Goal: Task Accomplishment & Management: Manage account settings

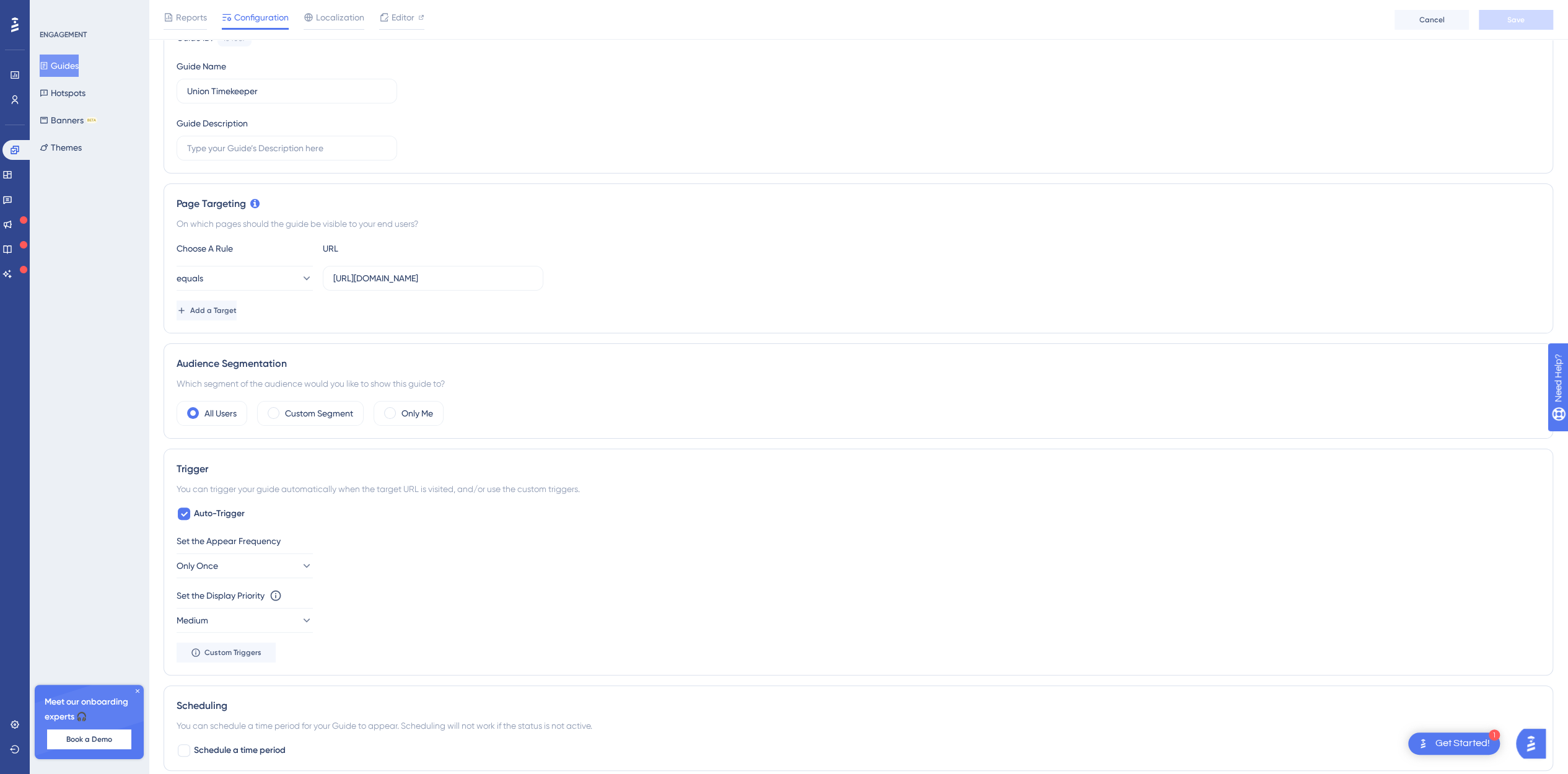
scroll to position [186, 0]
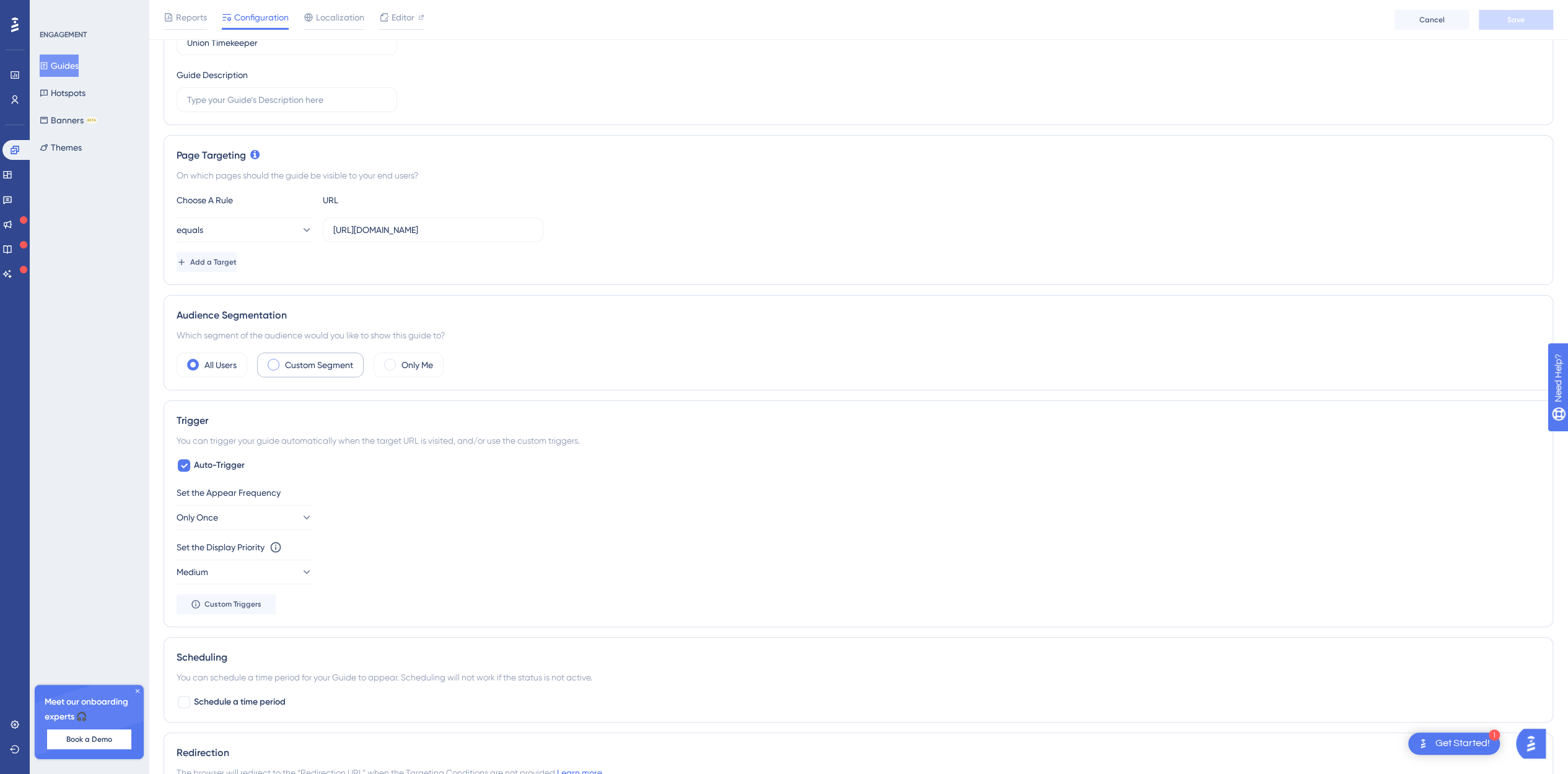
click at [272, 361] on span at bounding box center [273, 365] width 12 height 12
click at [283, 360] on input "radio" at bounding box center [283, 360] width 0 height 0
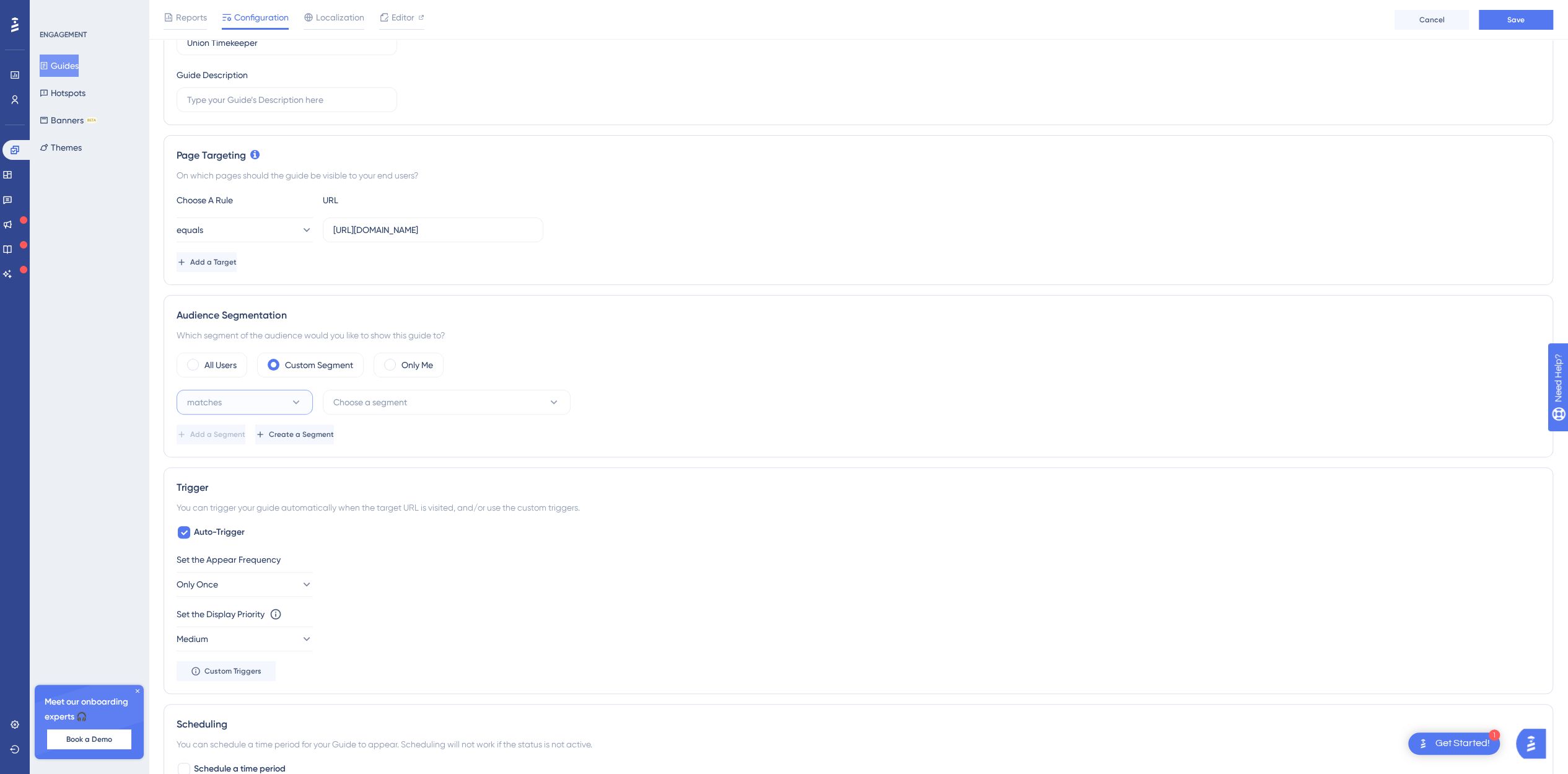
click at [274, 398] on button "matches" at bounding box center [244, 402] width 137 height 25
click at [283, 397] on button "matches" at bounding box center [244, 402] width 137 height 25
click at [385, 404] on span "Choose a segment" at bounding box center [371, 402] width 74 height 15
click at [391, 402] on span "Choose a segment" at bounding box center [371, 402] width 74 height 15
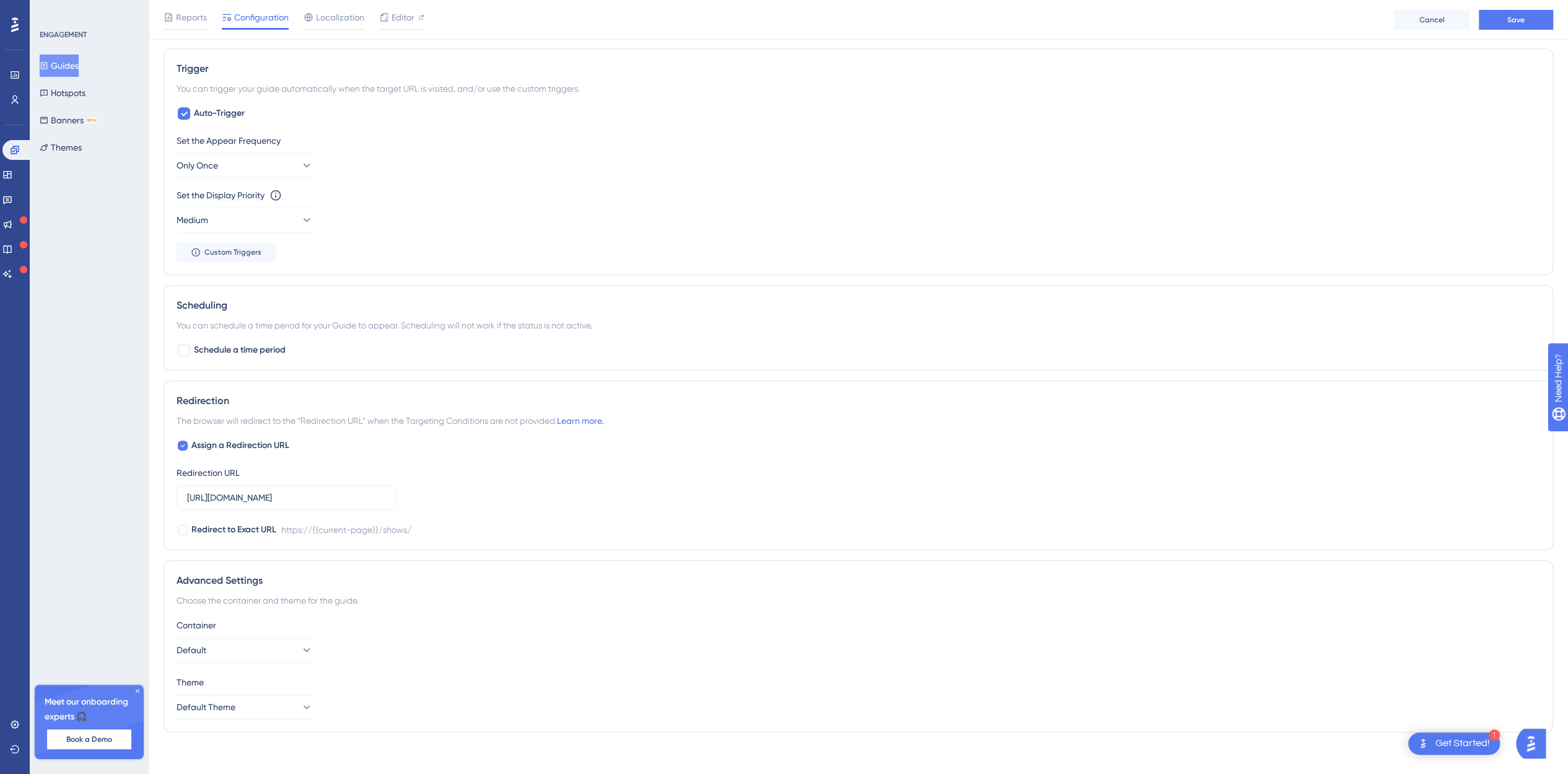
scroll to position [609, 0]
click at [236, 638] on button "Default" at bounding box center [244, 646] width 137 height 25
click at [233, 639] on button "Default" at bounding box center [244, 646] width 137 height 25
click at [258, 700] on button "Default Theme" at bounding box center [244, 703] width 137 height 25
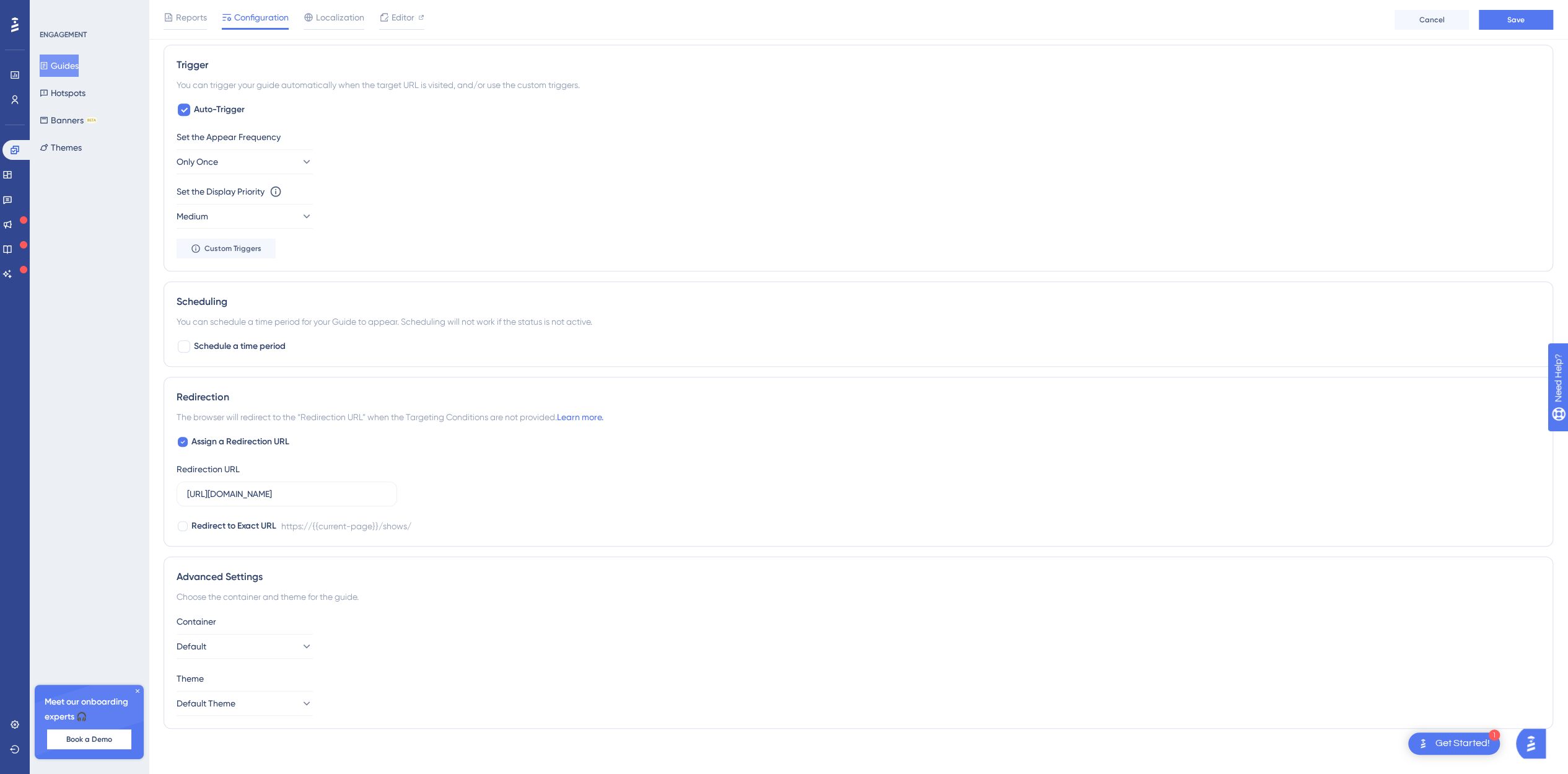
click at [1418, 746] on img "Open Get Started! checklist, remaining modules: 1" at bounding box center [1423, 743] width 15 height 15
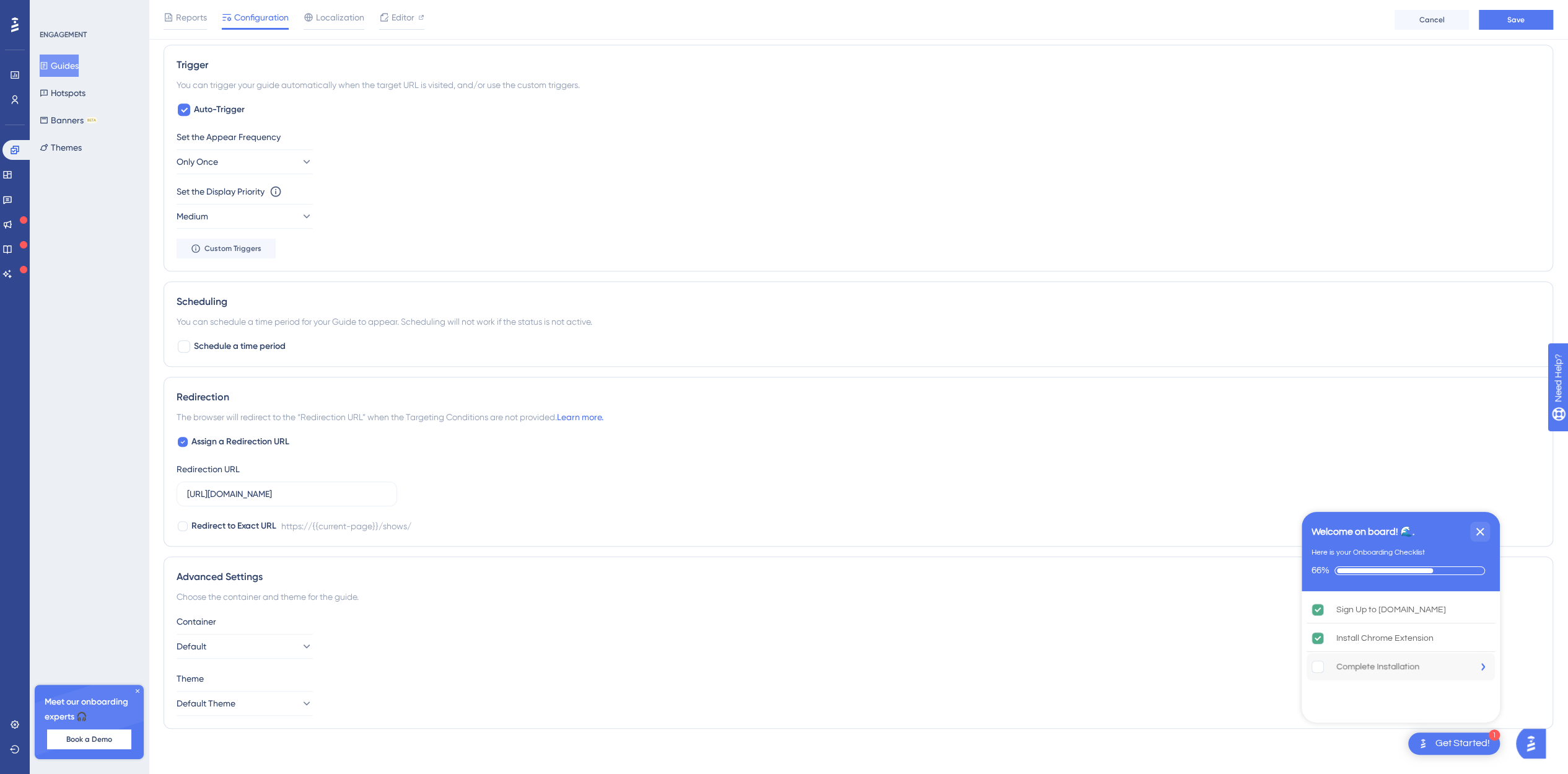
click at [1372, 669] on div "Complete Installation" at bounding box center [1377, 666] width 83 height 15
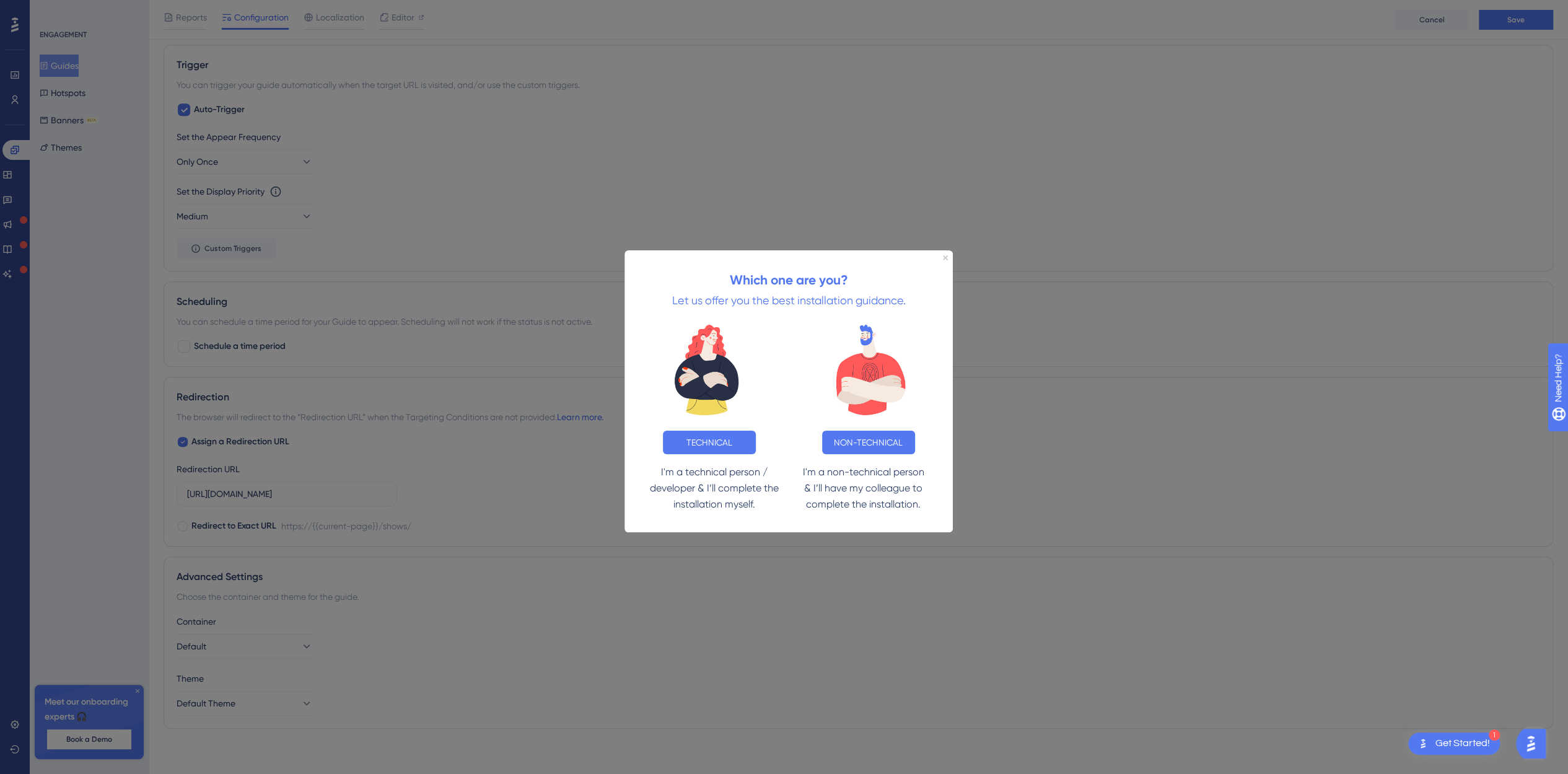
scroll to position [0, 0]
click at [717, 443] on button "TECHNICAL" at bounding box center [709, 442] width 93 height 23
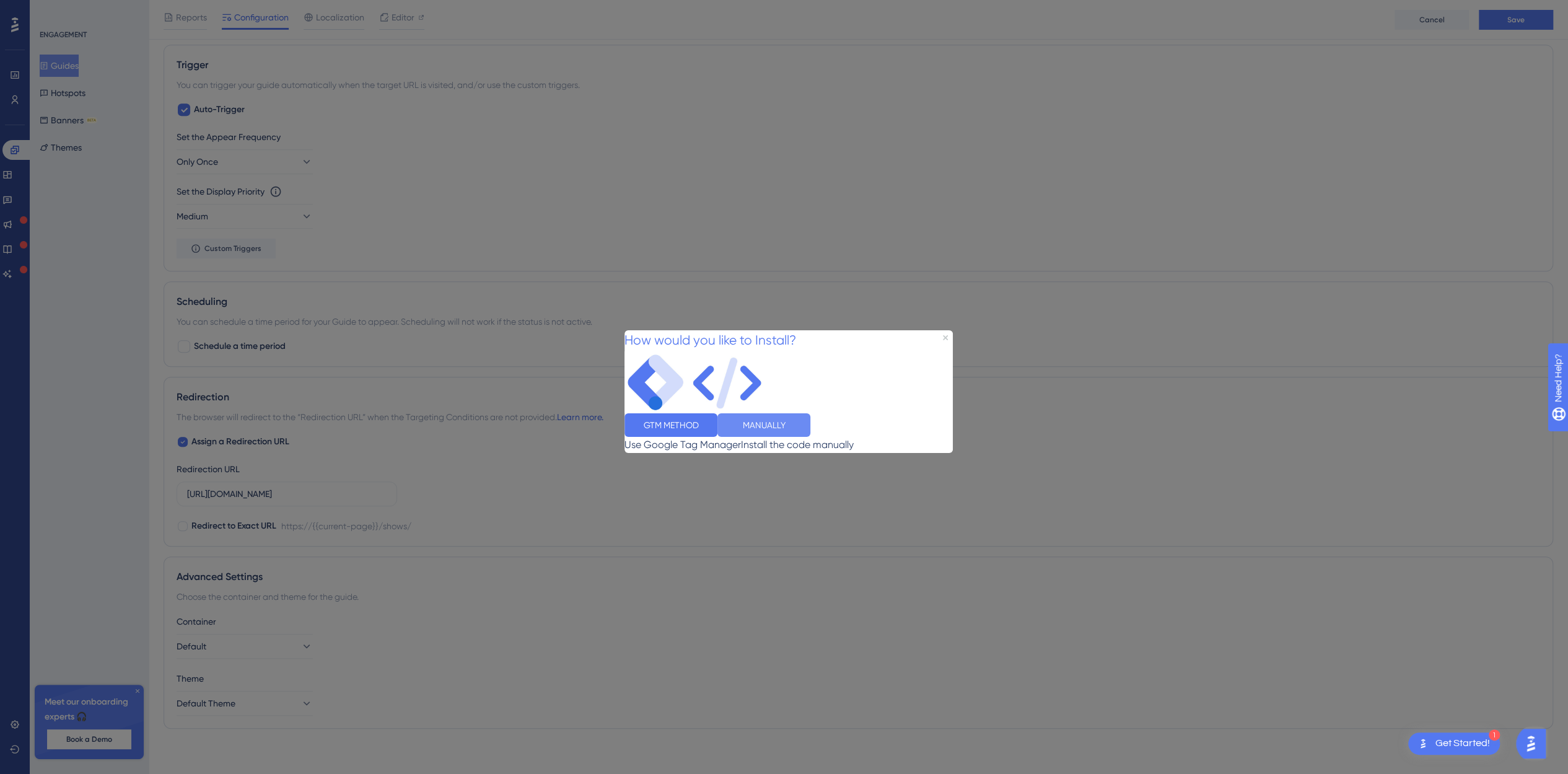
click at [811, 430] on button "MANUALLY" at bounding box center [763, 425] width 93 height 23
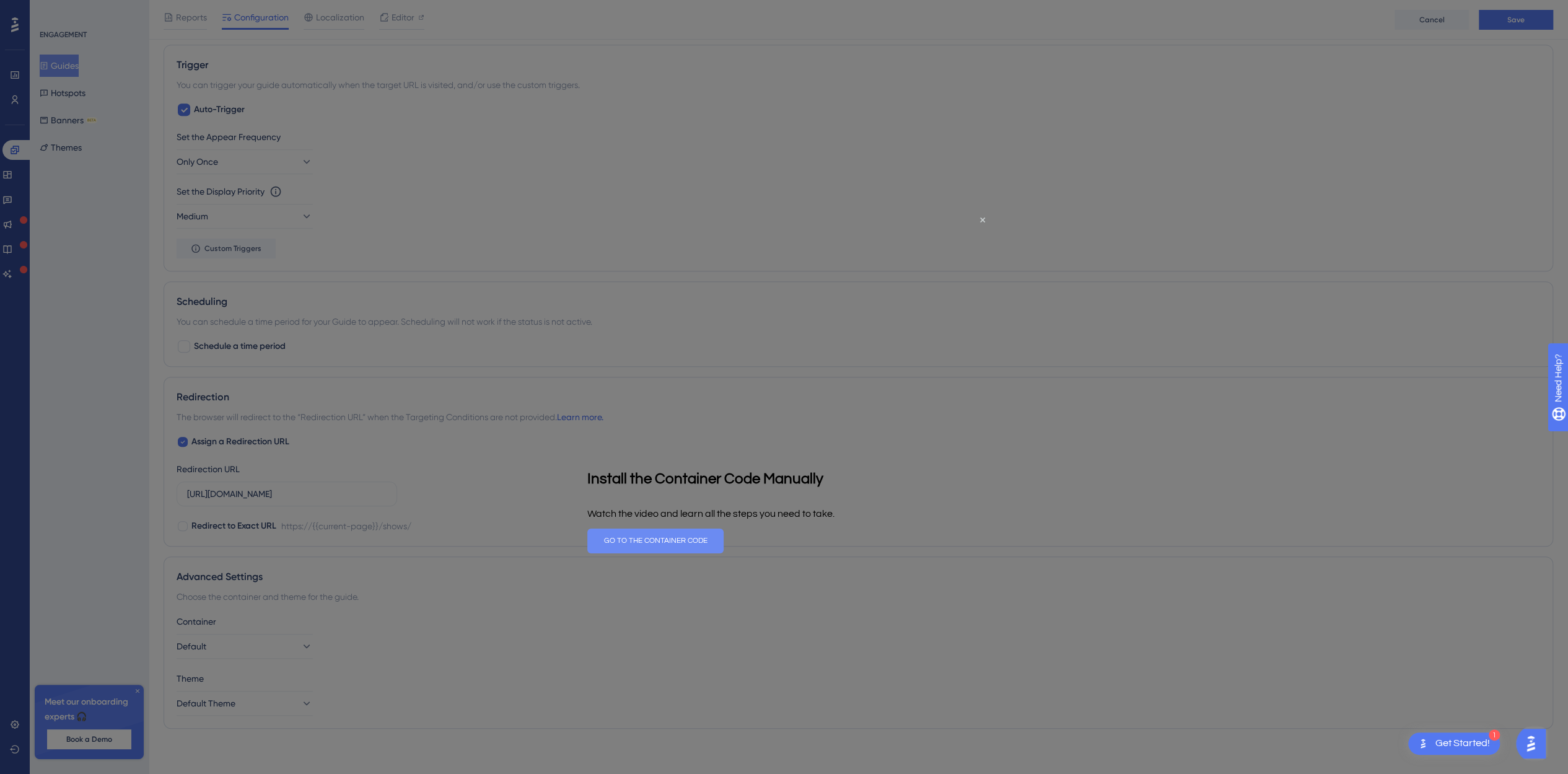
drag, startPoint x: 1387, startPoint y: 765, endPoint x: 799, endPoint y: 554, distance: 624.7
click at [724, 554] on button "GO TO THE CONTAINER CODE" at bounding box center [655, 541] width 137 height 25
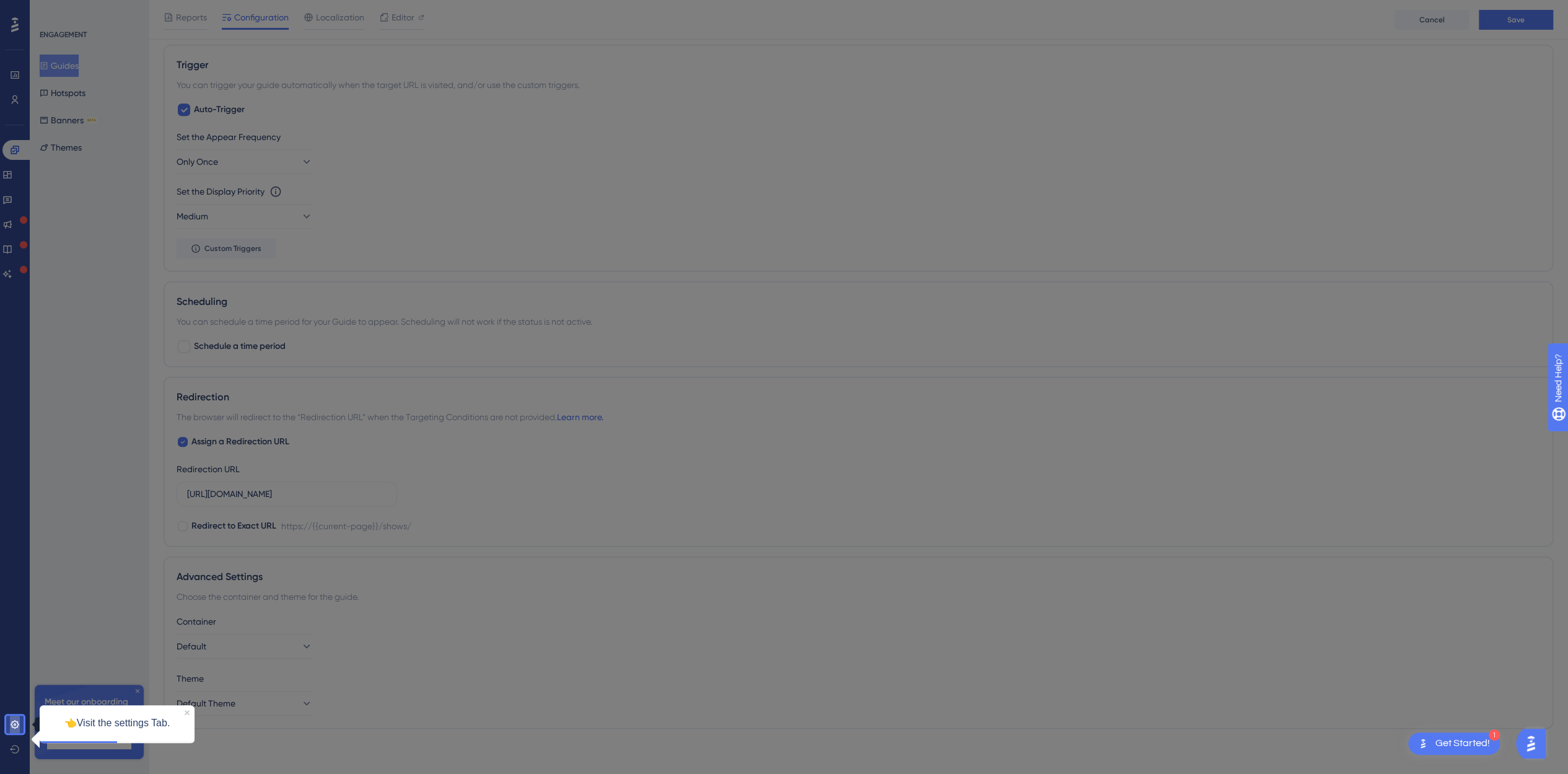
click at [17, 725] on icon at bounding box center [14, 723] width 8 height 8
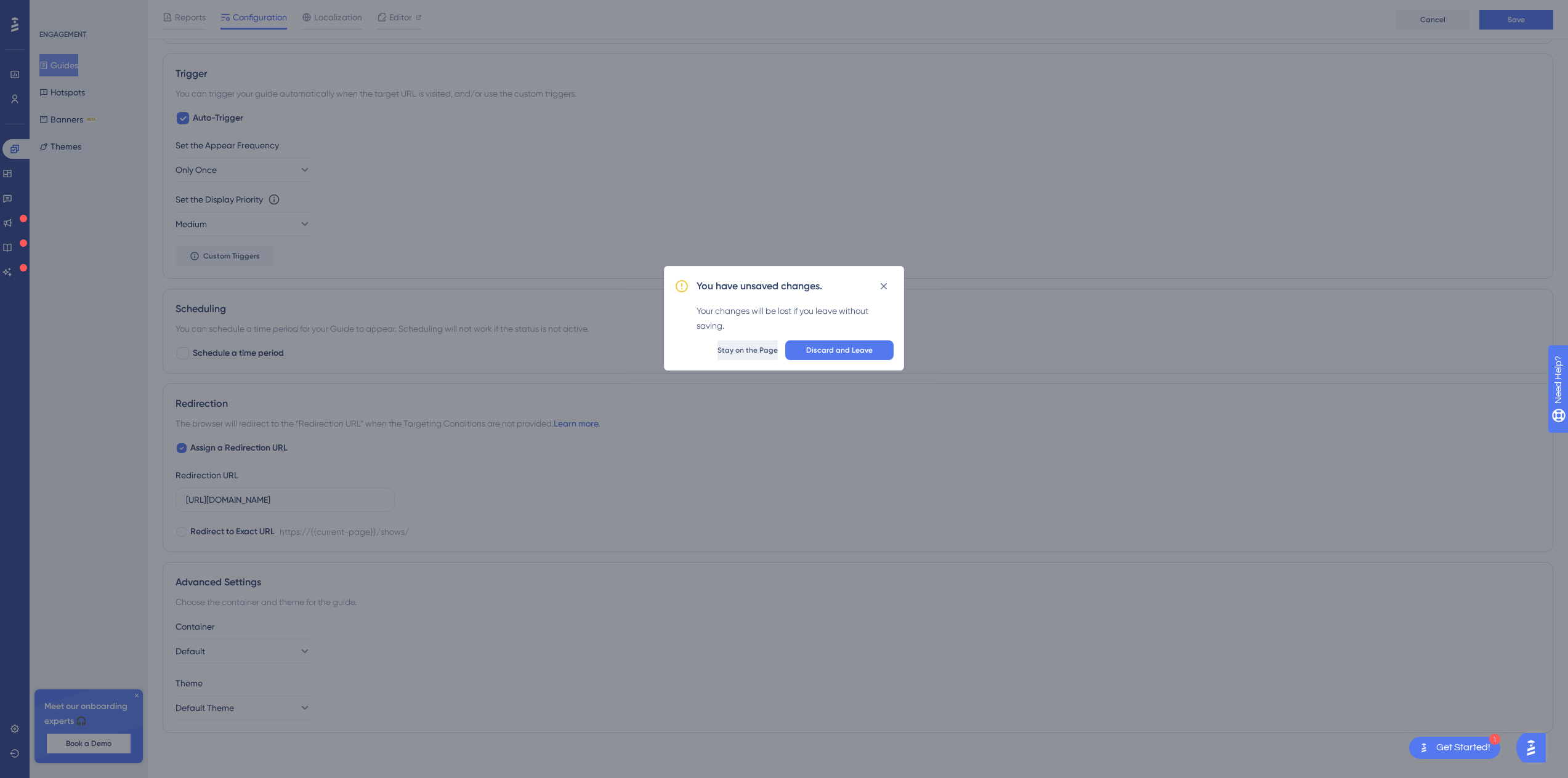
click at [719, 350] on span "Stay on the Page" at bounding box center [748, 350] width 61 height 10
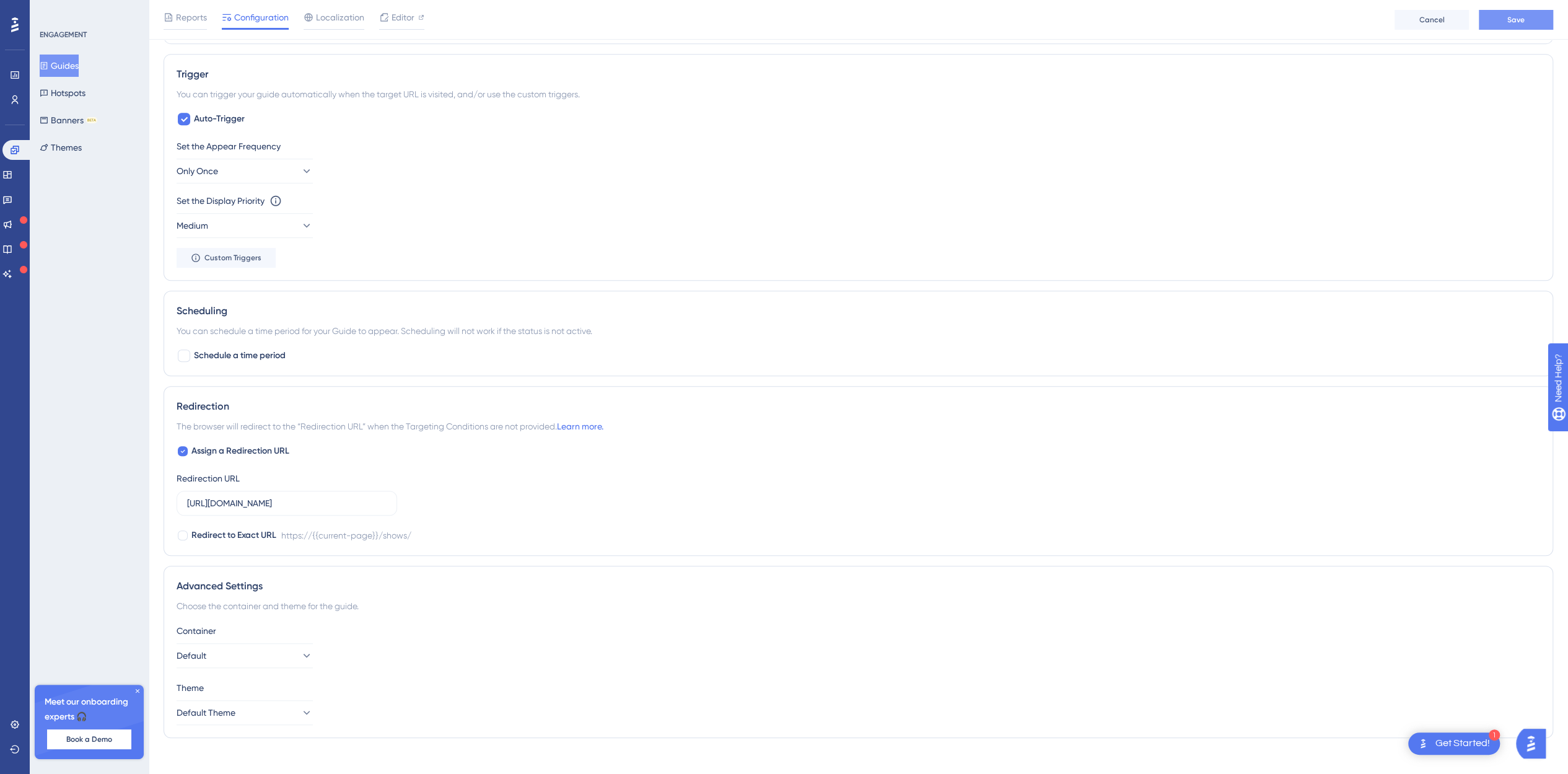
click at [1507, 23] on button "Save" at bounding box center [1516, 20] width 74 height 20
click at [1444, 740] on div "Get Started!" at bounding box center [1462, 744] width 54 height 14
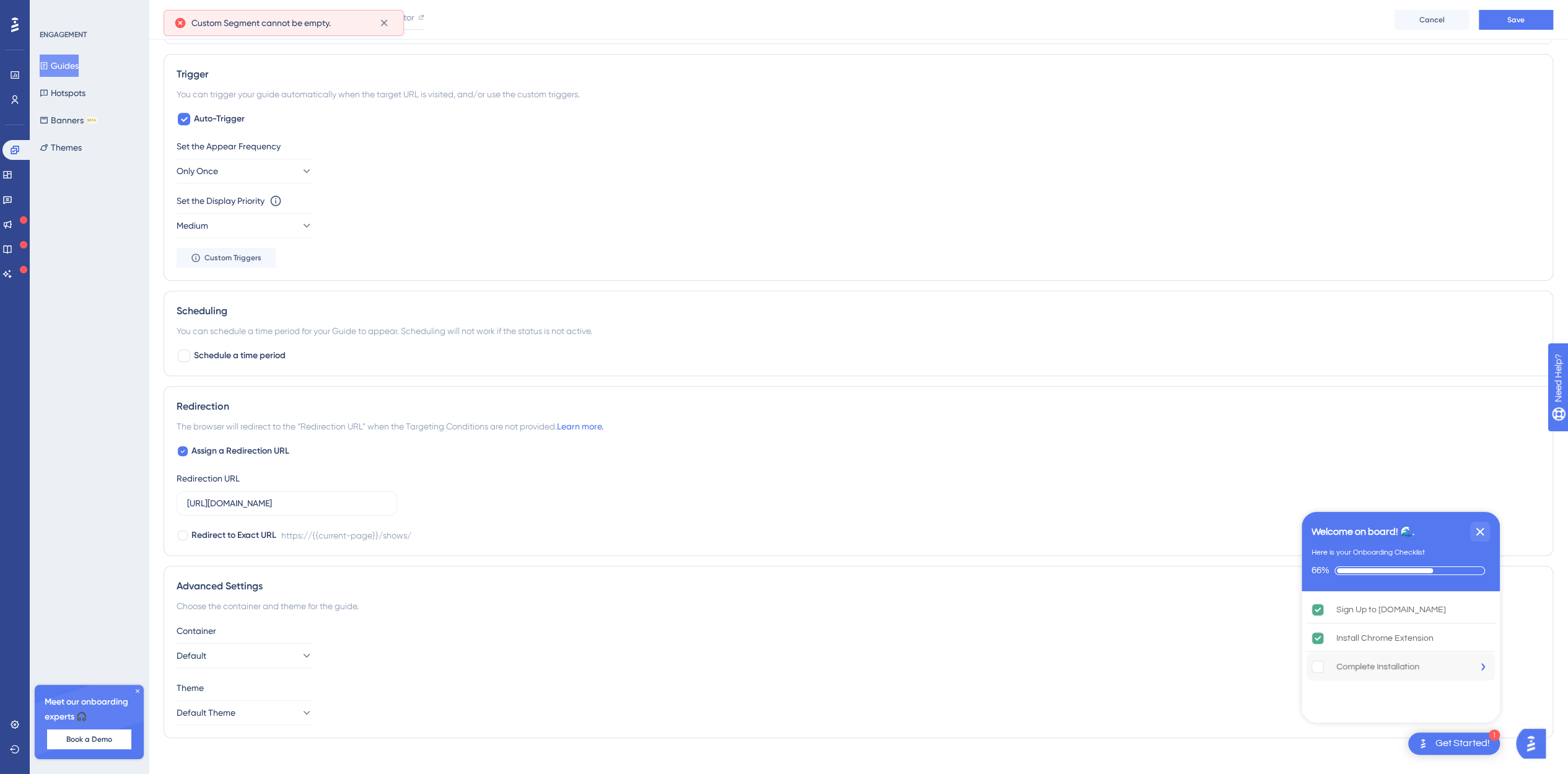
click at [1359, 666] on div "Complete Installation" at bounding box center [1377, 666] width 83 height 15
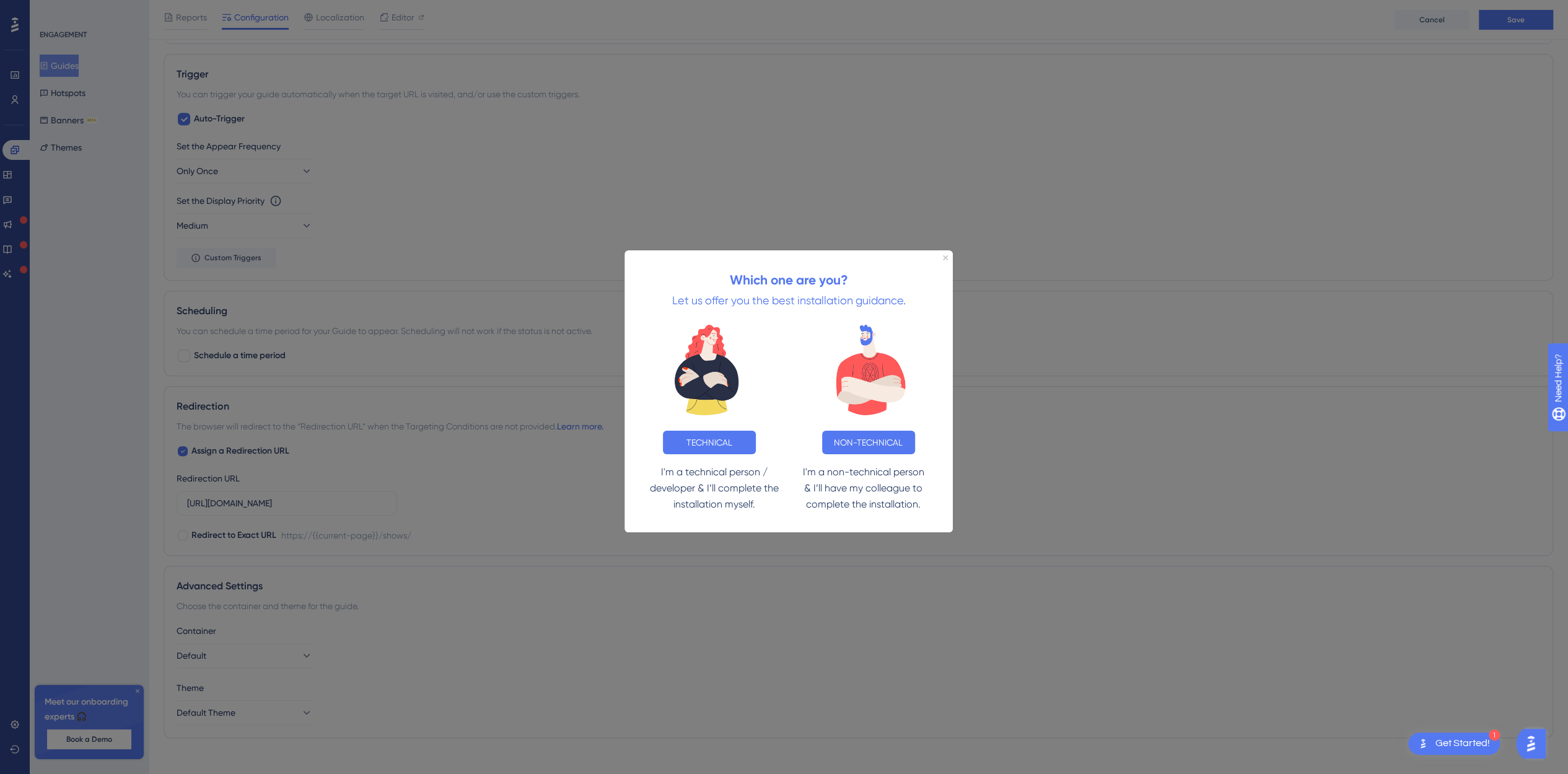
scroll to position [0, 0]
click at [717, 440] on button "TECHNICAL" at bounding box center [709, 442] width 93 height 23
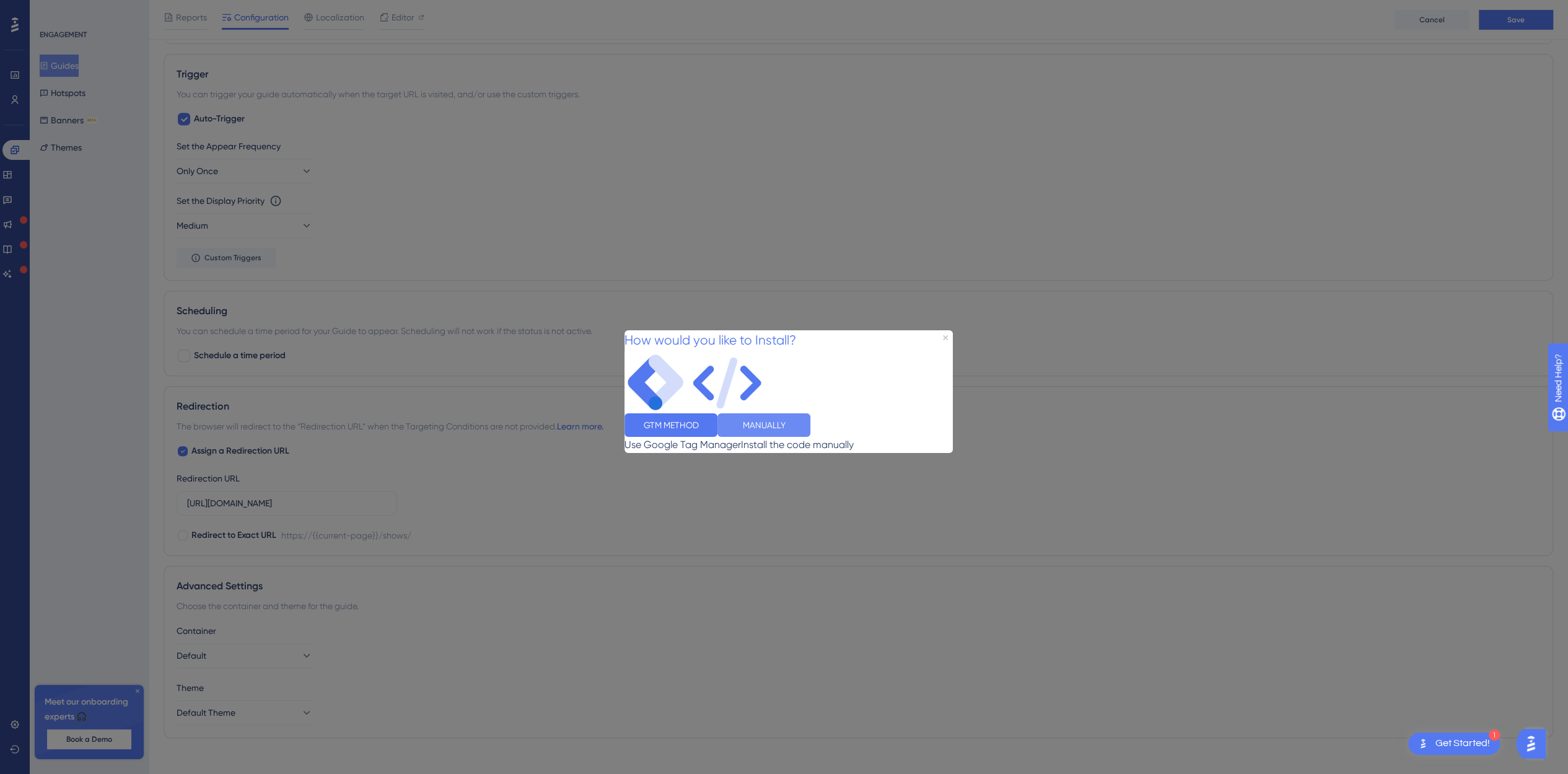
click at [811, 430] on button "MANUALLY" at bounding box center [763, 425] width 93 height 23
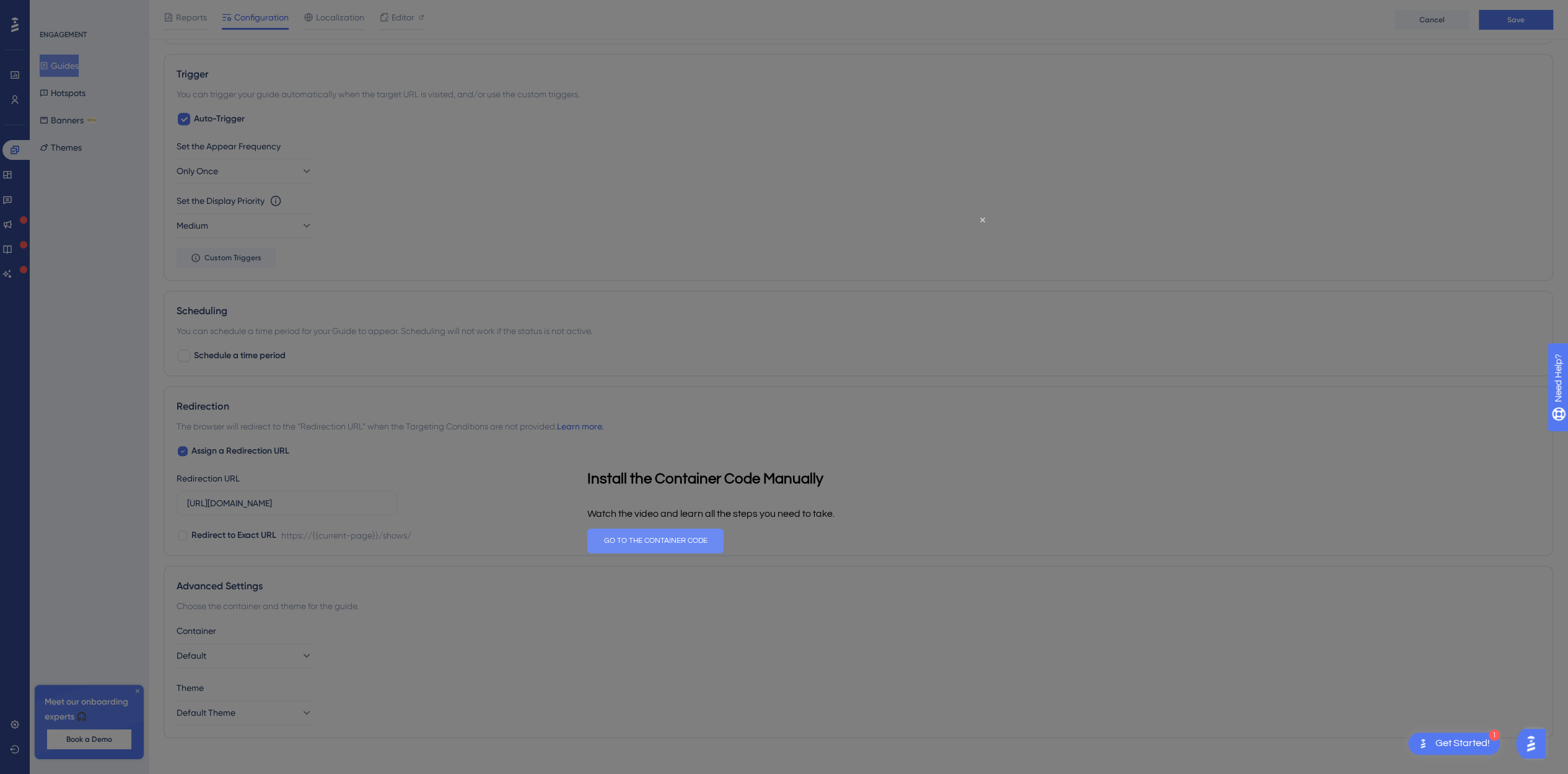
click at [724, 539] on button "GO TO THE CONTAINER CODE" at bounding box center [655, 541] width 137 height 25
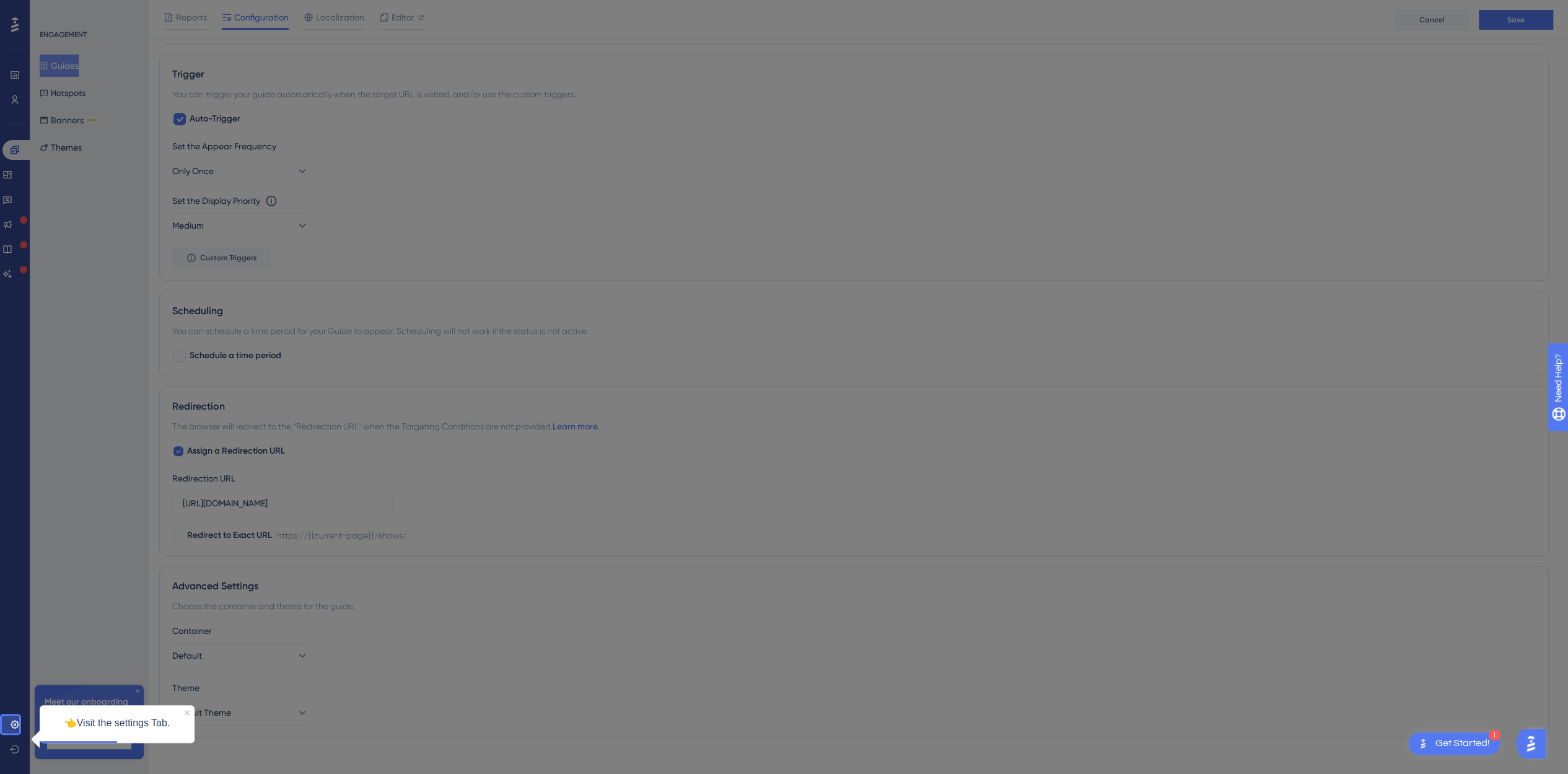
scroll to position [599, 0]
click at [938, 133] on div at bounding box center [799, 92] width 1553 height 1383
click at [15, 726] on icon at bounding box center [15, 725] width 10 height 10
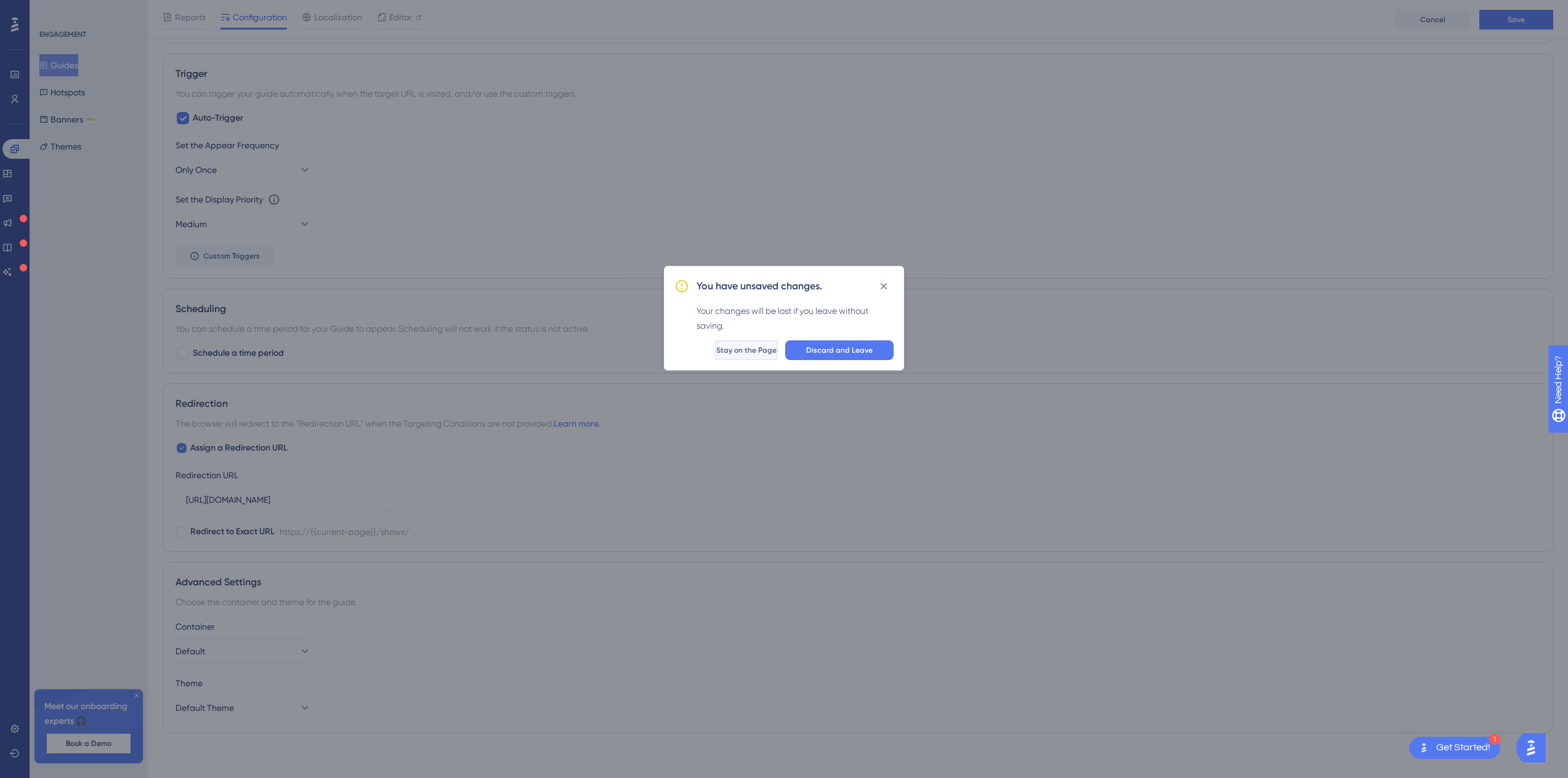
click at [743, 345] on span "Stay on the Page" at bounding box center [746, 350] width 61 height 10
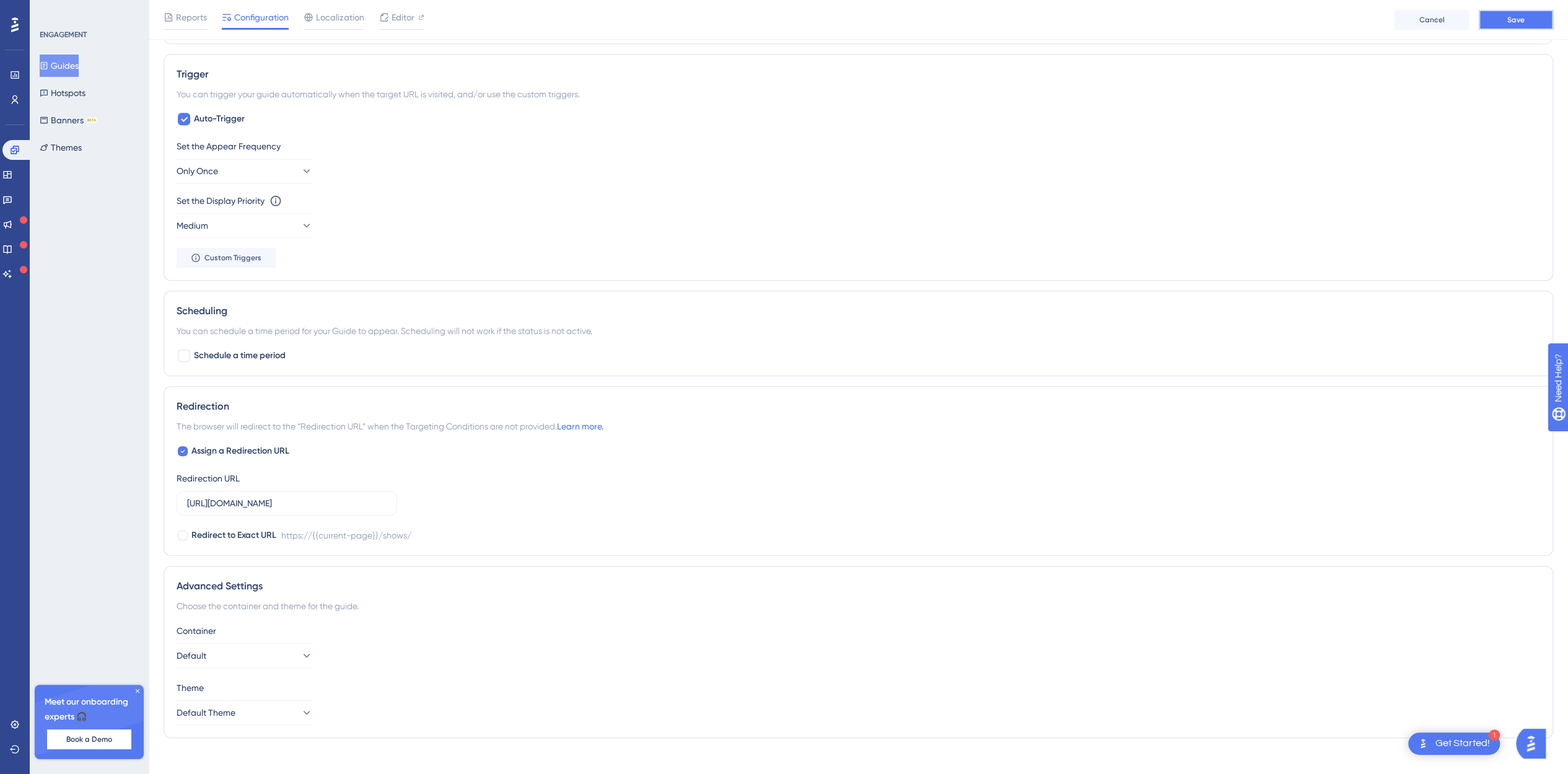
click at [1521, 22] on span "Save" at bounding box center [1516, 20] width 17 height 10
drag, startPoint x: 1533, startPoint y: 13, endPoint x: 1528, endPoint y: 19, distance: 7.8
click at [1533, 15] on button "Save" at bounding box center [1516, 20] width 74 height 20
click at [1528, 18] on button "Save" at bounding box center [1516, 20] width 74 height 20
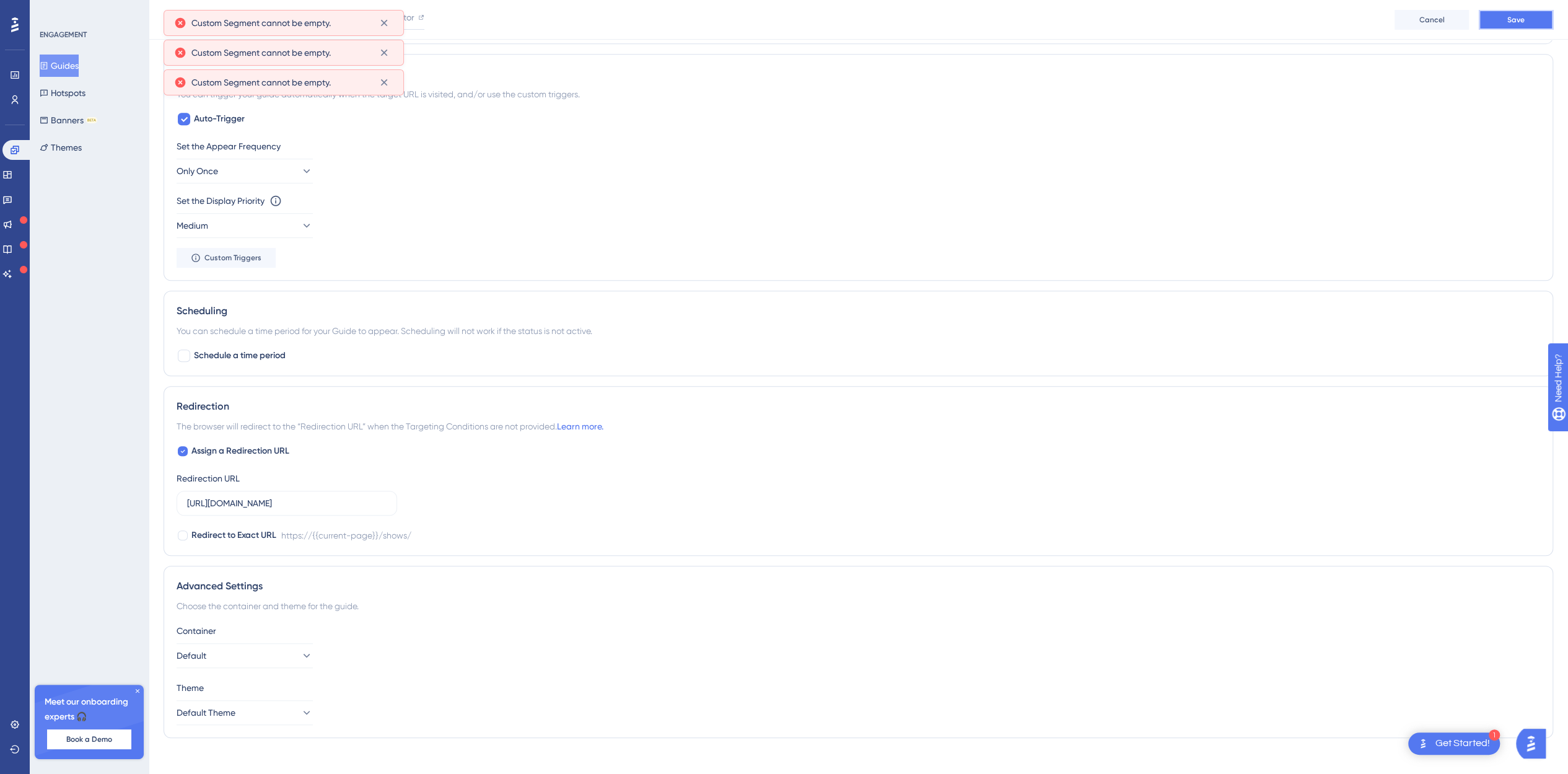
click at [1526, 22] on button "Save" at bounding box center [1516, 20] width 74 height 20
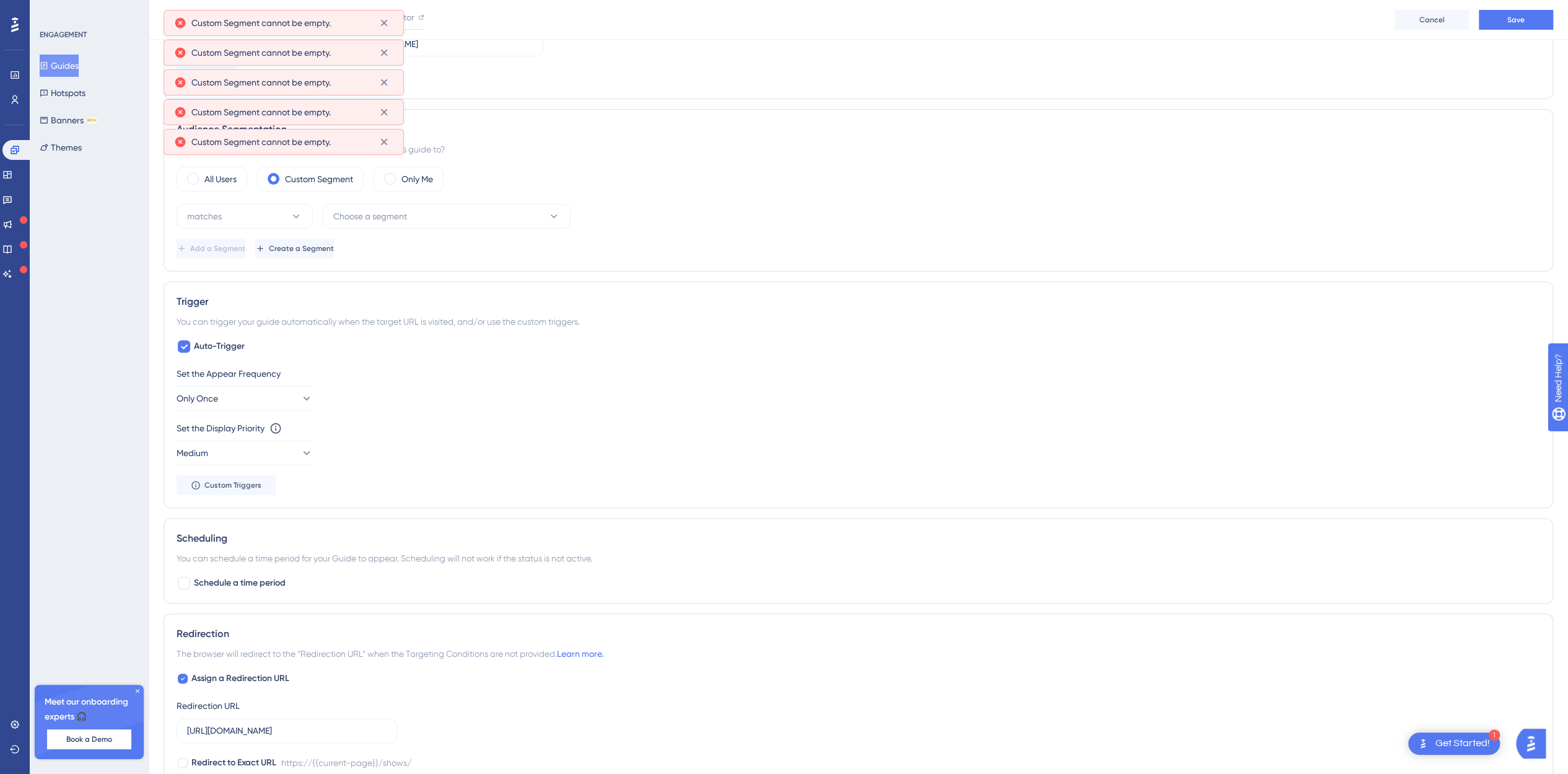
scroll to position [227, 0]
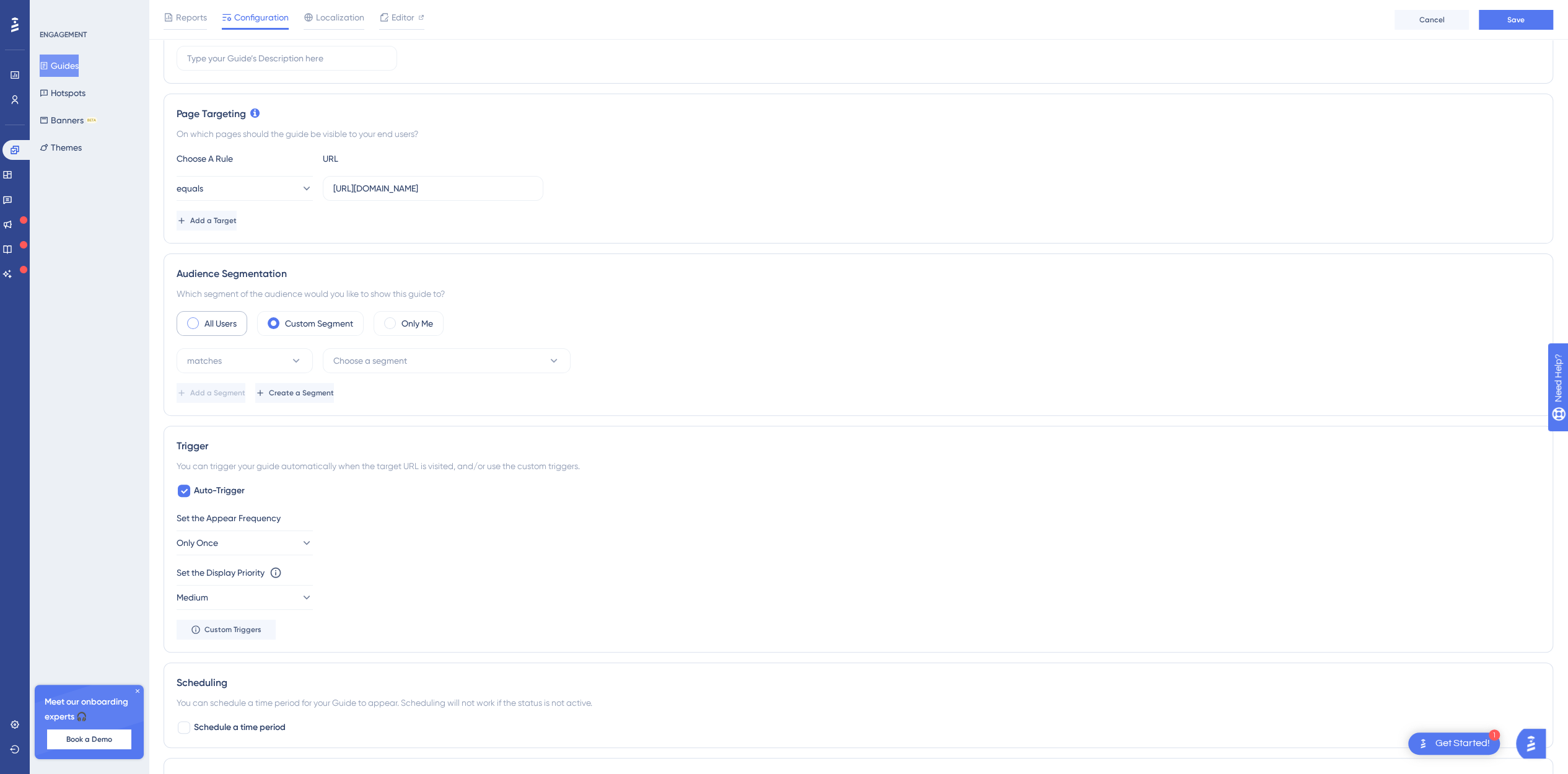
click at [222, 311] on div "All Users" at bounding box center [211, 323] width 70 height 25
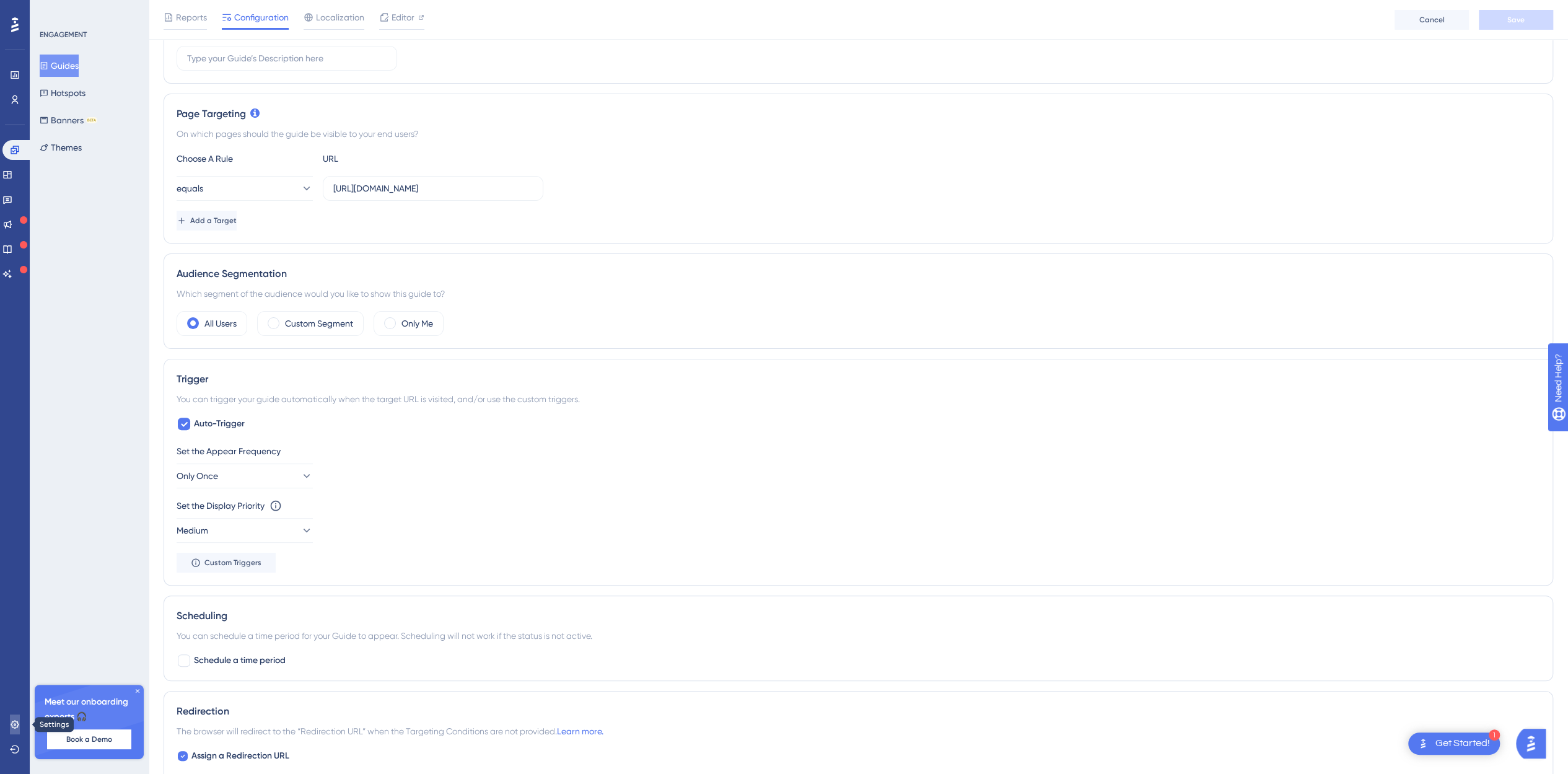
click at [11, 727] on icon at bounding box center [15, 725] width 10 height 10
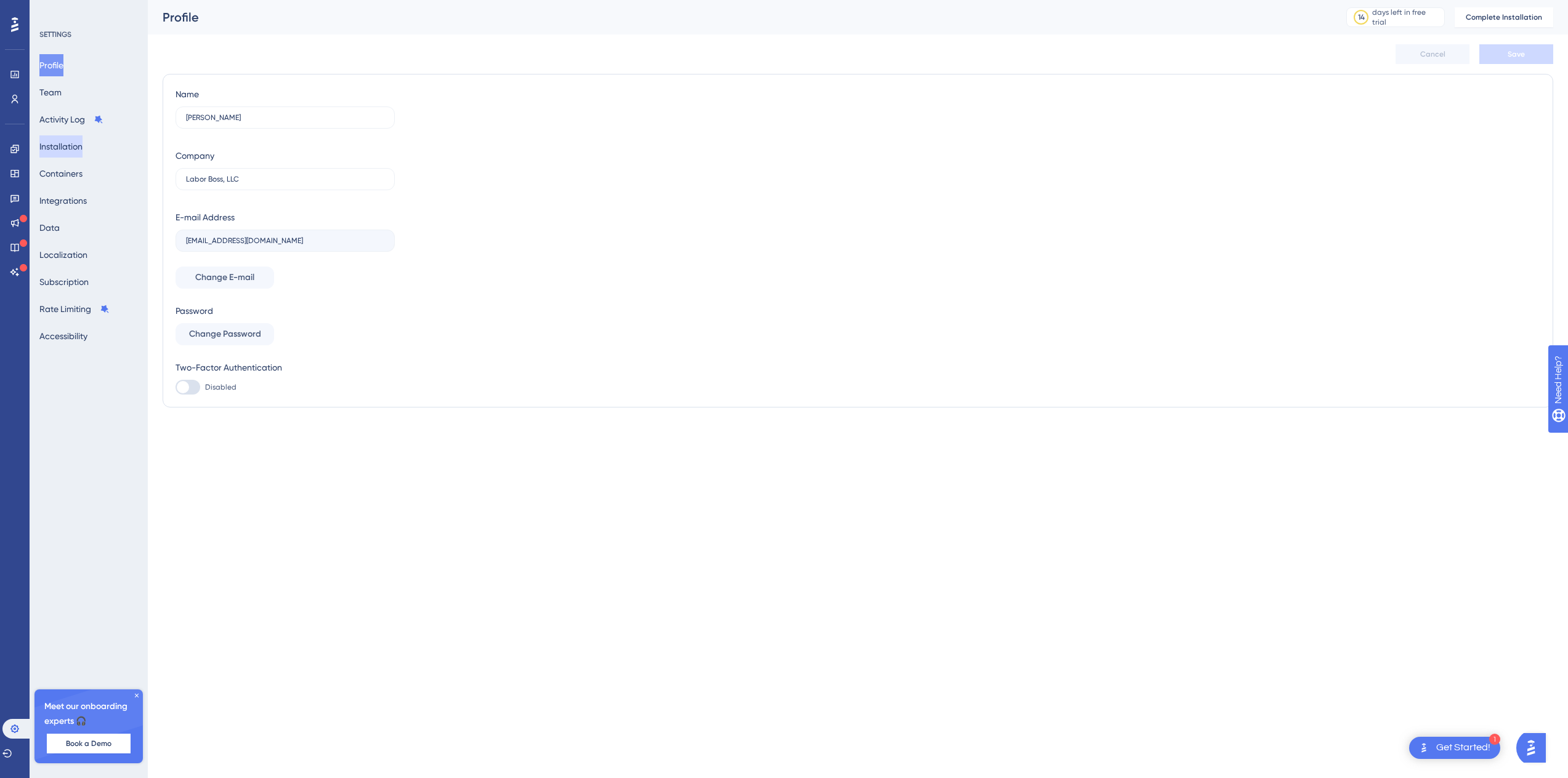
click at [75, 149] on button "Installation" at bounding box center [61, 147] width 43 height 22
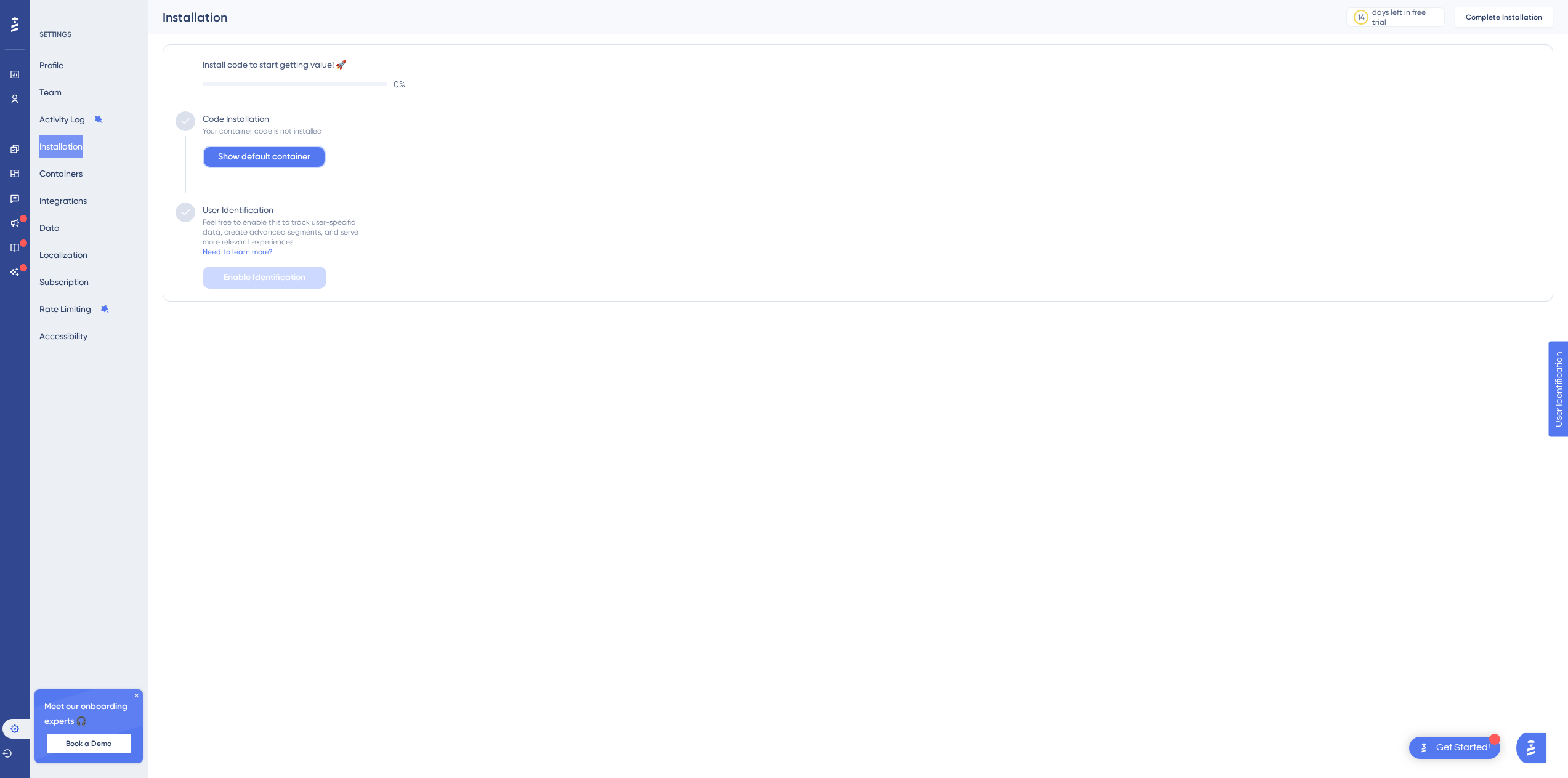
click at [238, 149] on button "Show default container" at bounding box center [264, 157] width 123 height 22
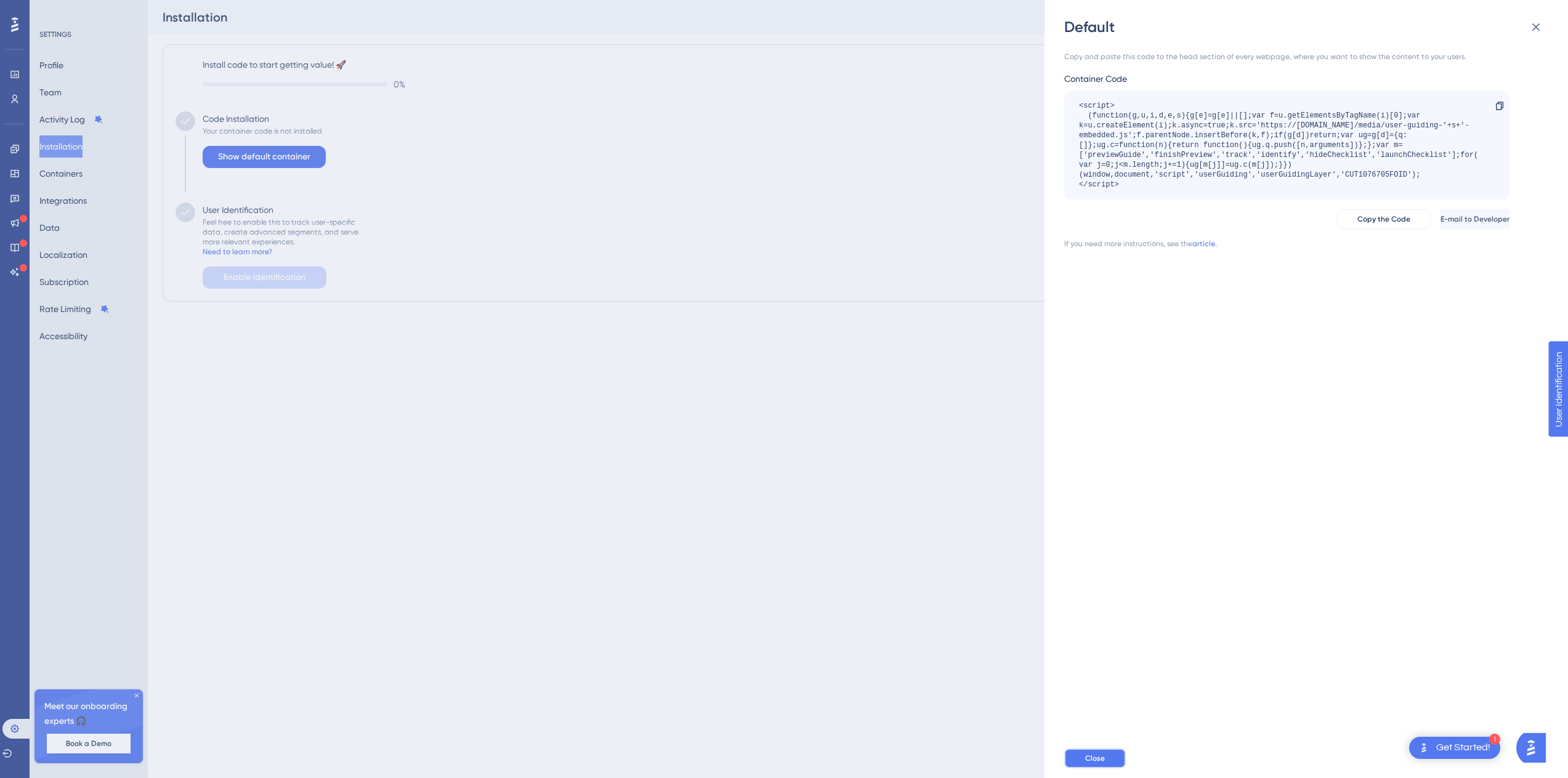
click at [1084, 759] on button "Close" at bounding box center [1095, 758] width 62 height 20
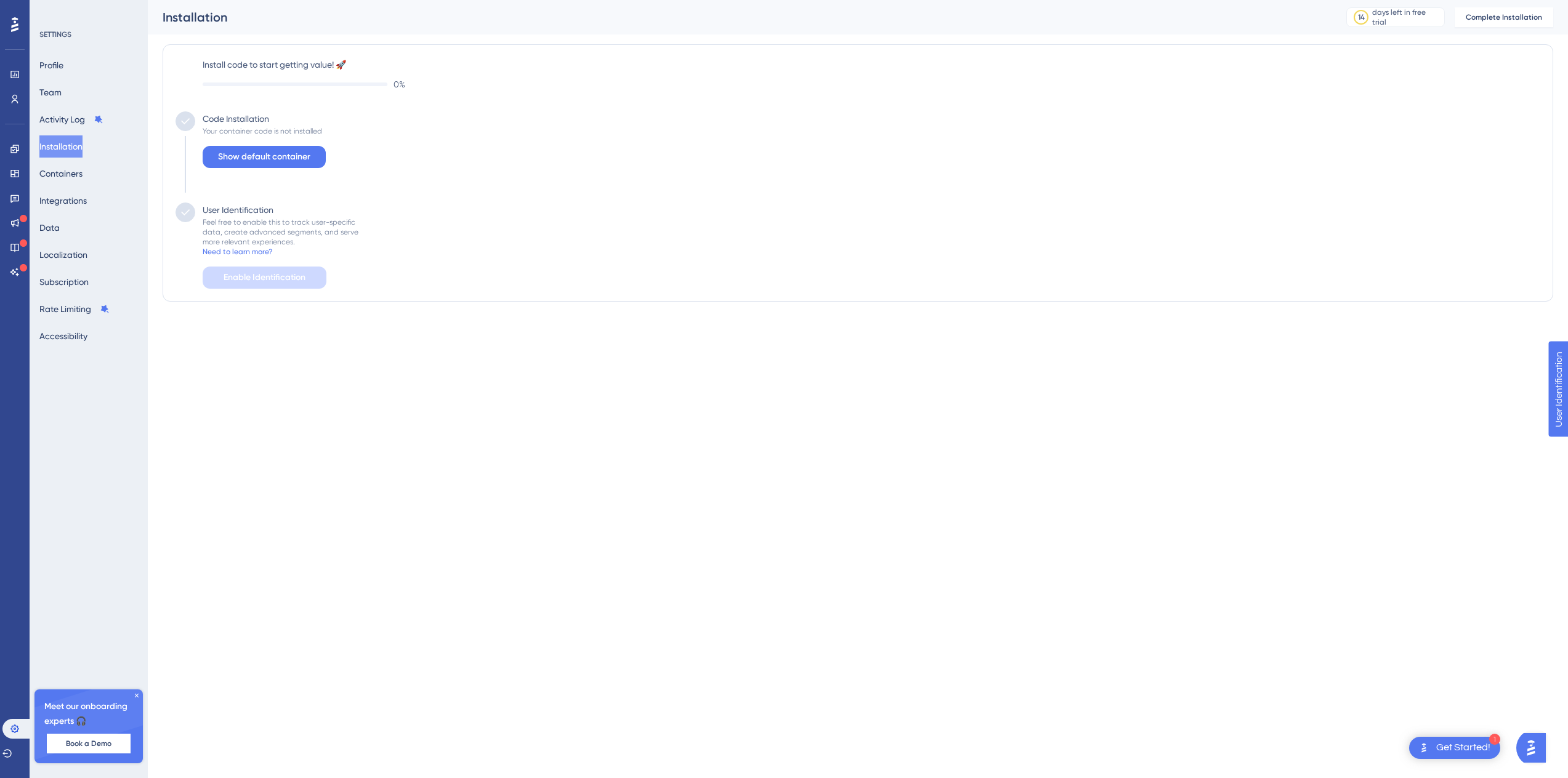
click at [217, 222] on div "Feel free to enable this to track user-specific data, create advanced segments,…" at bounding box center [280, 231] width 156 height 30
click at [237, 237] on div "Feel free to enable this to track user-specific data, create advanced segments,…" at bounding box center [280, 231] width 156 height 30
click at [298, 67] on label "Install code to start getting value! 🚀" at bounding box center [871, 64] width 1337 height 15
click at [394, 84] on span "0 %" at bounding box center [399, 84] width 12 height 15
click at [343, 71] on label "Install code to start getting value! 🚀" at bounding box center [871, 64] width 1337 height 15
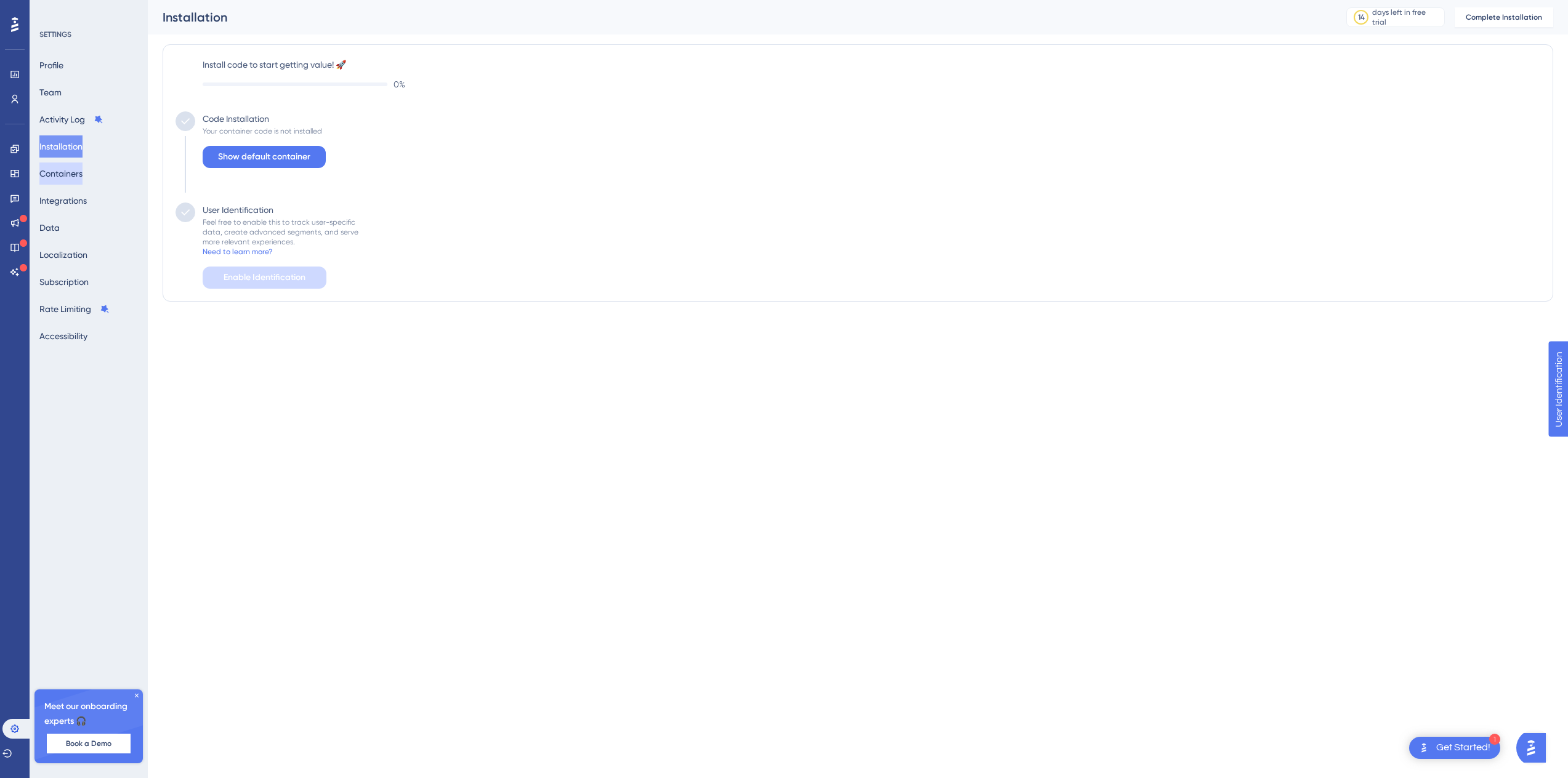
click at [83, 178] on button "Containers" at bounding box center [61, 173] width 43 height 22
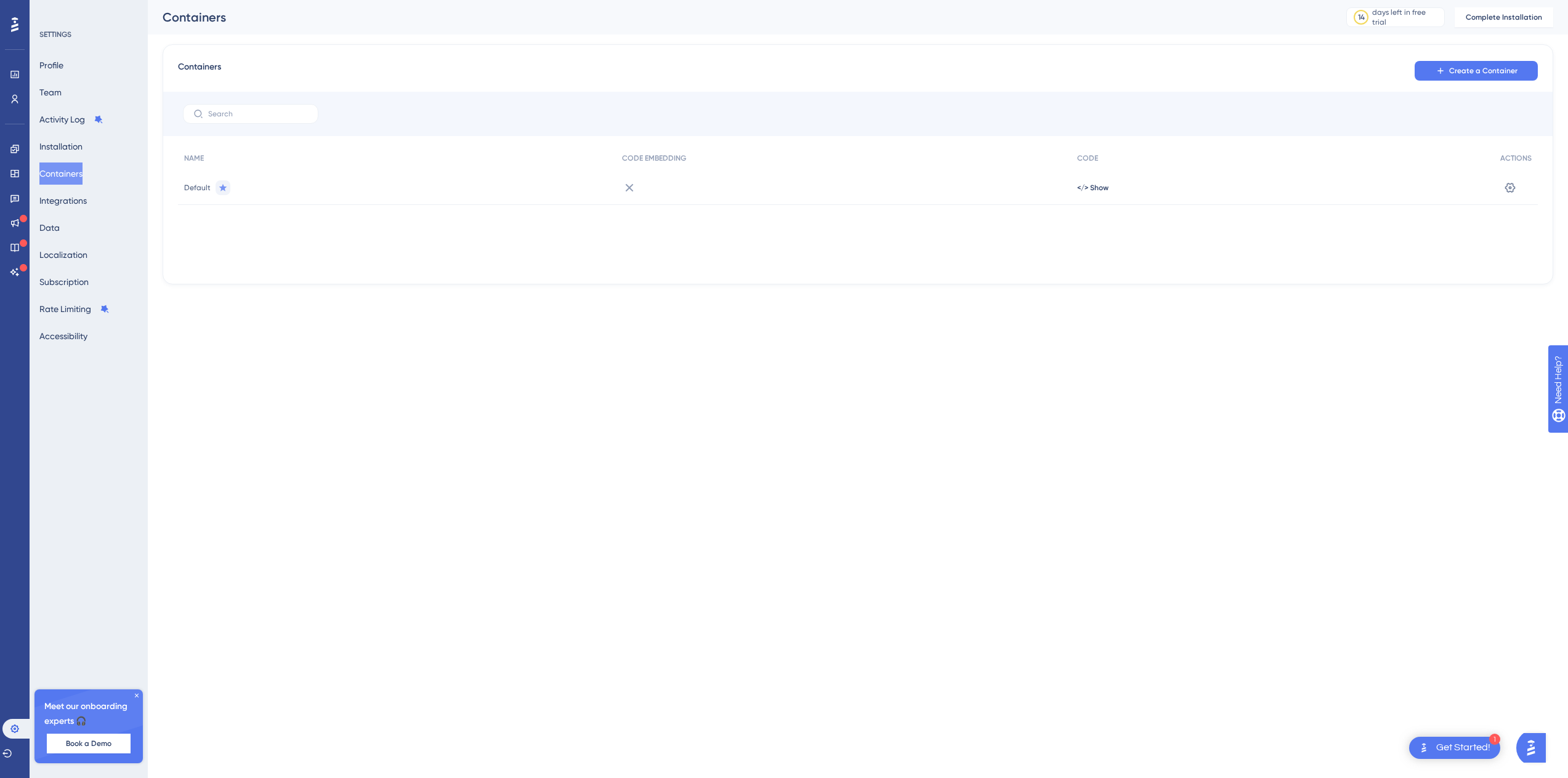
click at [197, 189] on span "Default" at bounding box center [197, 188] width 26 height 10
click at [1463, 69] on span "Create a Container" at bounding box center [1483, 71] width 68 height 10
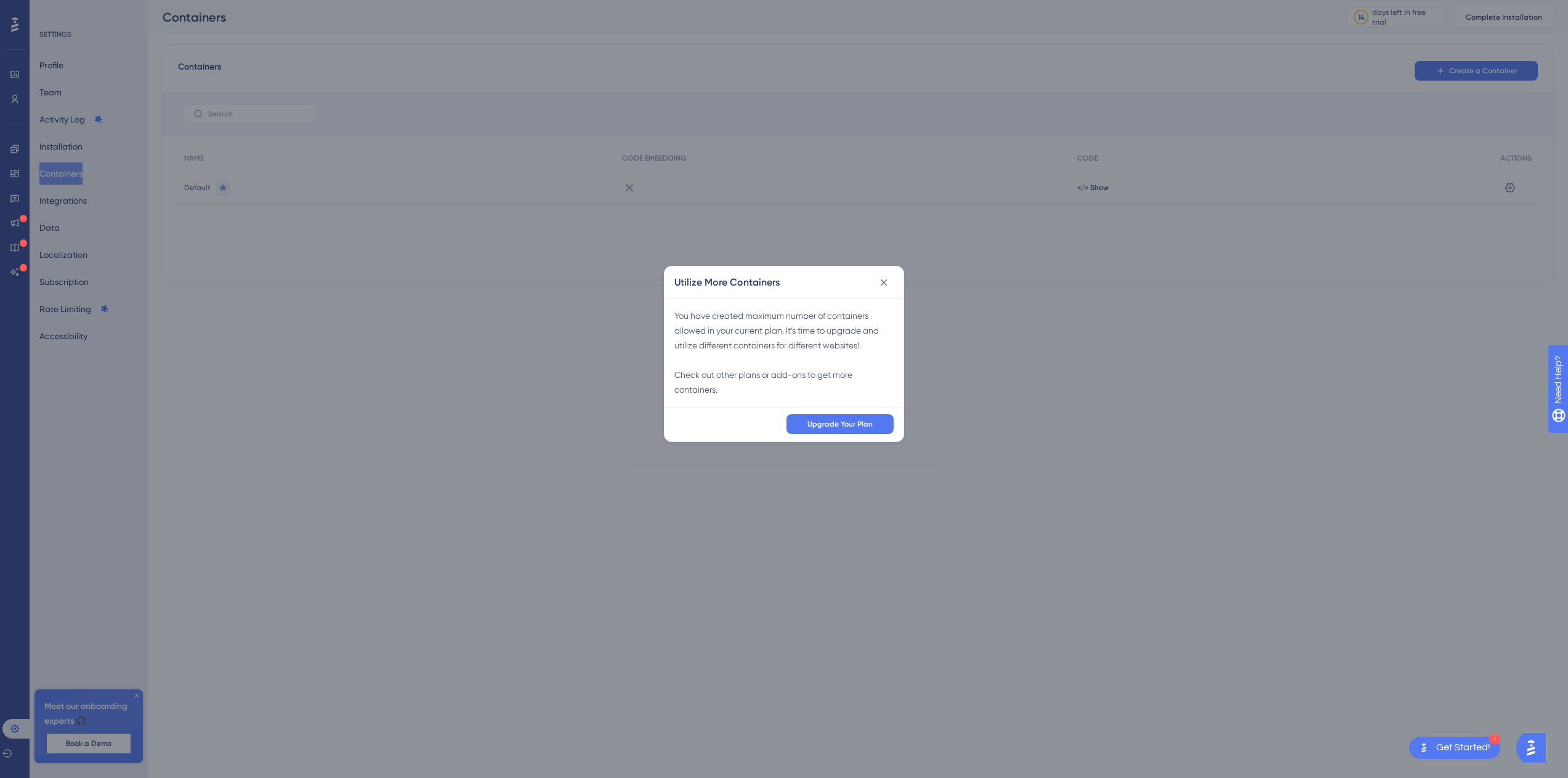
click at [872, 281] on div "Utilize More Containers" at bounding box center [784, 282] width 239 height 32
click at [883, 283] on icon at bounding box center [884, 283] width 12 height 12
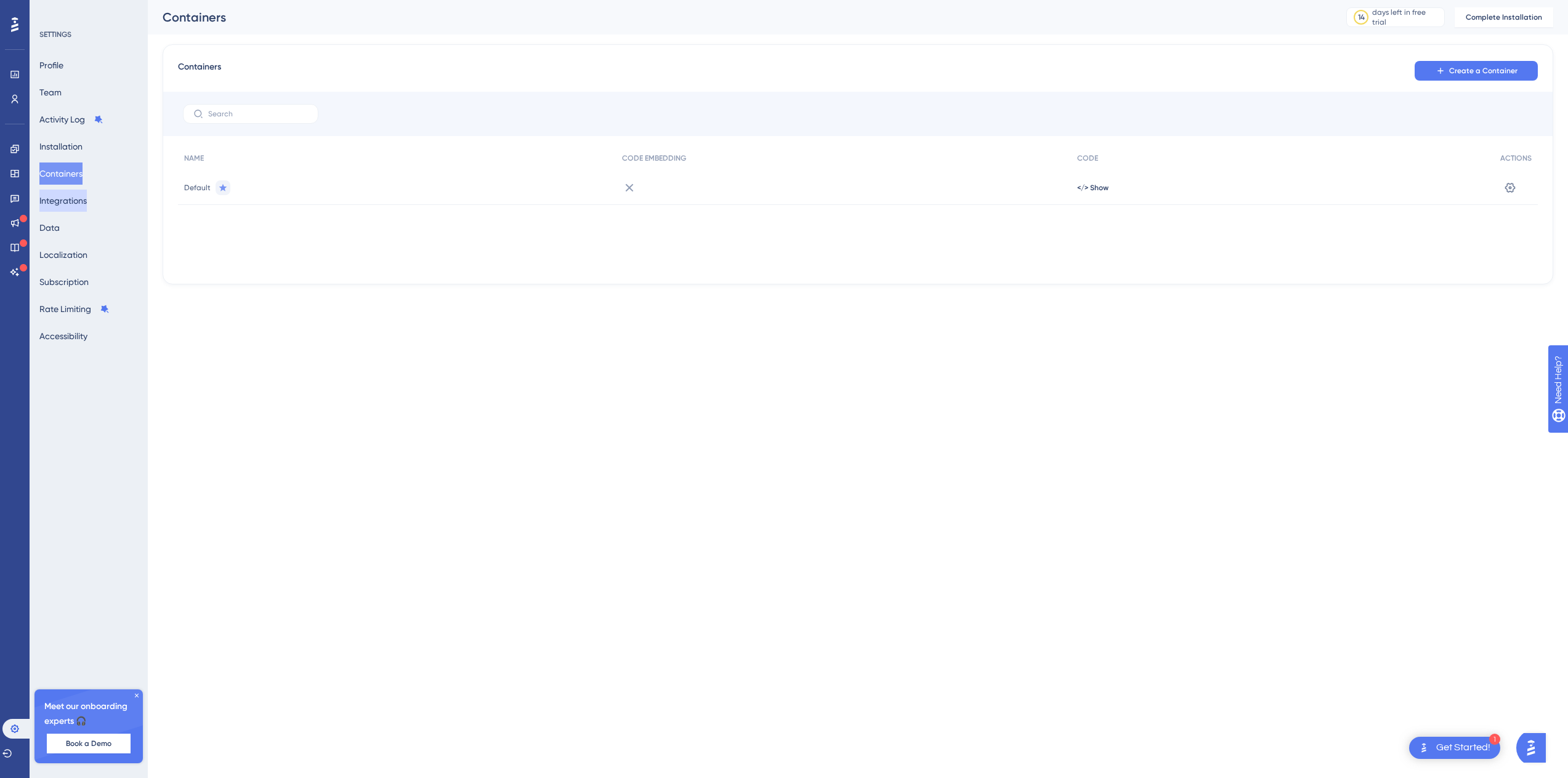
click at [77, 205] on button "Integrations" at bounding box center [62, 201] width 47 height 22
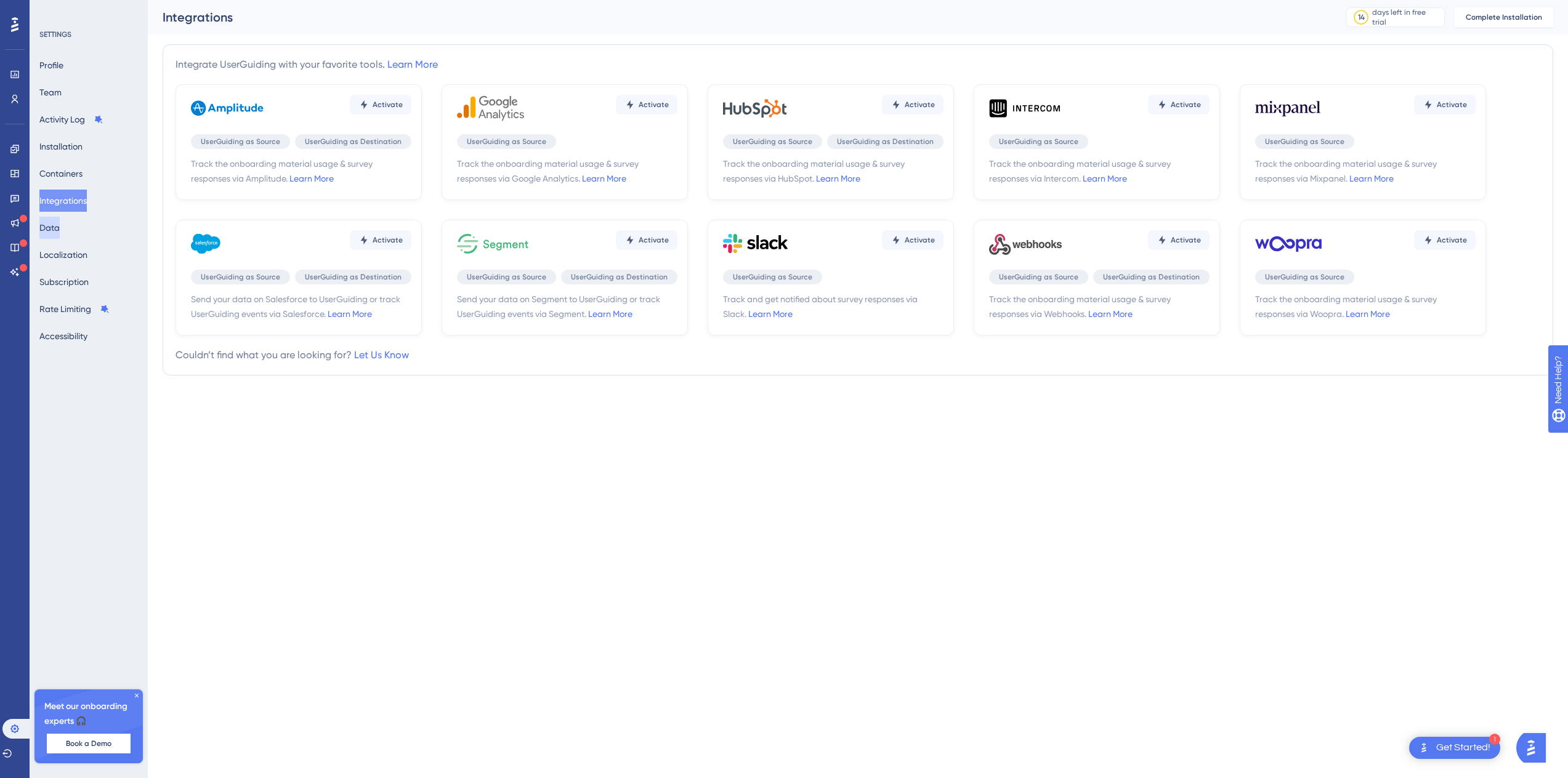
click at [60, 234] on button "Data" at bounding box center [50, 228] width 21 height 22
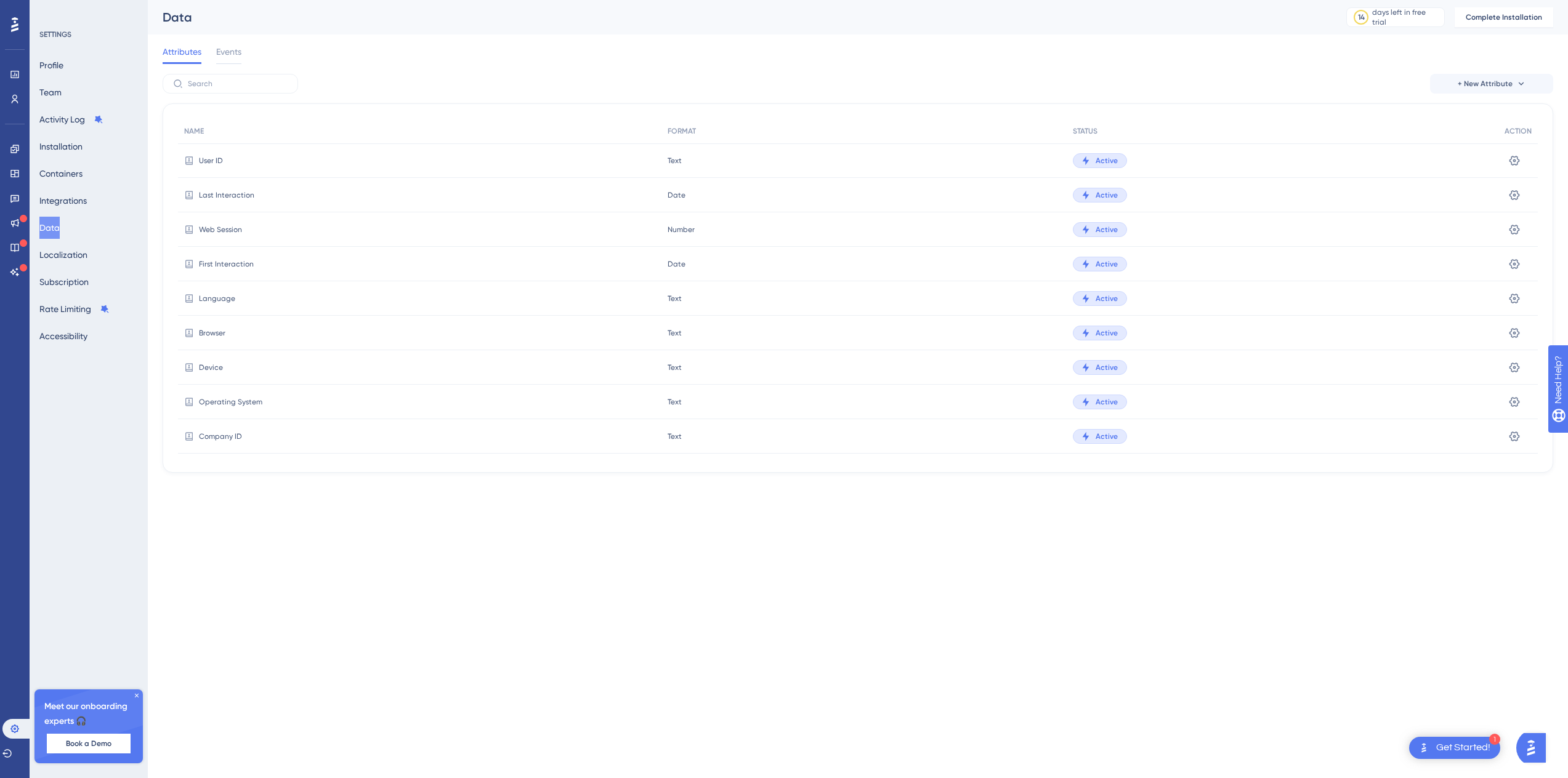
click at [669, 266] on span "Date" at bounding box center [676, 264] width 18 height 10
click at [1107, 266] on span "Active" at bounding box center [1107, 264] width 22 height 10
click at [1088, 260] on div at bounding box center [1087, 264] width 12 height 10
click at [1508, 155] on icon at bounding box center [1514, 161] width 12 height 12
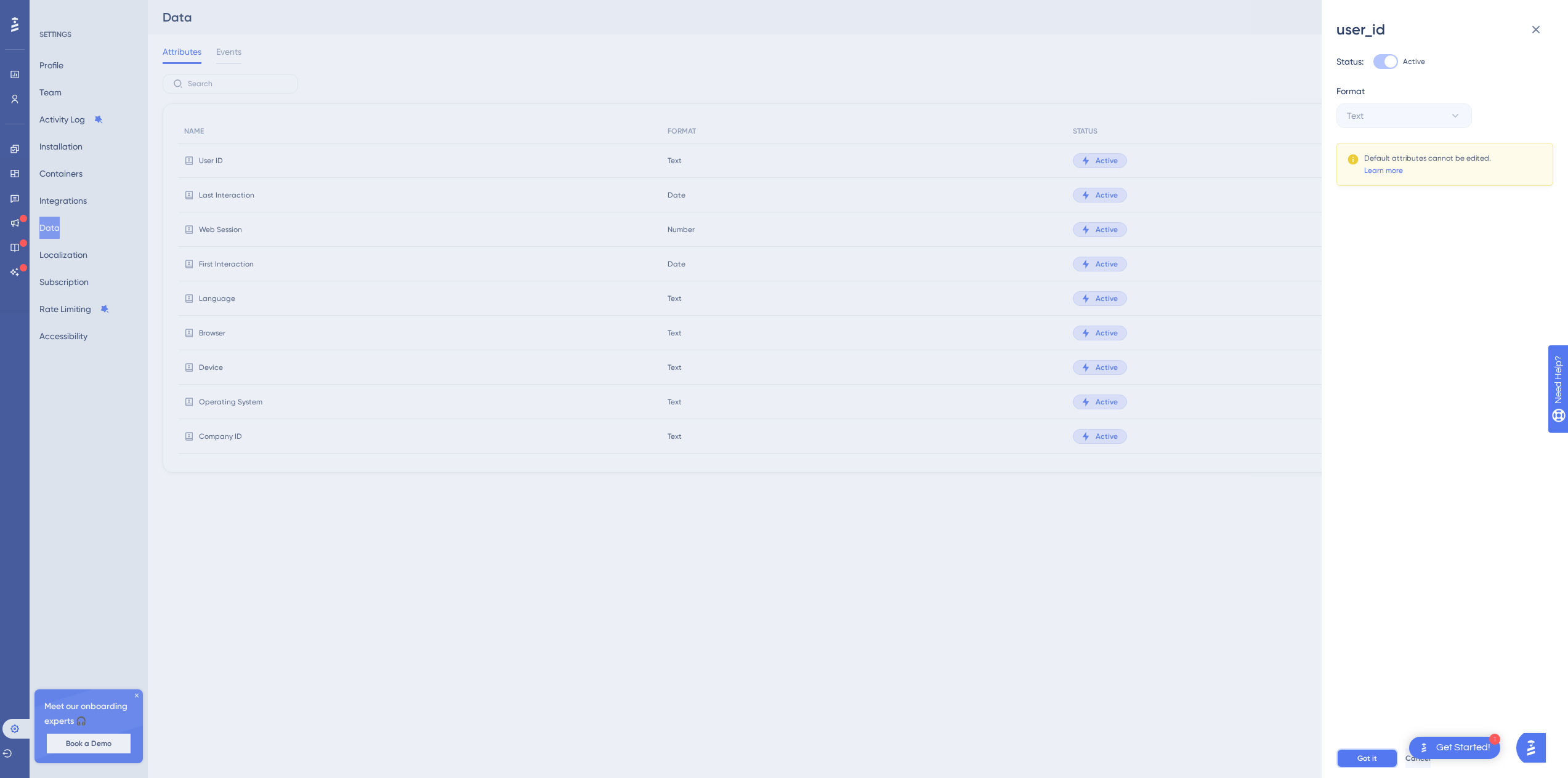
click at [1374, 757] on span "Got it" at bounding box center [1366, 758] width 20 height 10
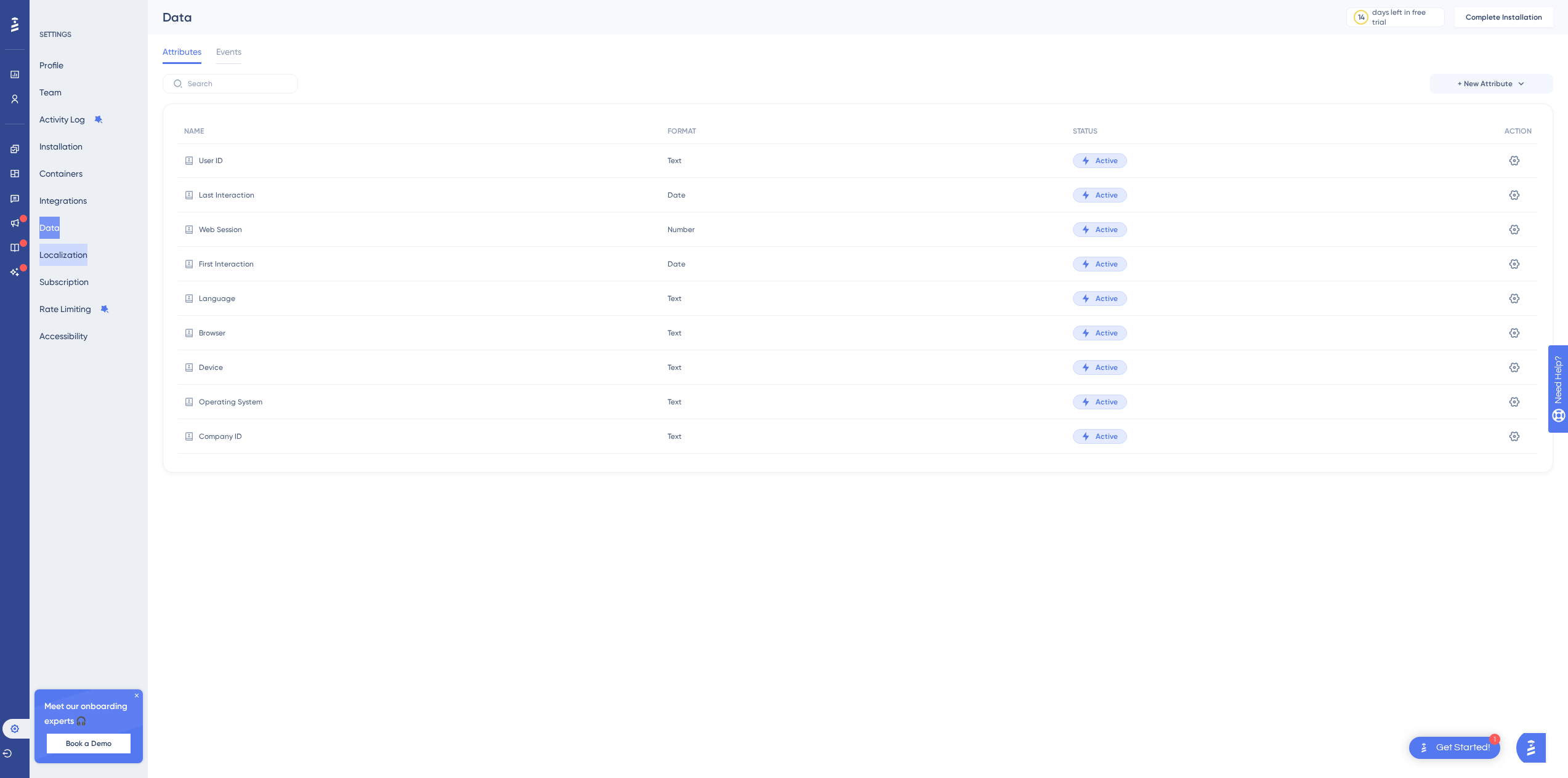
click at [72, 258] on button "Localization" at bounding box center [63, 254] width 48 height 22
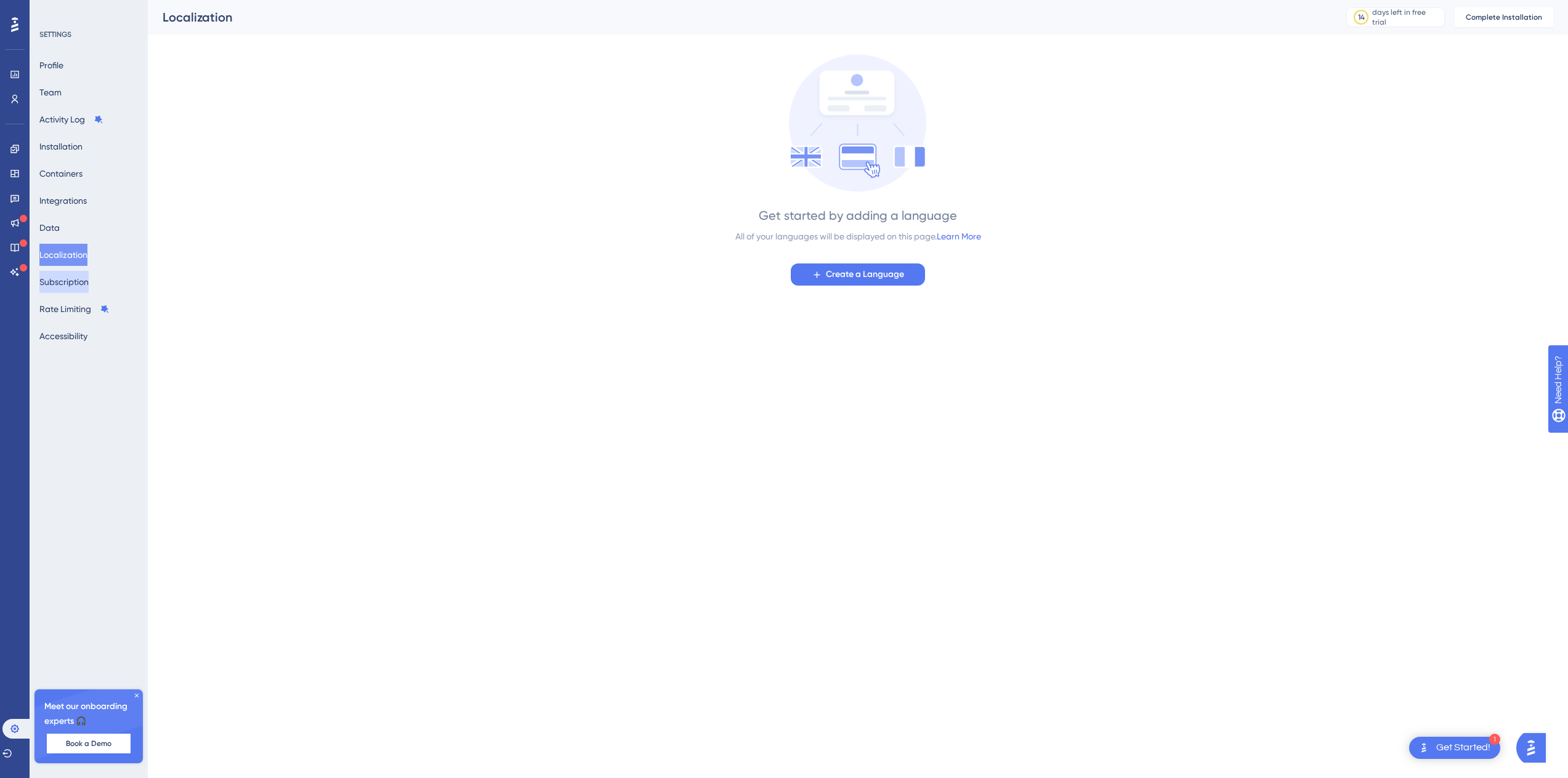
click at [56, 281] on button "Subscription" at bounding box center [64, 282] width 50 height 22
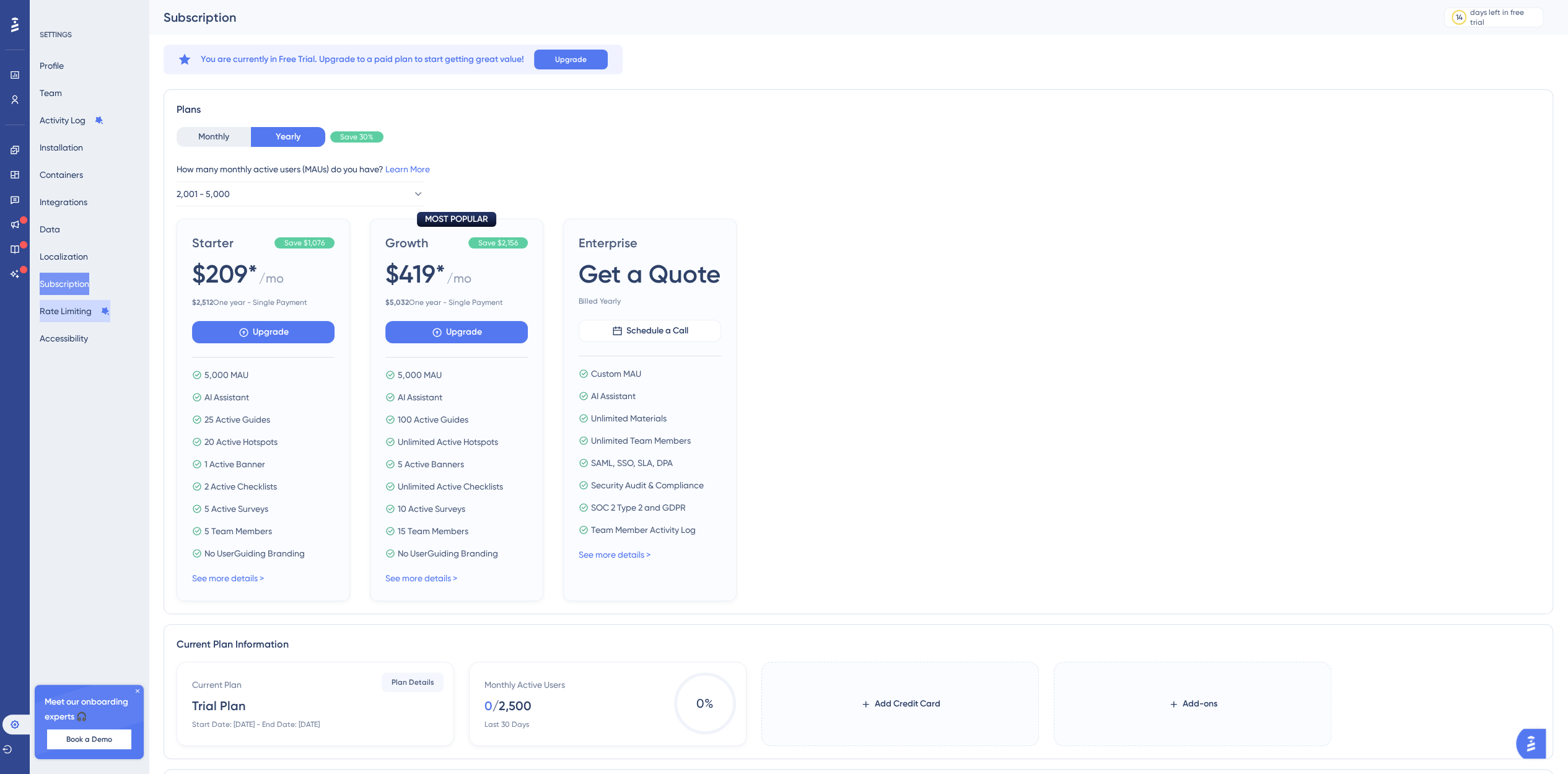
click at [59, 311] on button "Rate Limiting" at bounding box center [75, 311] width 70 height 22
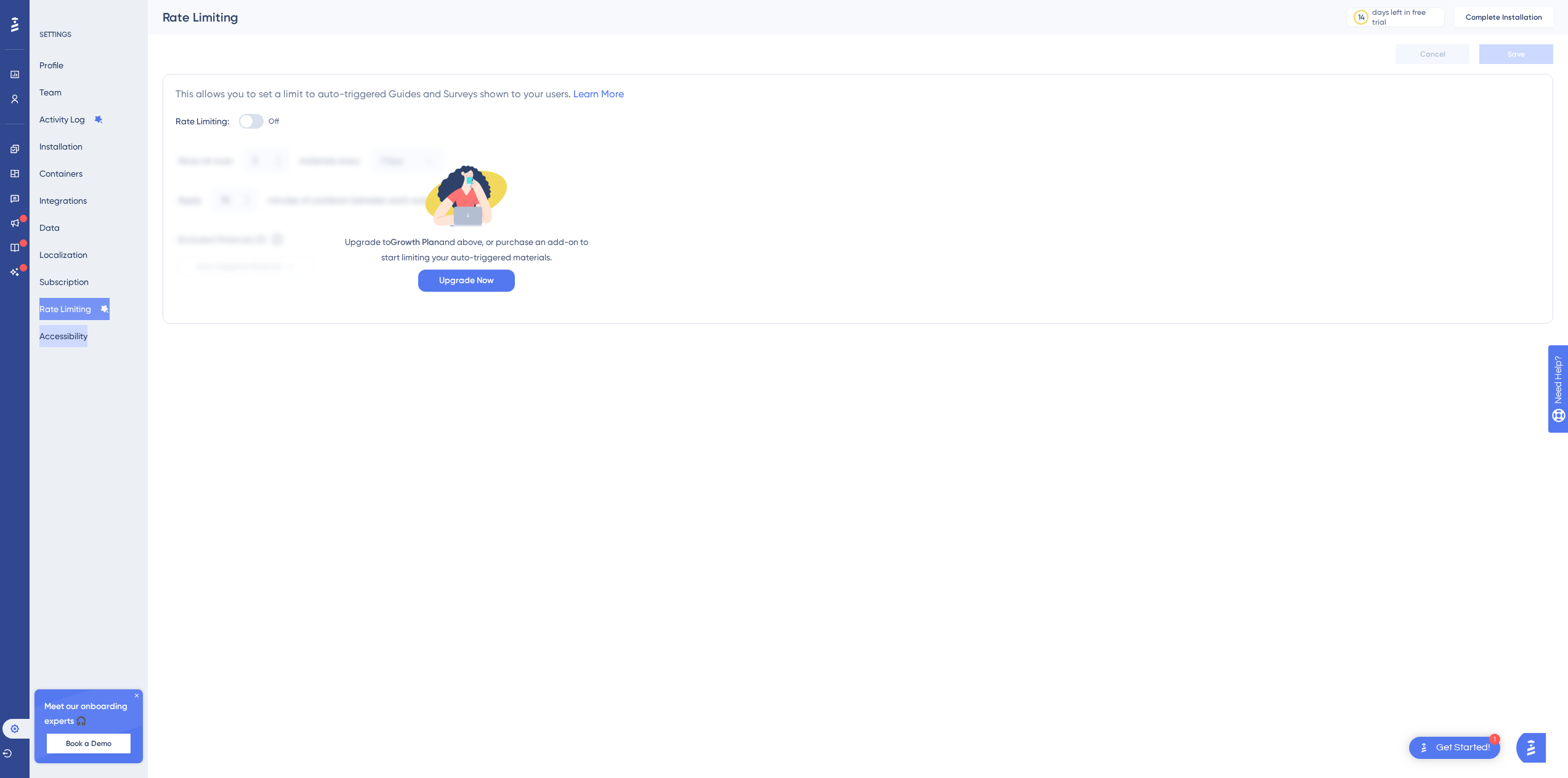
click at [72, 335] on button "Accessibility" at bounding box center [63, 336] width 48 height 22
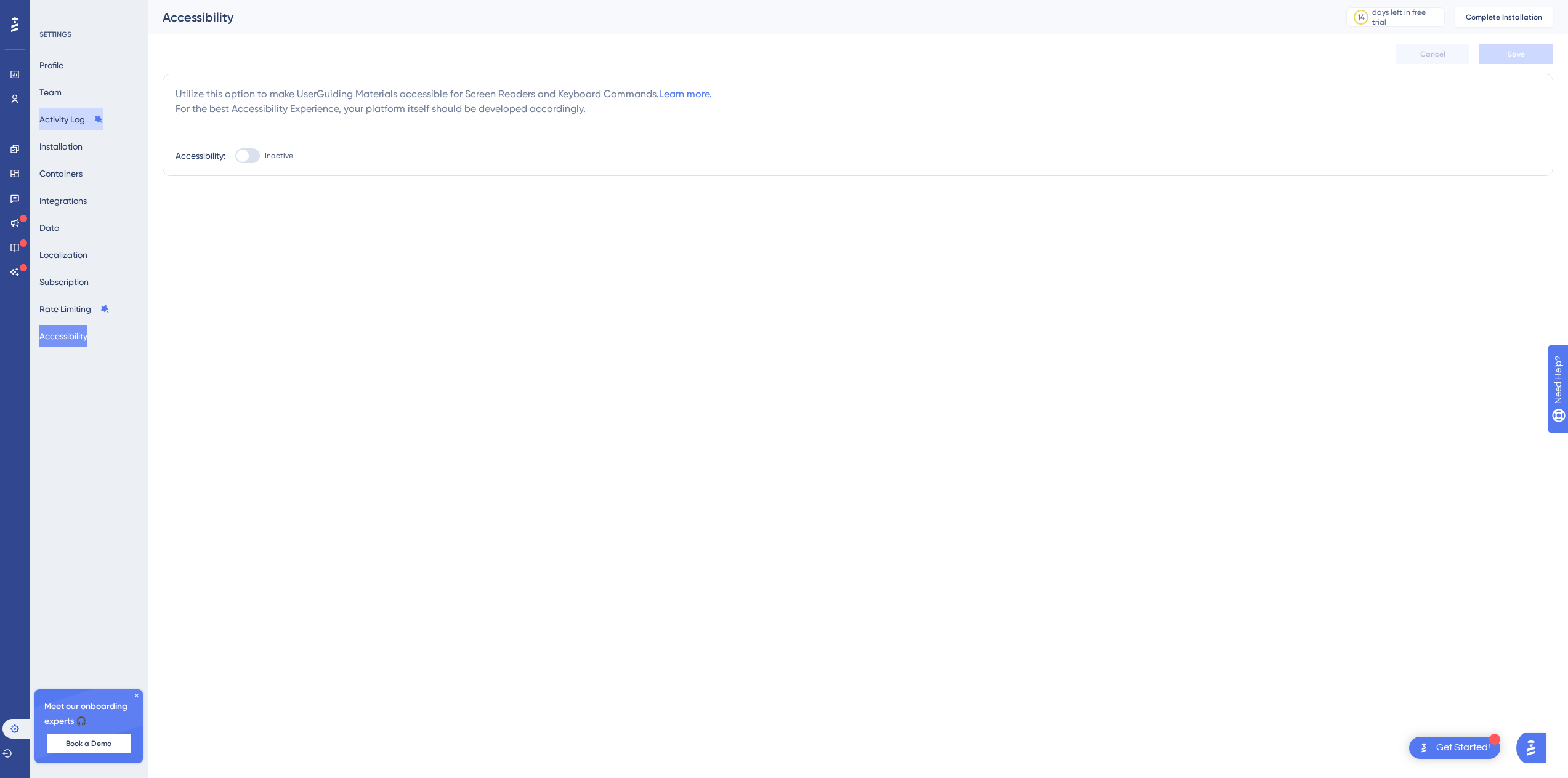
click at [84, 123] on button "Activity Log" at bounding box center [71, 120] width 64 height 22
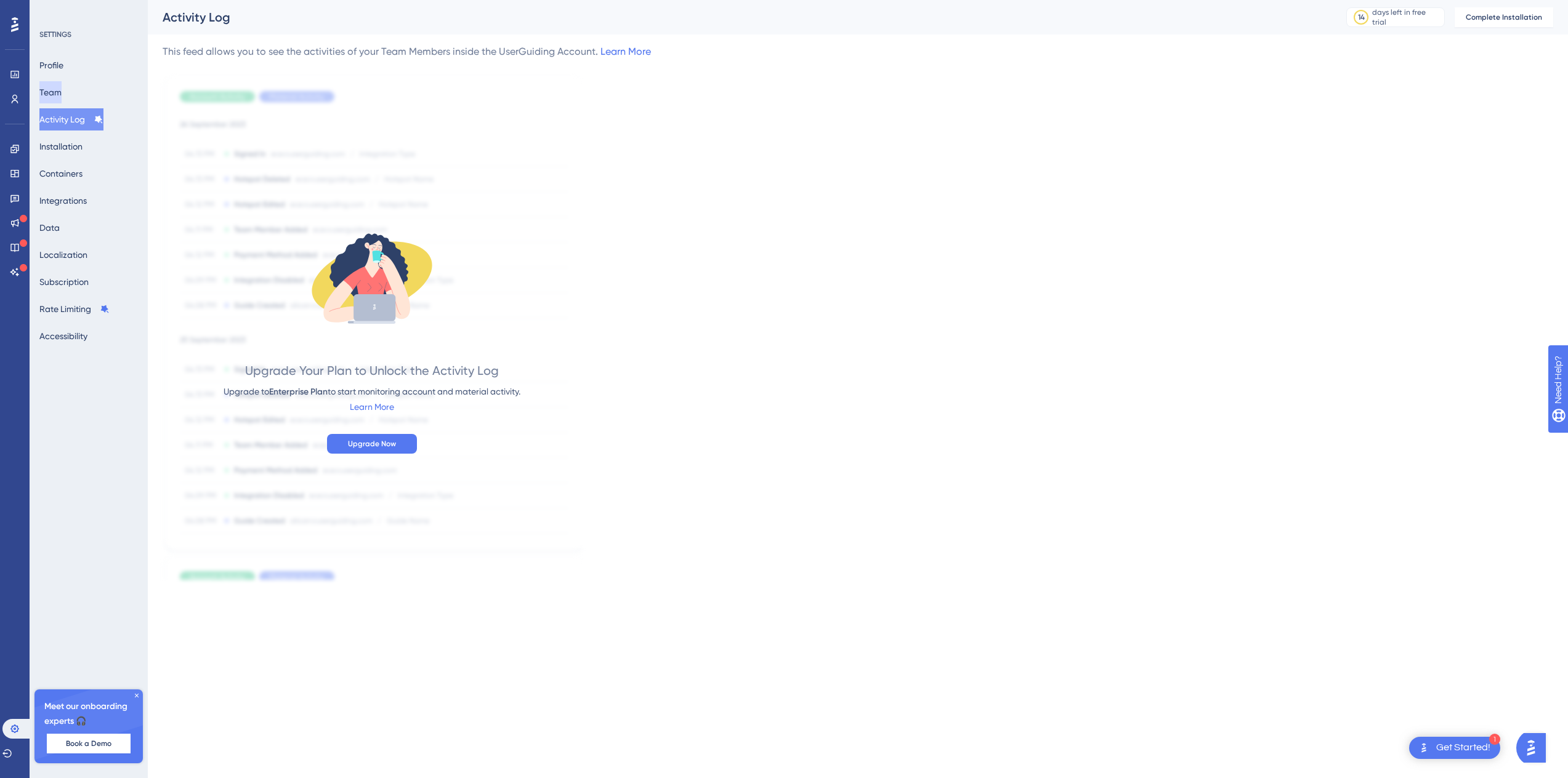
click at [52, 94] on button "Team" at bounding box center [50, 92] width 22 height 22
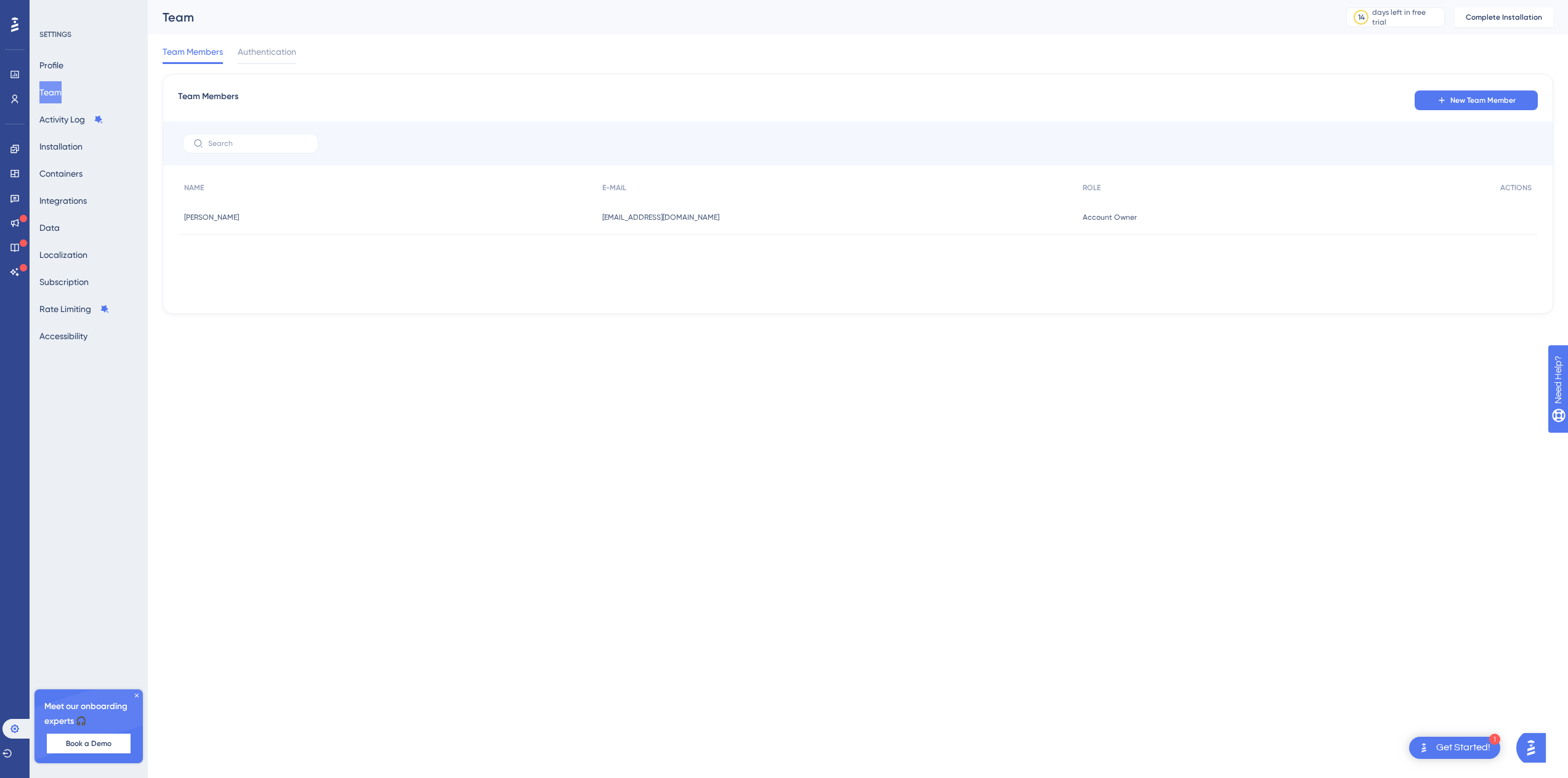
click at [75, 56] on div "Profile Team Activity Log Installation Containers Integrations Data Localizatio…" at bounding box center [89, 200] width 100 height 293
click at [61, 72] on button "Profile" at bounding box center [51, 65] width 24 height 22
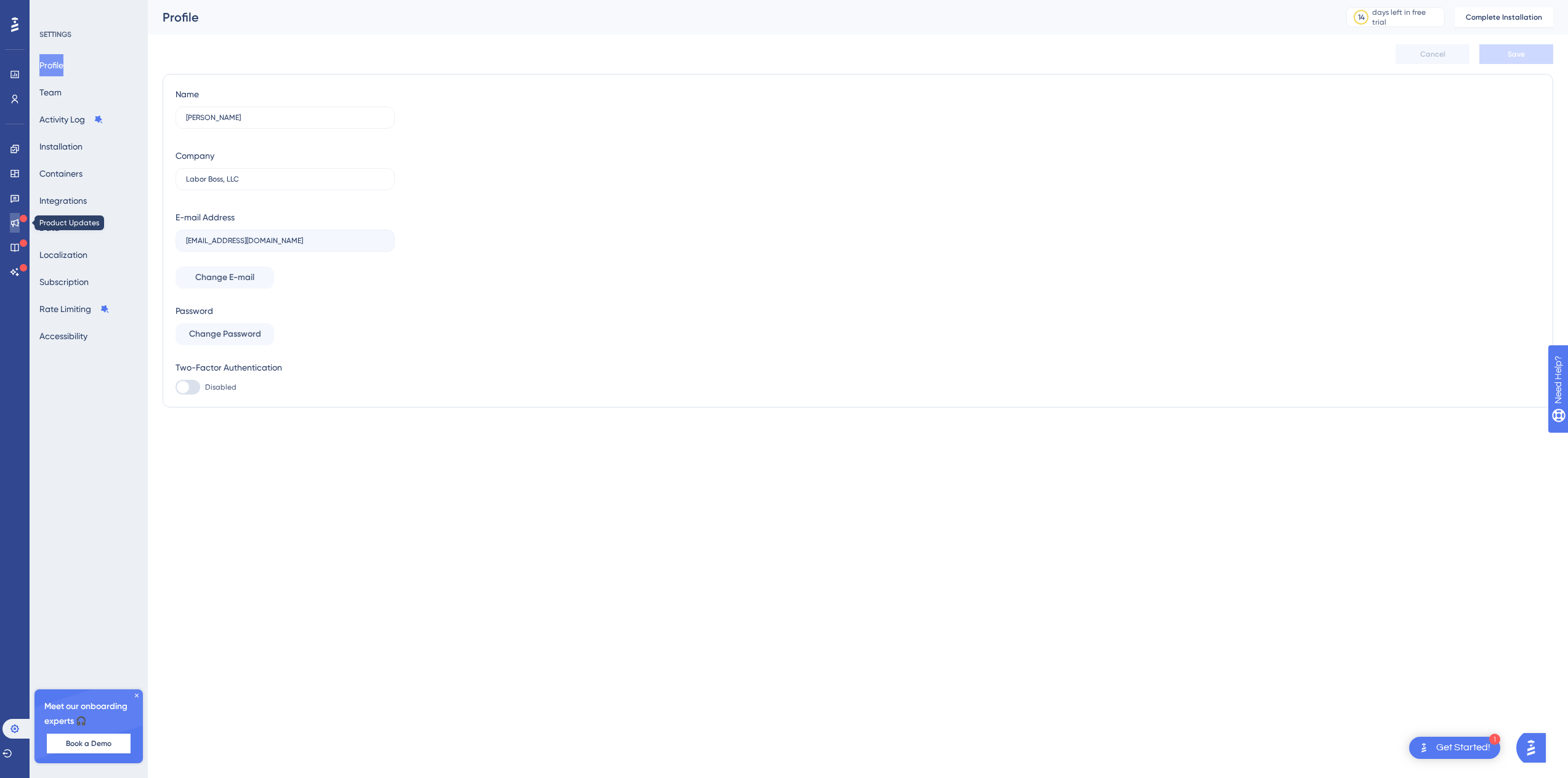
click at [15, 219] on icon at bounding box center [15, 223] width 10 height 10
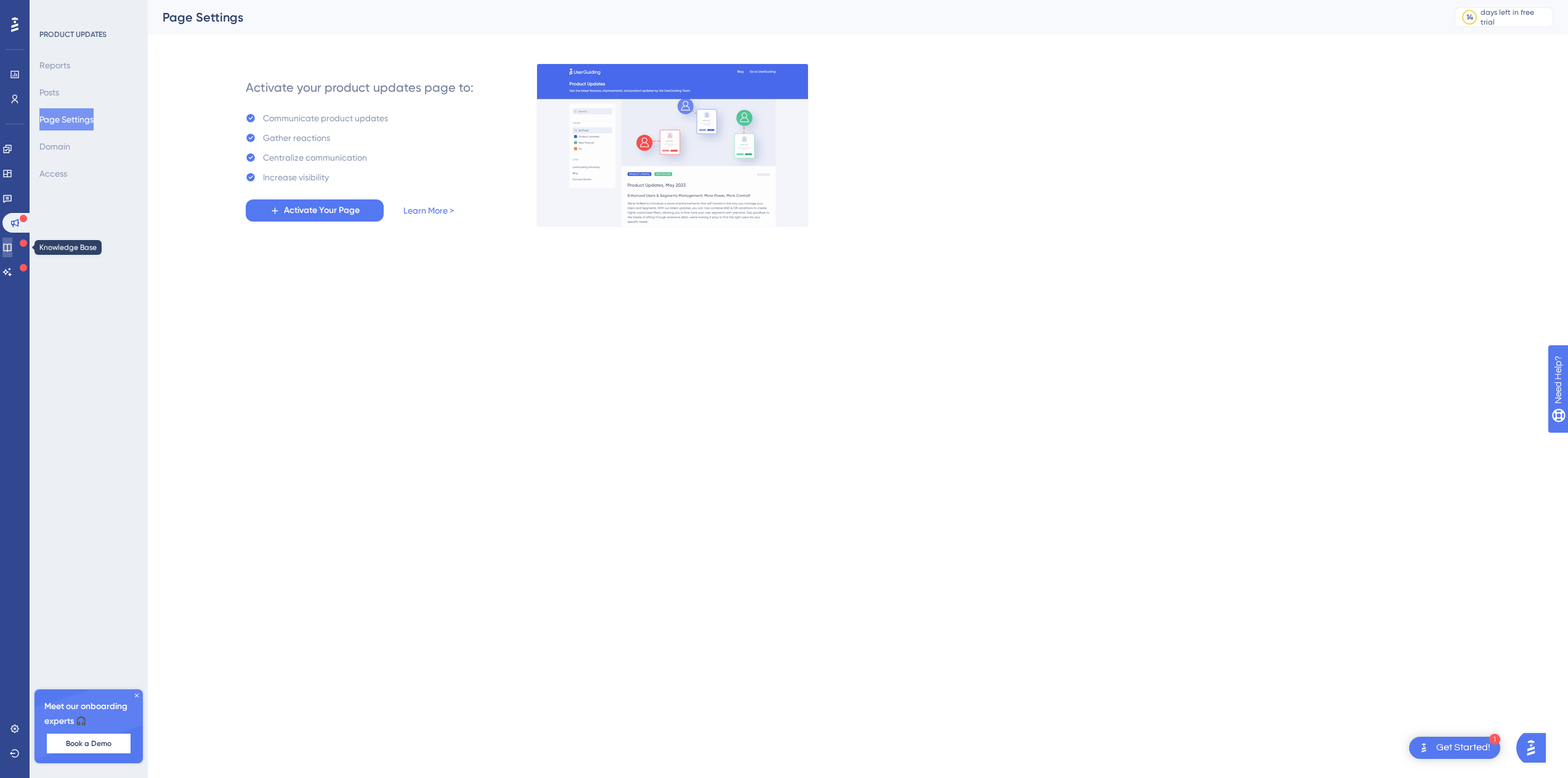
click at [12, 240] on link at bounding box center [8, 247] width 10 height 20
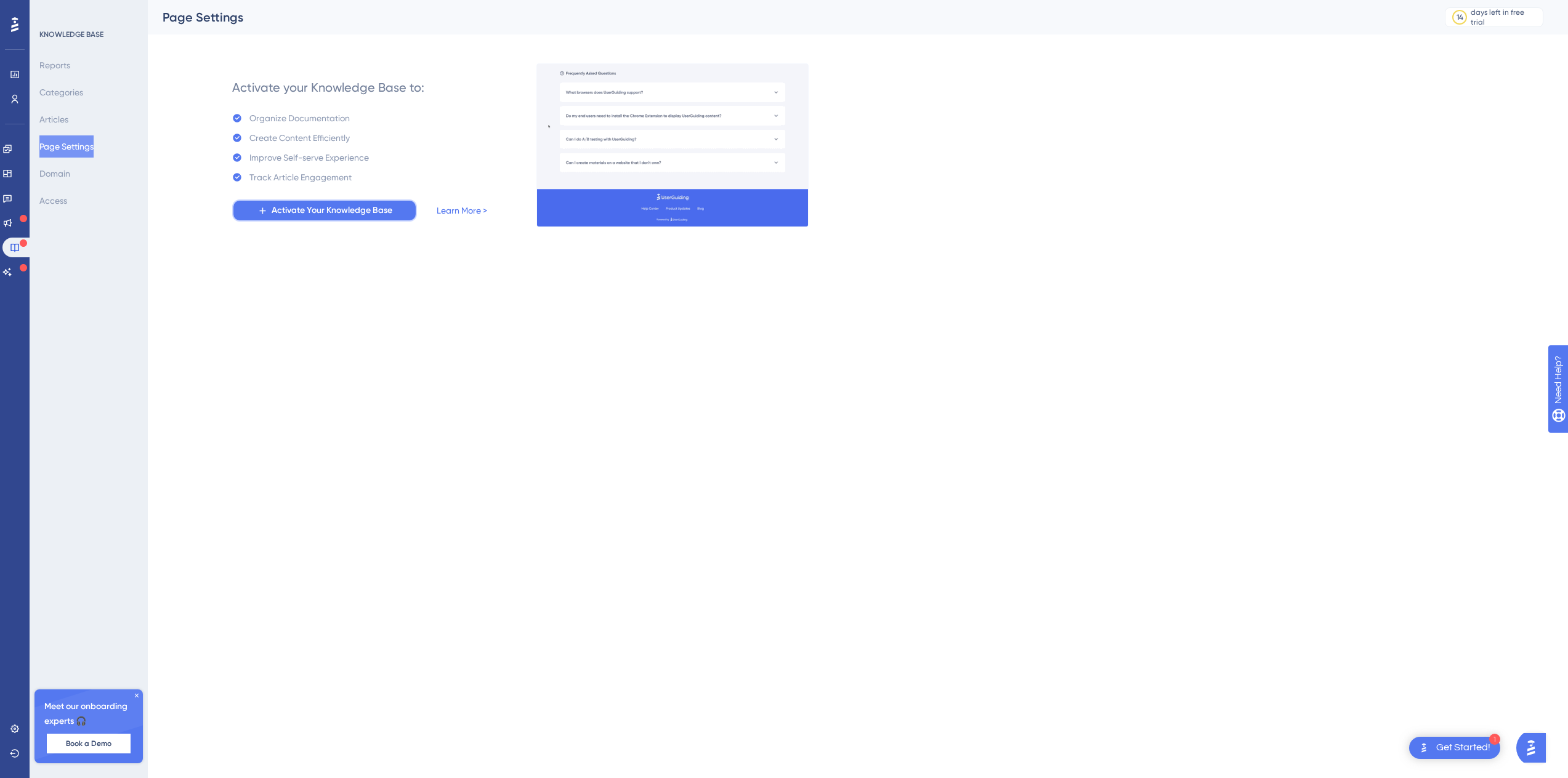
click at [302, 206] on span "Activate Your Knowledge Base" at bounding box center [332, 210] width 120 height 15
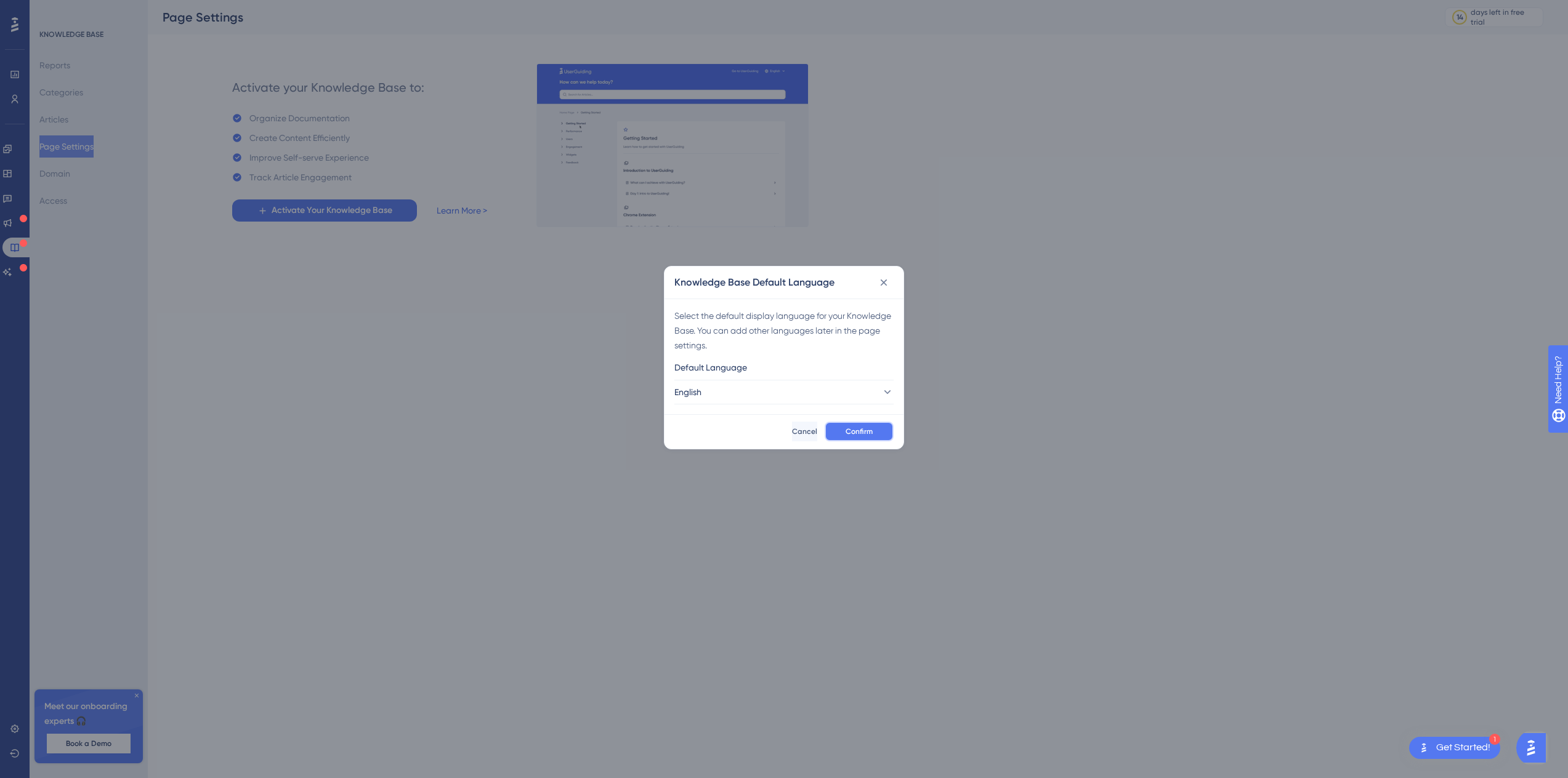
click at [851, 424] on button "Confirm" at bounding box center [859, 431] width 69 height 20
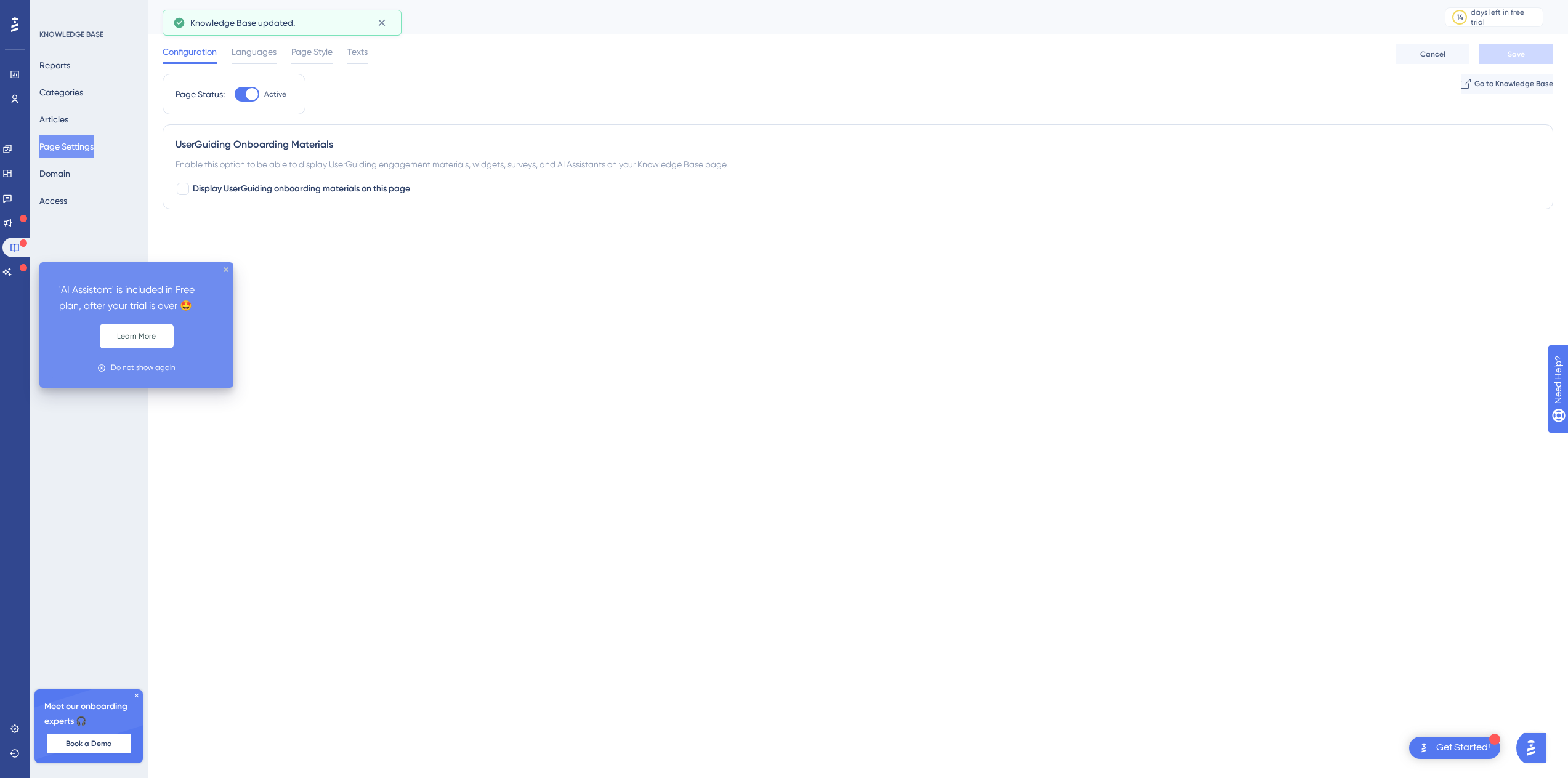
click at [20, 269] on icon at bounding box center [23, 267] width 8 height 8
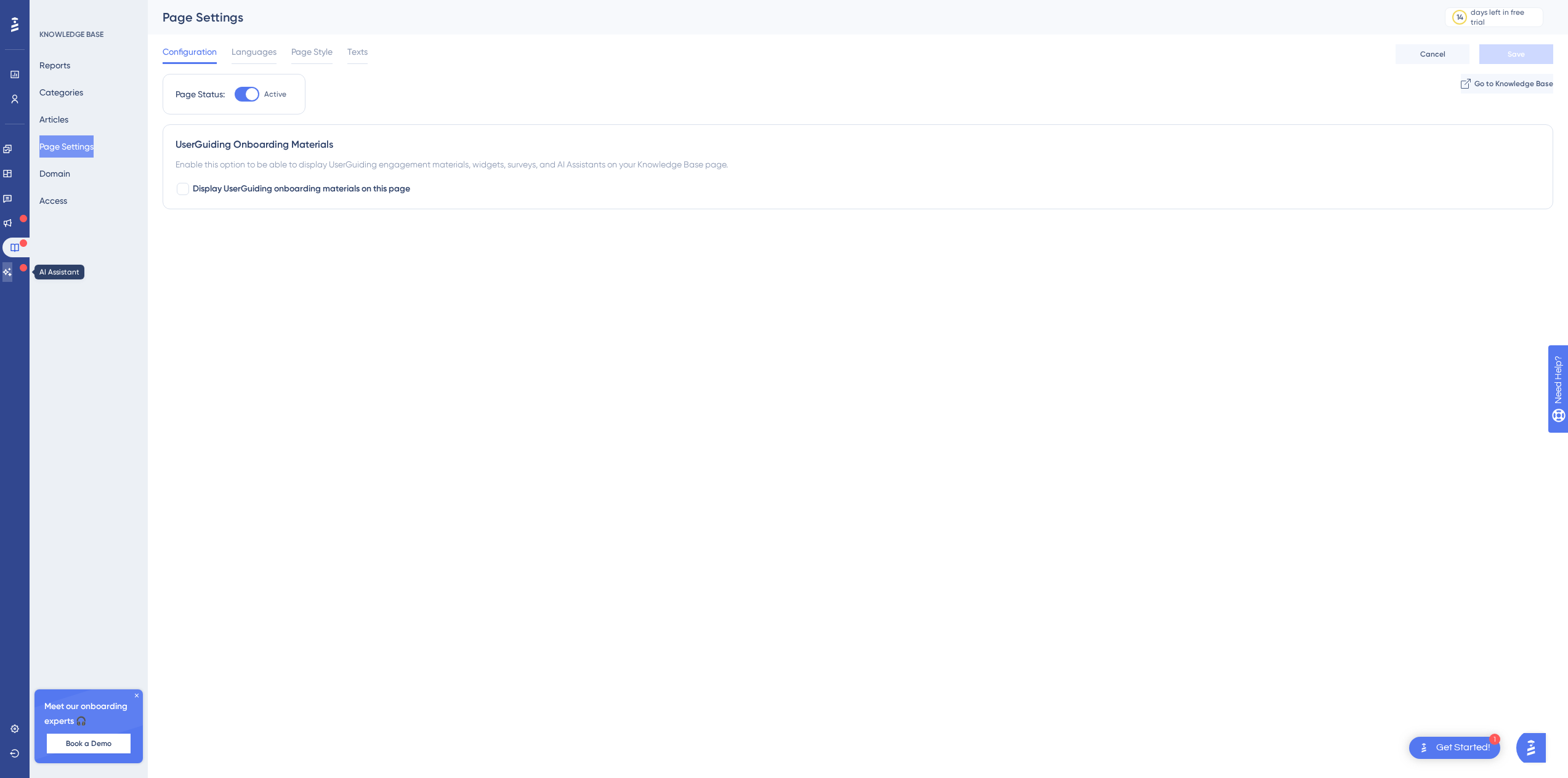
click at [12, 267] on icon at bounding box center [8, 272] width 10 height 10
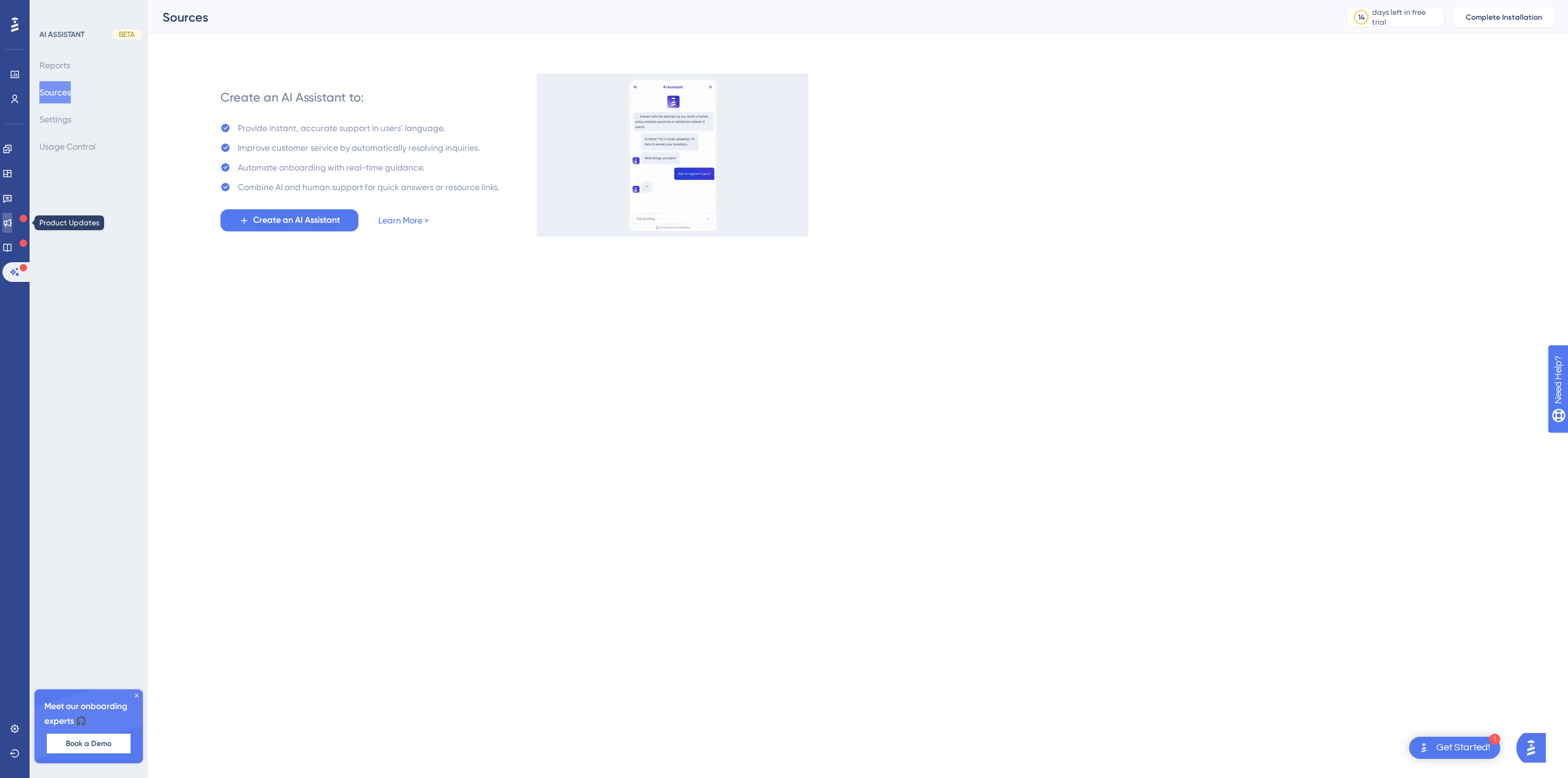
click at [12, 219] on icon at bounding box center [8, 223] width 10 height 10
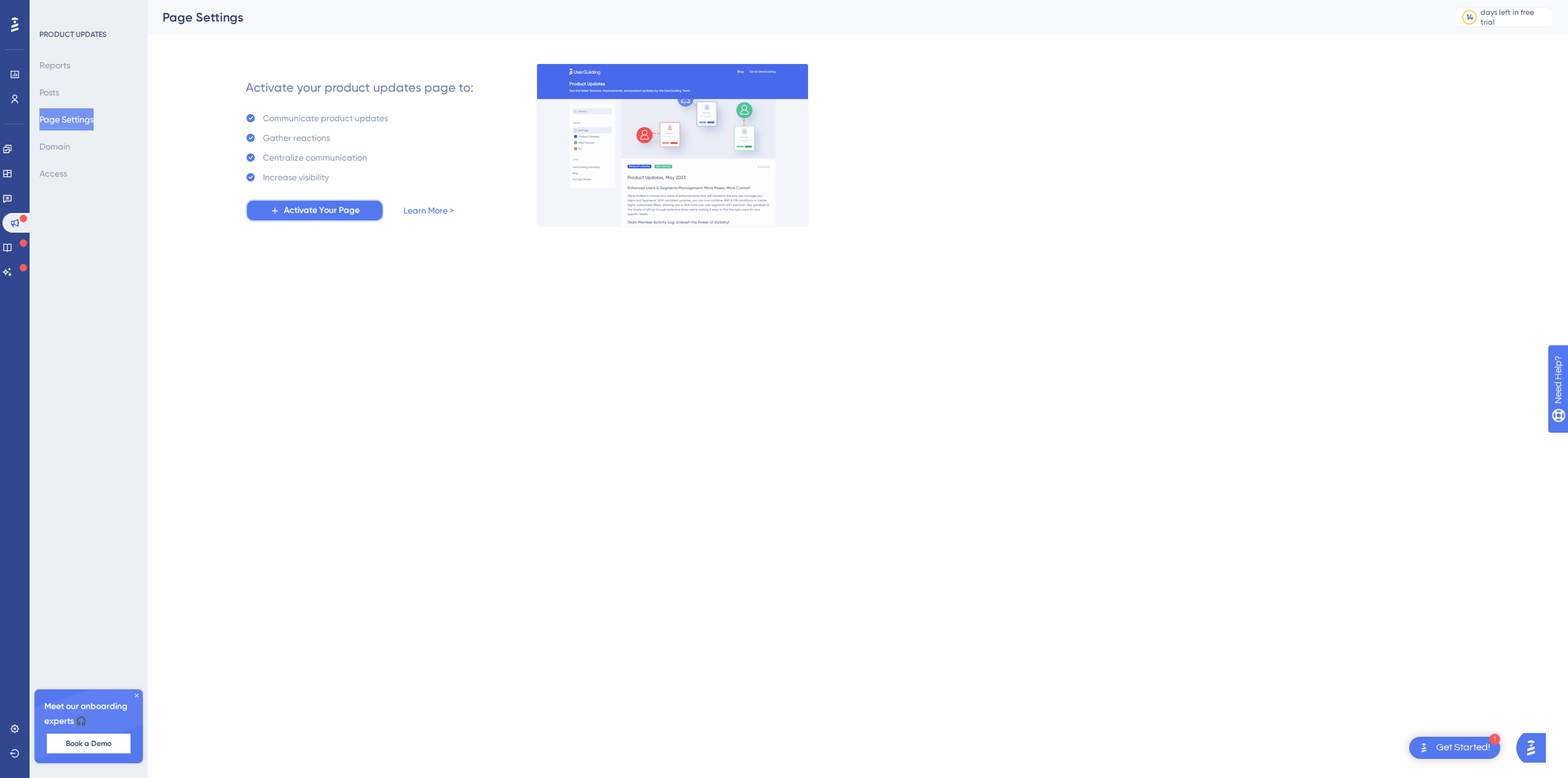
click at [309, 208] on span "Activate Your Page" at bounding box center [321, 210] width 76 height 15
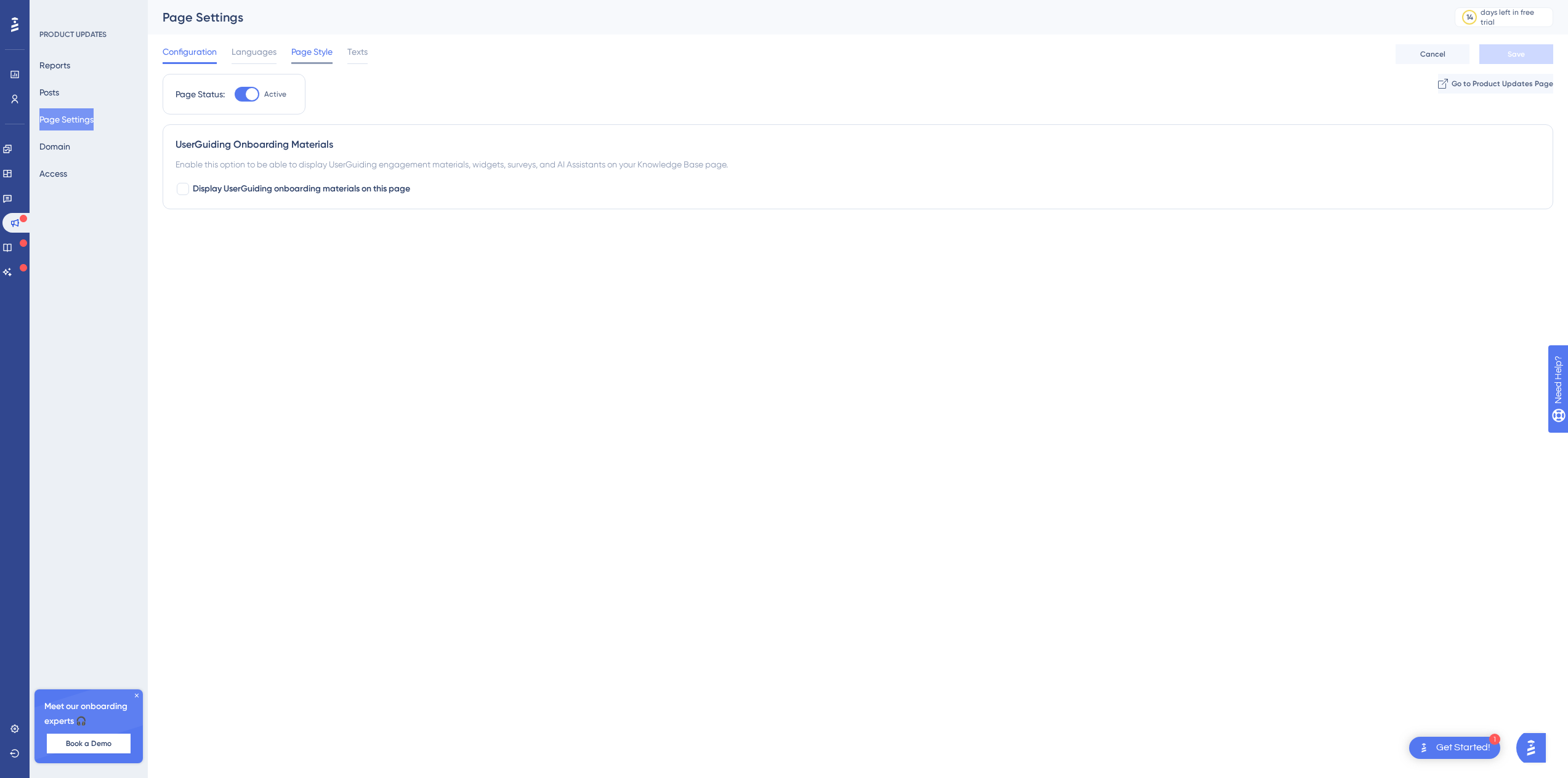
click at [313, 52] on span "Page Style" at bounding box center [312, 51] width 41 height 15
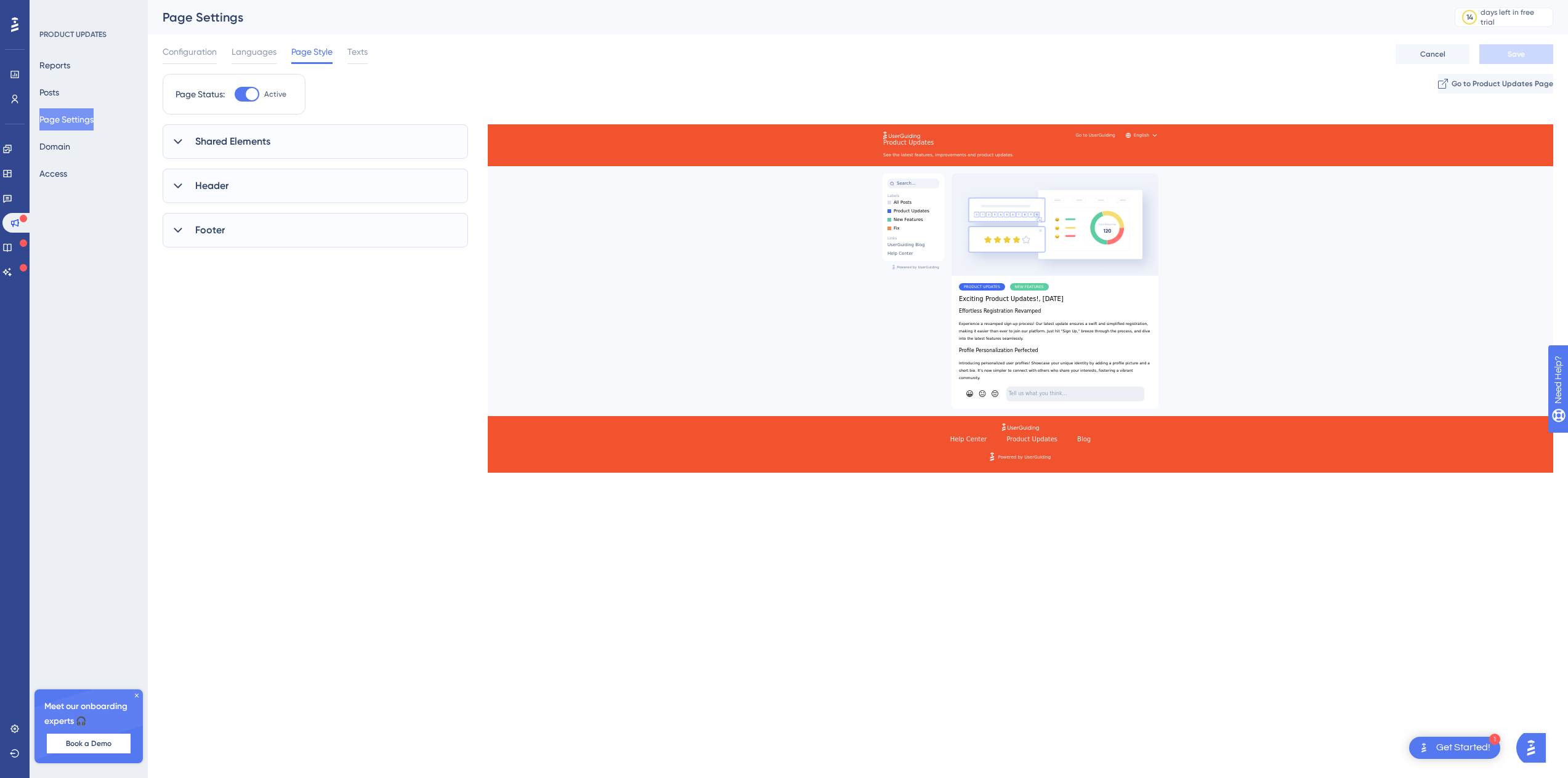
click at [188, 136] on div "Shared Elements" at bounding box center [314, 142] width 305 height 34
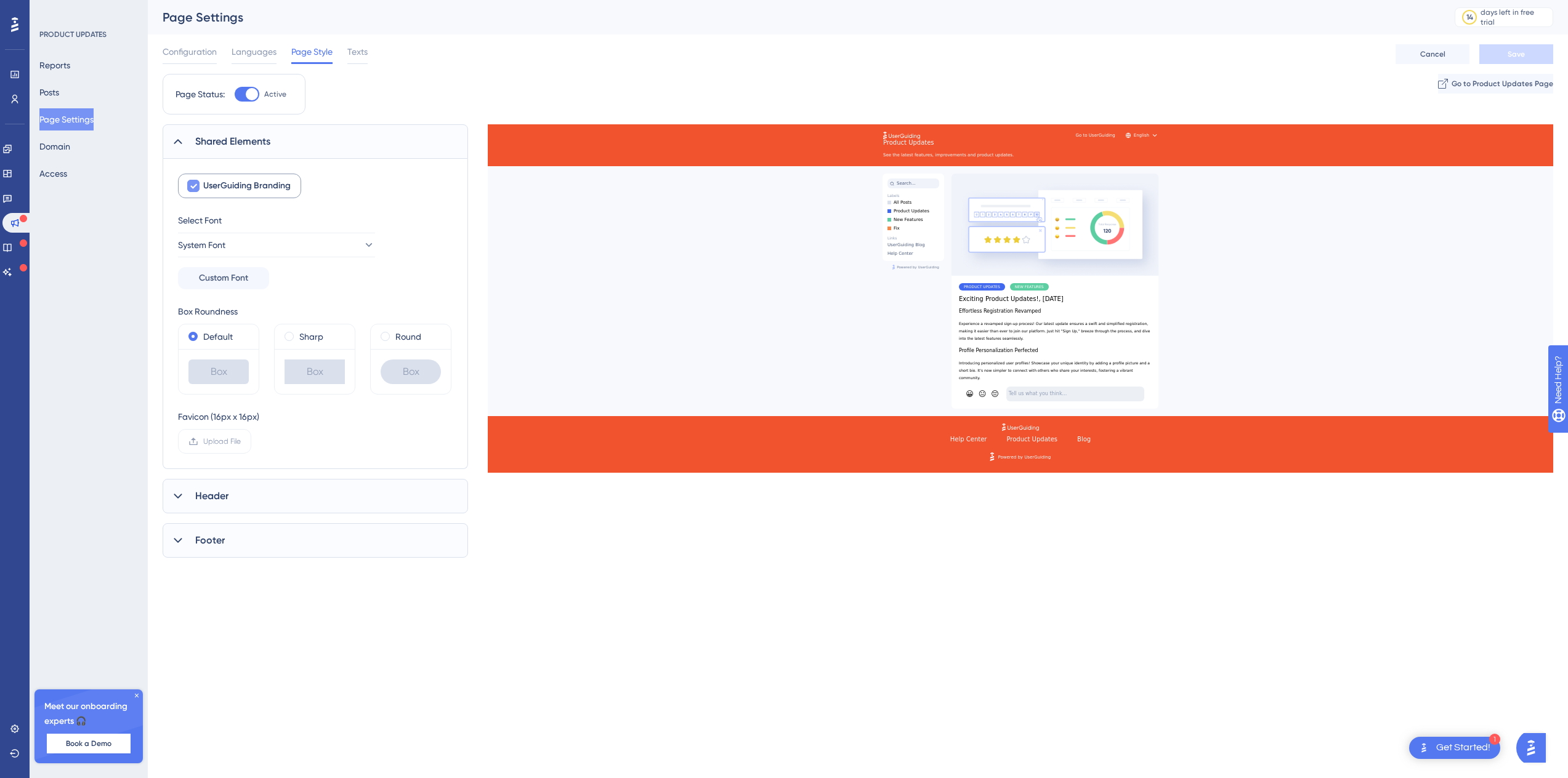
click at [192, 185] on icon at bounding box center [193, 186] width 8 height 10
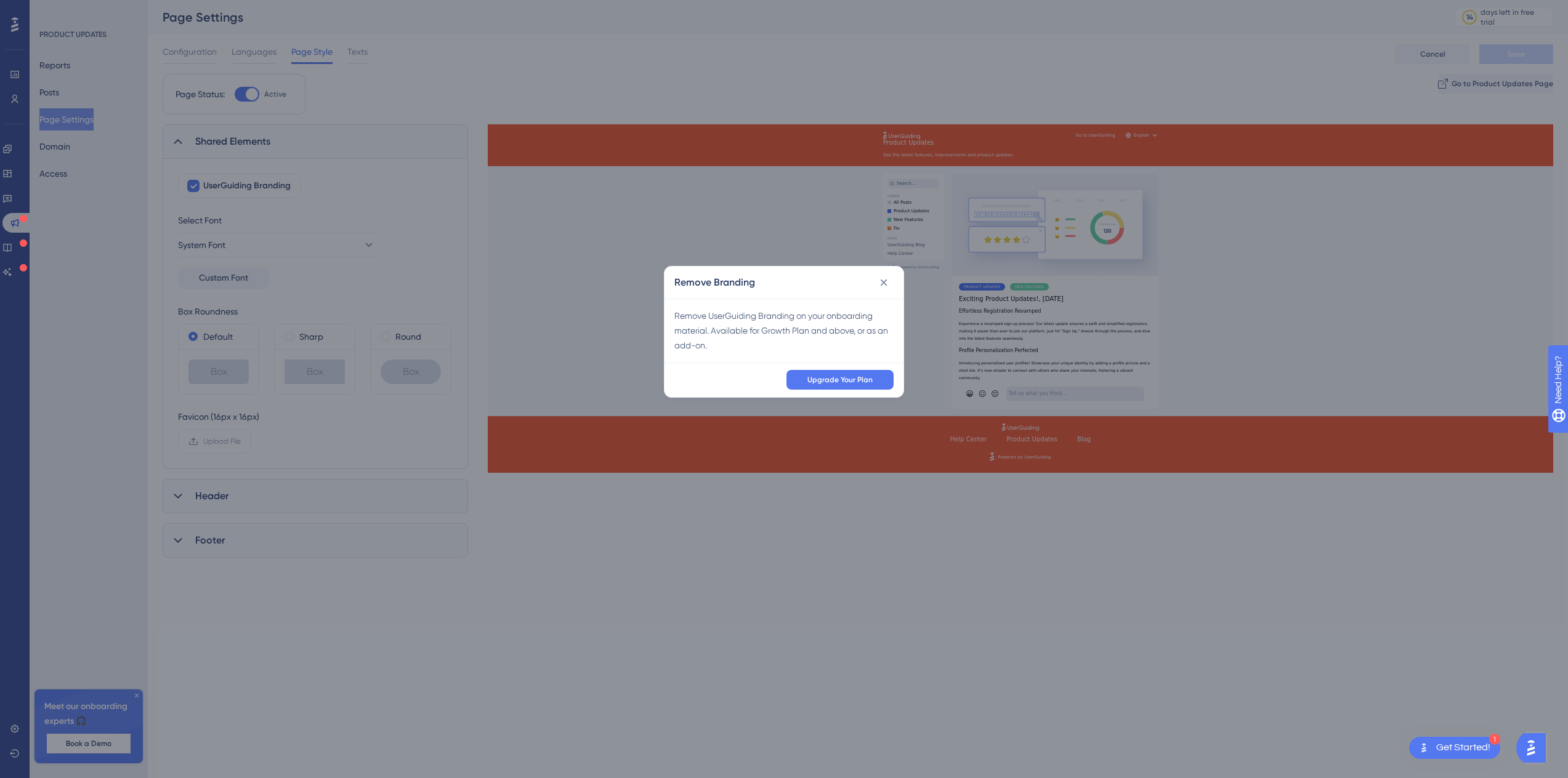
click at [878, 283] on icon at bounding box center [884, 283] width 12 height 12
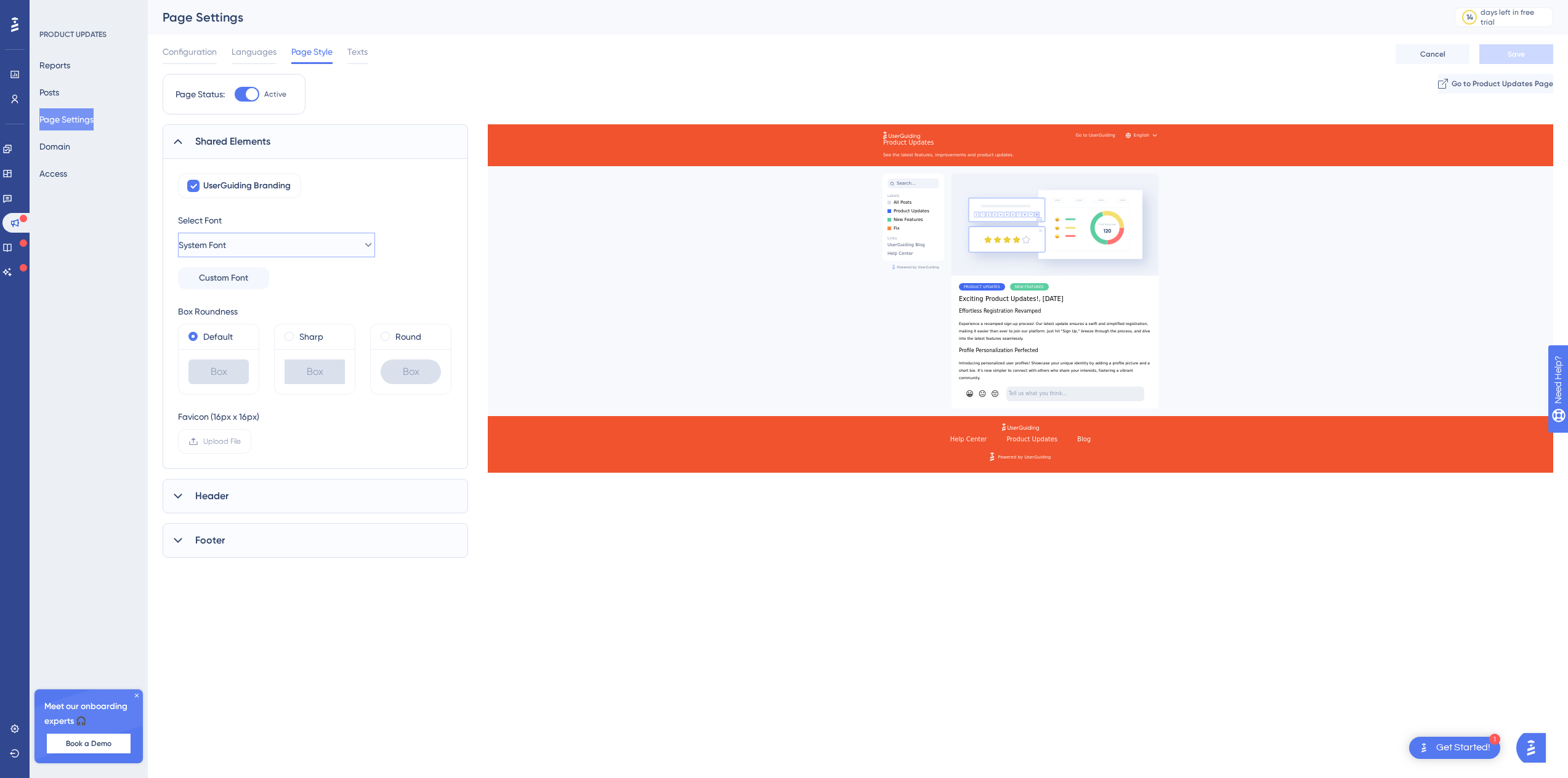
click at [271, 252] on button "System Font" at bounding box center [276, 244] width 197 height 25
click at [279, 238] on button "System Font" at bounding box center [276, 244] width 197 height 25
click at [207, 498] on span "Header" at bounding box center [211, 495] width 33 height 15
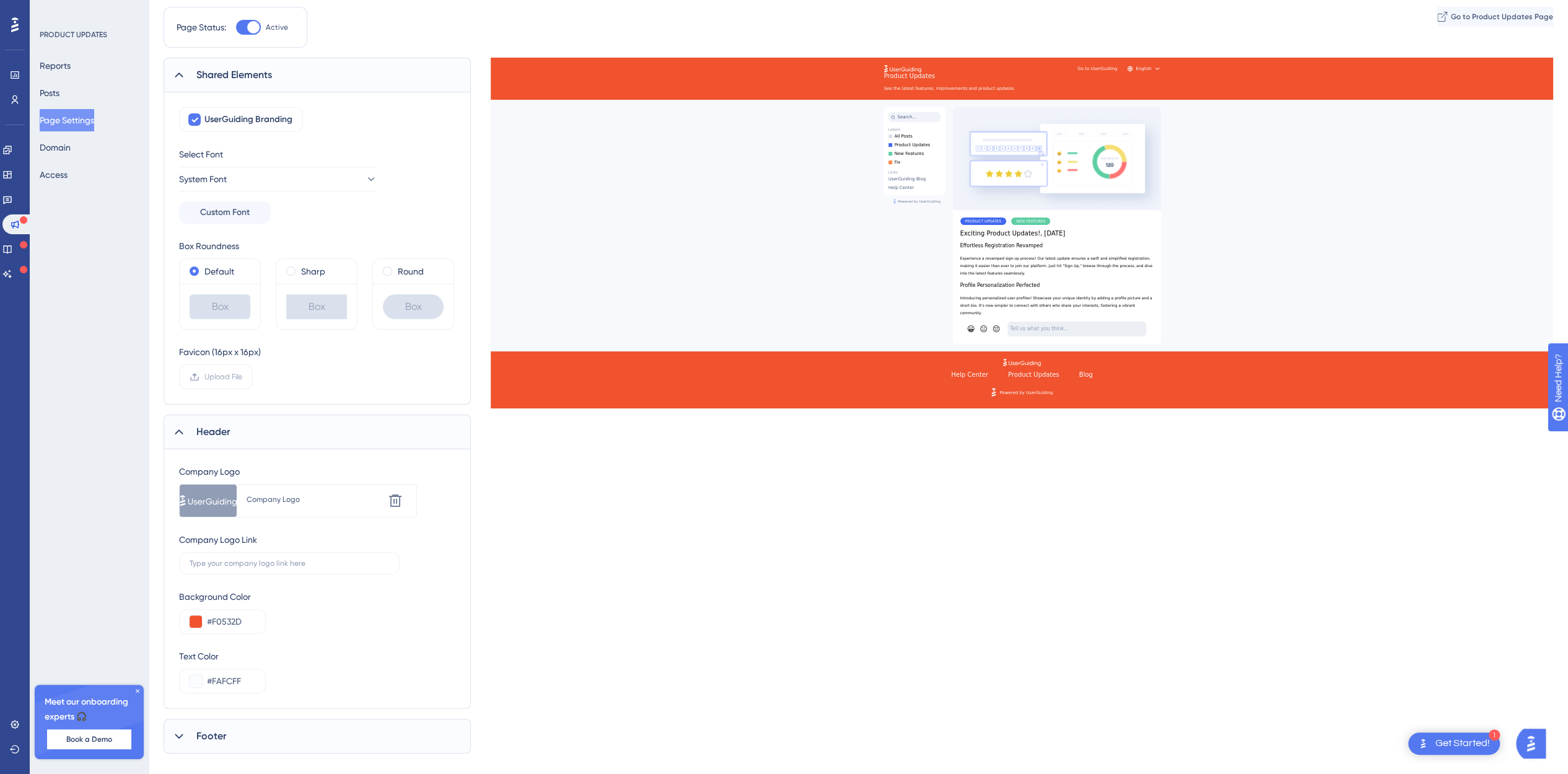
scroll to position [85, 0]
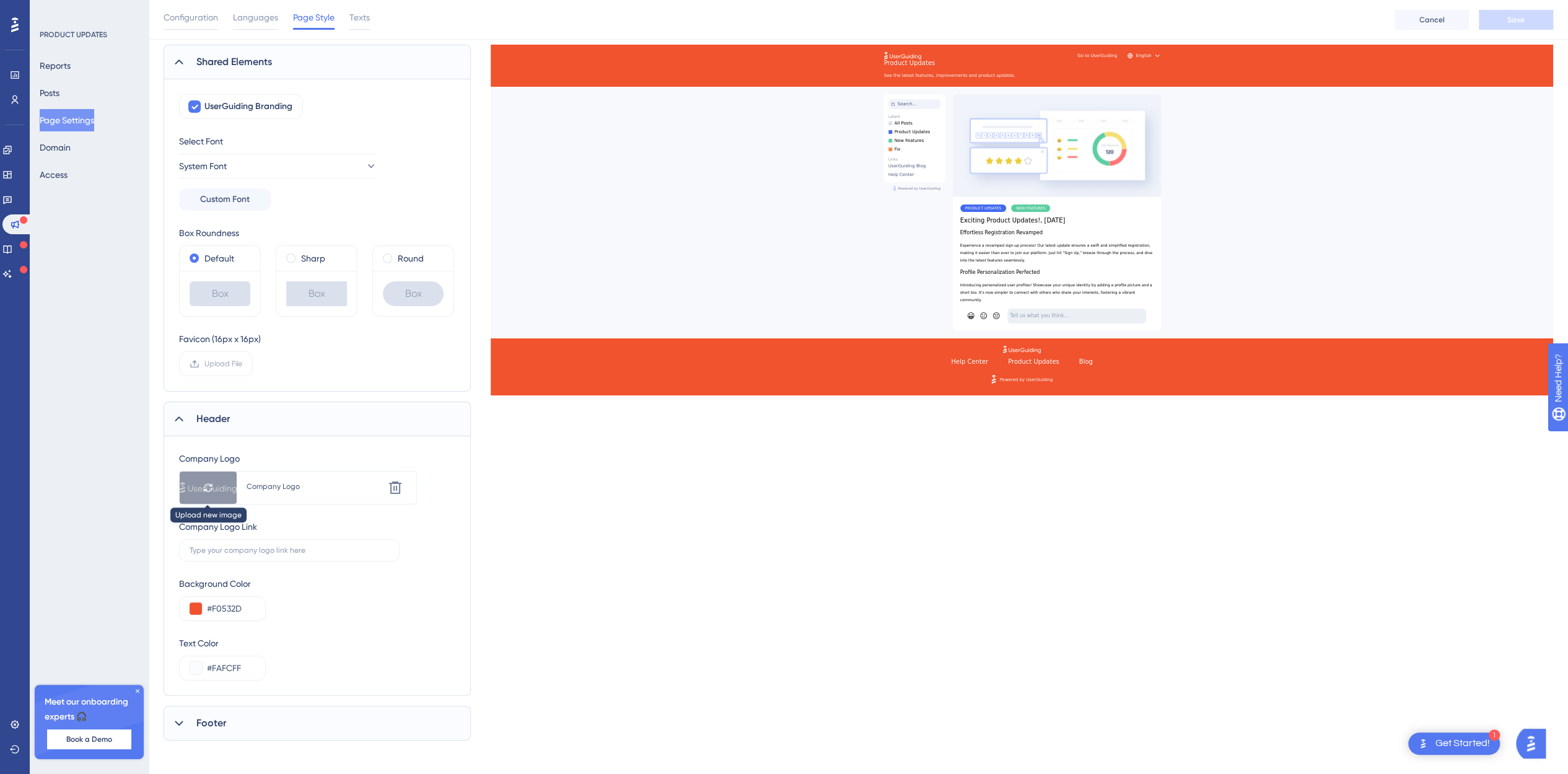
click at [222, 483] on div at bounding box center [208, 487] width 57 height 32
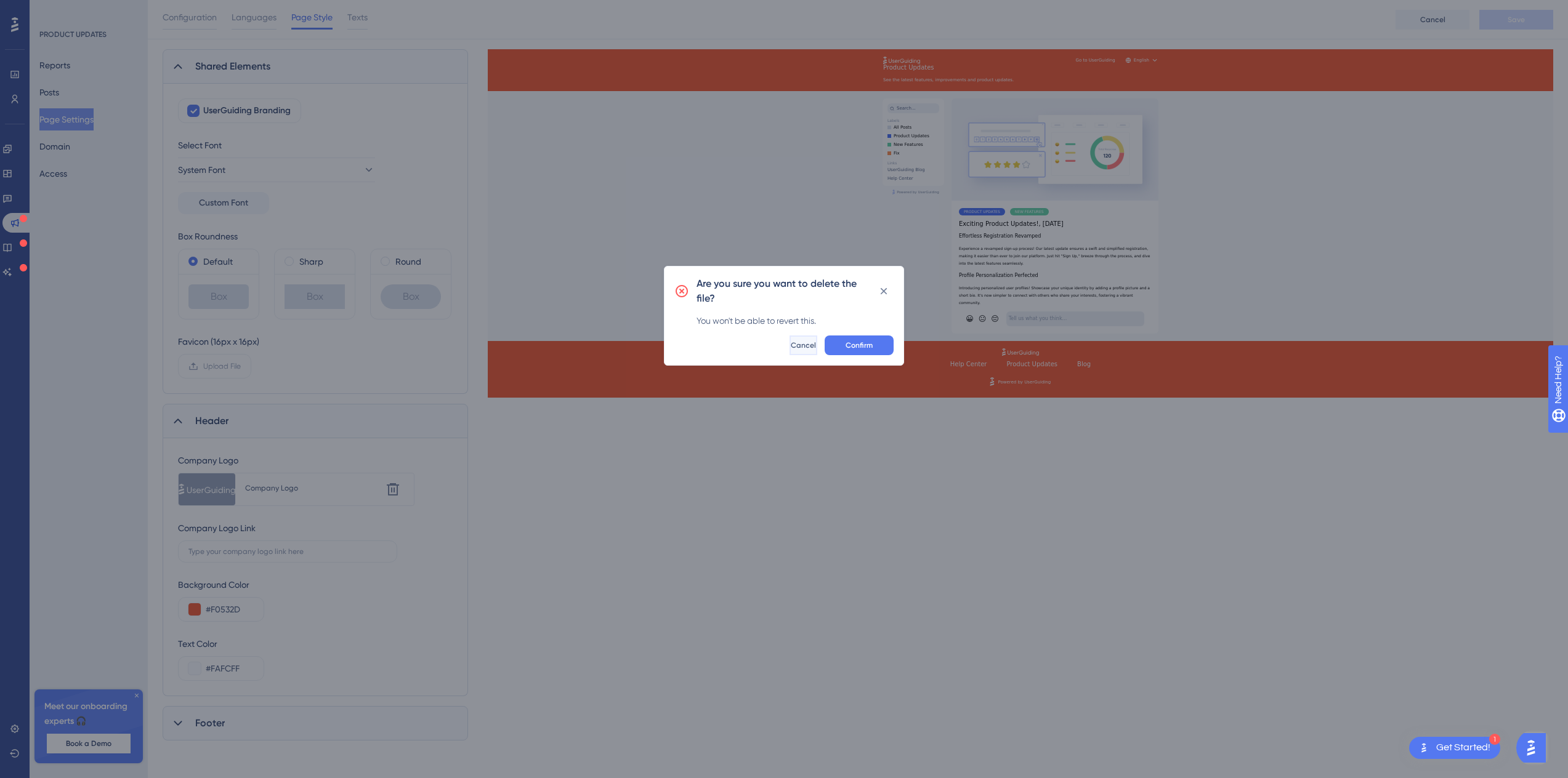
click at [790, 349] on span "Cancel" at bounding box center [803, 345] width 26 height 10
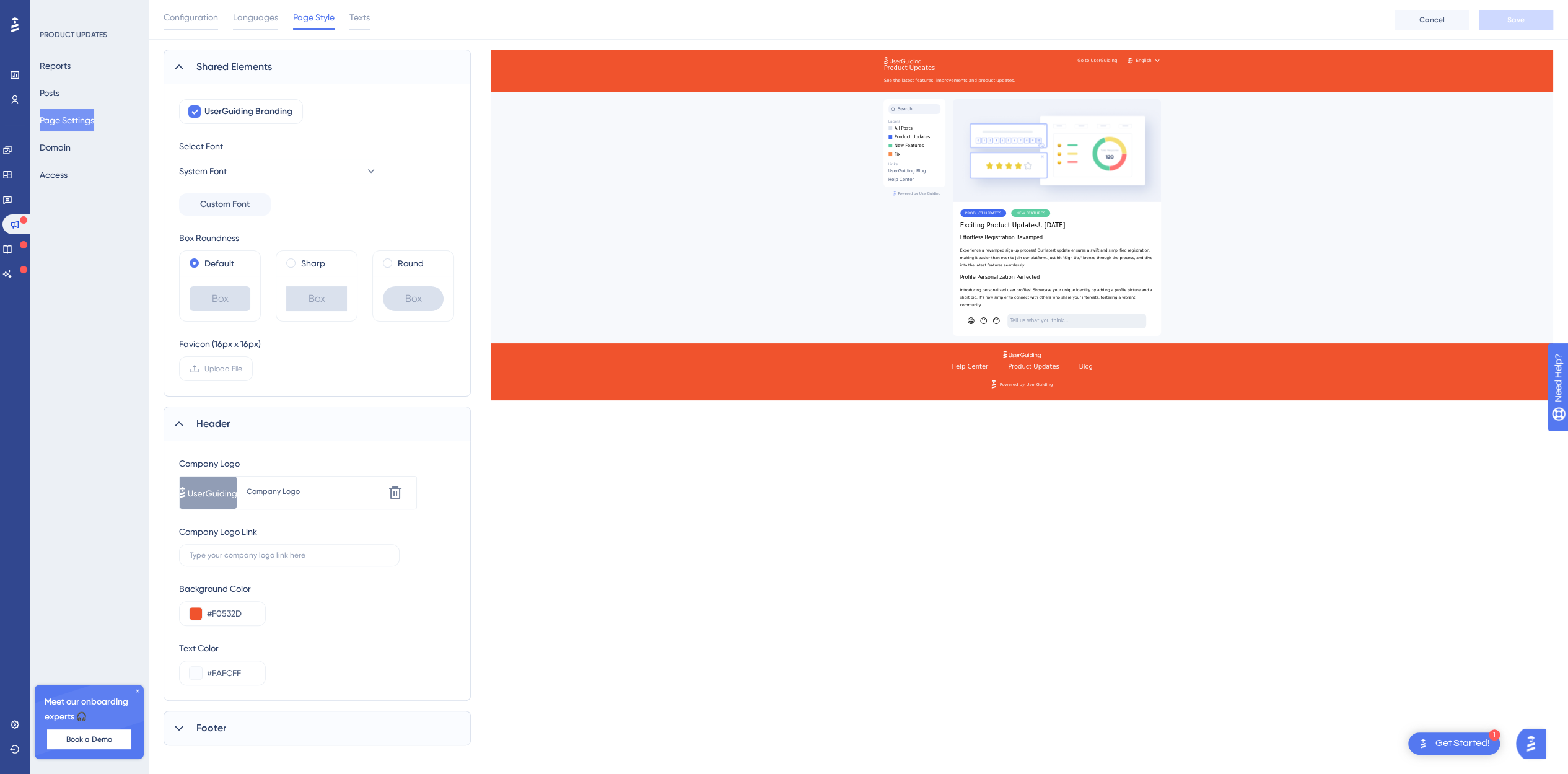
click at [313, 489] on div "Company Logo" at bounding box center [315, 492] width 137 height 10
click at [200, 488] on div at bounding box center [208, 492] width 57 height 32
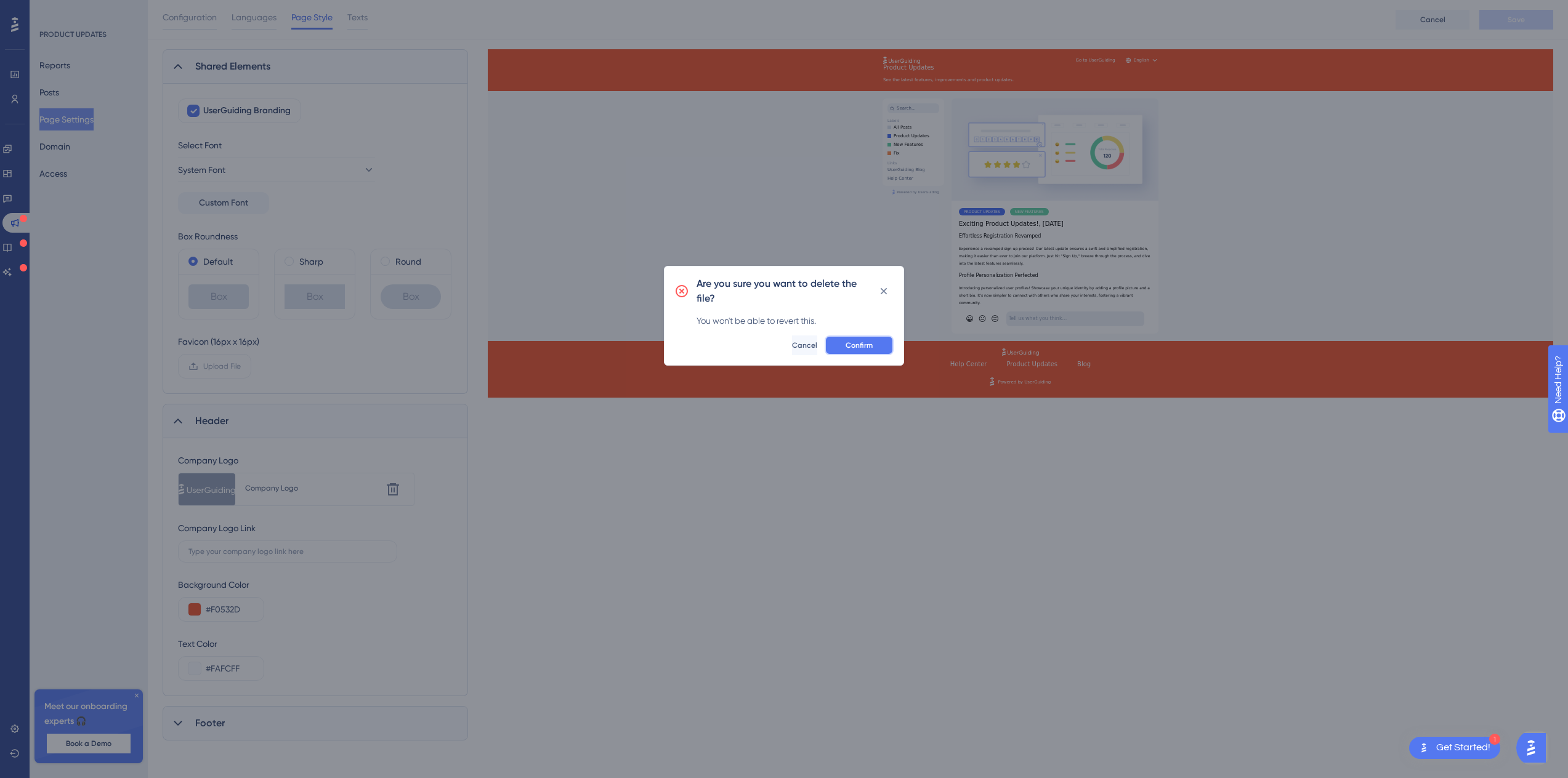
click at [838, 344] on button "Confirm" at bounding box center [859, 345] width 69 height 20
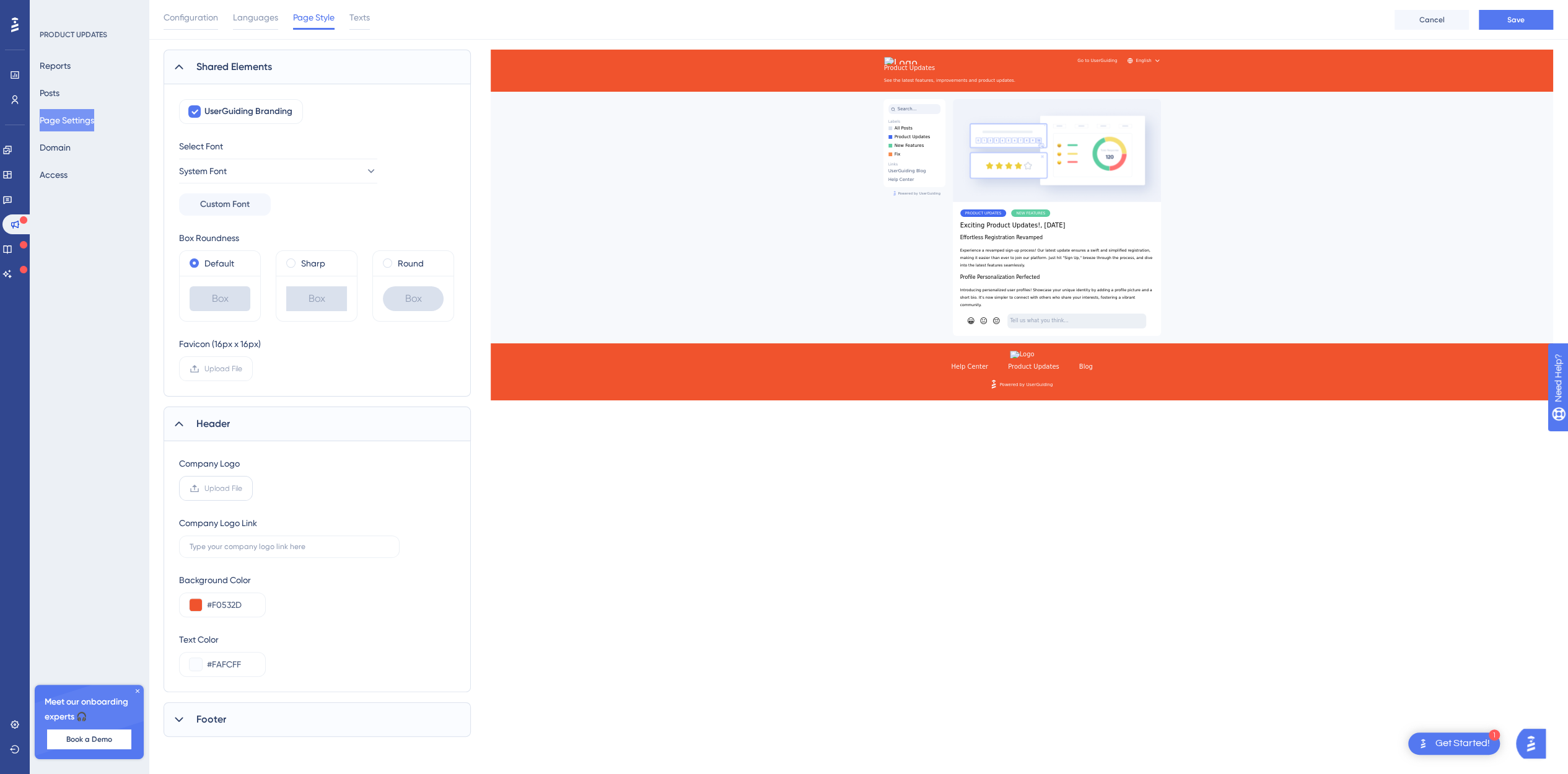
click at [211, 483] on span "Upload File" at bounding box center [224, 488] width 38 height 10
click at [242, 488] on input "Upload File" at bounding box center [242, 488] width 0 height 0
click at [212, 489] on div at bounding box center [208, 492] width 57 height 32
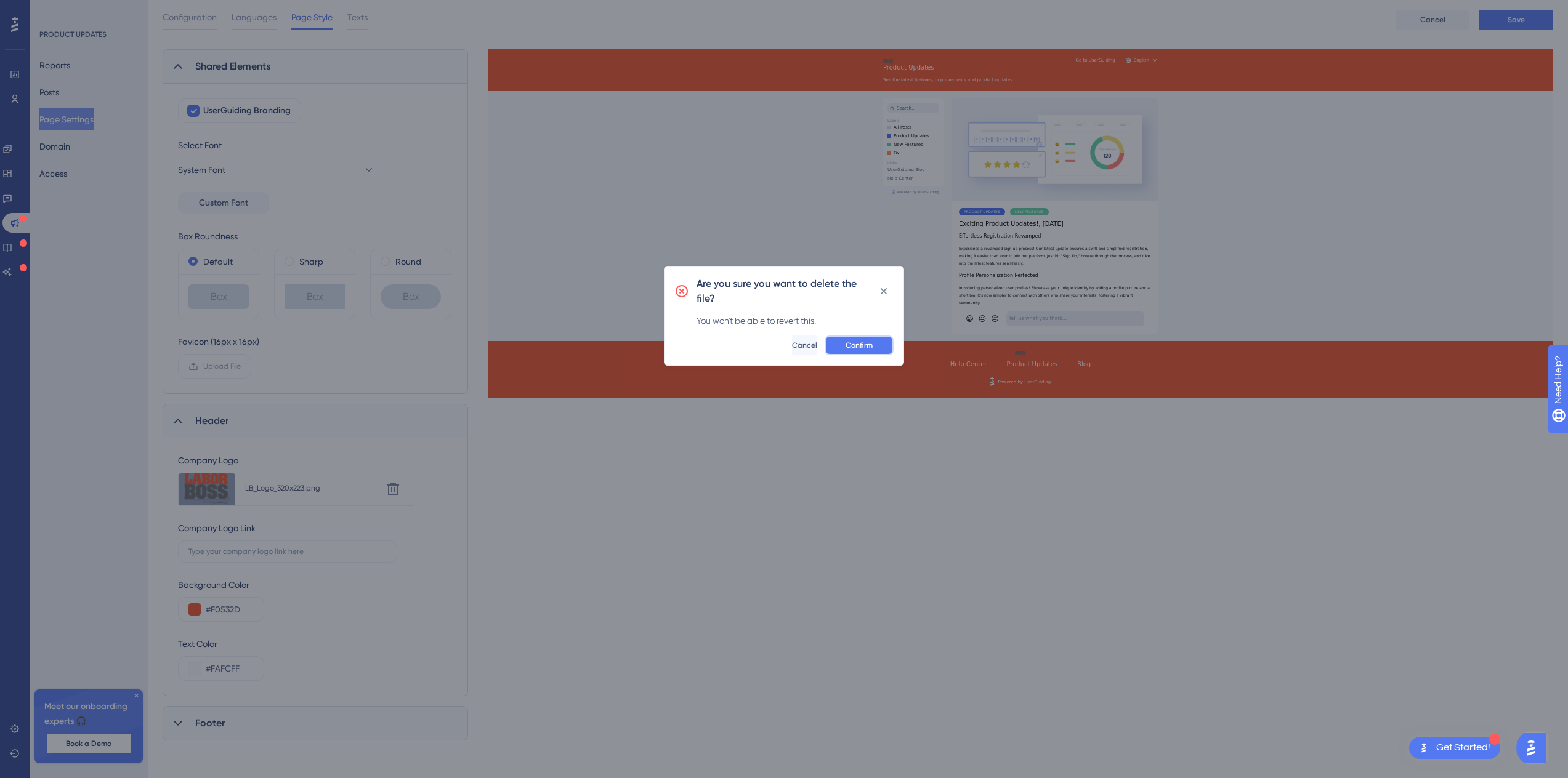
click at [875, 353] on button "Confirm" at bounding box center [859, 345] width 69 height 20
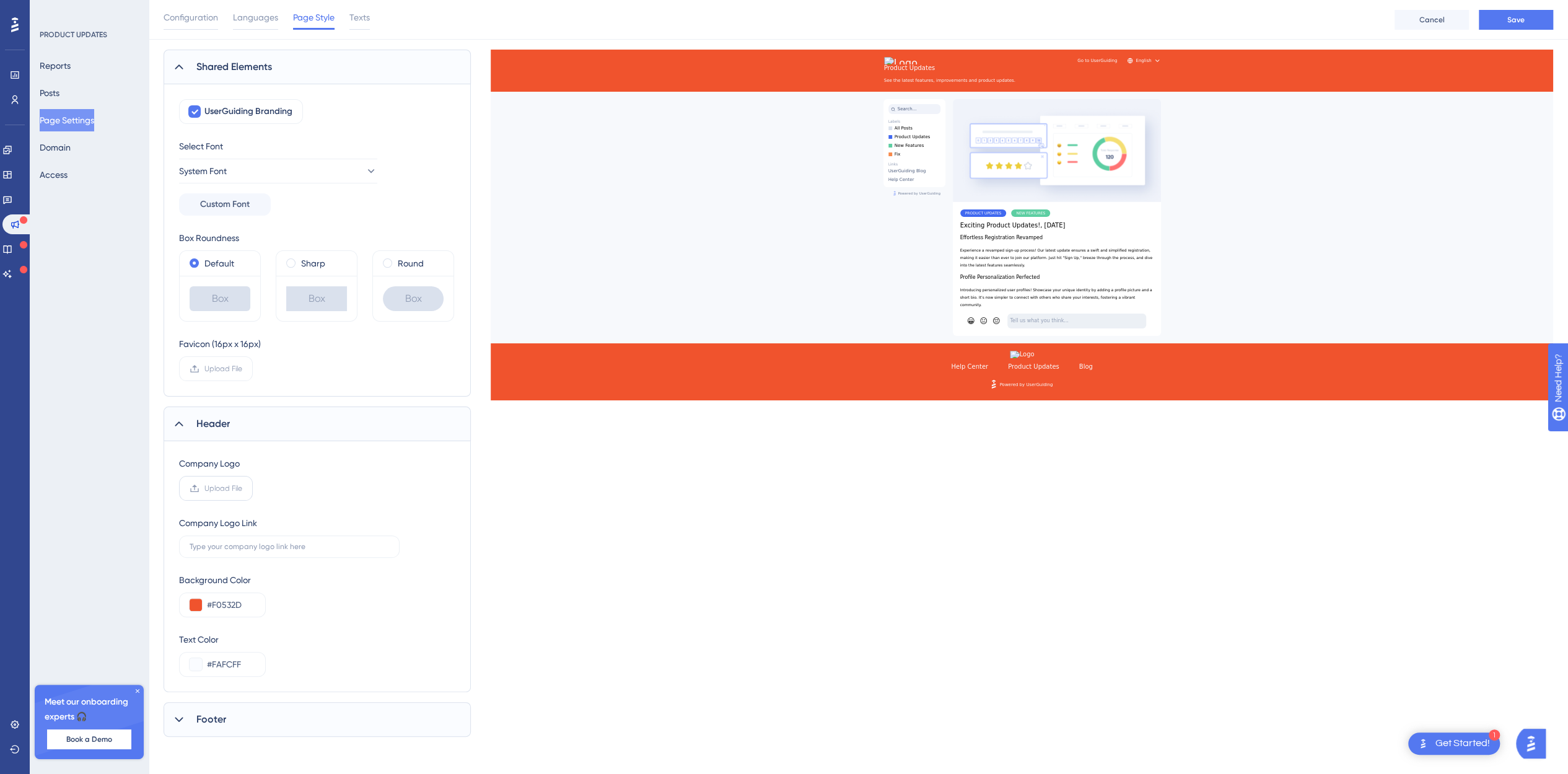
click at [236, 494] on label "Upload File" at bounding box center [216, 488] width 74 height 25
click at [242, 488] on input "Upload File" at bounding box center [242, 488] width 0 height 0
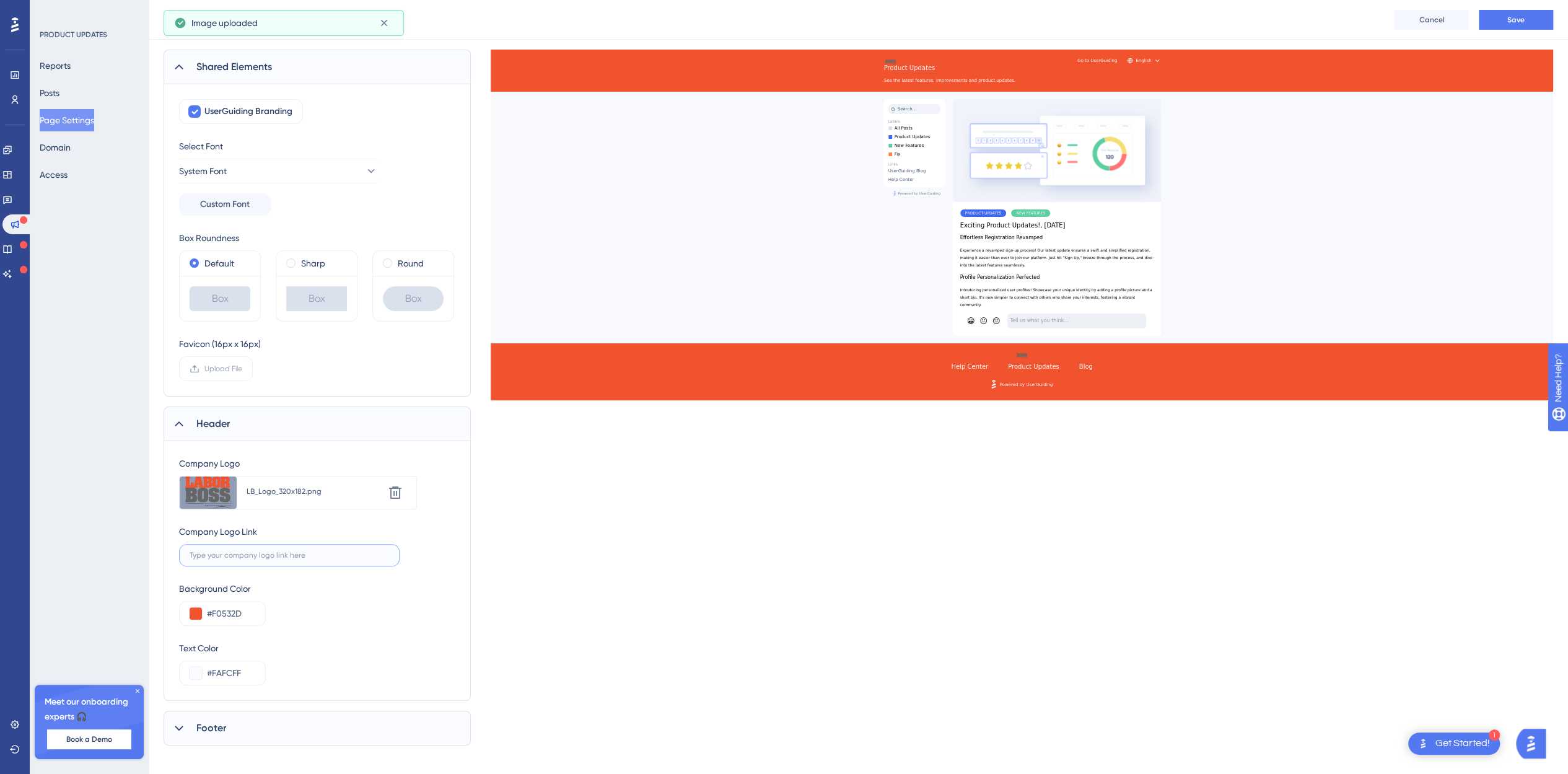
click at [226, 556] on input "text" at bounding box center [290, 556] width 199 height 9
type input "l"
type input "https://admin.labor-boss.com"
click at [192, 611] on button at bounding box center [196, 613] width 12 height 12
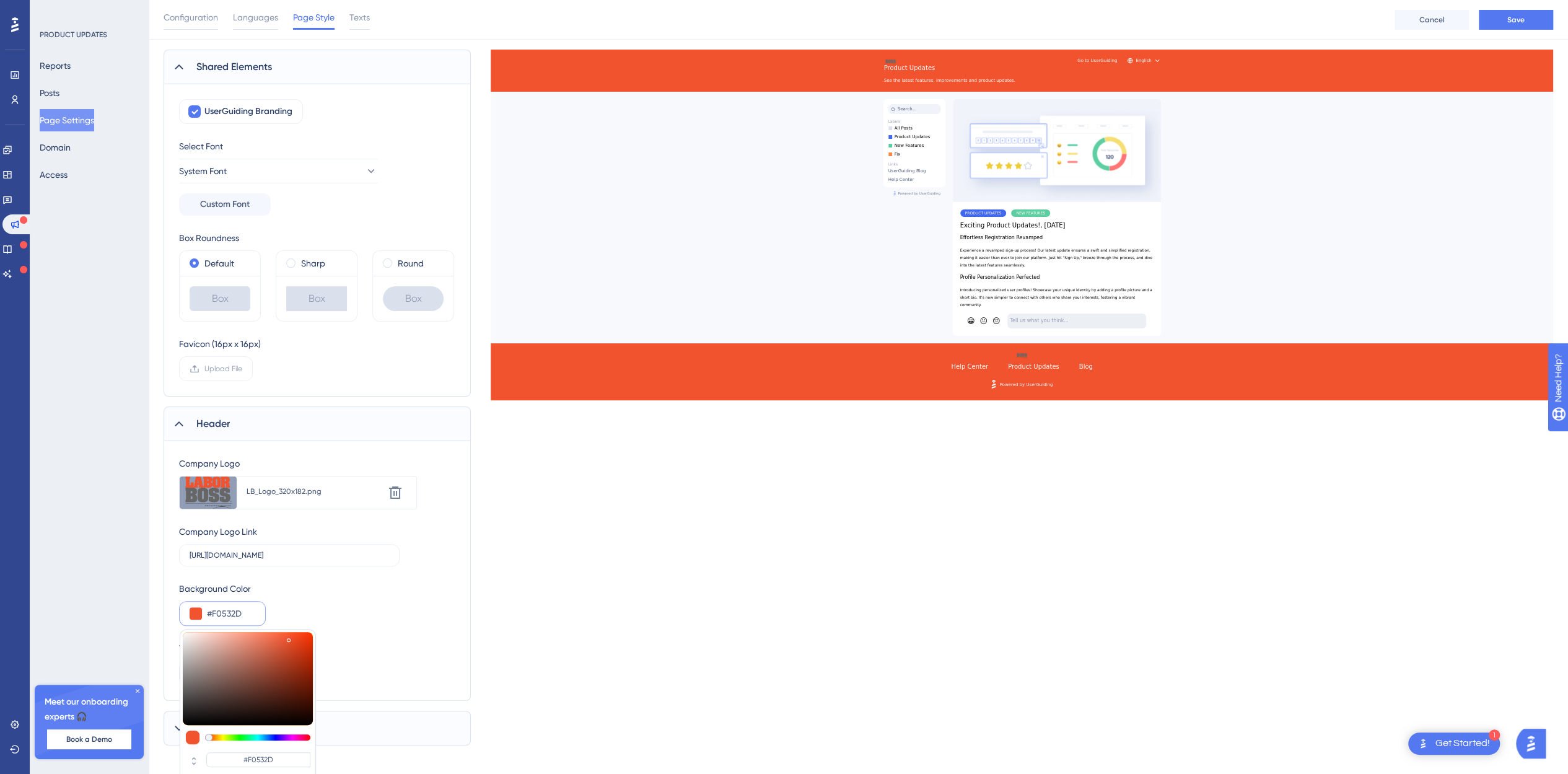
scroll to position [130, 0]
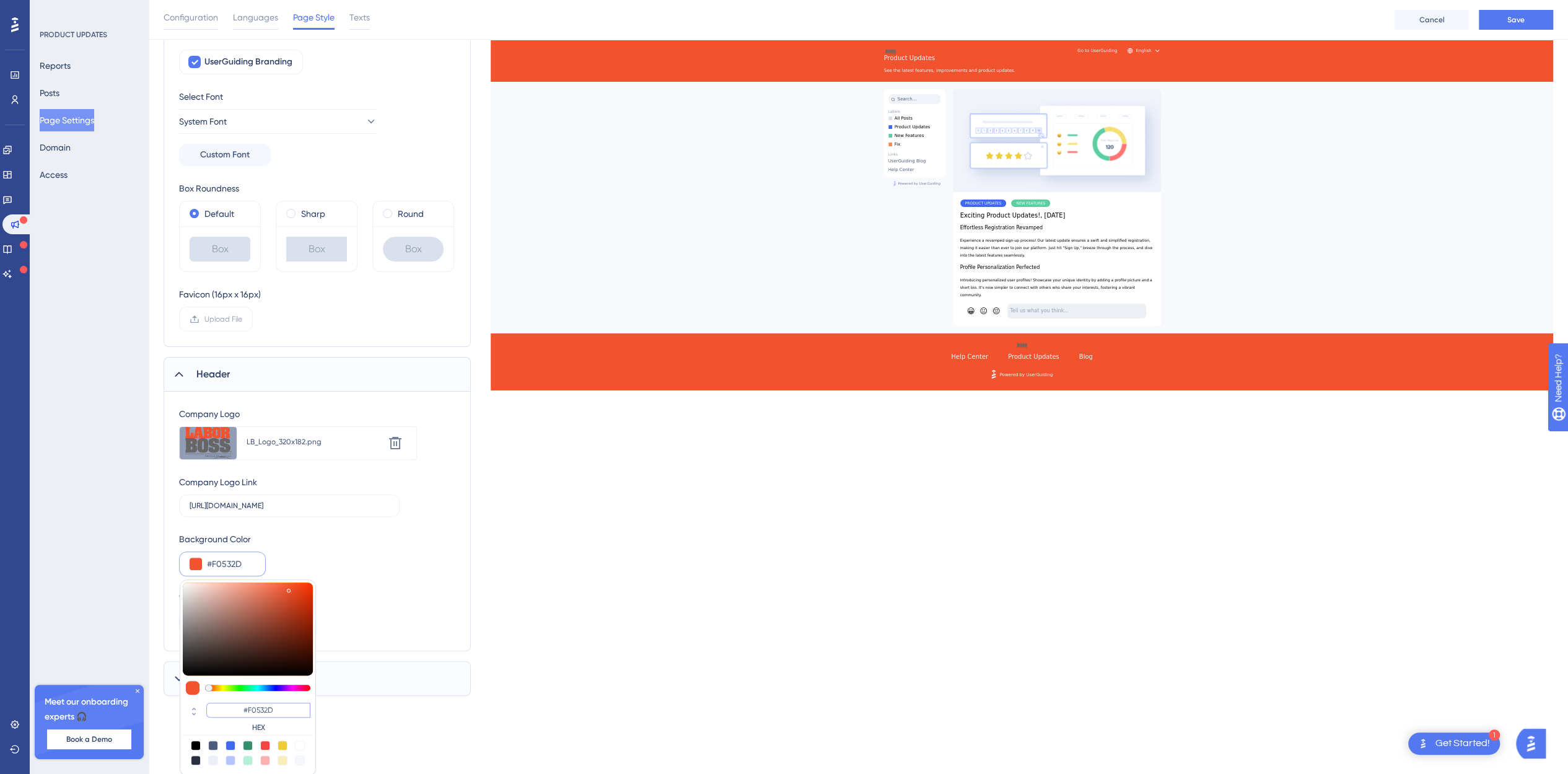
drag, startPoint x: 285, startPoint y: 711, endPoint x: 233, endPoint y: 710, distance: 52.0
click at [233, 710] on input "#F0532D" at bounding box center [258, 710] width 104 height 15
type input "#F0532D"
click at [244, 744] on div at bounding box center [248, 746] width 10 height 10
type input "#358e6c"
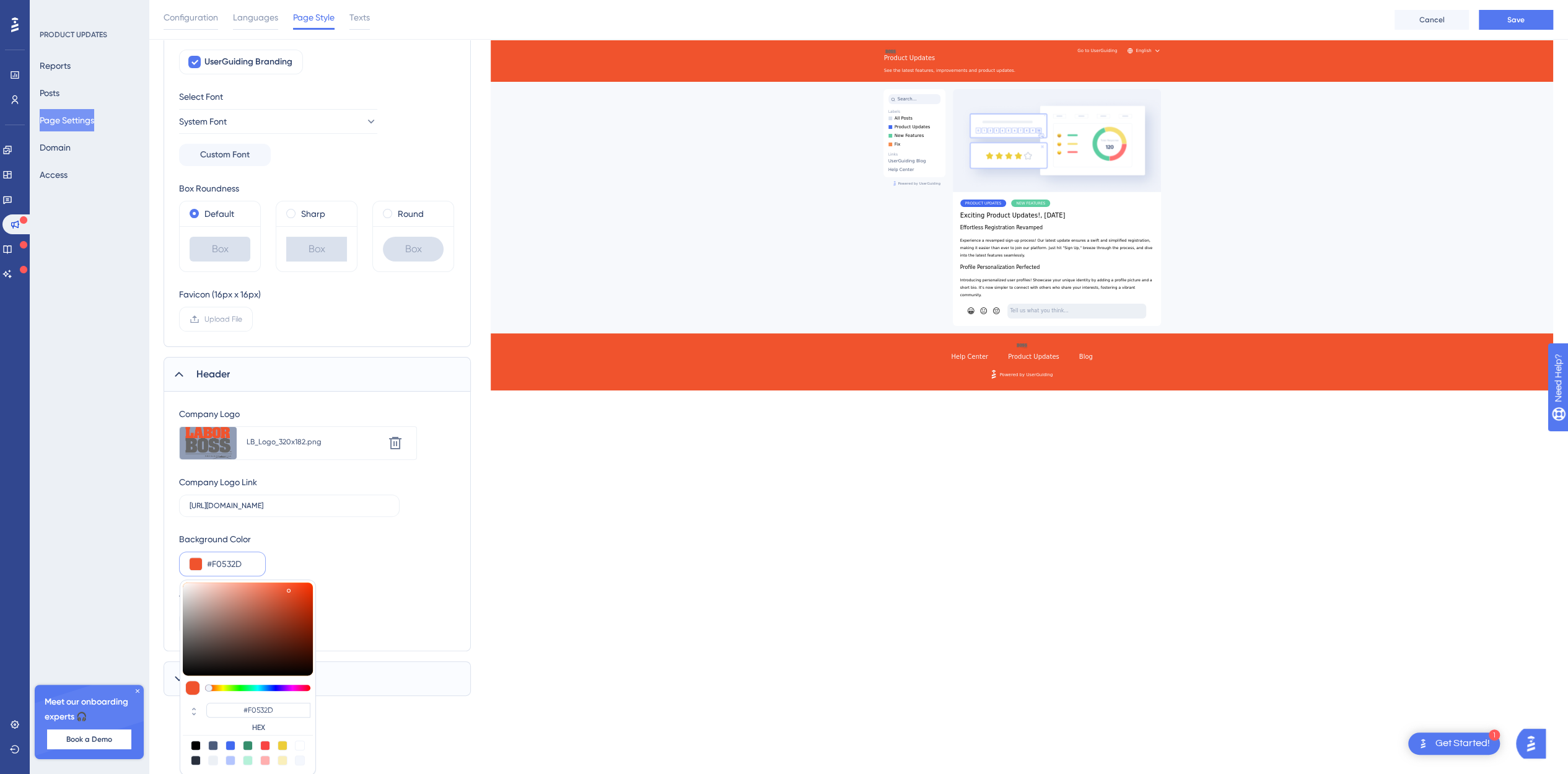
type input "#358E6C"
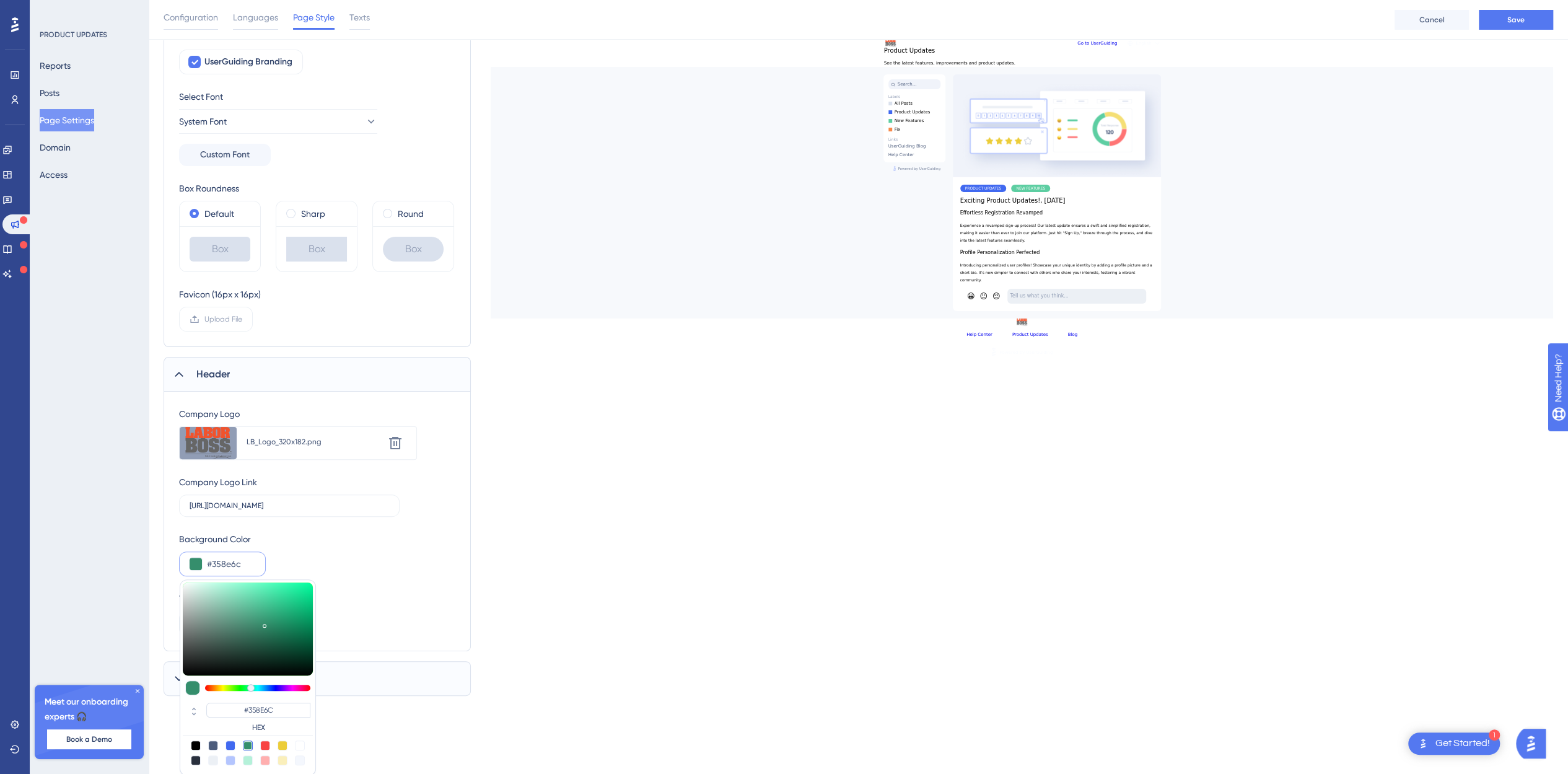
click at [263, 755] on div at bounding box center [266, 760] width 10 height 10
type input "#ffafaf"
type input "#FFAFAF"
click at [279, 745] on div at bounding box center [283, 746] width 10 height 10
type input "#eccd39"
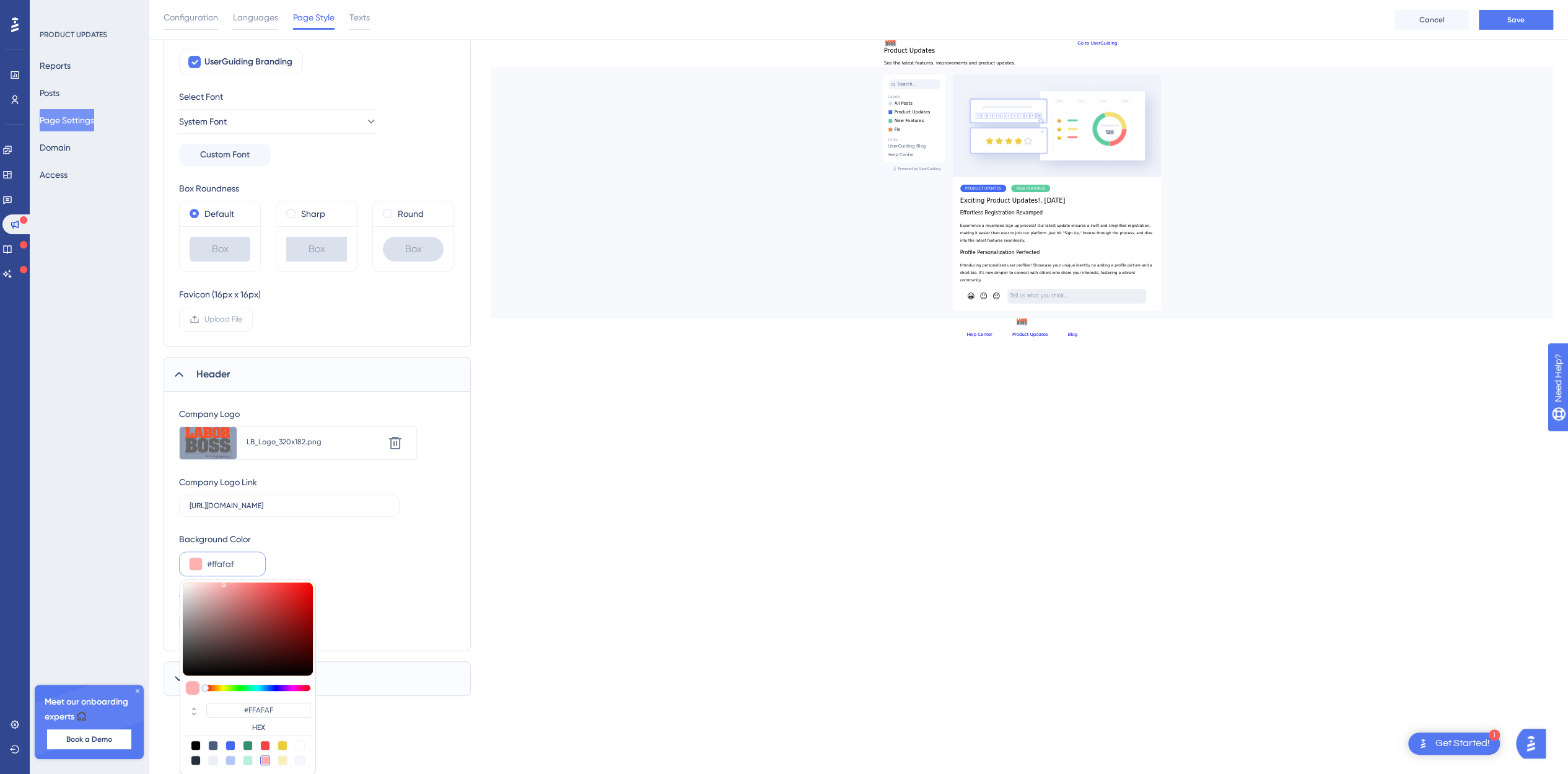
type input "#ECCD39"
drag, startPoint x: 284, startPoint y: 711, endPoint x: 227, endPoint y: 713, distance: 57.0
click at [227, 713] on input "#ECCD39" at bounding box center [258, 710] width 104 height 15
paste input "F0532D"
type input "#f0532d"
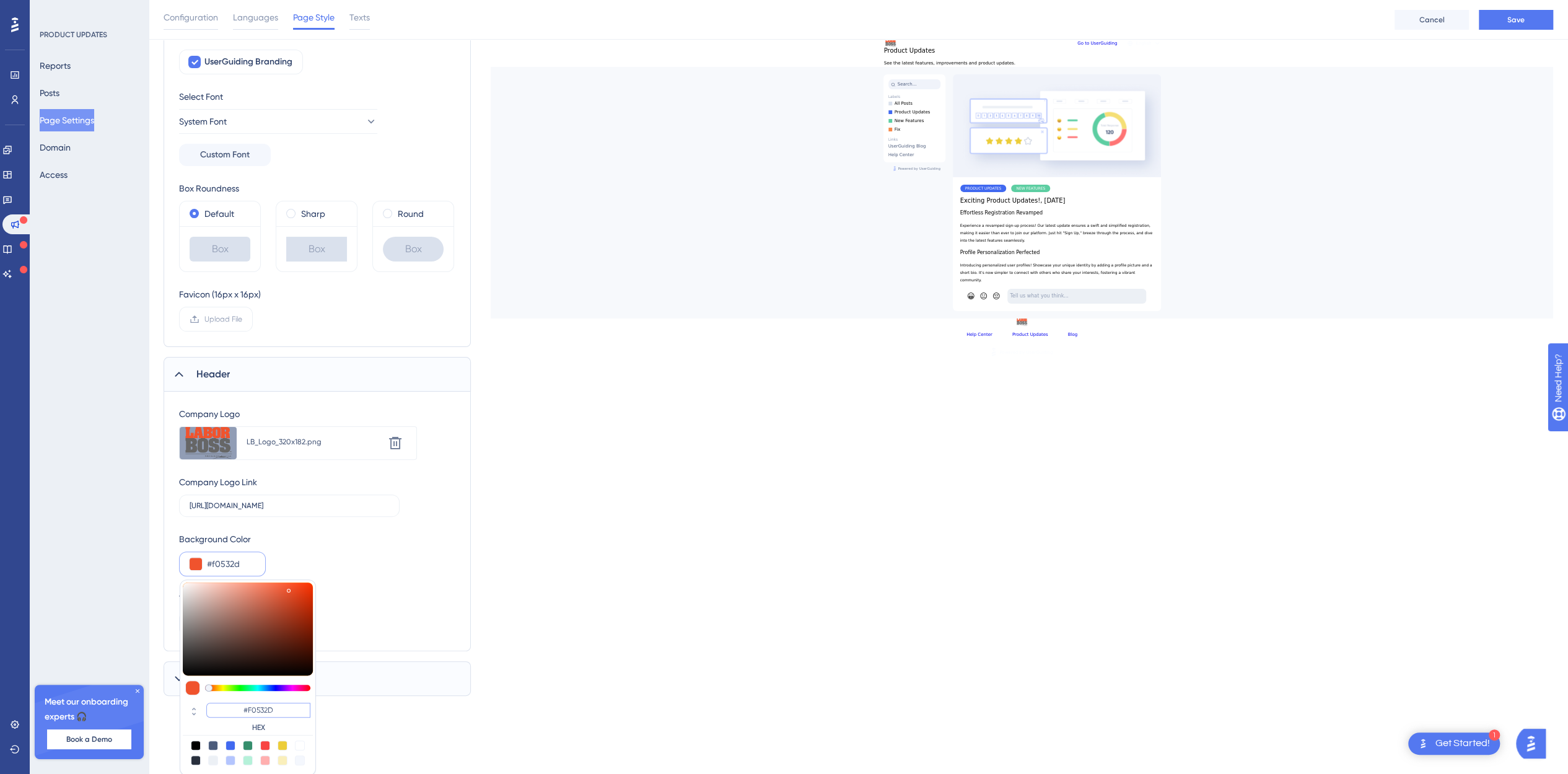
type input "#F0532D"
click at [248, 556] on input "#f0532d" at bounding box center [231, 563] width 48 height 15
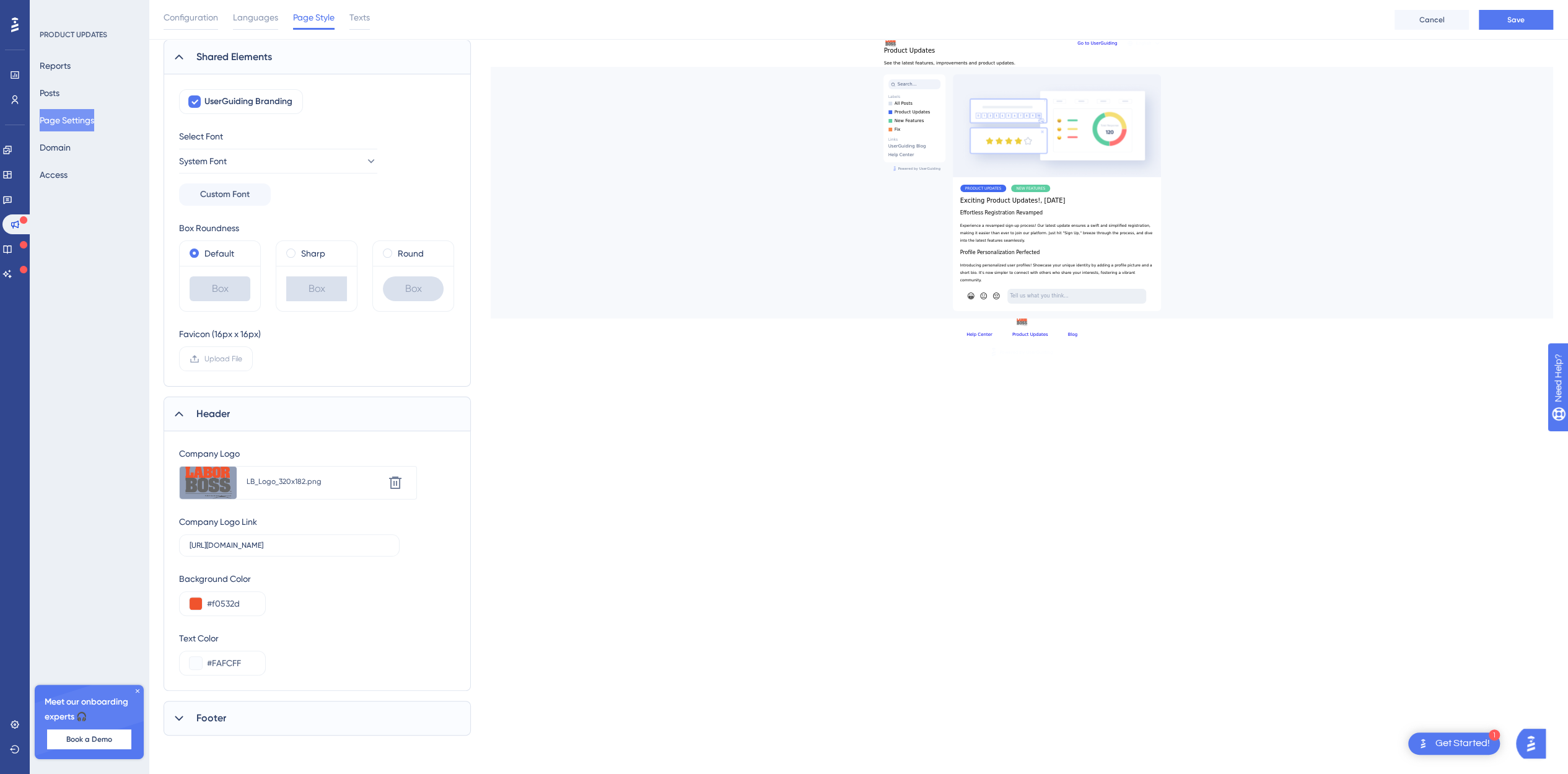
click at [205, 715] on span "Footer" at bounding box center [211, 718] width 30 height 15
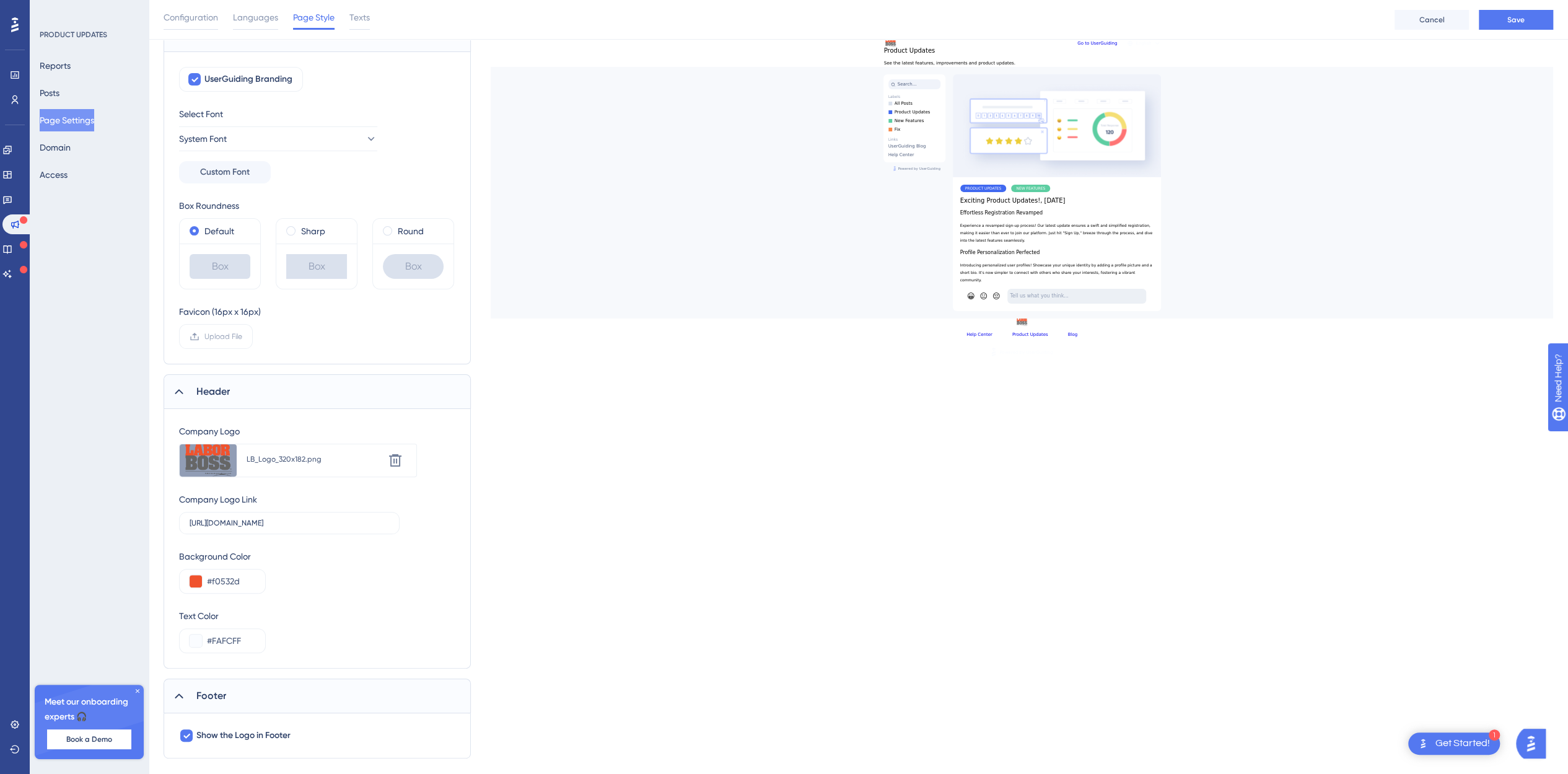
scroll to position [135, 0]
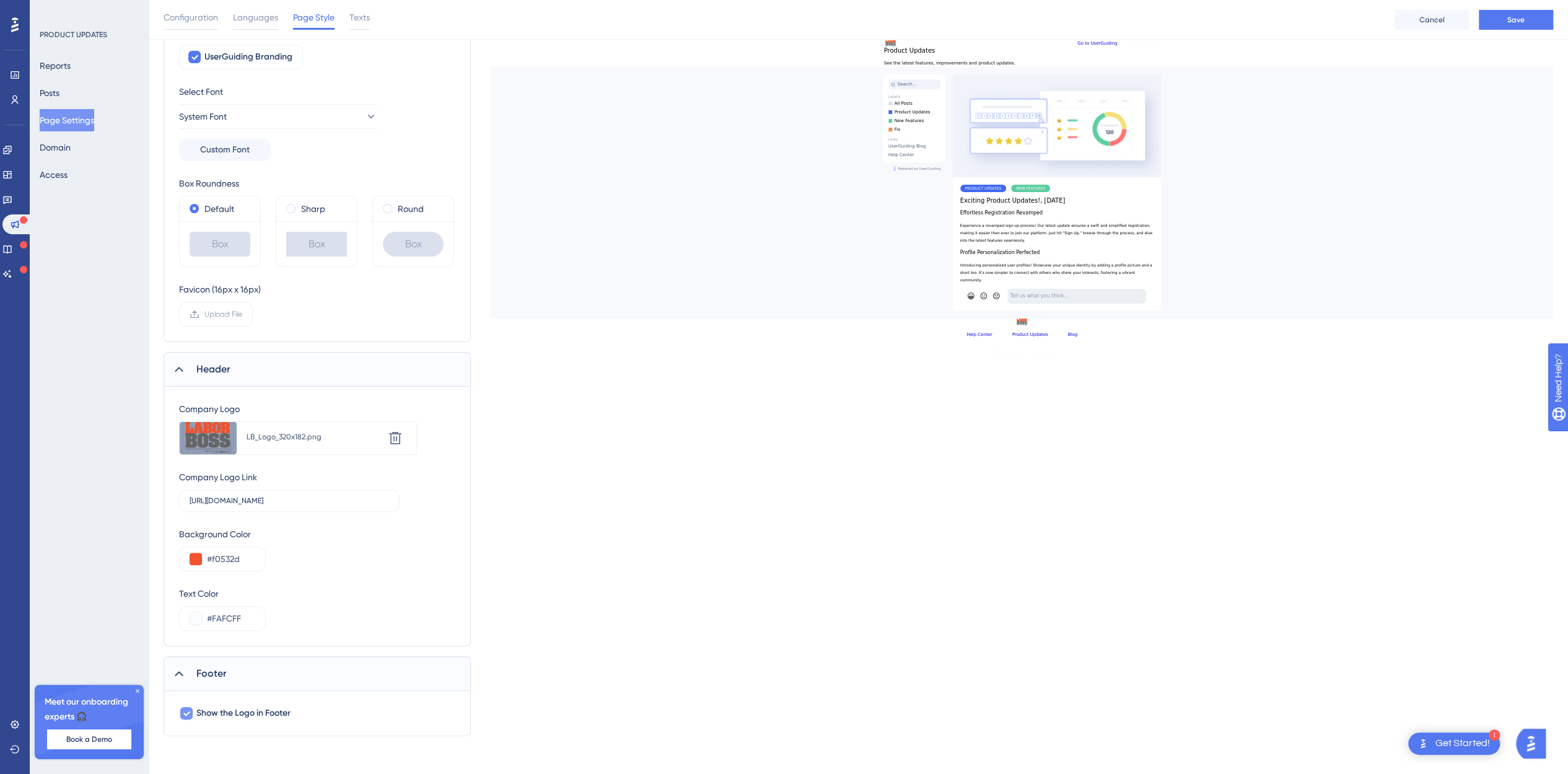
click at [185, 712] on icon at bounding box center [187, 714] width 7 height 5
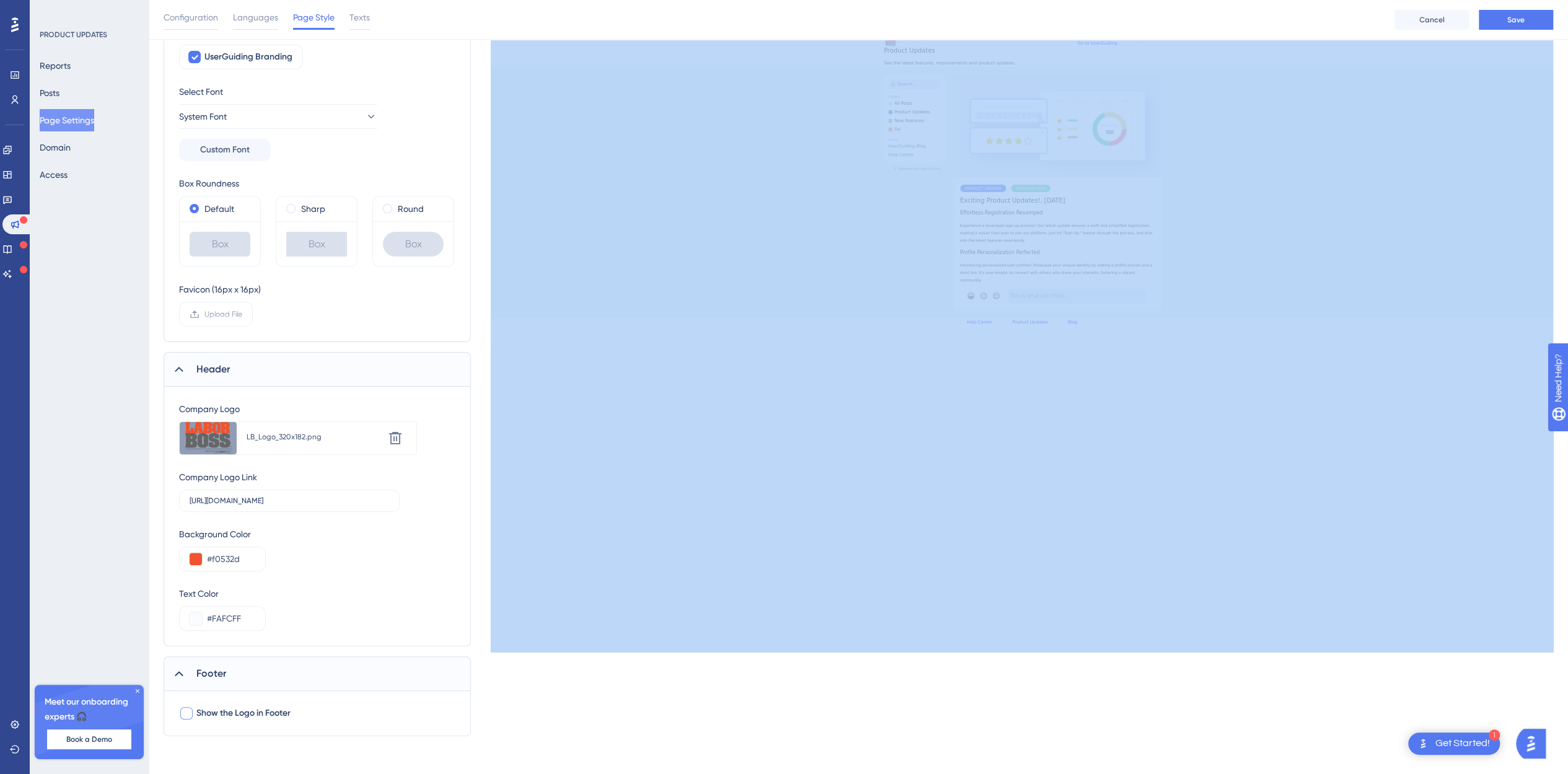
click at [185, 712] on div at bounding box center [187, 713] width 12 height 12
checkbox input "true"
click at [1510, 12] on button "Save" at bounding box center [1516, 20] width 74 height 20
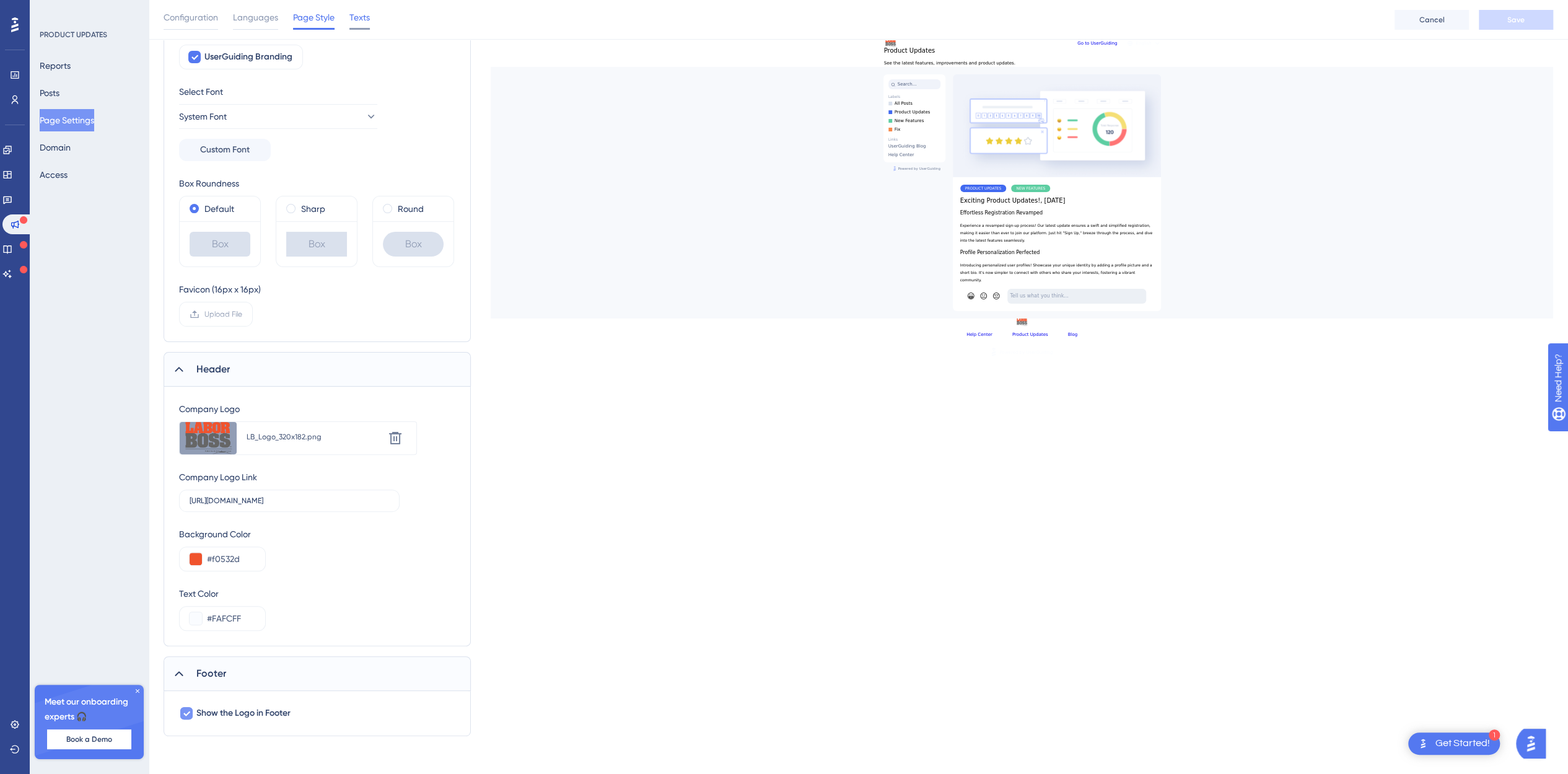
click at [356, 16] on span "Texts" at bounding box center [359, 17] width 21 height 15
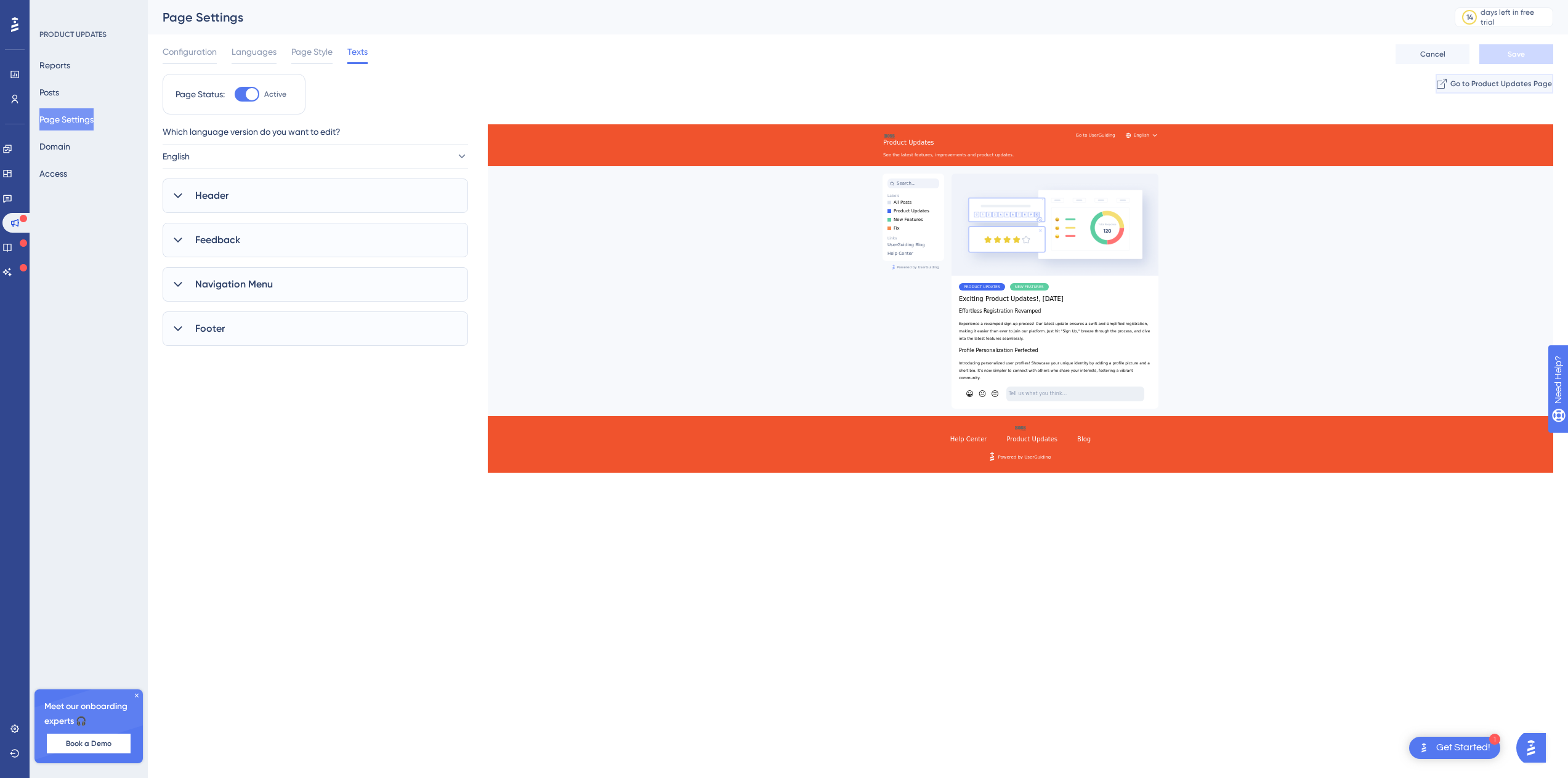
click at [1460, 83] on span "Go to Product Updates Page" at bounding box center [1500, 84] width 102 height 10
click at [179, 199] on icon at bounding box center [178, 196] width 12 height 12
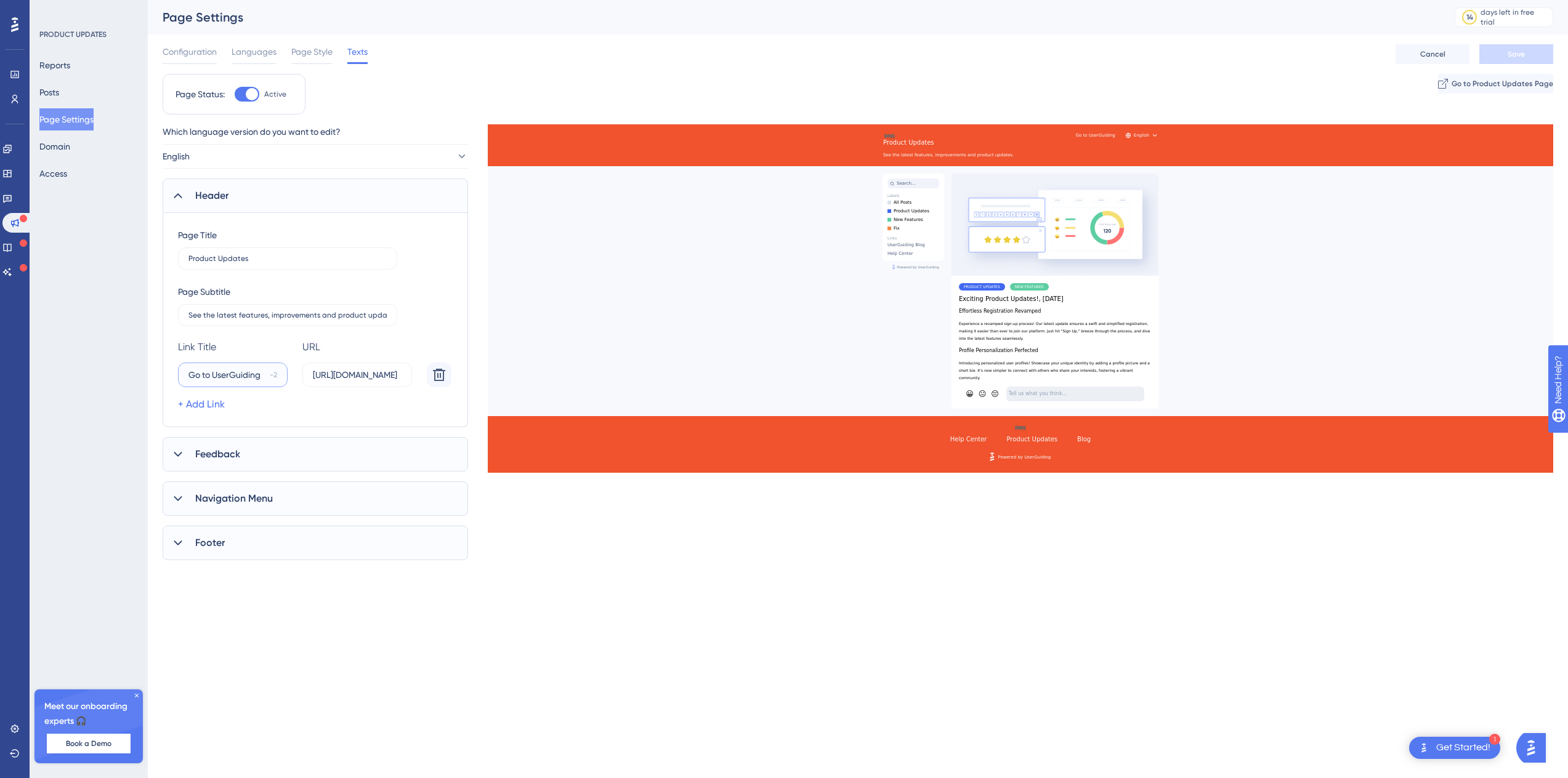
click at [234, 373] on input "Go to UserGuiding" at bounding box center [226, 375] width 76 height 14
click at [199, 290] on div "Page Subtitle" at bounding box center [203, 291] width 52 height 15
click at [203, 312] on input "See the latest features, improvements and product updates." at bounding box center [288, 315] width 198 height 9
click at [213, 254] on input "Product Updates" at bounding box center [288, 259] width 198 height 9
click at [311, 55] on span "Page Style" at bounding box center [312, 51] width 41 height 15
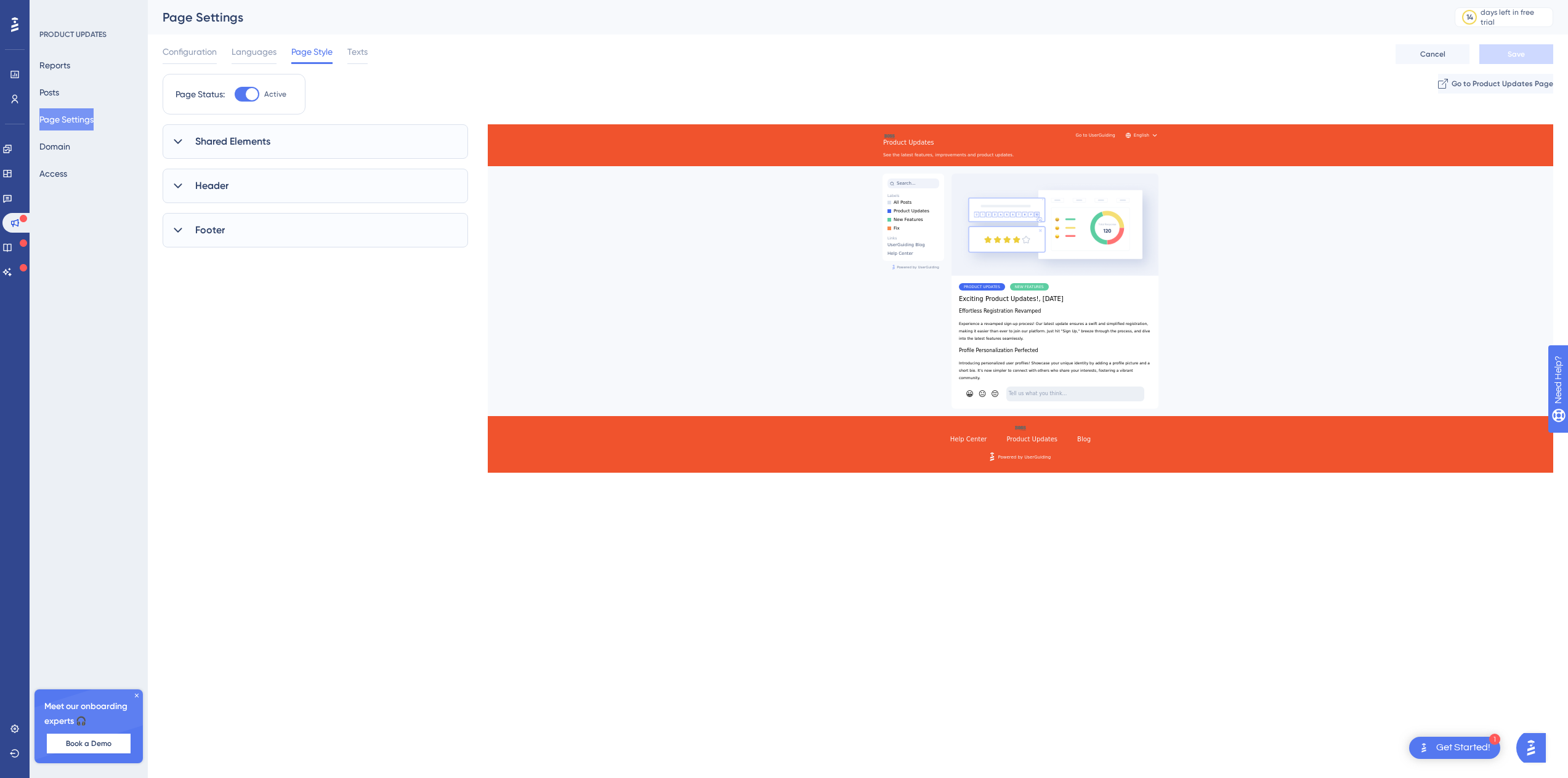
click at [218, 147] on span "Shared Elements" at bounding box center [232, 141] width 75 height 15
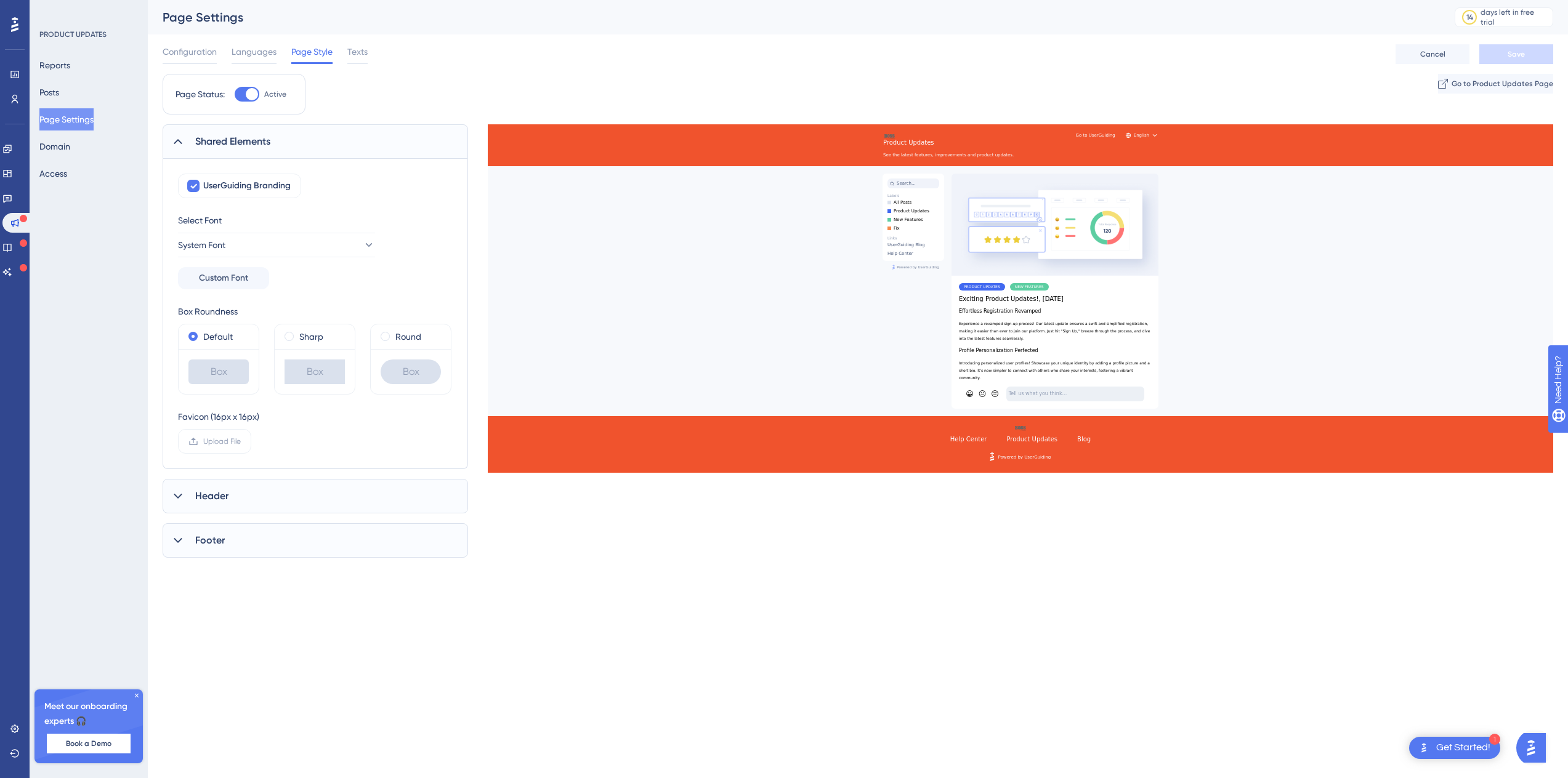
click at [213, 476] on div "Shared Elements UserGuiding Branding Select Font System Font Custom Font Box Ro…" at bounding box center [314, 341] width 305 height 433
click at [214, 492] on span "Header" at bounding box center [211, 495] width 33 height 15
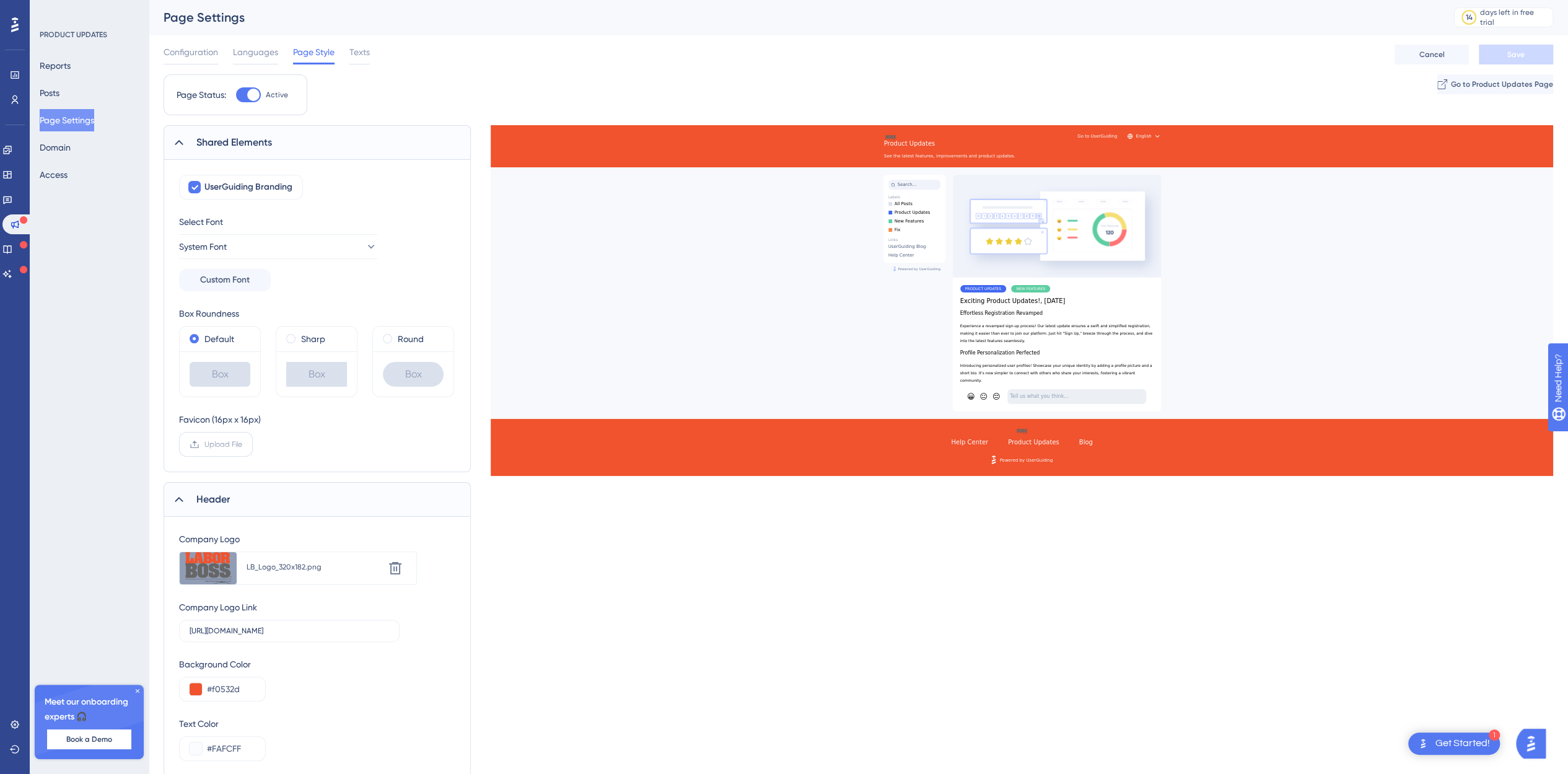
click at [216, 437] on label "Upload File" at bounding box center [216, 444] width 74 height 25
click at [242, 445] on input "Upload File" at bounding box center [242, 445] width 0 height 0
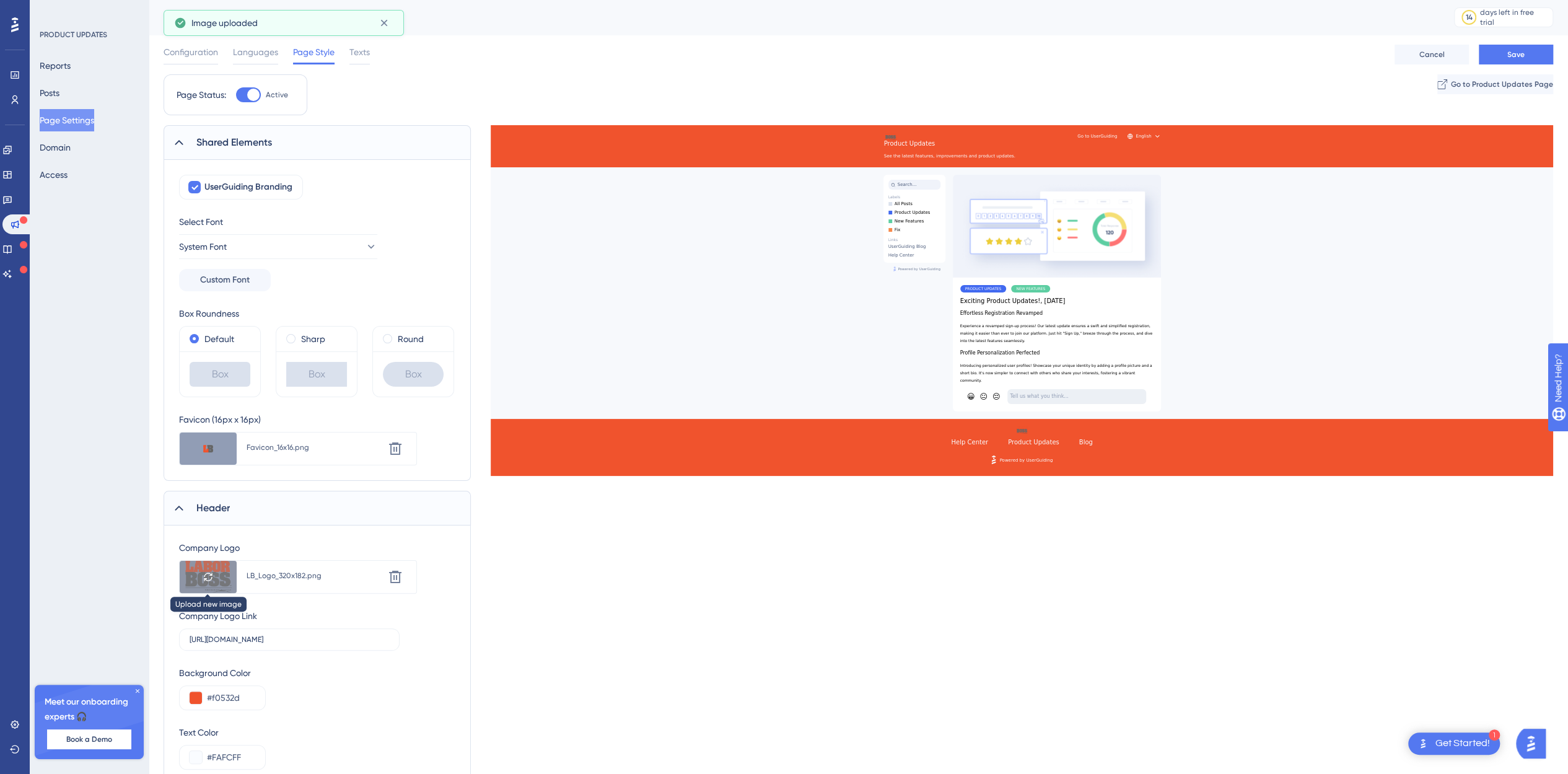
click at [208, 575] on icon at bounding box center [208, 577] width 10 height 10
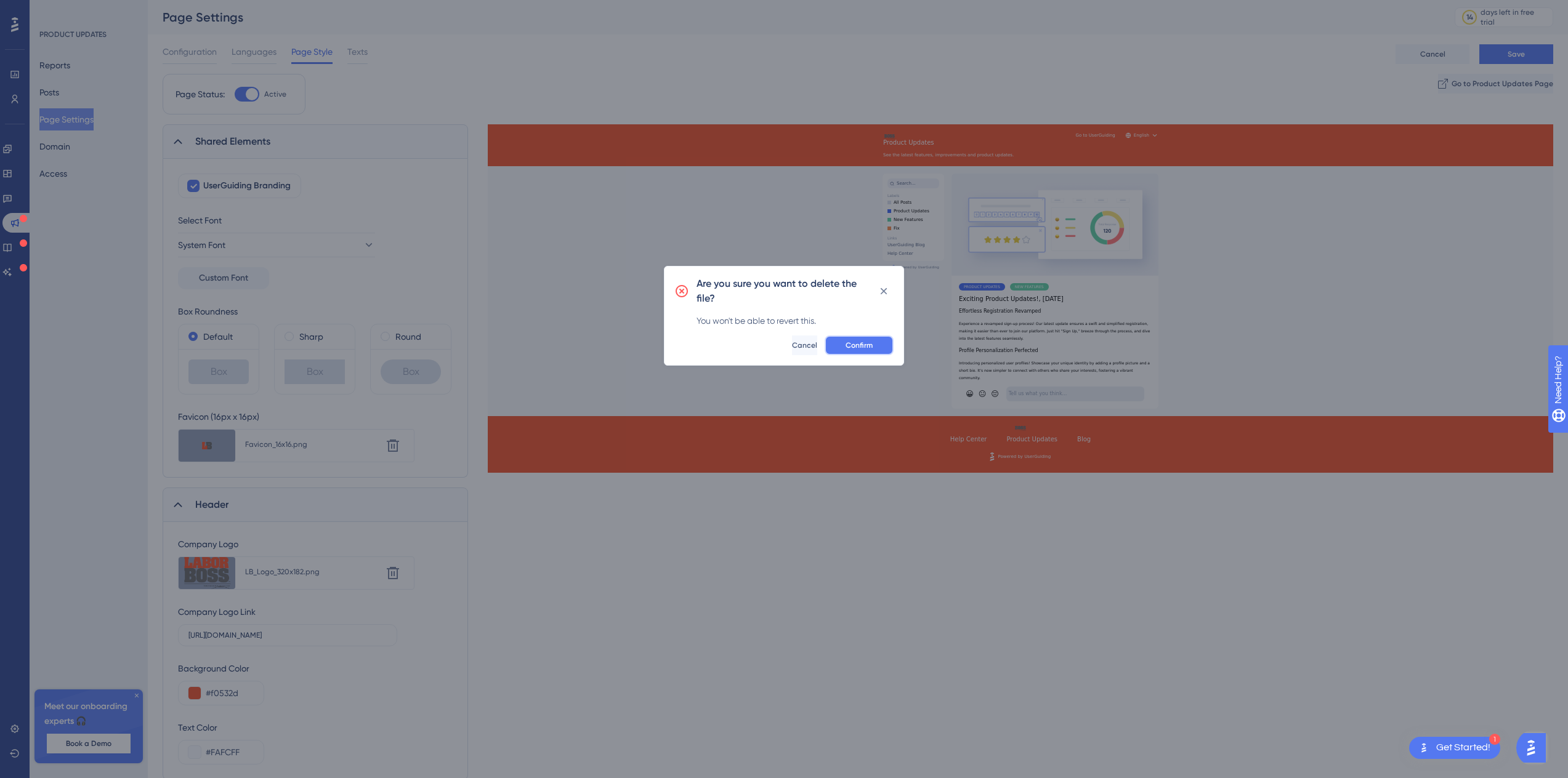
click at [866, 338] on button "Confirm" at bounding box center [859, 345] width 69 height 20
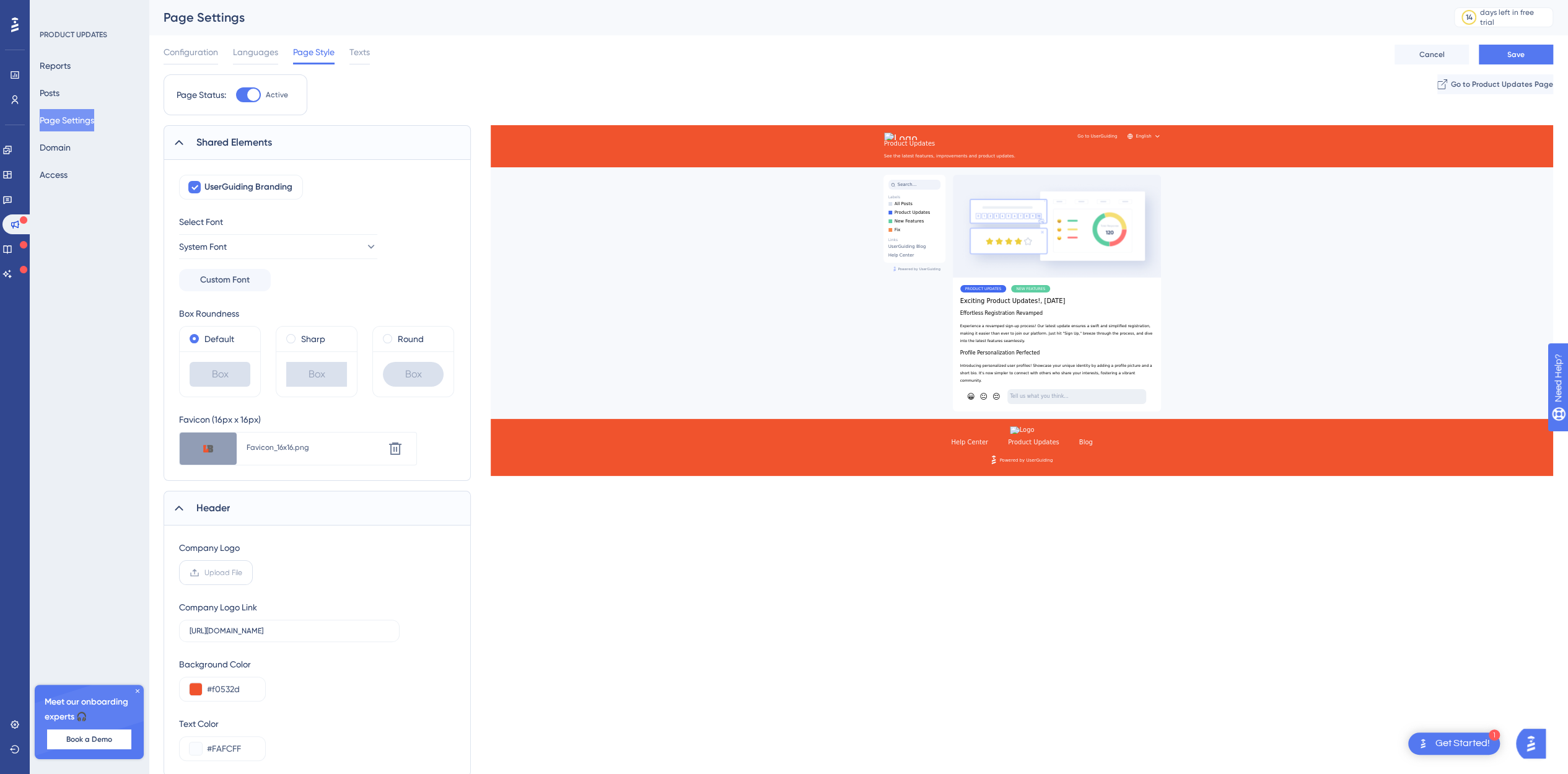
click at [224, 571] on span "Upload File" at bounding box center [224, 573] width 38 height 10
click at [242, 573] on input "Upload File" at bounding box center [242, 573] width 0 height 0
click at [1516, 57] on span "Save" at bounding box center [1516, 55] width 17 height 10
click at [193, 137] on div "Shared Elements" at bounding box center [316, 143] width 307 height 34
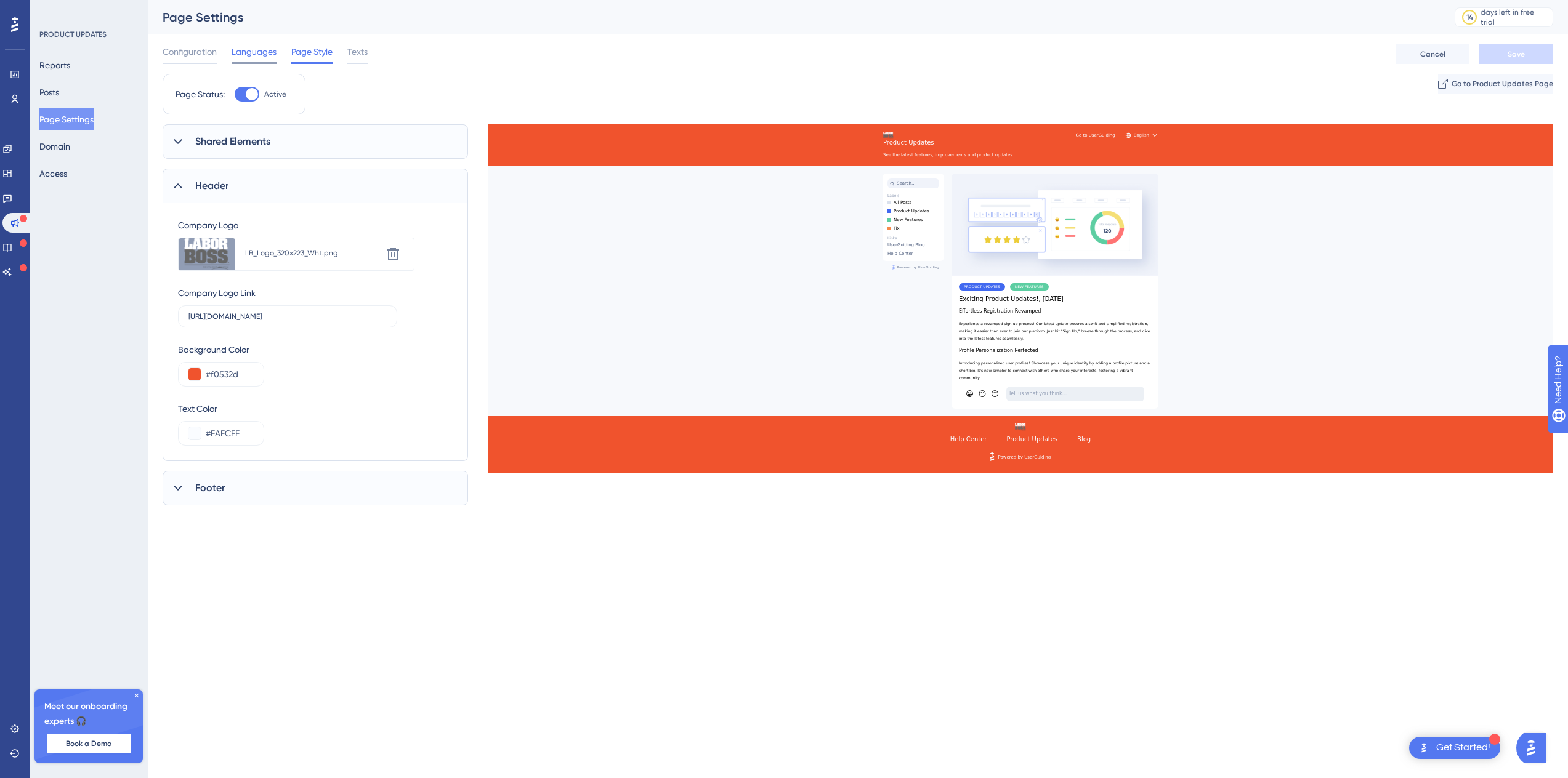
click at [271, 49] on span "Languages" at bounding box center [254, 51] width 45 height 15
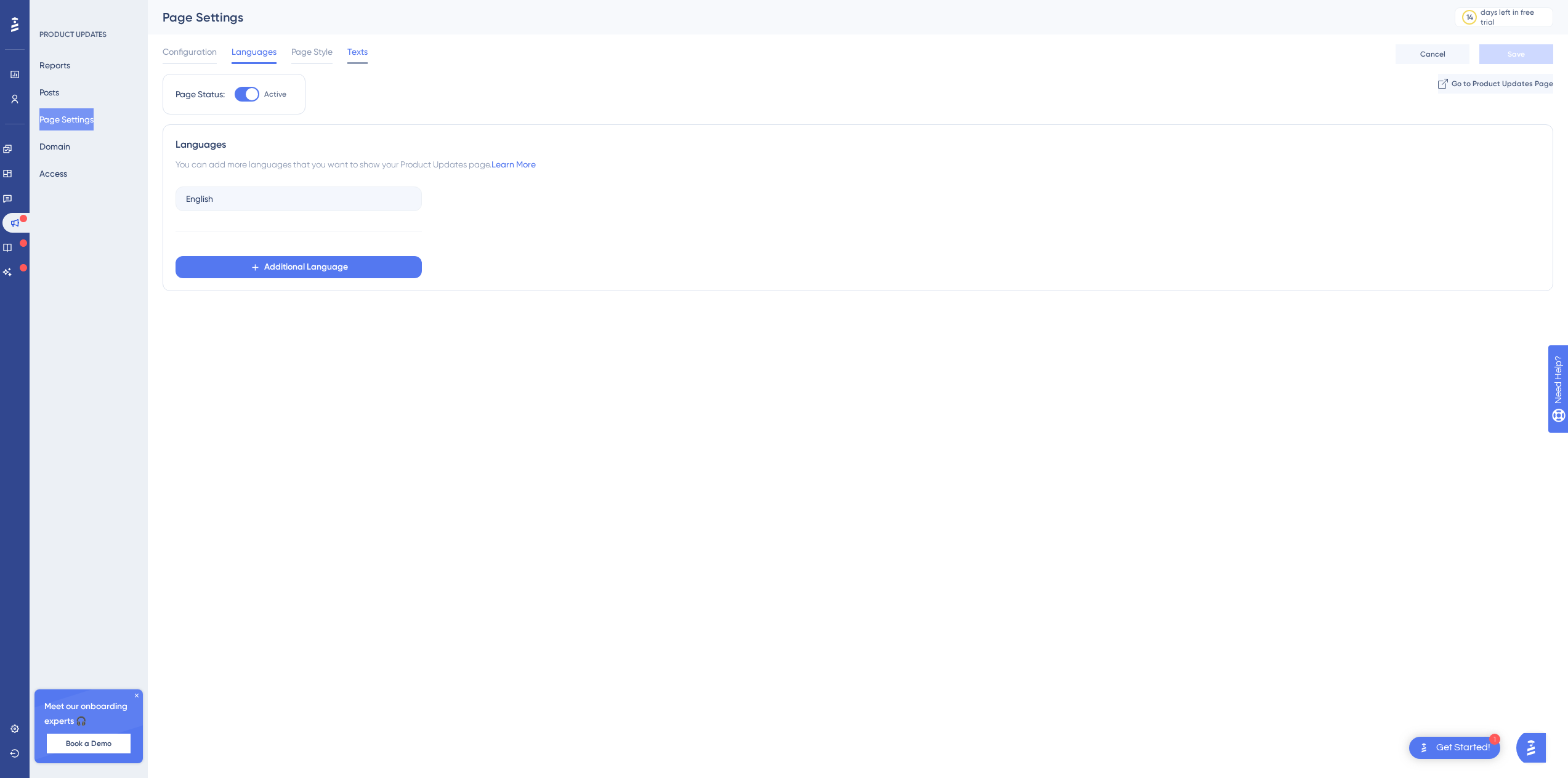
click at [360, 46] on span "Texts" at bounding box center [357, 51] width 21 height 15
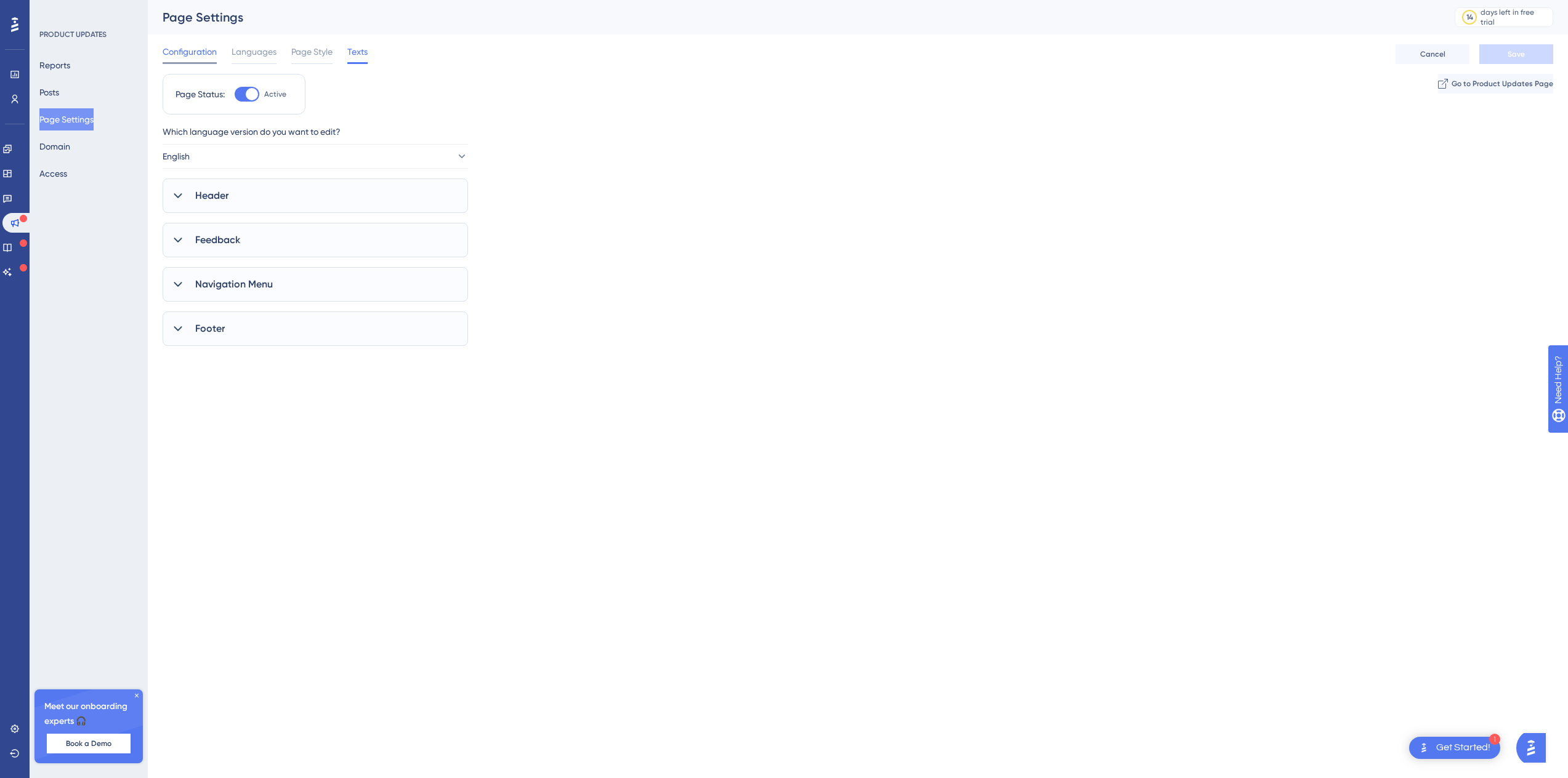
click at [207, 54] on span "Configuration" at bounding box center [189, 51] width 54 height 15
click at [361, 51] on span "Texts" at bounding box center [357, 51] width 21 height 15
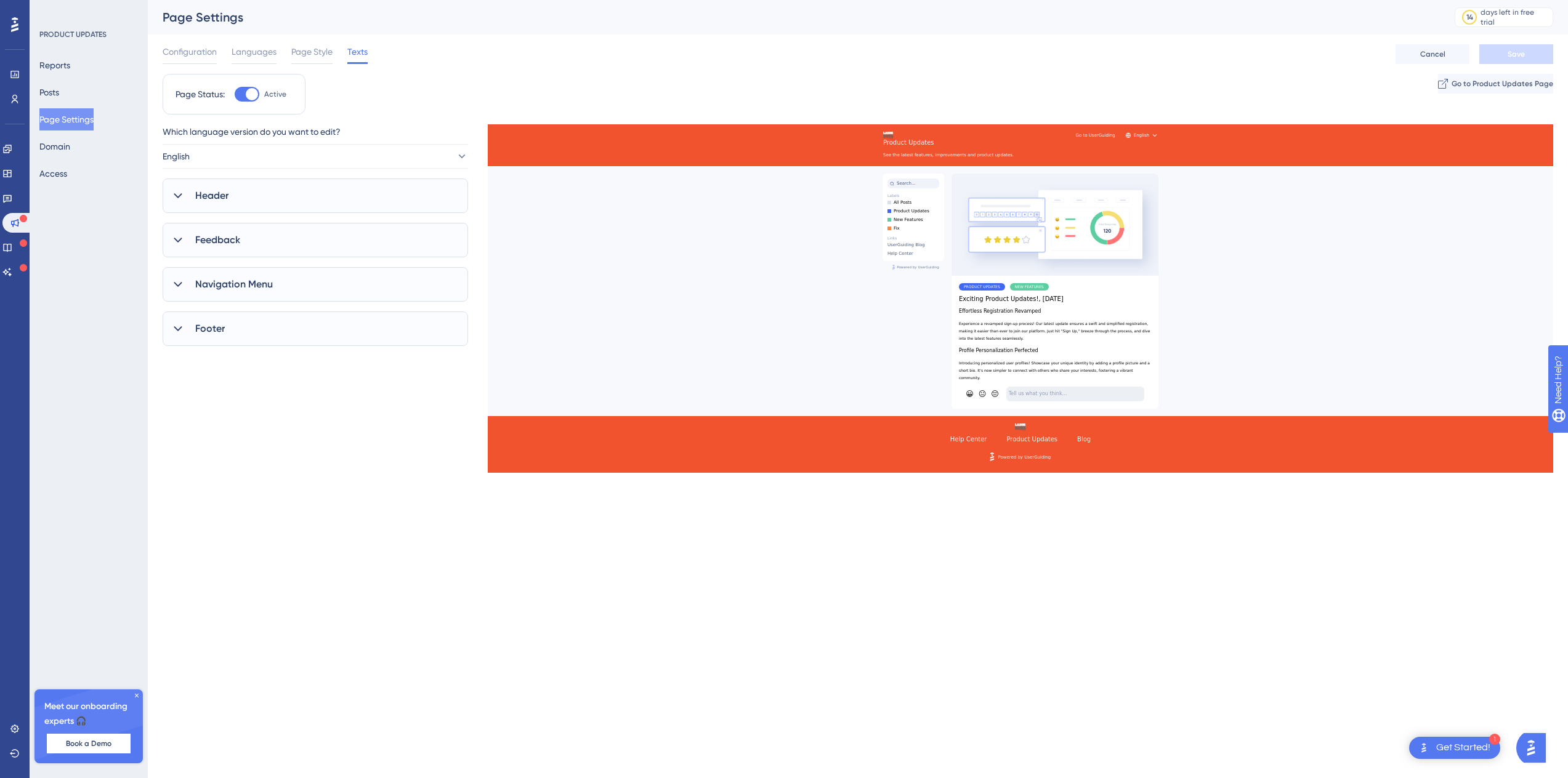
click at [190, 191] on div "Header" at bounding box center [314, 196] width 305 height 34
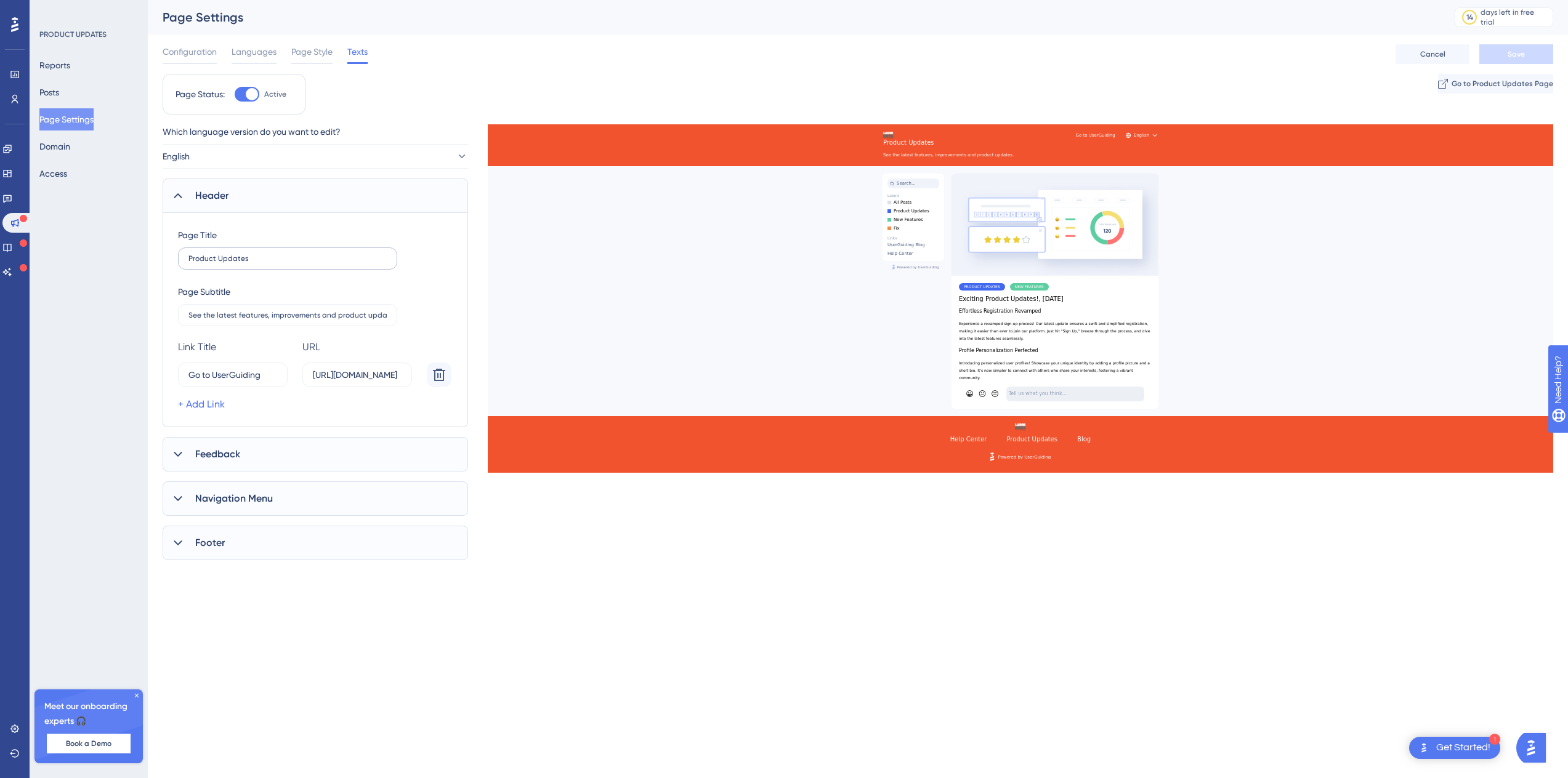
click at [248, 252] on label "Product Updates" at bounding box center [287, 259] width 220 height 22
click at [248, 254] on input "Product Updates" at bounding box center [288, 259] width 198 height 9
click at [213, 371] on input "Go to UserGuiding" at bounding box center [226, 375] width 76 height 14
click at [241, 371] on input "Go to UserGuiding" at bounding box center [226, 375] width 76 height 14
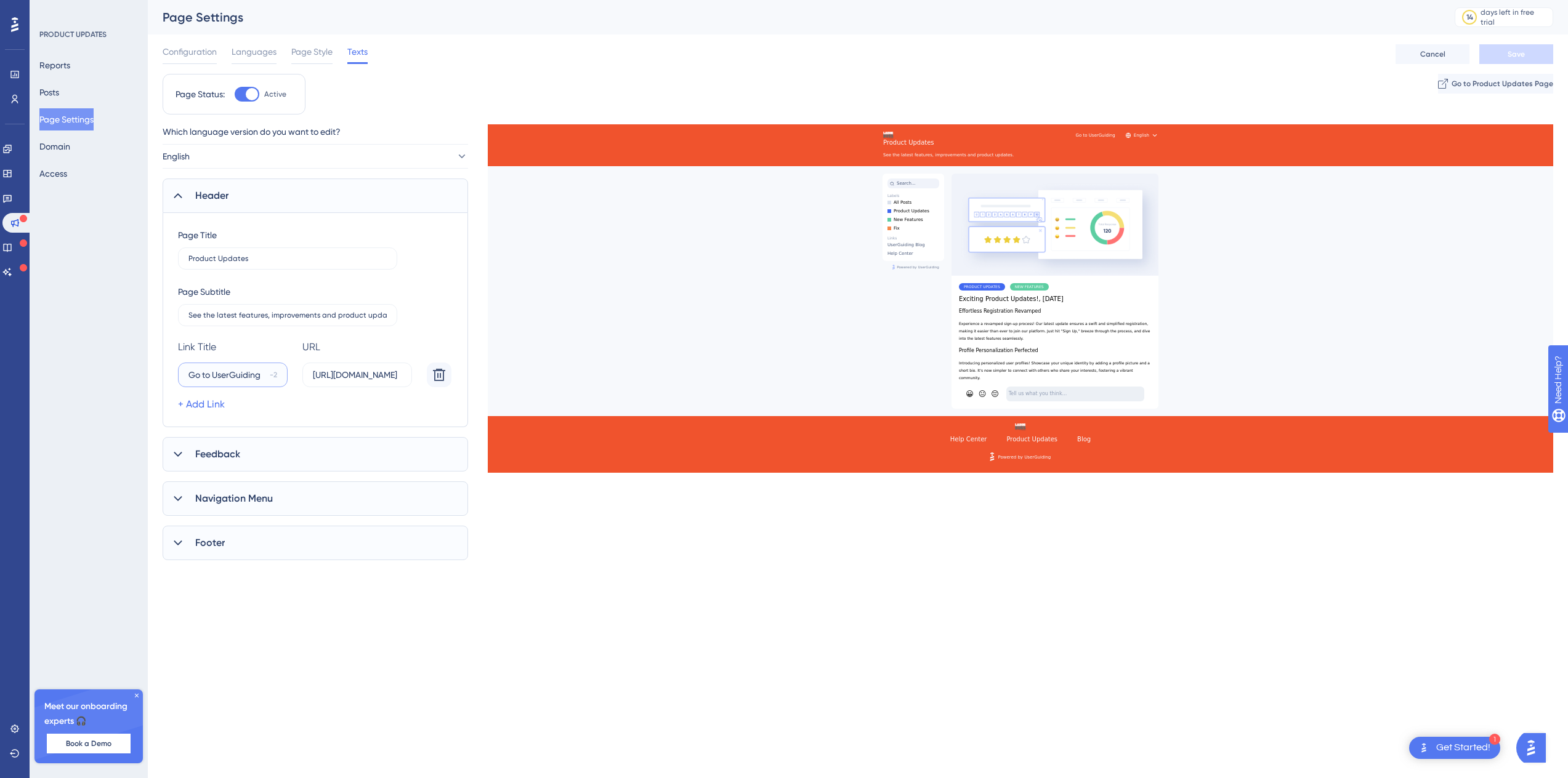
click at [212, 375] on input "Go to UserGuiding" at bounding box center [226, 375] width 76 height 14
drag, startPoint x: 211, startPoint y: 375, endPoint x: 319, endPoint y: 358, distance: 109.3
click at [304, 366] on div "Go to UserGuiding -2 https://userguiding.com/" at bounding box center [317, 374] width 279 height 25
type input "Go to LB2.0"
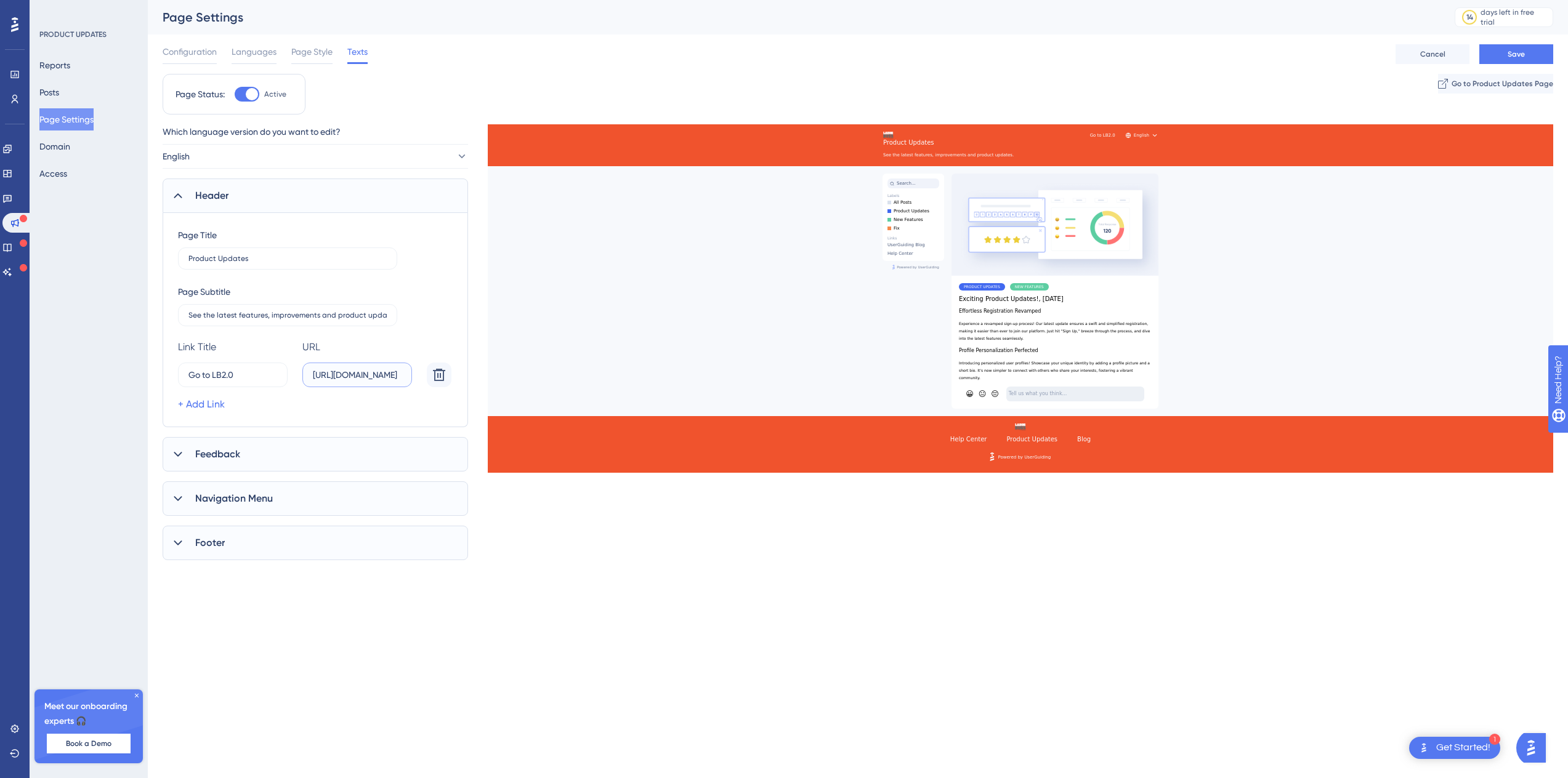
type input "https://admin.labor-boss.com"
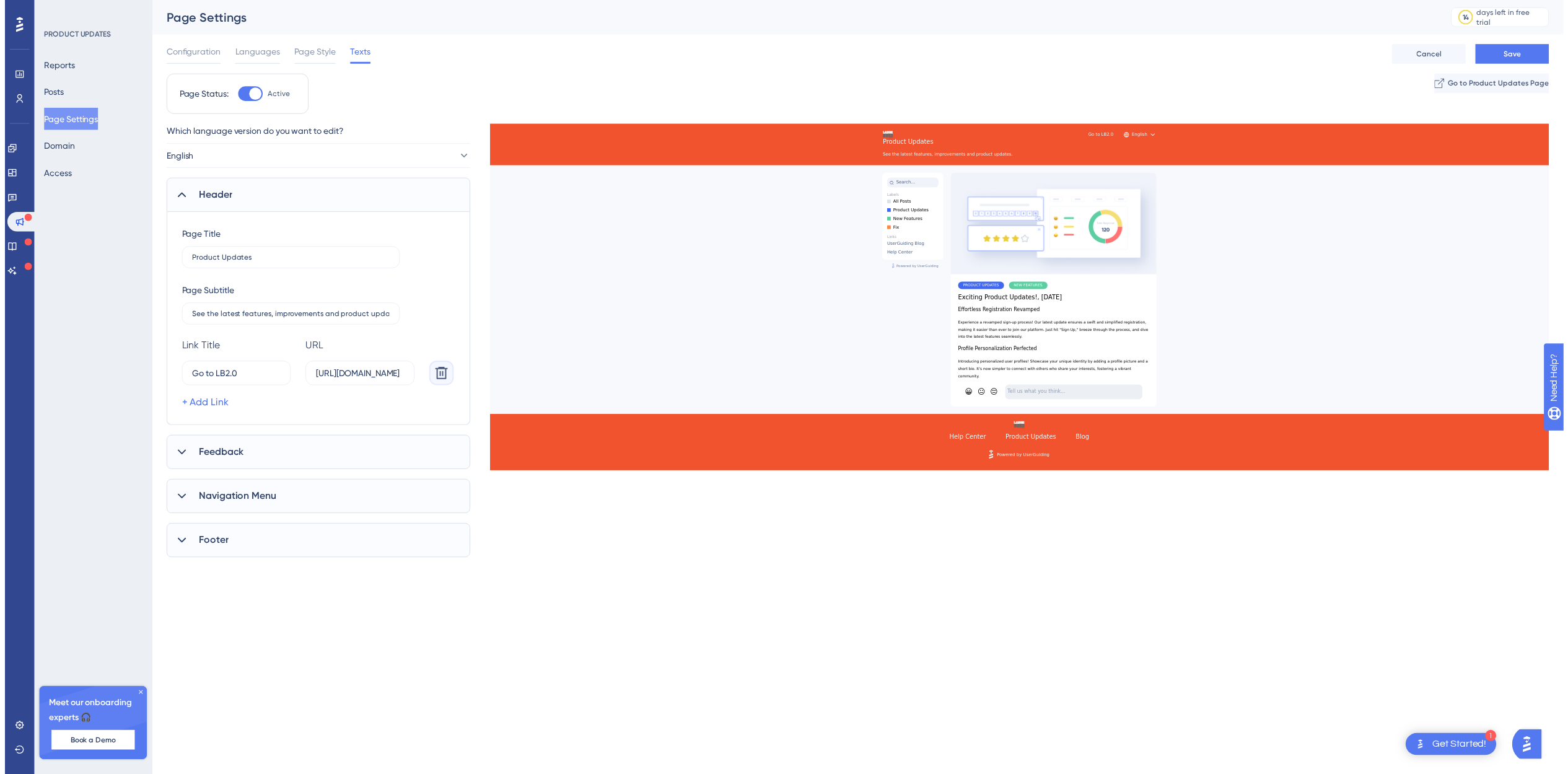
scroll to position [0, 0]
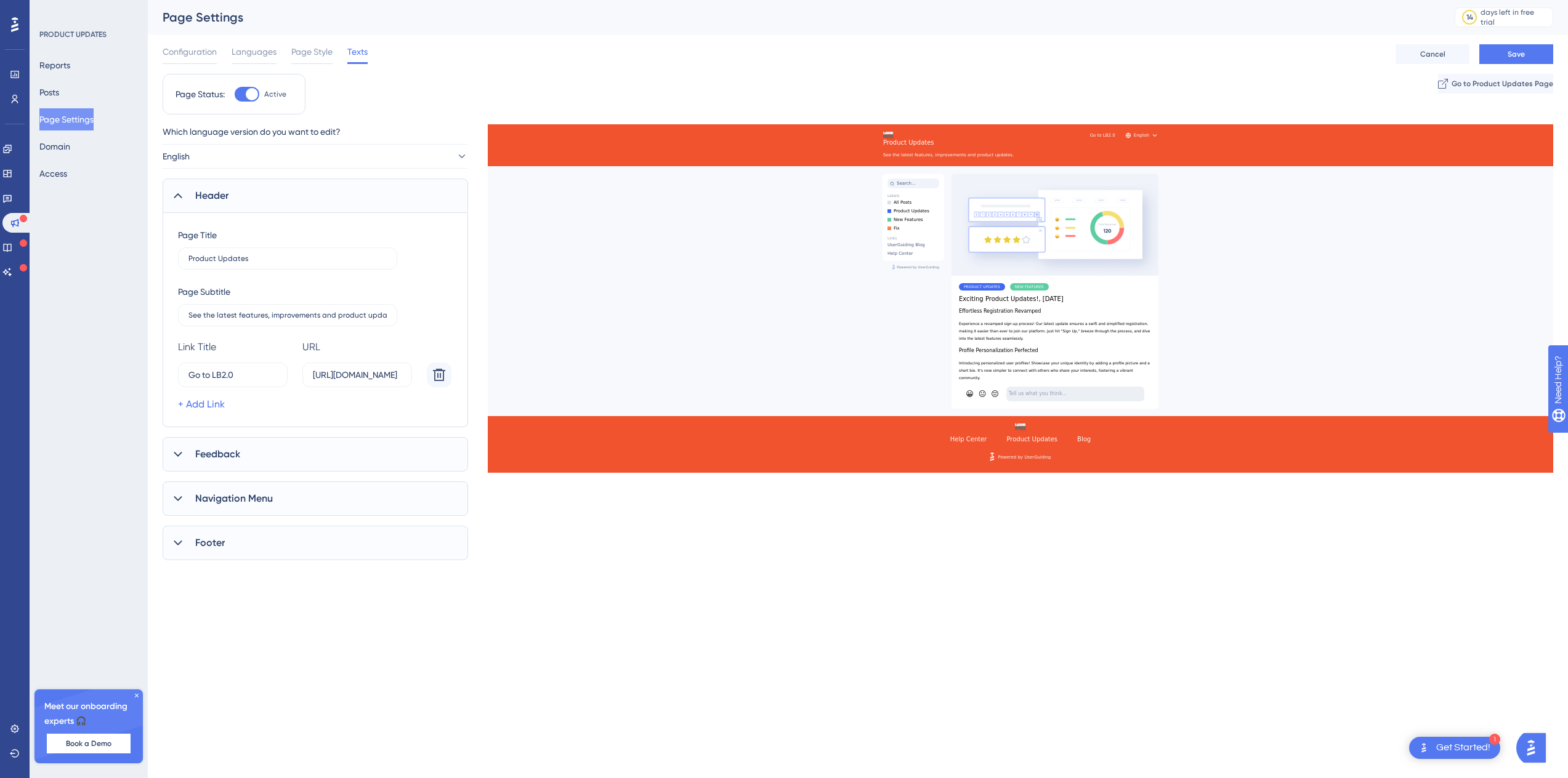
click at [195, 450] on span "Feedback" at bounding box center [217, 453] width 45 height 15
click at [207, 518] on input "Tell us what you think..." at bounding box center [288, 517] width 198 height 9
click at [193, 570] on input "Thank you!" at bounding box center [288, 574] width 198 height 9
click at [198, 521] on label "Tell us what you think..." at bounding box center [287, 517] width 220 height 22
click at [198, 521] on input "Tell us what you think..." at bounding box center [288, 517] width 198 height 9
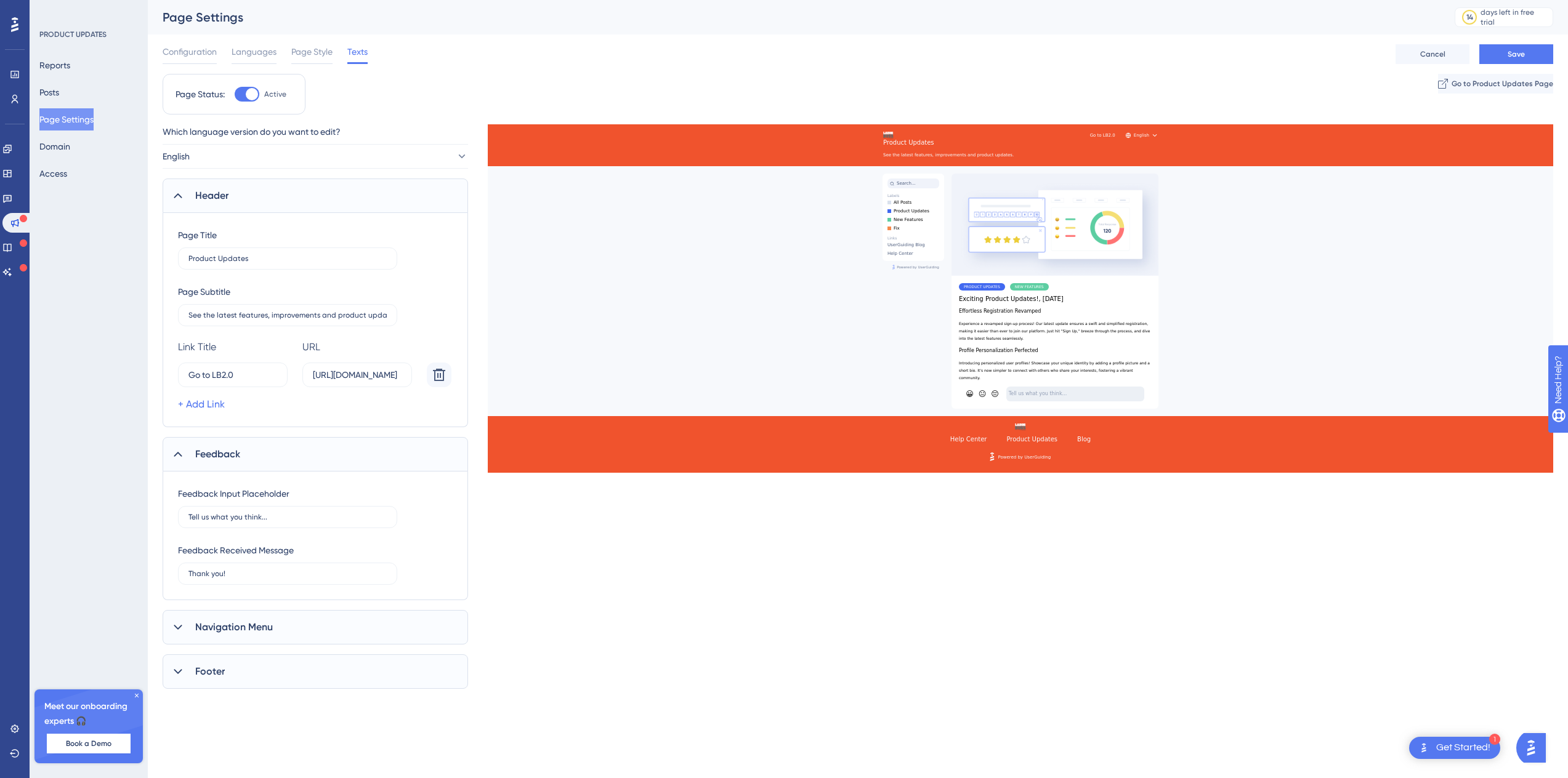
click at [208, 623] on span "Navigation Menu" at bounding box center [233, 627] width 78 height 15
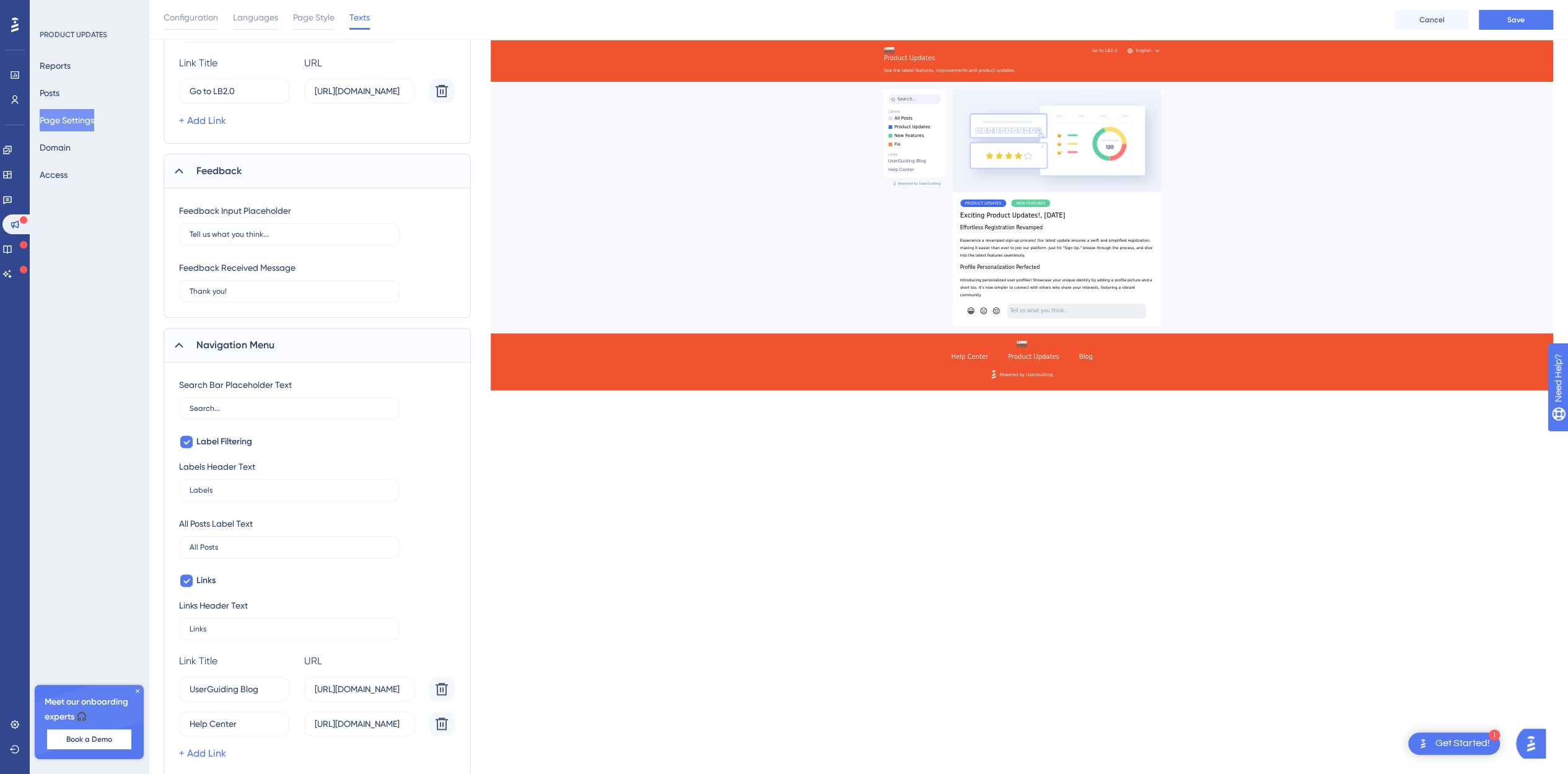
scroll to position [377, 0]
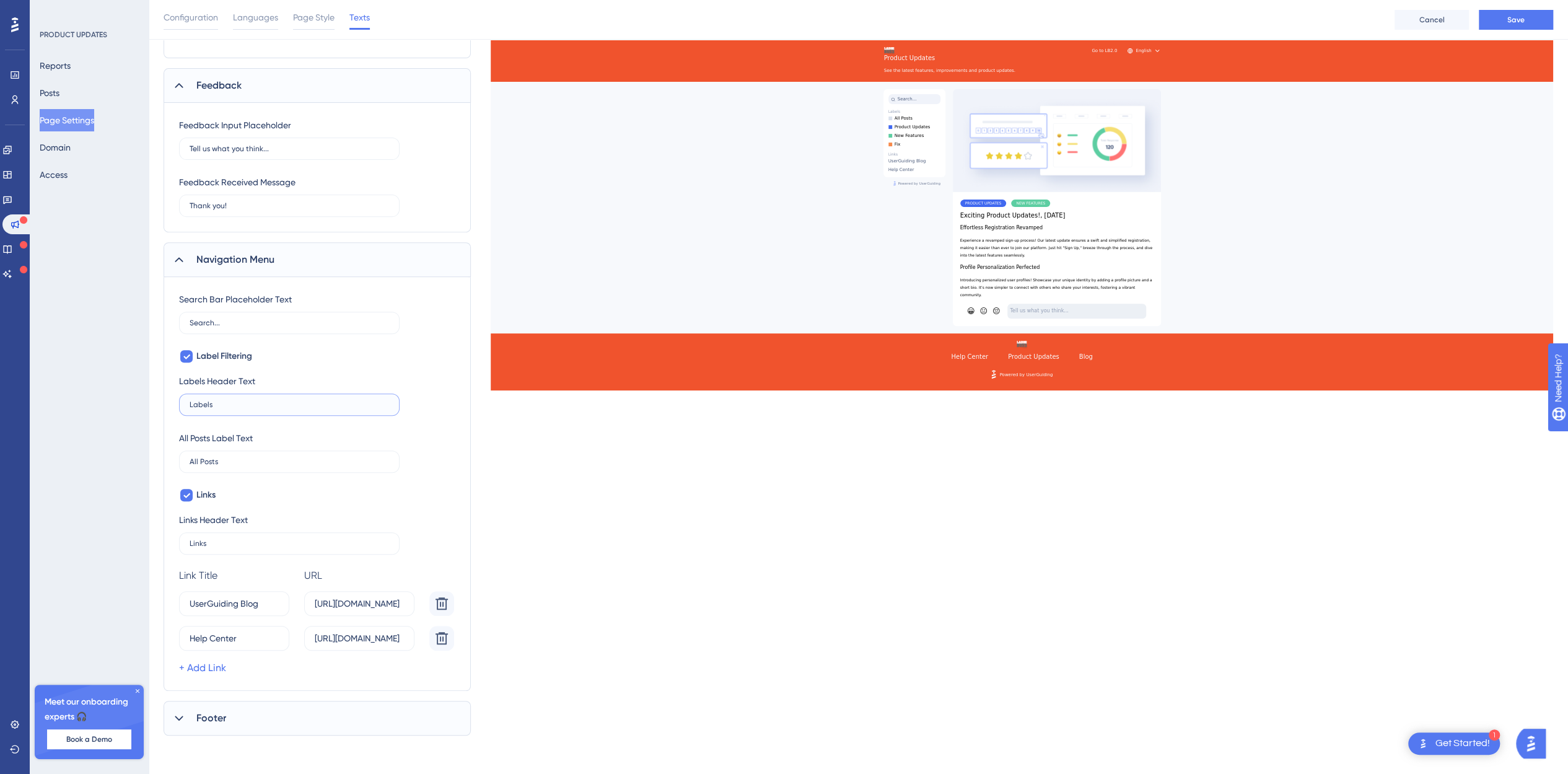
click at [219, 402] on input "Labels" at bounding box center [290, 405] width 199 height 9
click at [444, 600] on icon at bounding box center [441, 603] width 15 height 15
type input "Help Center"
type input "https://help.userguiding.com/"
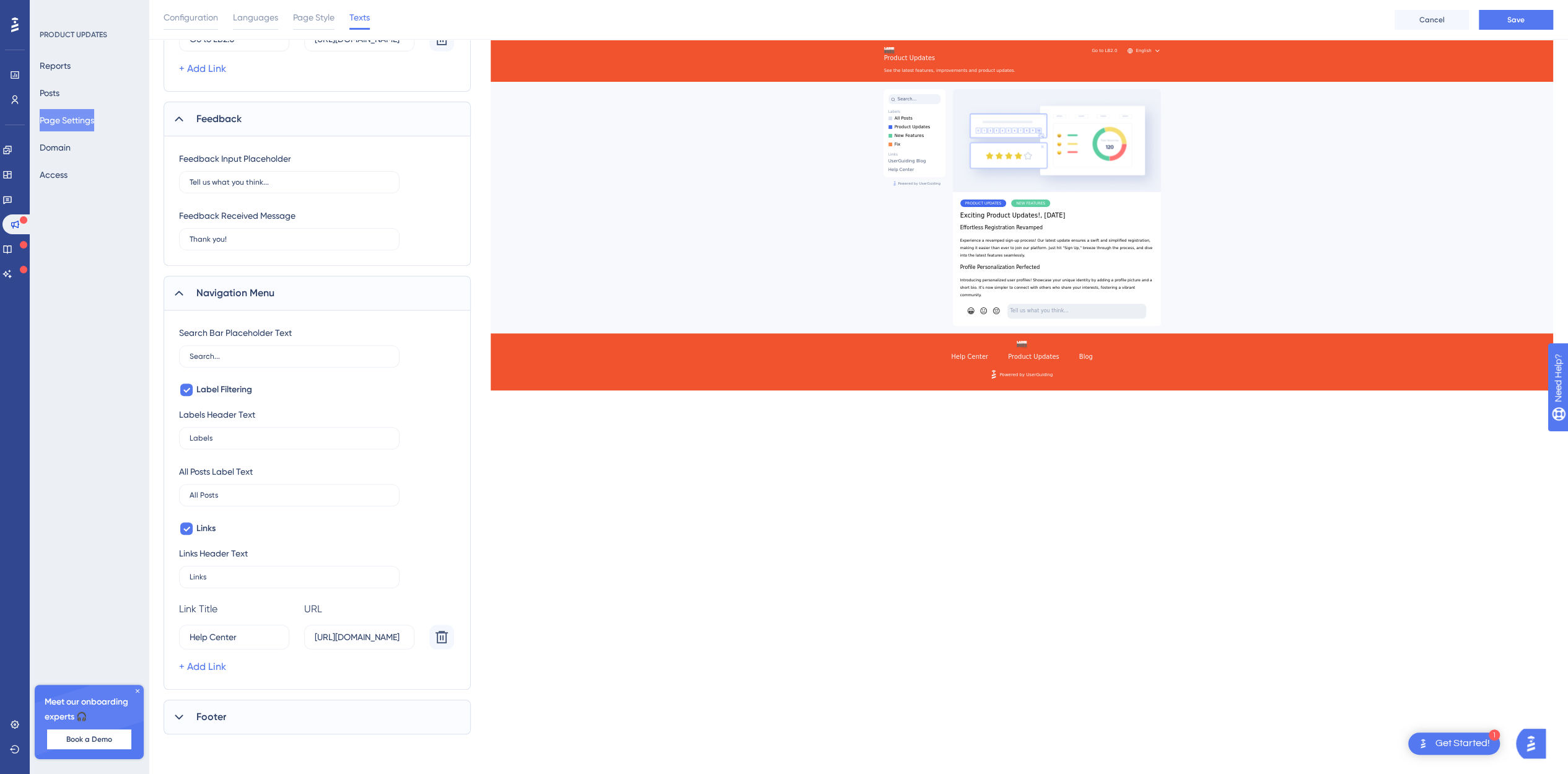
scroll to position [342, 0]
click at [205, 715] on span "Footer" at bounding box center [211, 718] width 30 height 15
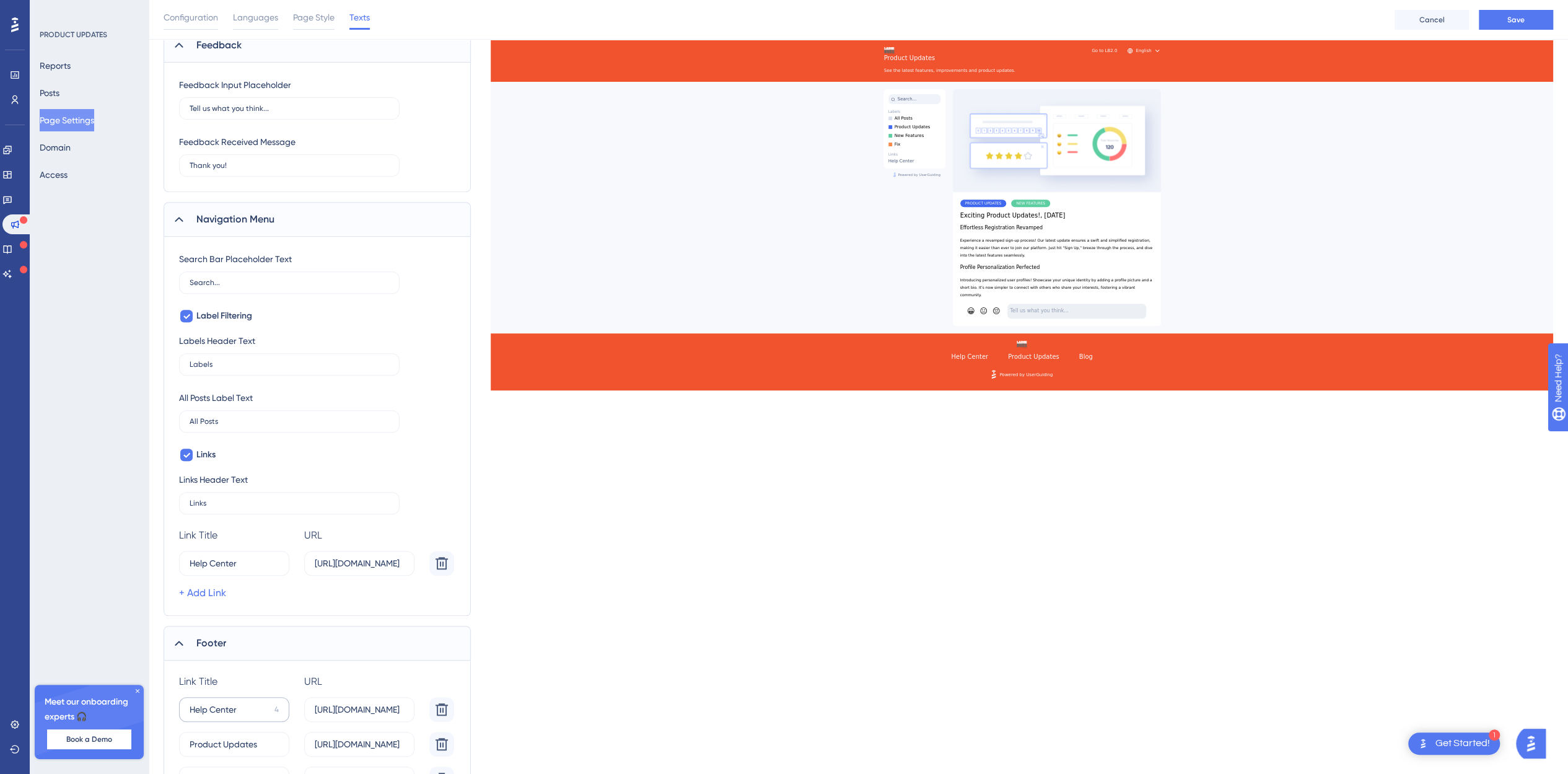
scroll to position [513, 0]
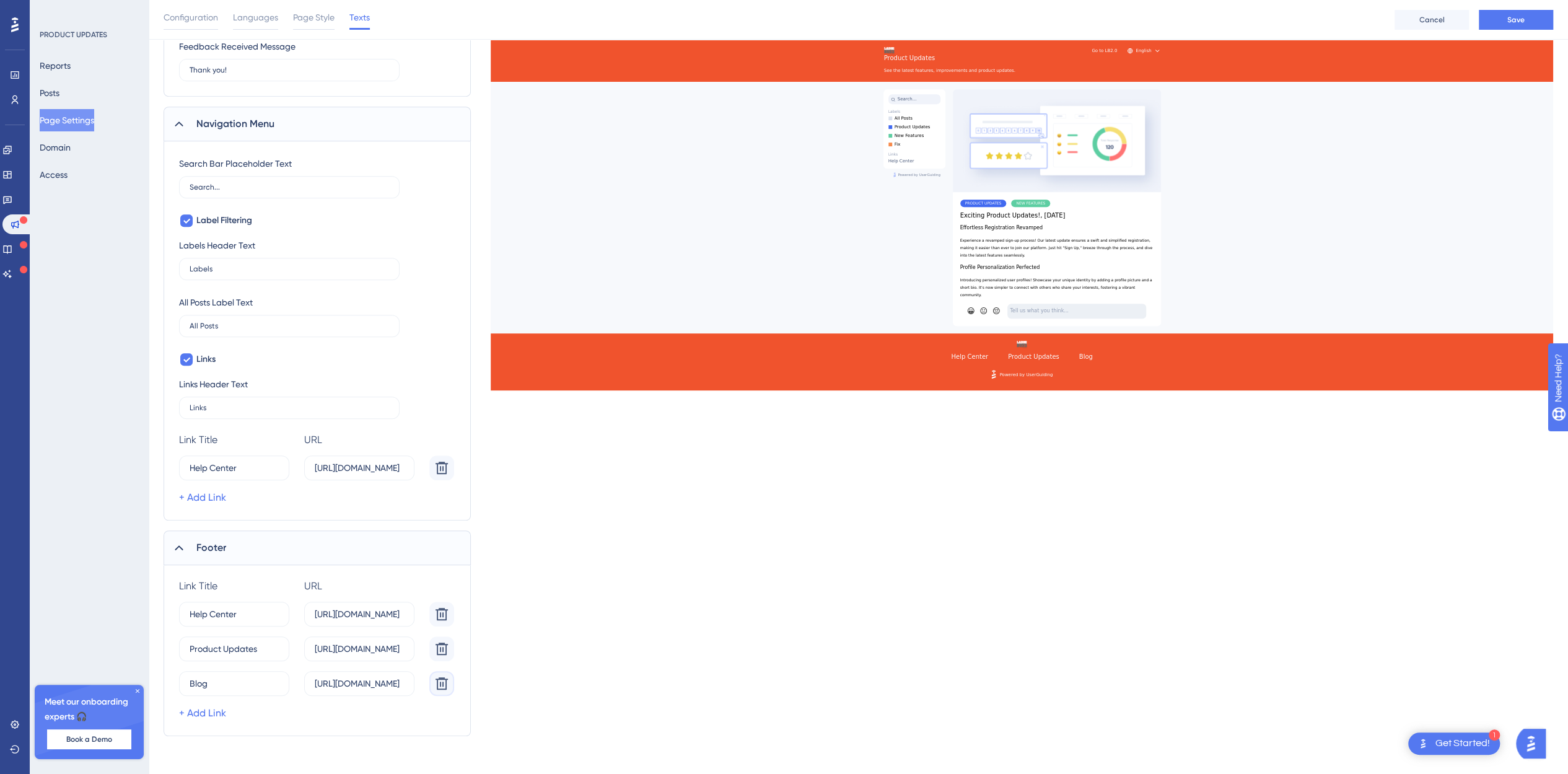
click at [438, 681] on icon at bounding box center [442, 684] width 12 height 12
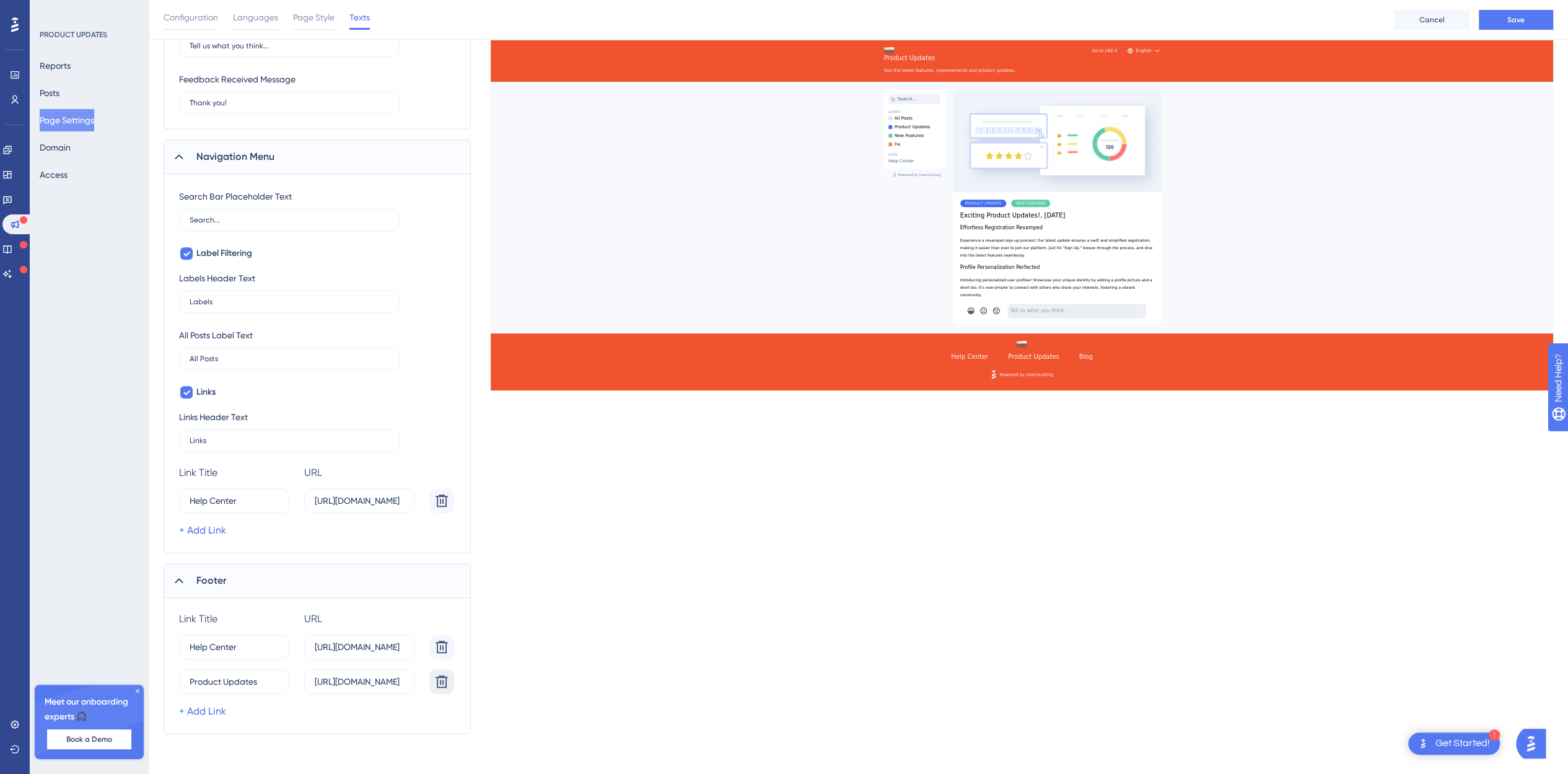
scroll to position [478, 0]
click at [1516, 19] on span "Save" at bounding box center [1516, 20] width 17 height 10
click at [311, 15] on span "Page Style" at bounding box center [314, 17] width 41 height 15
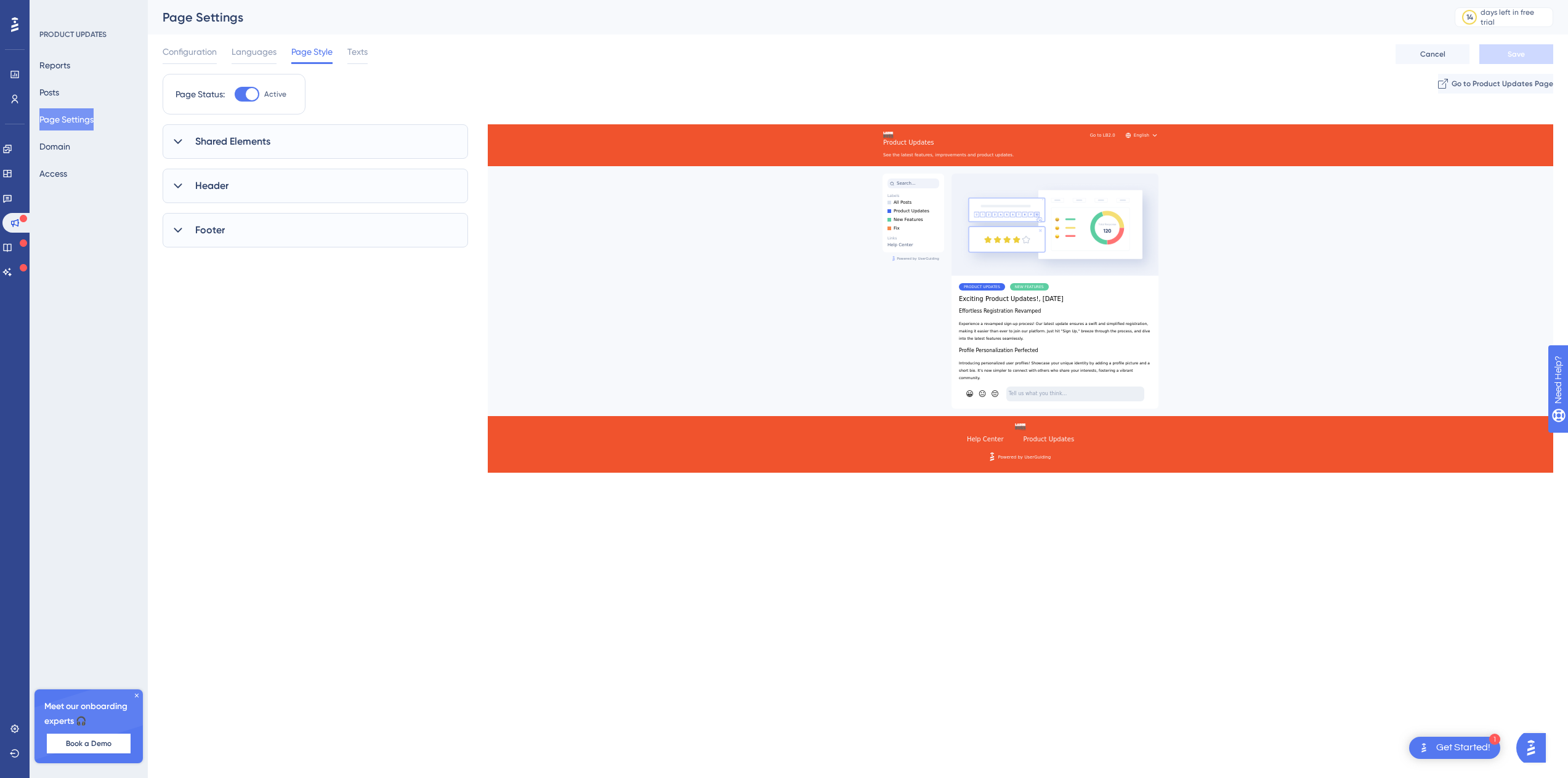
click at [217, 129] on div "Shared Elements" at bounding box center [314, 142] width 305 height 34
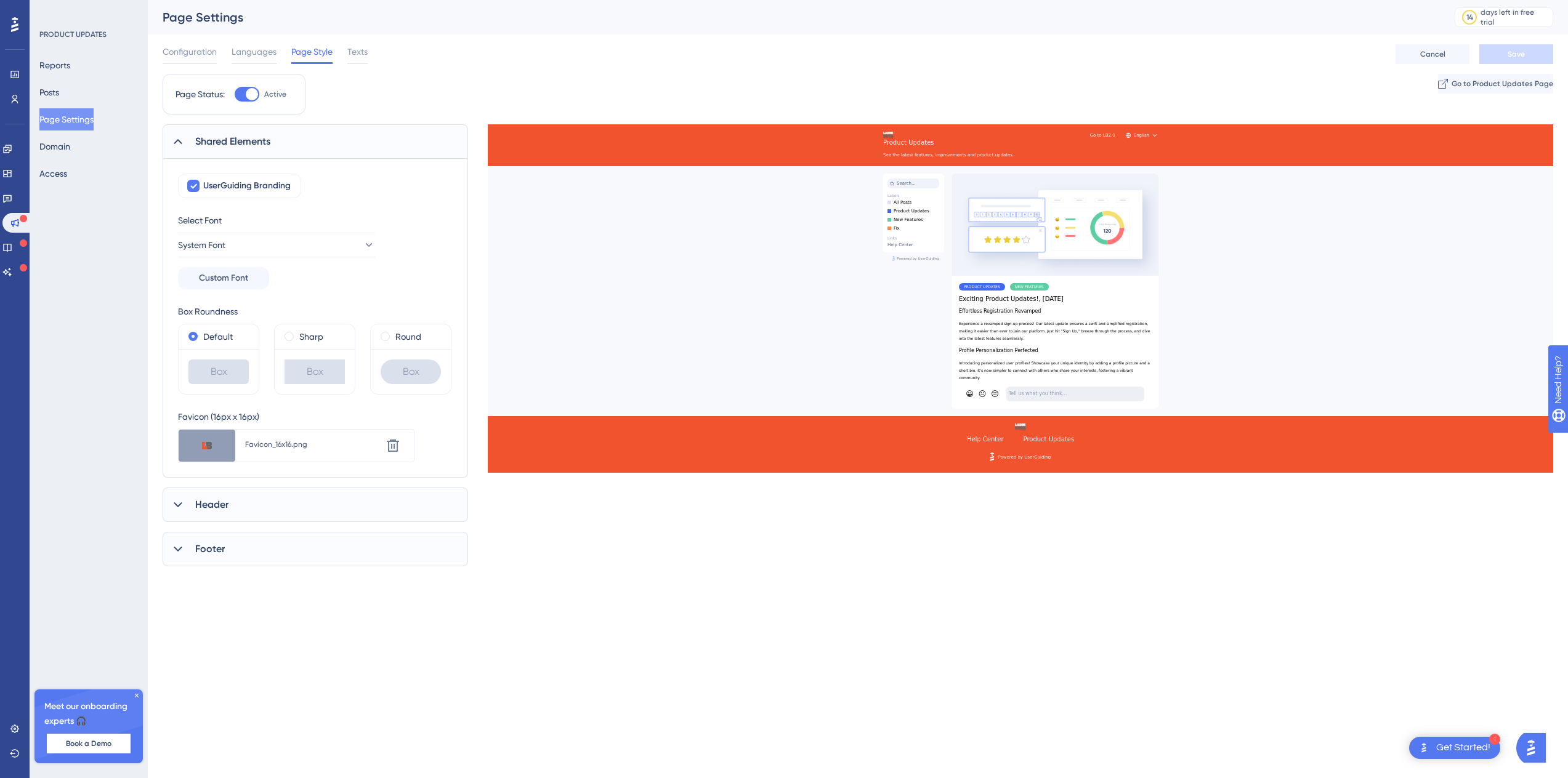
click at [228, 138] on span "Shared Elements" at bounding box center [232, 141] width 75 height 15
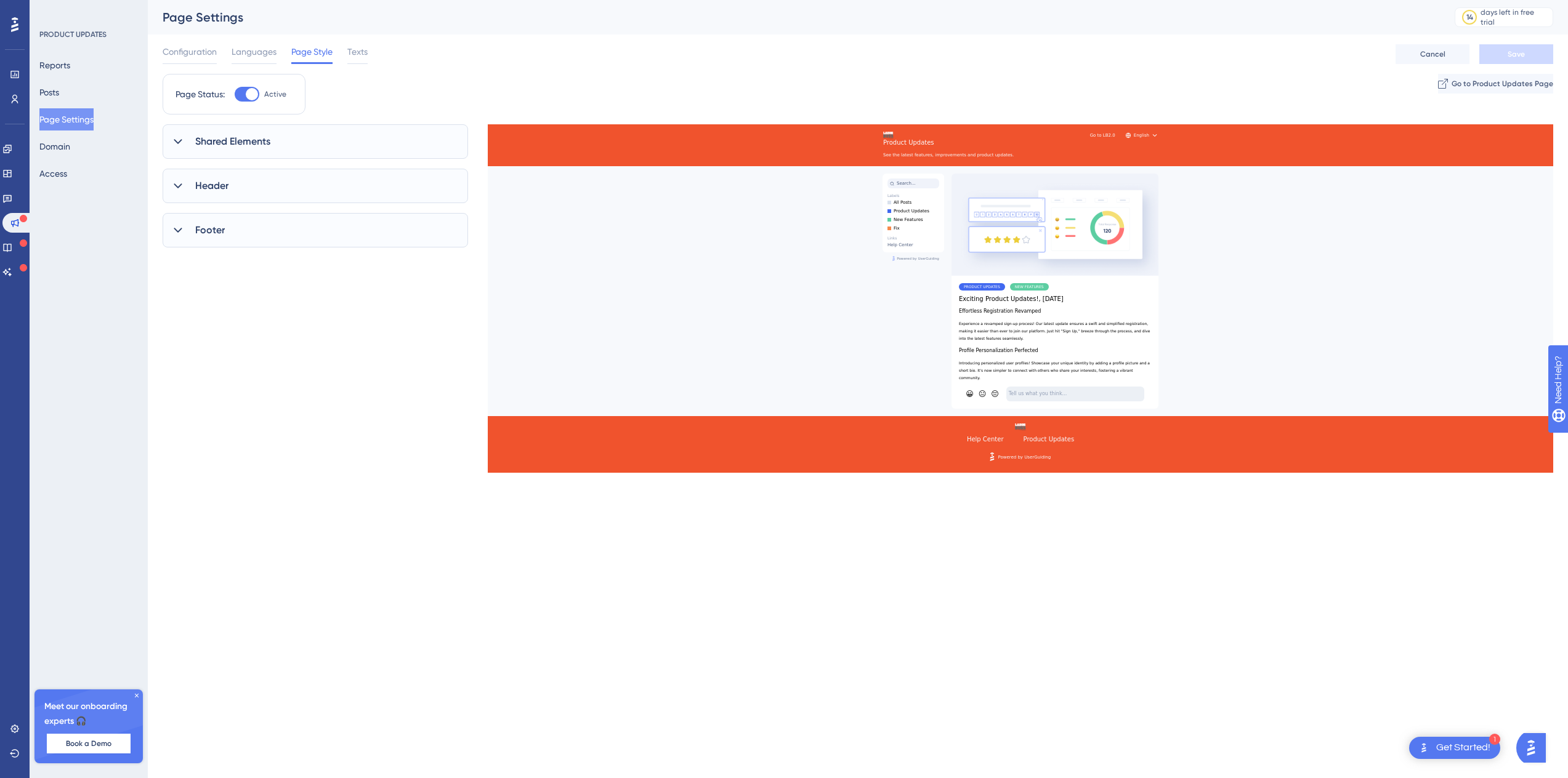
click at [214, 189] on span "Header" at bounding box center [211, 185] width 33 height 15
click at [194, 376] on button at bounding box center [195, 374] width 12 height 12
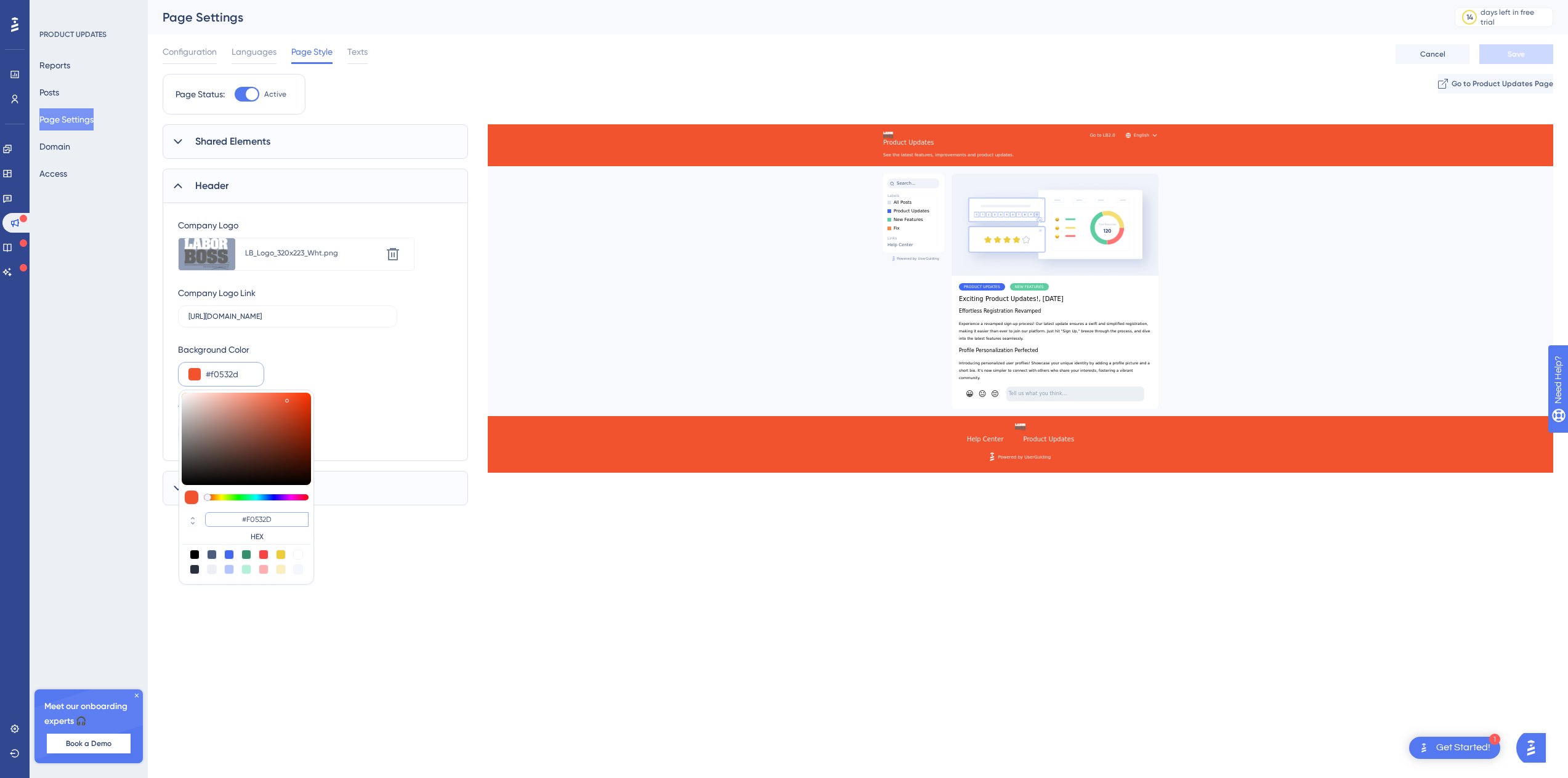
drag, startPoint x: 279, startPoint y: 518, endPoint x: 208, endPoint y: 517, distance: 71.0
click at [208, 517] on input "#F0532D" at bounding box center [256, 519] width 103 height 15
paste input "EEDE9"
type input "#feede9"
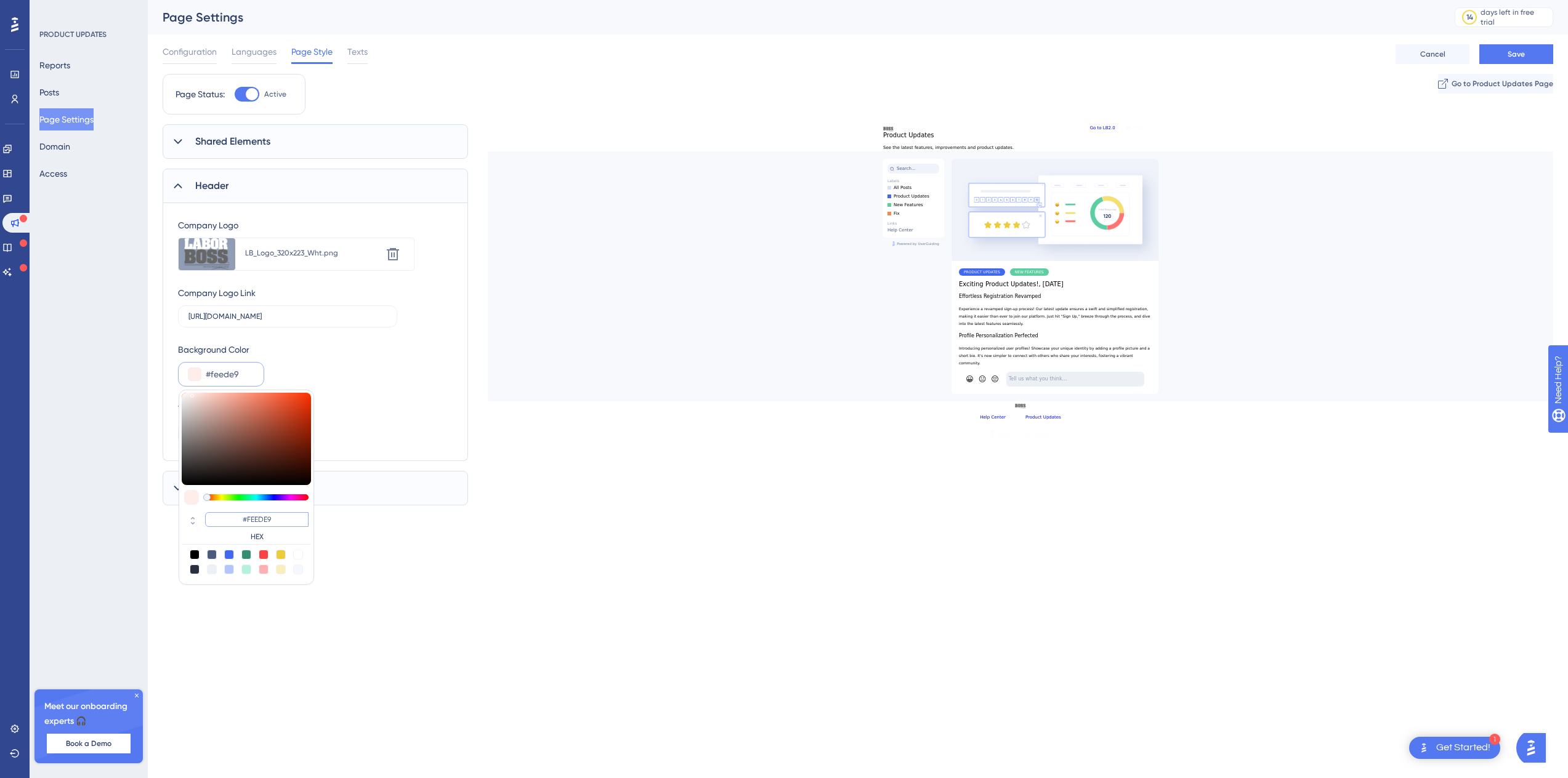
type input "#FEEDE9"
click at [218, 184] on span "Header" at bounding box center [211, 185] width 33 height 15
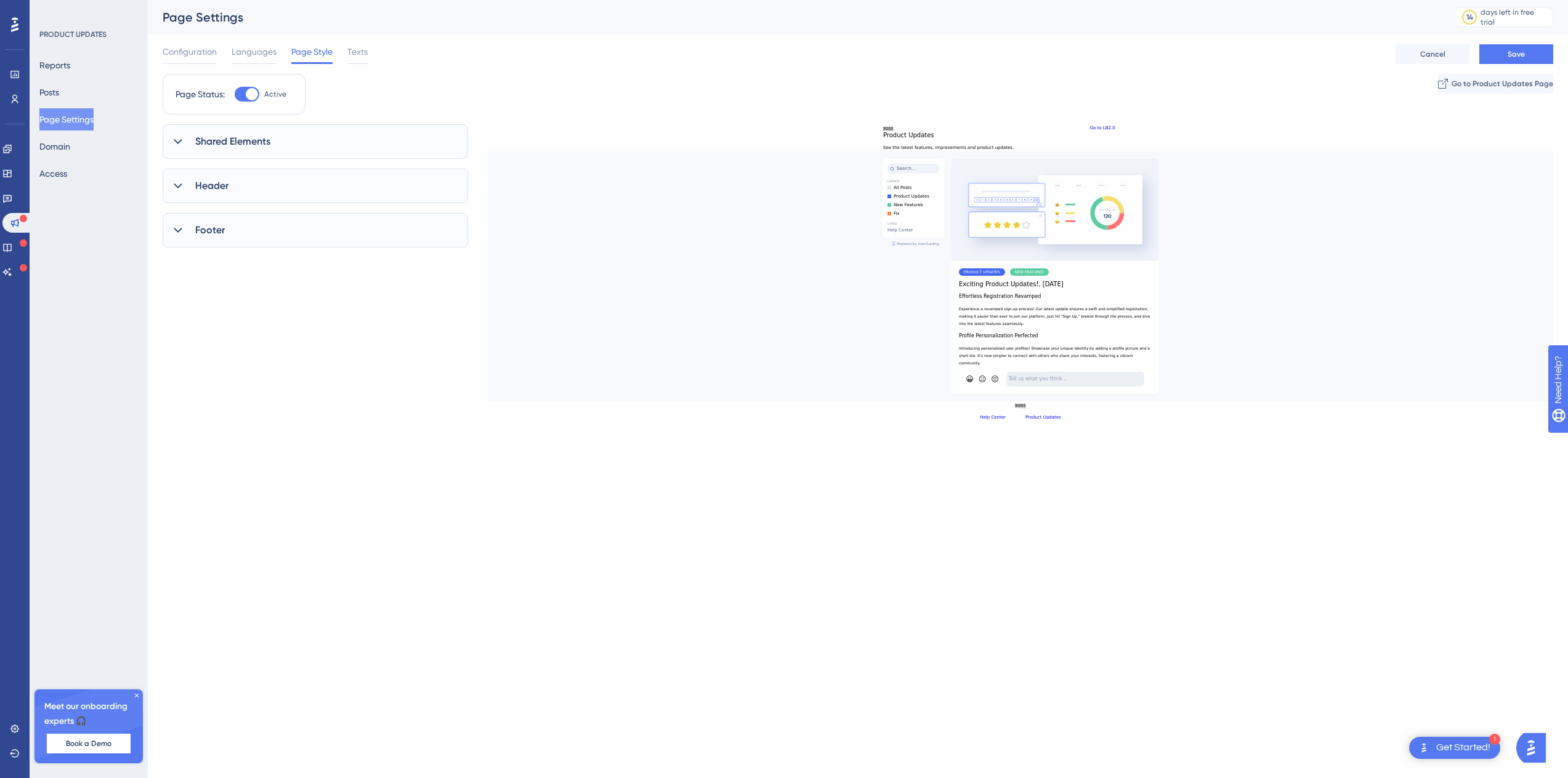
click at [202, 232] on span "Footer" at bounding box center [209, 230] width 30 height 15
click at [202, 230] on span "Footer" at bounding box center [209, 230] width 30 height 15
click at [205, 142] on span "Shared Elements" at bounding box center [232, 141] width 75 height 15
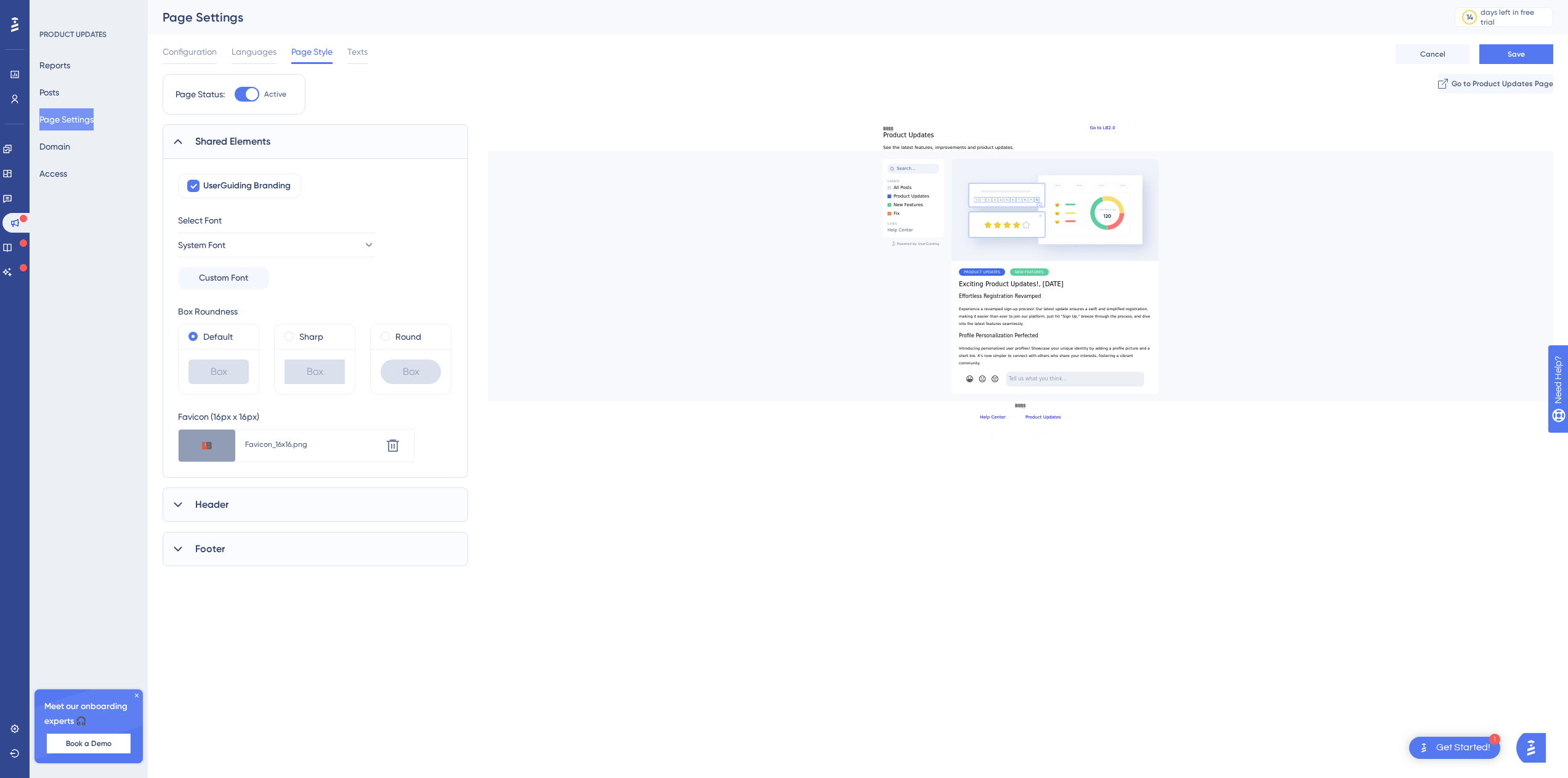
click at [198, 560] on div "Footer" at bounding box center [314, 549] width 305 height 34
click at [206, 534] on div "Footer" at bounding box center [314, 549] width 305 height 34
click at [208, 514] on div "Header" at bounding box center [314, 505] width 305 height 34
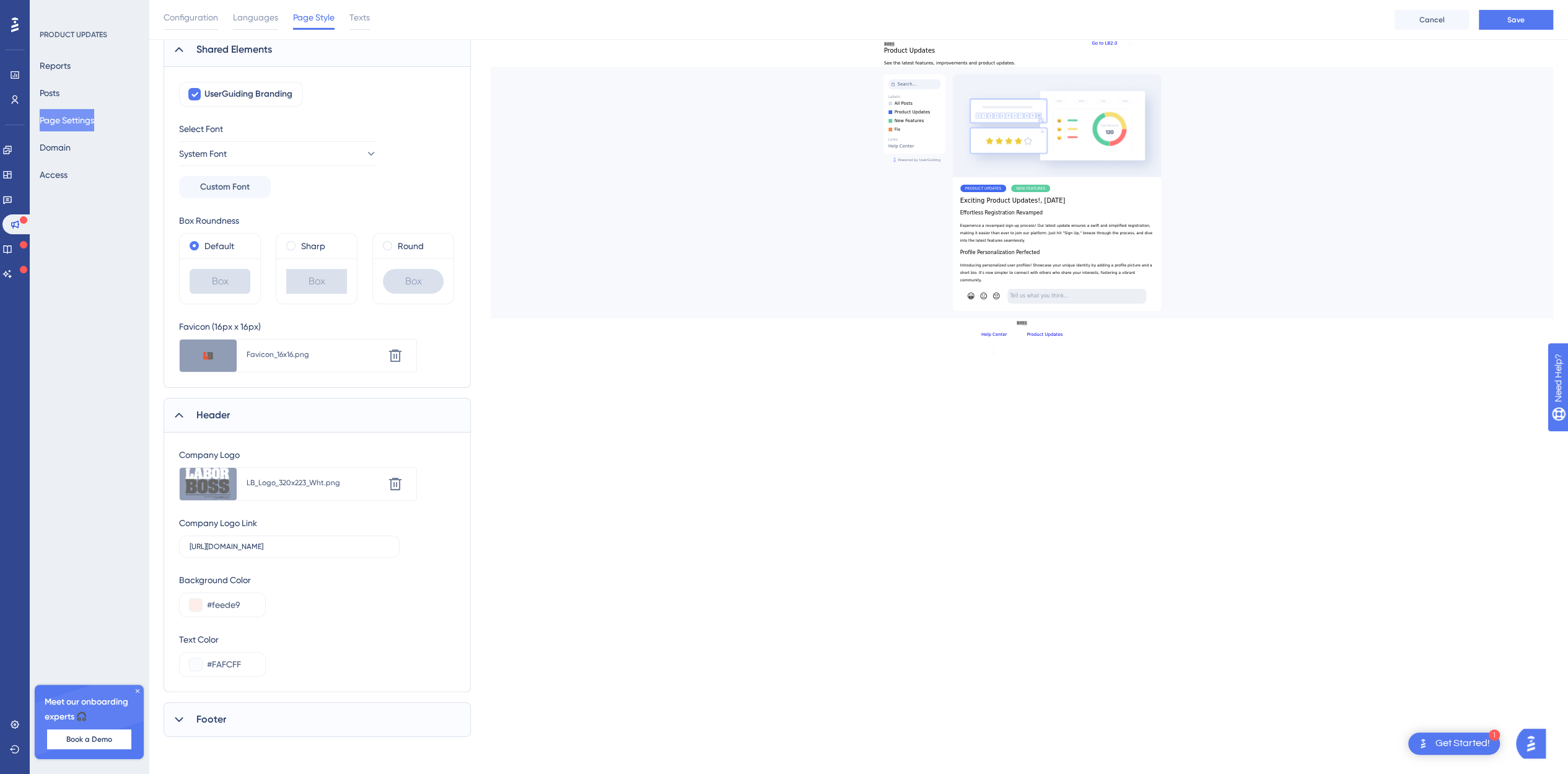
scroll to position [99, 0]
click at [191, 660] on button at bounding box center [196, 663] width 12 height 12
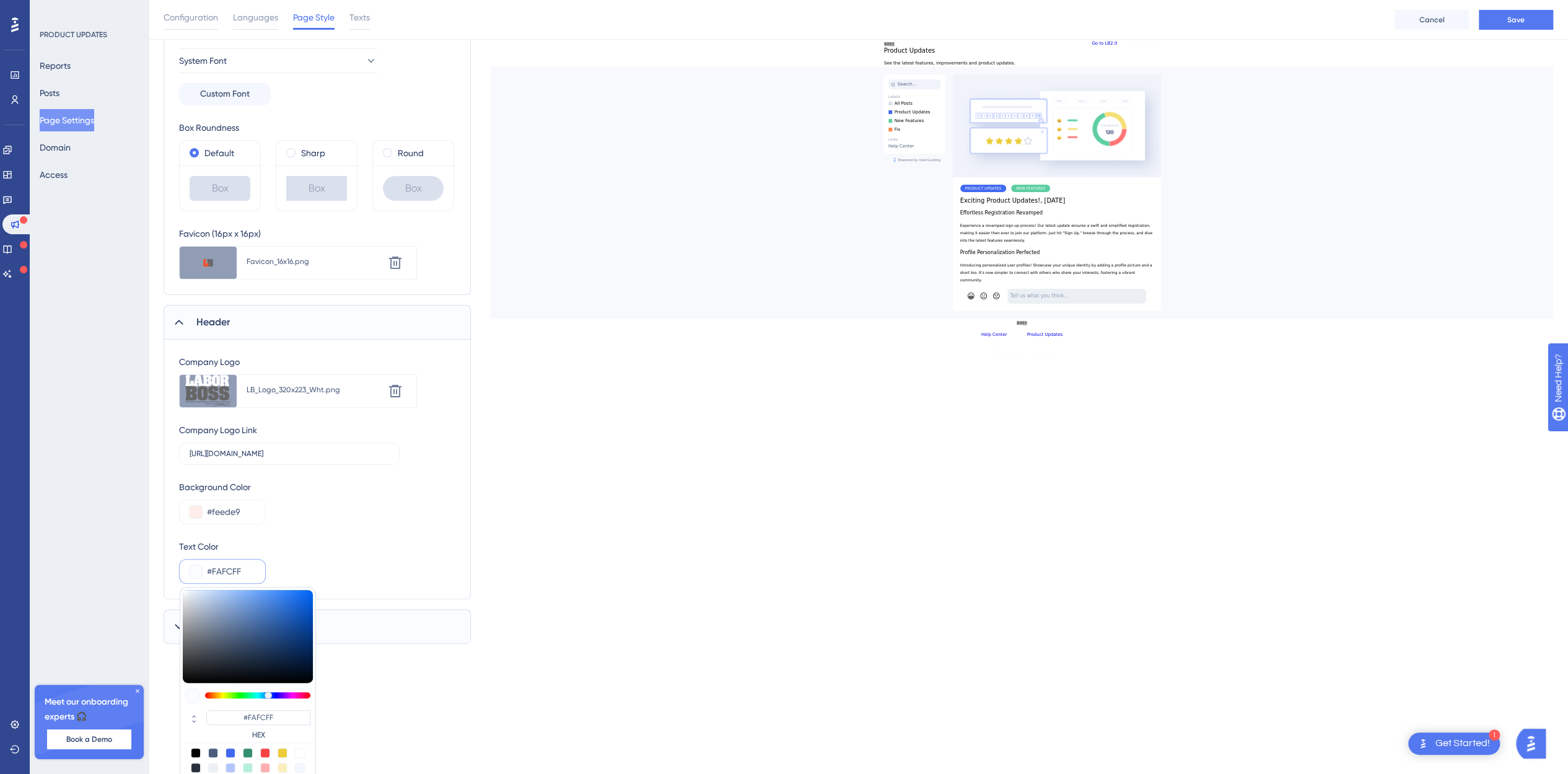
scroll to position [199, 0]
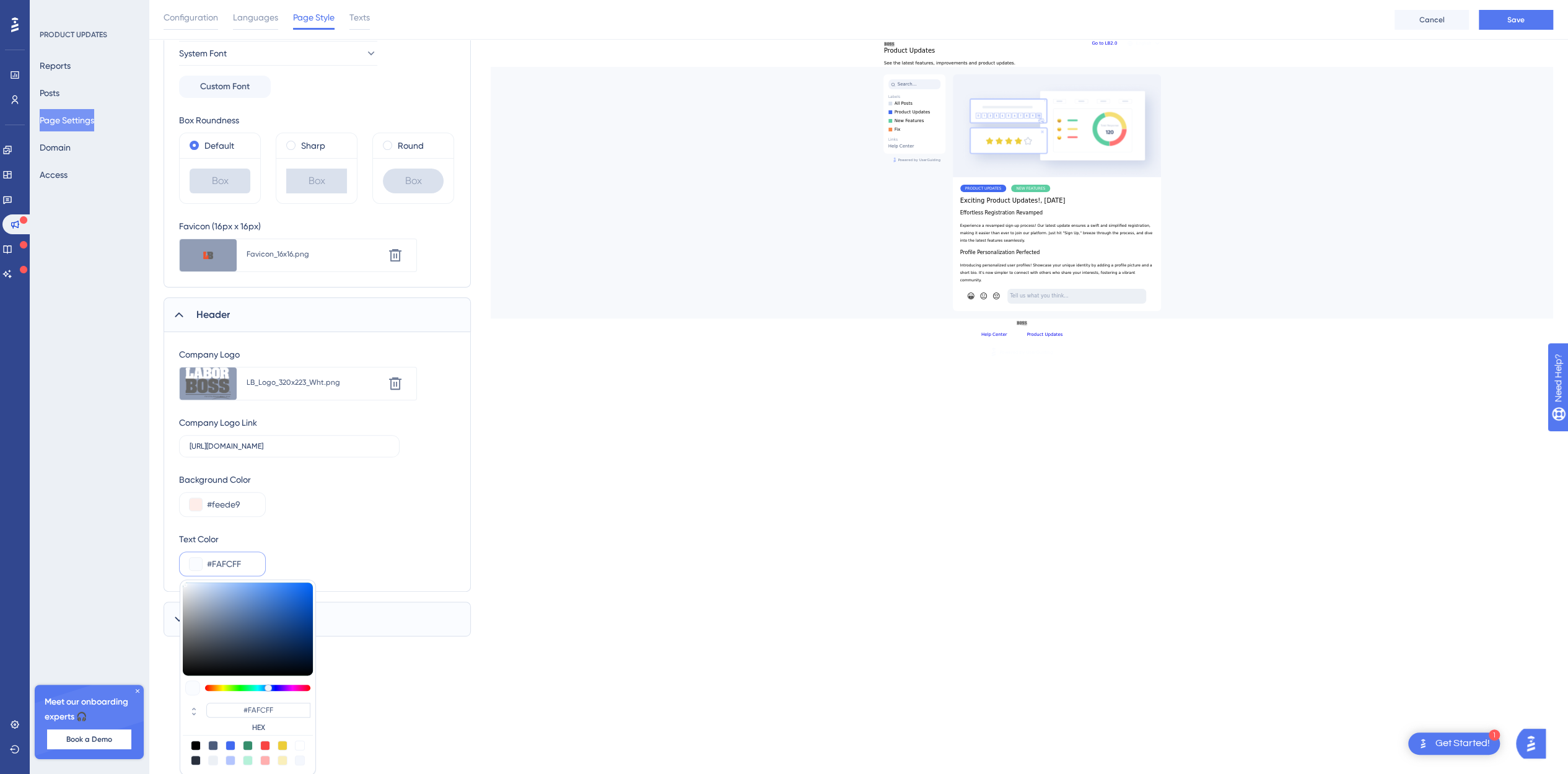
click at [212, 756] on div at bounding box center [213, 760] width 10 height 10
type input "#ecf0f5"
type input "#ECF0F5"
click at [196, 742] on div at bounding box center [196, 746] width 10 height 10
type input "#000000"
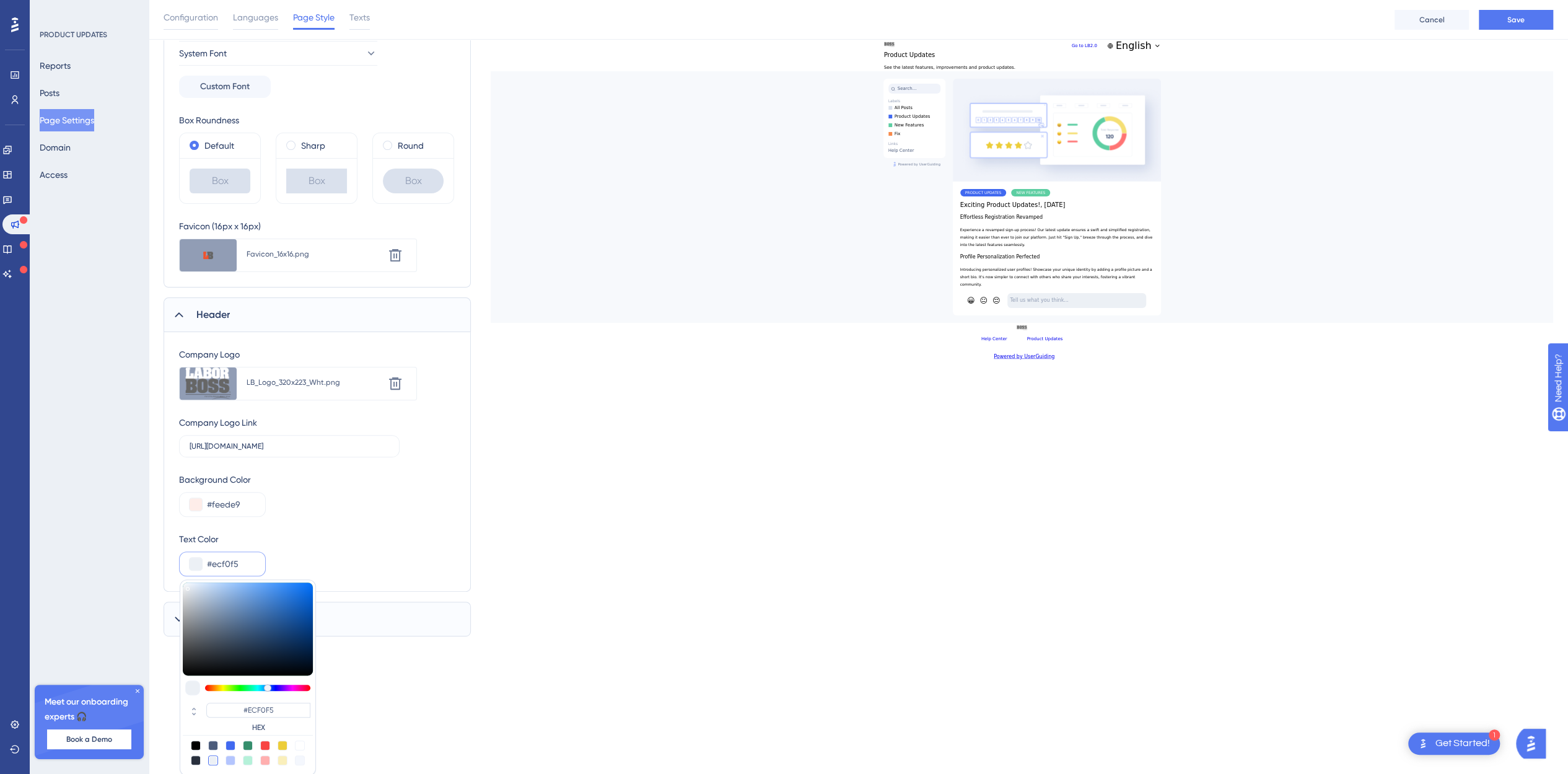
type input "#000000"
click at [211, 741] on div at bounding box center [213, 746] width 10 height 10
type input "#4c5c7c"
type input "#4C5C7C"
click at [230, 758] on div at bounding box center [230, 760] width 10 height 10
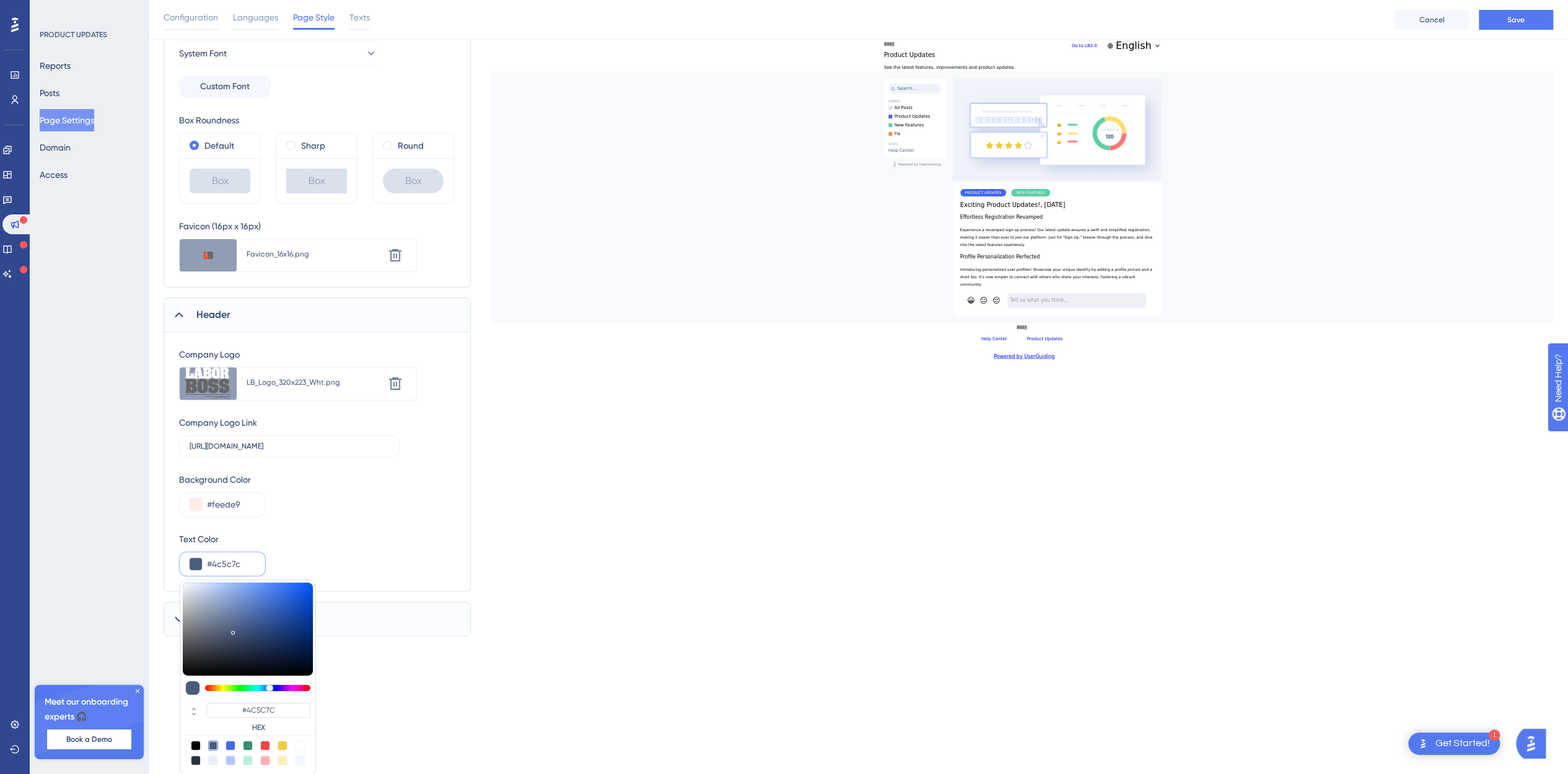
type input "#b4c5fe"
type input "#B4C5FE"
click at [213, 746] on div at bounding box center [213, 746] width 10 height 10
type input "#4c5c7c"
type input "#4C5C7C"
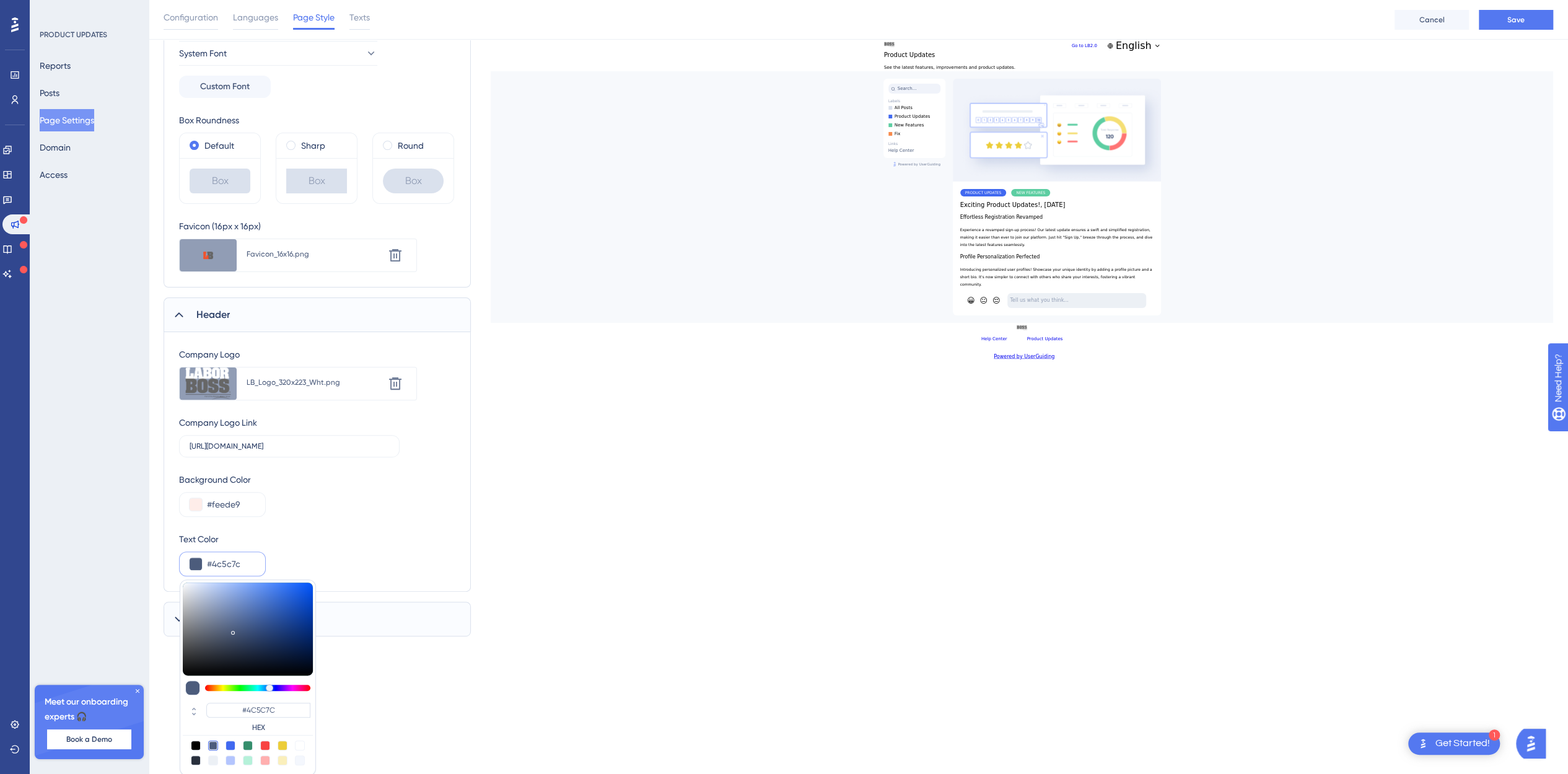
click at [669, 329] on div "Shared Elements UserGuiding Branding Select Font System Font Custom Font Box Ro…" at bounding box center [858, 284] width 1389 height 704
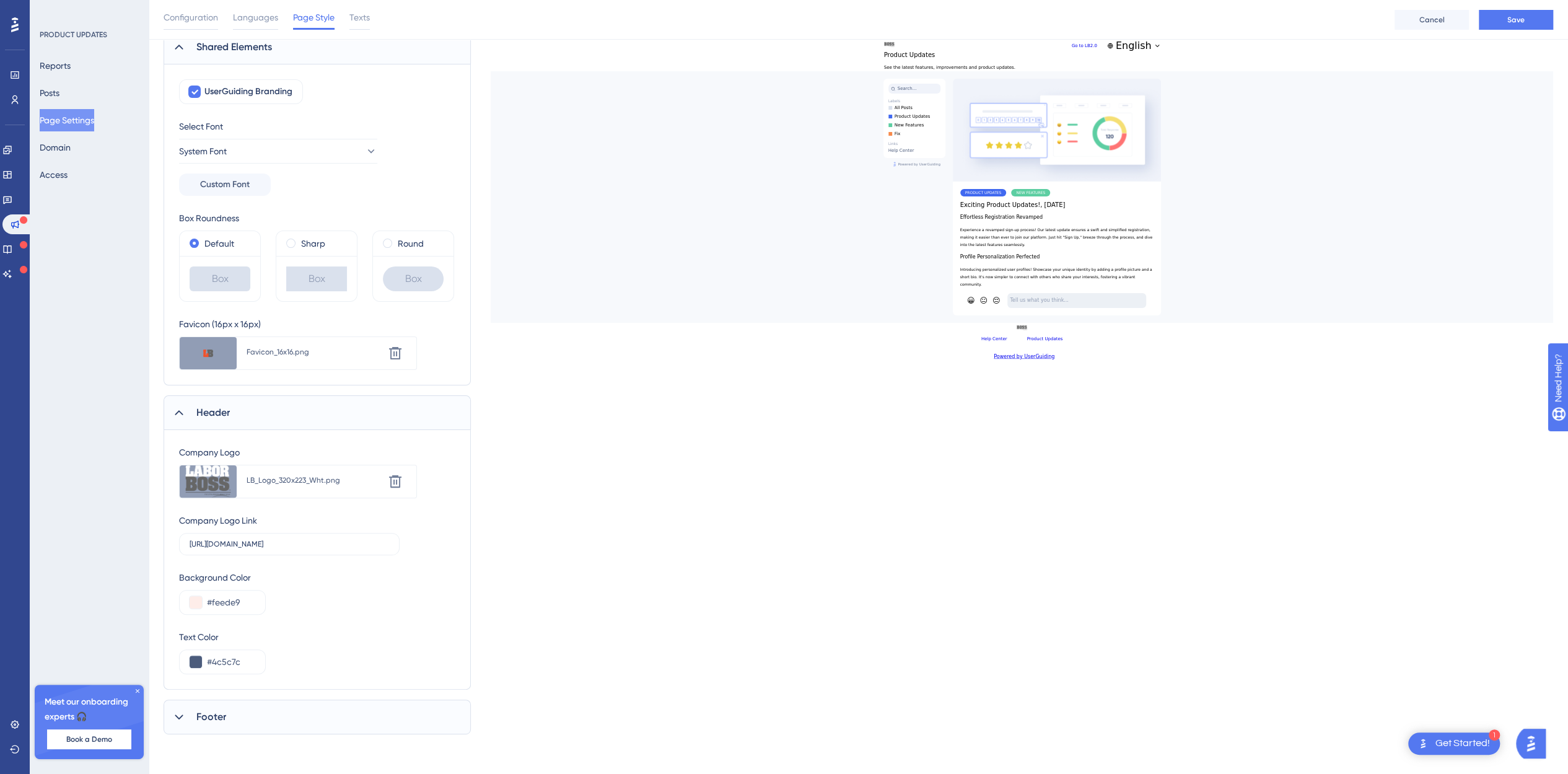
scroll to position [99, 0]
click at [1510, 19] on span "Save" at bounding box center [1516, 20] width 17 height 10
click at [209, 663] on input "#4c5c7c" at bounding box center [231, 662] width 48 height 15
click at [194, 664] on button at bounding box center [196, 663] width 12 height 12
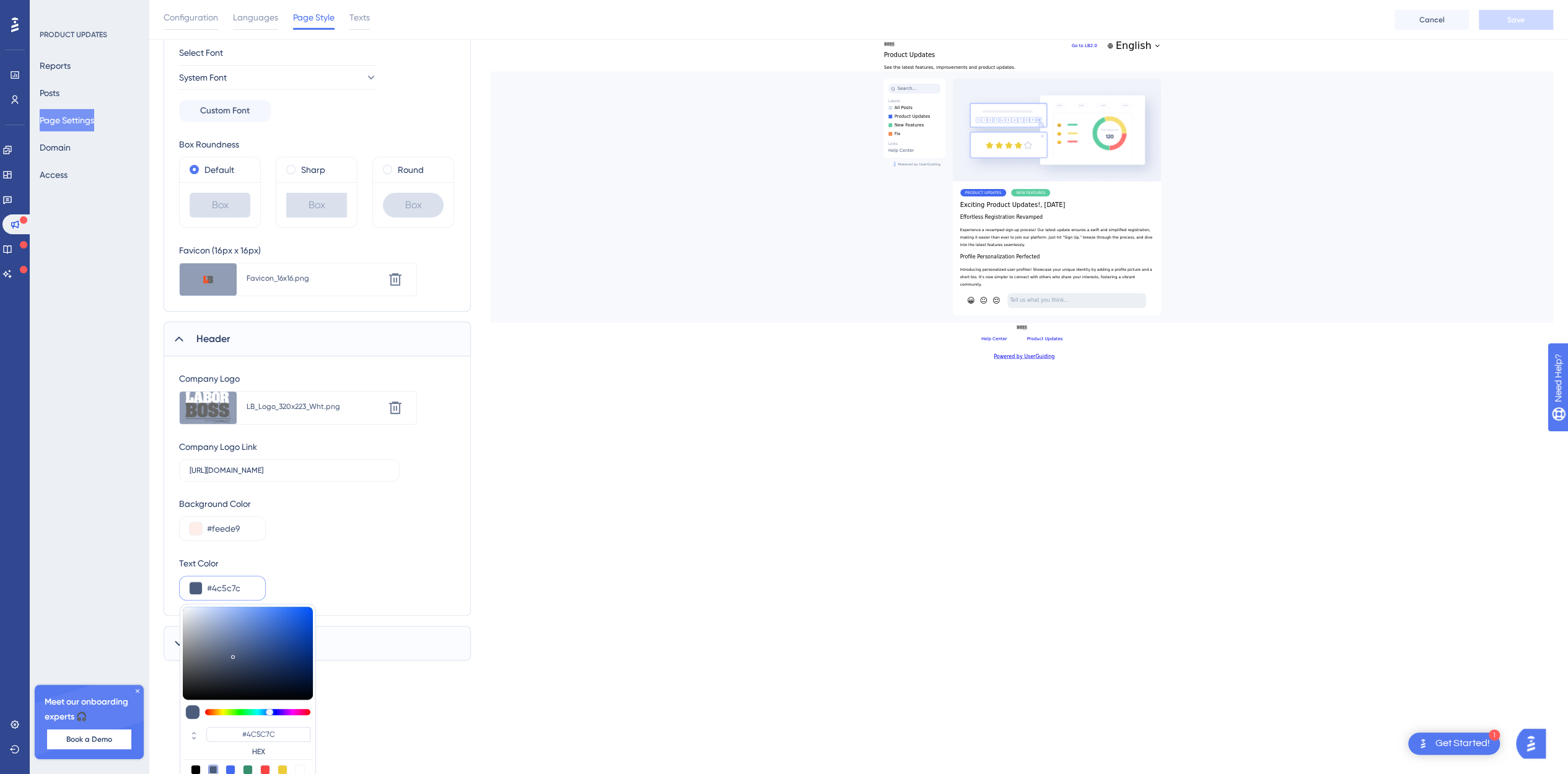
scroll to position [199, 0]
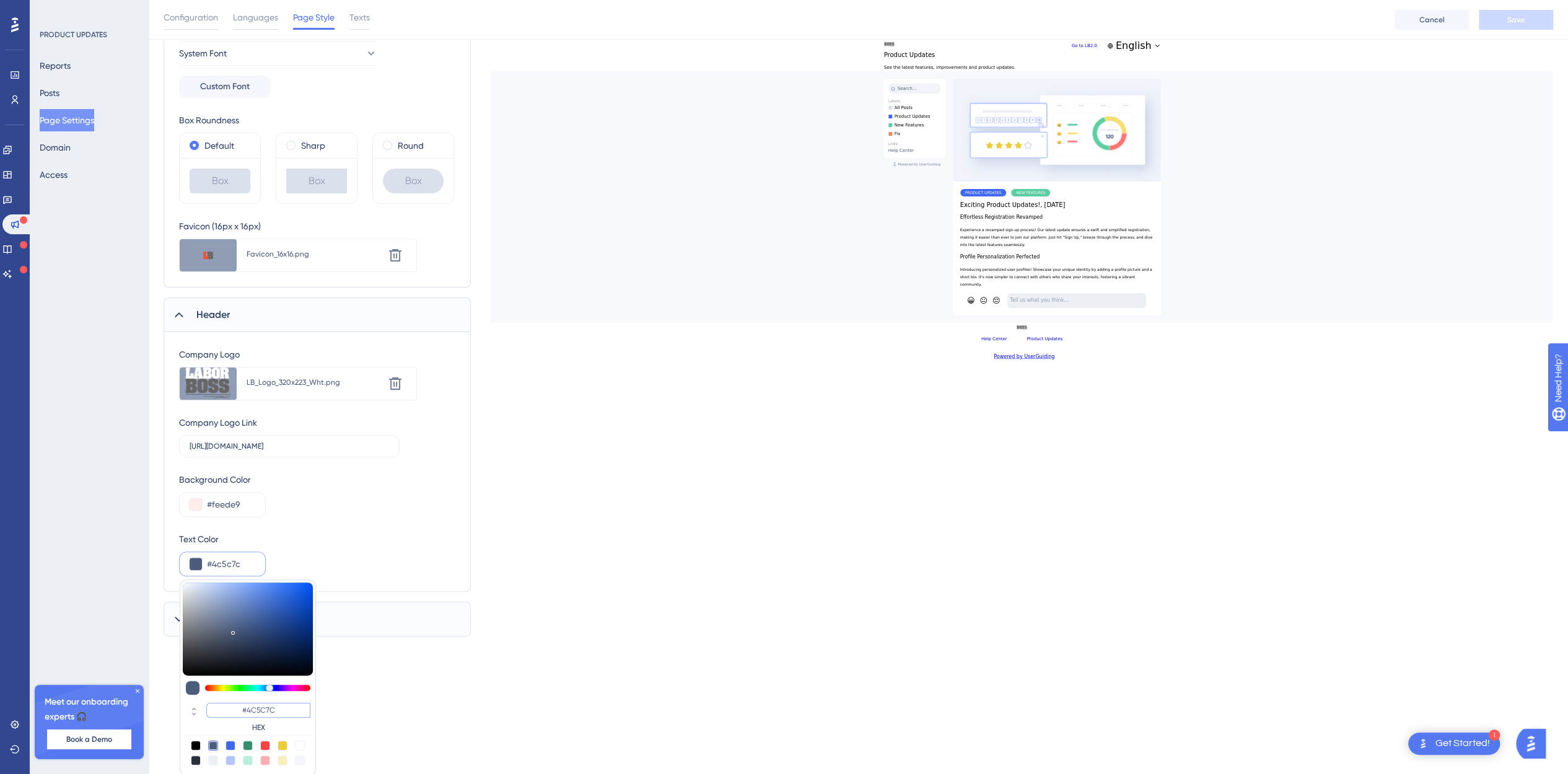
click at [266, 705] on input "#4C5C7C" at bounding box center [258, 710] width 104 height 15
drag, startPoint x: 280, startPoint y: 709, endPoint x: 239, endPoint y: 711, distance: 41.0
click at [239, 711] on input "#4C5C7C" at bounding box center [258, 710] width 104 height 15
paste input "F0532D"
type input "#f0532d"
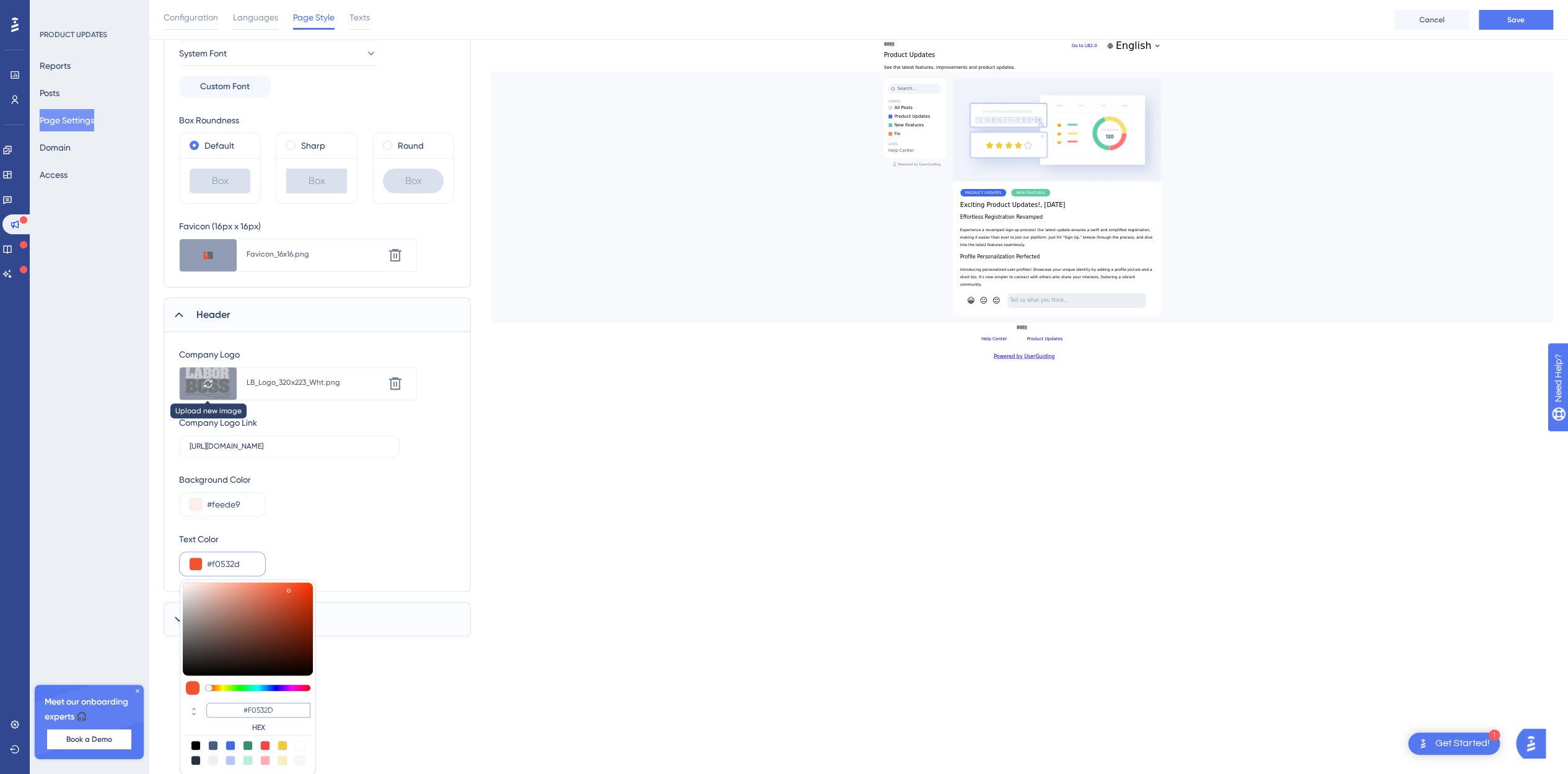
type input "#F0532D"
click at [196, 372] on div at bounding box center [208, 383] width 57 height 32
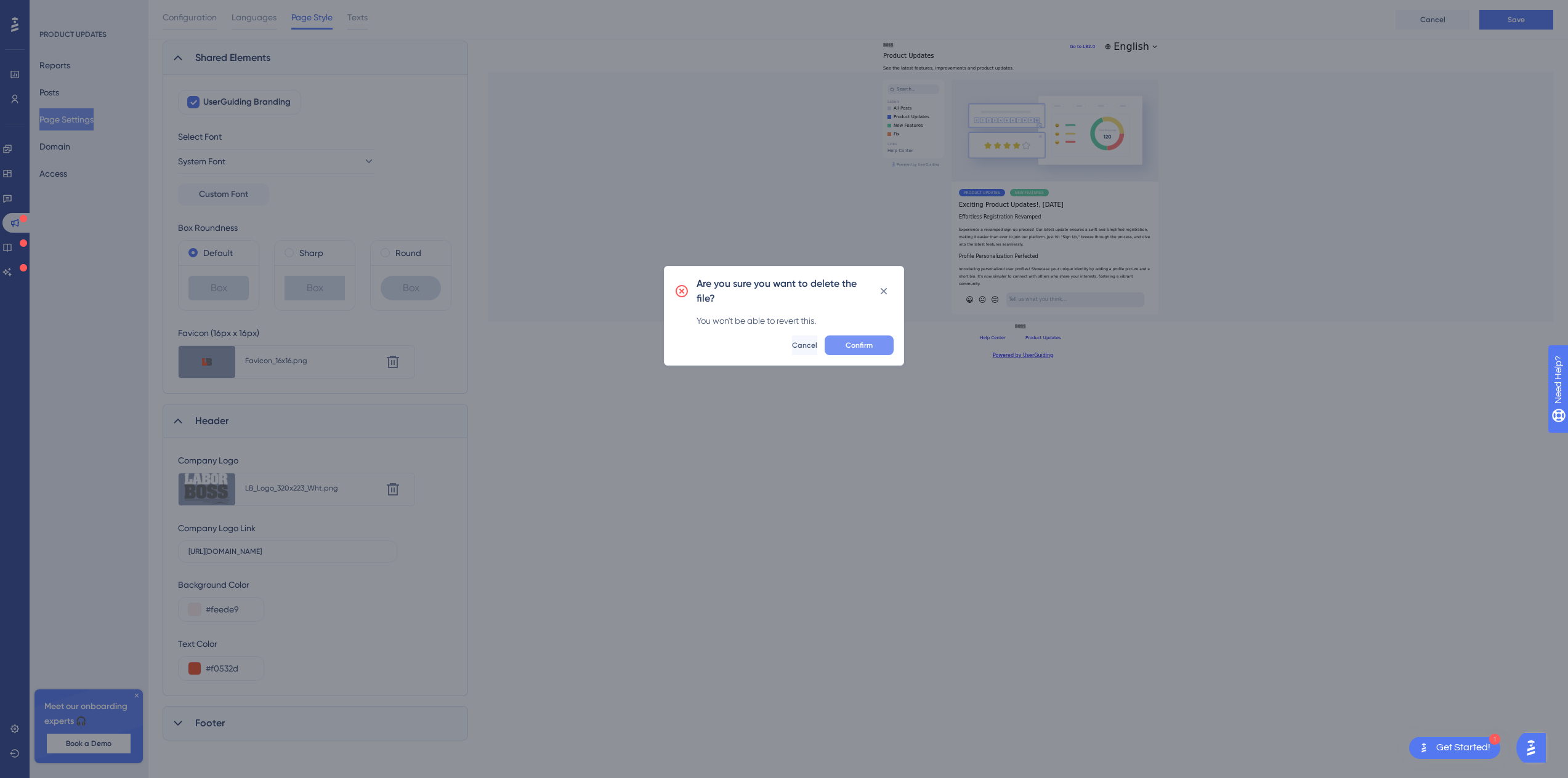
click at [849, 340] on div "Are you sure you want to delete the file? You won't be able to revert this. Con…" at bounding box center [784, 315] width 240 height 100
click at [849, 342] on span "Confirm" at bounding box center [859, 345] width 27 height 10
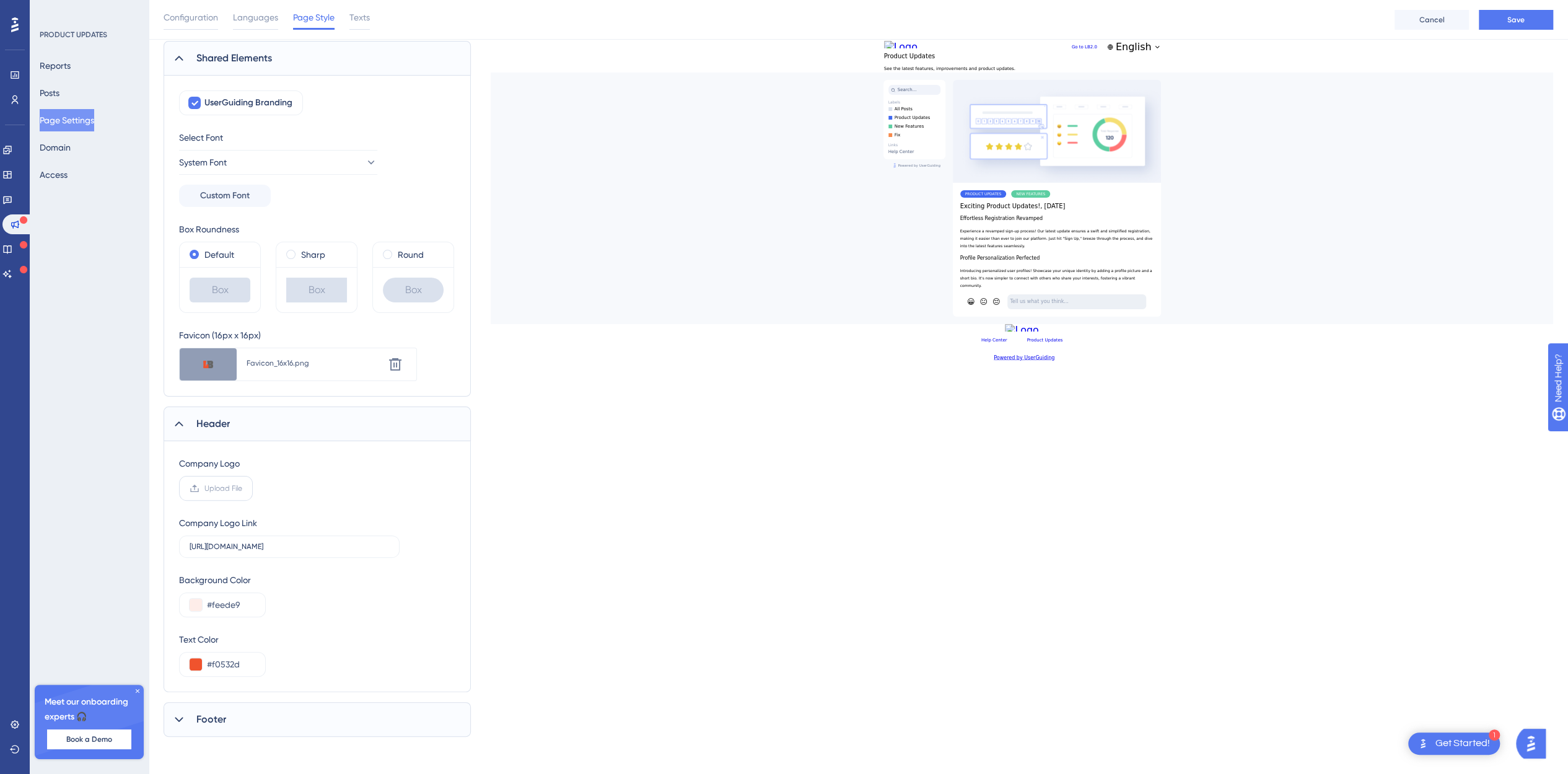
click at [207, 483] on span "Upload File" at bounding box center [224, 488] width 38 height 10
click at [242, 488] on input "Upload File" at bounding box center [242, 488] width 0 height 0
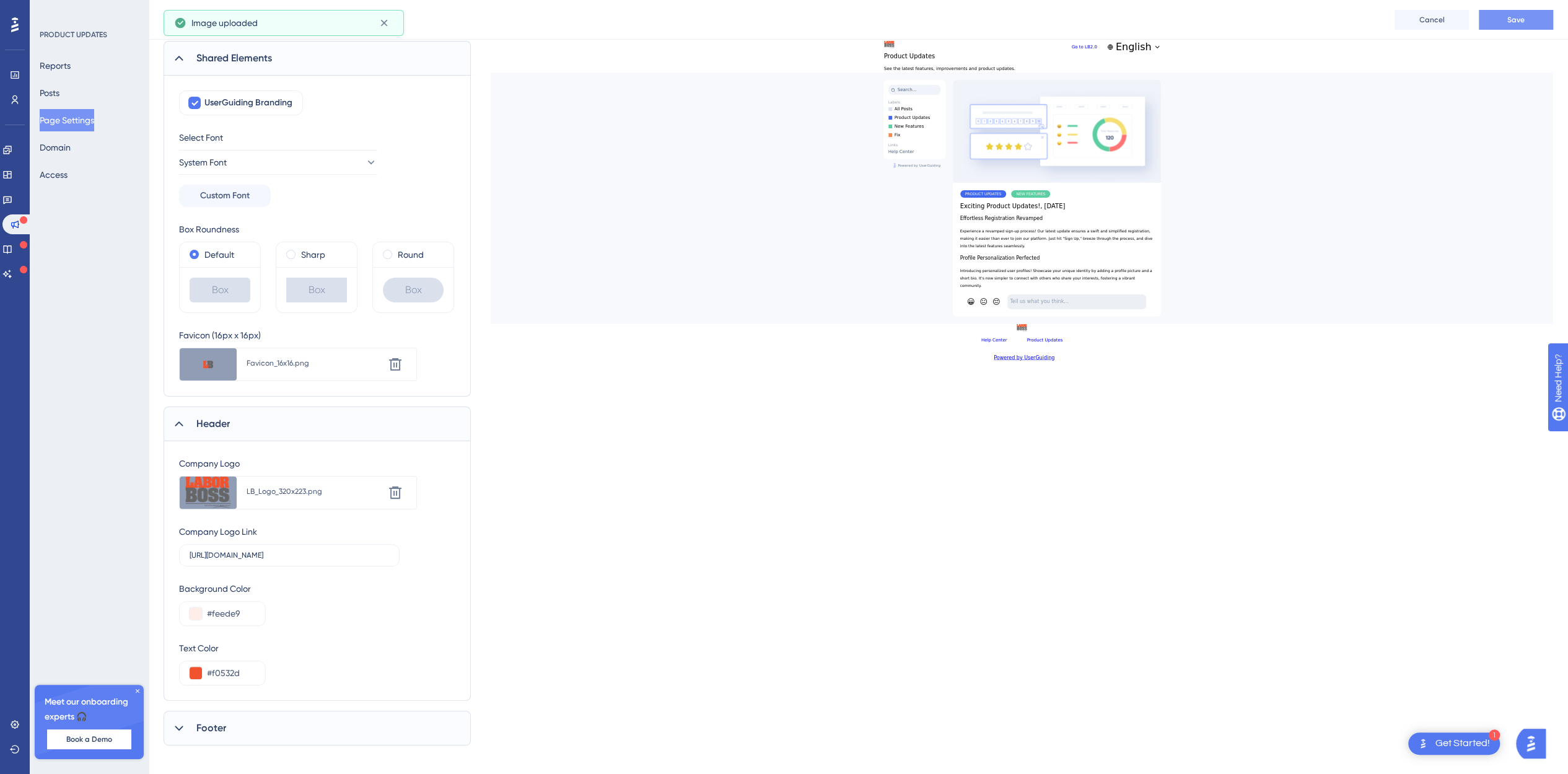
click at [1520, 15] on span "Save" at bounding box center [1516, 20] width 17 height 10
click at [199, 495] on div at bounding box center [208, 492] width 57 height 32
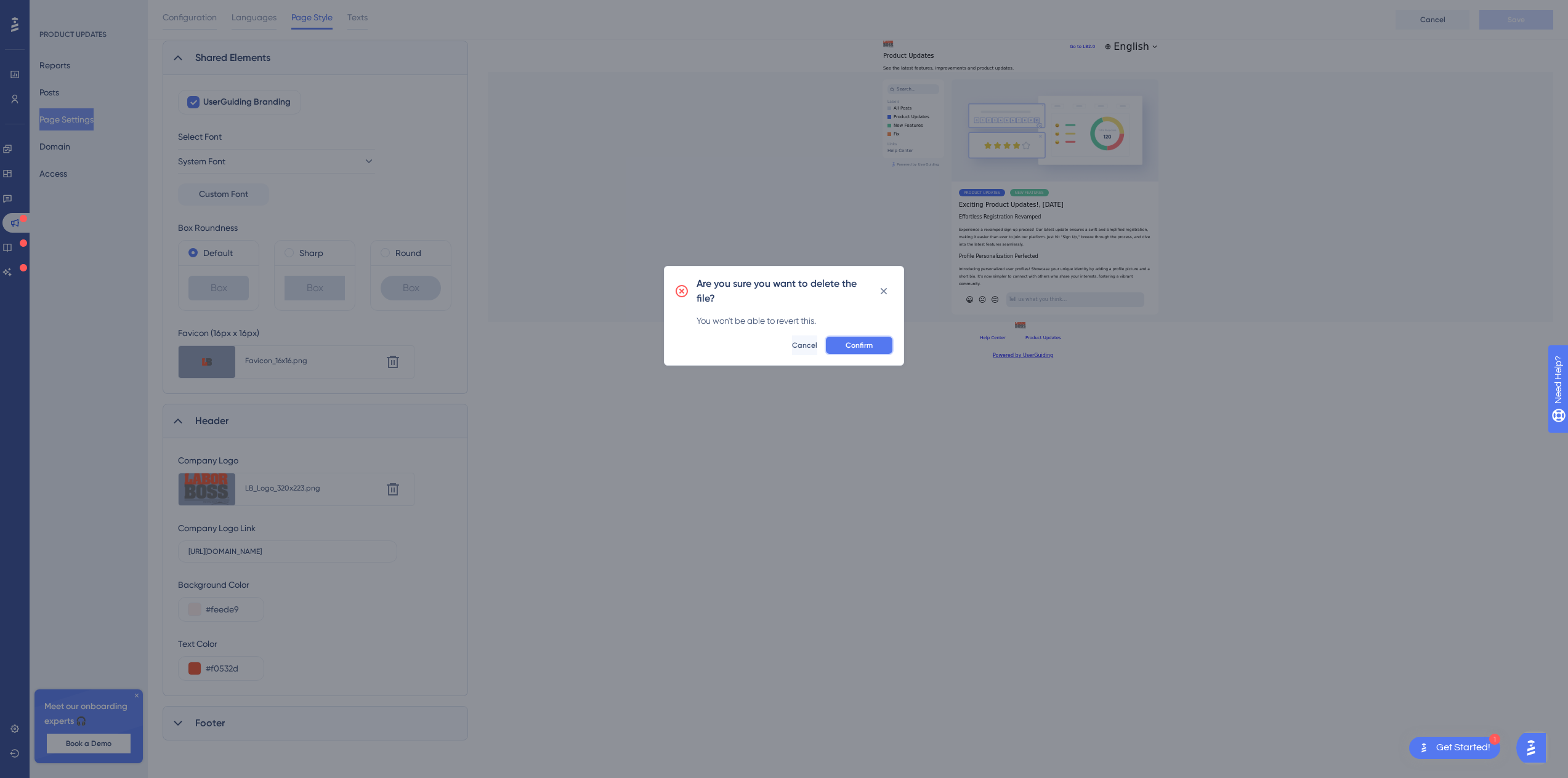
click at [873, 348] on button "Confirm" at bounding box center [859, 345] width 69 height 20
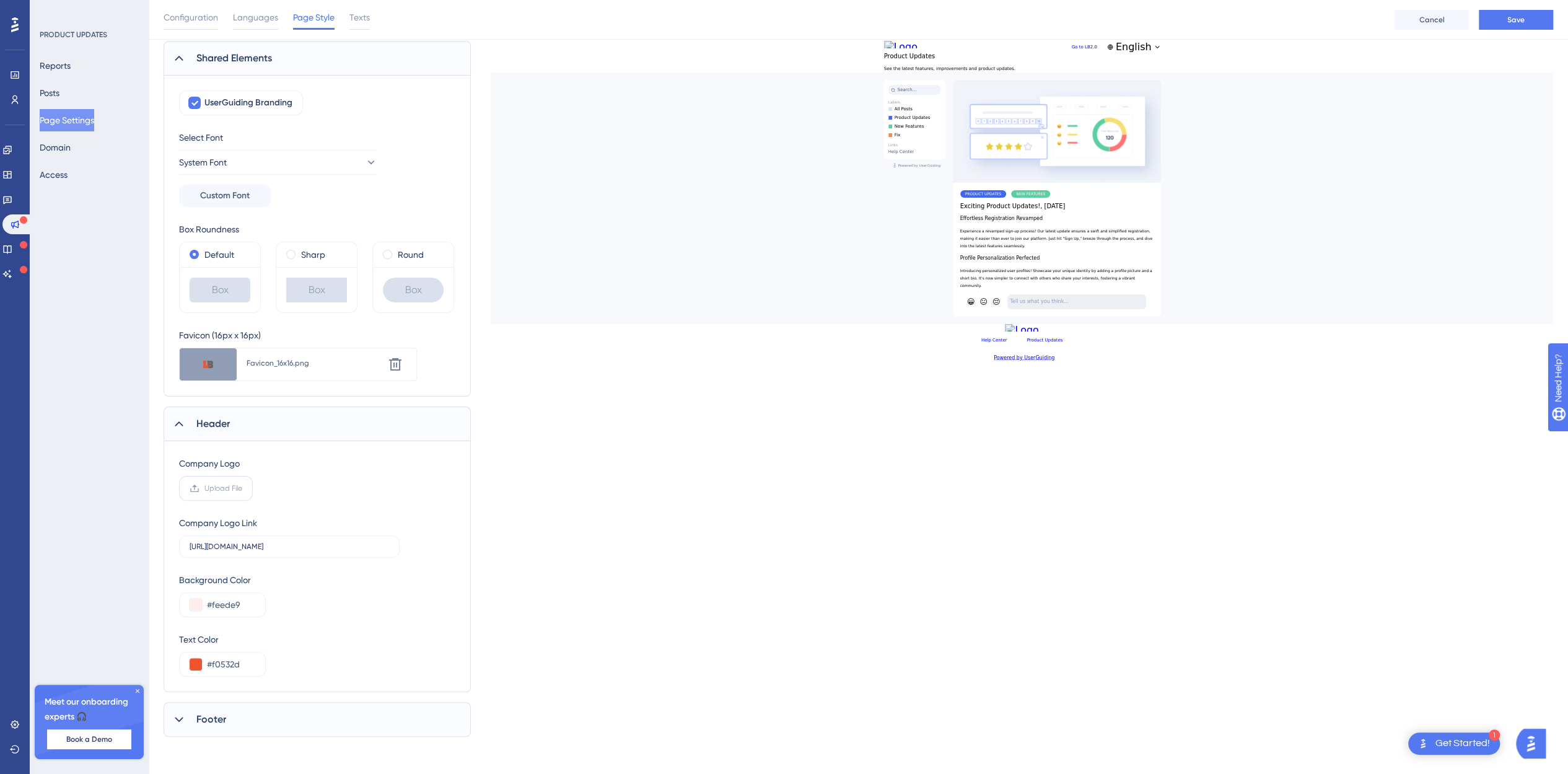
click at [220, 487] on span "Upload File" at bounding box center [224, 488] width 38 height 10
click at [242, 488] on input "Upload File" at bounding box center [242, 488] width 0 height 0
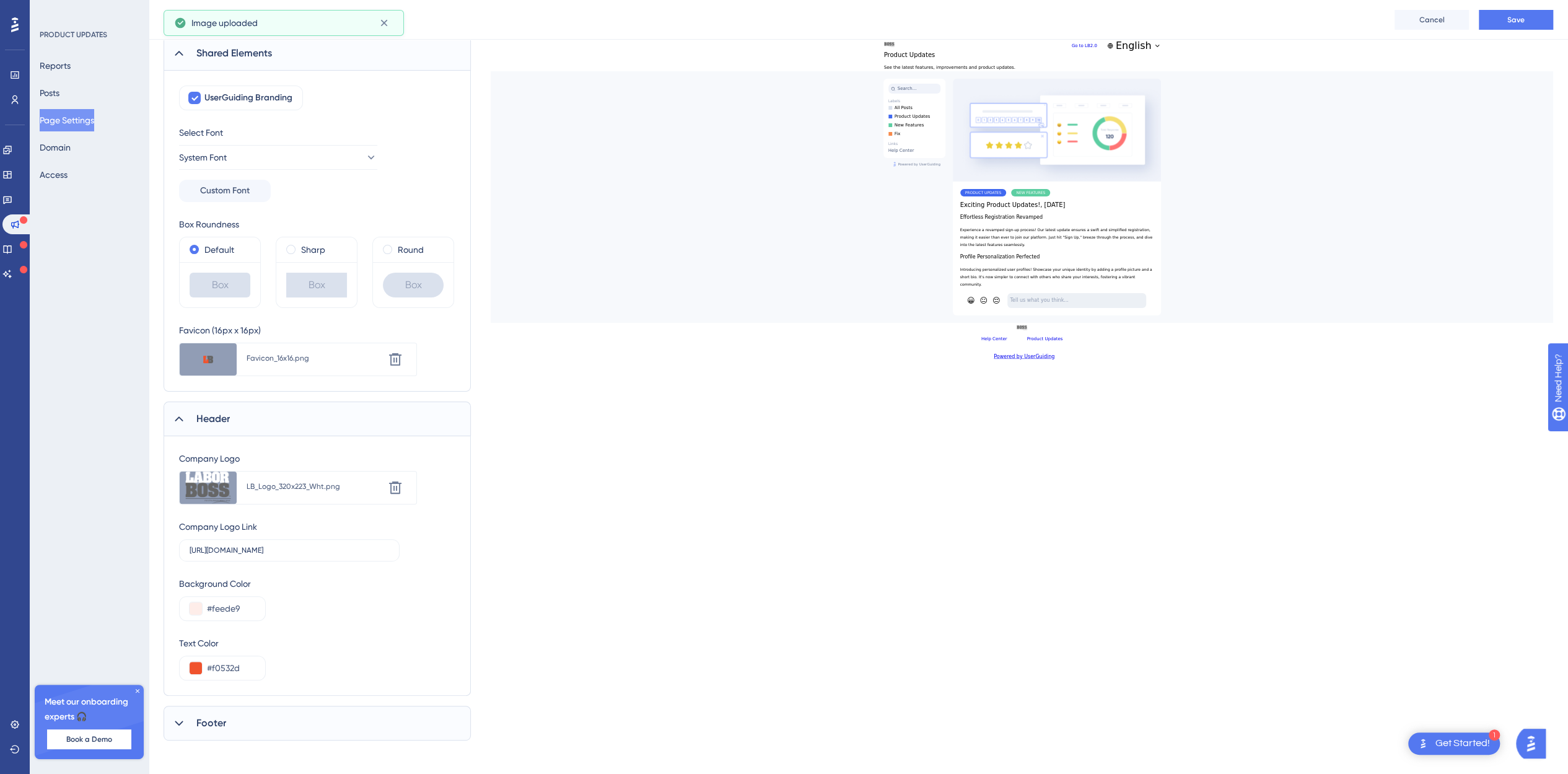
scroll to position [99, 0]
click at [199, 602] on button at bounding box center [196, 604] width 12 height 12
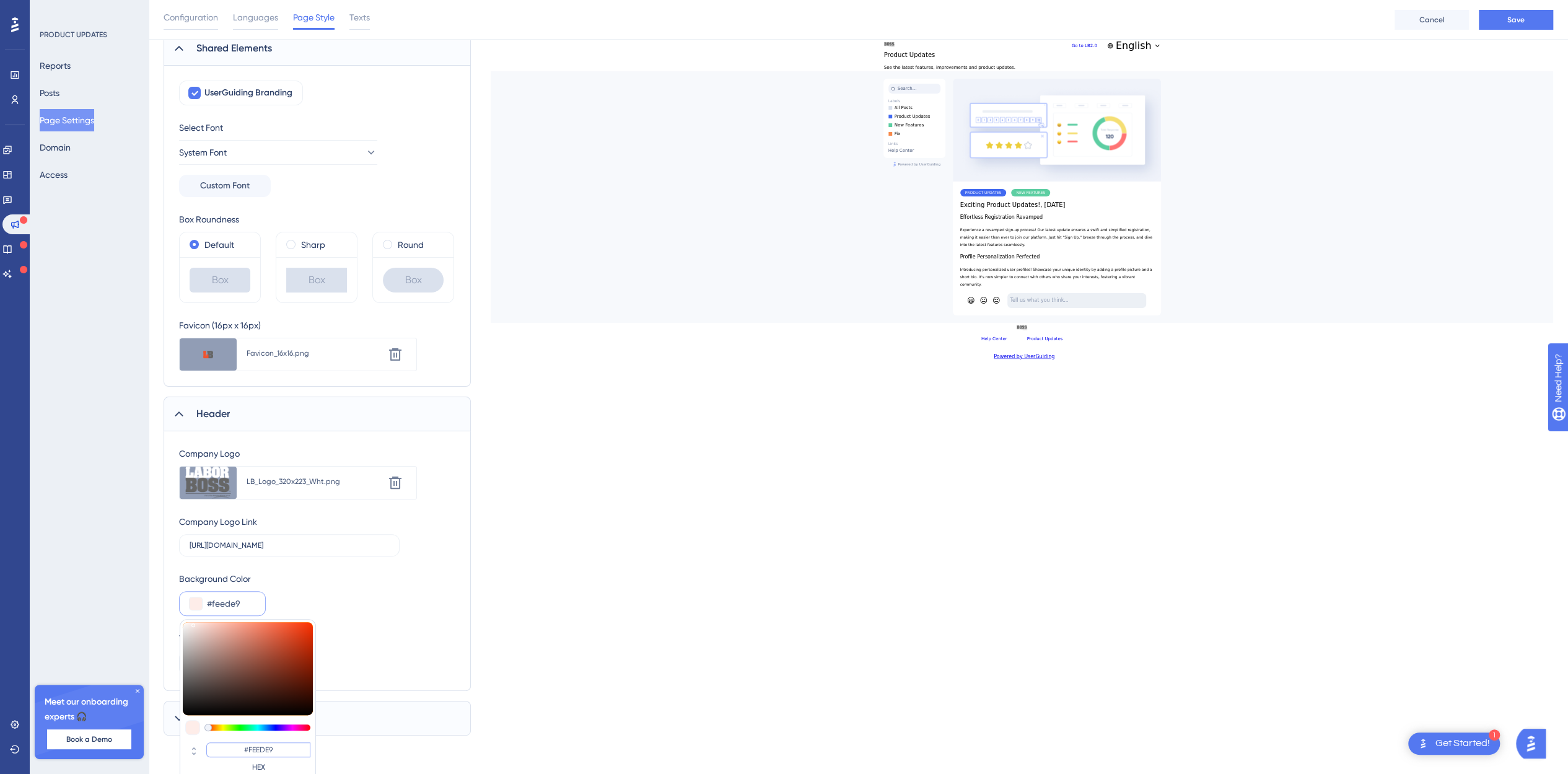
drag, startPoint x: 275, startPoint y: 744, endPoint x: 214, endPoint y: 745, distance: 61.0
click at [214, 745] on input "#FEEDE9" at bounding box center [258, 749] width 104 height 15
paste input "0532D"
type input "#f0532d"
type input "#F0532D"
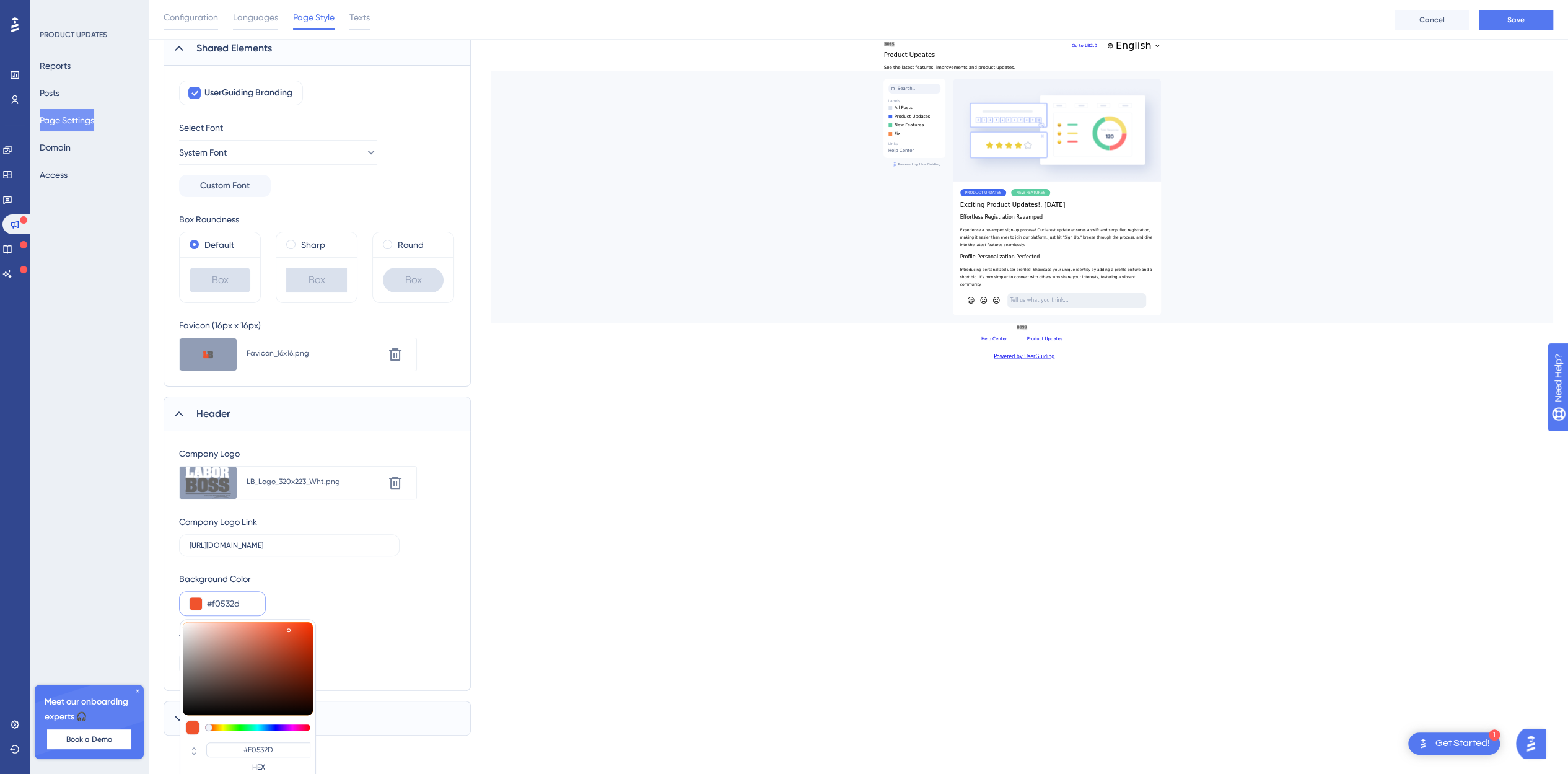
click at [464, 651] on div "Company Logo Upload new image LB_Logo_320x223_Wht.png Delete Company Logo Link …" at bounding box center [316, 562] width 307 height 260
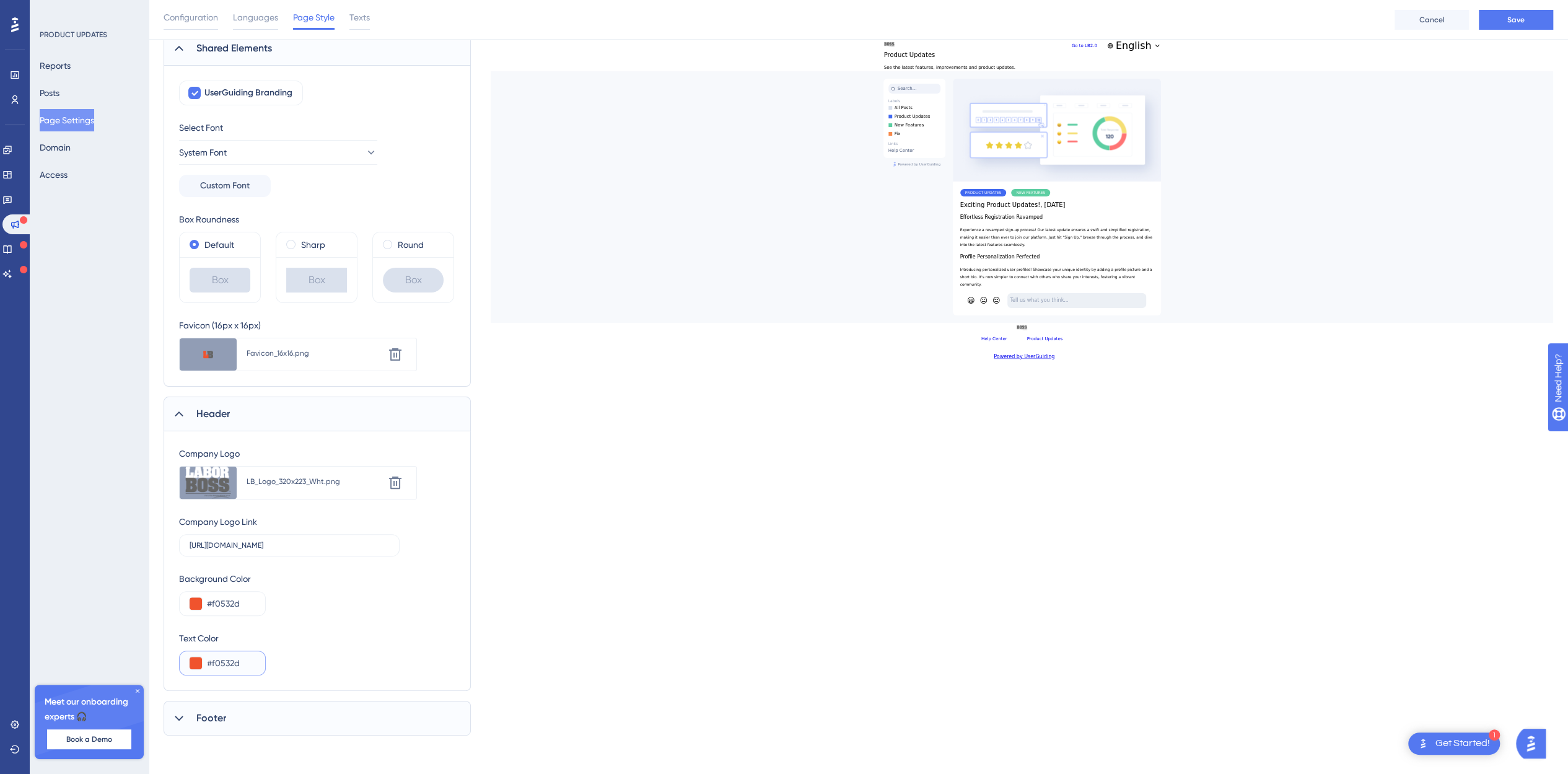
click at [211, 661] on input "#f0532d" at bounding box center [231, 662] width 48 height 15
click at [207, 664] on input "#f0532d" at bounding box center [231, 662] width 48 height 15
click at [193, 662] on button at bounding box center [196, 663] width 12 height 12
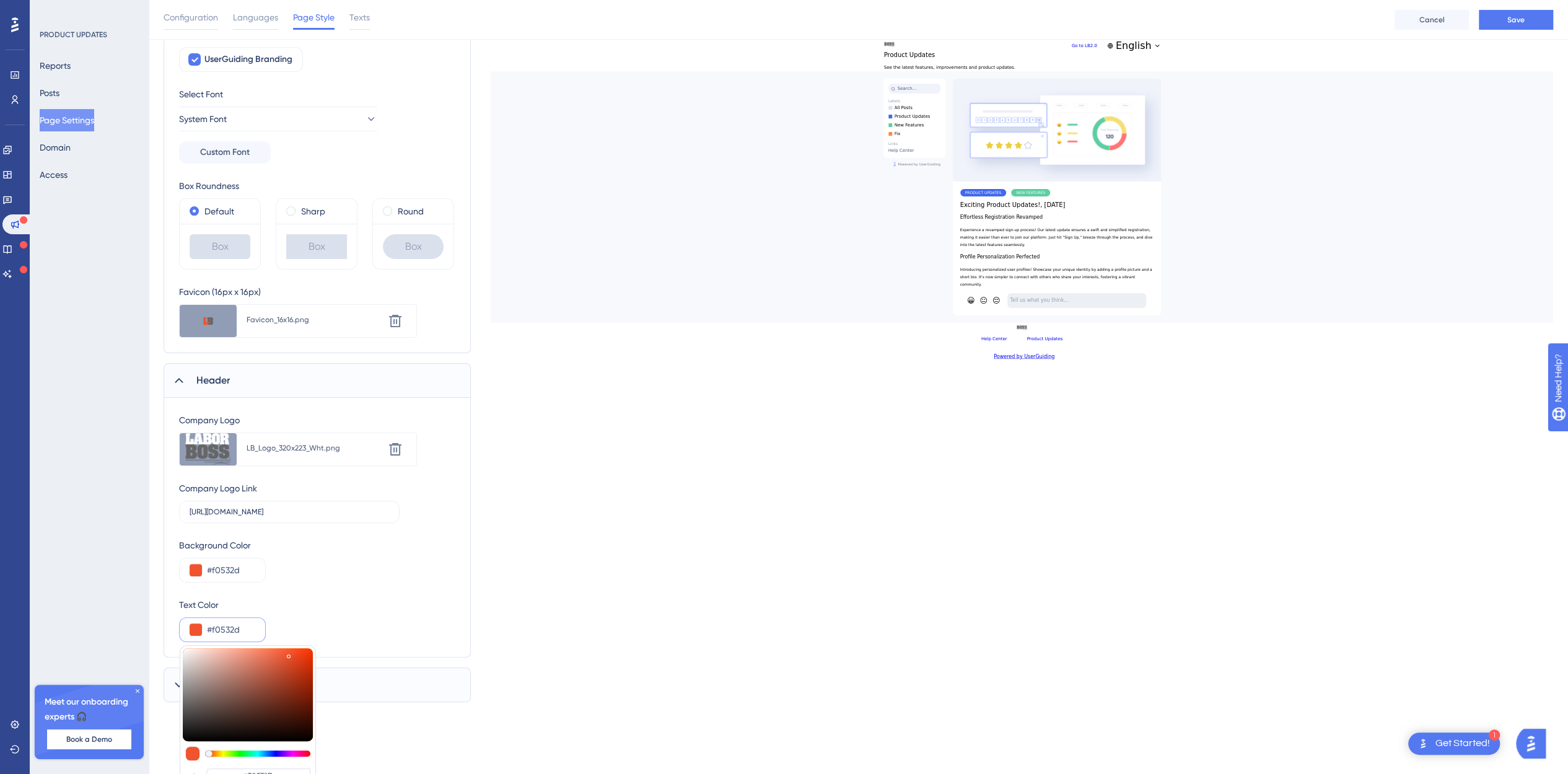
scroll to position [199, 0]
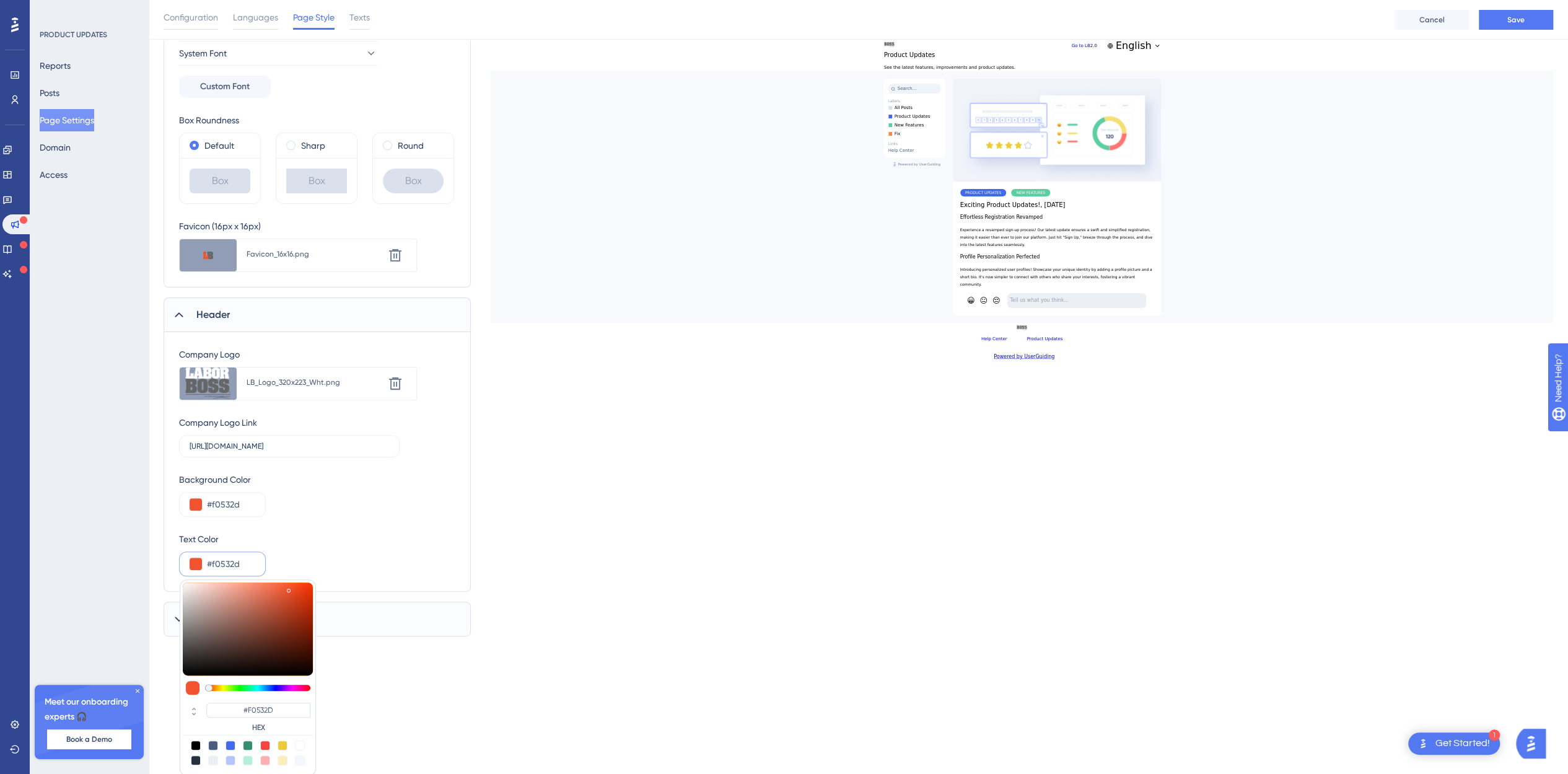
click at [213, 755] on div at bounding box center [213, 760] width 10 height 10
type input "#ecf0f5"
type input "#ECF0F5"
click at [1513, 19] on span "Save" at bounding box center [1516, 20] width 17 height 10
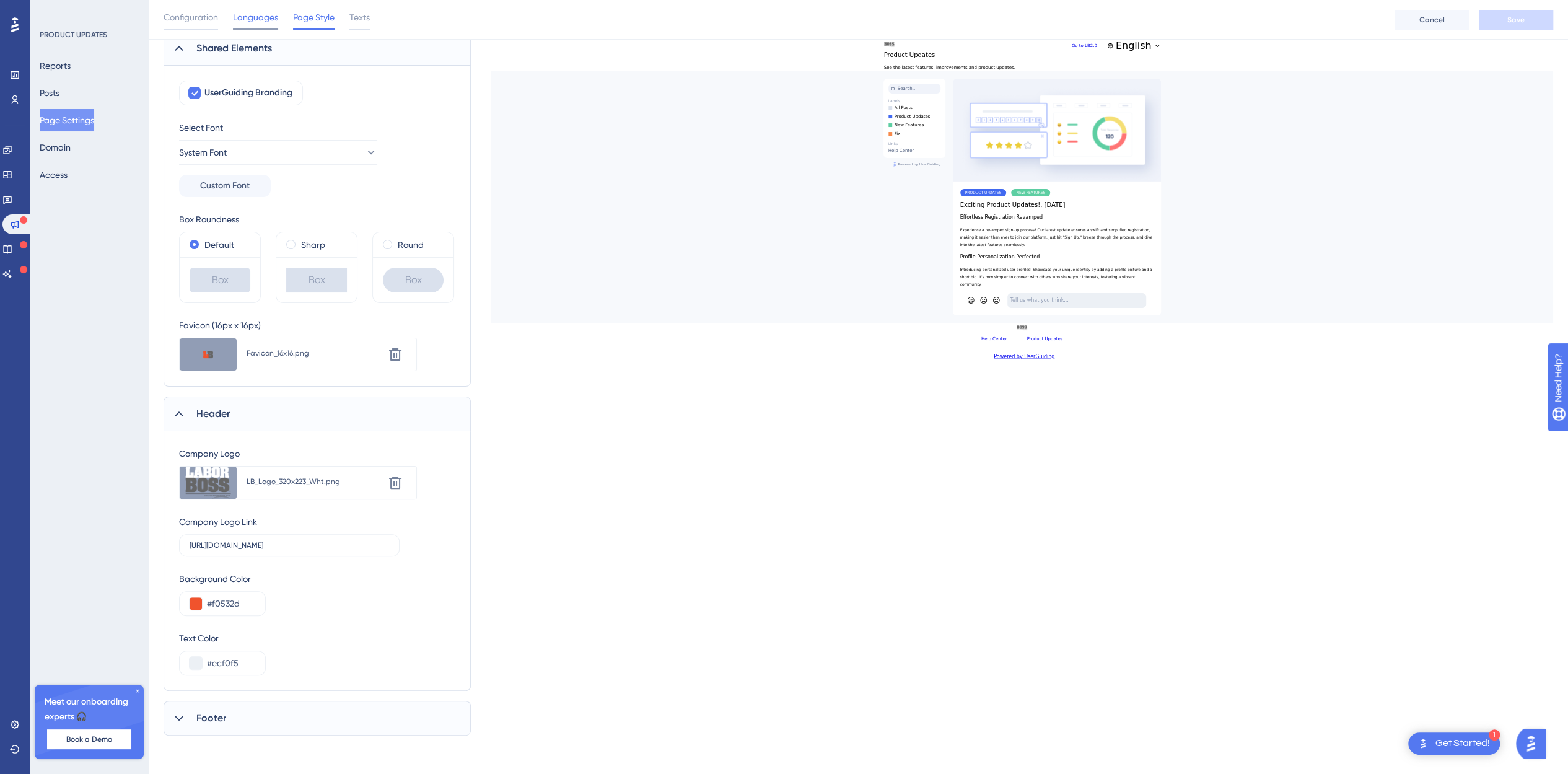
click at [264, 19] on span "Languages" at bounding box center [255, 17] width 46 height 15
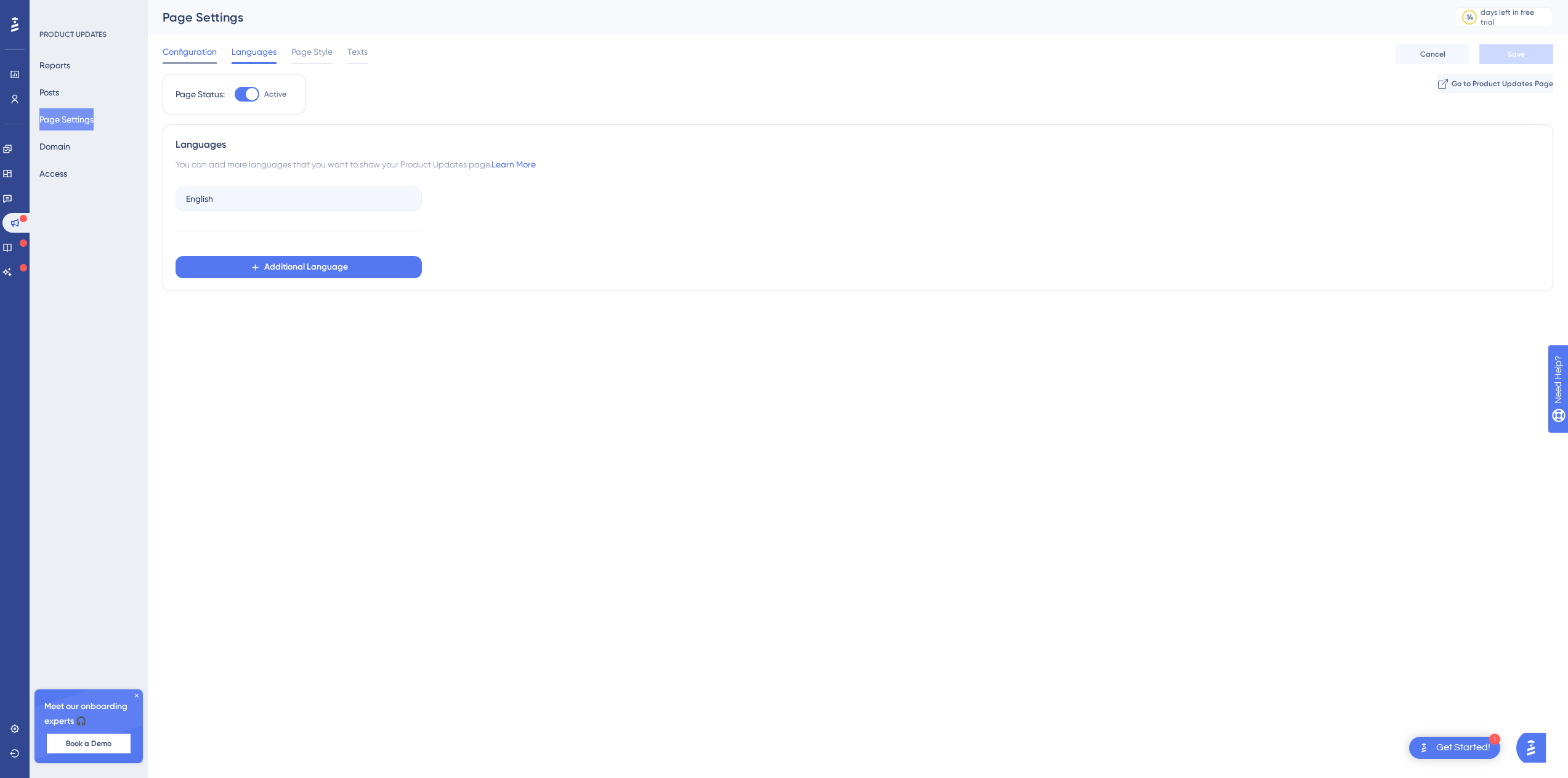
click at [191, 45] on span "Configuration" at bounding box center [189, 51] width 54 height 15
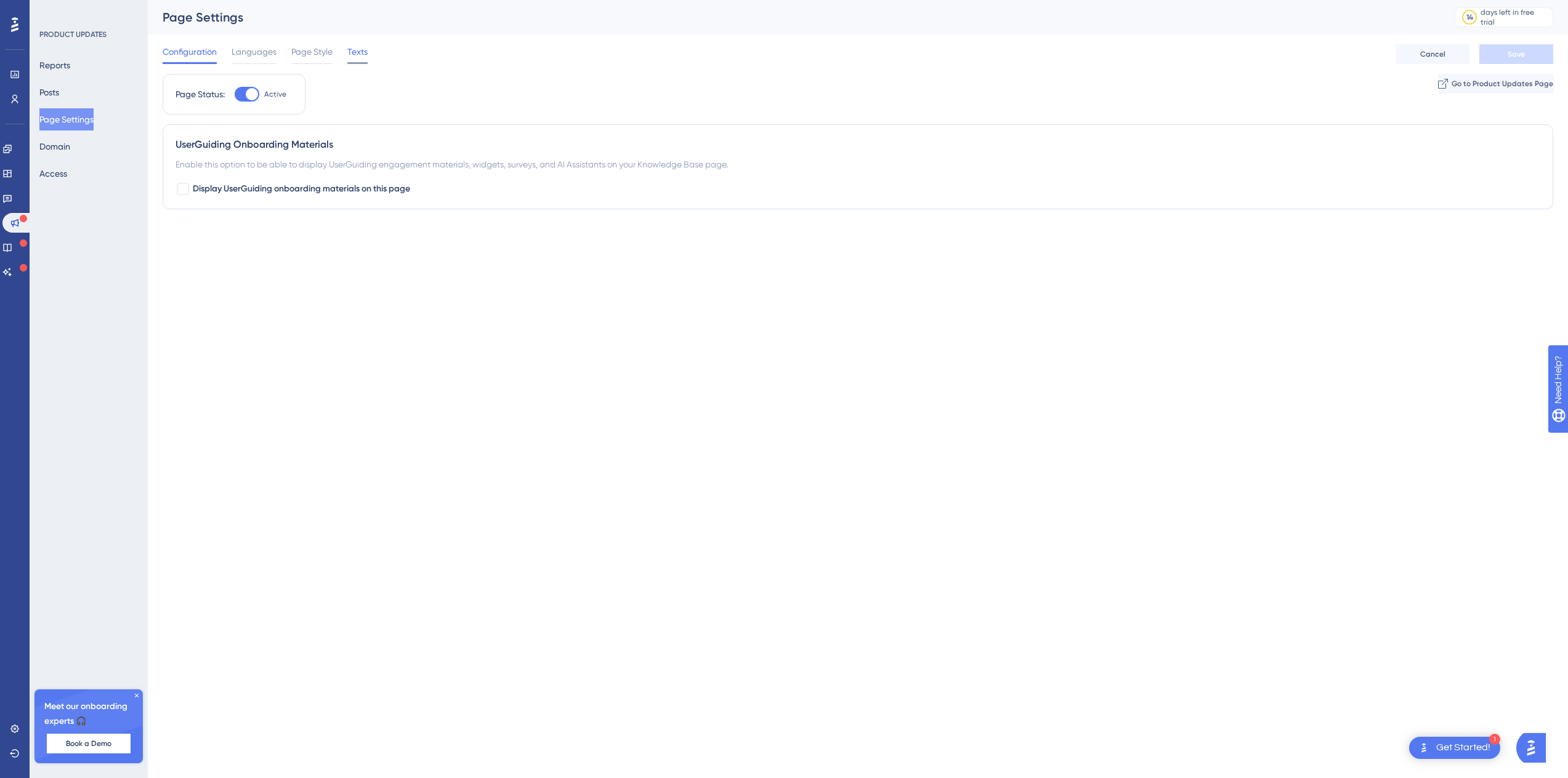
click at [360, 50] on span "Texts" at bounding box center [357, 51] width 21 height 15
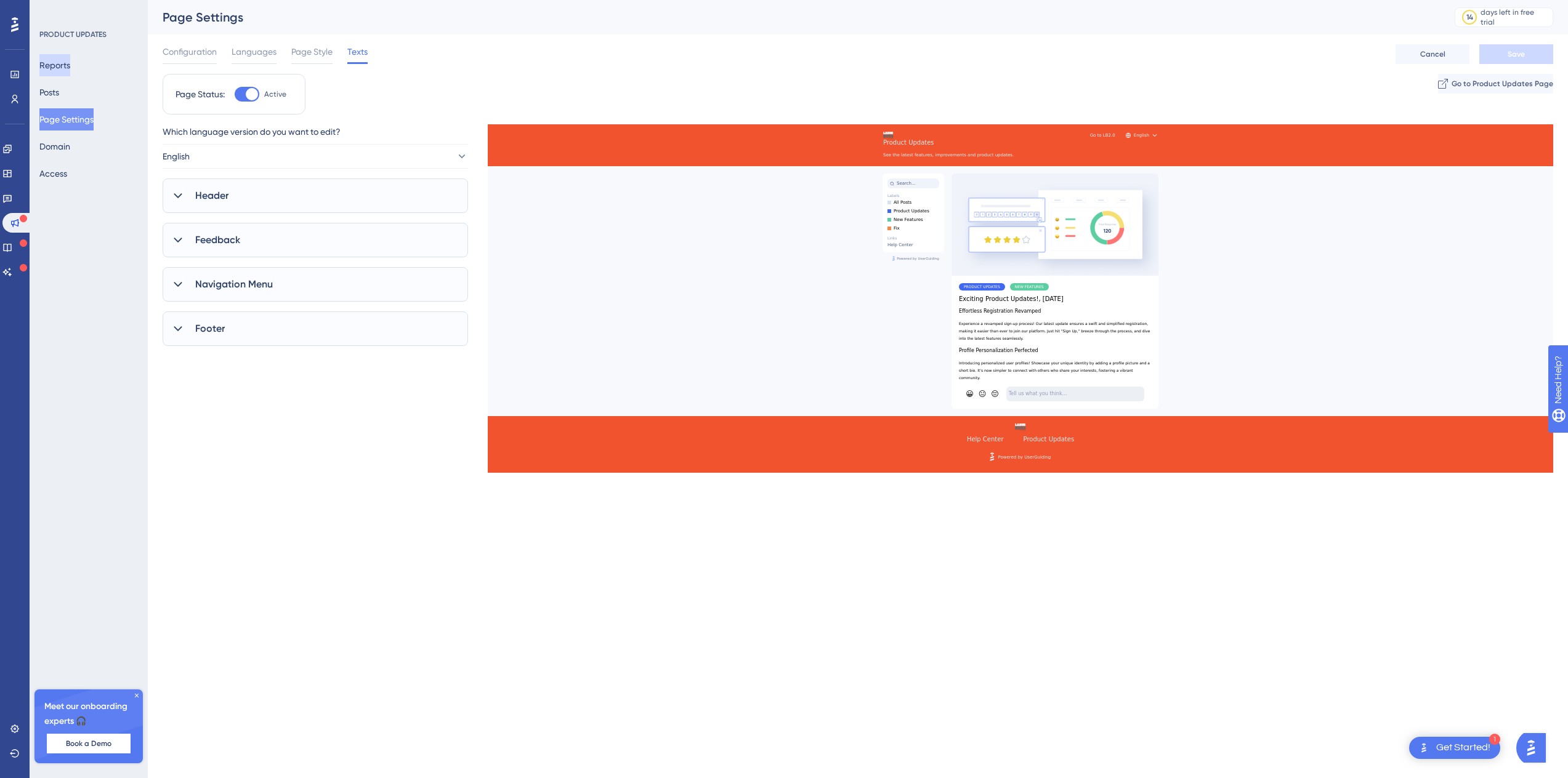
click at [70, 66] on button "Reports" at bounding box center [55, 65] width 31 height 22
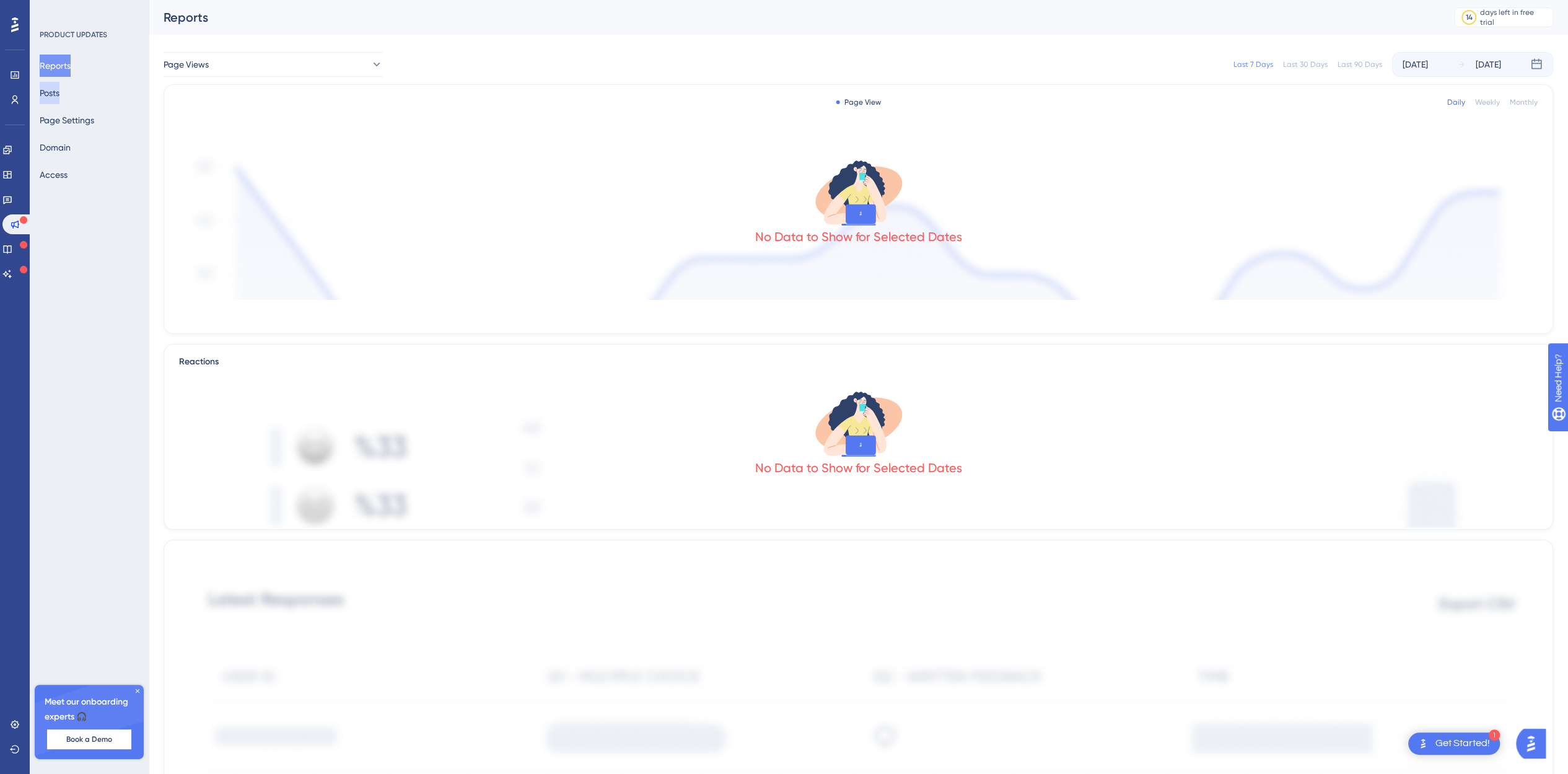
click at [59, 85] on button "Posts" at bounding box center [49, 93] width 20 height 22
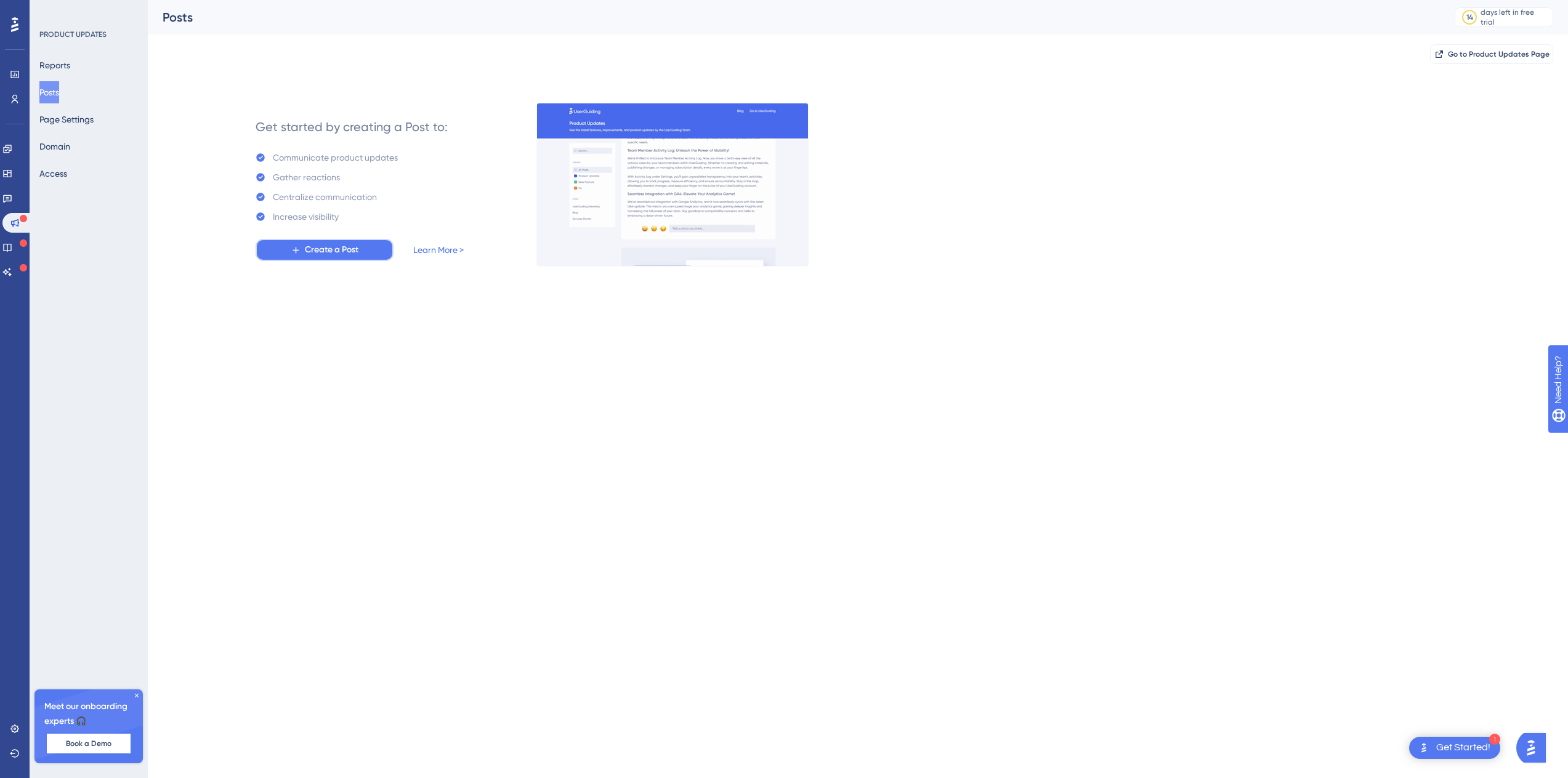
click at [310, 249] on span "Create a Post" at bounding box center [332, 249] width 54 height 15
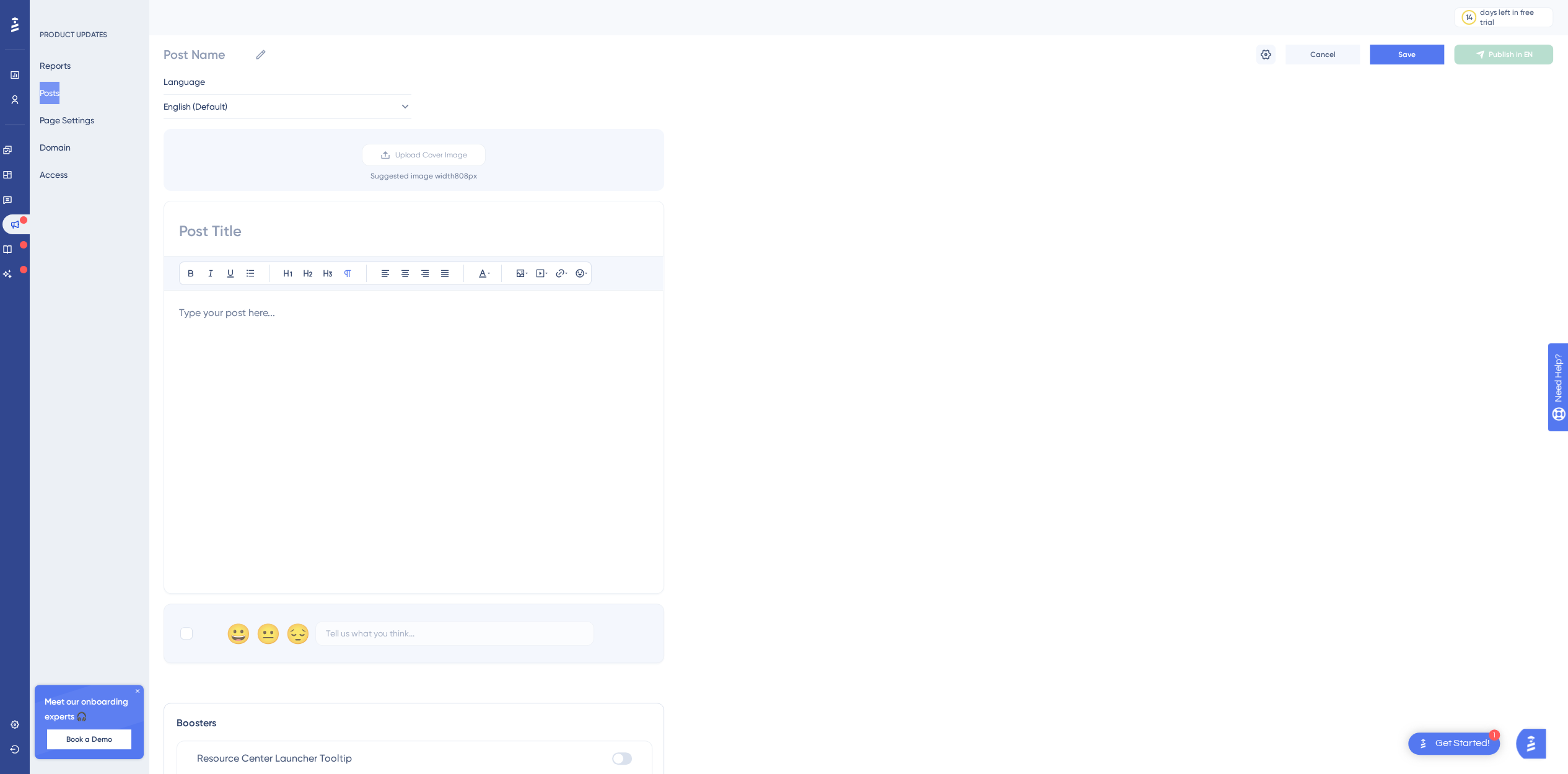
click at [233, 238] on input at bounding box center [413, 230] width 469 height 20
type input "New Features as of 10/1/2025"
click at [242, 308] on p at bounding box center [413, 312] width 469 height 15
click at [247, 272] on icon at bounding box center [250, 273] width 10 height 10
click at [1388, 49] on button "Save" at bounding box center [1406, 54] width 74 height 20
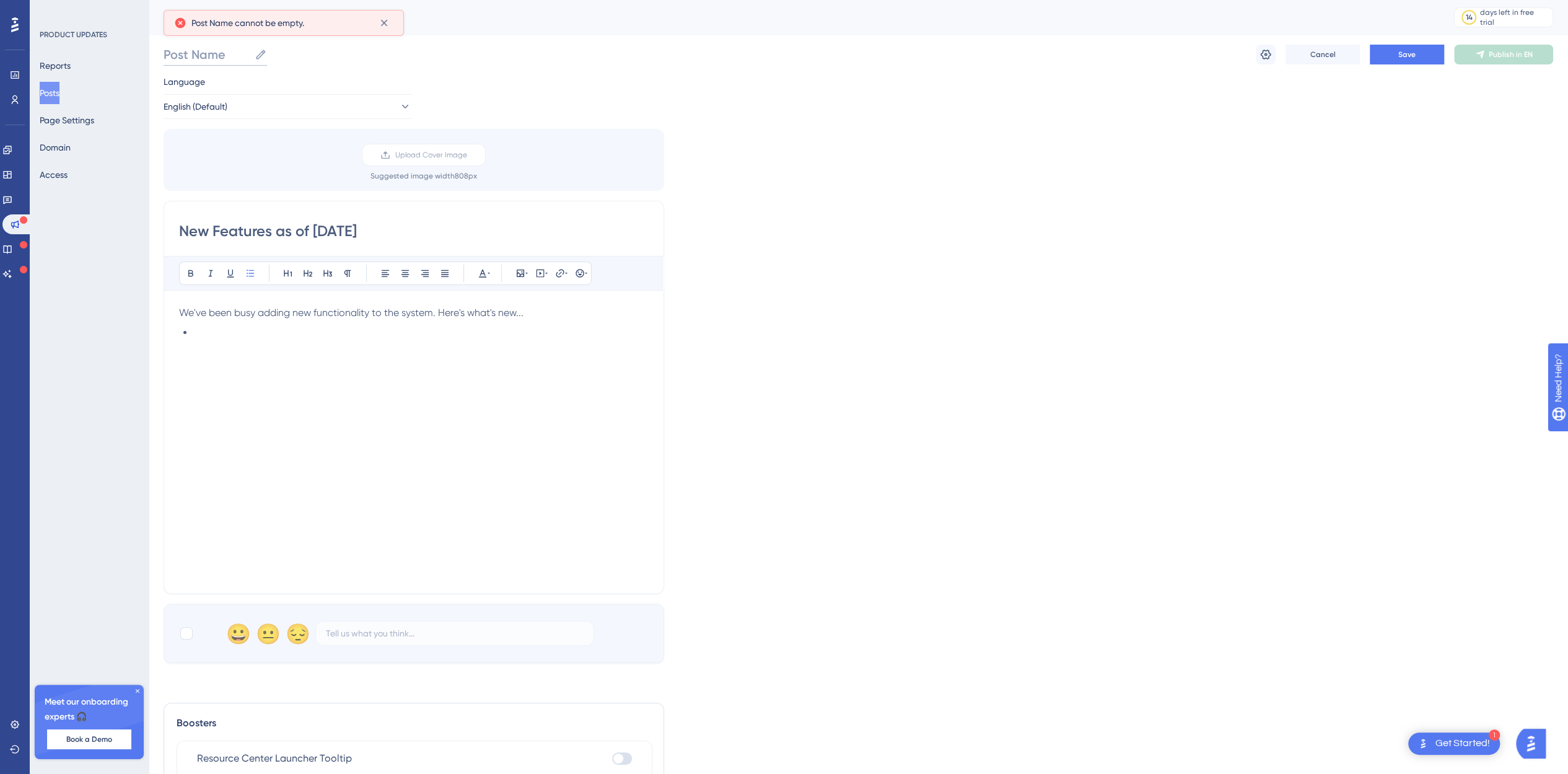
click at [225, 56] on input "Post Name" at bounding box center [206, 54] width 86 height 17
type input "N"
type input "New Featurers 10-1-2025"
click at [1396, 60] on button "Save" at bounding box center [1406, 54] width 74 height 20
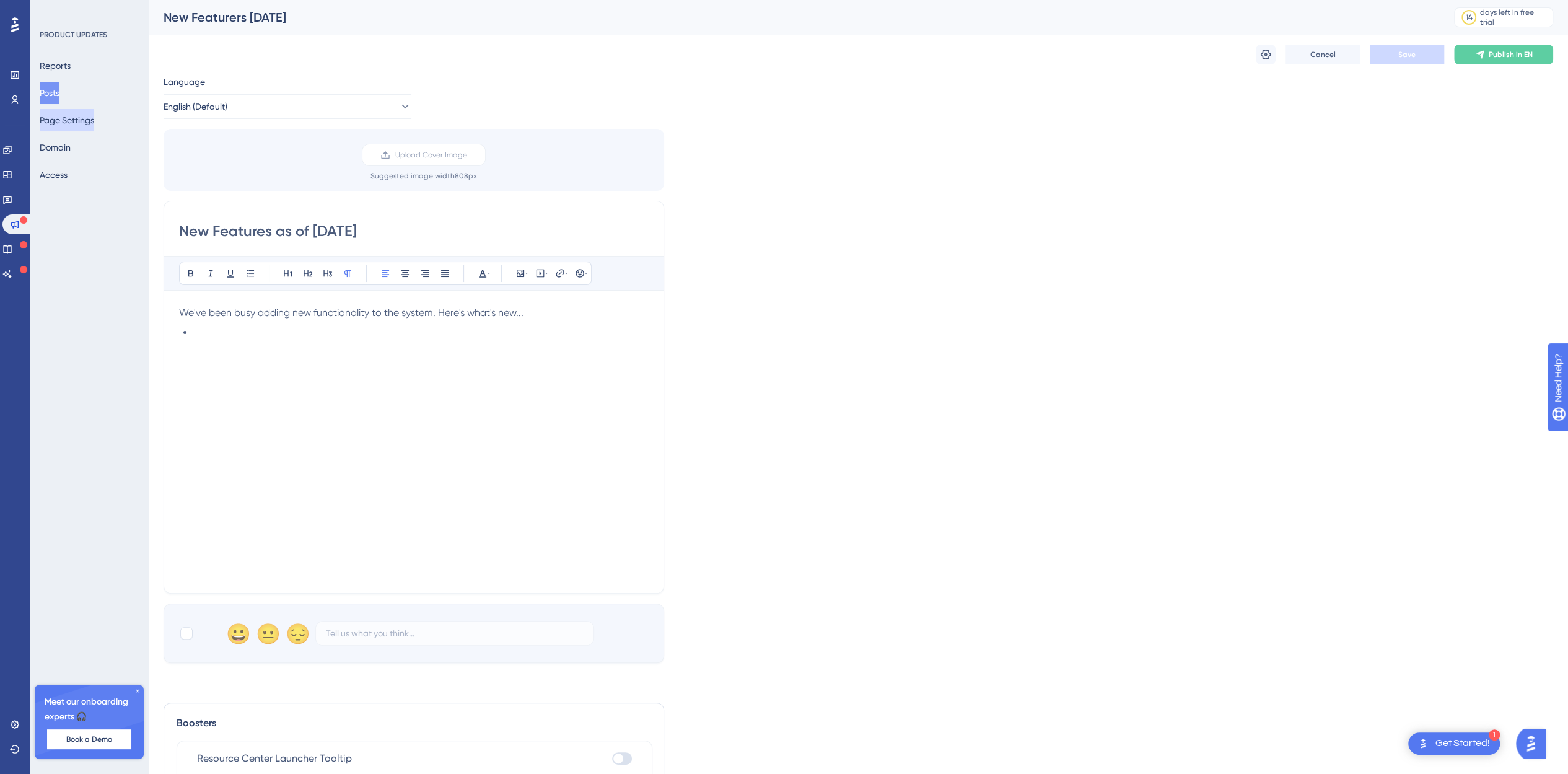
click at [95, 121] on button "Page Settings" at bounding box center [66, 120] width 54 height 22
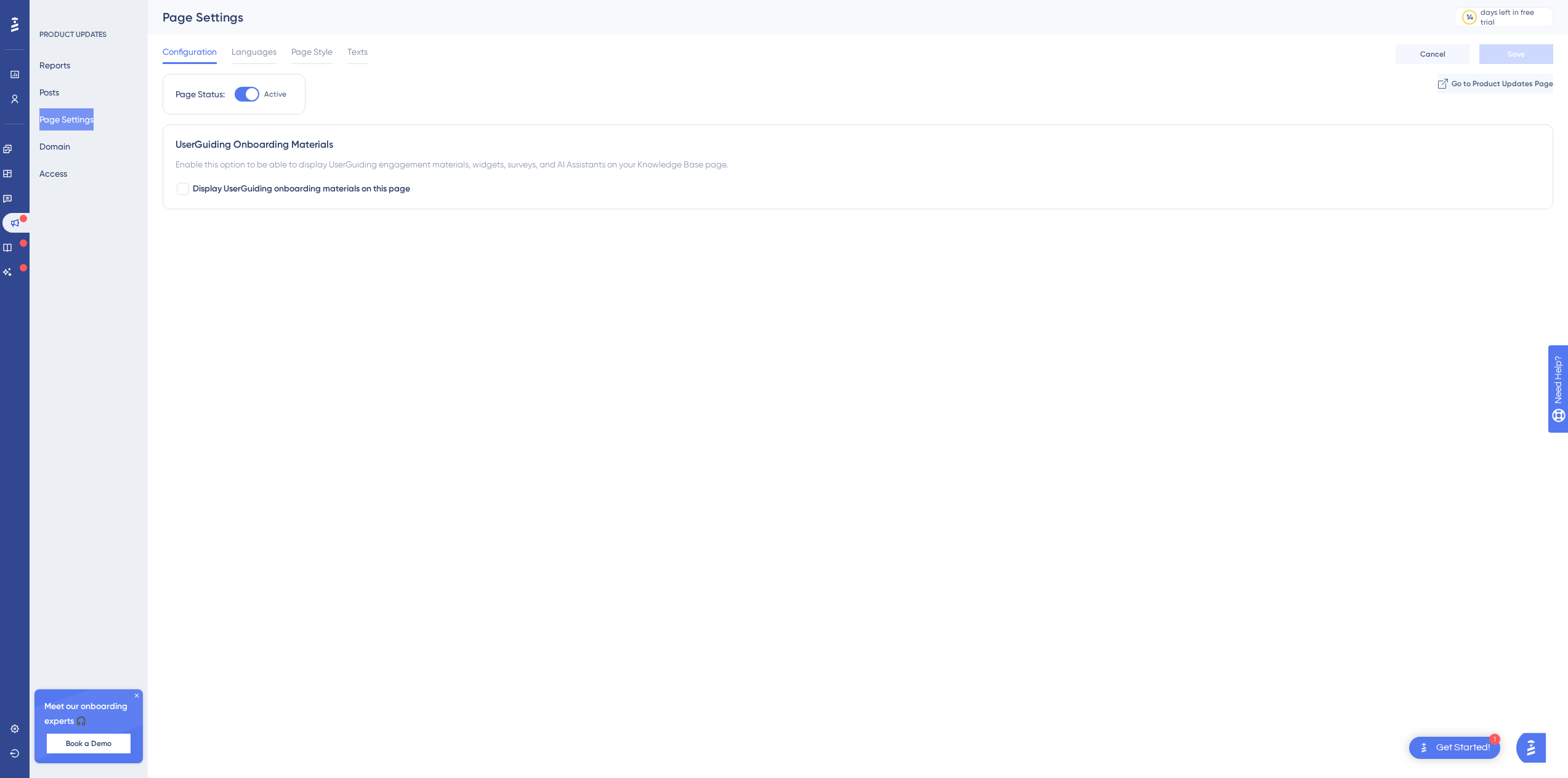
click at [310, 149] on div "UserGuiding Onboarding Materials" at bounding box center [857, 144] width 1365 height 15
click at [274, 188] on span "Display UserGuiding onboarding materials on this page" at bounding box center [302, 189] width 217 height 15
click at [266, 190] on span "Display UserGuiding onboarding materials on this page" at bounding box center [302, 189] width 217 height 15
checkbox input "false"
click at [319, 57] on span "Page Style" at bounding box center [312, 51] width 41 height 15
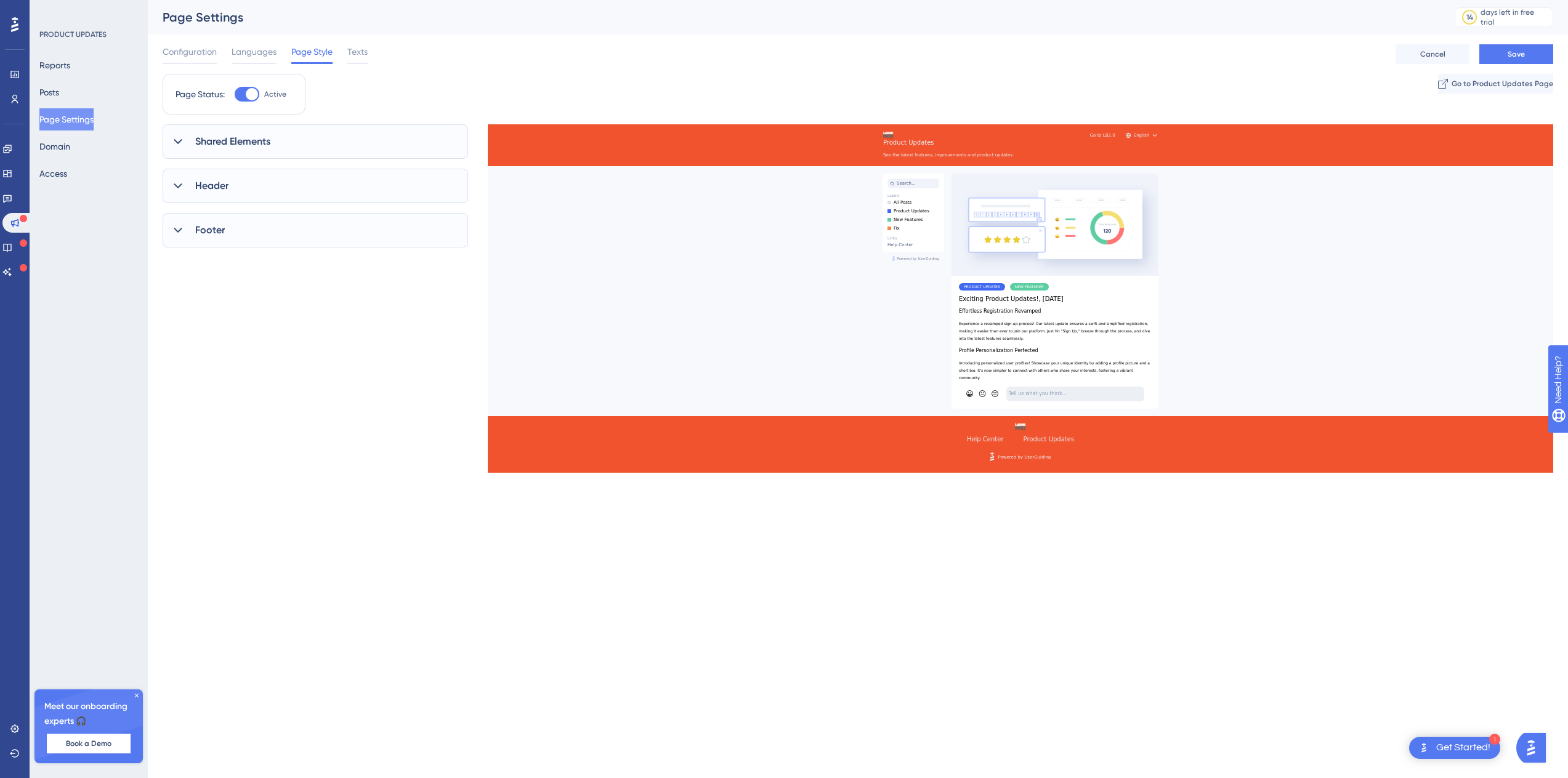
click at [1026, 278] on div at bounding box center [1020, 248] width 1066 height 246
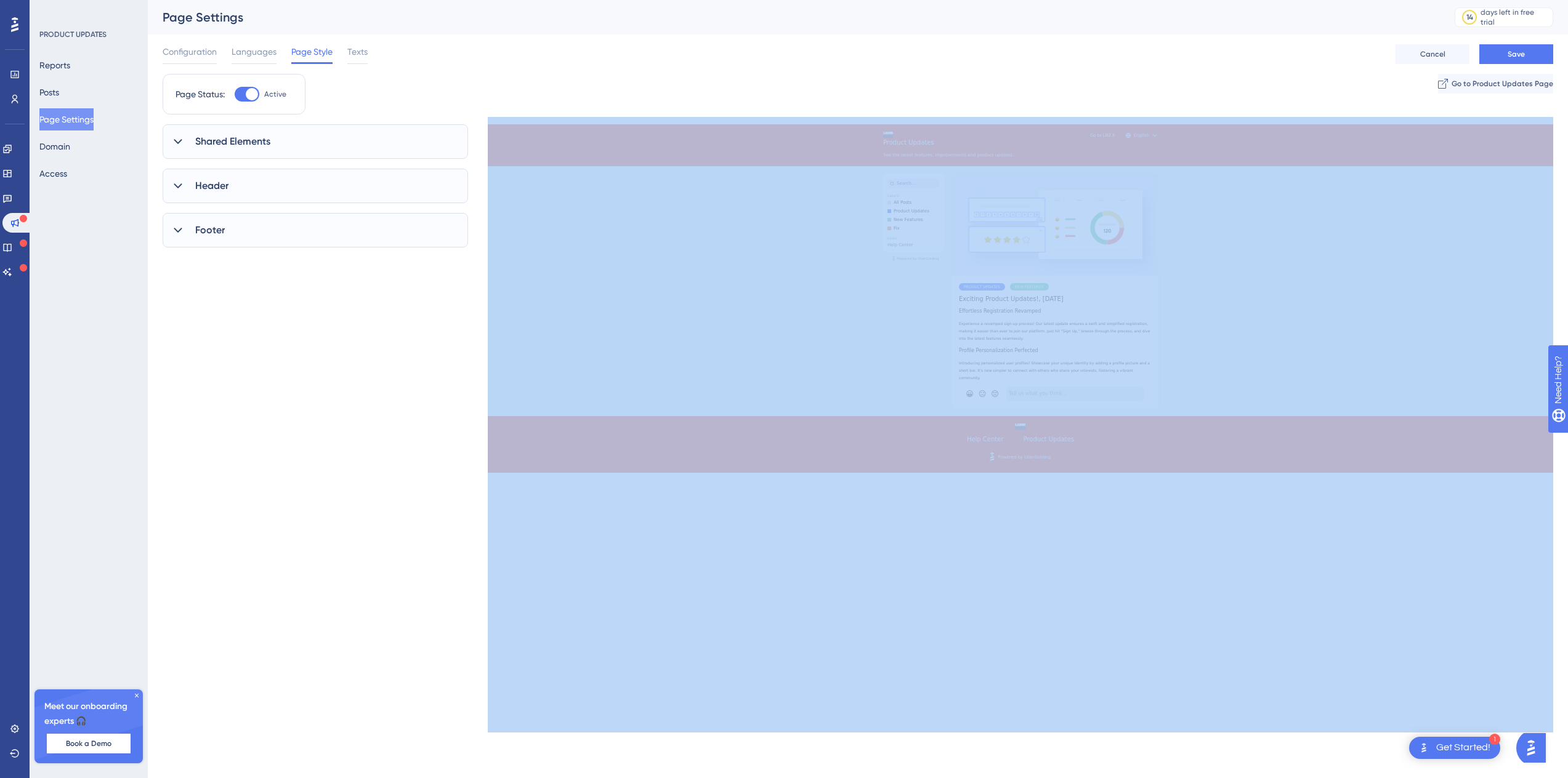
click at [1027, 278] on div at bounding box center [1020, 248] width 1066 height 246
click at [1024, 277] on div at bounding box center [1020, 248] width 1066 height 246
drag, startPoint x: 1024, startPoint y: 277, endPoint x: 996, endPoint y: 265, distance: 30.5
click at [1022, 276] on div at bounding box center [1020, 248] width 1066 height 246
click at [995, 264] on div at bounding box center [1020, 248] width 1066 height 246
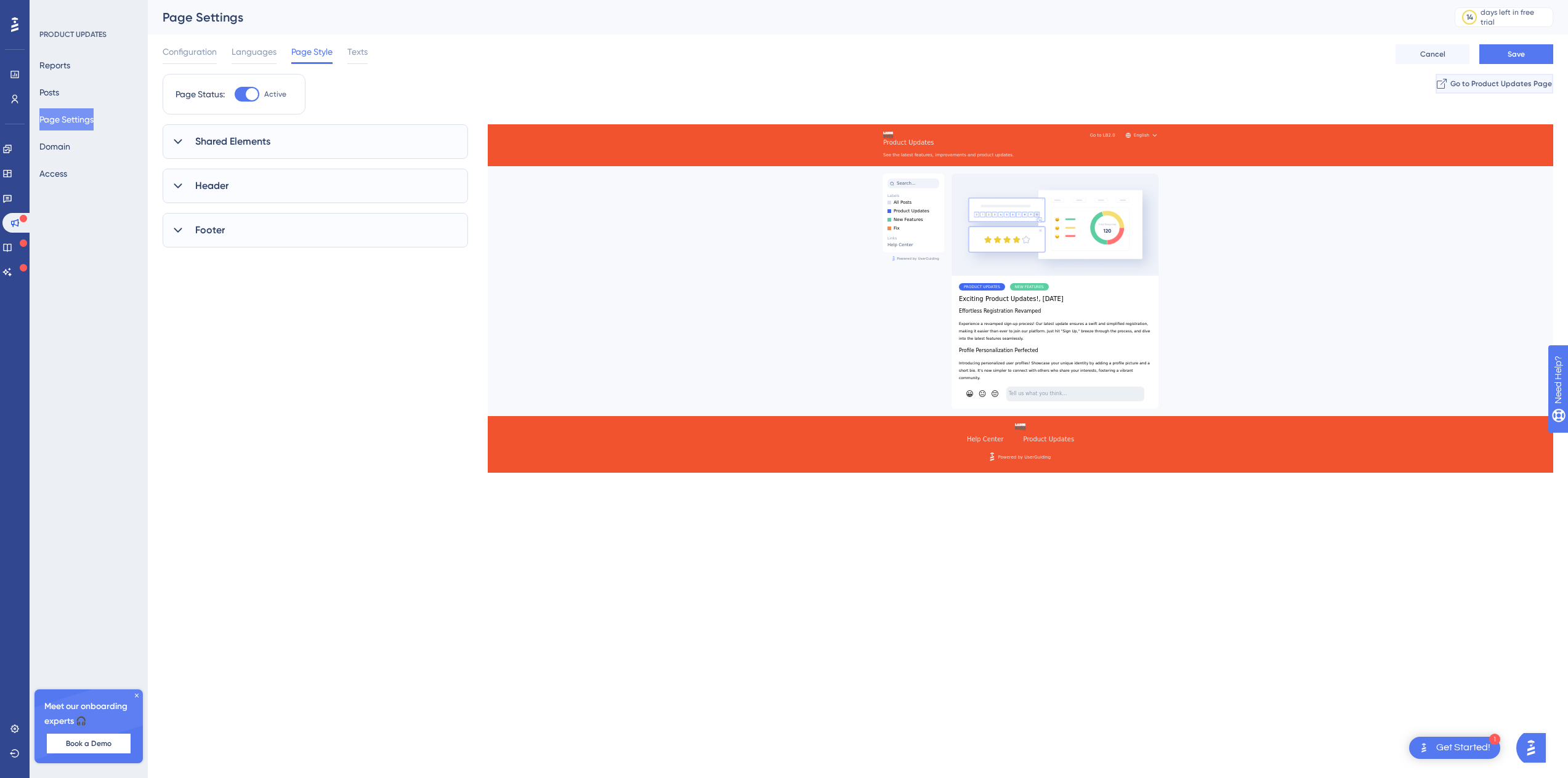
click at [1450, 83] on span "Go to Product Updates Page" at bounding box center [1500, 84] width 102 height 10
click at [208, 55] on span "Configuration" at bounding box center [189, 51] width 54 height 15
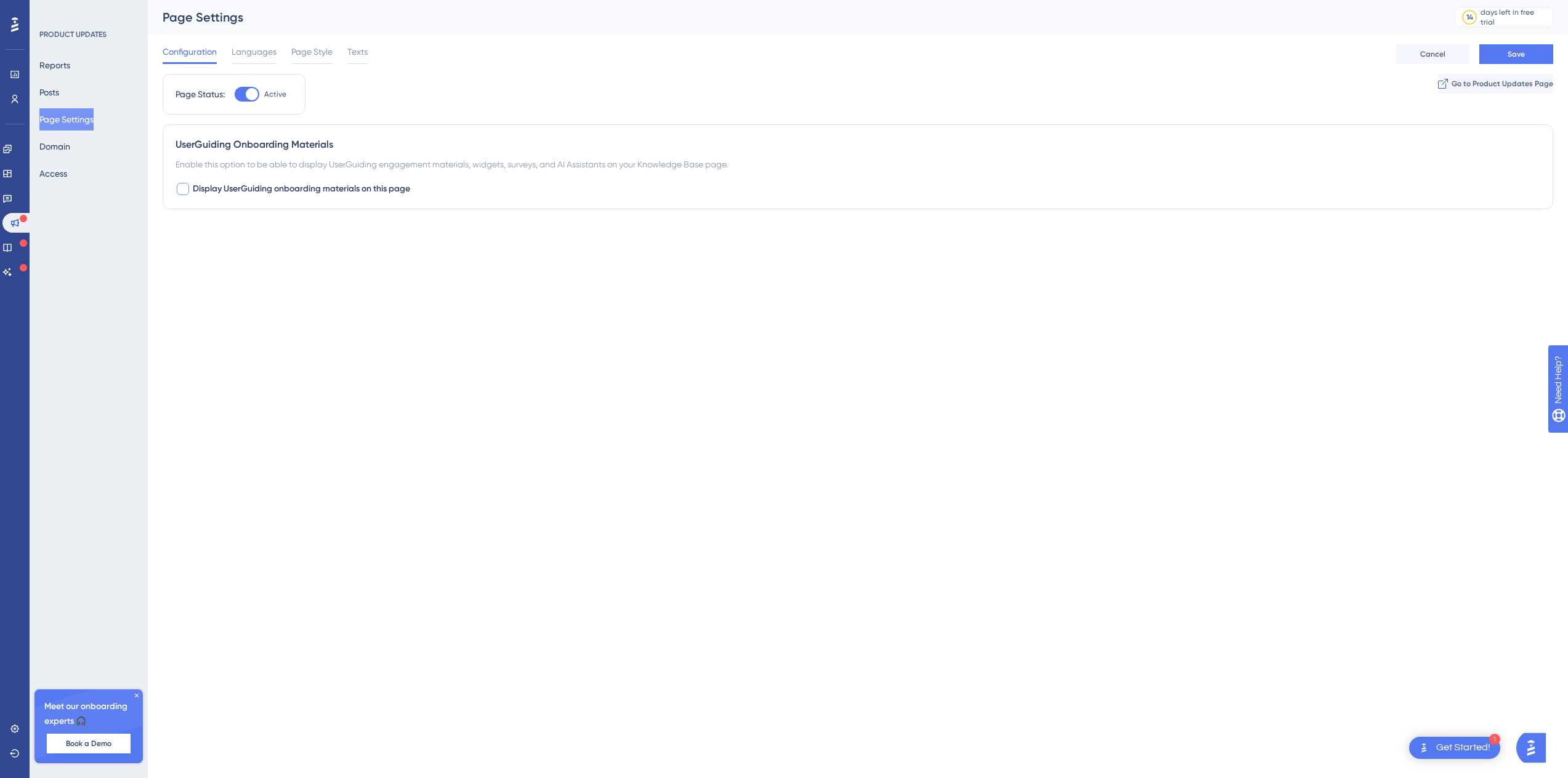
click at [290, 190] on span "Display UserGuiding onboarding materials on this page" at bounding box center [302, 189] width 217 height 15
checkbox input "true"
click at [1491, 49] on button "Save" at bounding box center [1516, 54] width 73 height 20
click at [213, 242] on div "Container" at bounding box center [857, 240] width 1365 height 15
click at [248, 271] on button "Default" at bounding box center [243, 265] width 136 height 25
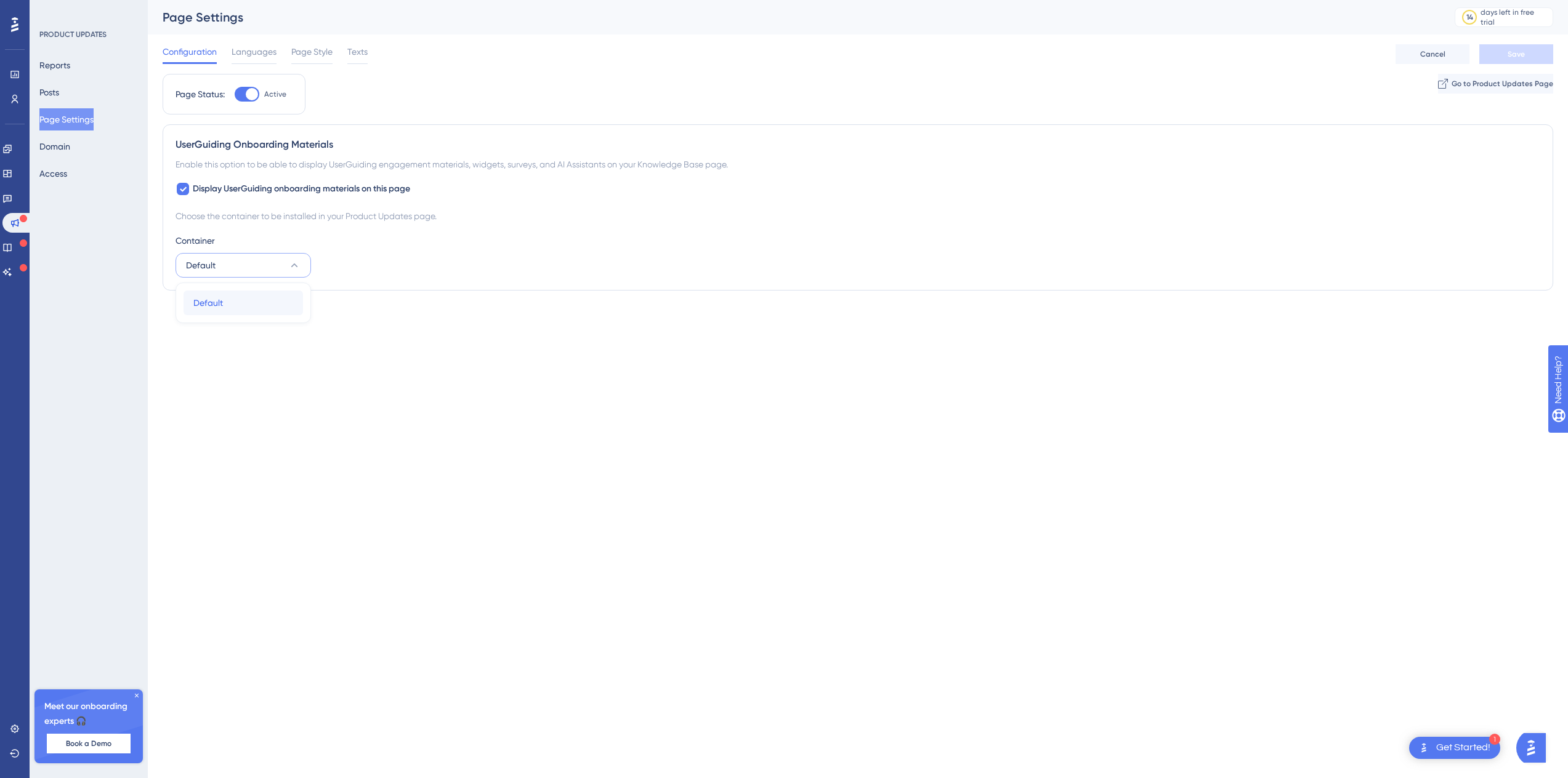
click at [261, 292] on div "Default Default" at bounding box center [243, 302] width 100 height 25
click at [70, 143] on button "Domain" at bounding box center [55, 147] width 31 height 22
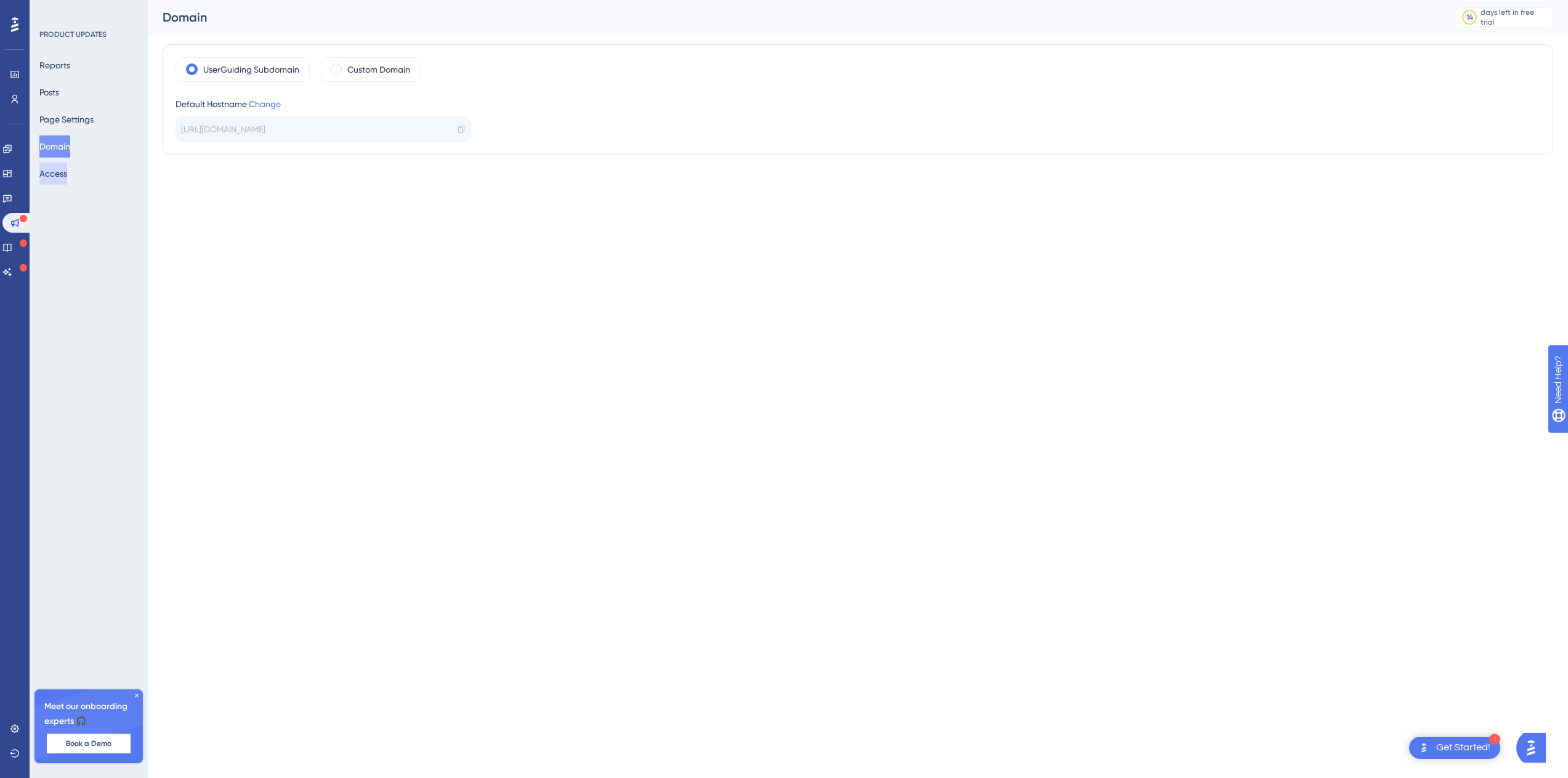
click at [62, 174] on button "Access" at bounding box center [53, 173] width 27 height 22
click at [59, 98] on button "Posts" at bounding box center [49, 92] width 20 height 22
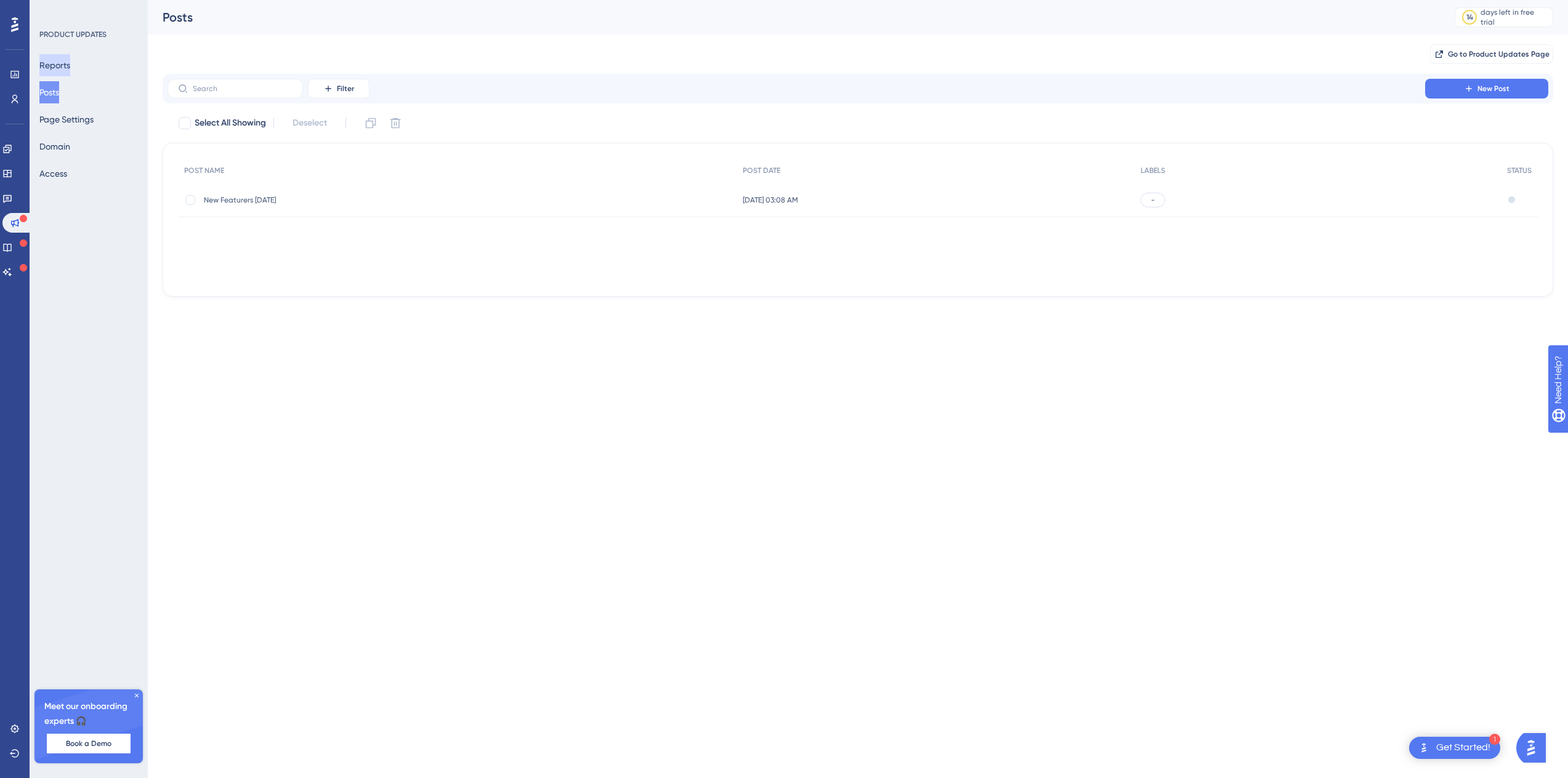
click at [65, 71] on button "Reports" at bounding box center [55, 65] width 31 height 22
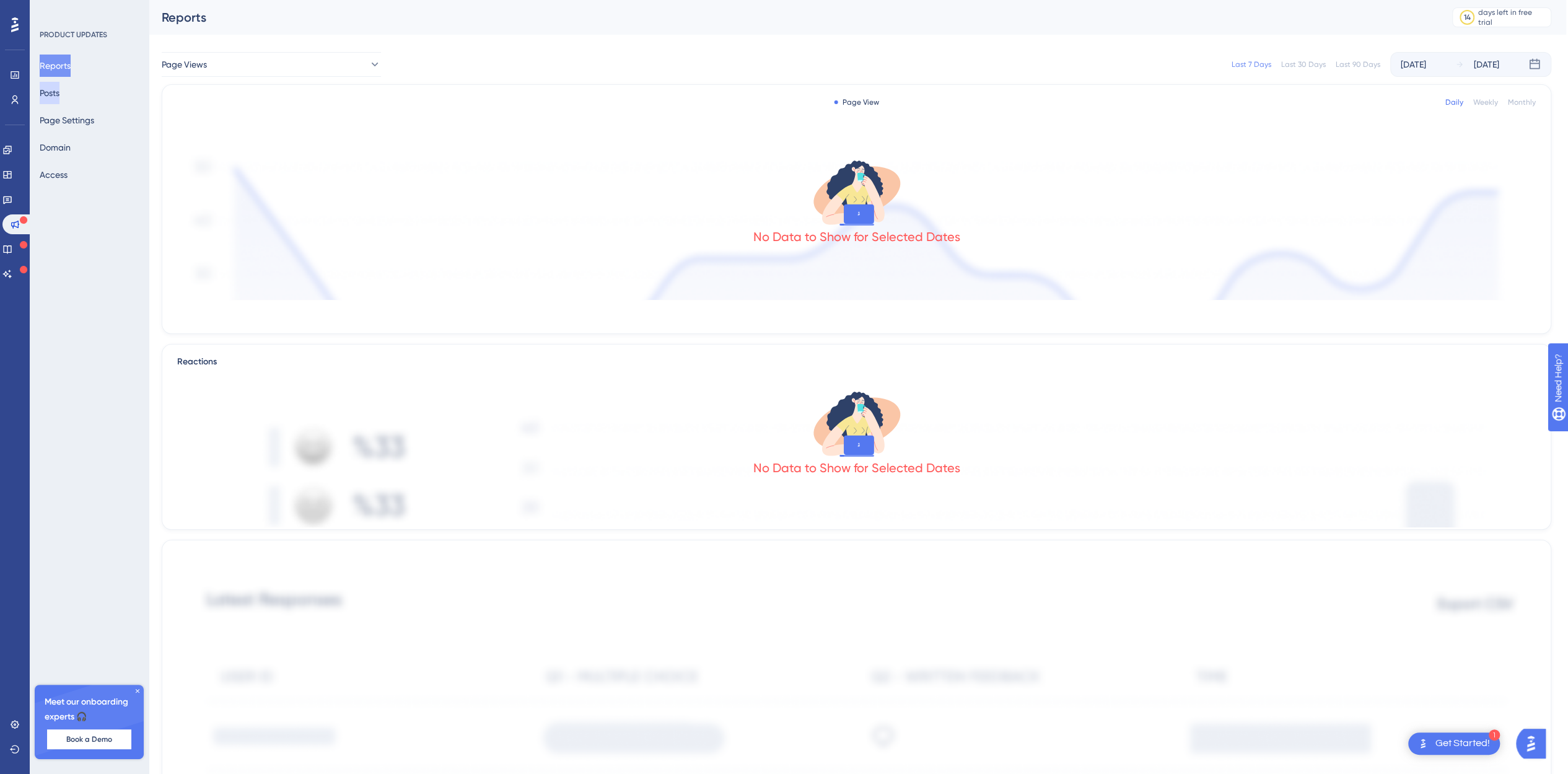
scroll to position [0, 9]
click at [59, 95] on button "Posts" at bounding box center [49, 93] width 20 height 22
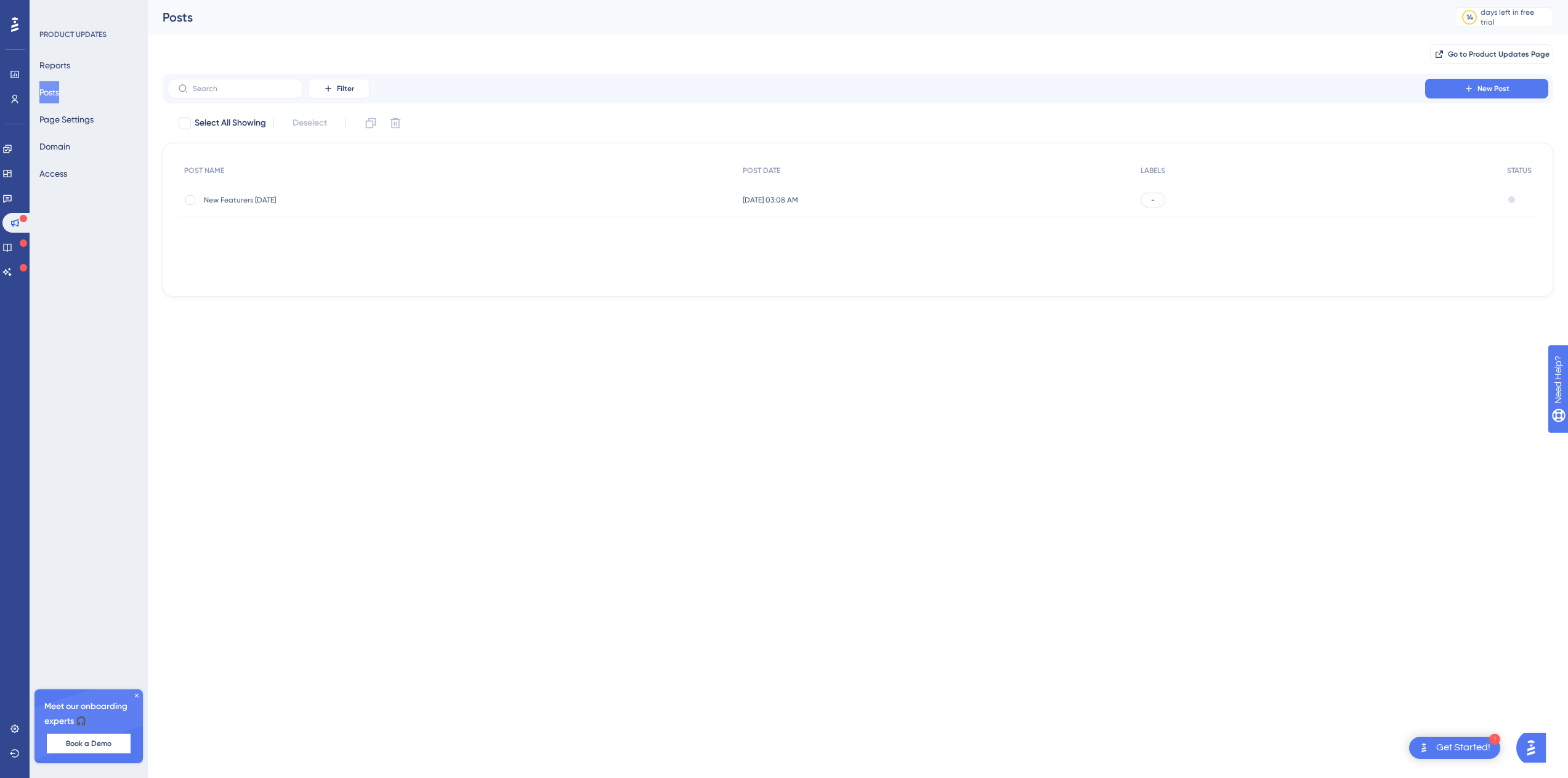
click at [279, 209] on div "New Featurers 10-1-2025 New Featurers 10-1-2025" at bounding box center [302, 200] width 197 height 34
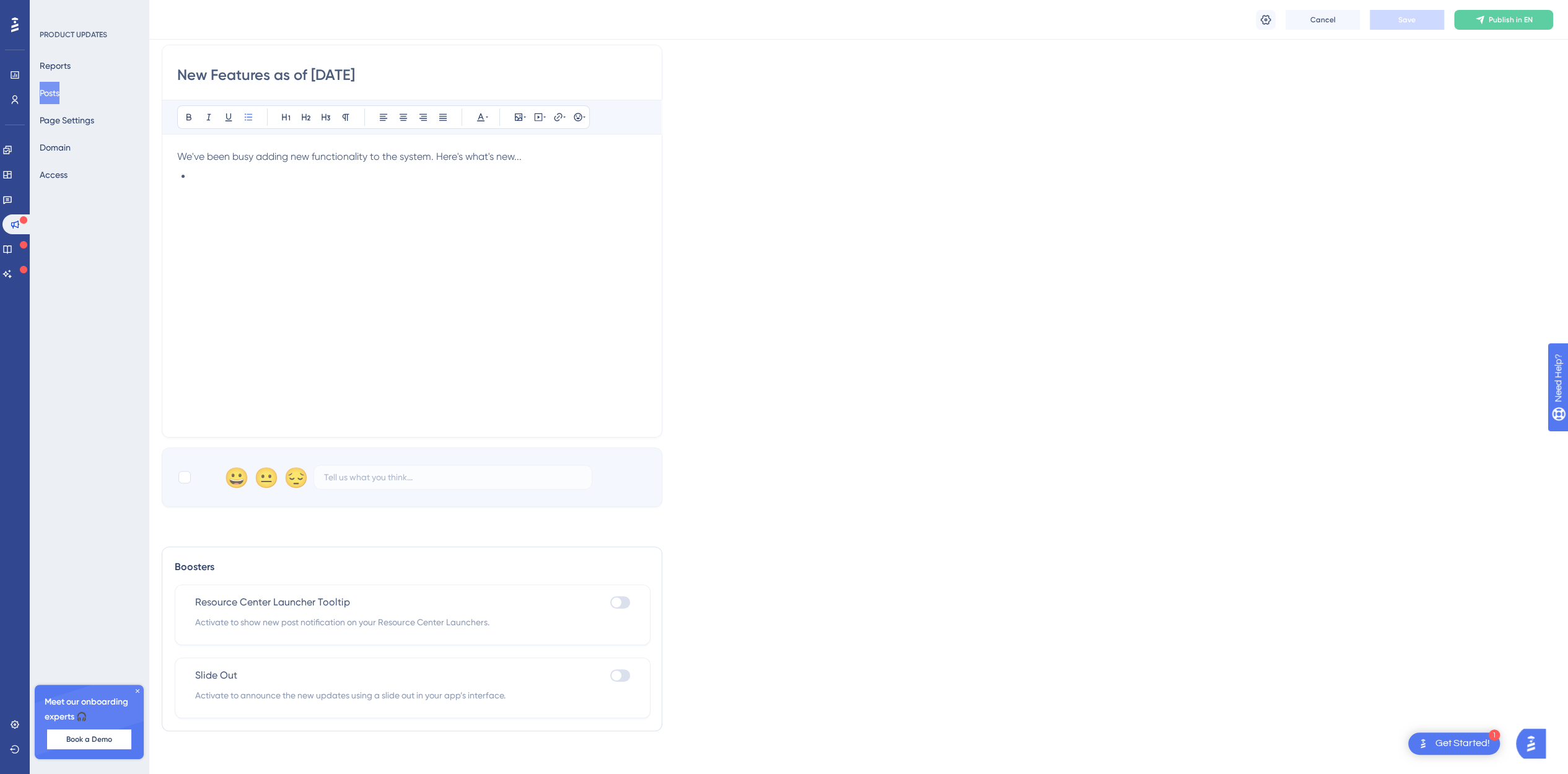
scroll to position [165, 9]
click at [613, 592] on div at bounding box center [620, 598] width 20 height 12
click at [610, 598] on input "checkbox" at bounding box center [609, 598] width 1 height 1
checkbox input "true"
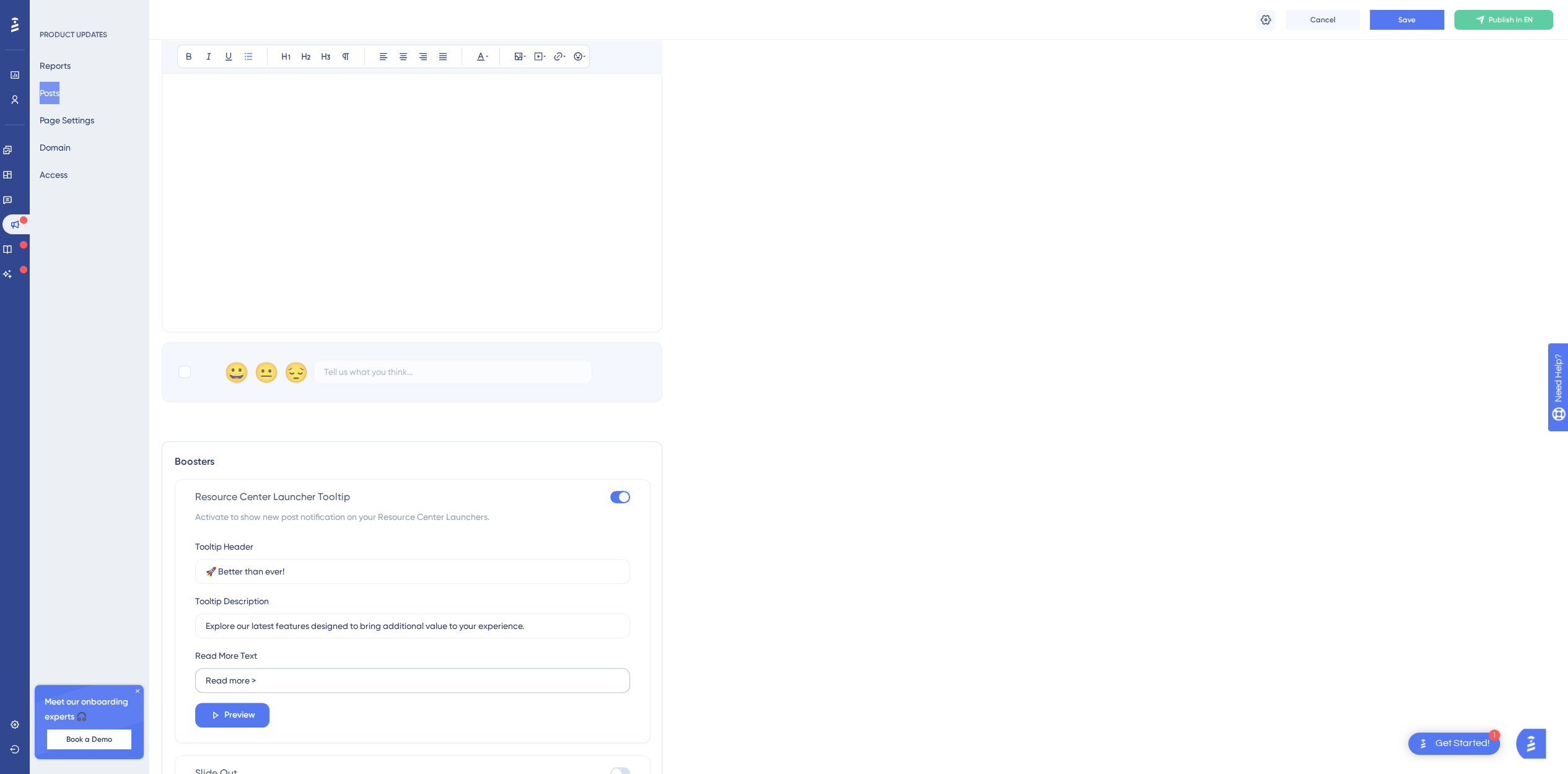
scroll to position [369, 9]
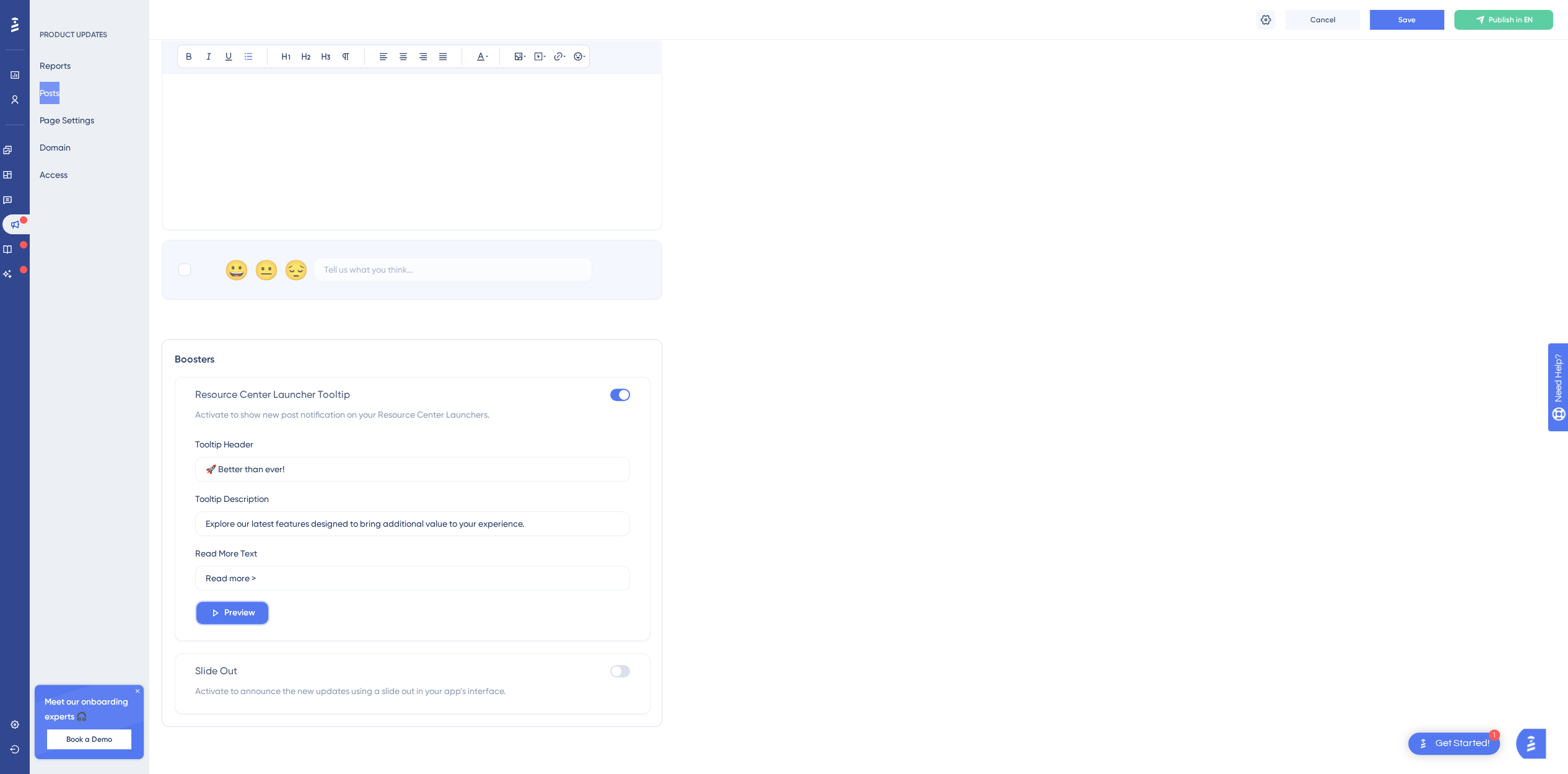
click at [230, 611] on span "Preview" at bounding box center [240, 612] width 31 height 15
click at [225, 608] on span "Preview" at bounding box center [240, 612] width 31 height 15
click at [611, 666] on div at bounding box center [616, 672] width 10 height 10
click at [609, 671] on input "checkbox" at bounding box center [609, 671] width 1 height 1
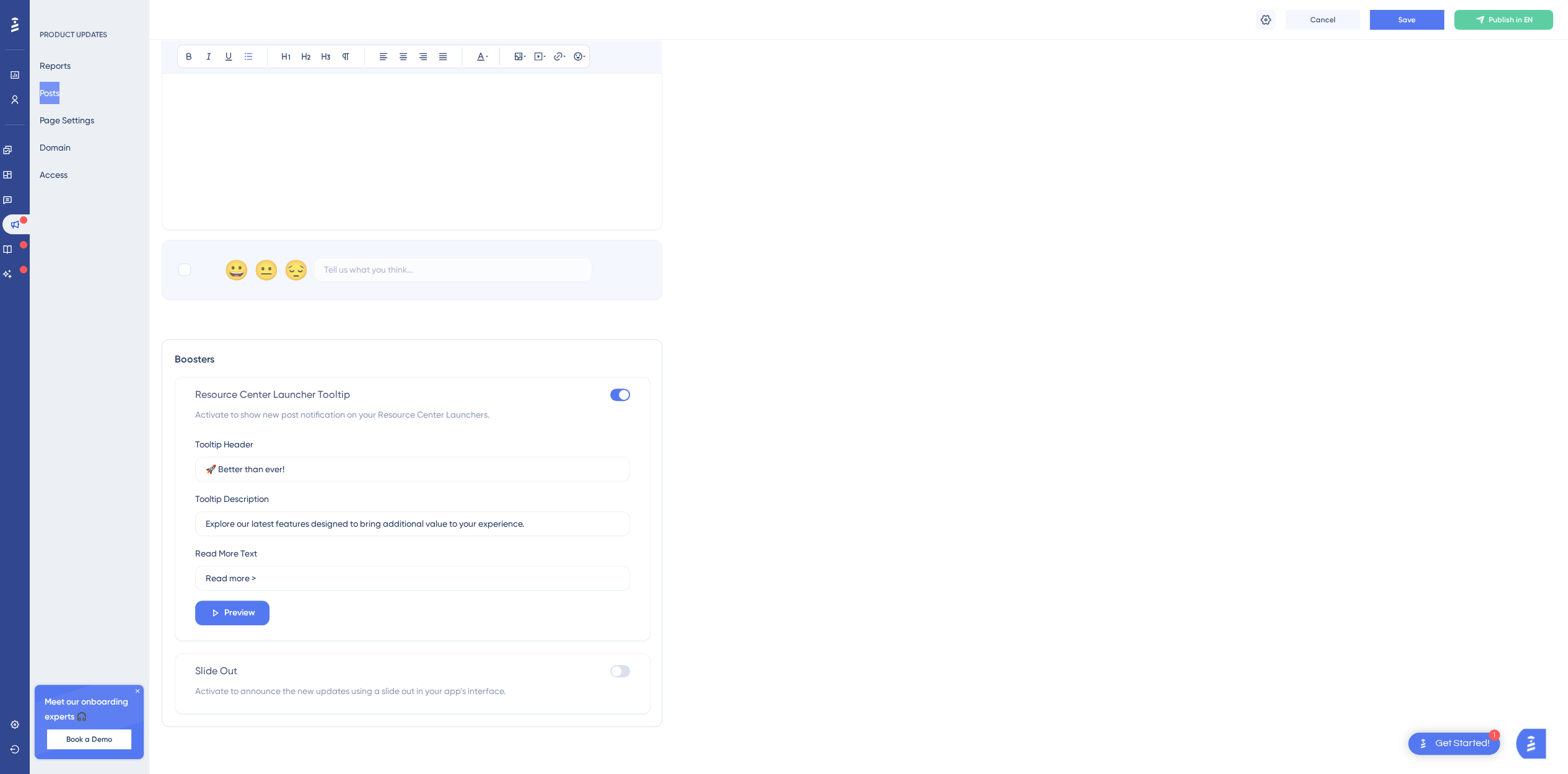
checkbox input "true"
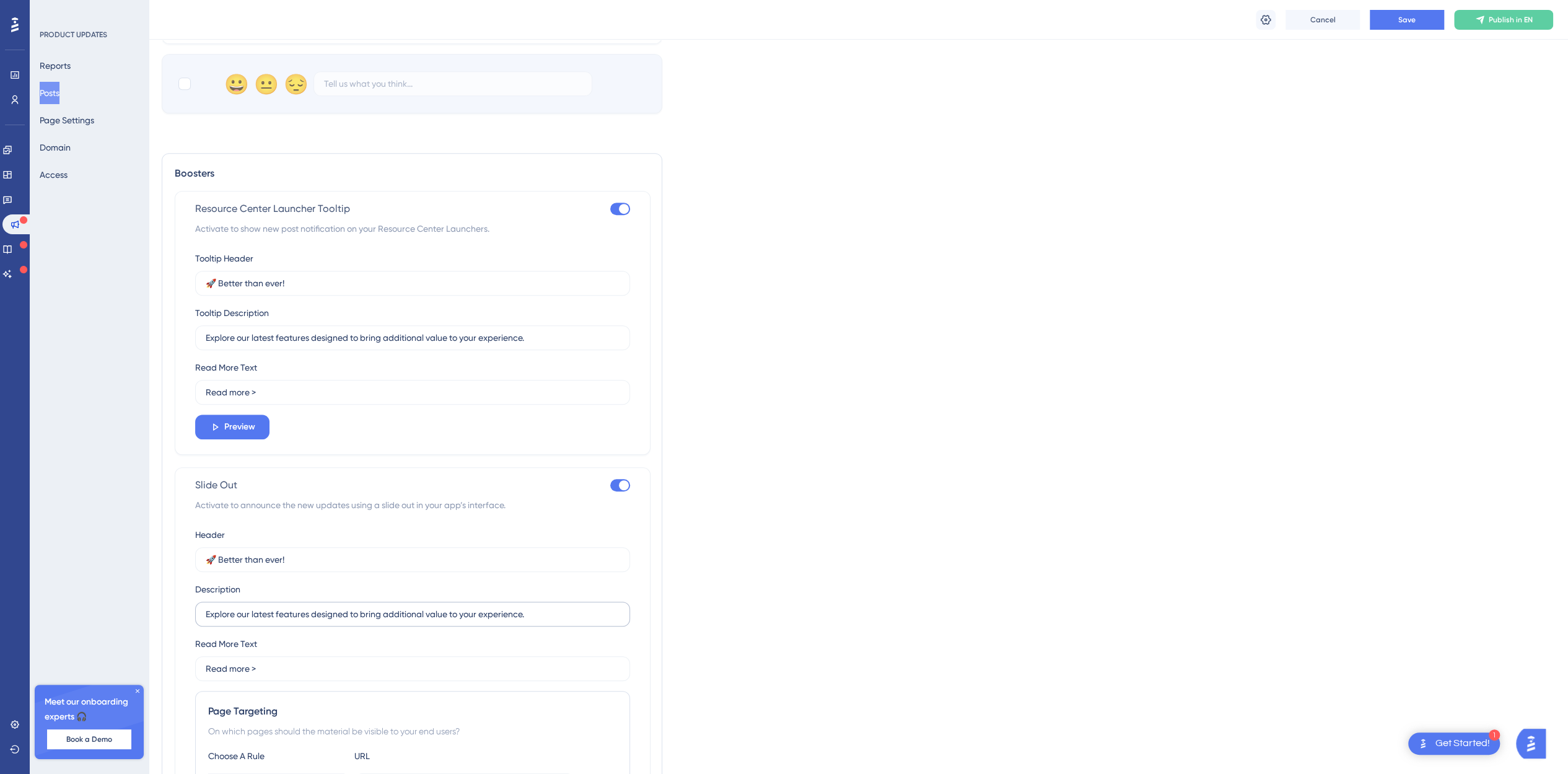
scroll to position [740, 9]
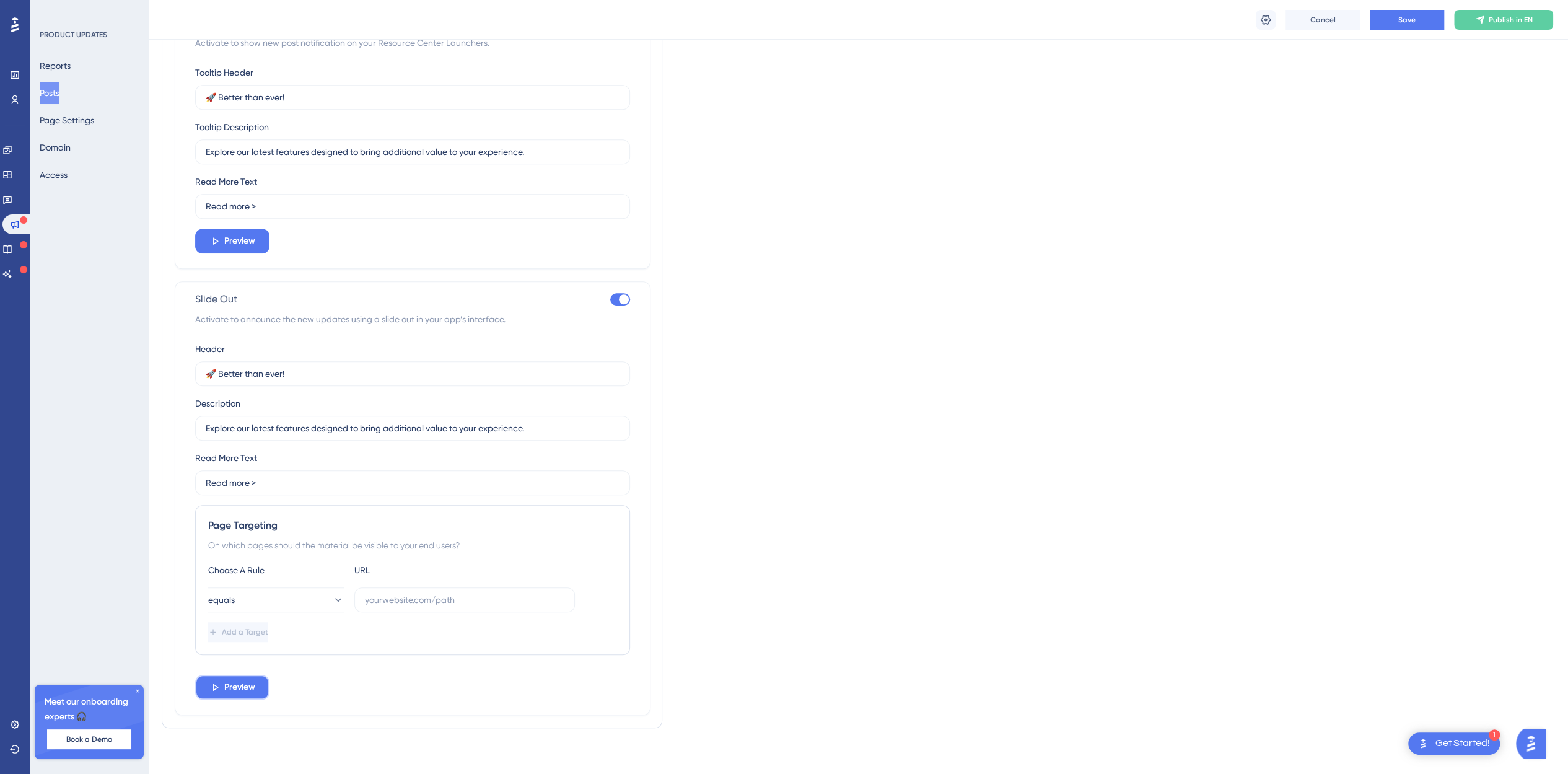
click at [238, 685] on span "Preview" at bounding box center [240, 687] width 31 height 15
click at [241, 680] on span "Preview" at bounding box center [240, 687] width 31 height 15
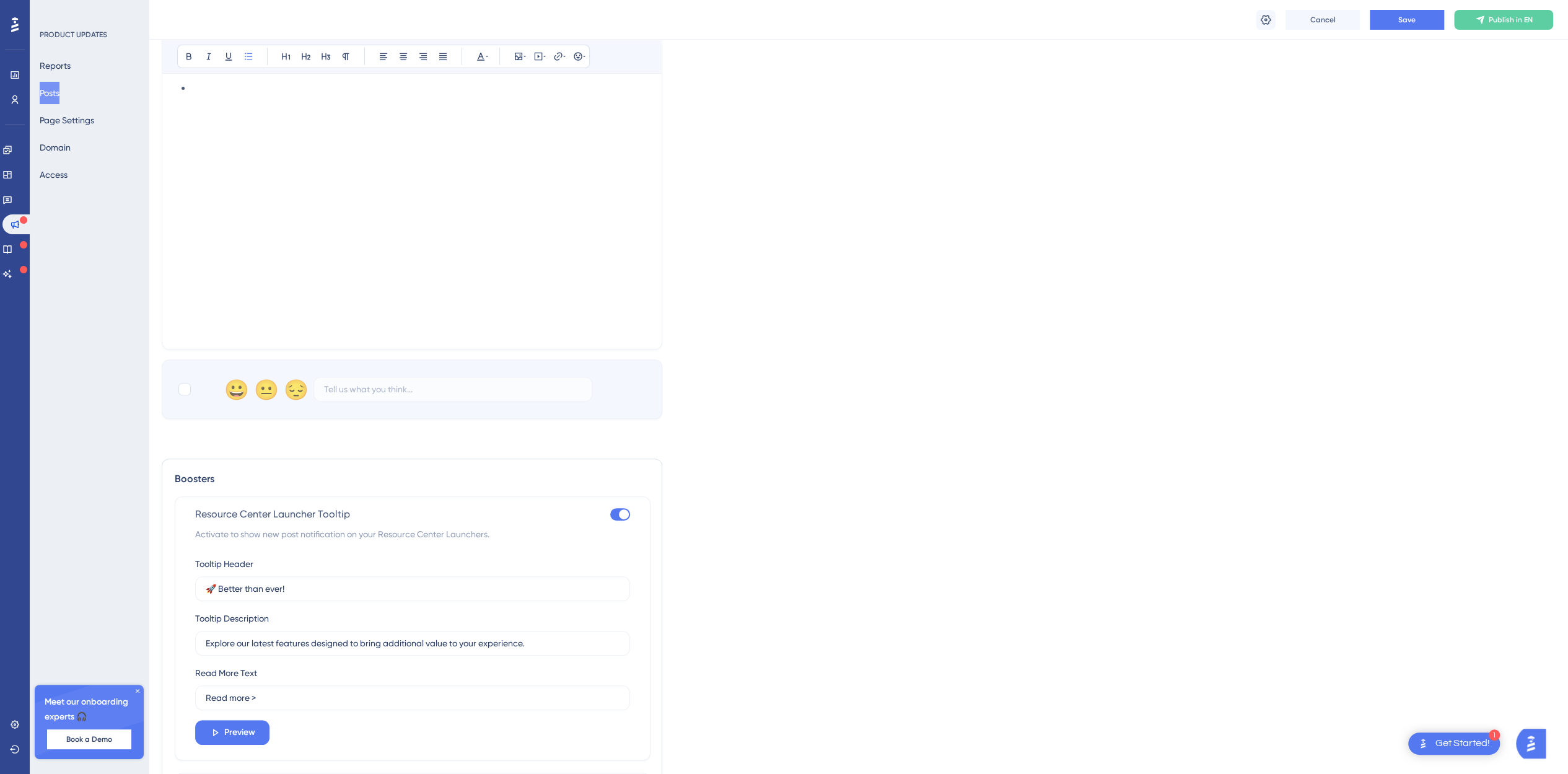
scroll to position [245, 9]
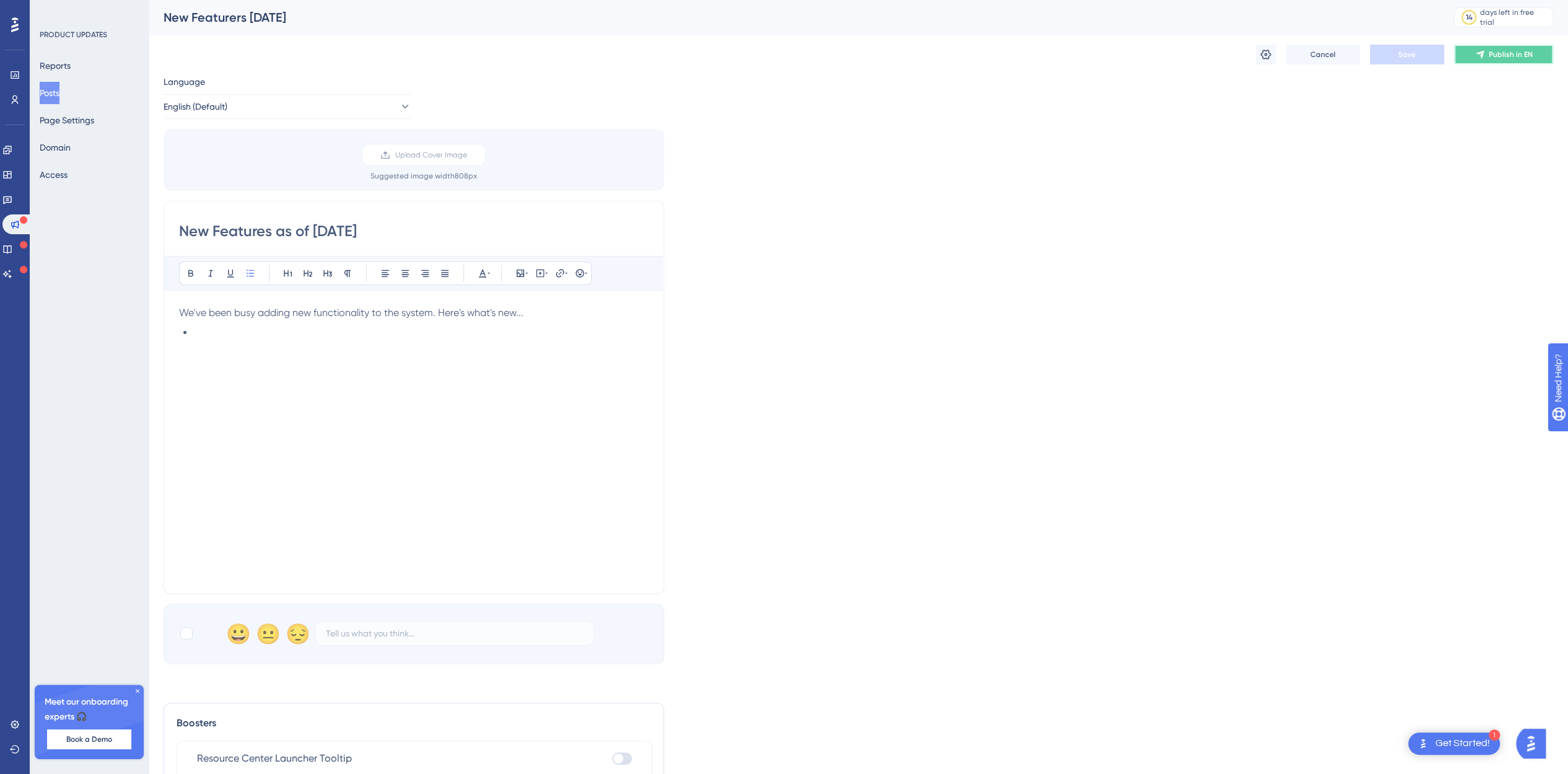
click at [1491, 55] on span "Publish in EN" at bounding box center [1510, 55] width 44 height 10
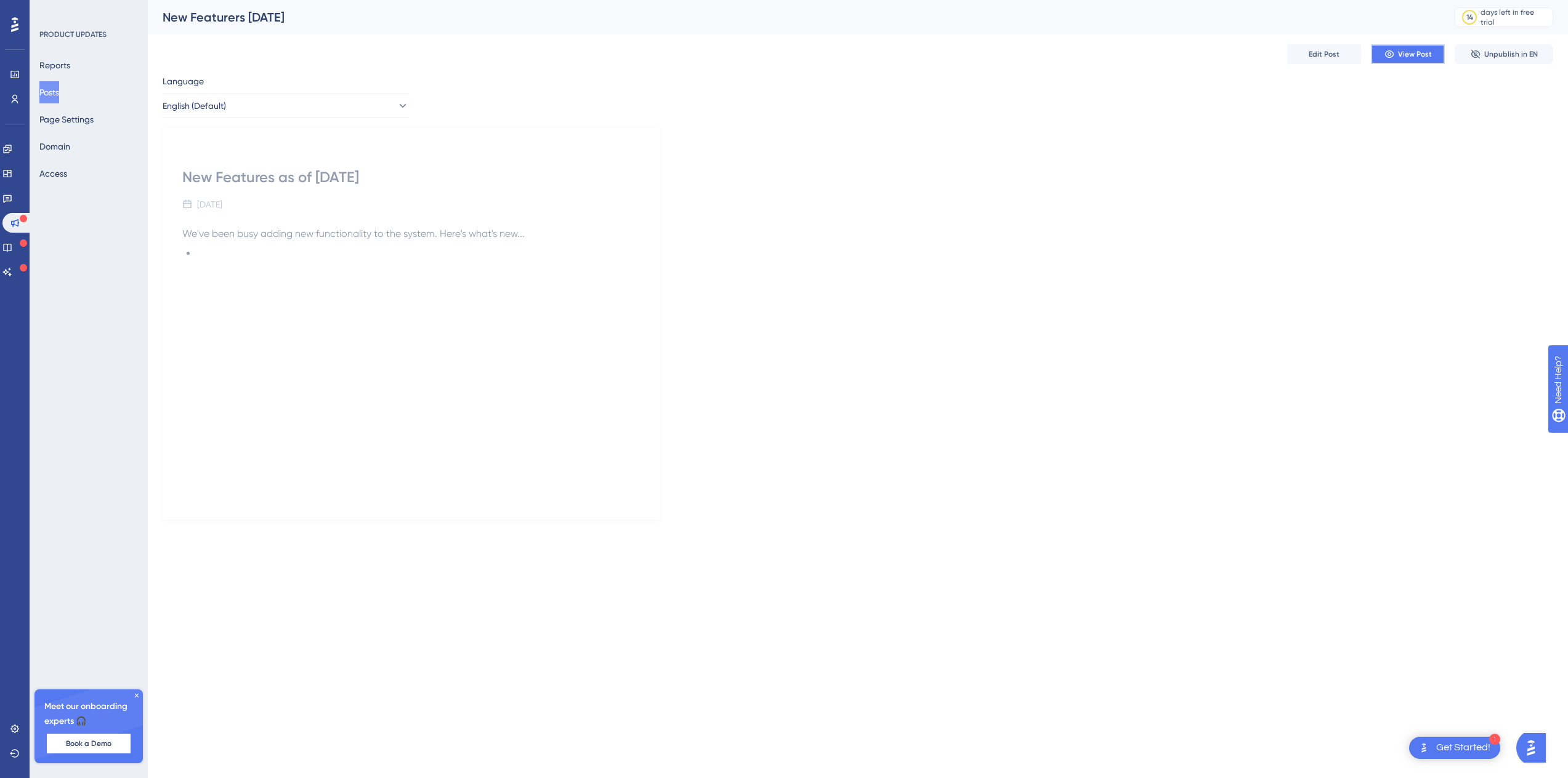
click at [1388, 55] on icon at bounding box center [1389, 54] width 9 height 8
click at [1328, 53] on span "Edit Post" at bounding box center [1324, 55] width 31 height 10
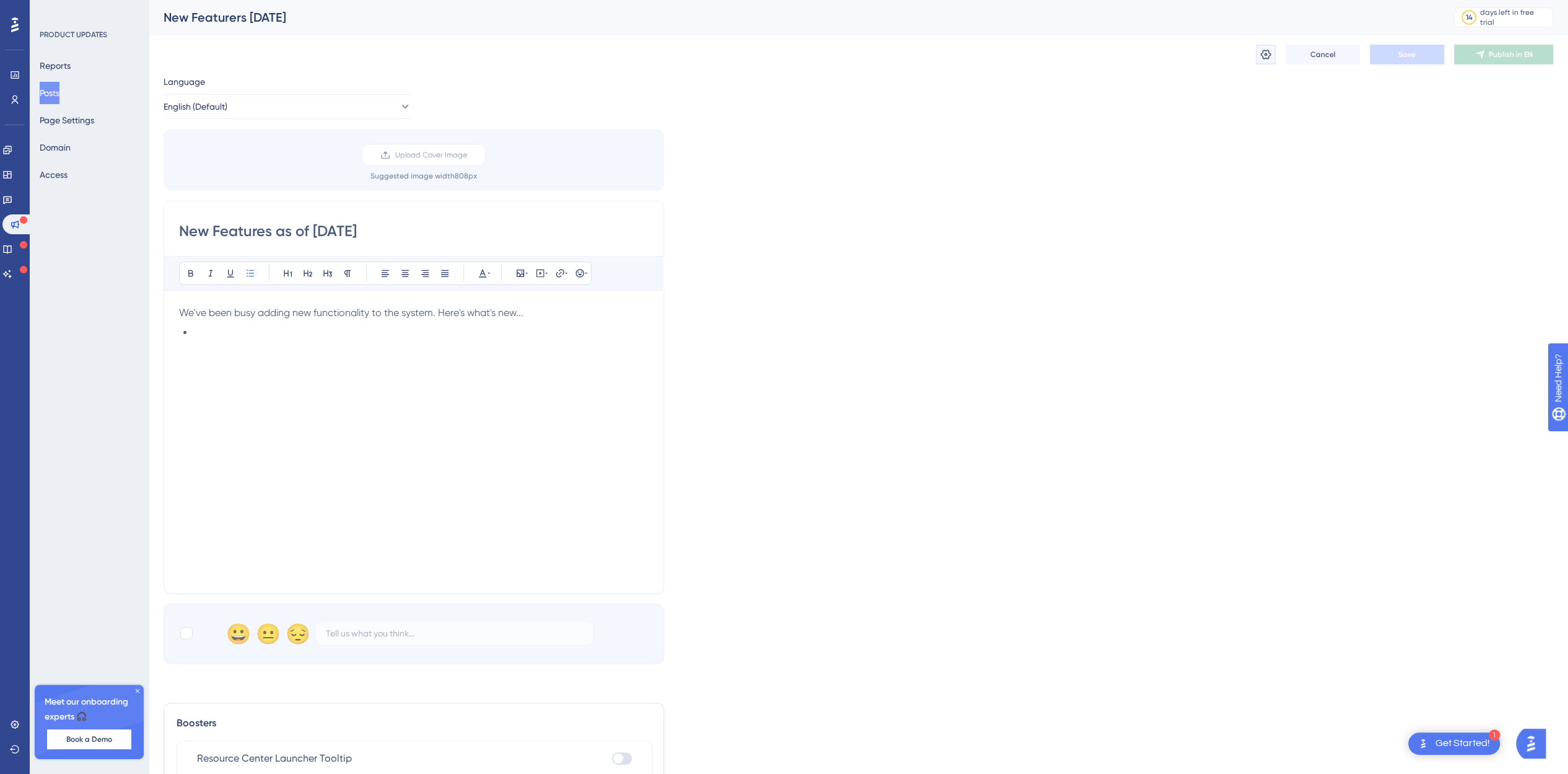
click at [1264, 55] on icon at bounding box center [1265, 55] width 10 height 10
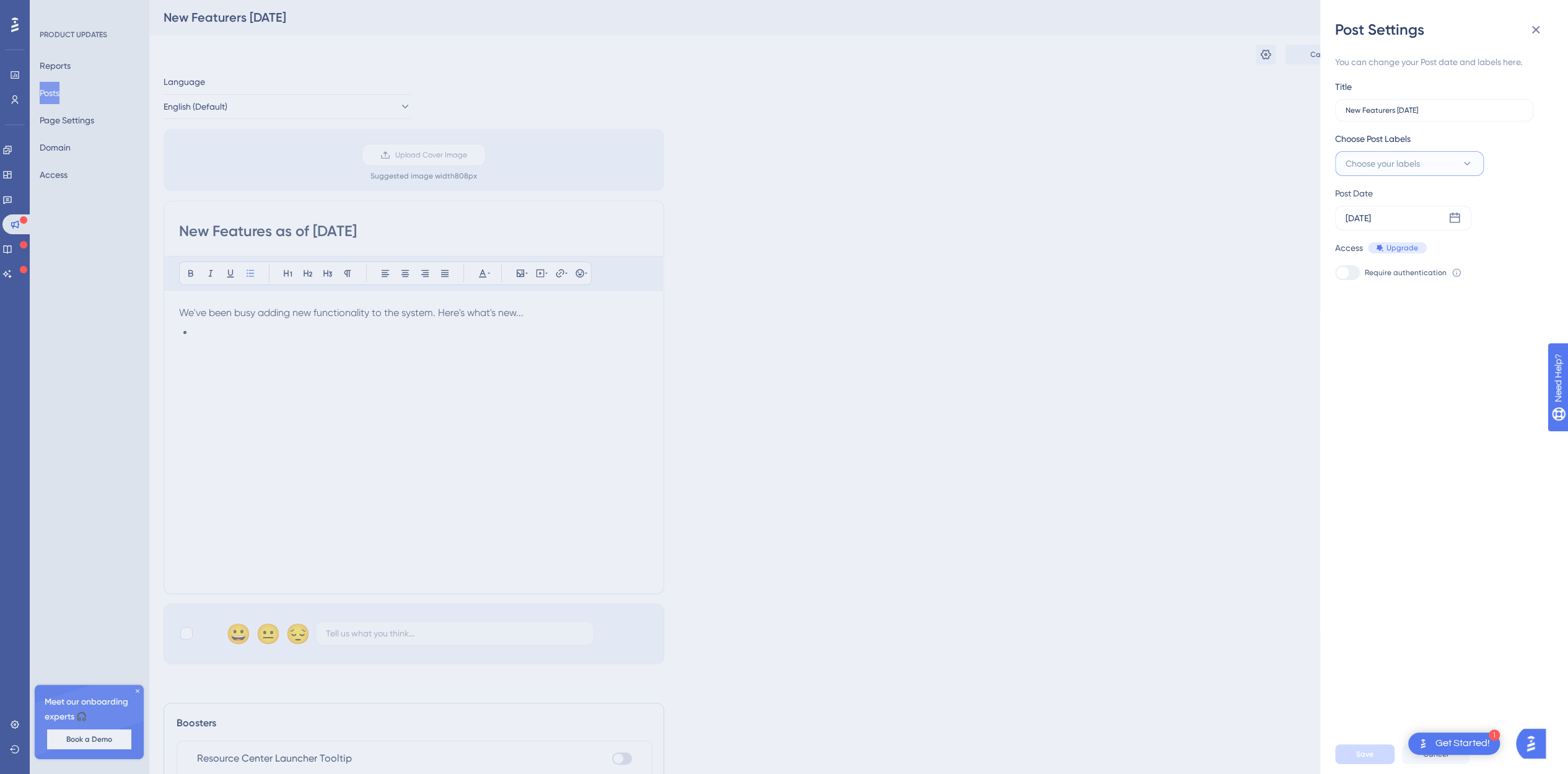
click at [1454, 167] on button "Choose your labels" at bounding box center [1409, 163] width 149 height 25
click at [1400, 285] on input "Product Updates" at bounding box center [1412, 289] width 70 height 15
click at [1398, 287] on input "Product Updates" at bounding box center [1412, 289] width 70 height 15
click at [1367, 288] on button at bounding box center [1368, 289] width 10 height 10
click at [1386, 318] on span "Manage Labels" at bounding box center [1397, 321] width 61 height 15
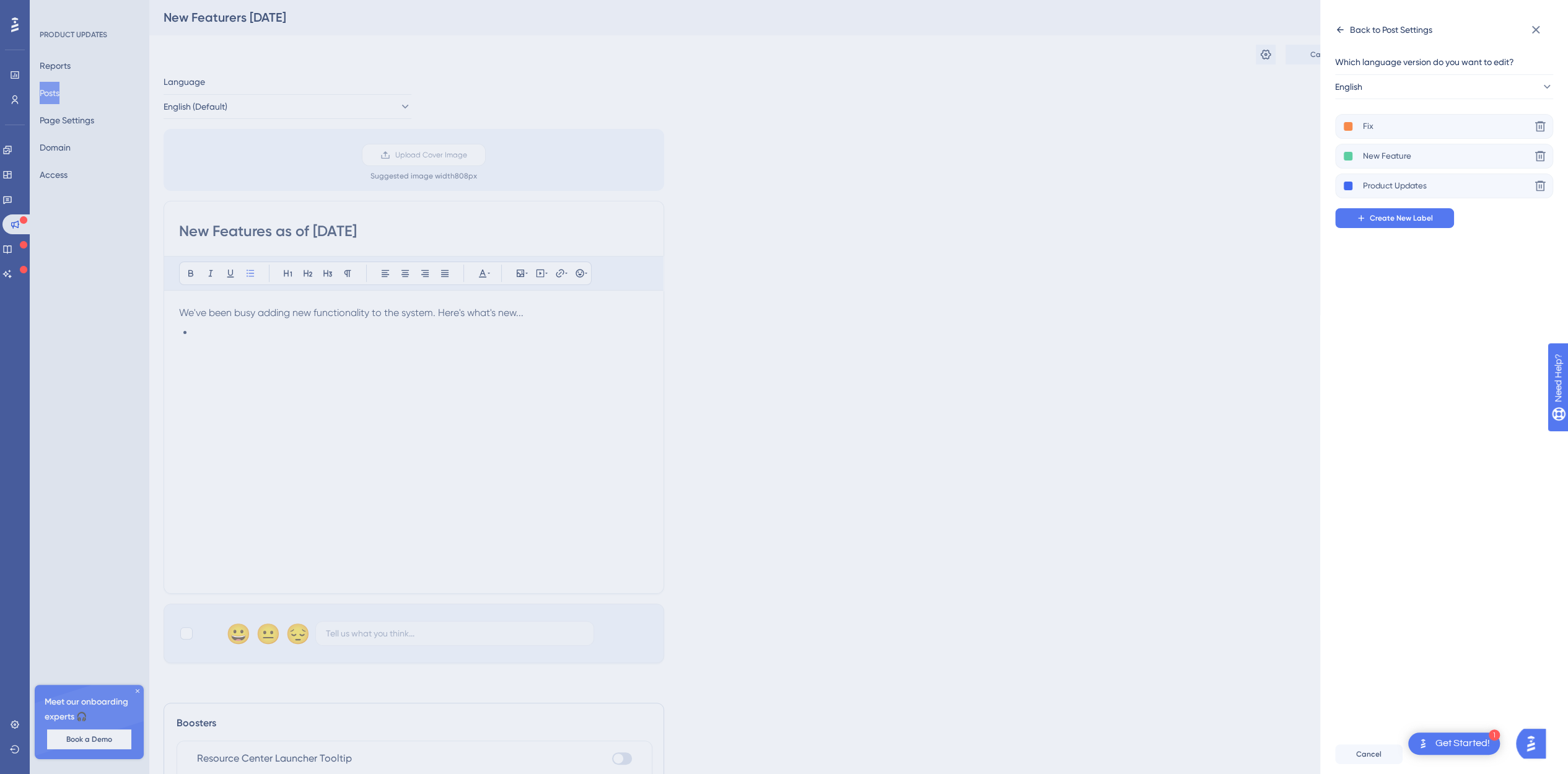
click at [1343, 30] on icon at bounding box center [1340, 30] width 10 height 10
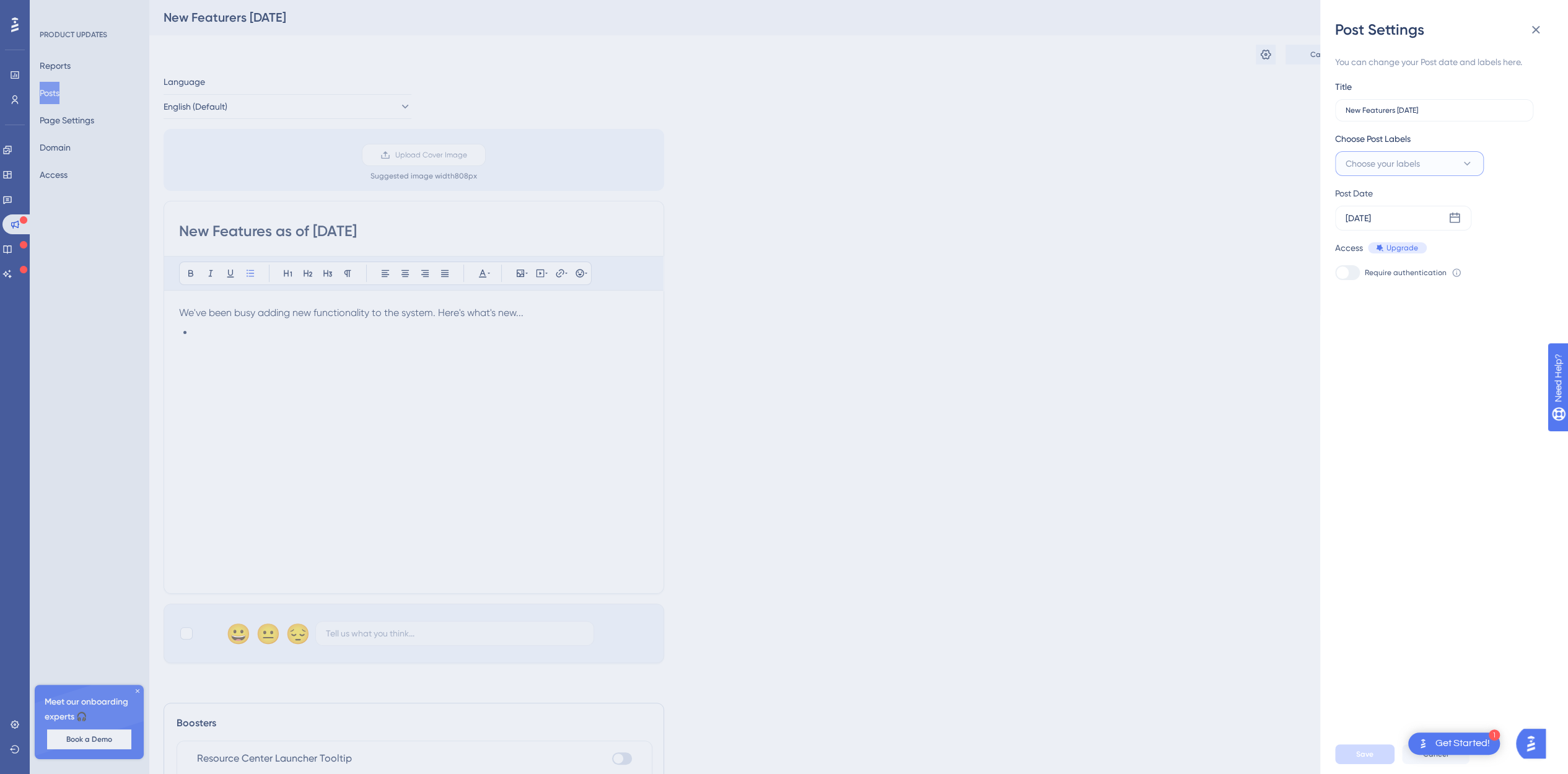
click at [1456, 161] on button "Choose your labels" at bounding box center [1409, 163] width 149 height 25
click at [1363, 293] on div at bounding box center [1368, 289] width 10 height 10
click at [1349, 291] on div at bounding box center [1350, 289] width 10 height 10
checkbox input "true"
click at [1378, 765] on button "Save" at bounding box center [1364, 753] width 59 height 20
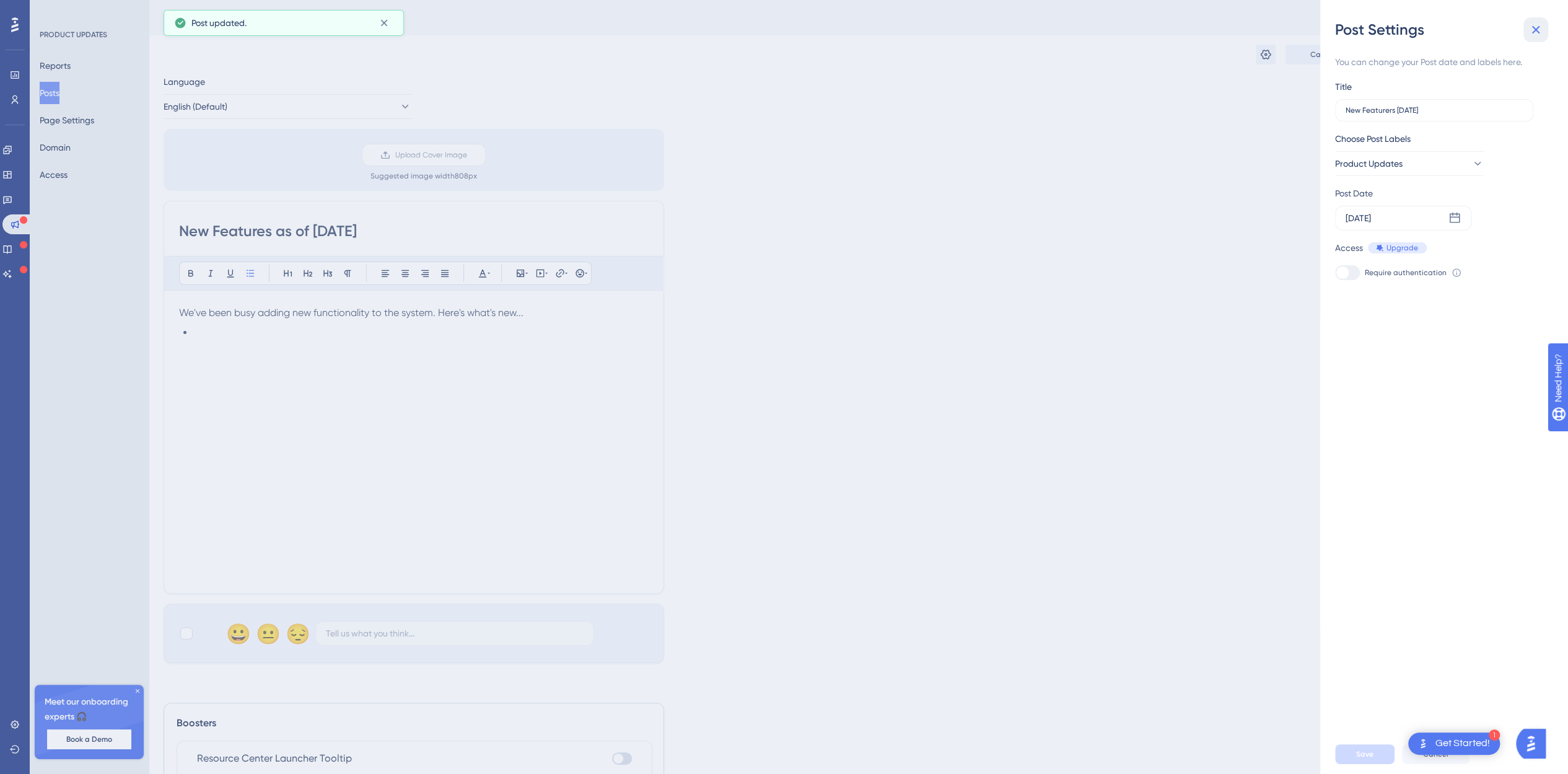
click at [1535, 34] on icon at bounding box center [1535, 29] width 15 height 15
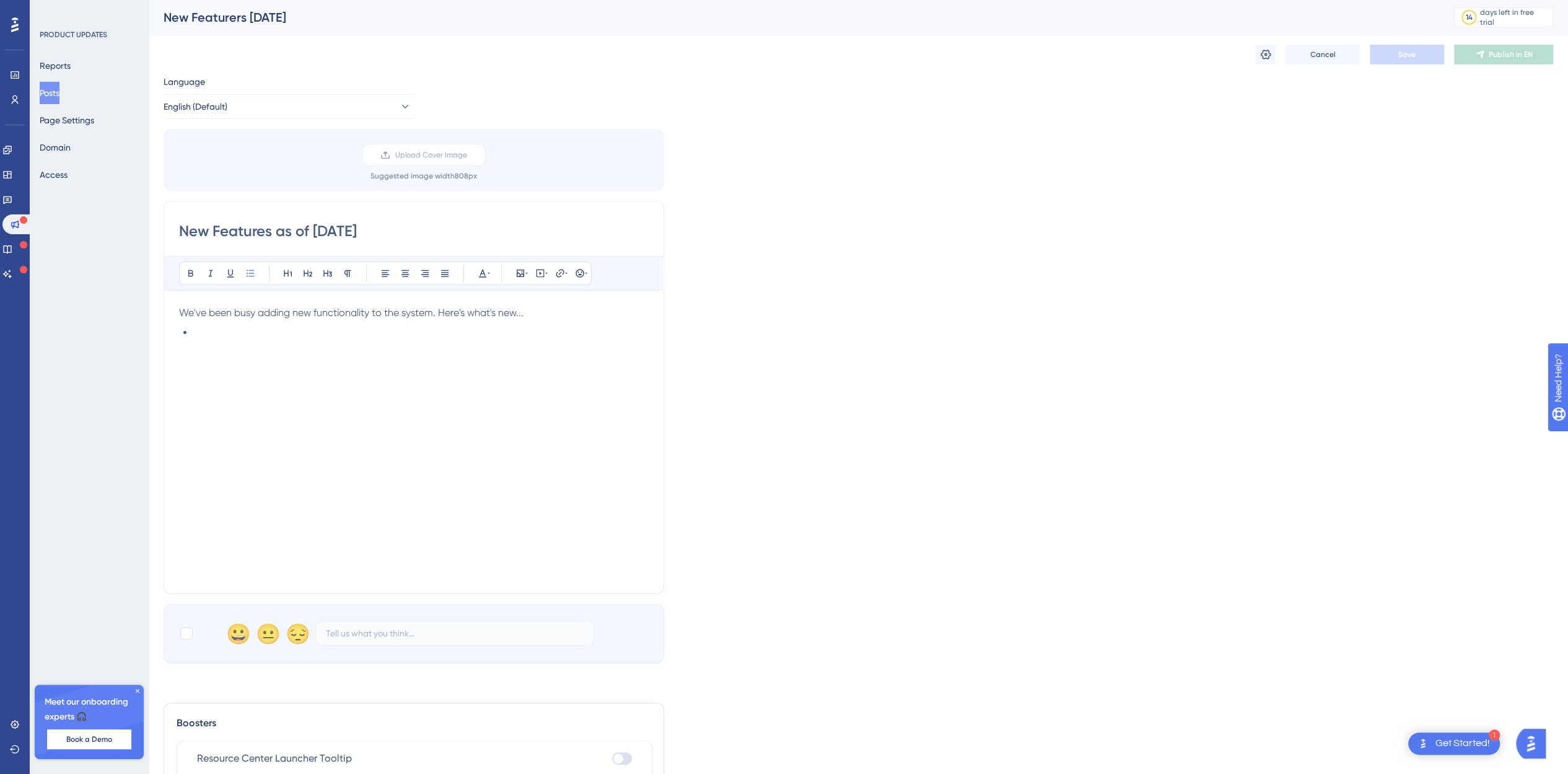
click at [16, 24] on icon at bounding box center [15, 24] width 8 height 15
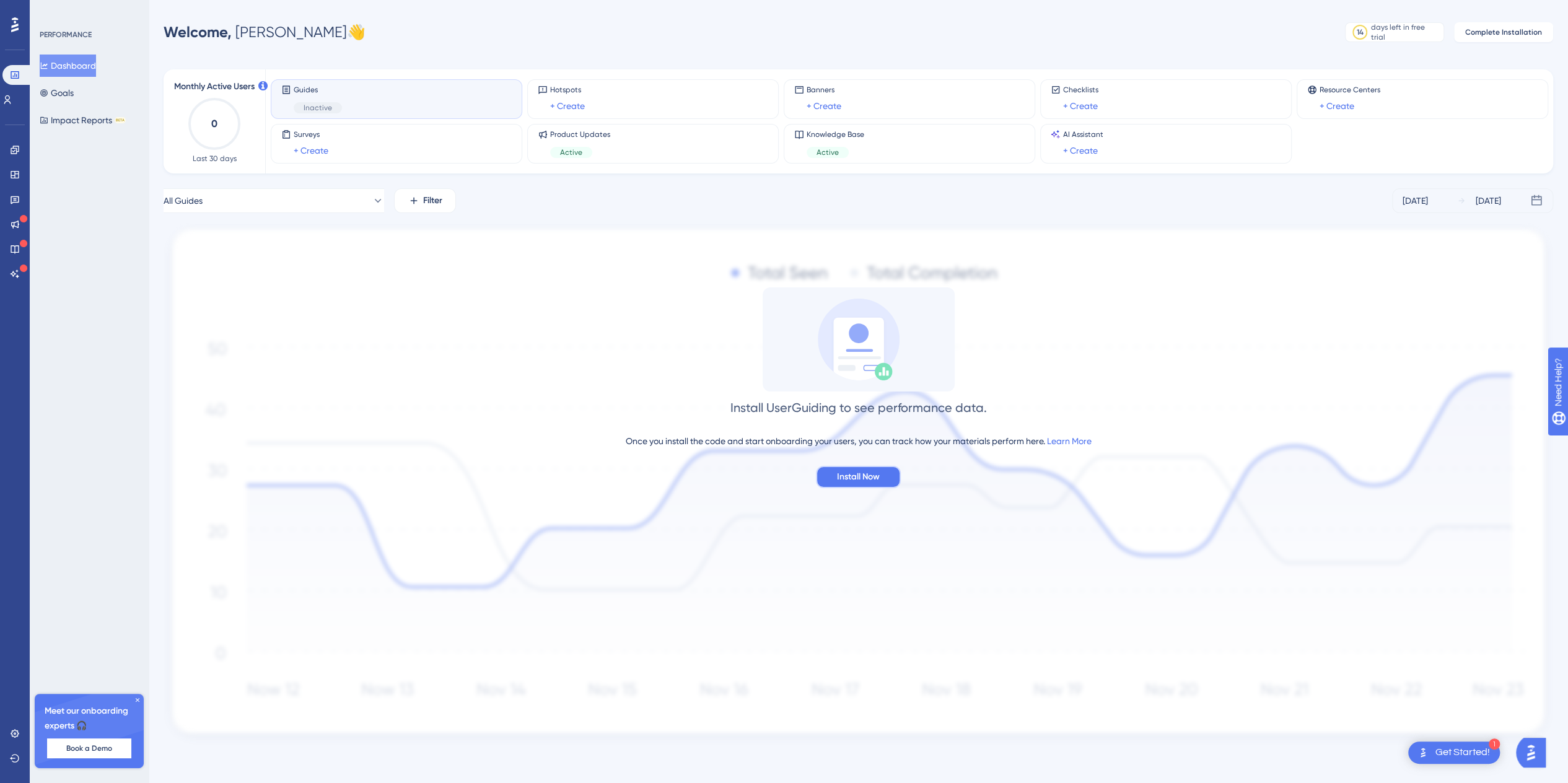
click at [848, 476] on span "Install Now" at bounding box center [859, 476] width 43 height 15
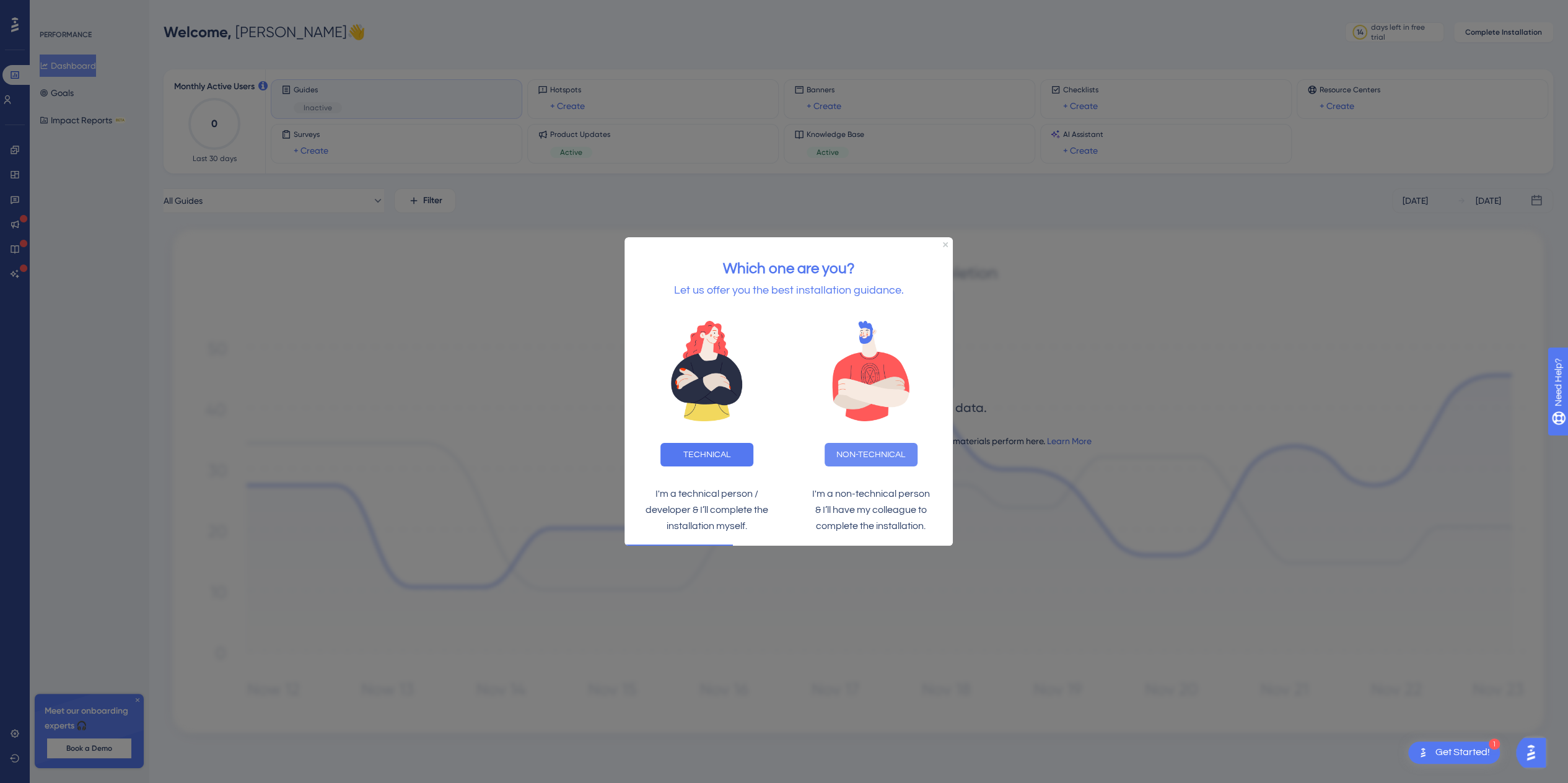
click at [846, 456] on button "NON-TECHNICAL" at bounding box center [871, 454] width 93 height 23
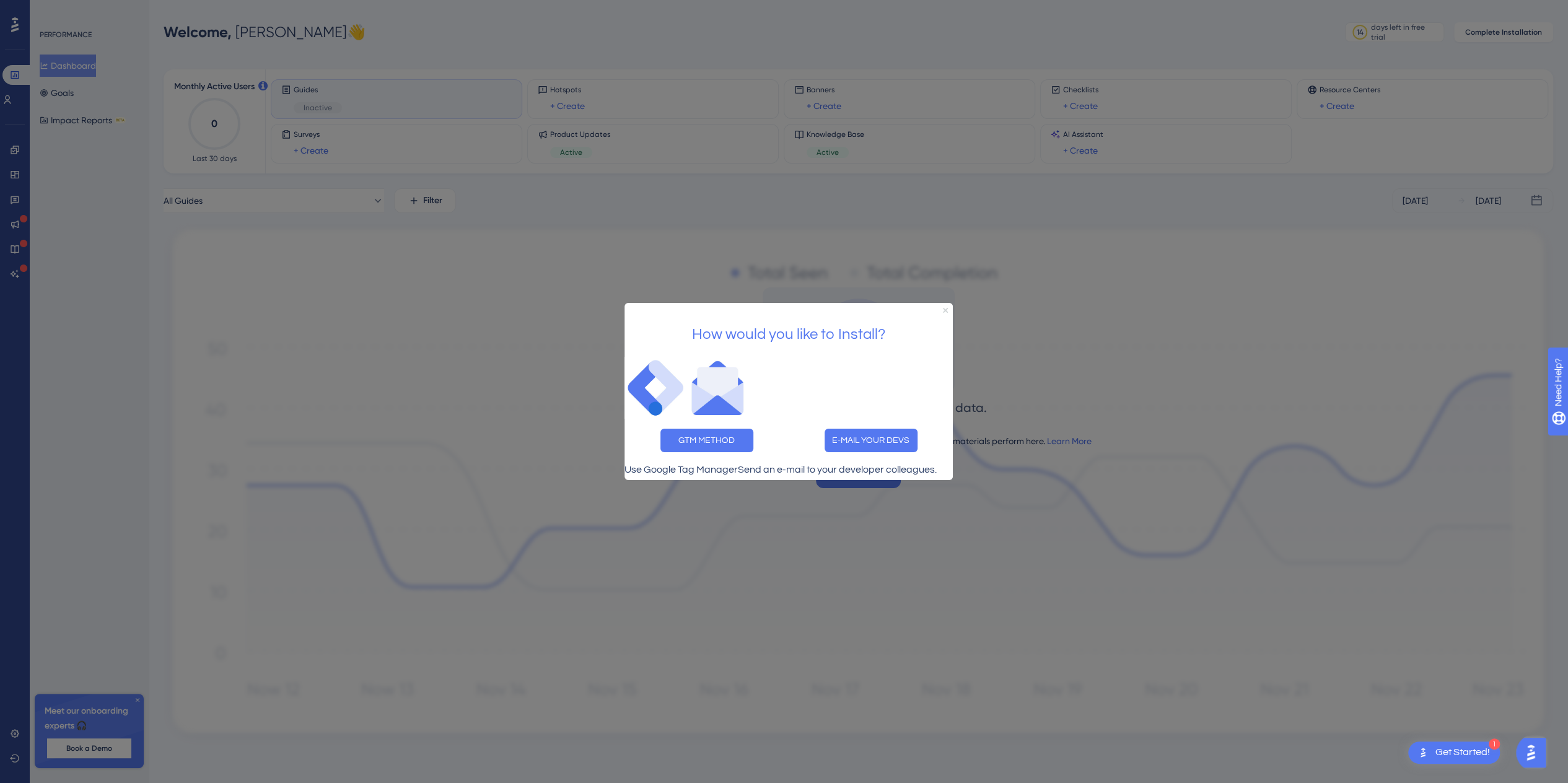
click at [946, 308] on icon "Close Preview" at bounding box center [946, 310] width 5 height 5
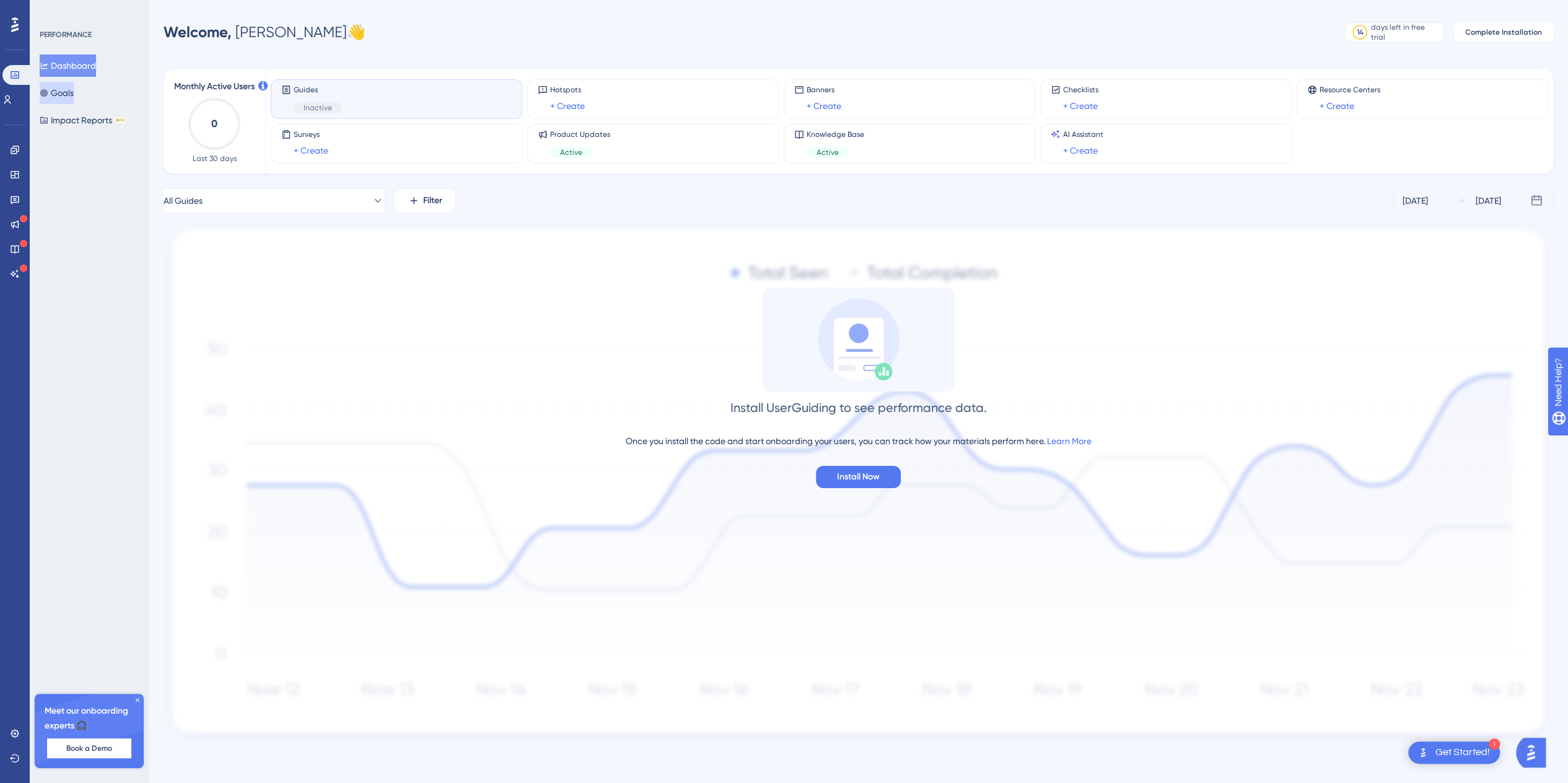
click at [70, 91] on button "Goals" at bounding box center [57, 93] width 34 height 22
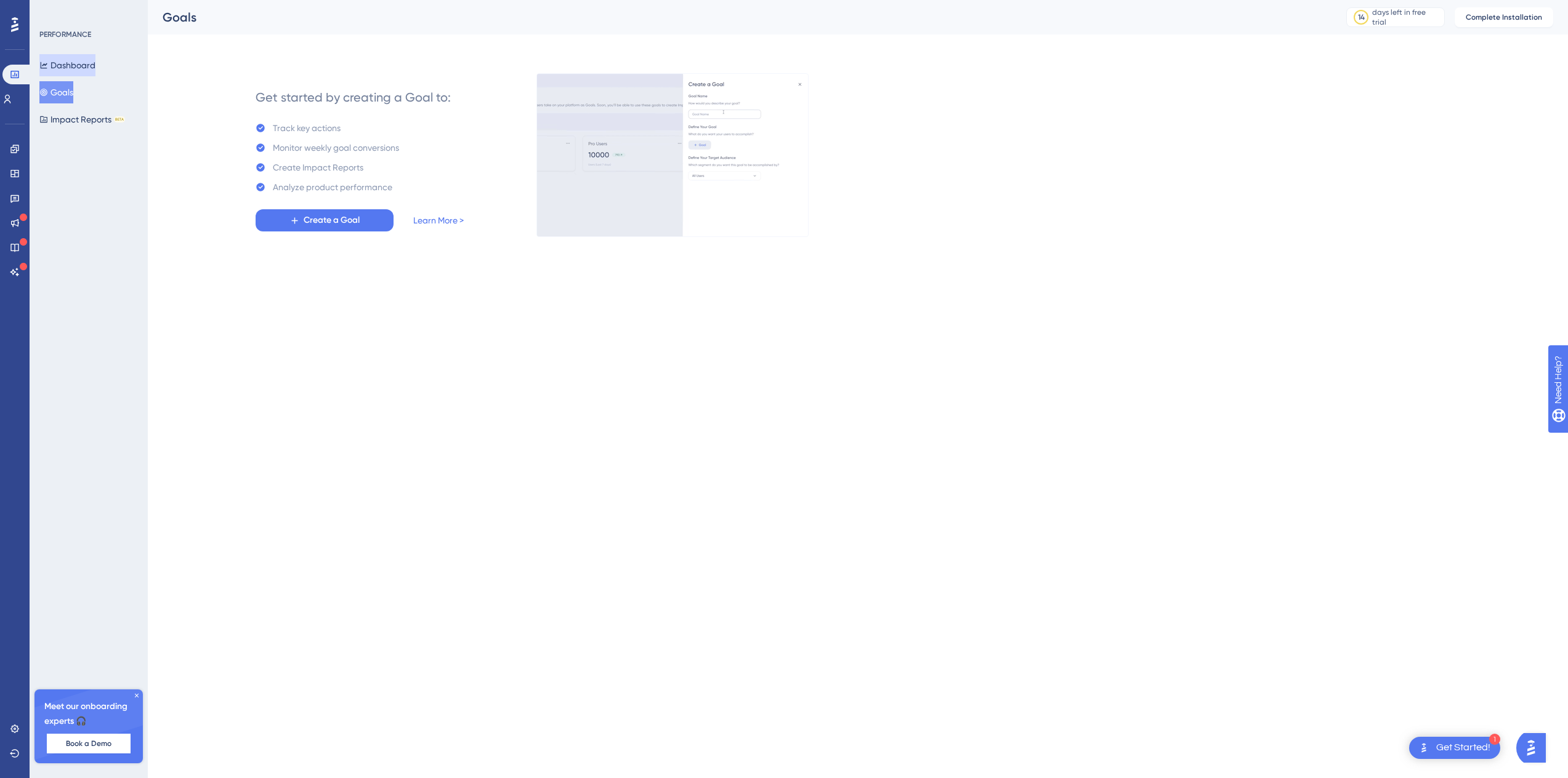
click at [68, 64] on button "Dashboard" at bounding box center [68, 65] width 56 height 22
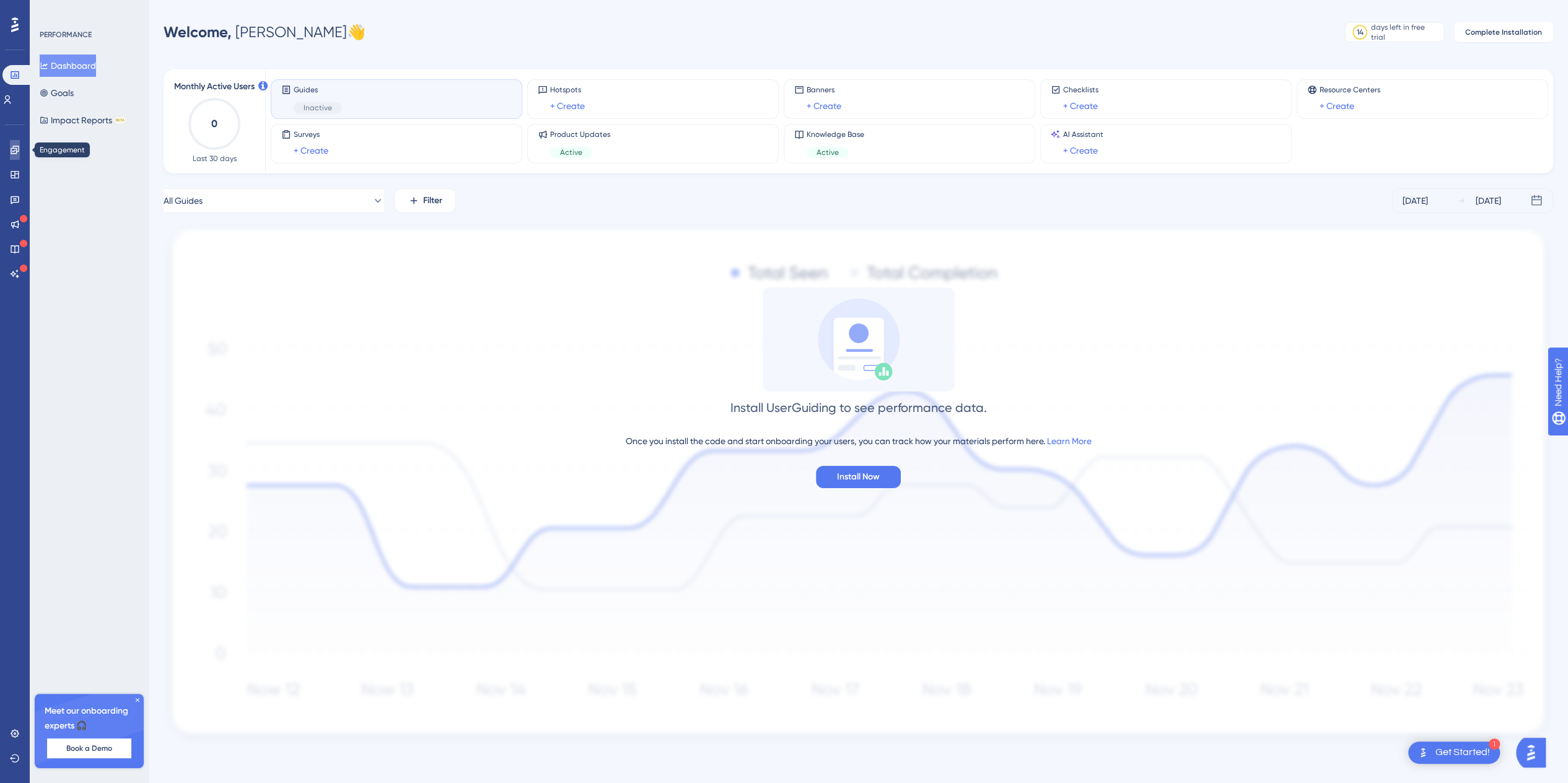
click at [10, 153] on link at bounding box center [15, 150] width 10 height 20
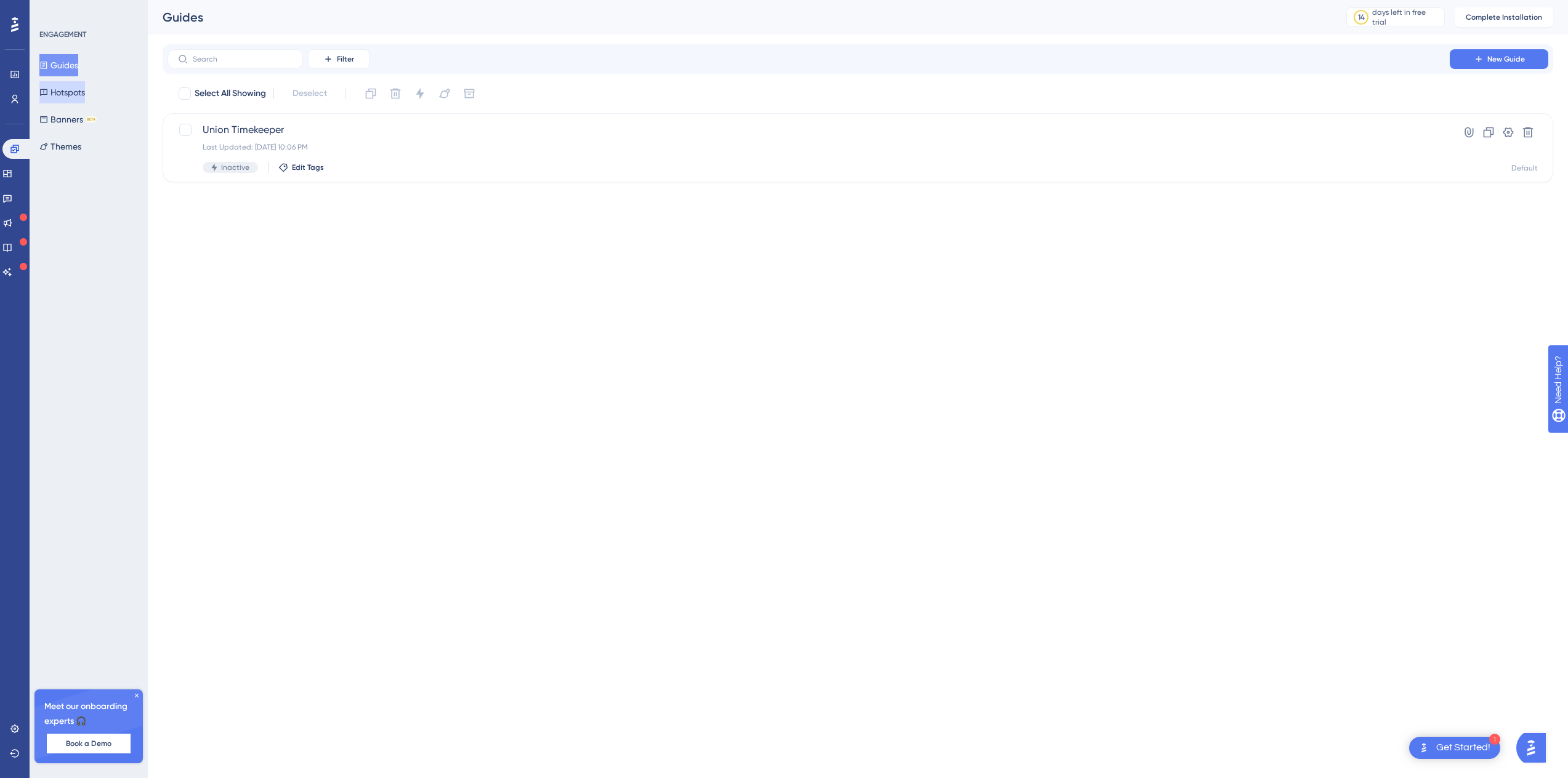
click at [61, 97] on button "Hotspots" at bounding box center [62, 92] width 45 height 22
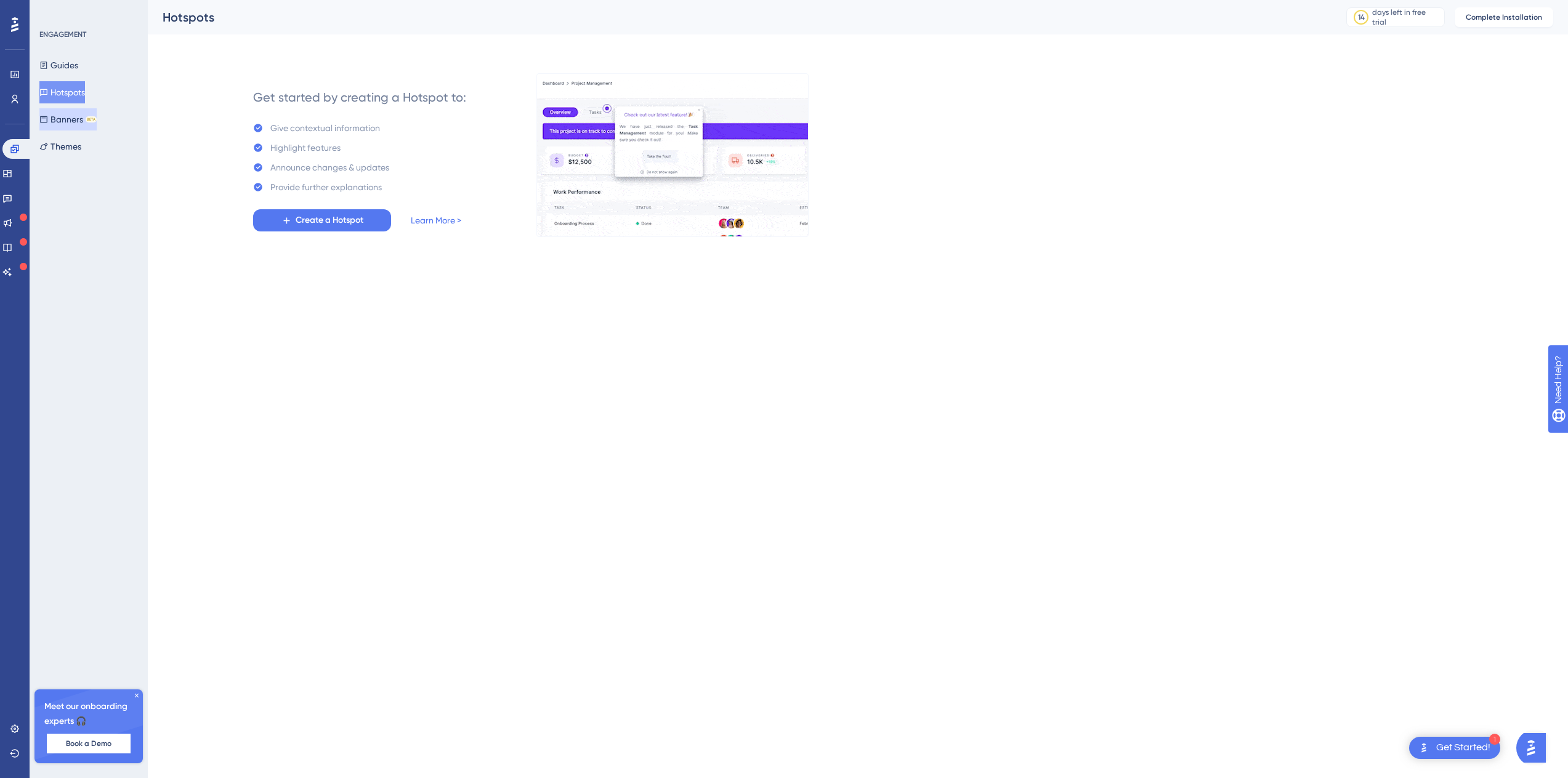
click at [64, 118] on button "Banners BETA" at bounding box center [68, 120] width 57 height 22
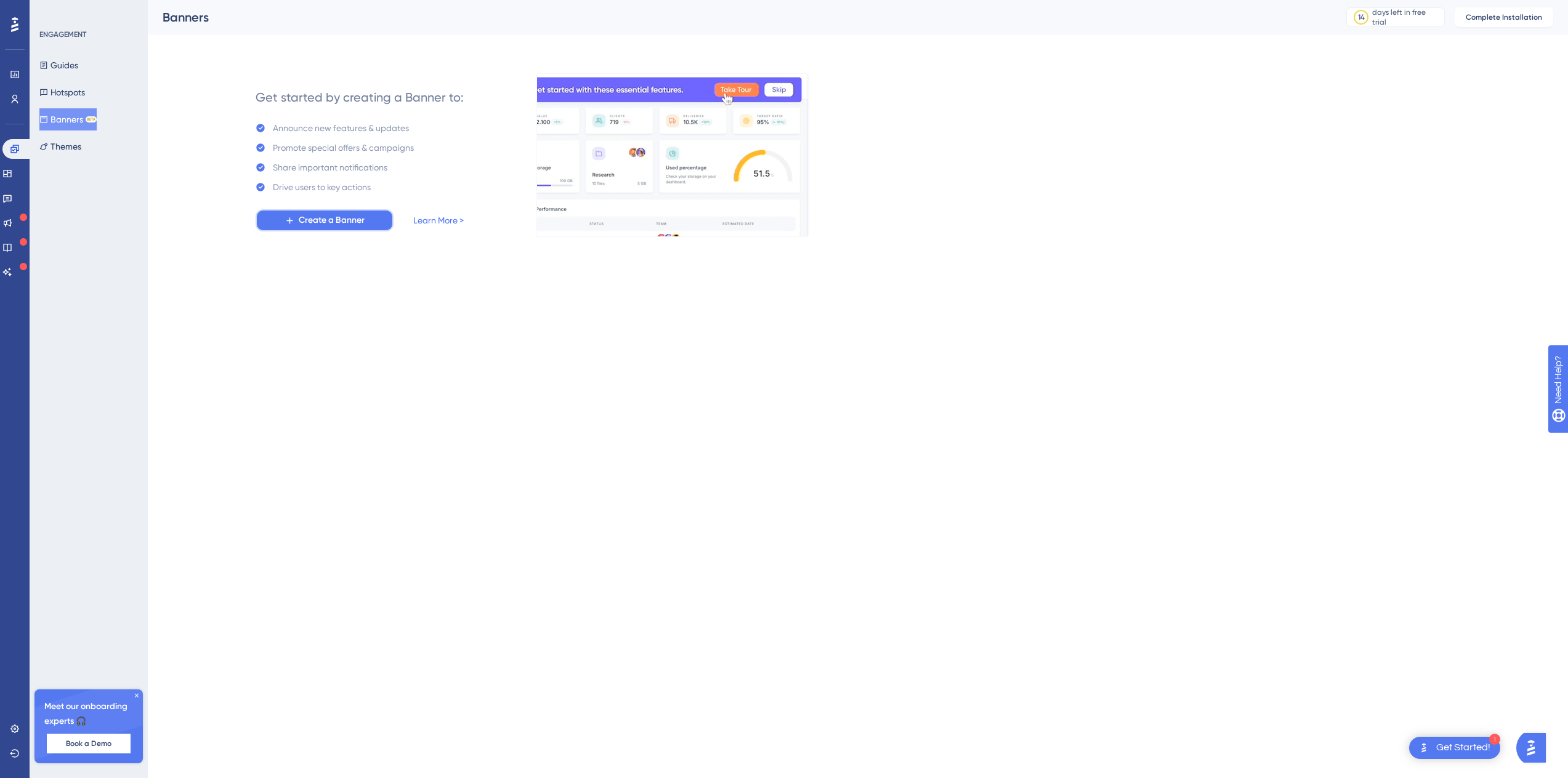
click at [301, 227] on span "Create a Banner" at bounding box center [331, 219] width 66 height 15
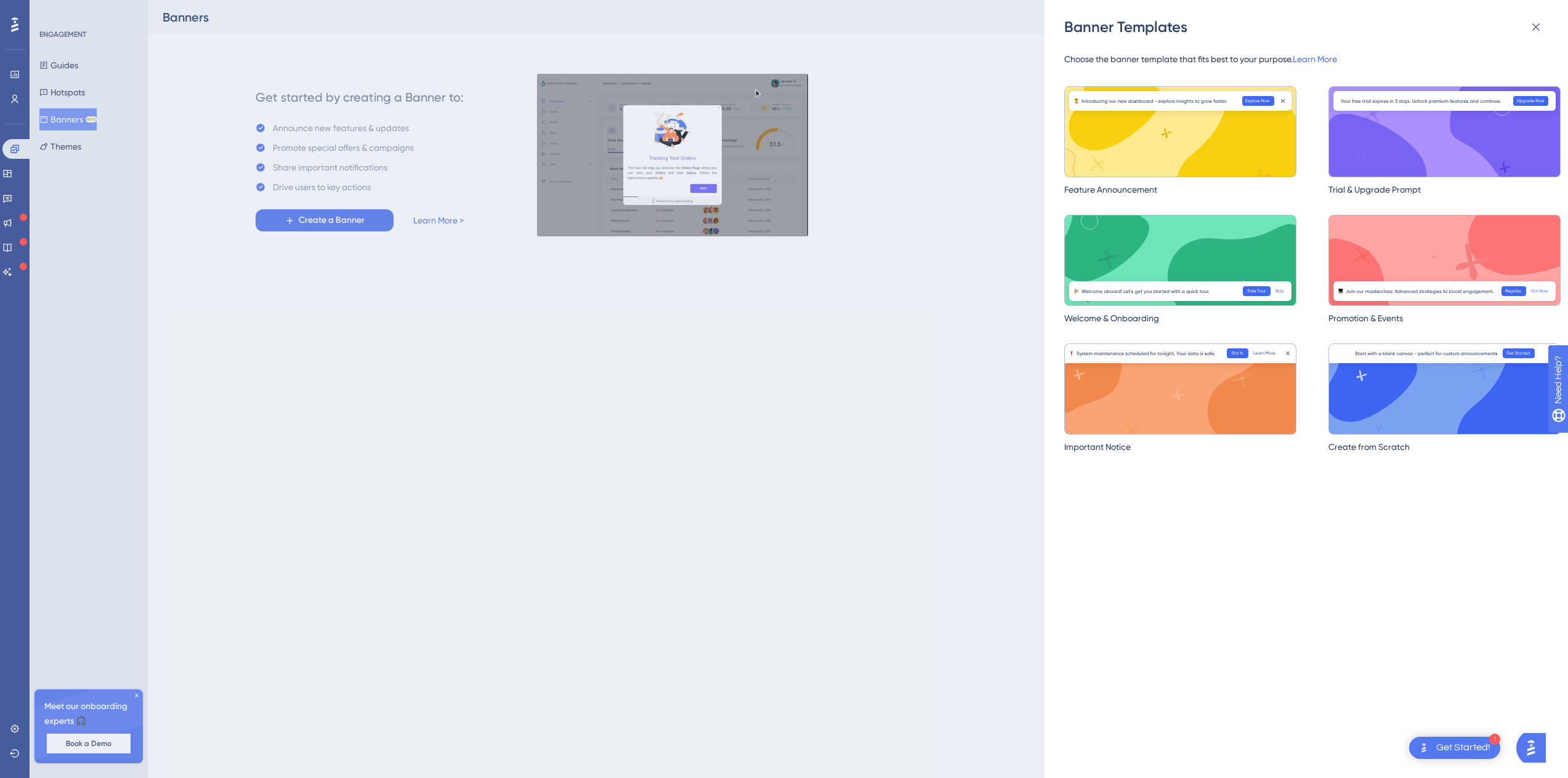
click at [1372, 392] on img at bounding box center [1444, 389] width 232 height 91
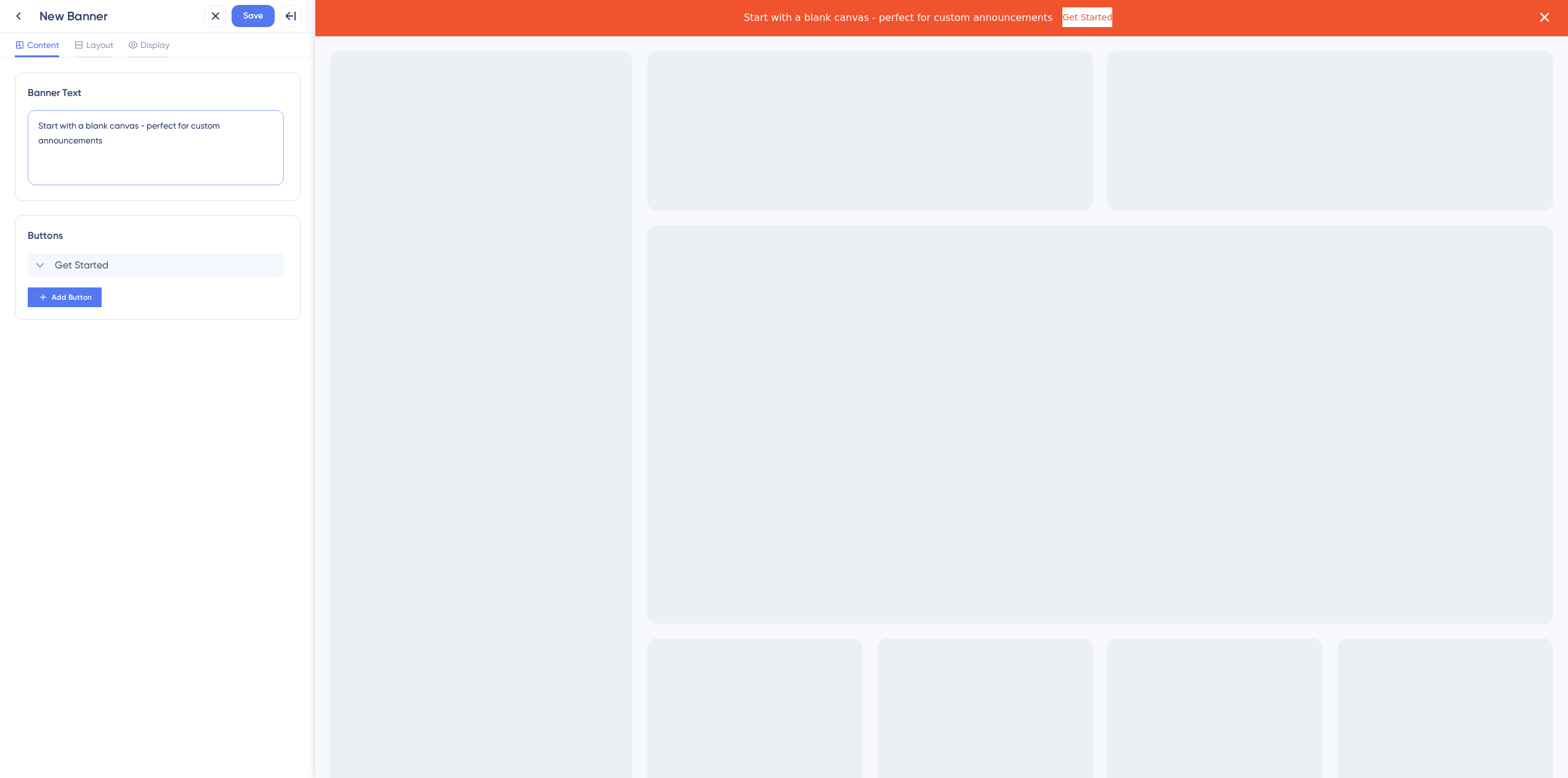
drag, startPoint x: 115, startPoint y: 143, endPoint x: 23, endPoint y: 118, distance: 95.3
click at [23, 118] on div "Banner Text Start with a blank canvas - perfect for custom announcements" at bounding box center [157, 137] width 285 height 128
drag, startPoint x: 171, startPoint y: 139, endPoint x: 158, endPoint y: 126, distance: 18.4
click at [171, 139] on textarea "Welcome to Labor Boss 2.0" at bounding box center [156, 148] width 256 height 75
click at [160, 125] on textarea "Welcome to Labor Boss 2.0" at bounding box center [156, 148] width 256 height 75
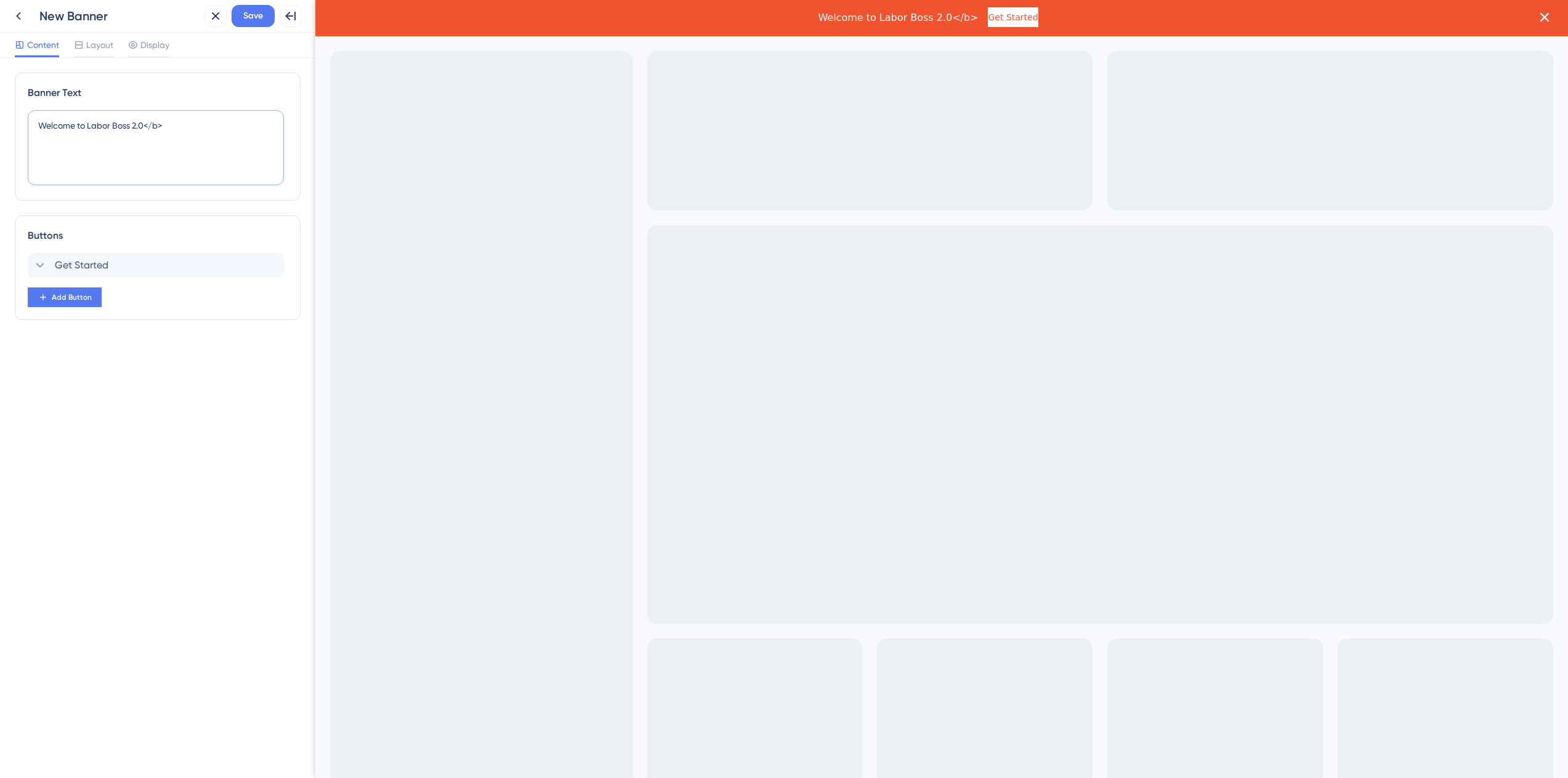
click at [30, 126] on textarea "Welcome to Labor Boss 2.0</b>" at bounding box center [156, 148] width 256 height 75
click at [175, 126] on textarea "**Welcome to Labor Boss 2.0</b>" at bounding box center [156, 148] width 256 height 75
drag, startPoint x: 54, startPoint y: 122, endPoint x: 3, endPoint y: 115, distance: 51.5
click at [3, 115] on div "Banner Text -**Welcome to Labor Boss 2.0 Buttons Get Started Add Button" at bounding box center [157, 418] width 315 height 720
click at [160, 129] on textarea "Welcome to Labor Boss 2.0" at bounding box center [156, 148] width 256 height 75
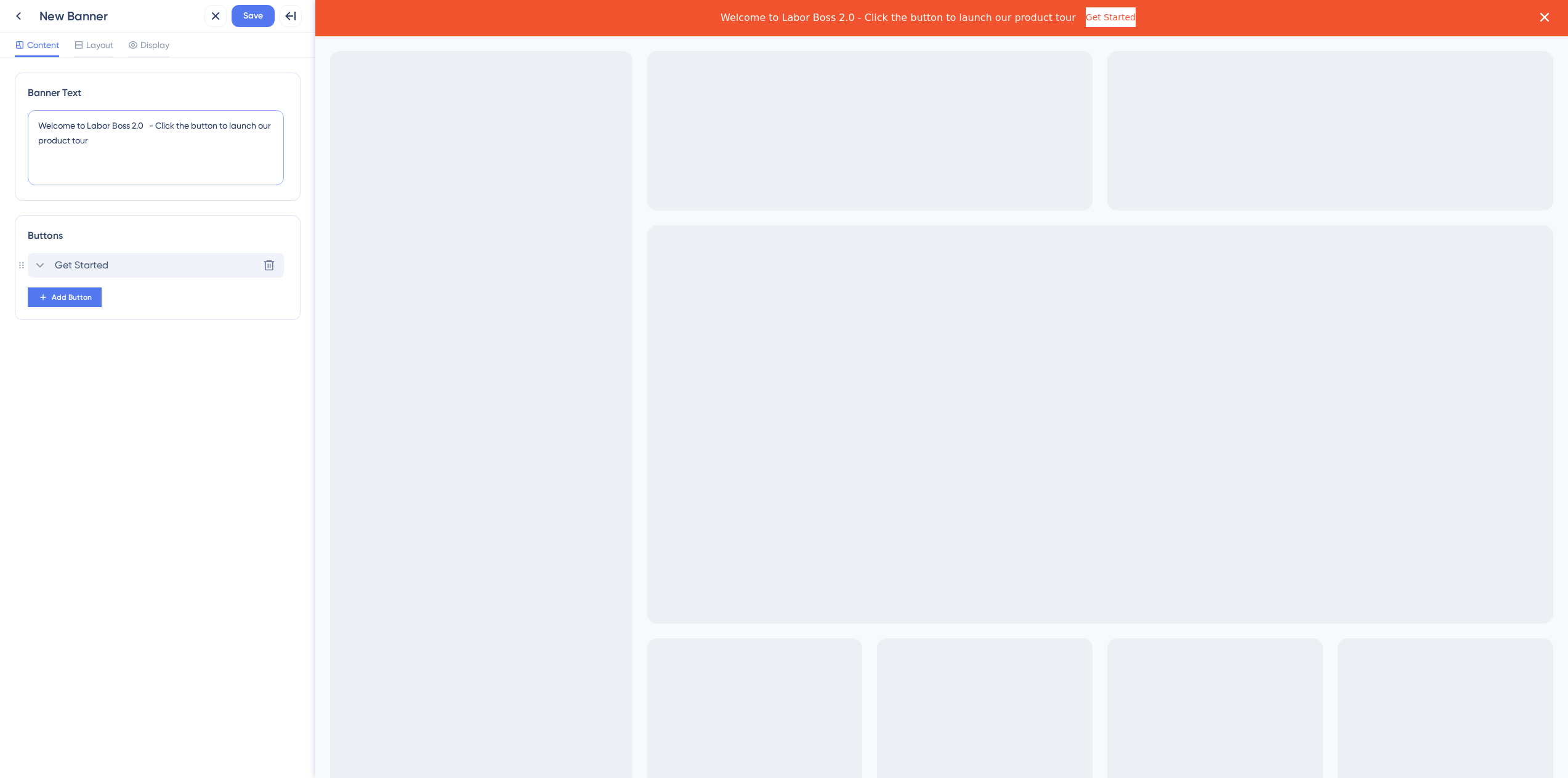
type textarea "Welcome to Labor Boss 2.0 - Click the button to launch our product tour"
click at [48, 267] on div "Get Started" at bounding box center [70, 265] width 76 height 15
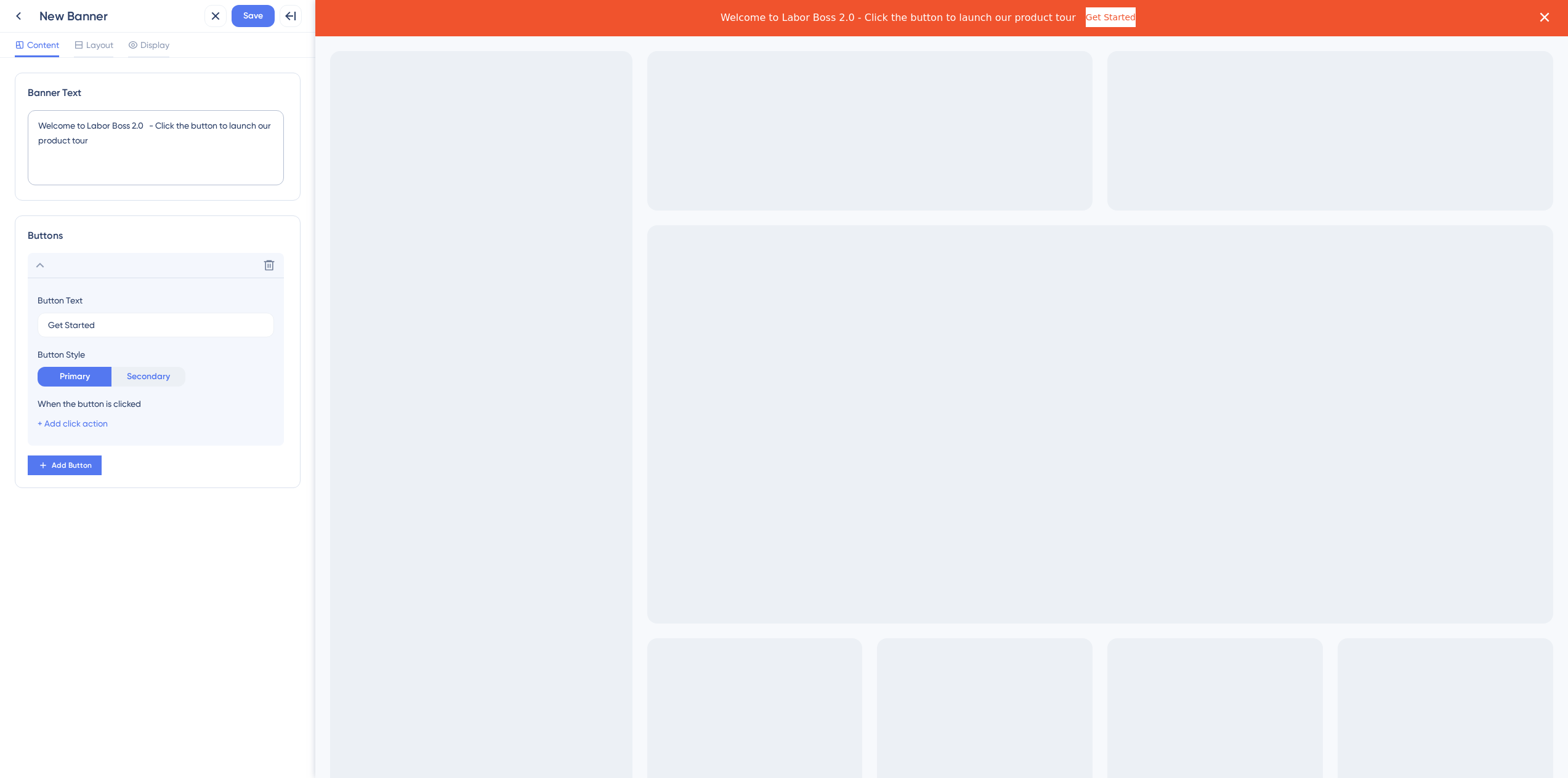
click at [136, 374] on button "Secondary" at bounding box center [148, 376] width 73 height 20
click at [68, 380] on button "Primary" at bounding box center [74, 376] width 73 height 20
click at [73, 419] on link "+ Add click action" at bounding box center [73, 424] width 70 height 10
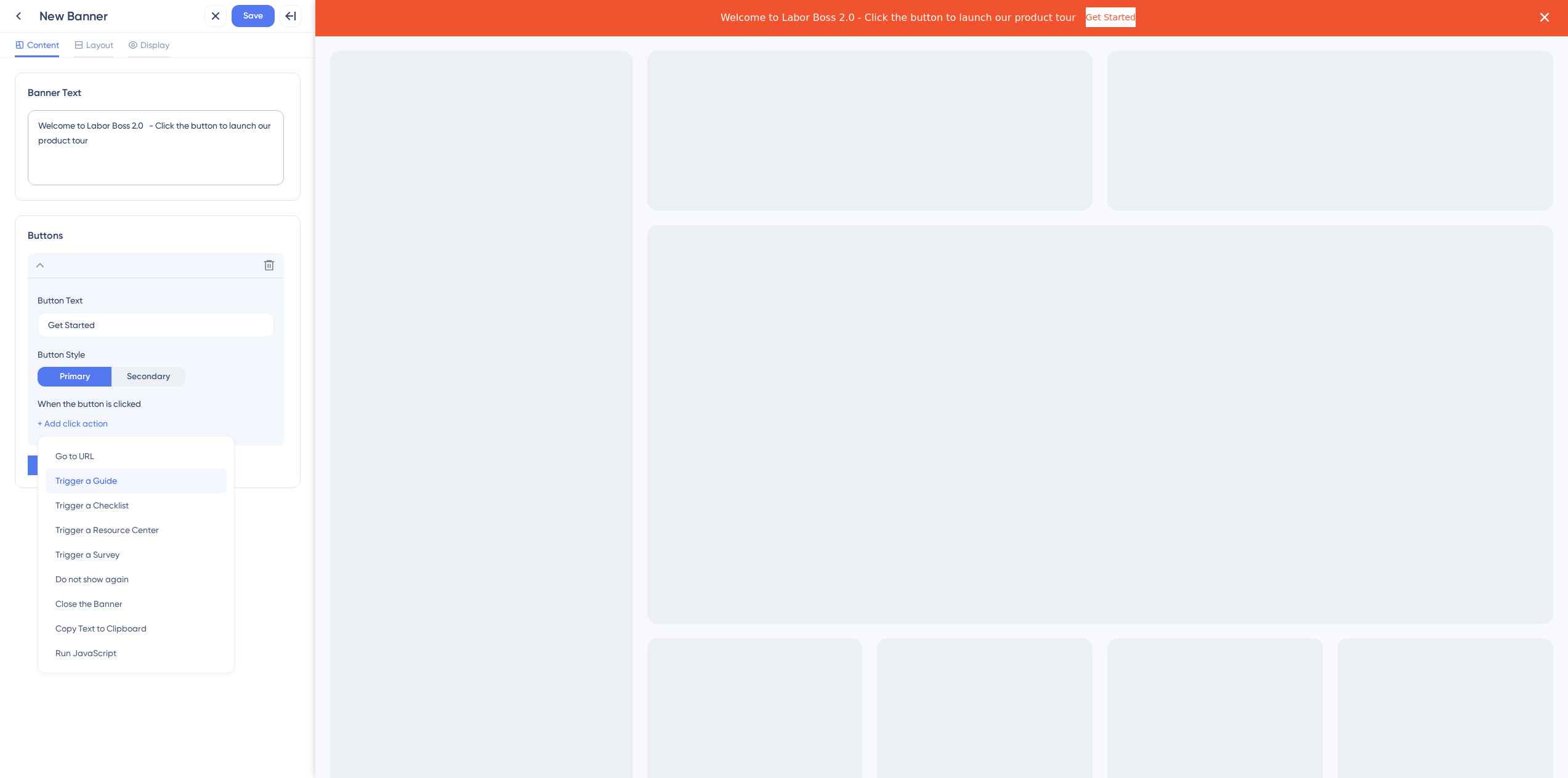
click at [121, 475] on div "Trigger a Guide Trigger a Guide" at bounding box center [136, 480] width 161 height 25
click at [212, 488] on button "Choose a guide" at bounding box center [171, 488] width 237 height 25
click at [129, 492] on button "Choose a guide" at bounding box center [171, 488] width 237 height 25
click at [134, 484] on button "Choose a guide" at bounding box center [171, 488] width 237 height 25
click at [137, 485] on button "Choose a guide" at bounding box center [171, 488] width 237 height 25
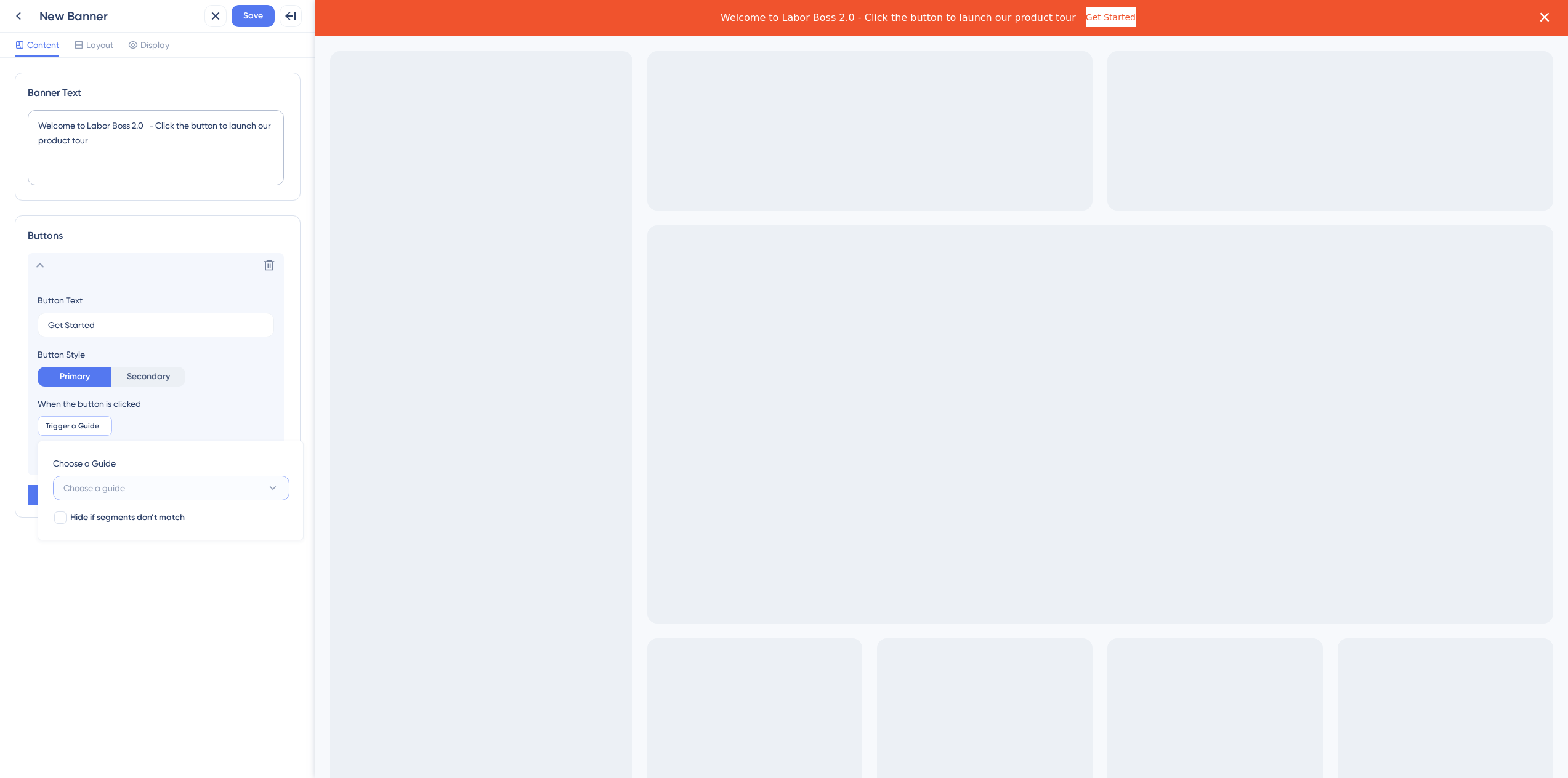
click at [131, 483] on button "Choose a guide" at bounding box center [171, 488] width 237 height 25
click at [111, 509] on div "No Result Found No Result Found" at bounding box center [171, 541] width 237 height 71
click at [116, 517] on label at bounding box center [171, 524] width 220 height 22
click at [116, 519] on input at bounding box center [162, 524] width 182 height 10
click at [138, 488] on button "Choose a guide" at bounding box center [171, 488] width 237 height 25
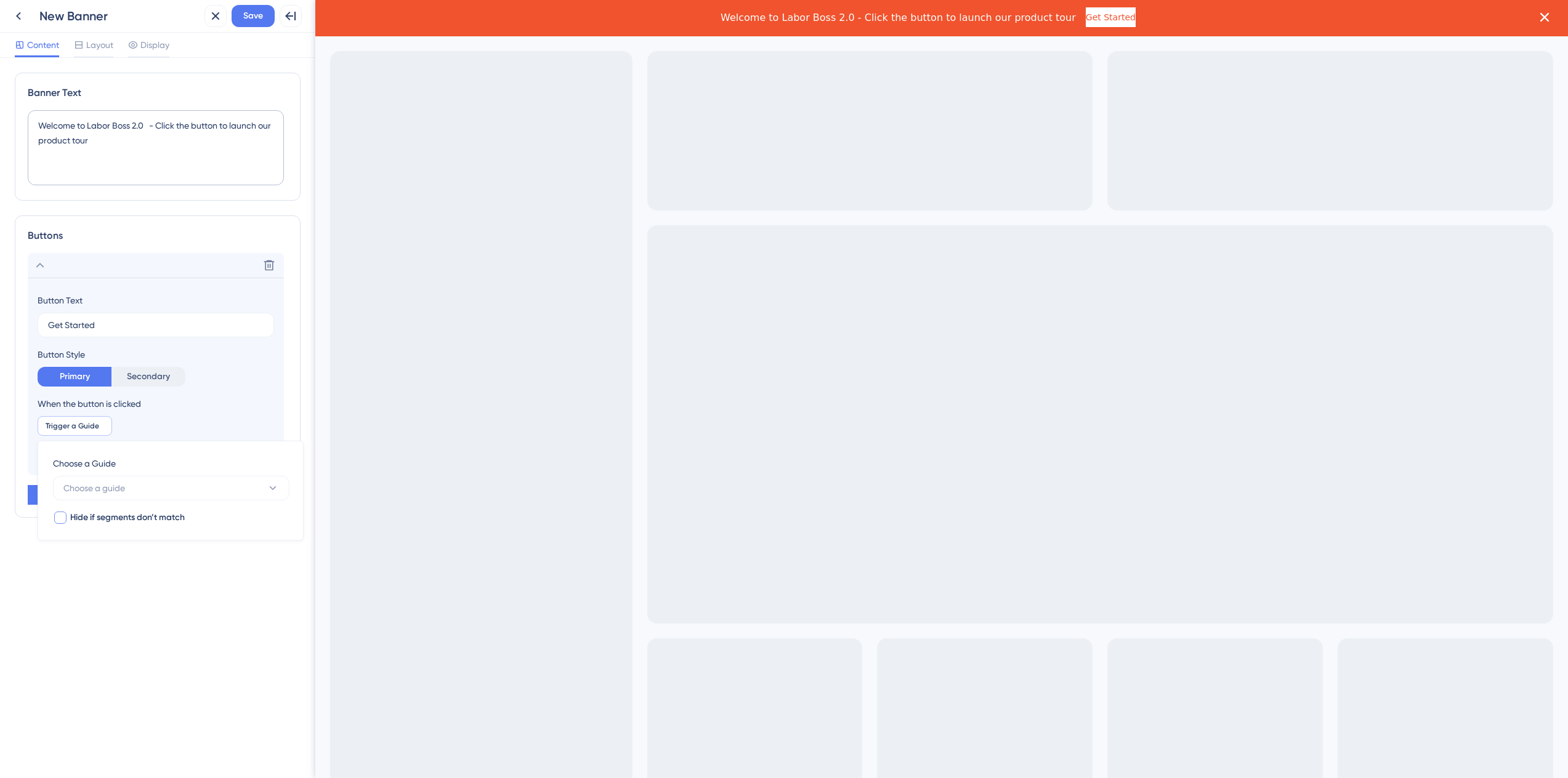
click at [108, 514] on span "Hide if segments don’t match" at bounding box center [127, 517] width 115 height 15
checkbox input "true"
click at [254, 18] on span "Save" at bounding box center [253, 15] width 20 height 15
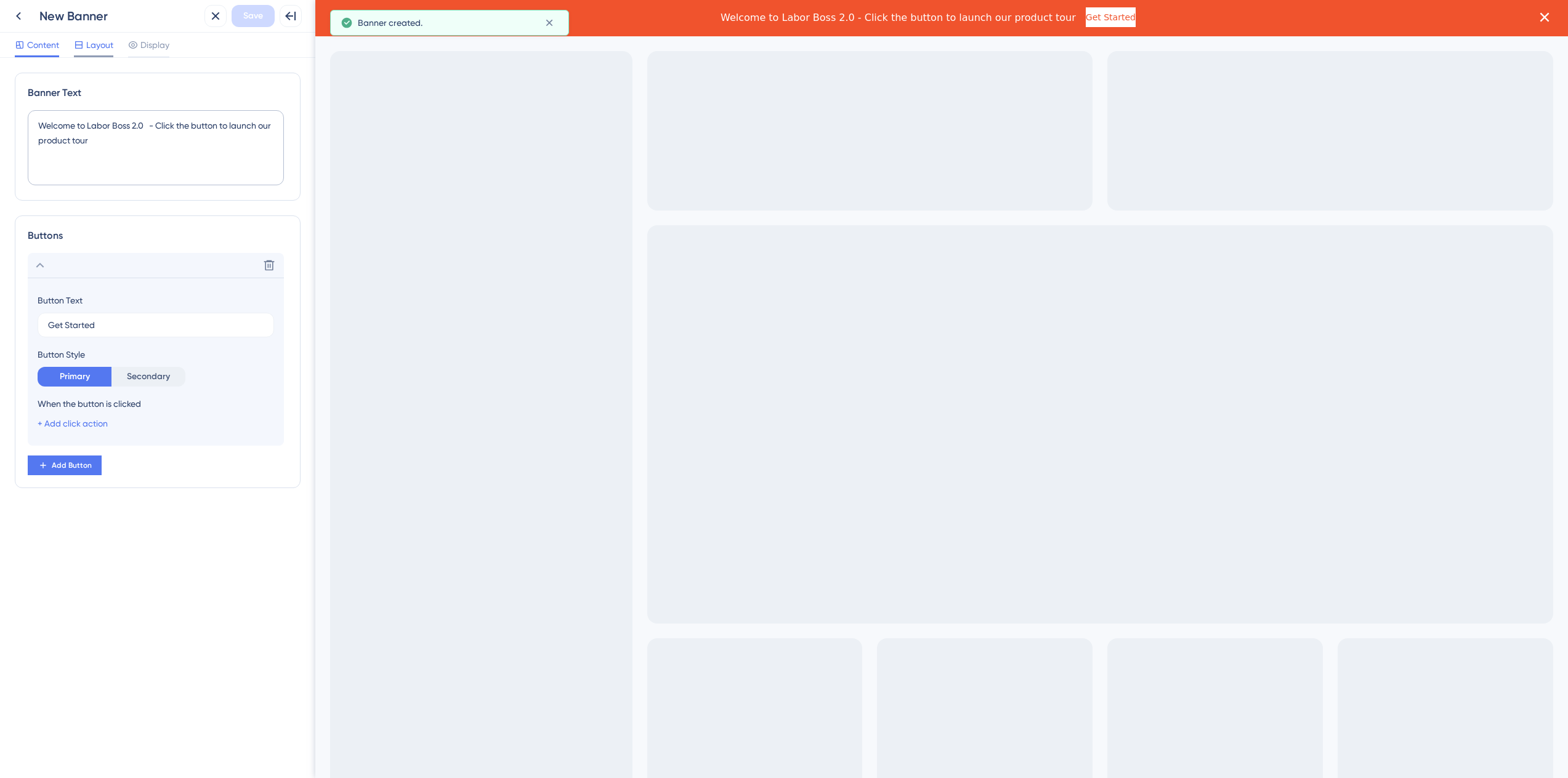
click at [84, 37] on div "Content Layout Display" at bounding box center [157, 45] width 315 height 26
click at [84, 38] on div at bounding box center [79, 44] width 10 height 15
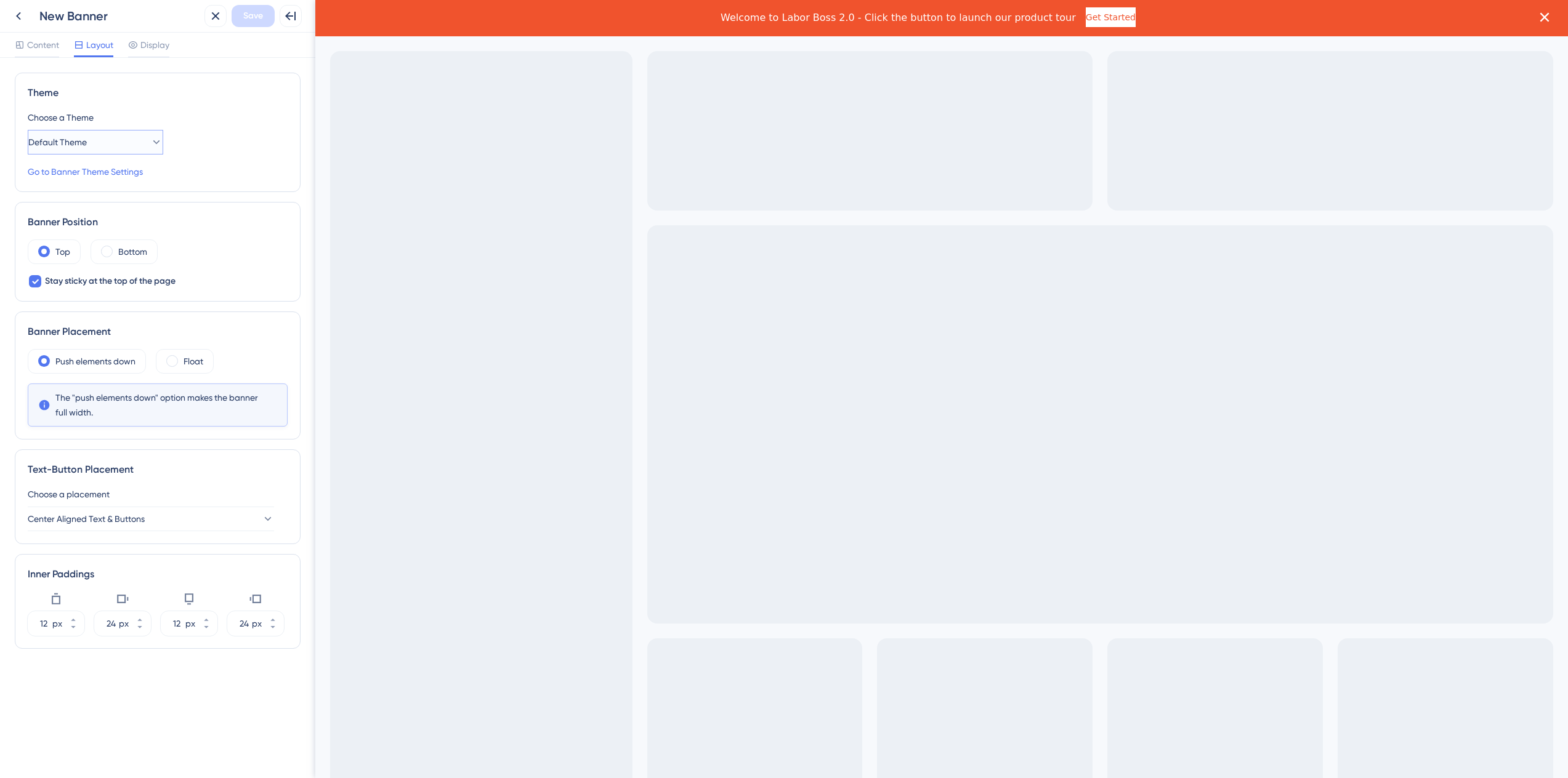
click at [156, 138] on button "Default Theme" at bounding box center [95, 142] width 136 height 25
click at [184, 354] on label "Float" at bounding box center [193, 360] width 20 height 15
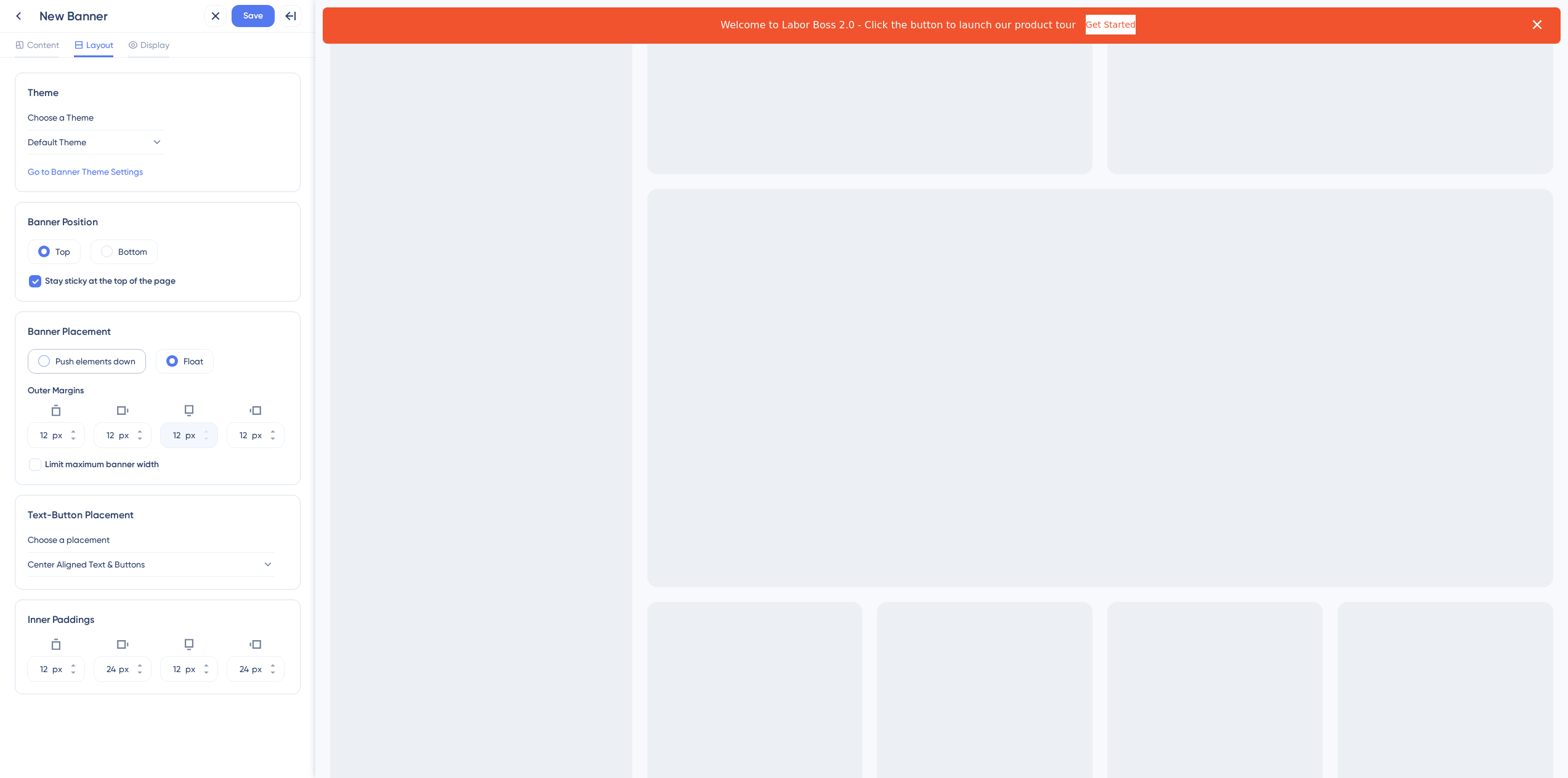
click at [115, 359] on label "Push elements down" at bounding box center [96, 360] width 80 height 15
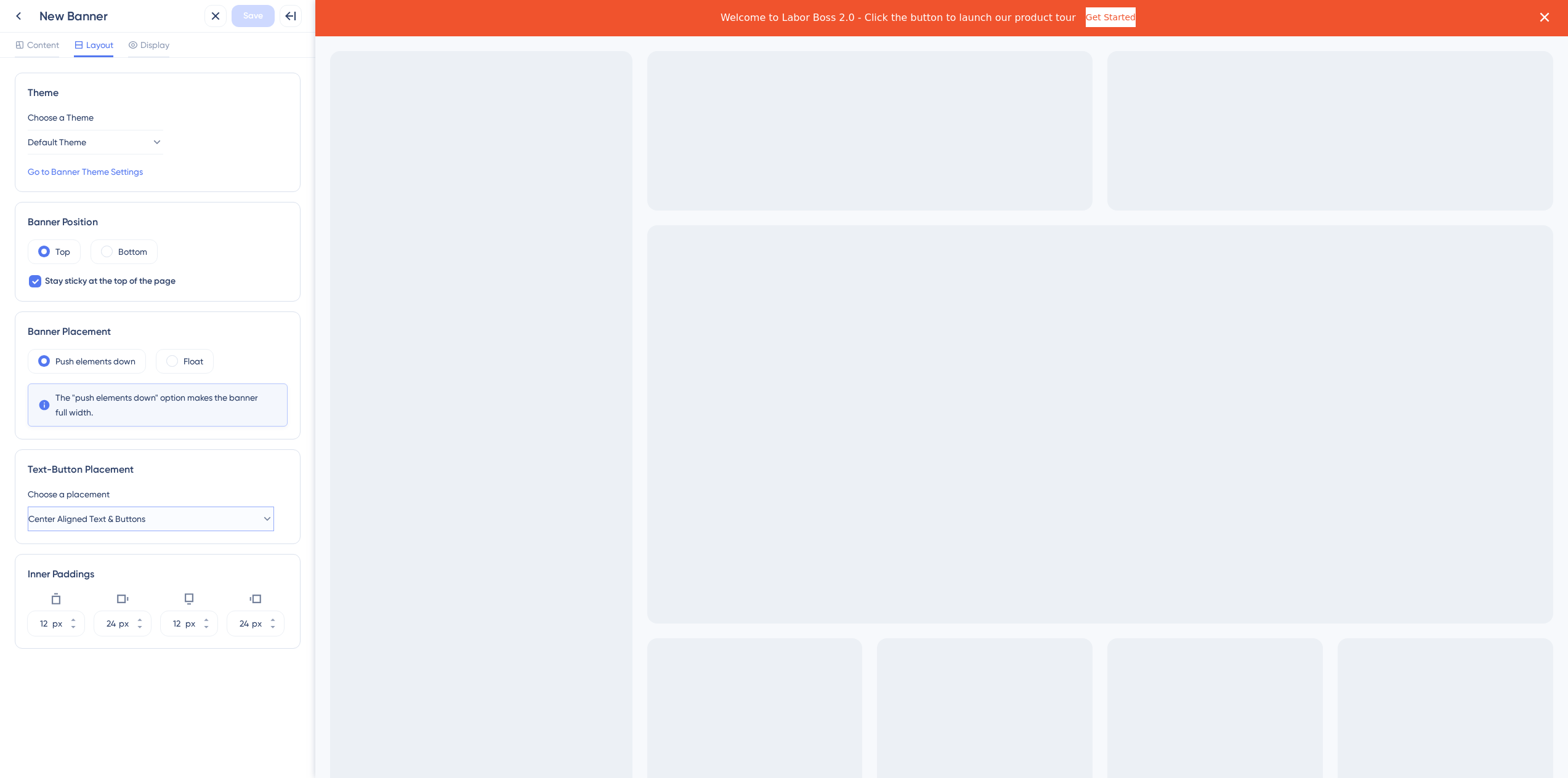
click at [213, 517] on button "Center Aligned Text & Buttons" at bounding box center [150, 518] width 246 height 25
click at [161, 579] on span "Left Aligned Text & Right Aligned Buttons" at bounding box center [125, 581] width 160 height 15
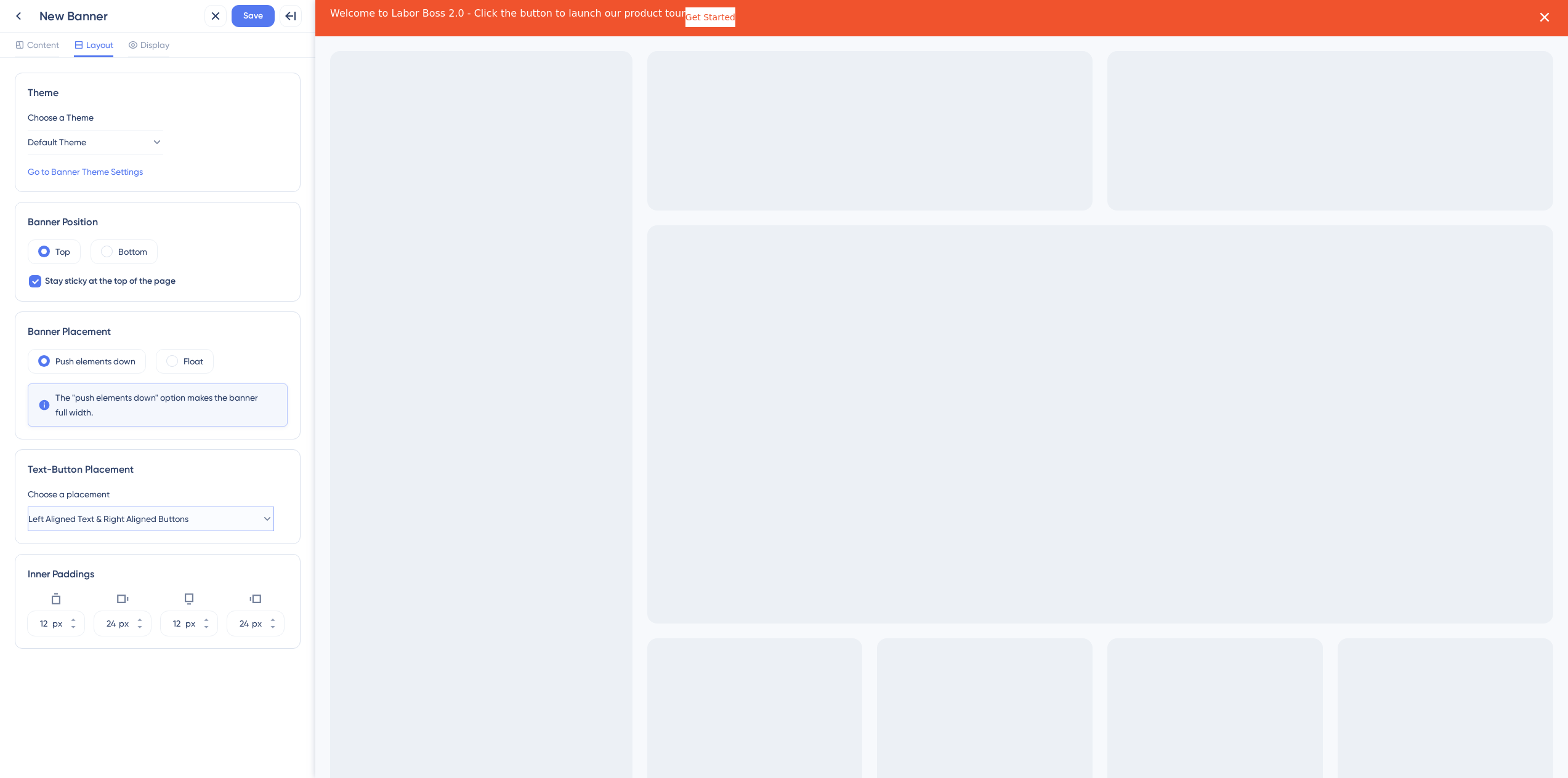
click at [142, 517] on span "Left Aligned Text & Right Aligned Buttons" at bounding box center [108, 518] width 160 height 15
click at [139, 552] on span "Left Aligned Text & Buttons" at bounding box center [97, 556] width 105 height 15
click at [145, 505] on div "Choose a placement Left Aligned Text & Buttons" at bounding box center [157, 509] width 260 height 44
click at [144, 518] on button "Left Aligned Text & Buttons" at bounding box center [150, 518] width 246 height 25
click at [145, 602] on span "Center Aligned Text & Buttons" at bounding box center [103, 605] width 117 height 15
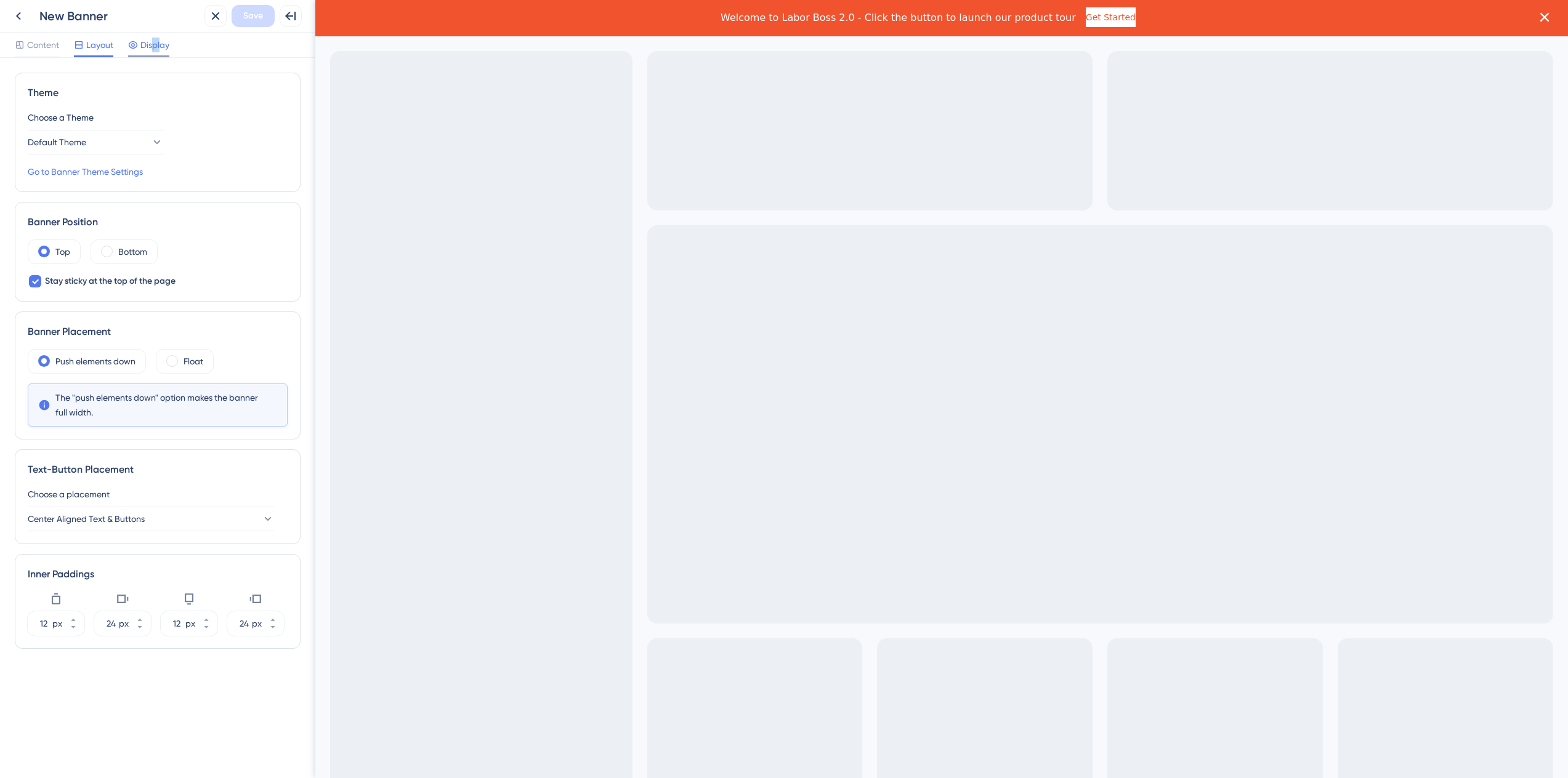
click at [156, 50] on span "Display" at bounding box center [155, 44] width 29 height 15
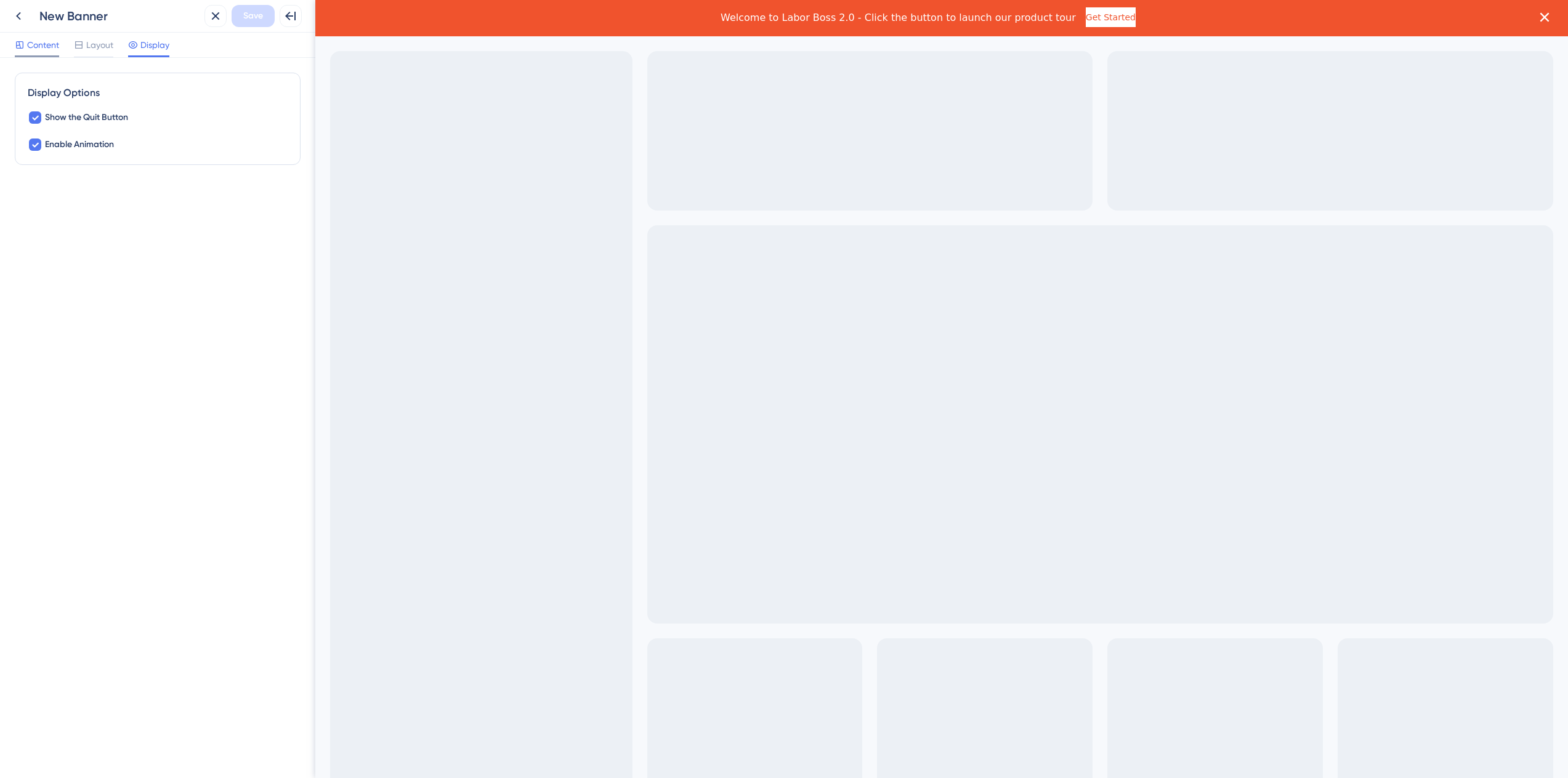
click at [30, 48] on span "Content" at bounding box center [43, 44] width 32 height 15
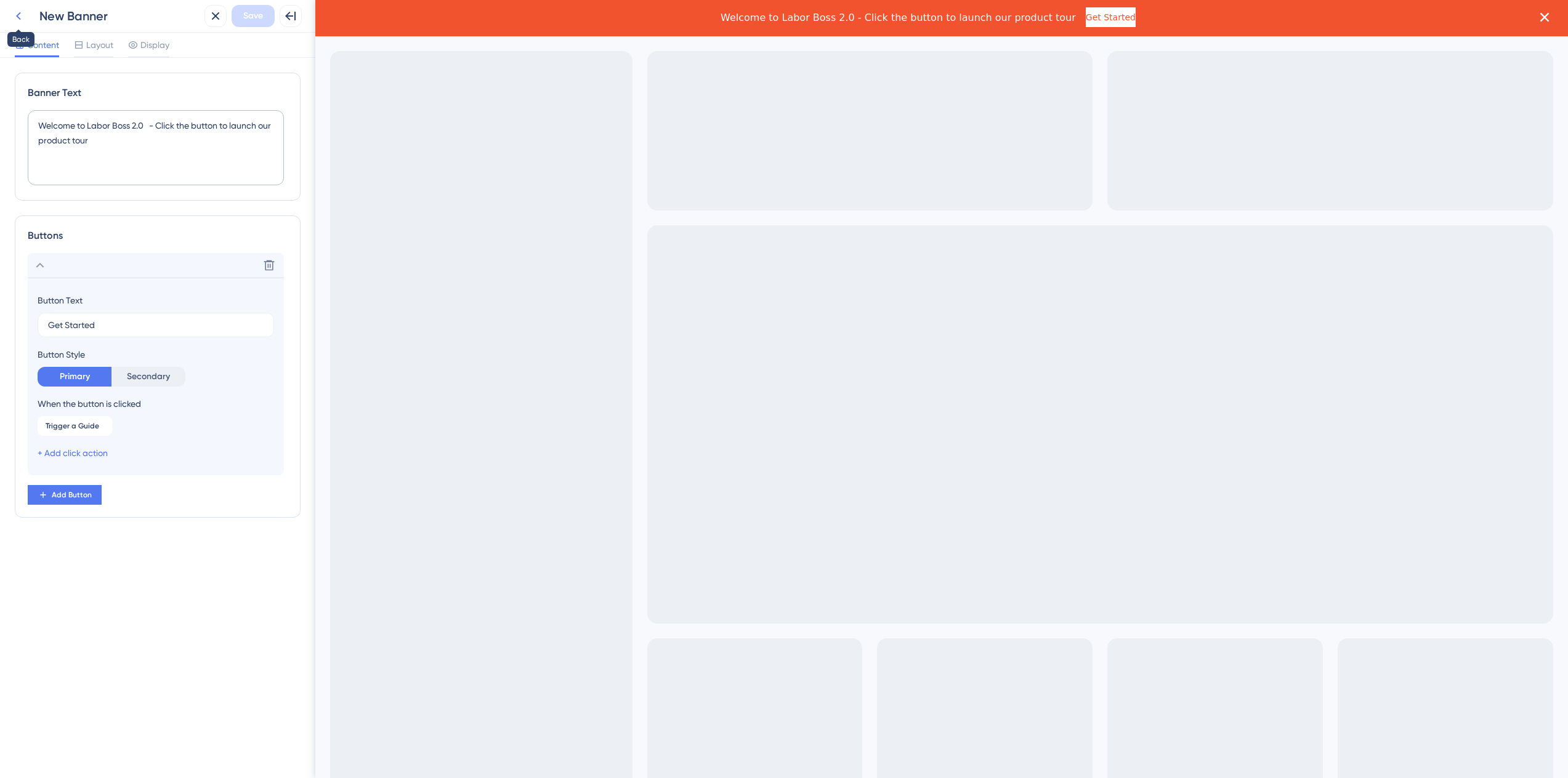
click at [25, 16] on icon at bounding box center [18, 15] width 15 height 15
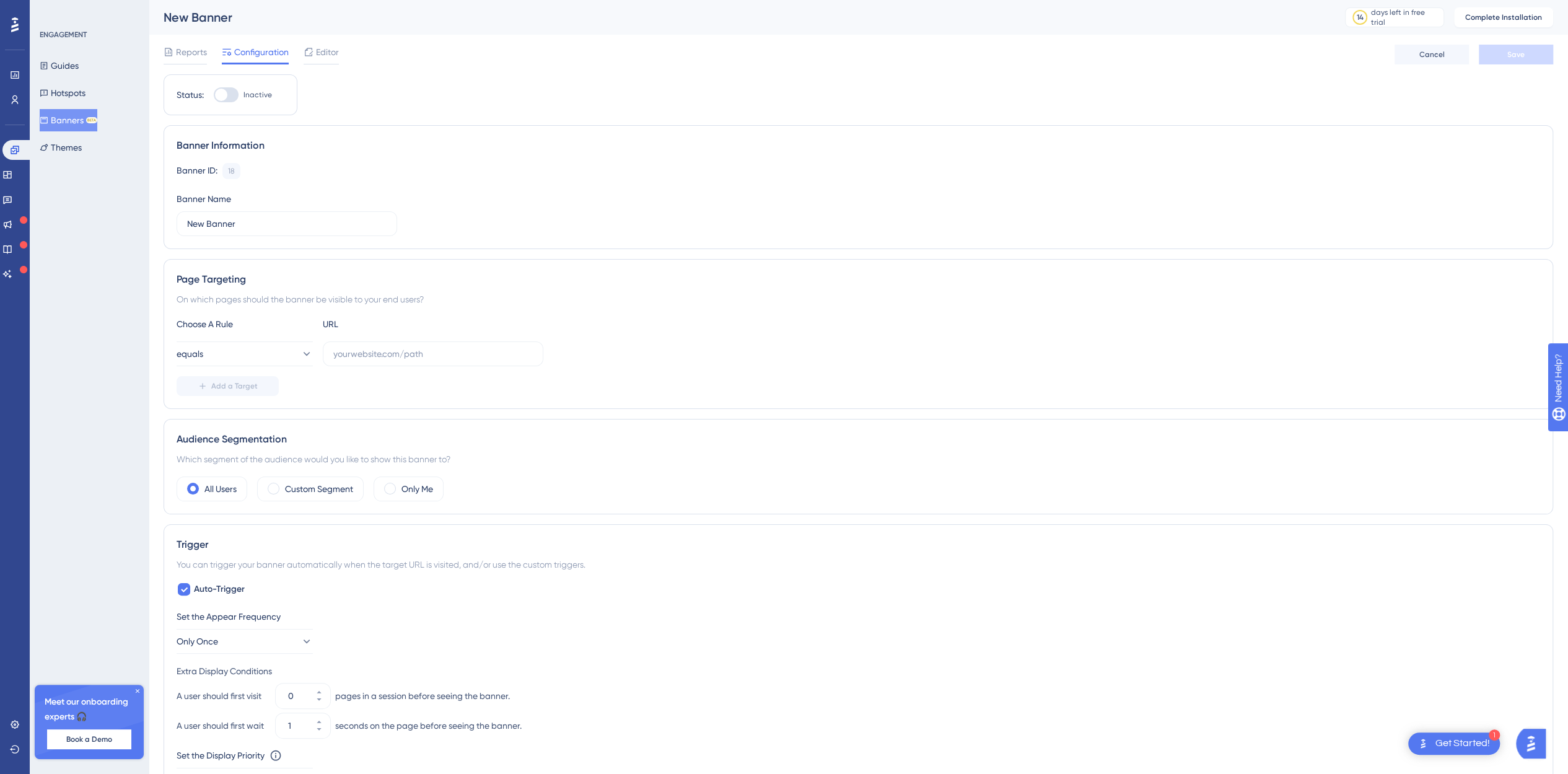
click at [82, 120] on button "Banners BETA" at bounding box center [68, 120] width 58 height 22
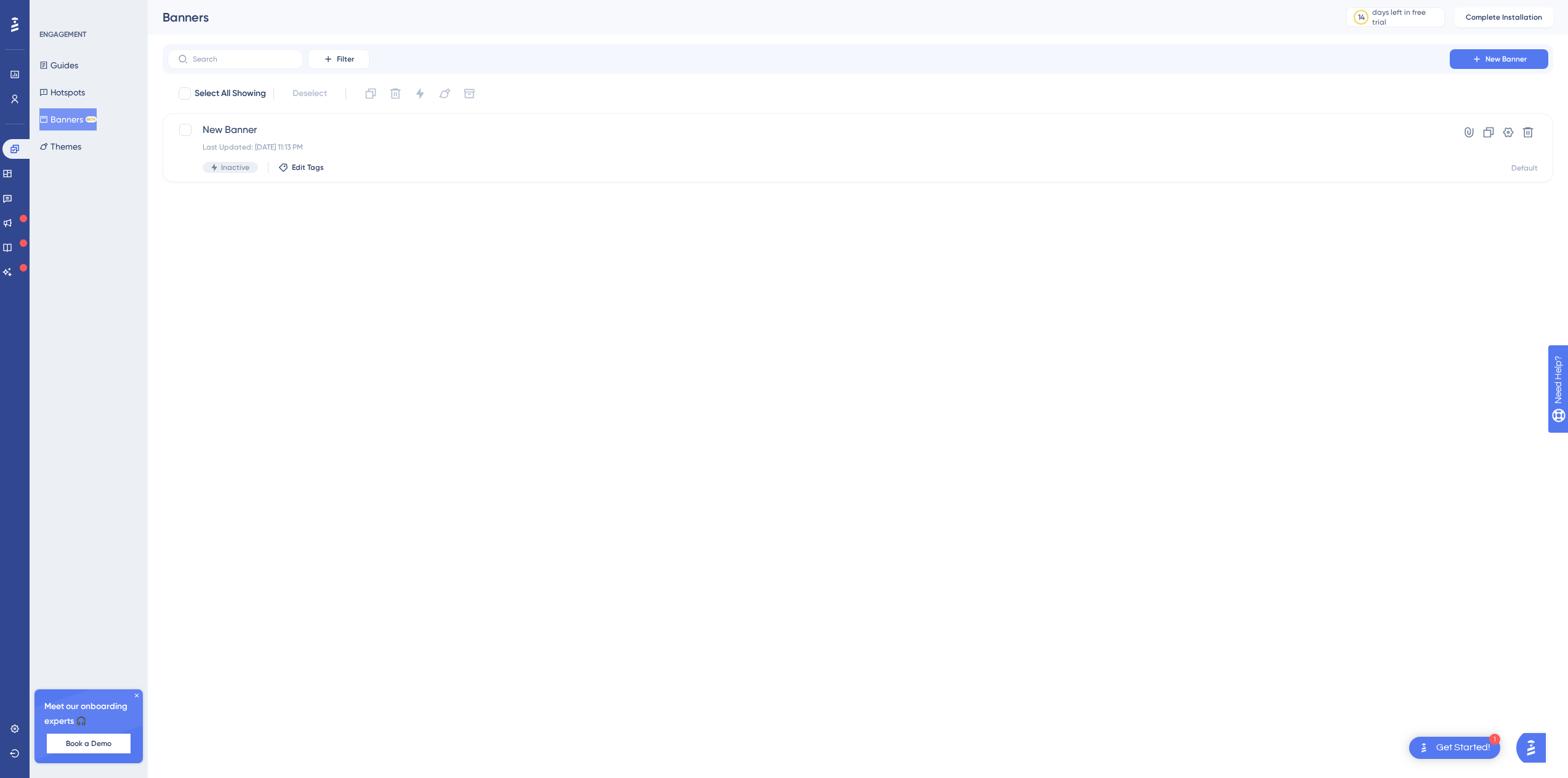
click at [89, 123] on button "Banners BETA" at bounding box center [68, 120] width 57 height 22
click at [206, 137] on span "New Banner" at bounding box center [808, 129] width 1212 height 15
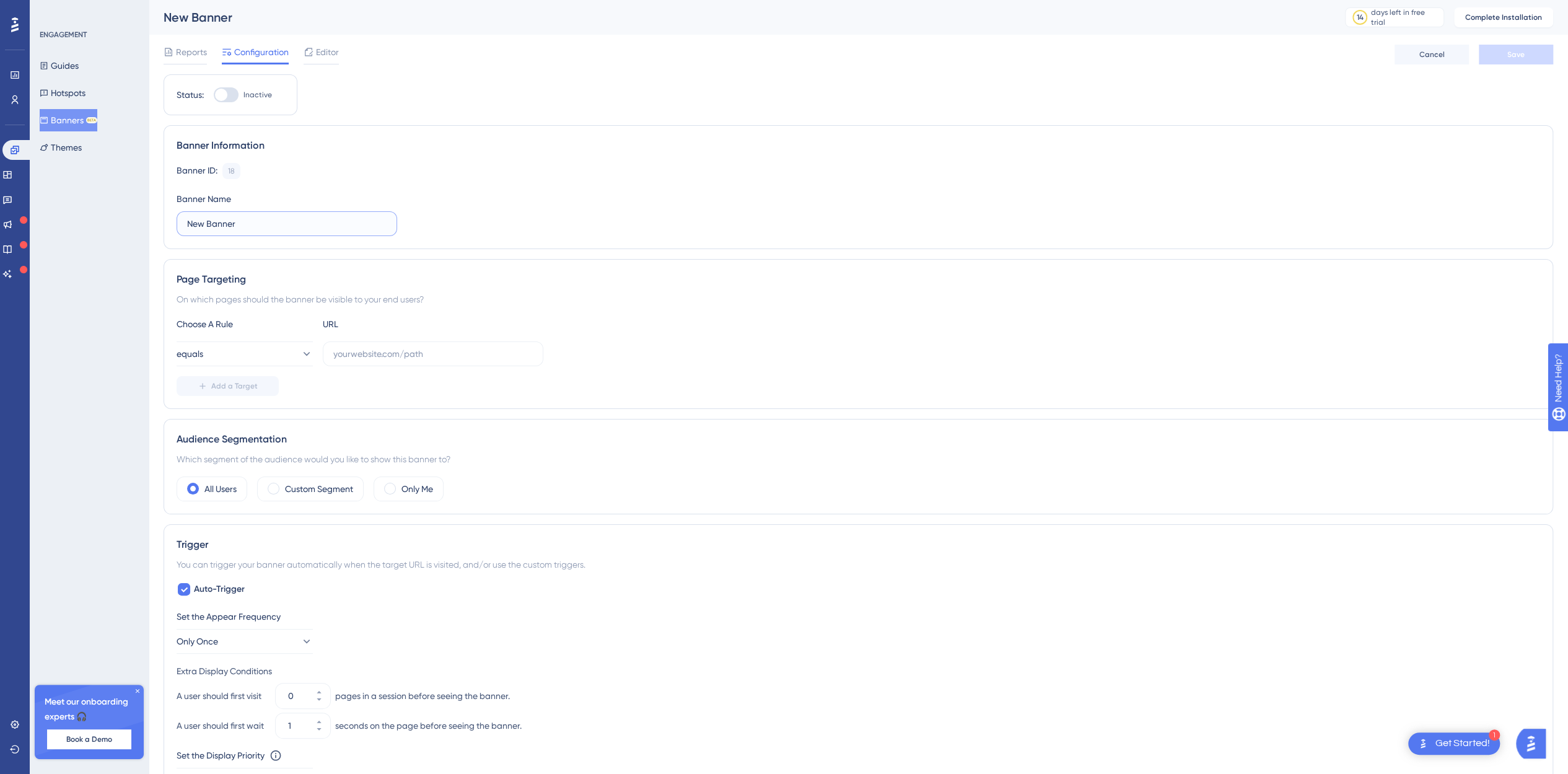
drag, startPoint x: 267, startPoint y: 220, endPoint x: 76, endPoint y: 206, distance: 191.5
click at [149, 206] on div "Performance Users Engagement Widgets Feedback Product Updates Knowledge Base AI…" at bounding box center [858, 556] width 1419 height 1113
type input "LB2.0 Tour Launch"
click at [1496, 52] on button "Save" at bounding box center [1516, 54] width 74 height 20
click at [345, 350] on input "text" at bounding box center [433, 354] width 199 height 14
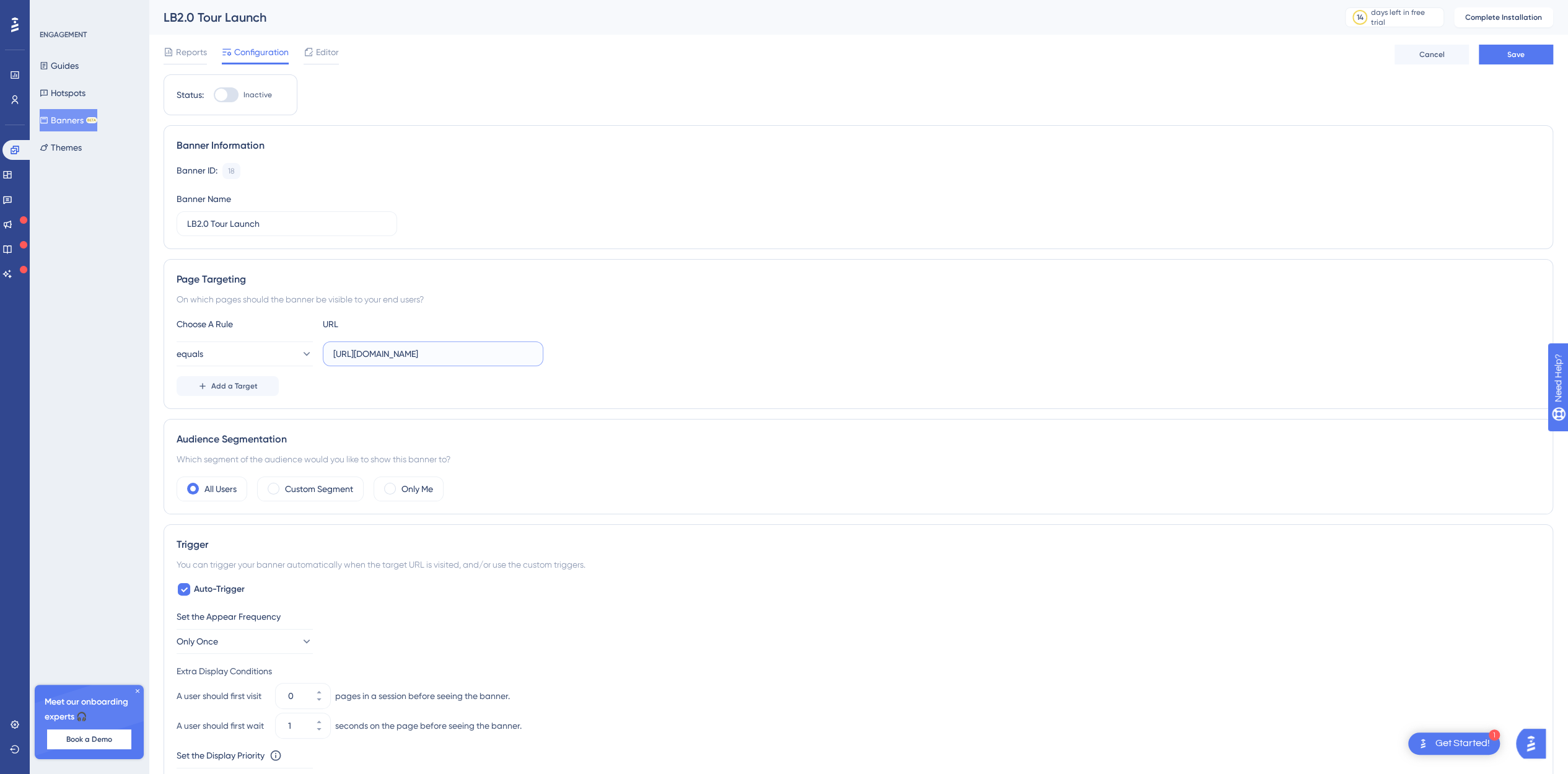
type input "https://admin.labor-boss.com"
click at [1540, 45] on button "Save" at bounding box center [1516, 54] width 74 height 20
click at [58, 150] on button "Themes" at bounding box center [60, 148] width 42 height 22
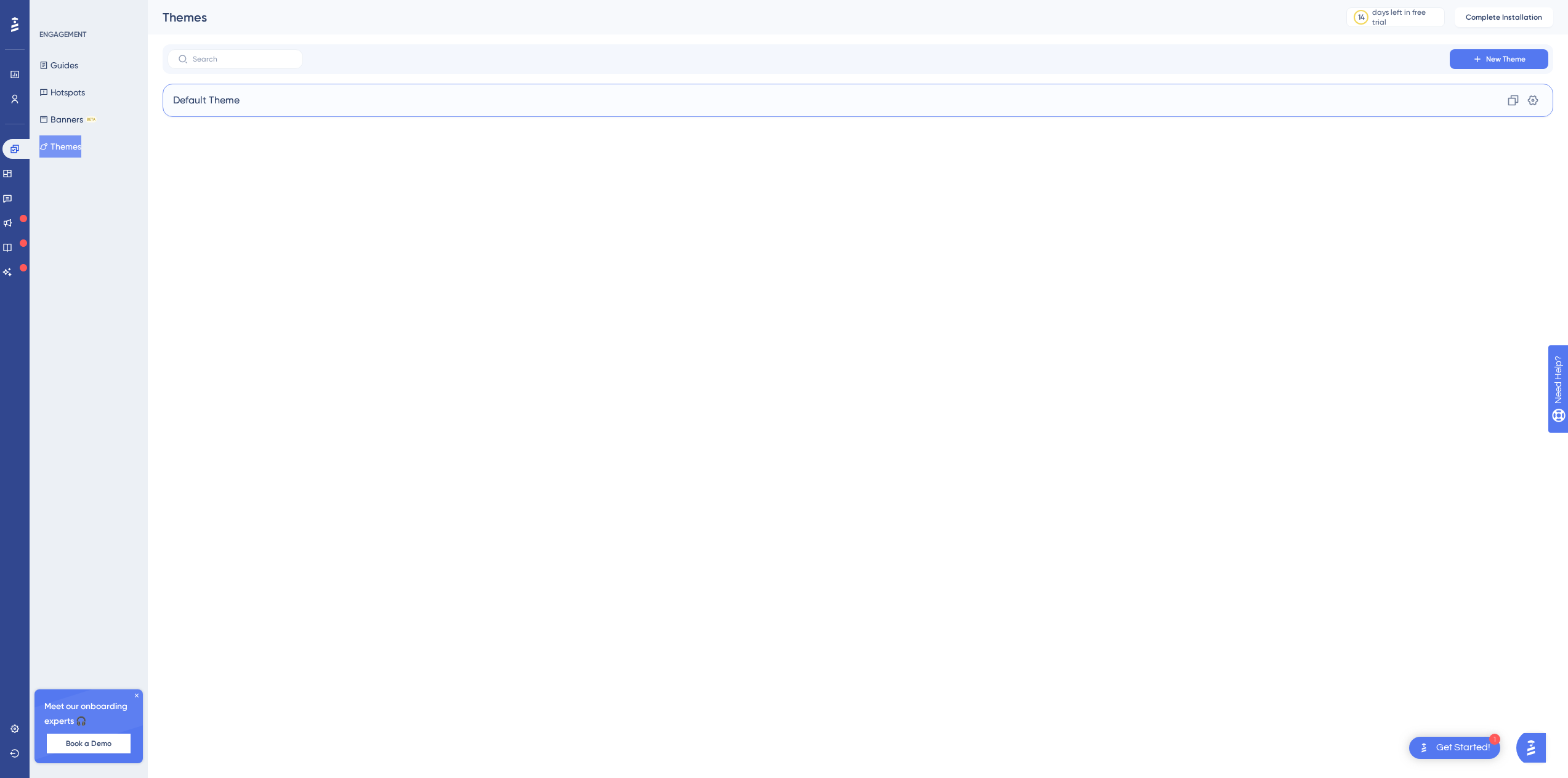
click at [203, 96] on span "Default Theme" at bounding box center [206, 100] width 67 height 15
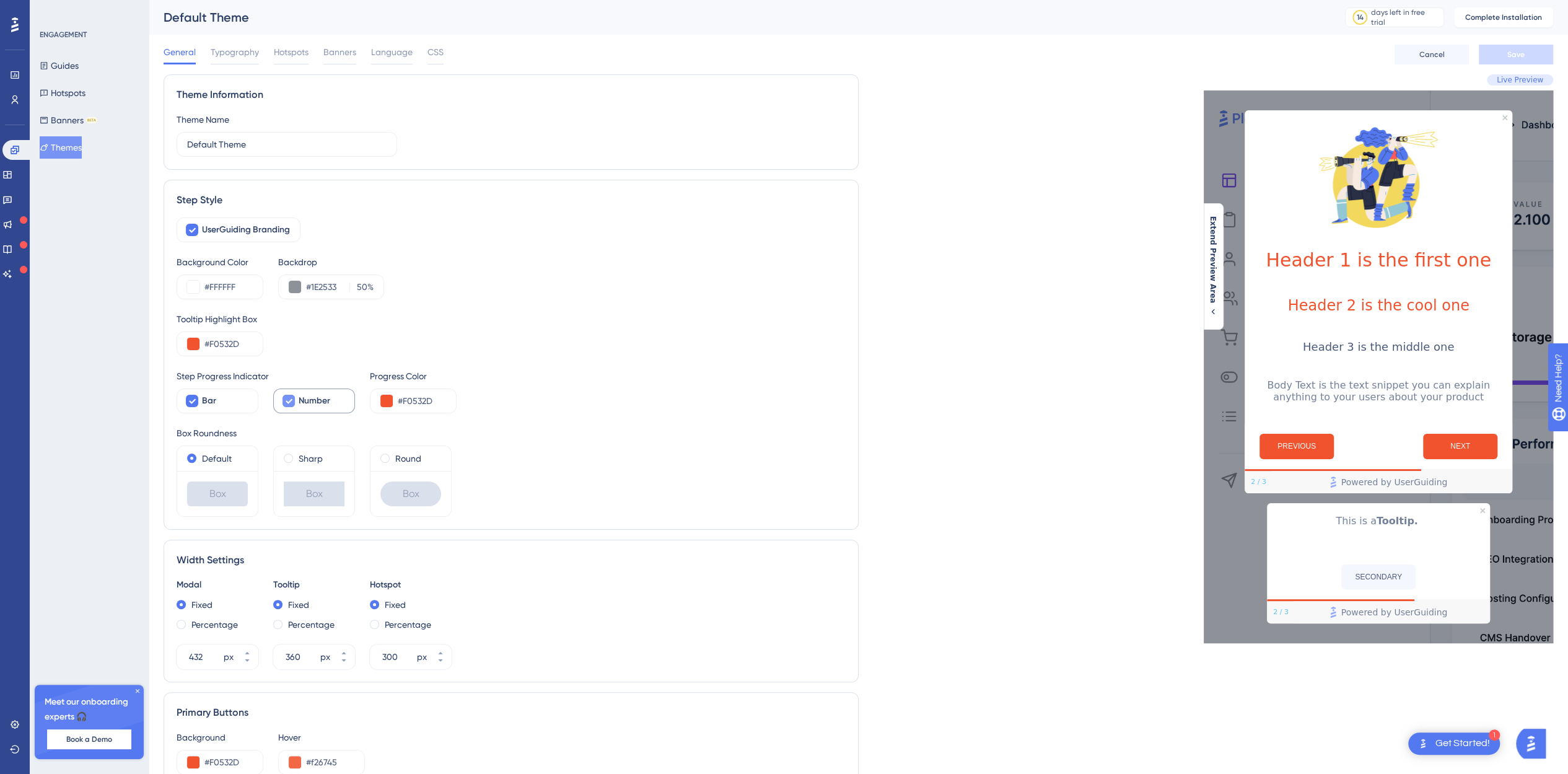
click at [293, 396] on div at bounding box center [289, 401] width 12 height 12
checkbox input "true"
click at [222, 56] on span "Typography" at bounding box center [235, 52] width 48 height 15
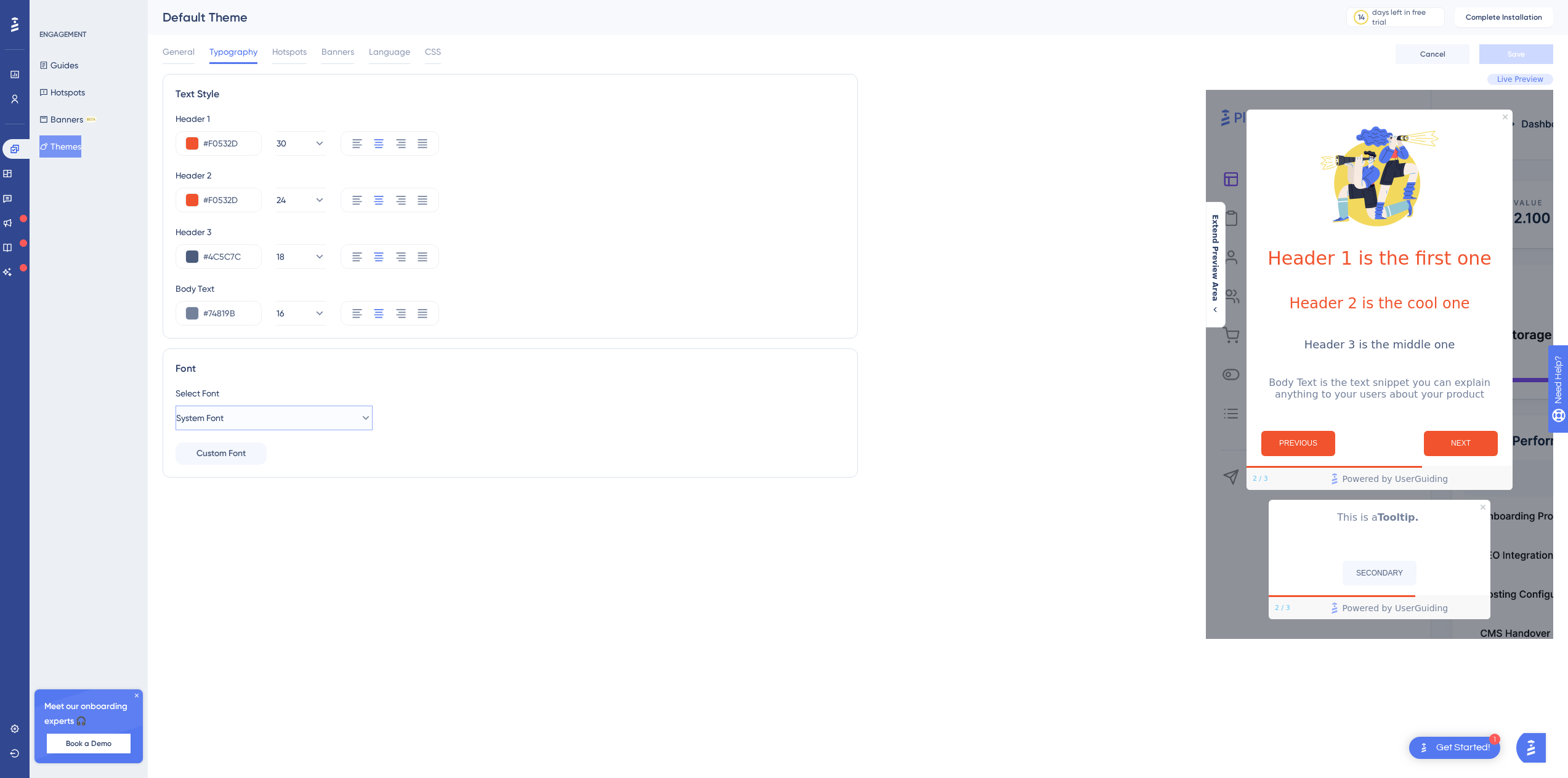
click at [360, 418] on icon at bounding box center [366, 418] width 12 height 12
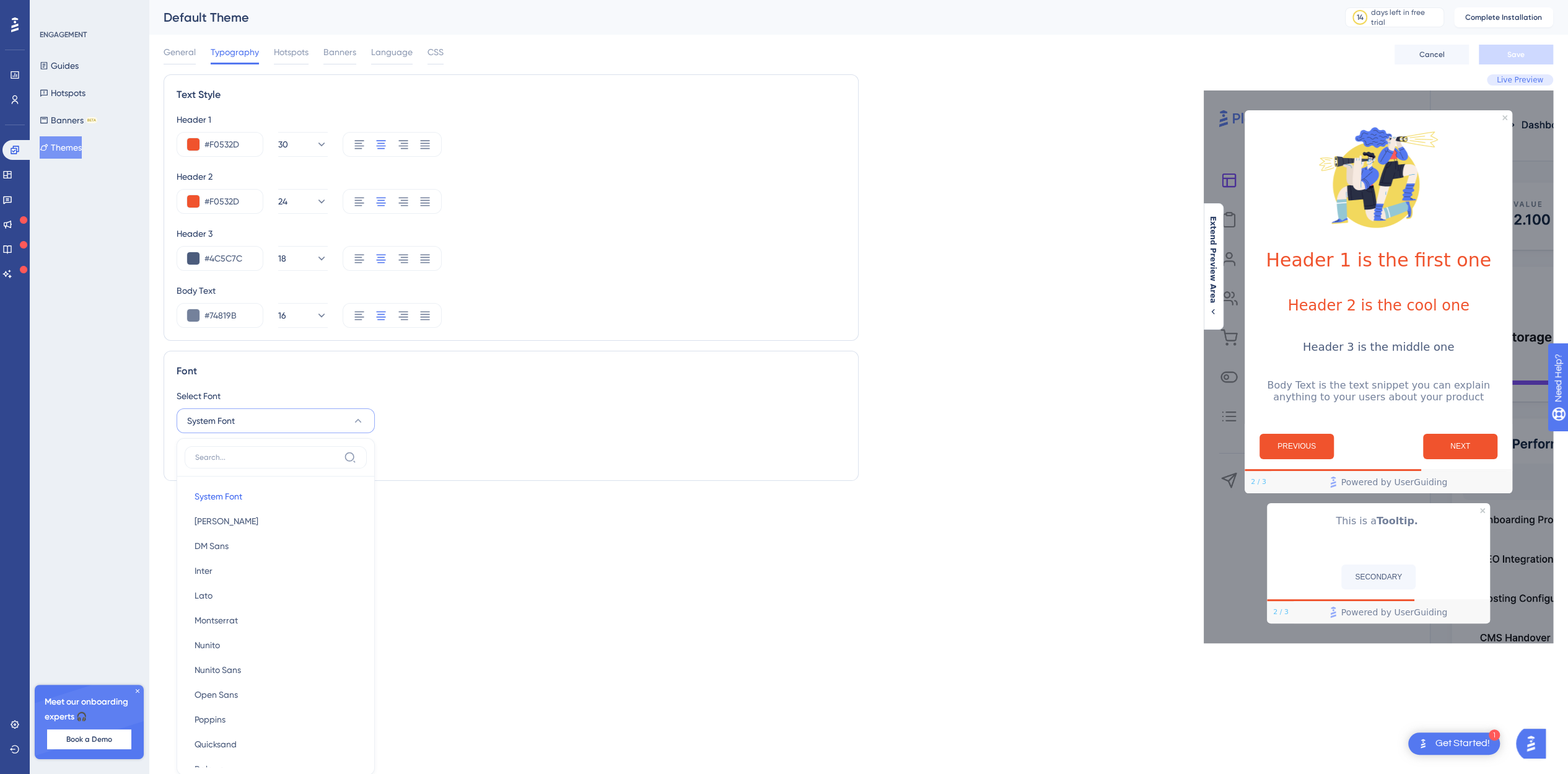
scroll to position [74, 0]
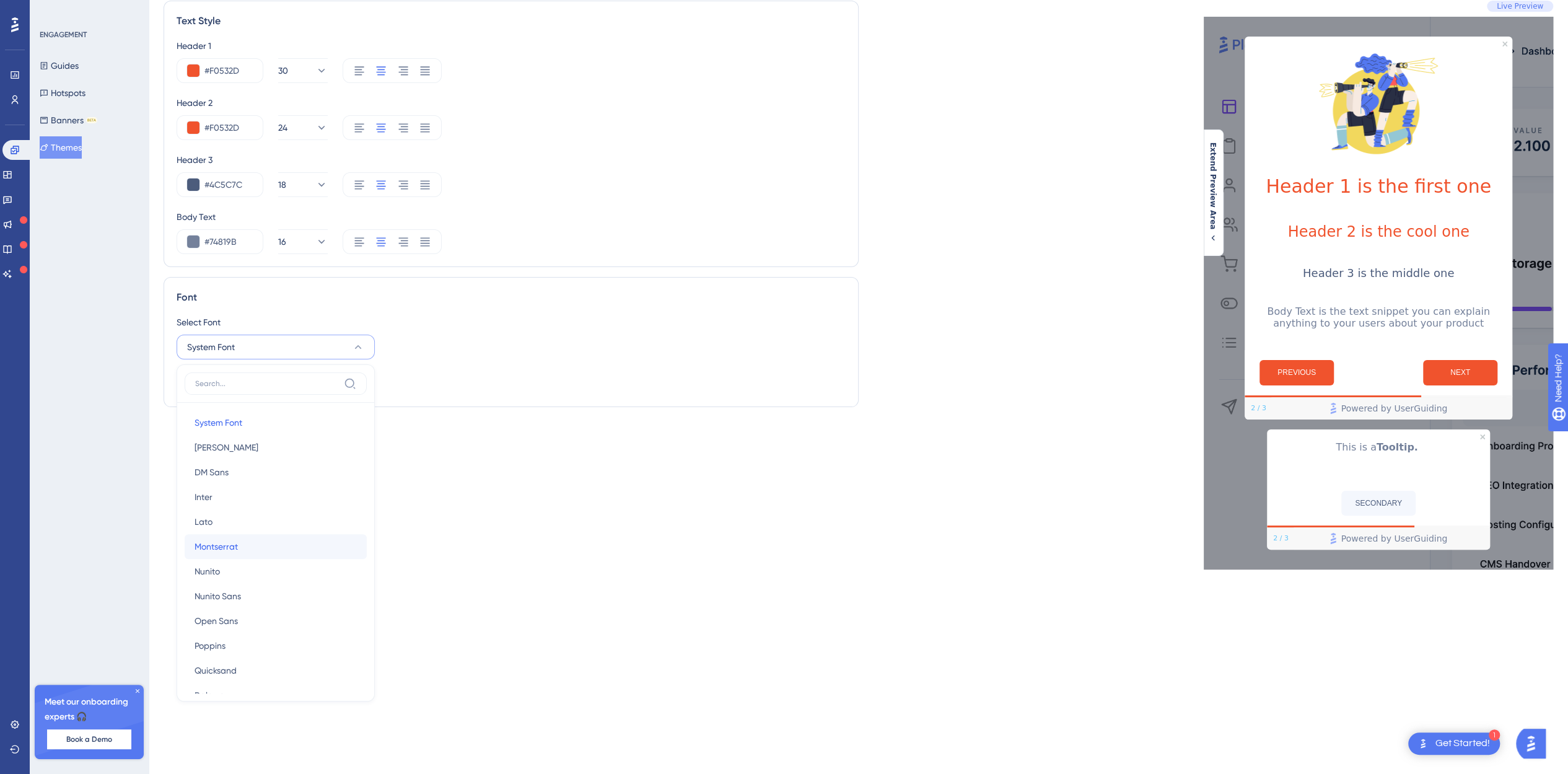
click at [260, 538] on button "Montserrat Montserrat" at bounding box center [276, 546] width 182 height 25
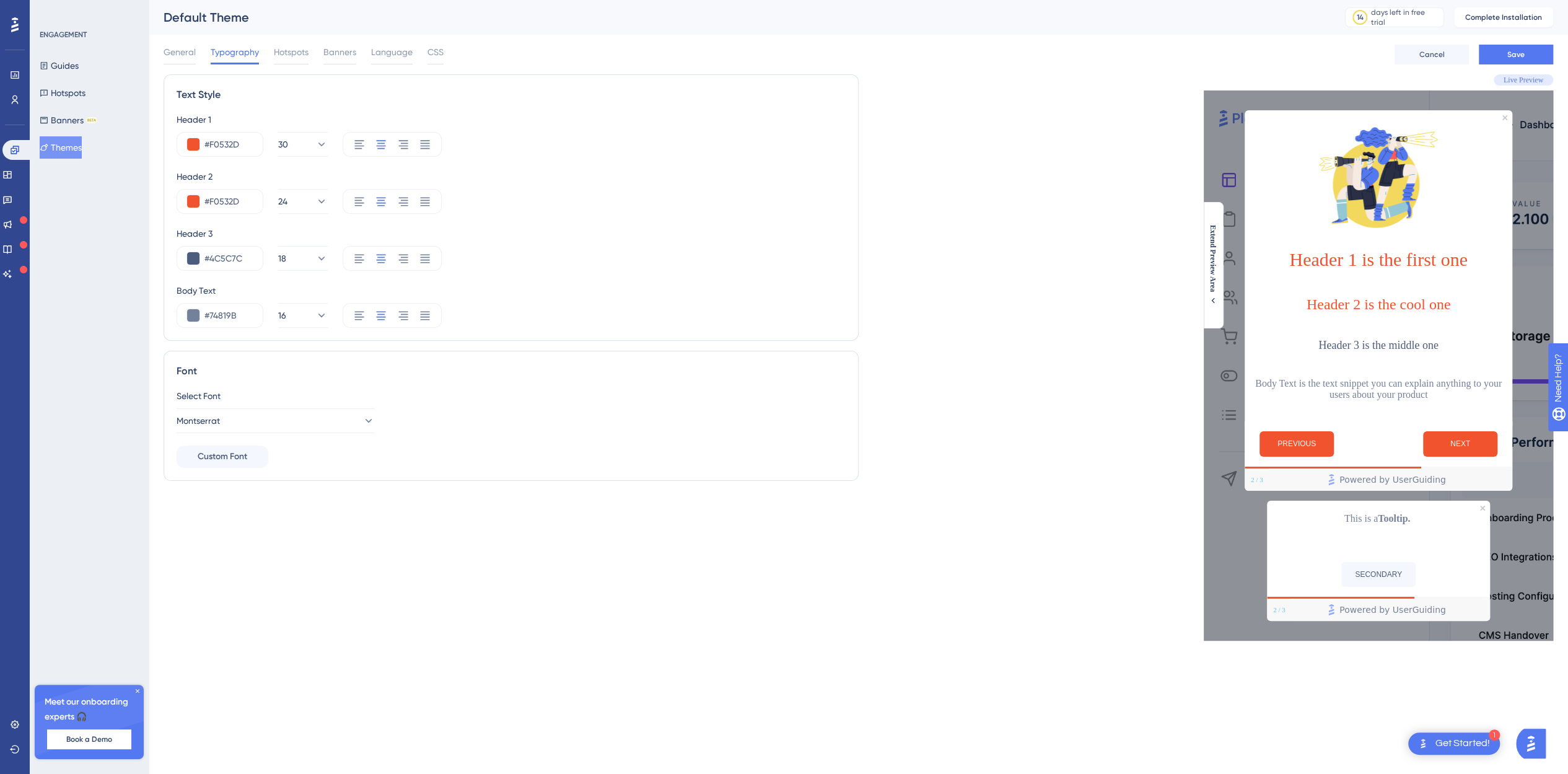
scroll to position [0, 0]
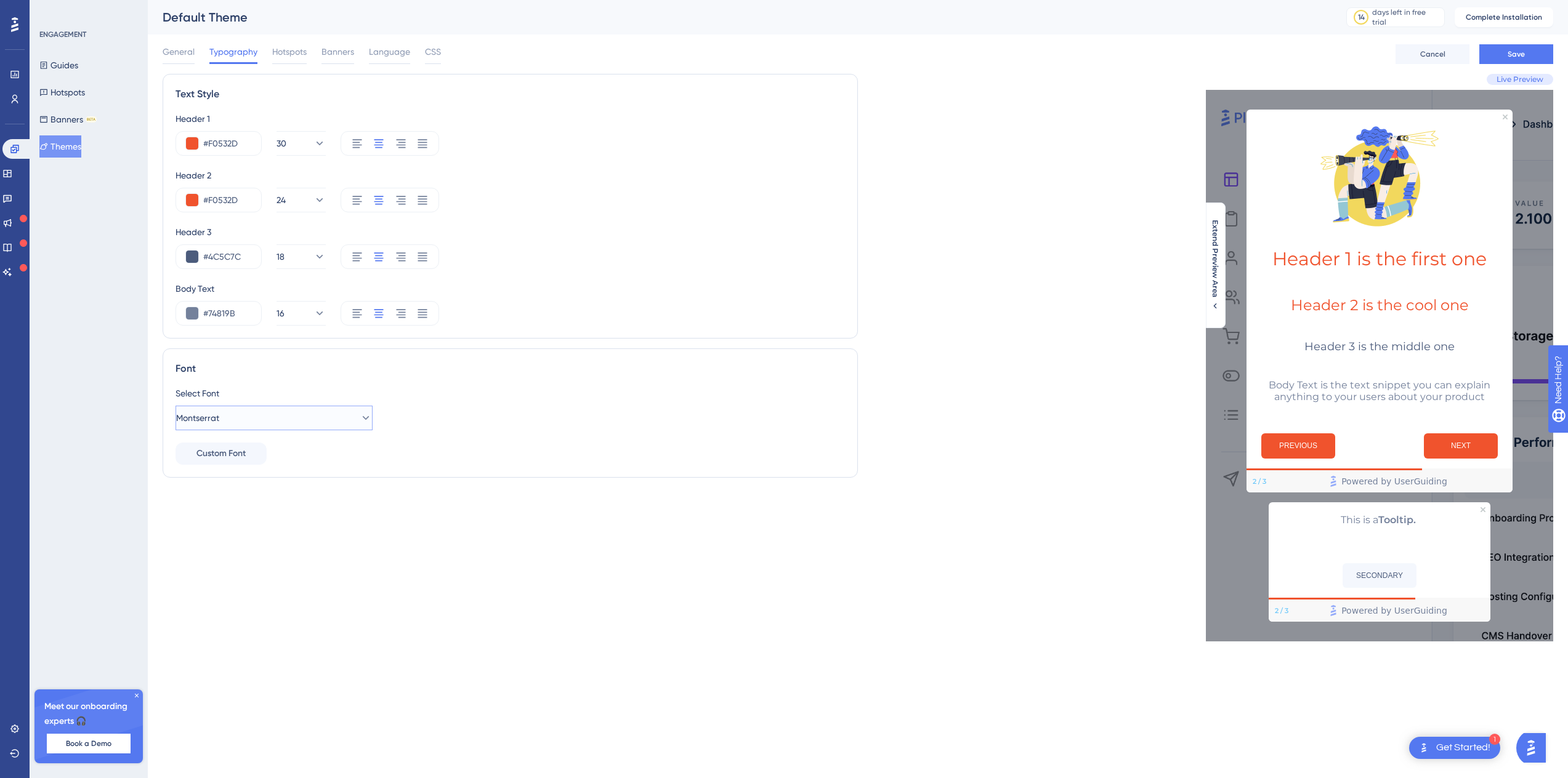
click at [345, 416] on button "Montserrat" at bounding box center [273, 418] width 197 height 25
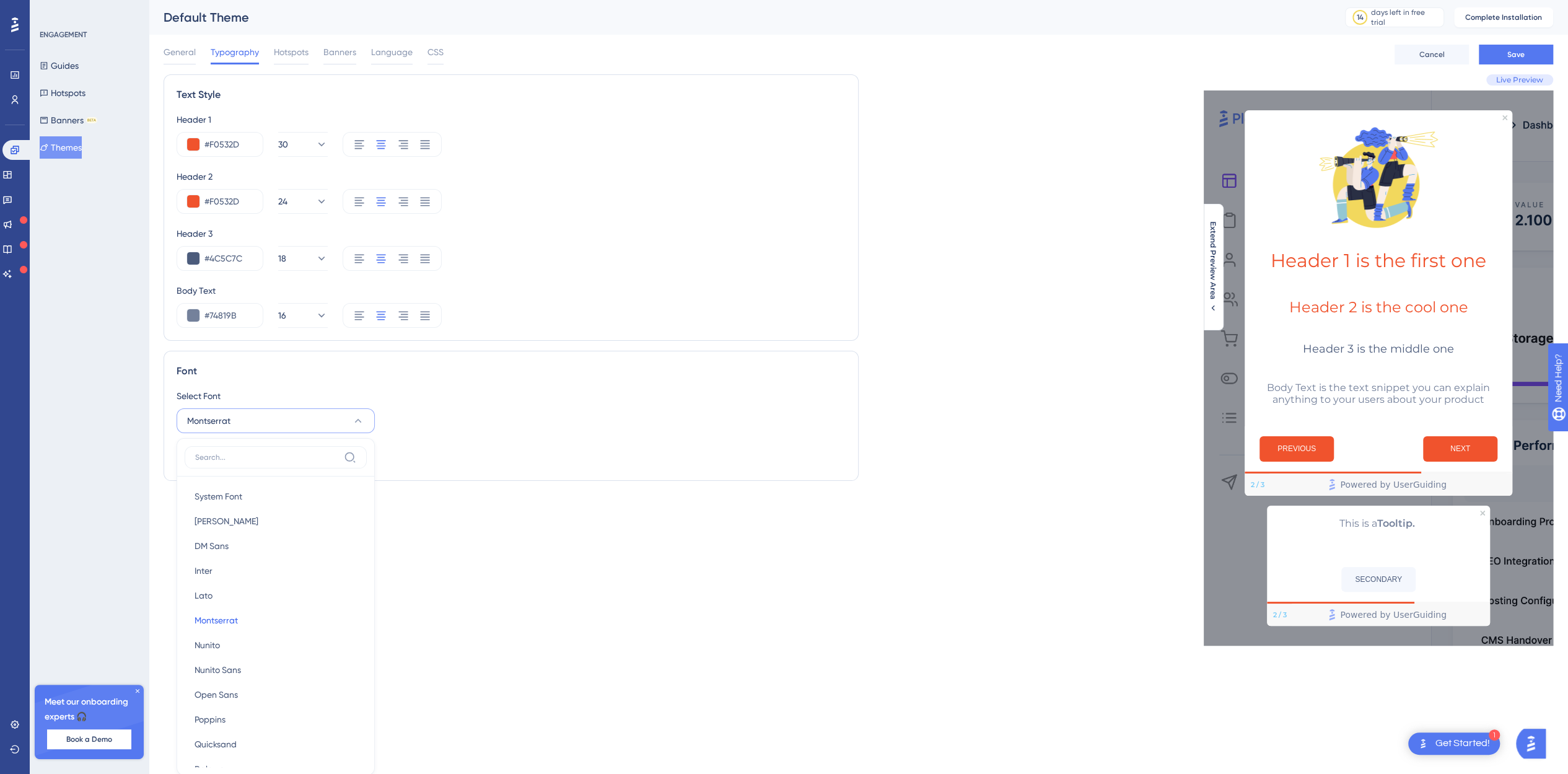
scroll to position [74, 0]
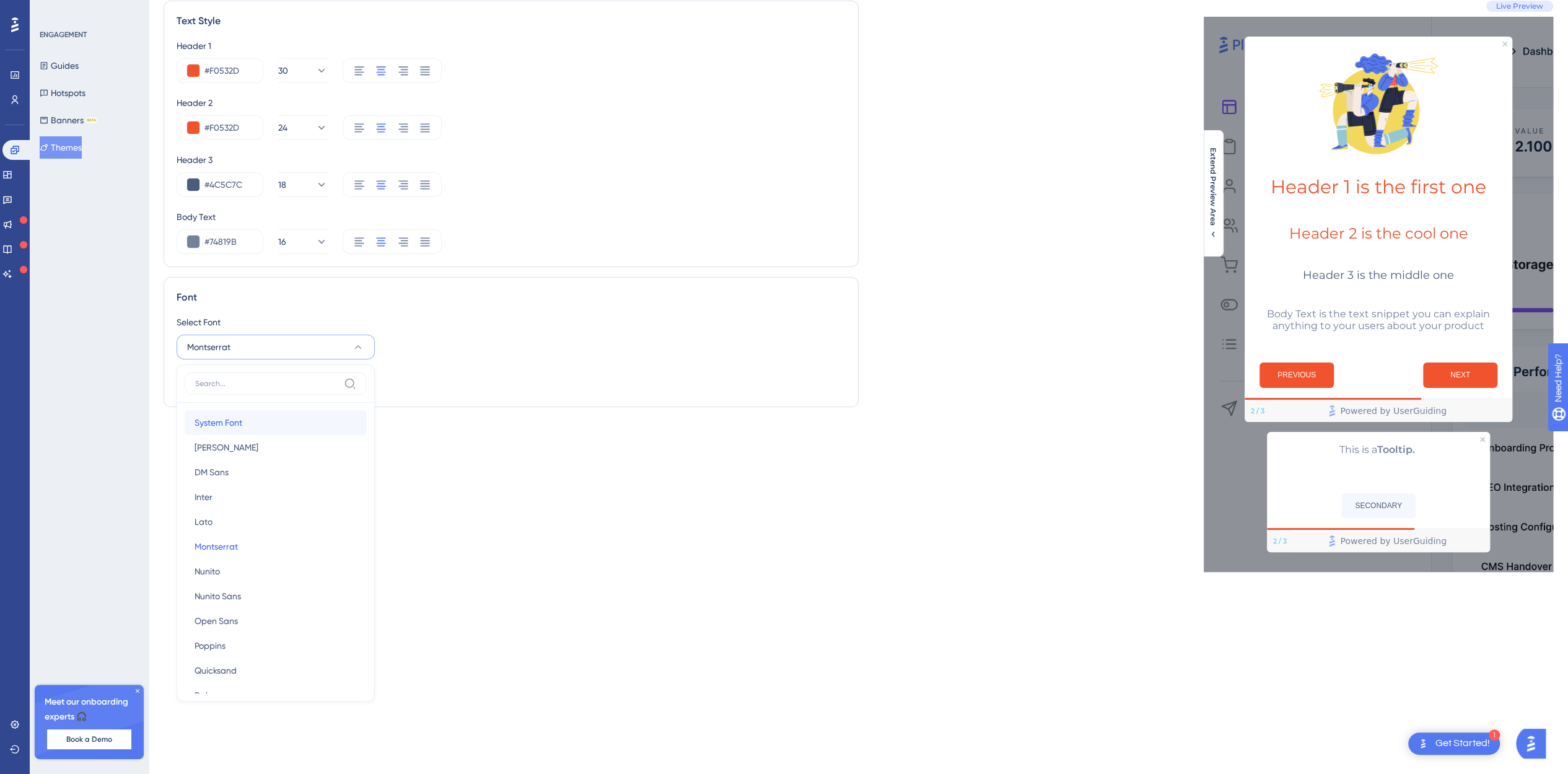
click at [252, 425] on button "System Font System Font" at bounding box center [276, 422] width 182 height 25
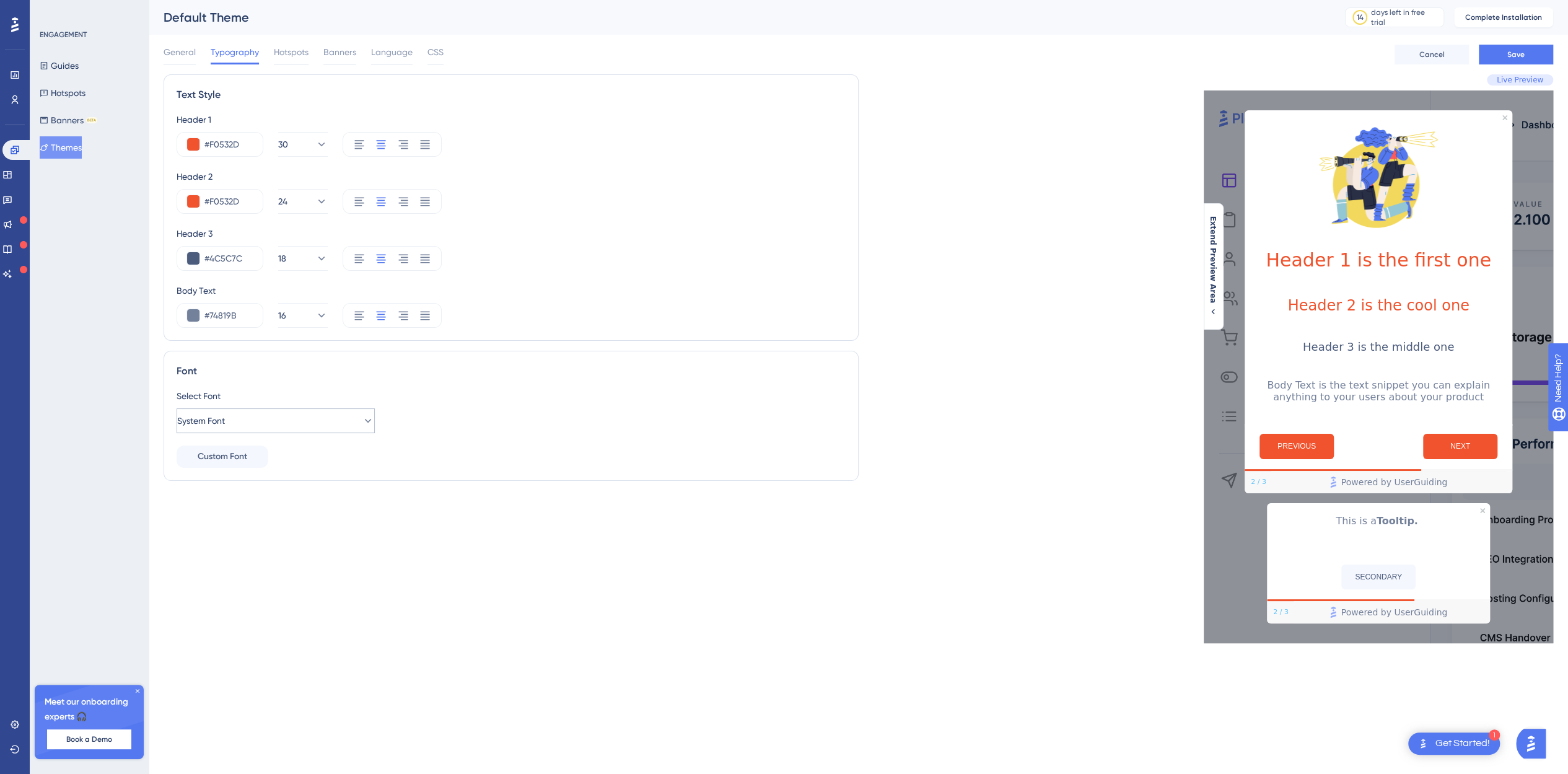
scroll to position [0, 0]
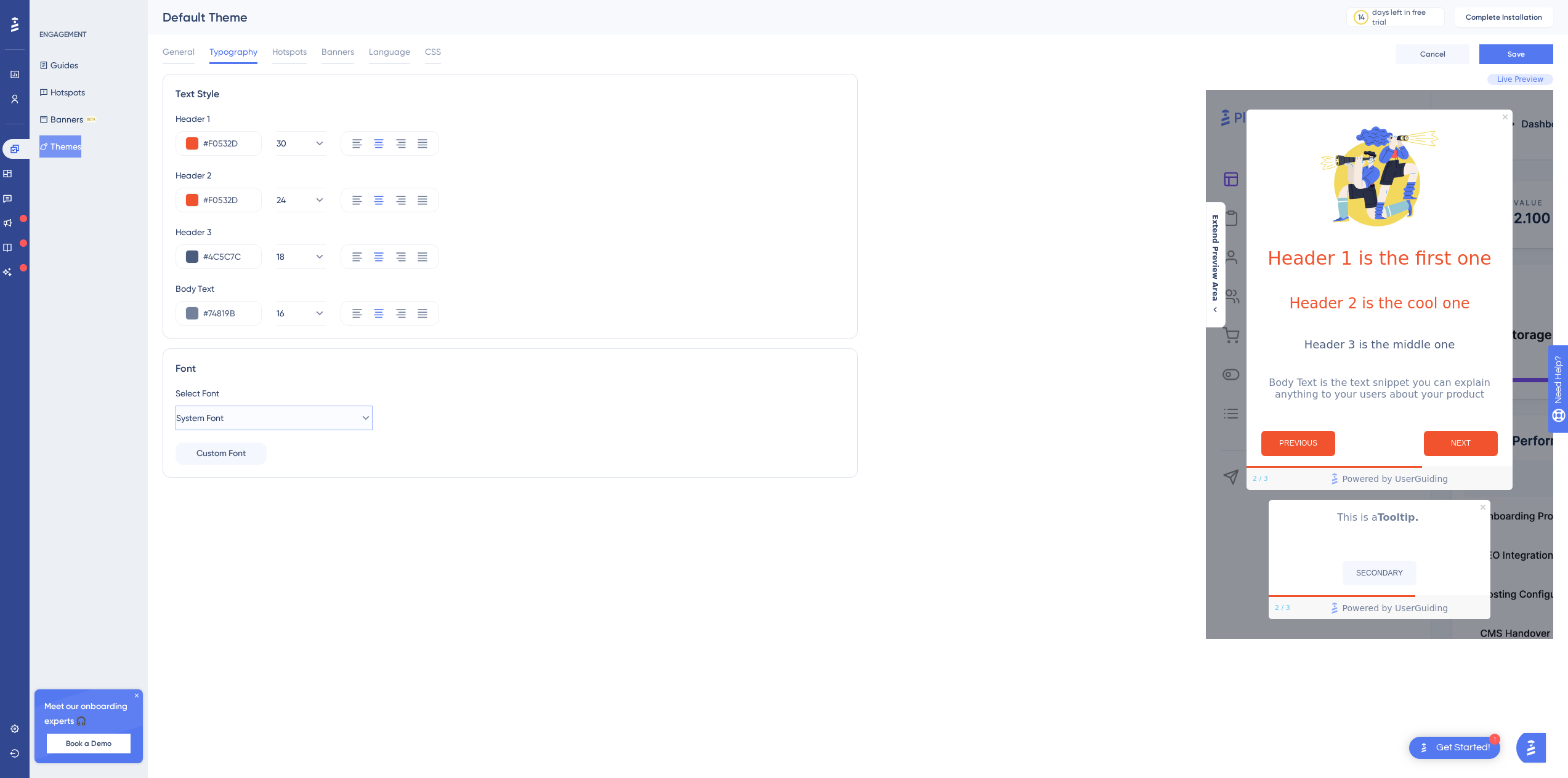
click at [293, 409] on button "System Font" at bounding box center [273, 418] width 197 height 25
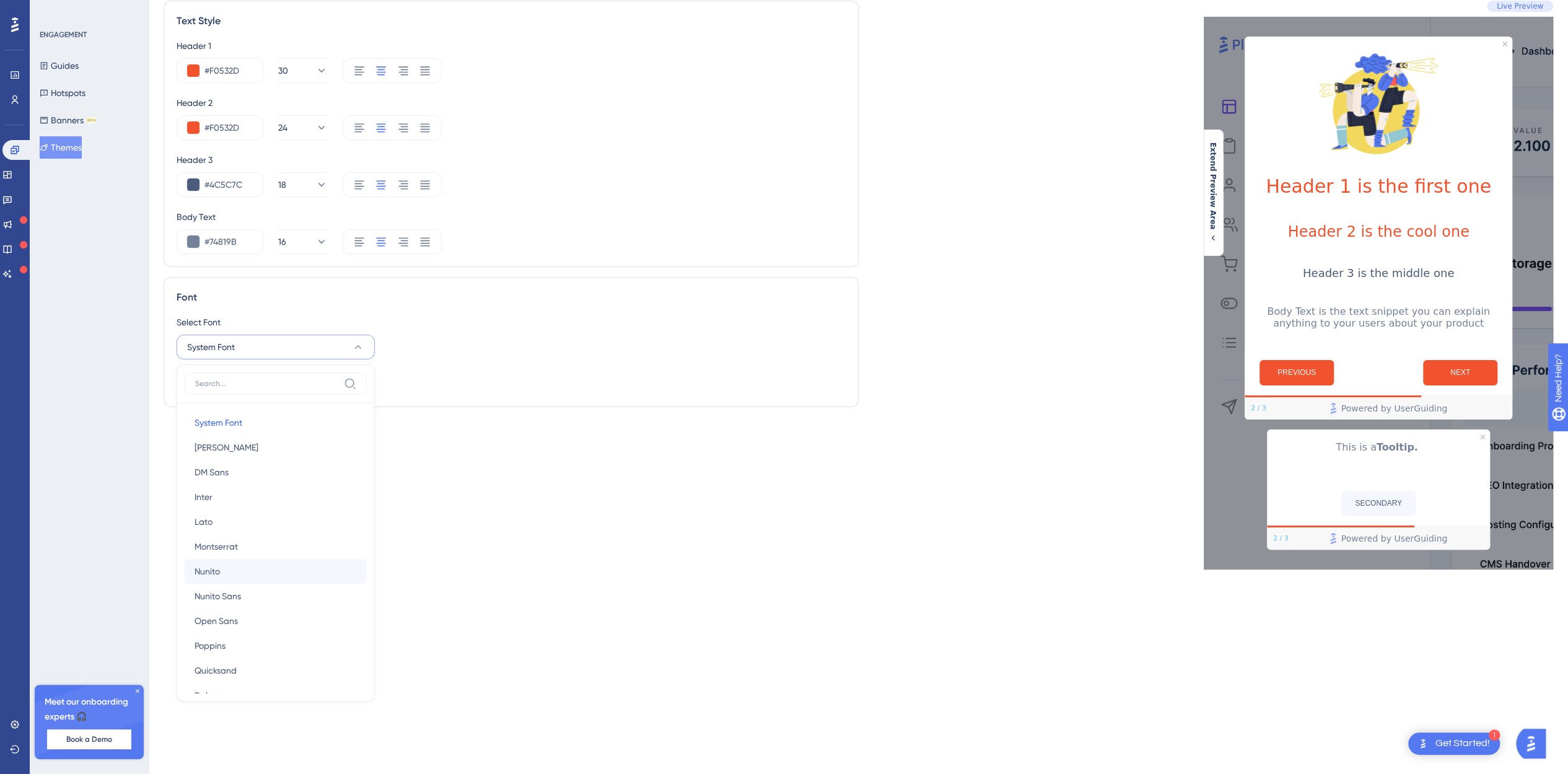
scroll to position [62, 0]
click at [242, 553] on button "Open Sans Open Sans" at bounding box center [276, 559] width 182 height 25
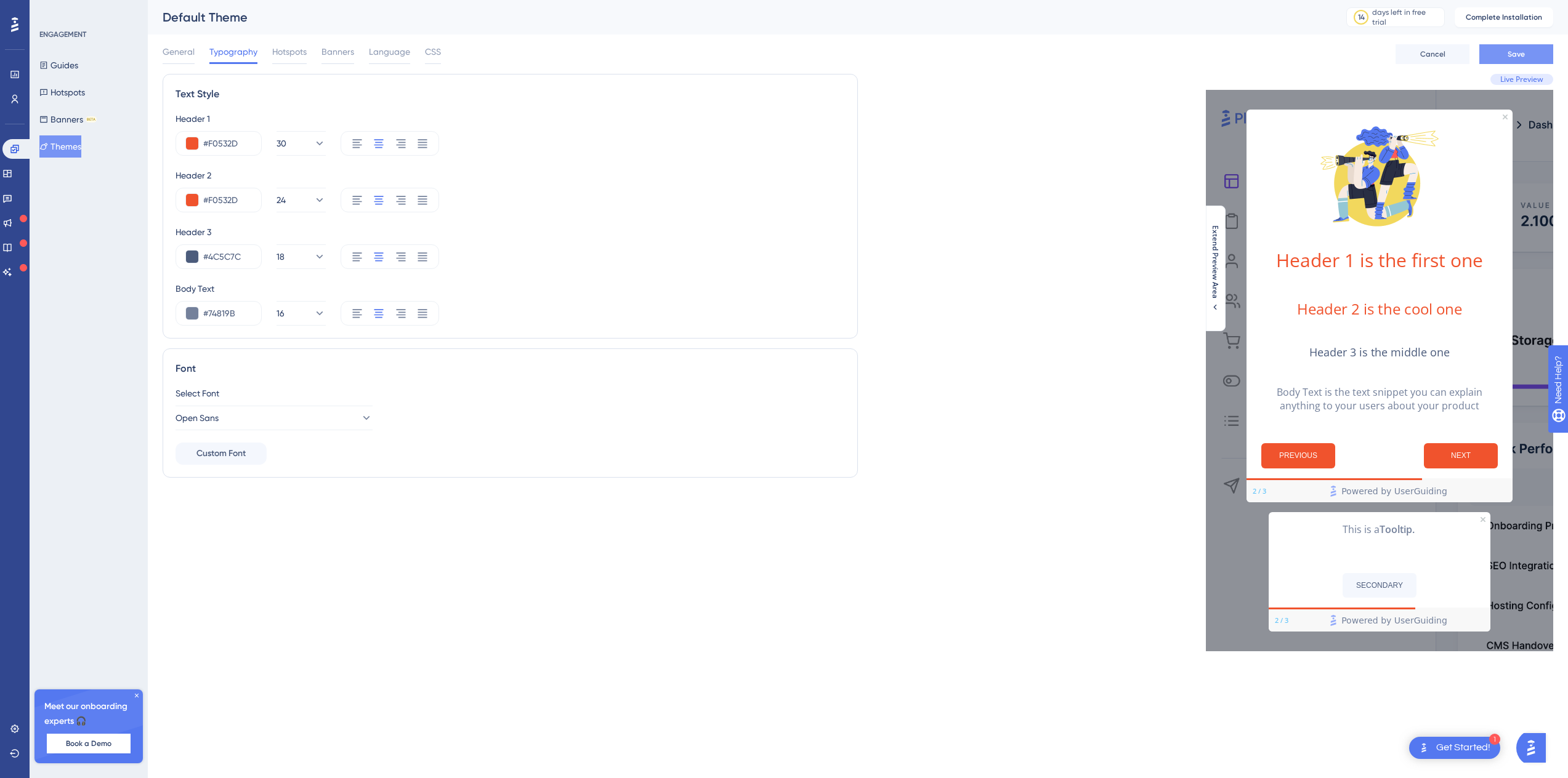
click at [1499, 56] on button "Save" at bounding box center [1516, 54] width 73 height 20
click at [279, 47] on span "Hotspots" at bounding box center [290, 51] width 34 height 15
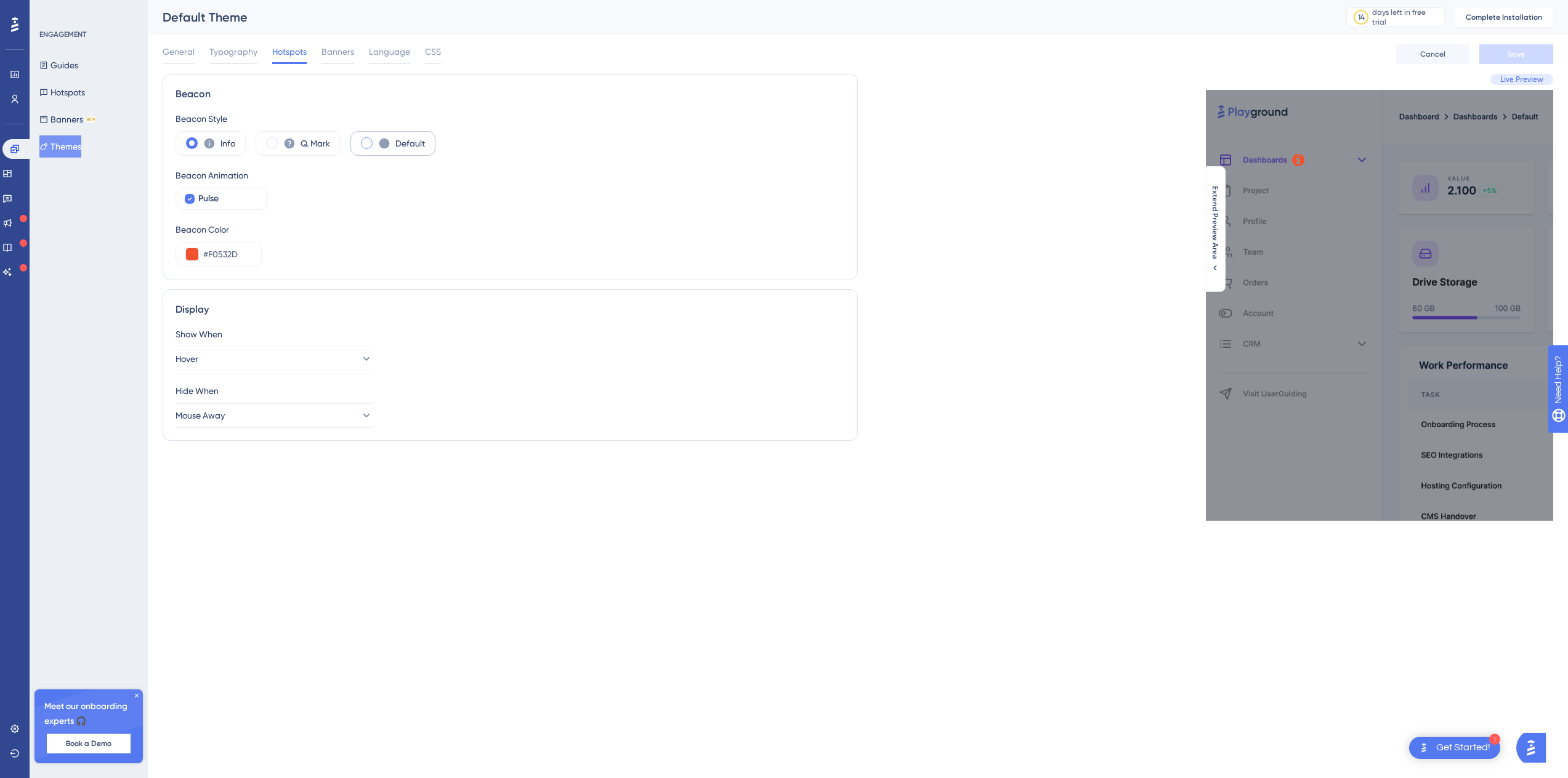
click at [375, 144] on div "Default" at bounding box center [392, 143] width 85 height 25
click at [1495, 51] on button "Save" at bounding box center [1516, 54] width 73 height 20
click at [322, 52] on div "General Typography Hotspots Banners Language CSS" at bounding box center [302, 54] width 279 height 20
click at [332, 54] on span "Banners" at bounding box center [338, 51] width 32 height 15
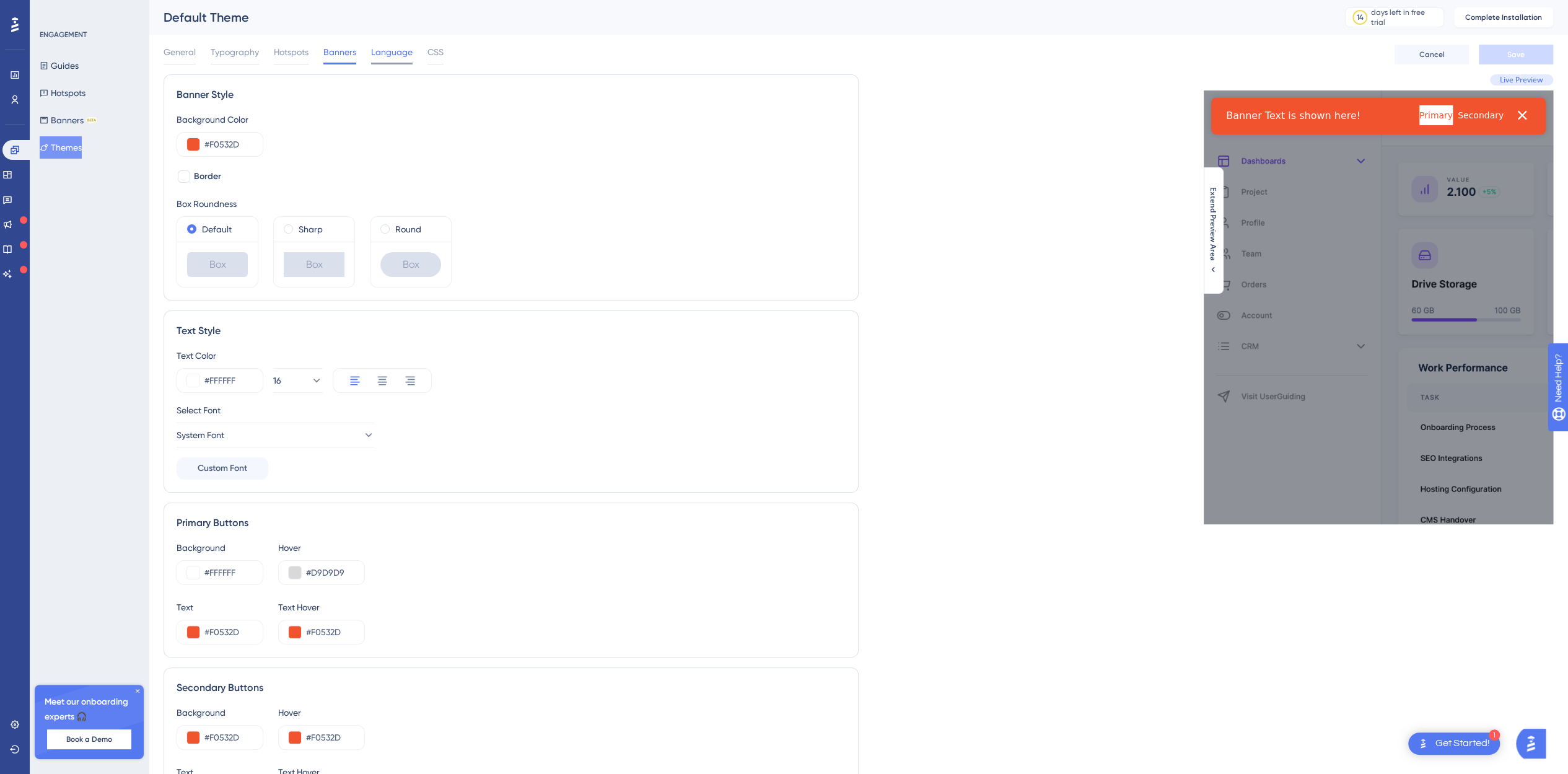
click at [383, 54] on span "Language" at bounding box center [392, 52] width 41 height 15
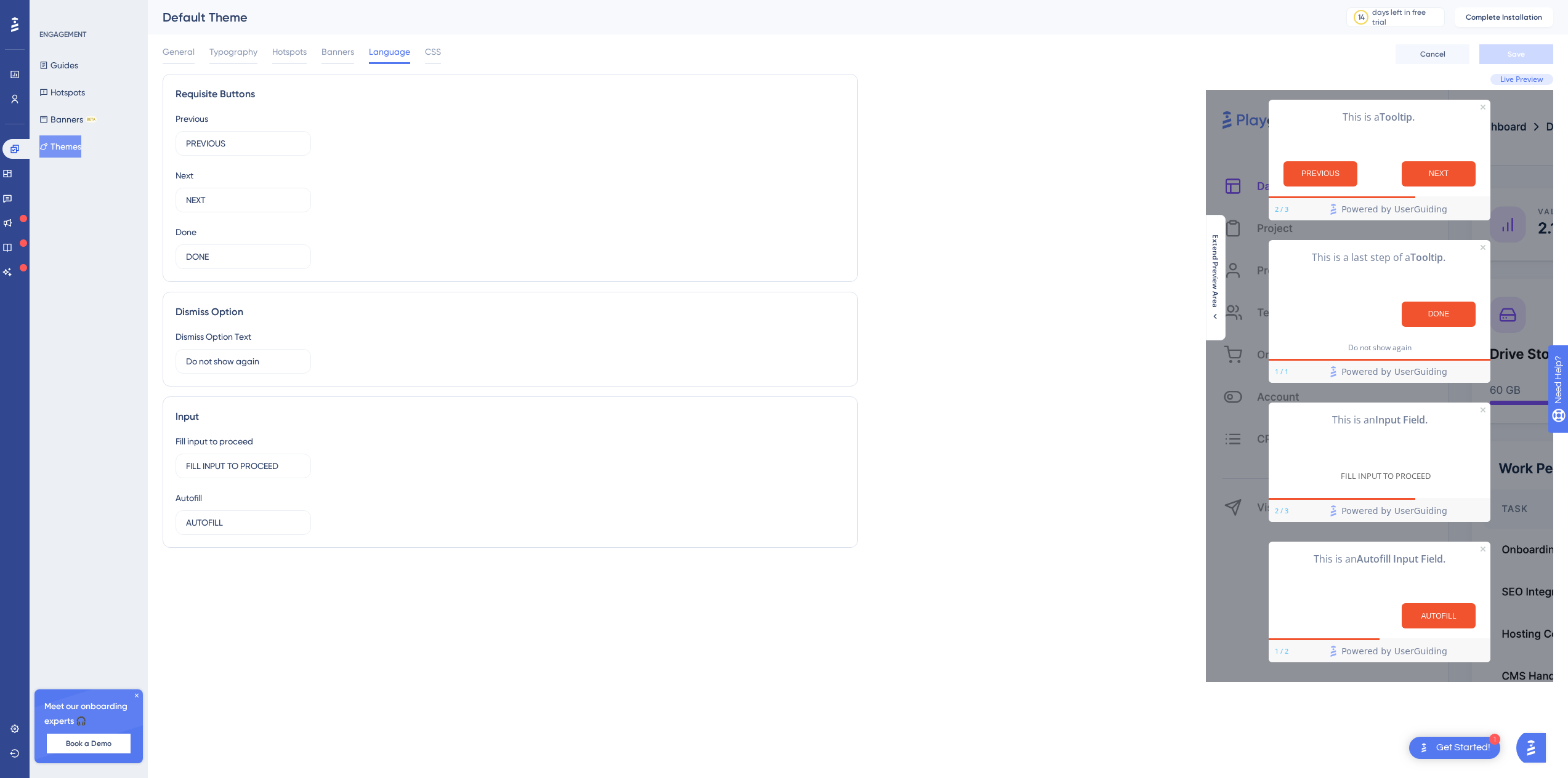
click at [422, 54] on div "General Typography Hotspots Banners Language CSS" at bounding box center [302, 54] width 279 height 20
click at [430, 54] on span "CSS" at bounding box center [432, 51] width 16 height 15
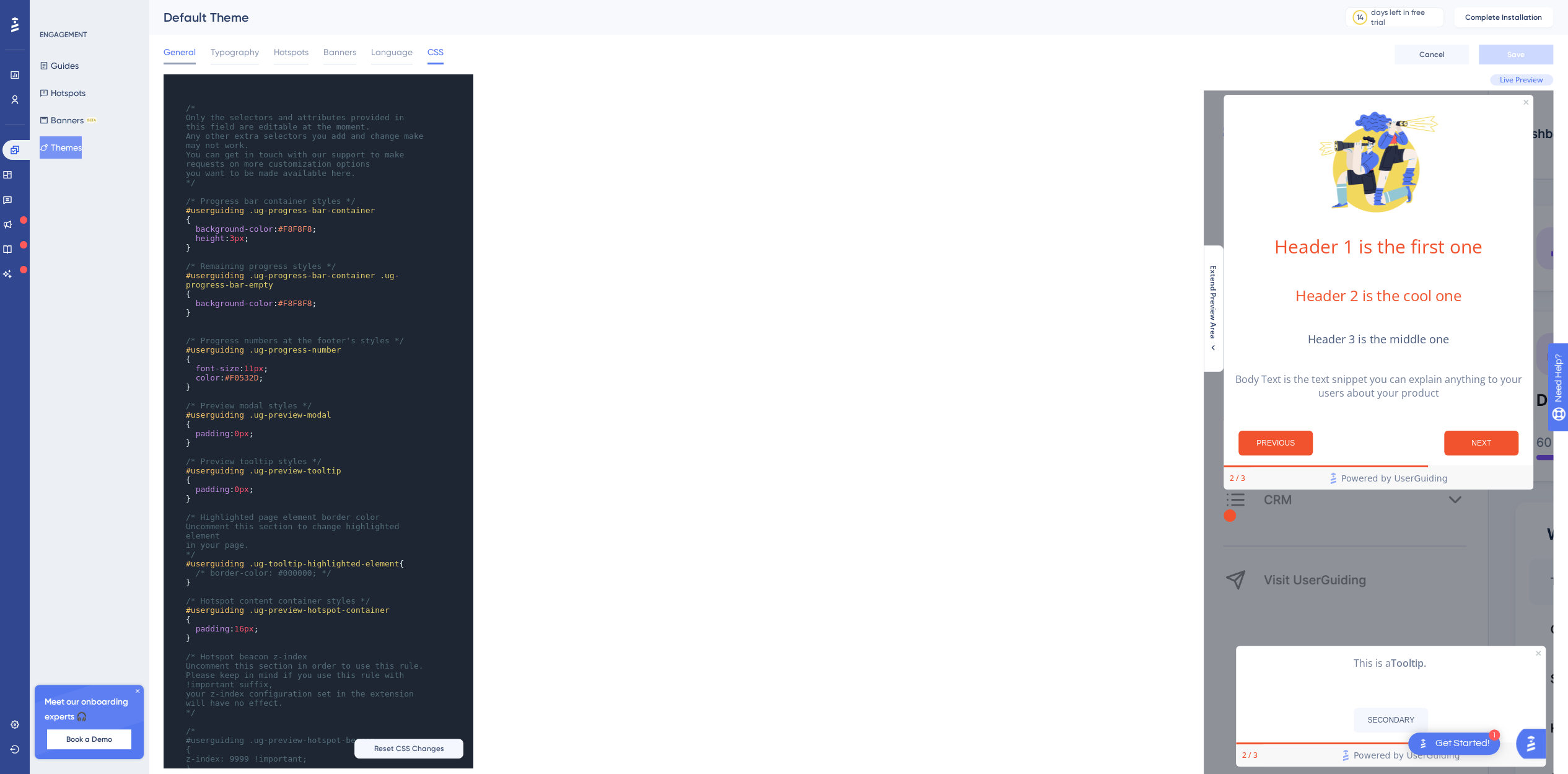
click at [179, 54] on span "General" at bounding box center [179, 52] width 32 height 15
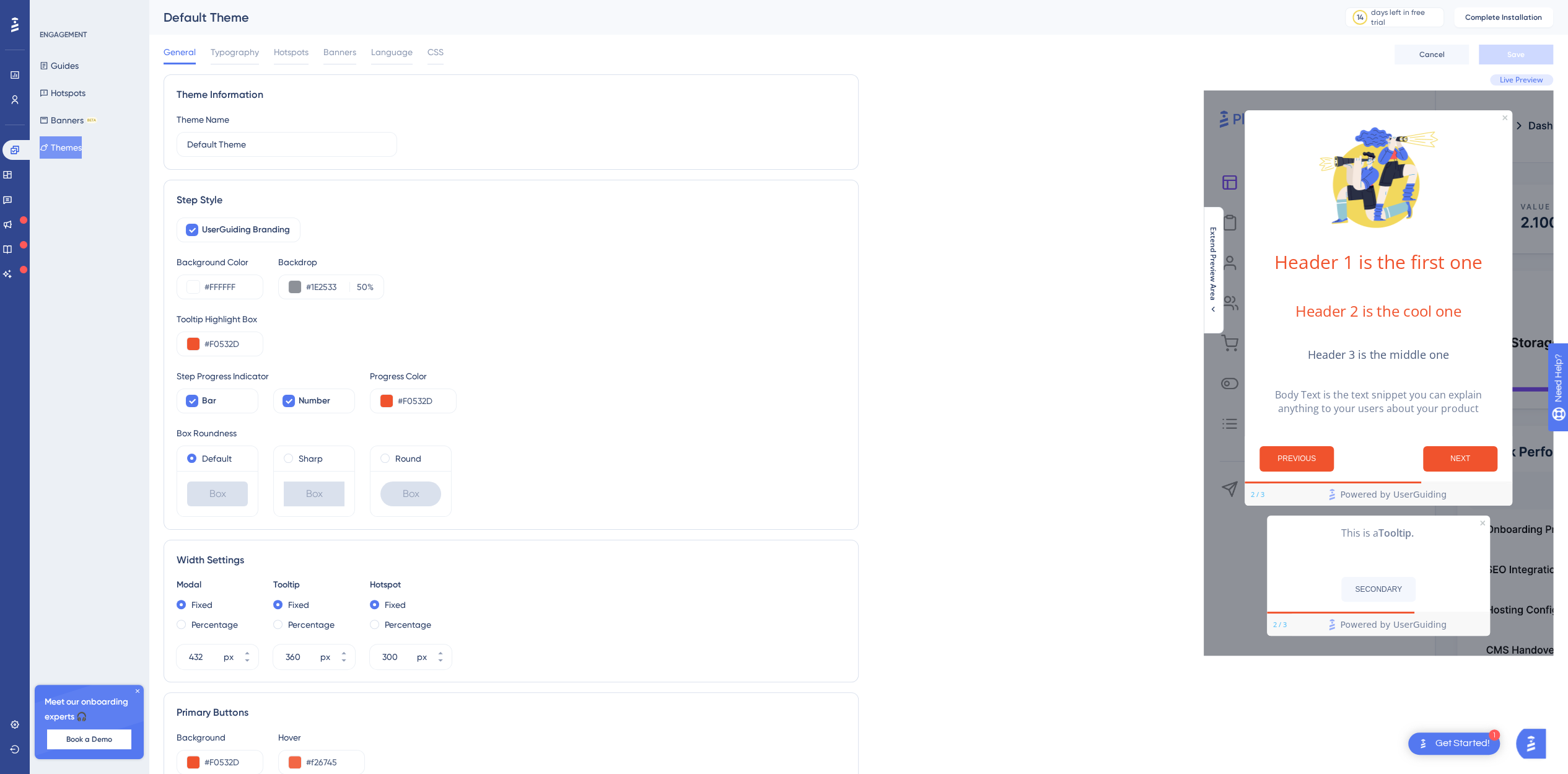
click at [1433, 748] on div "1 Get Started!" at bounding box center [1454, 744] width 92 height 22
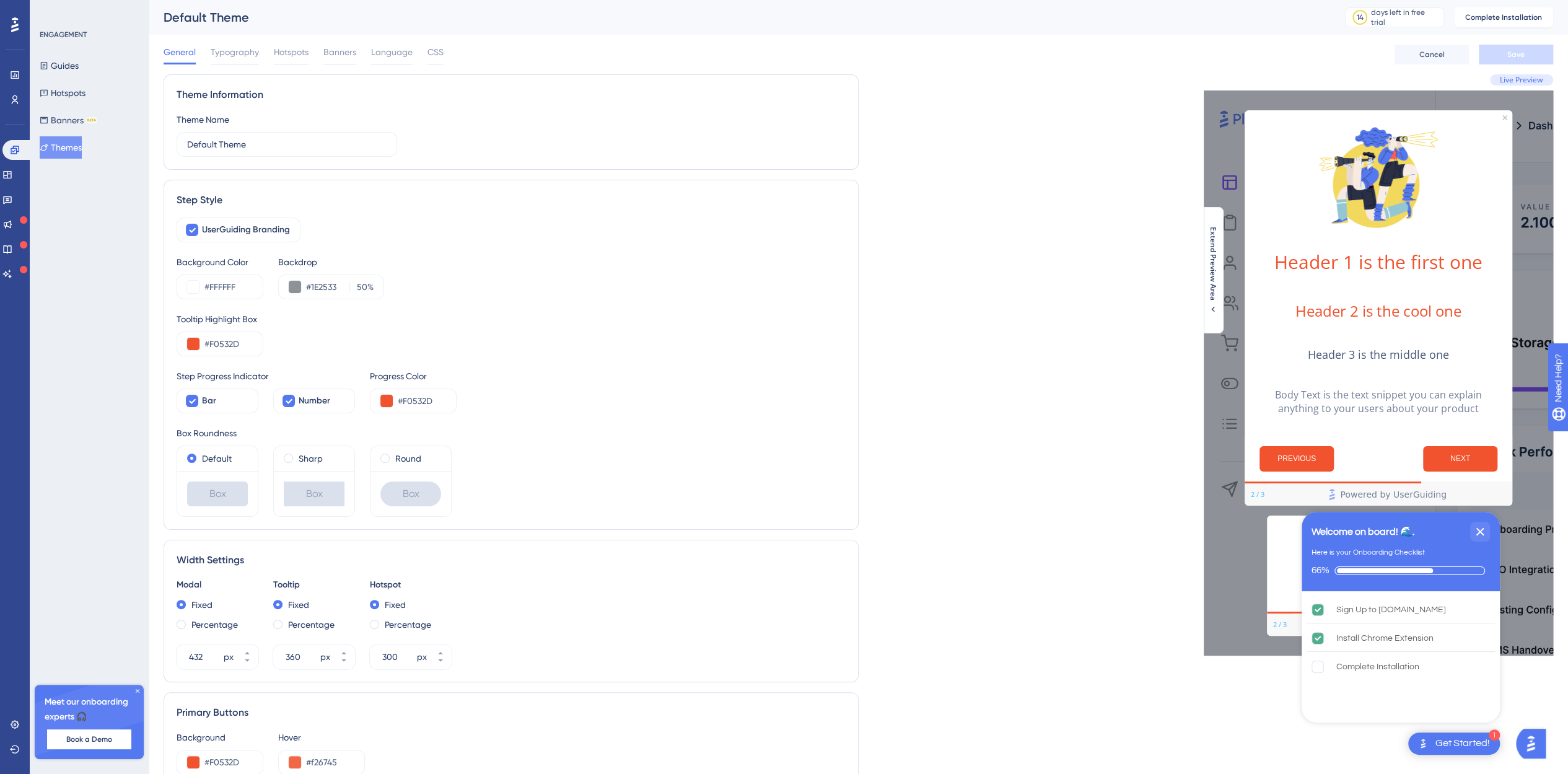
click at [755, 365] on div "UserGuiding Branding Background Color #FFFFFF Backdrop #1E2533 50 % Tooltip Hig…" at bounding box center [511, 367] width 669 height 299
click at [82, 144] on button "Themes" at bounding box center [60, 148] width 42 height 22
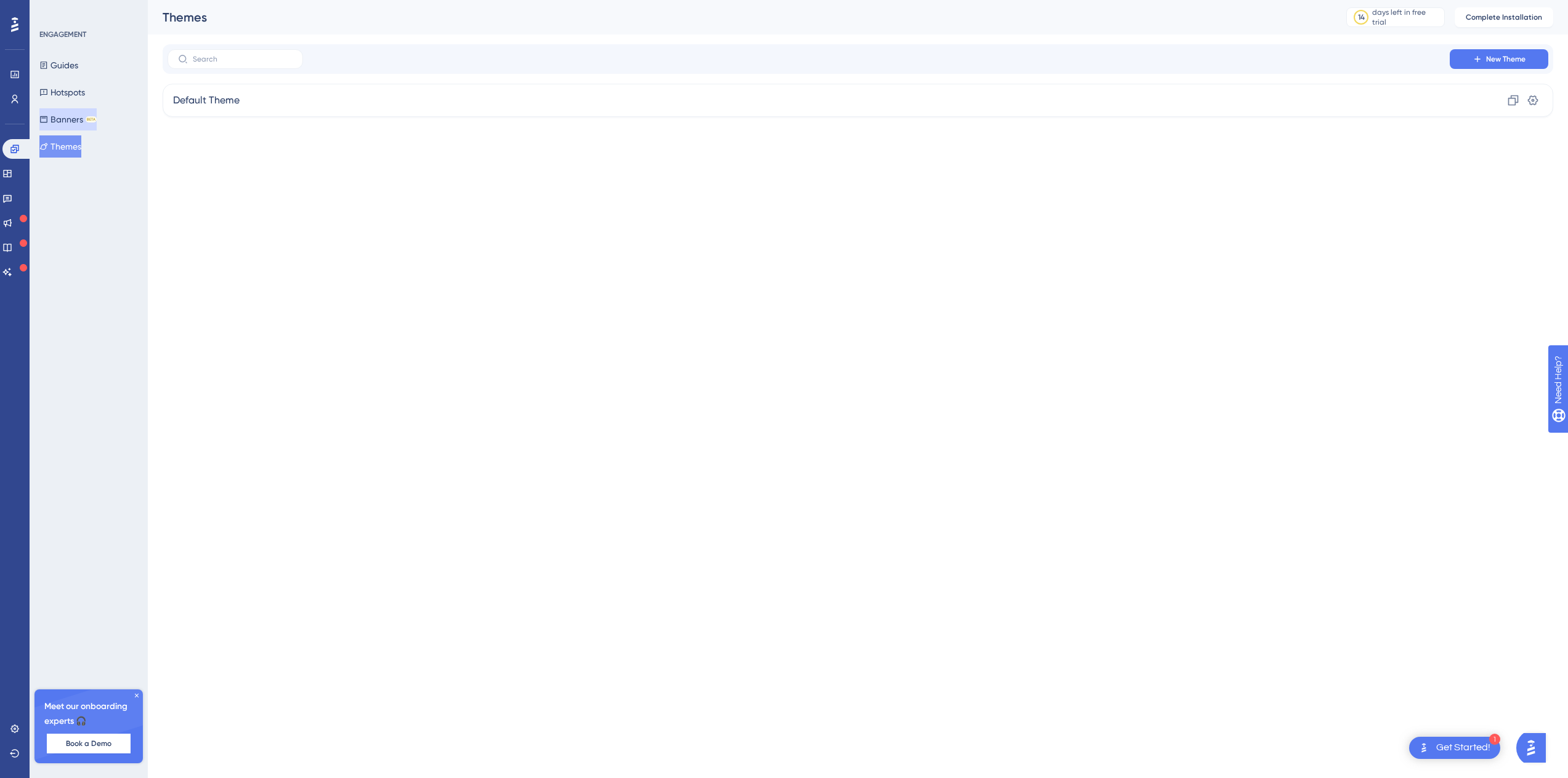
click at [73, 117] on button "Banners BETA" at bounding box center [68, 120] width 57 height 22
click at [61, 93] on button "Hotspots" at bounding box center [62, 92] width 45 height 22
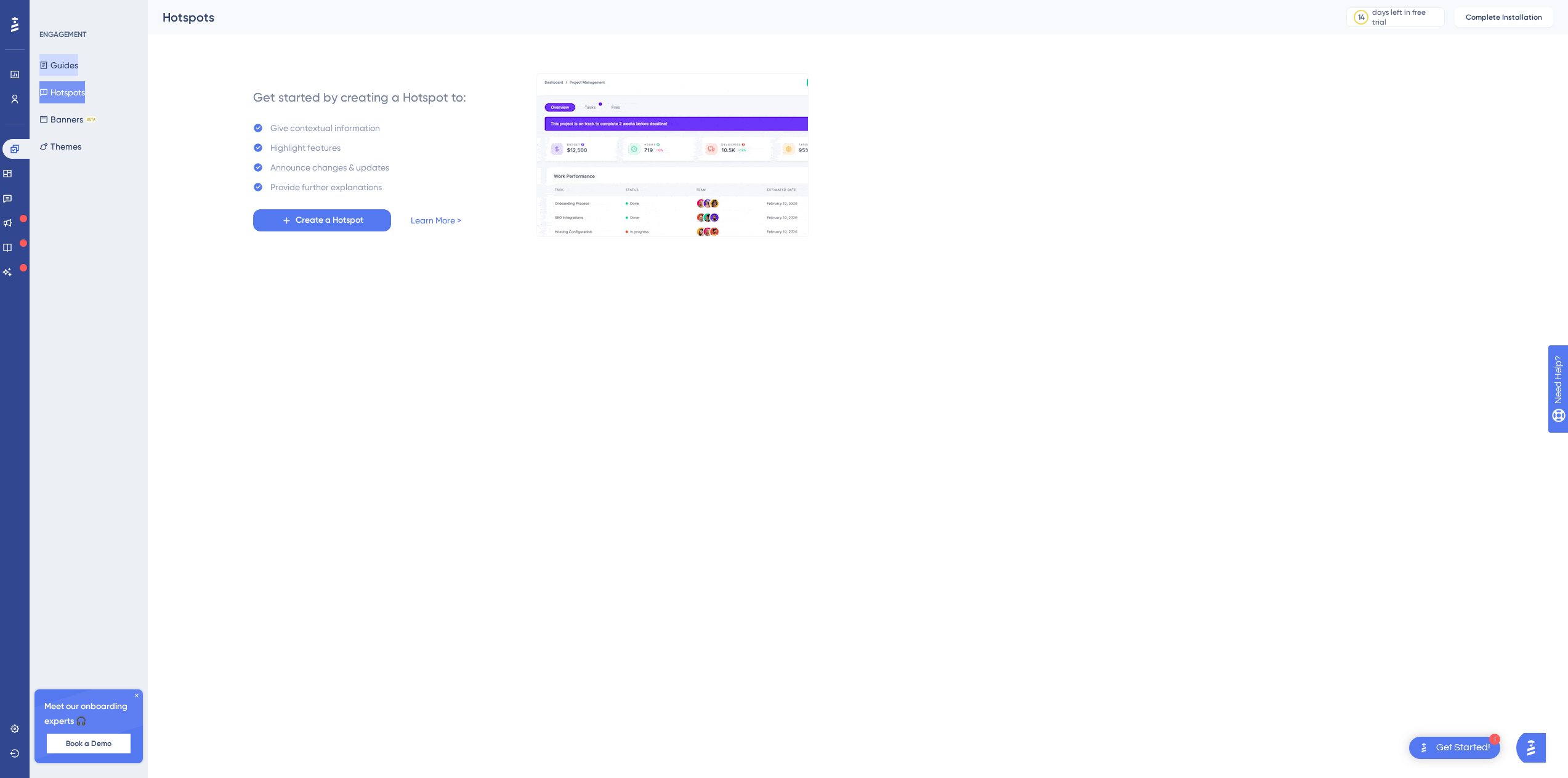
click at [57, 66] on button "Guides" at bounding box center [58, 65] width 38 height 22
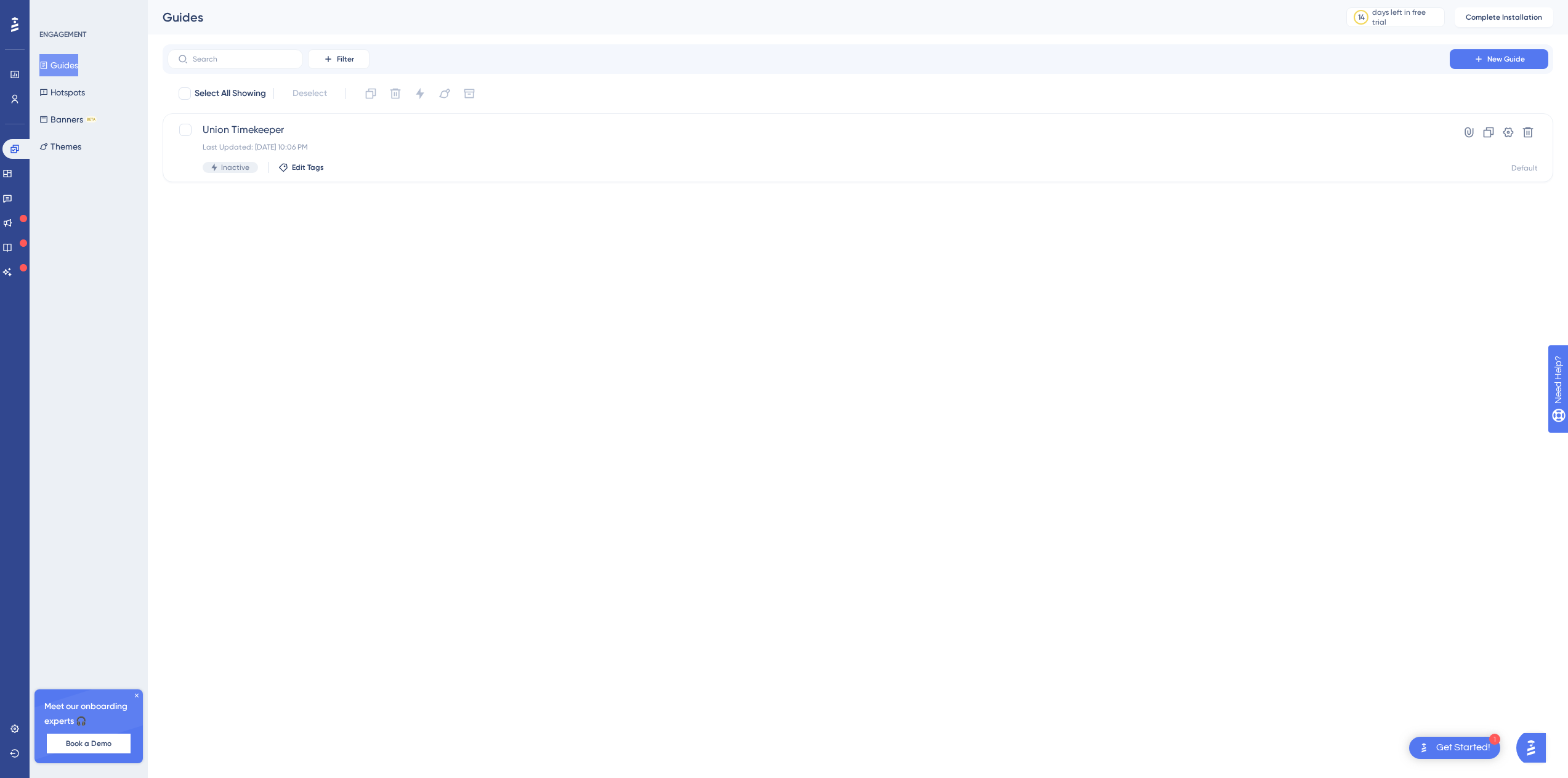
click at [68, 63] on button "Guides" at bounding box center [58, 65] width 38 height 22
click at [415, 139] on div "Union Timekeeper Last Updated: Oct 13 2025, 10:06 PM Inactive Edit Tags" at bounding box center [808, 147] width 1212 height 50
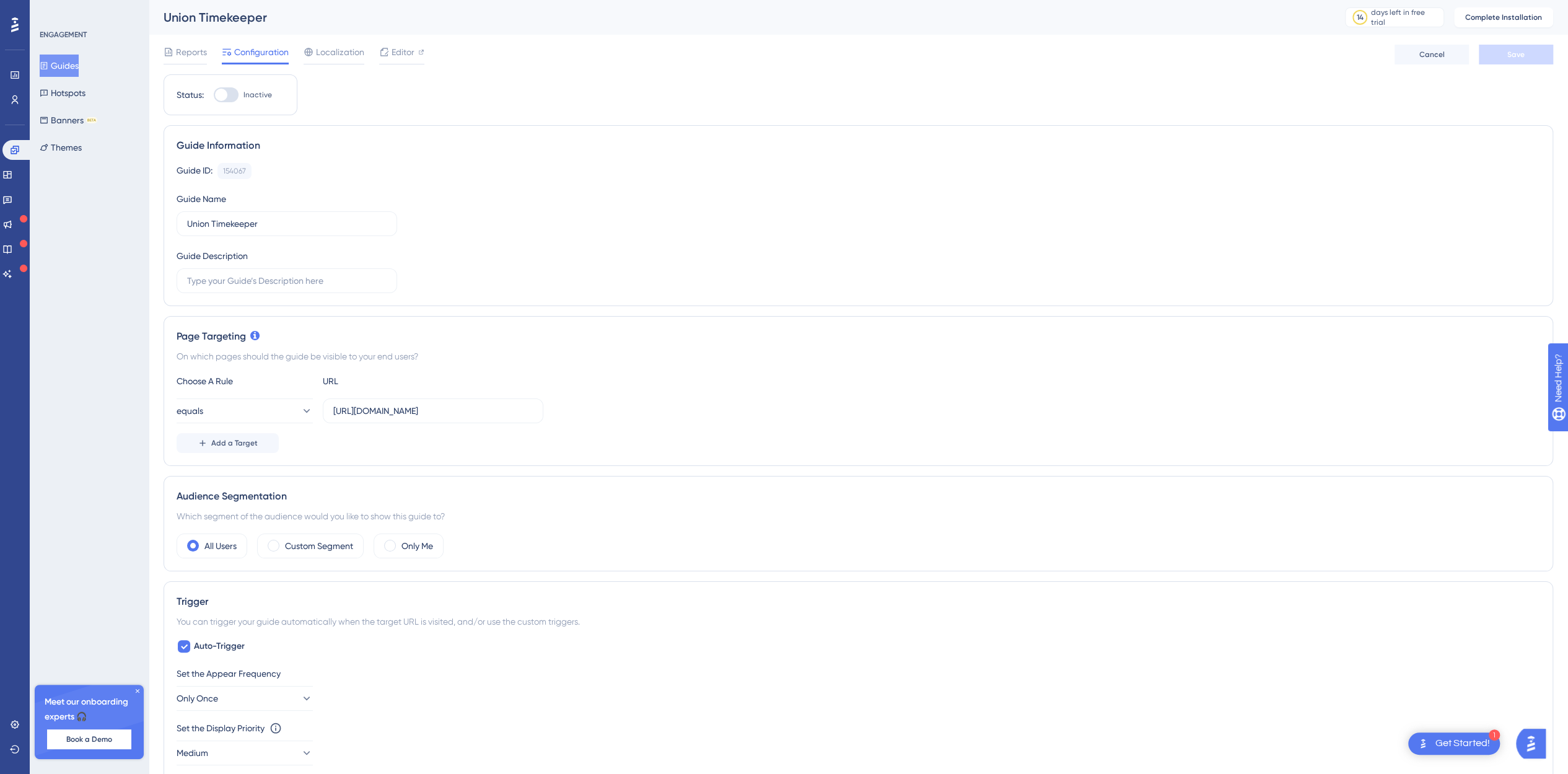
click at [224, 95] on div at bounding box center [221, 95] width 12 height 12
click at [214, 95] on input "Inactive" at bounding box center [213, 95] width 1 height 1
checkbox input "false"
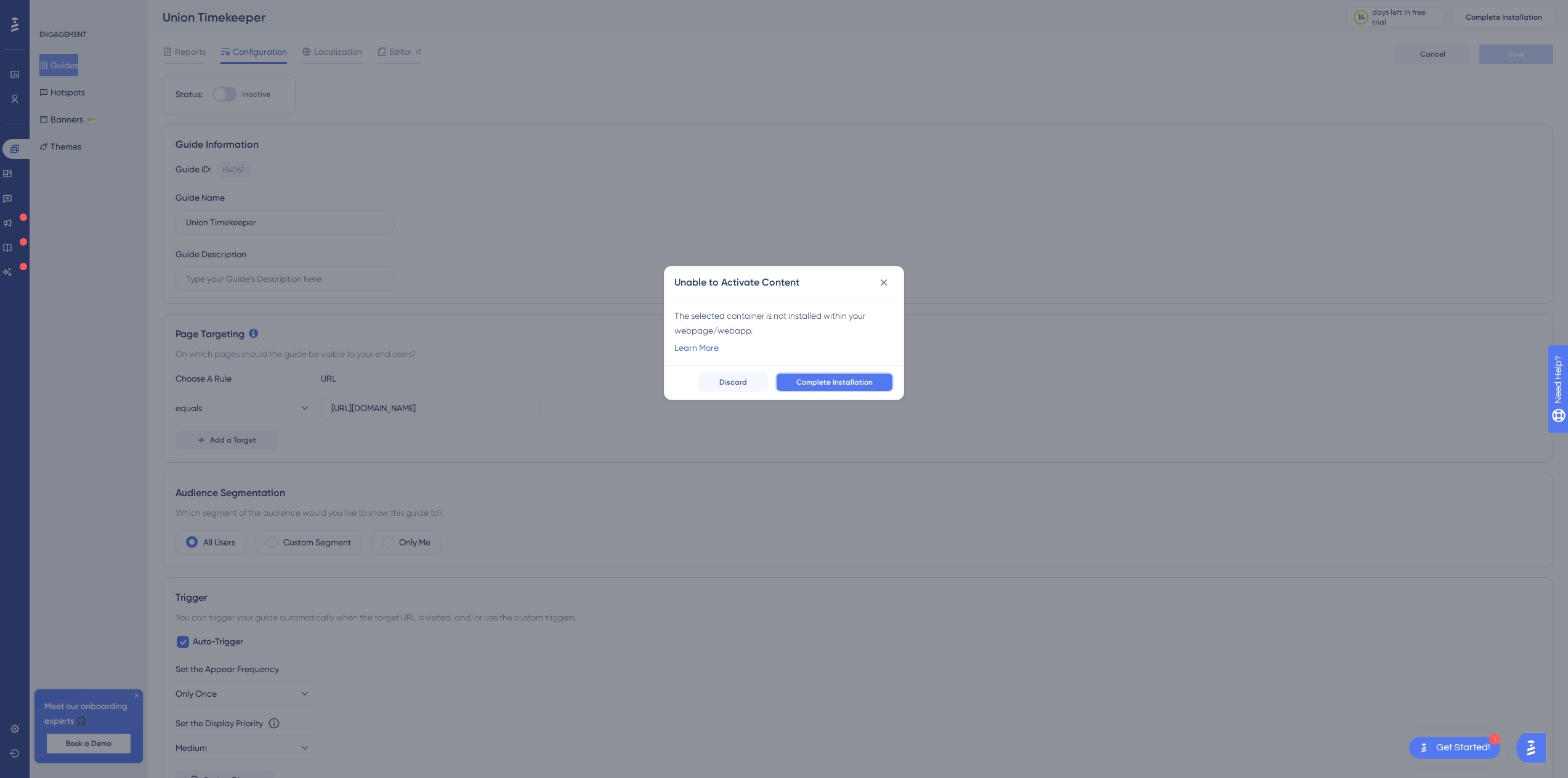
click at [802, 377] on span "Complete Installation" at bounding box center [834, 383] width 76 height 10
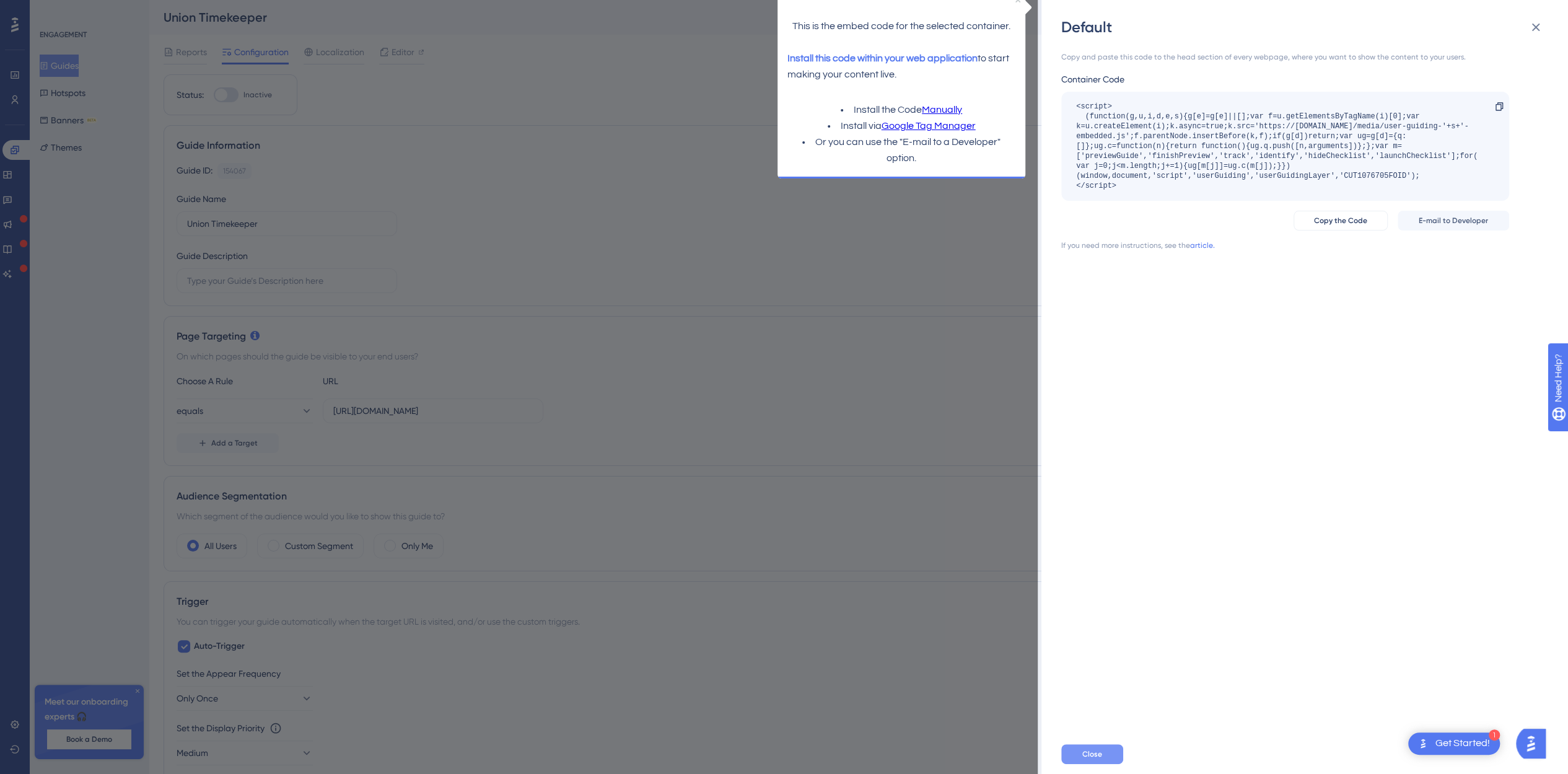
click at [1095, 755] on button "Close" at bounding box center [1092, 753] width 62 height 20
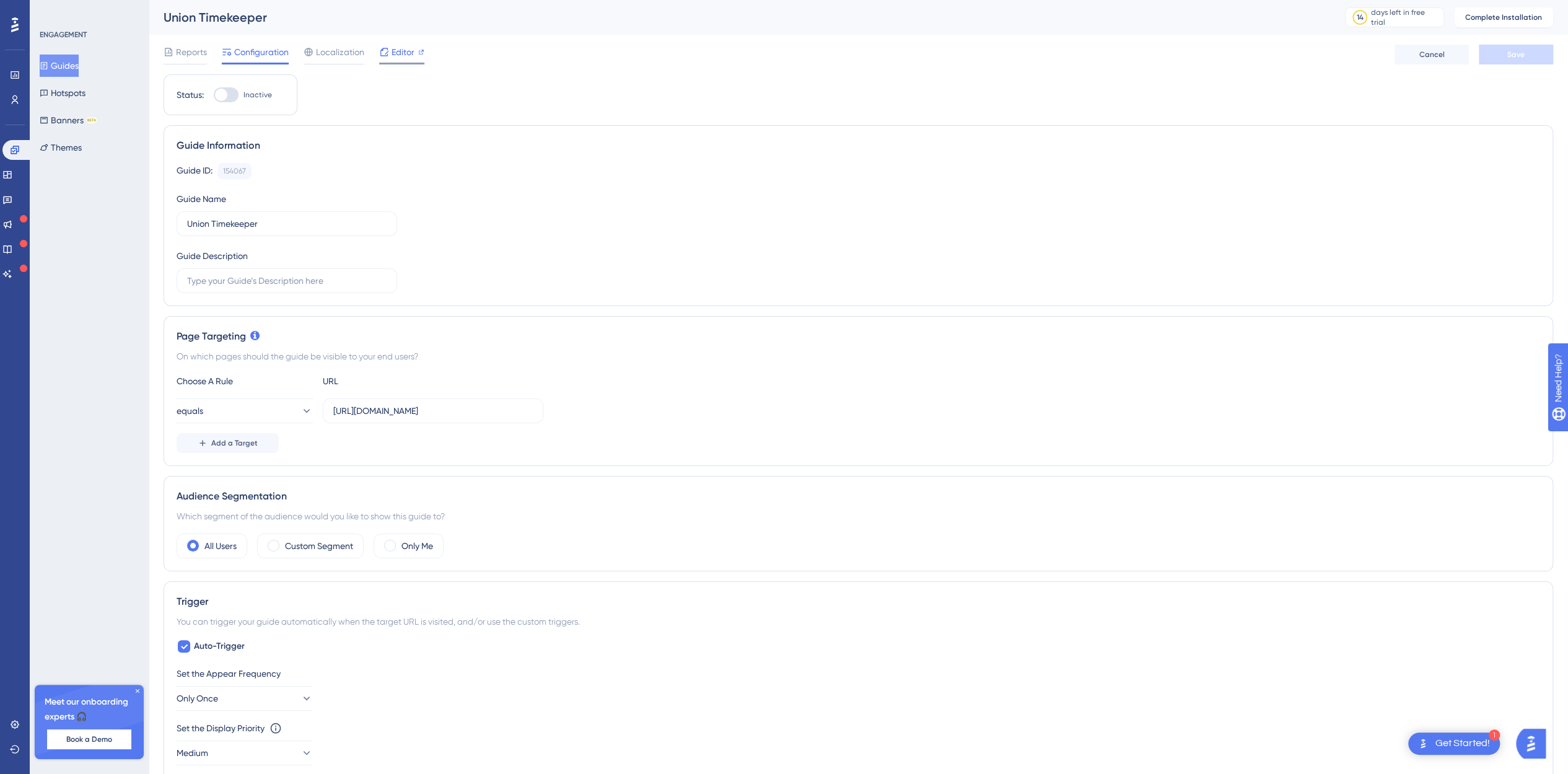
click at [395, 55] on span "Editor" at bounding box center [402, 52] width 23 height 15
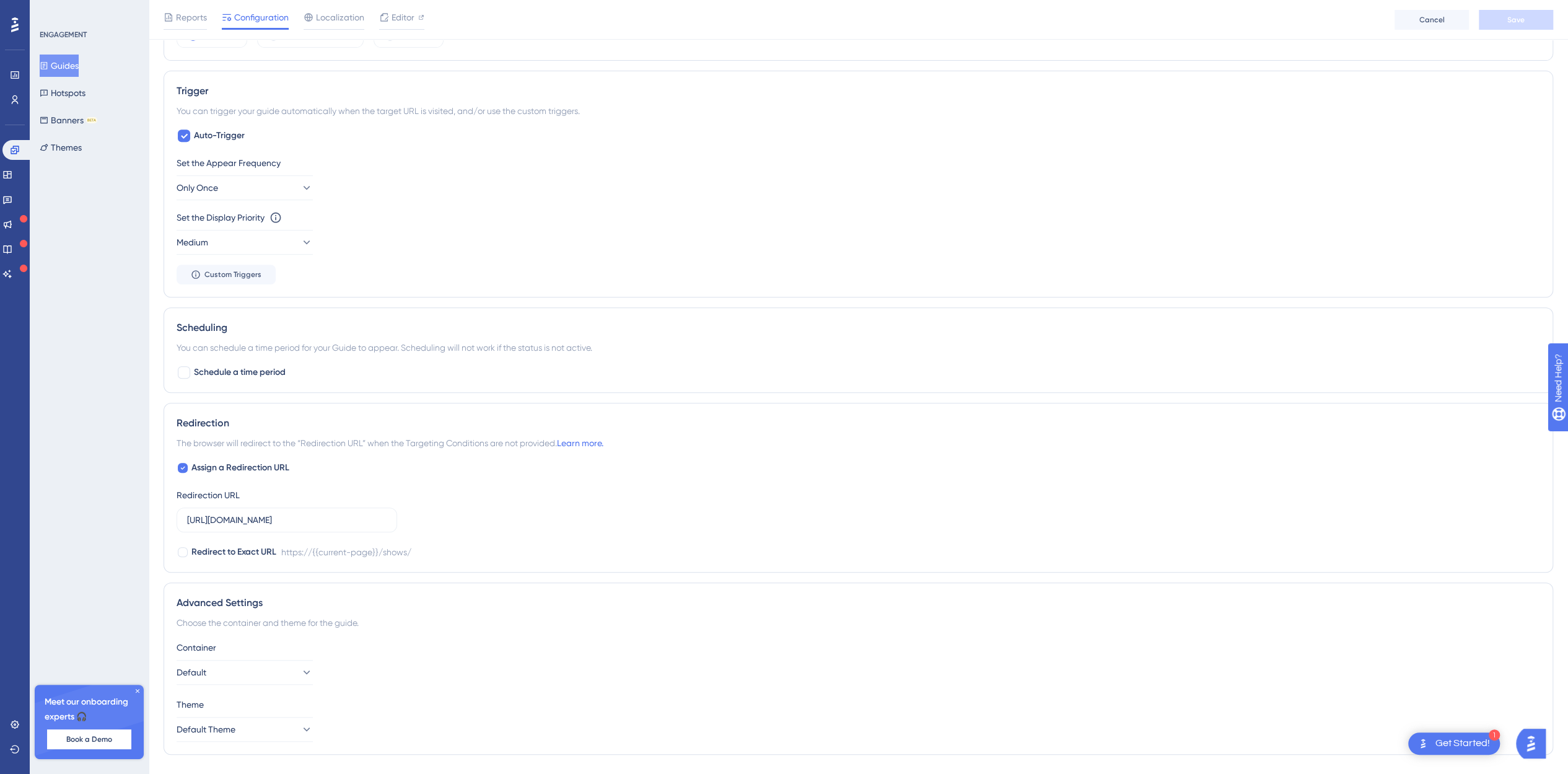
scroll to position [542, 0]
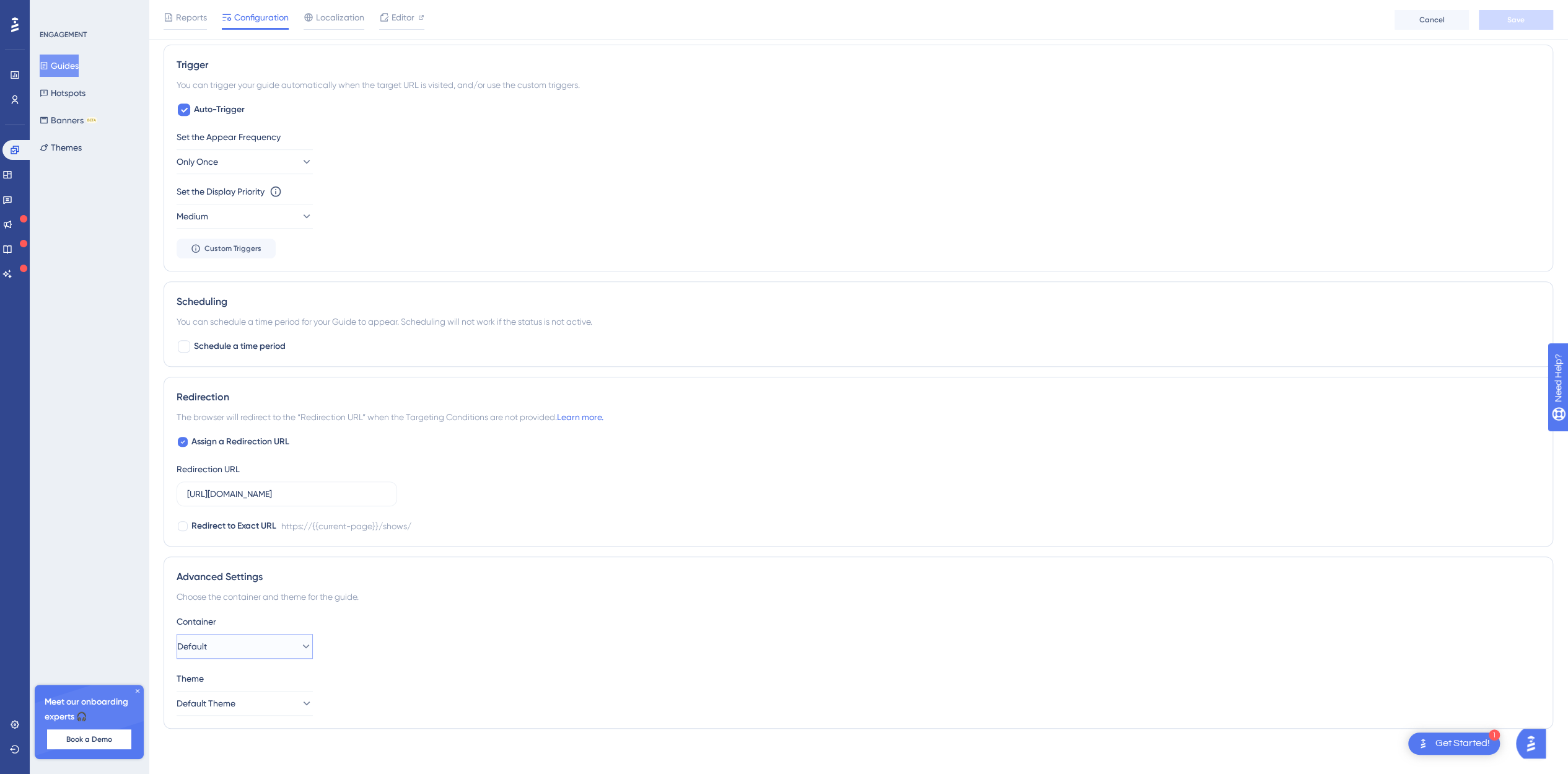
click at [245, 642] on button "Default" at bounding box center [244, 646] width 137 height 25
click at [273, 701] on button "Default Theme" at bounding box center [244, 703] width 137 height 25
click at [12, 171] on link at bounding box center [8, 175] width 10 height 20
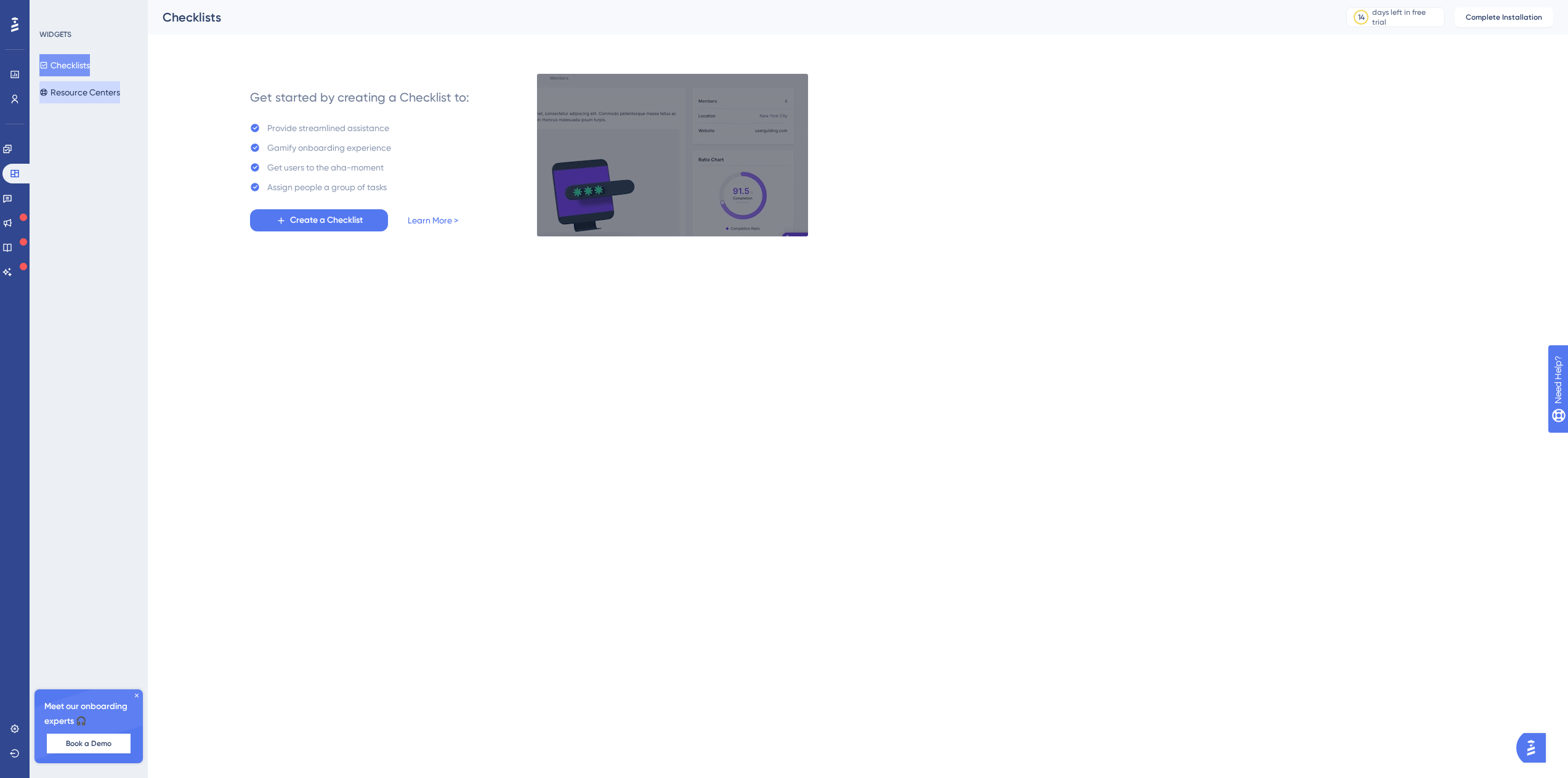
click at [68, 90] on button "Resource Centers" at bounding box center [79, 92] width 80 height 22
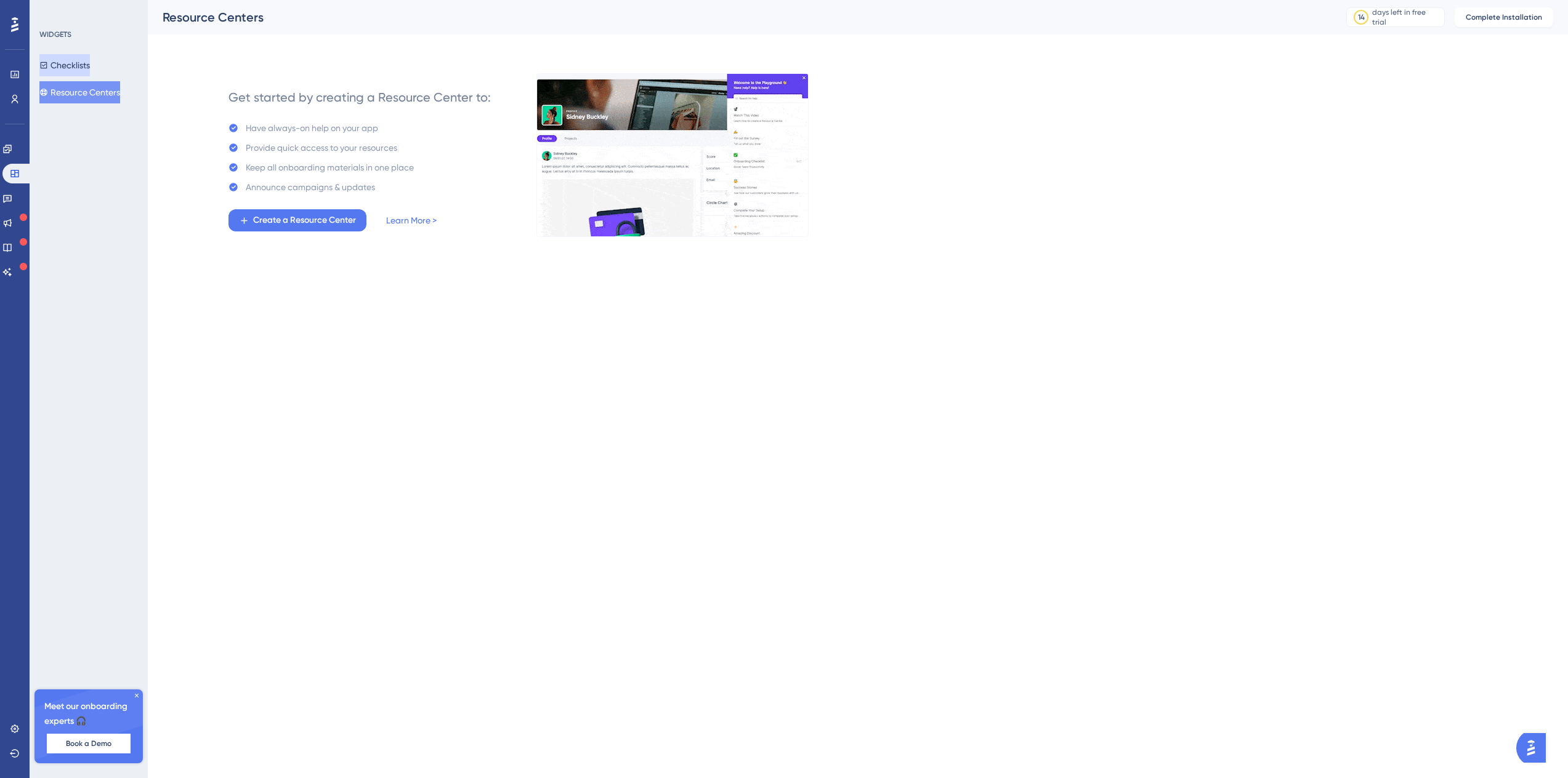
click at [48, 69] on icon at bounding box center [44, 65] width 9 height 9
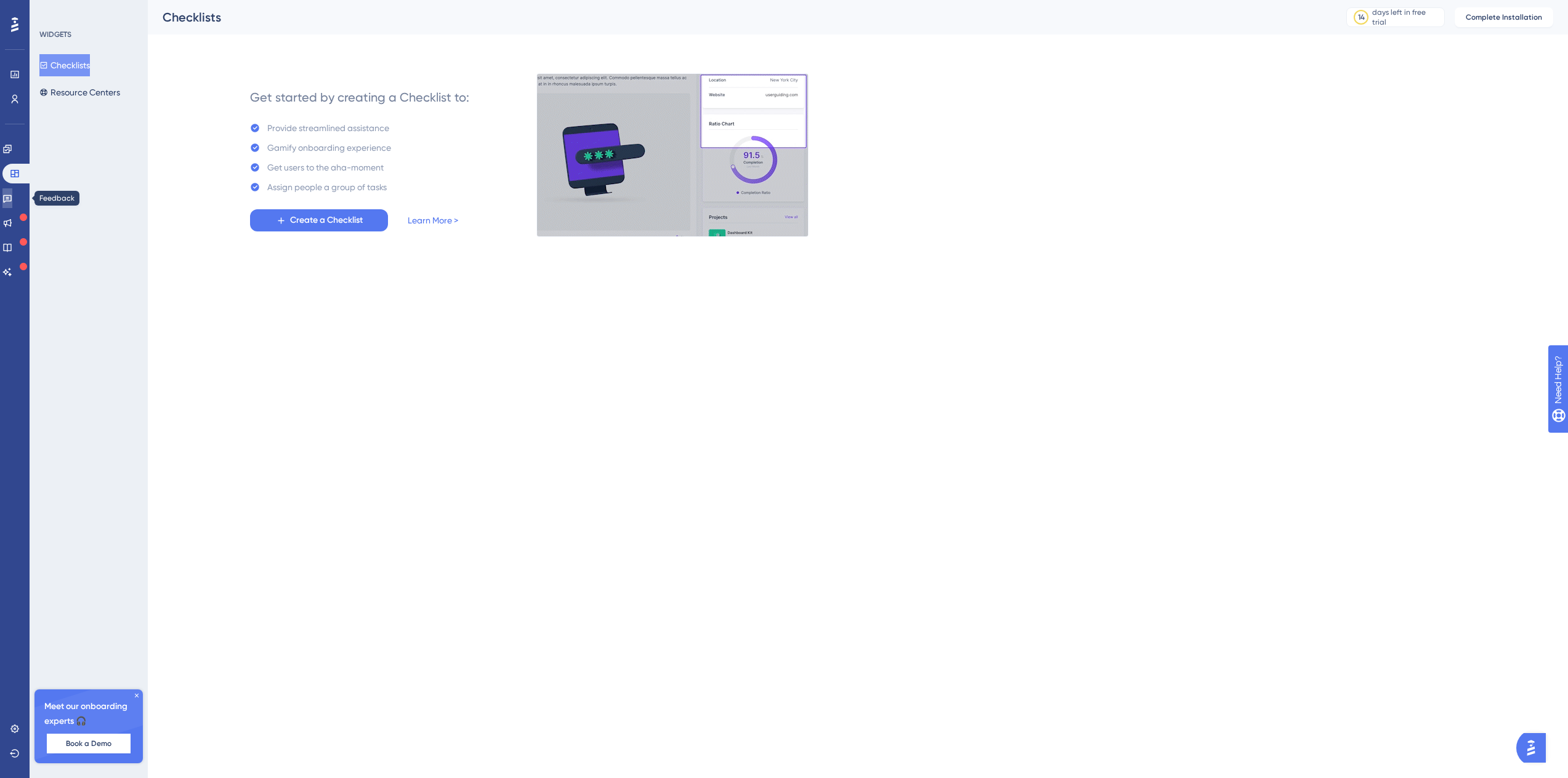
click at [12, 191] on link at bounding box center [8, 198] width 10 height 20
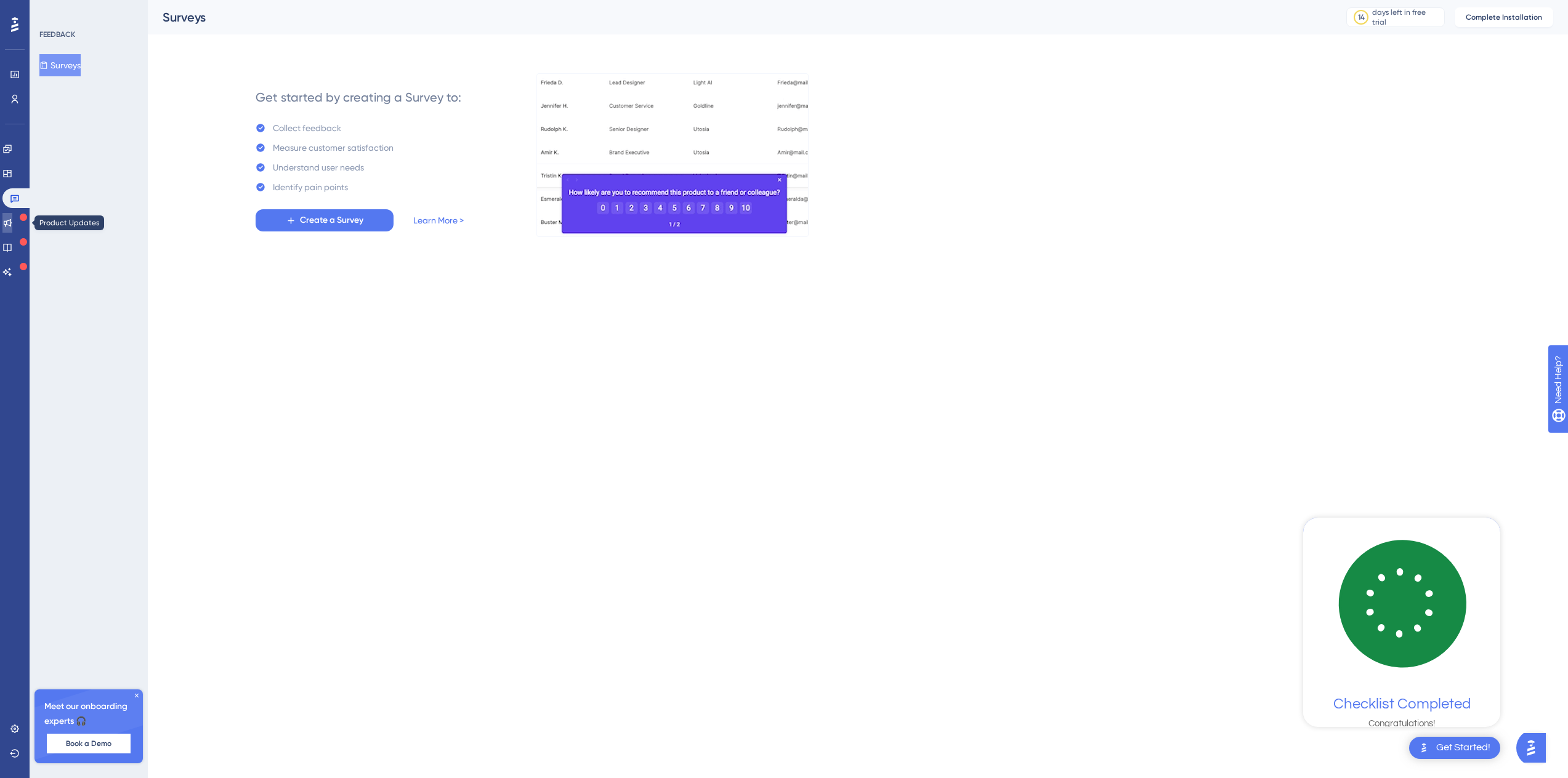
click at [12, 223] on icon at bounding box center [8, 223] width 10 height 10
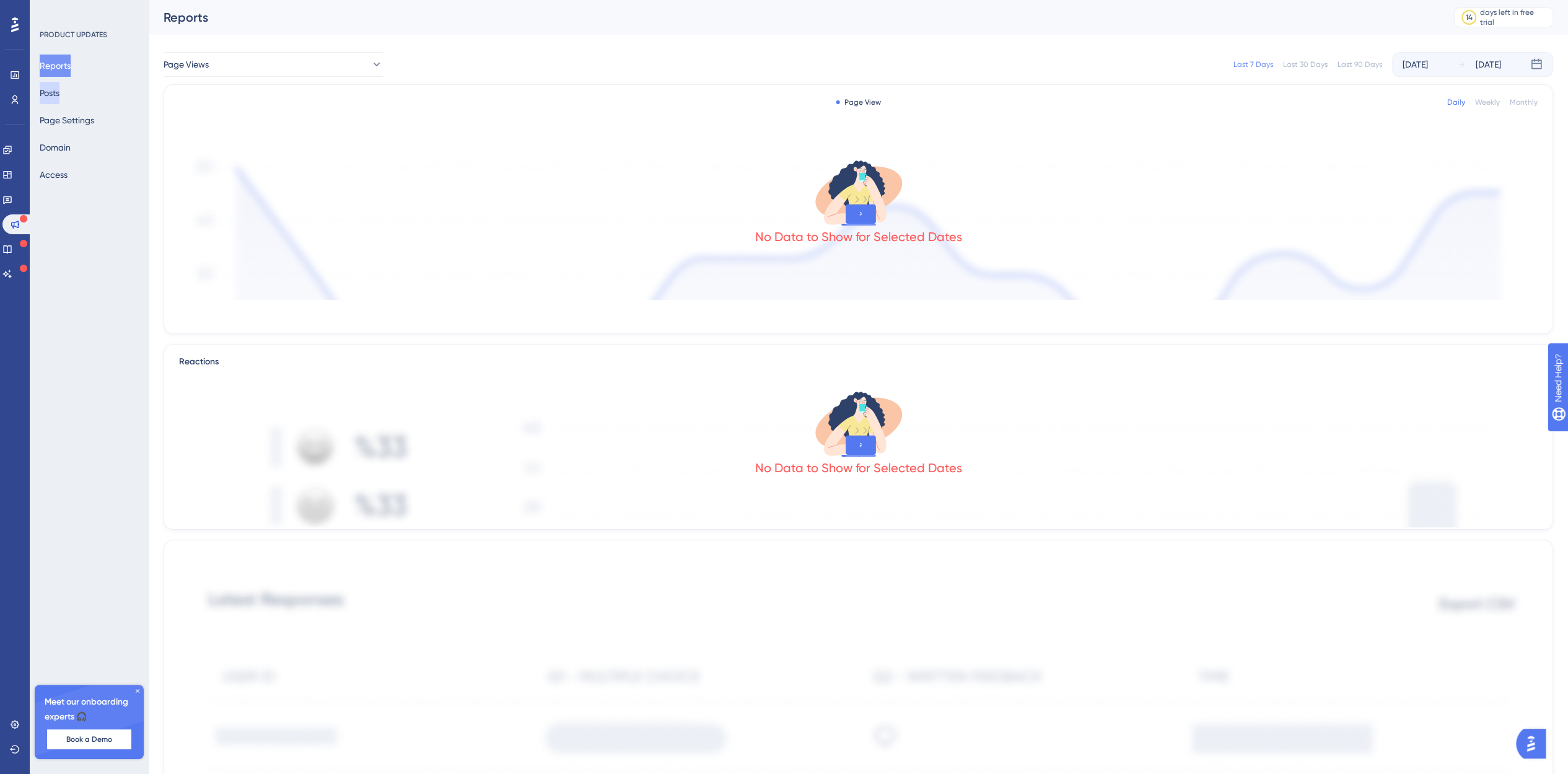
click at [59, 100] on button "Posts" at bounding box center [49, 93] width 20 height 22
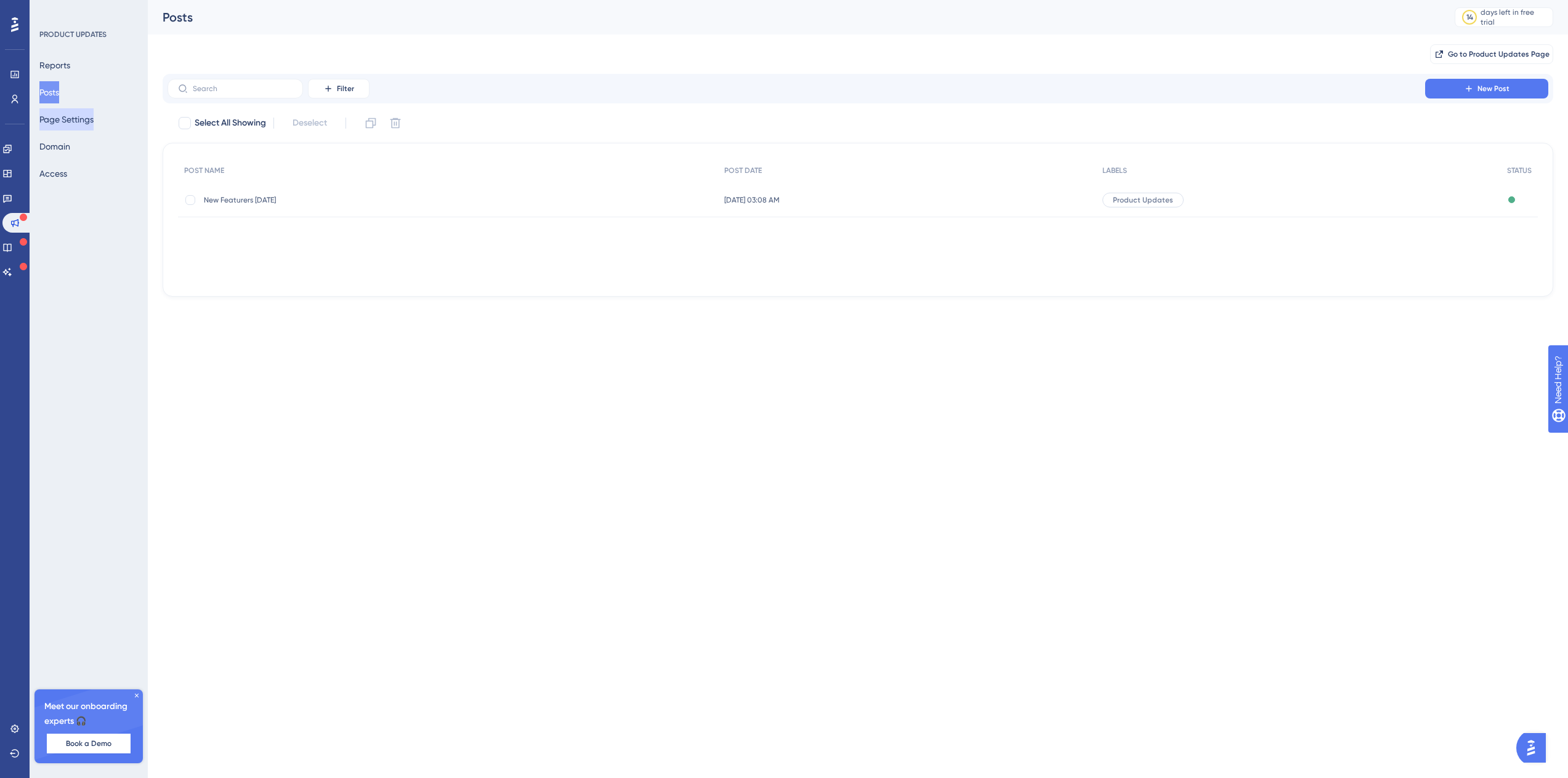
click at [56, 121] on button "Page Settings" at bounding box center [66, 120] width 54 height 22
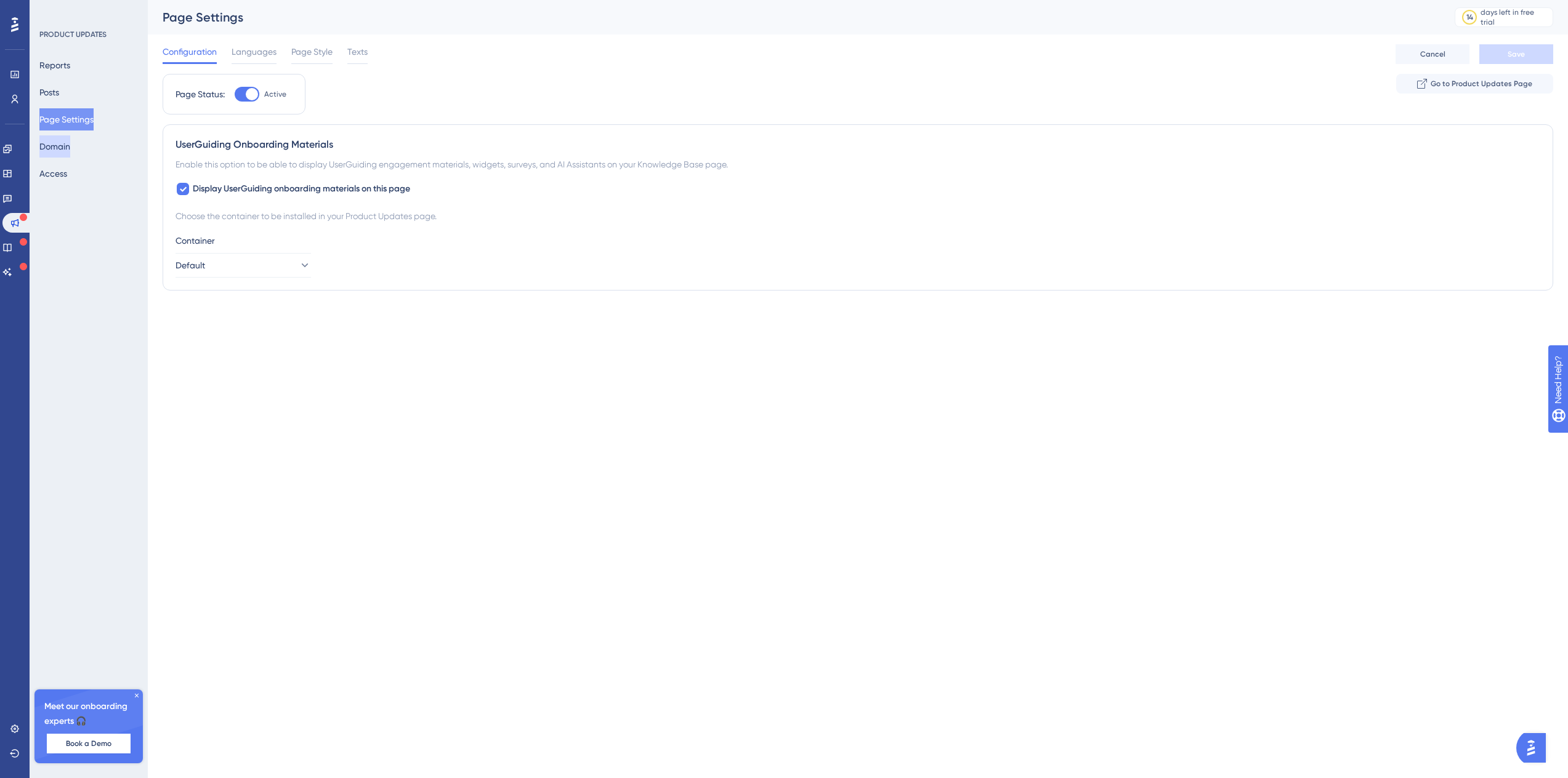
click at [61, 141] on button "Domain" at bounding box center [55, 147] width 31 height 22
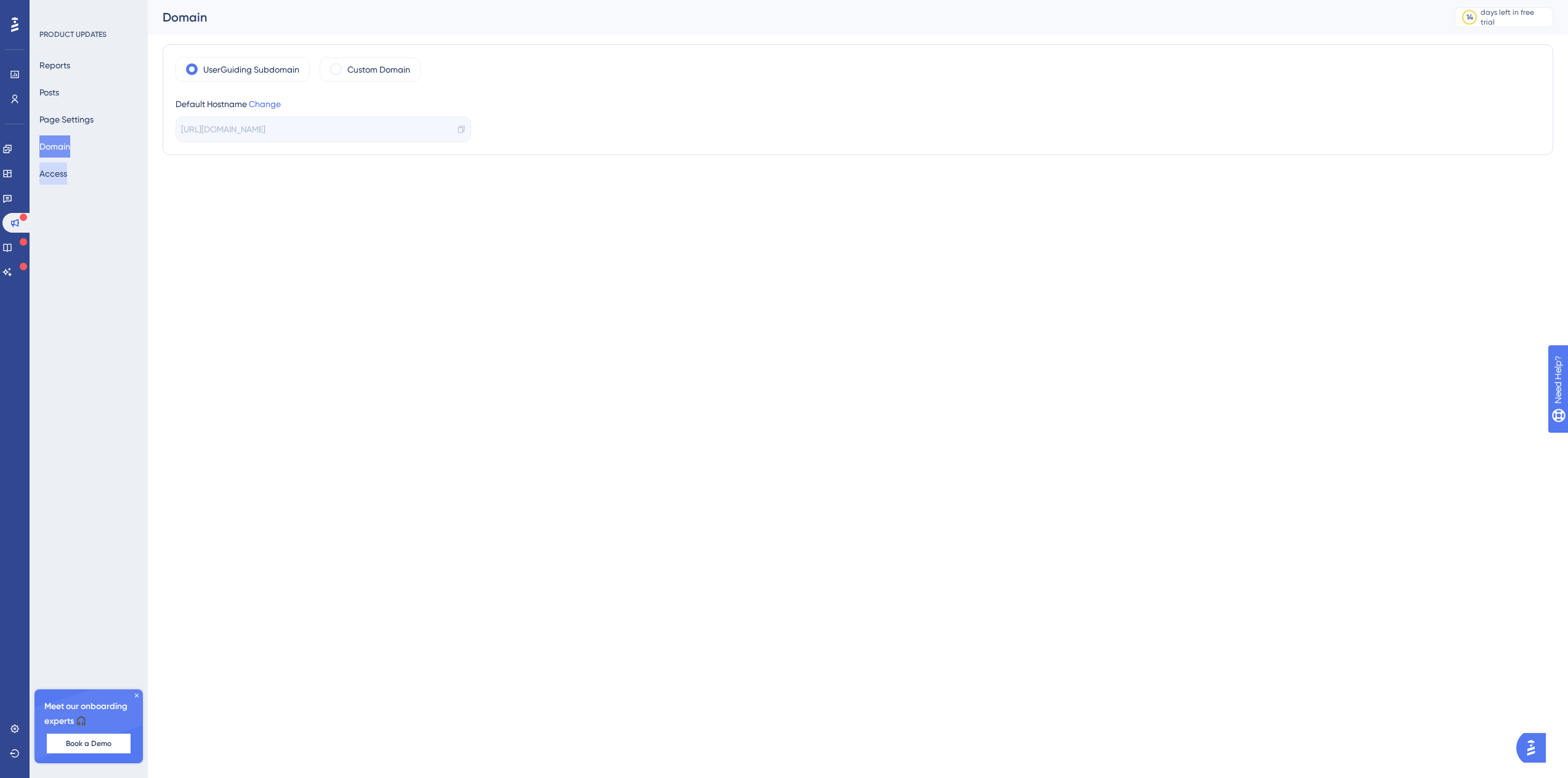
click at [62, 172] on button "Access" at bounding box center [53, 173] width 27 height 22
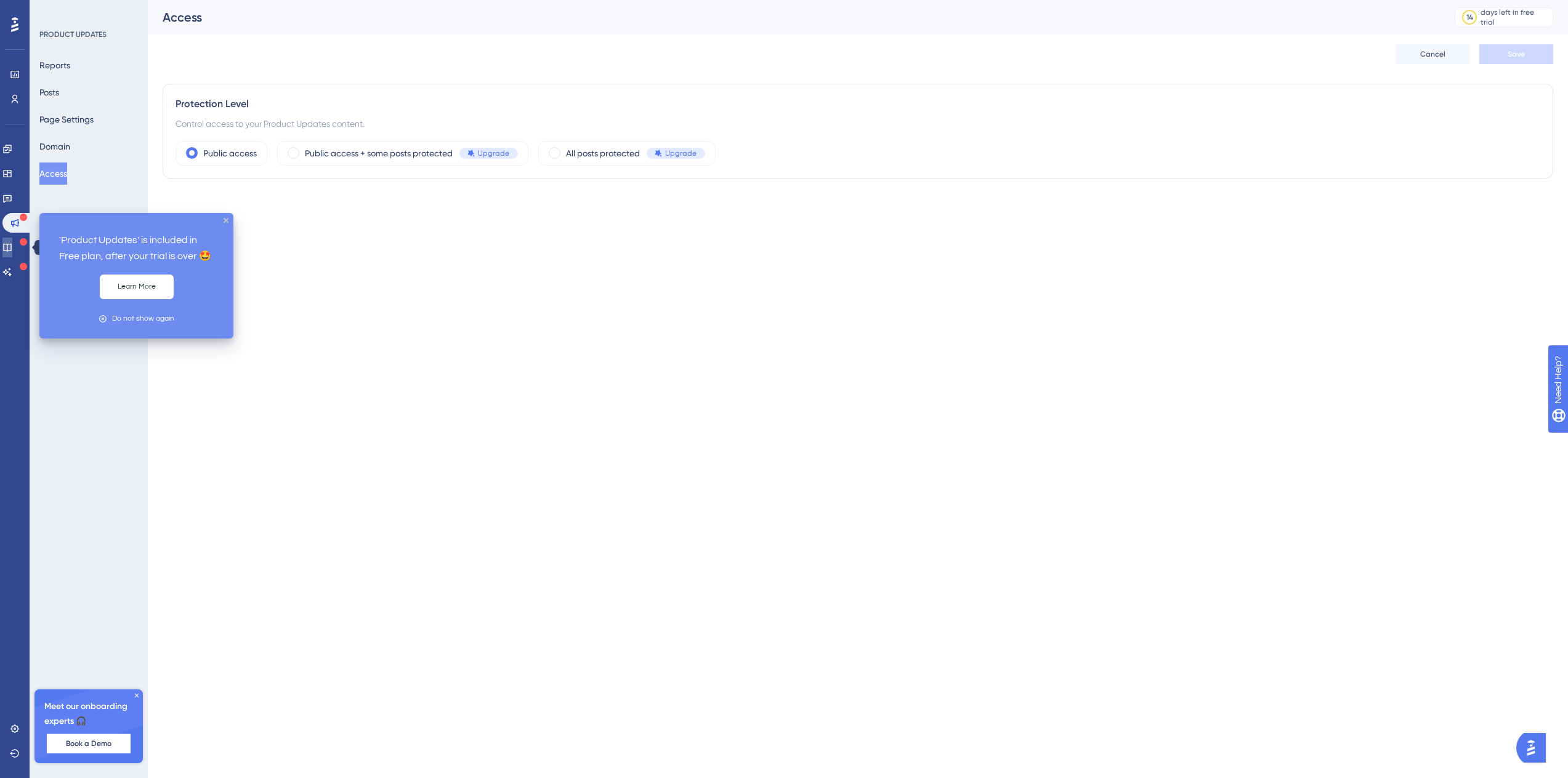
click at [8, 250] on link at bounding box center [8, 247] width 10 height 20
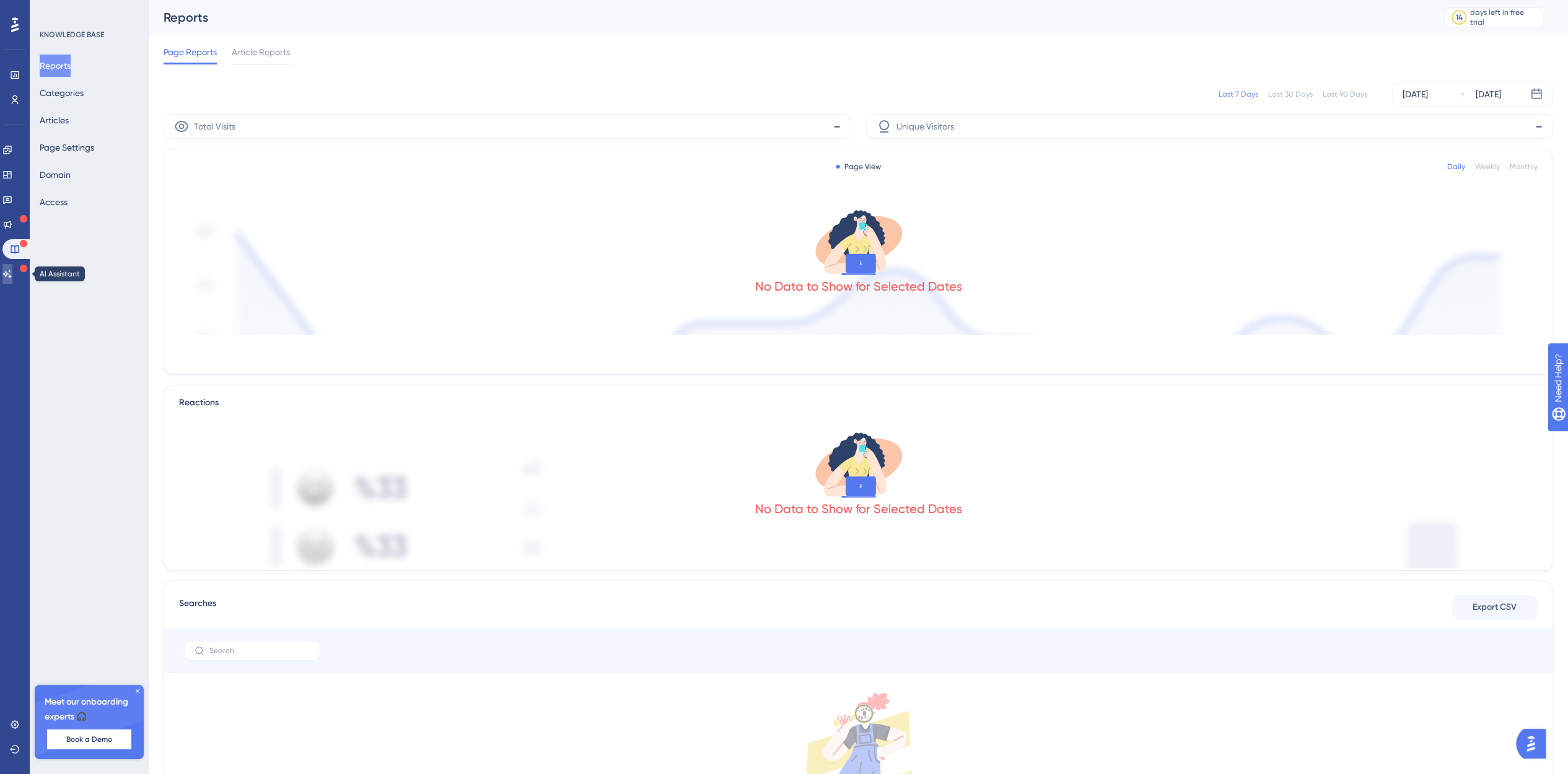
click at [12, 280] on link at bounding box center [8, 273] width 10 height 20
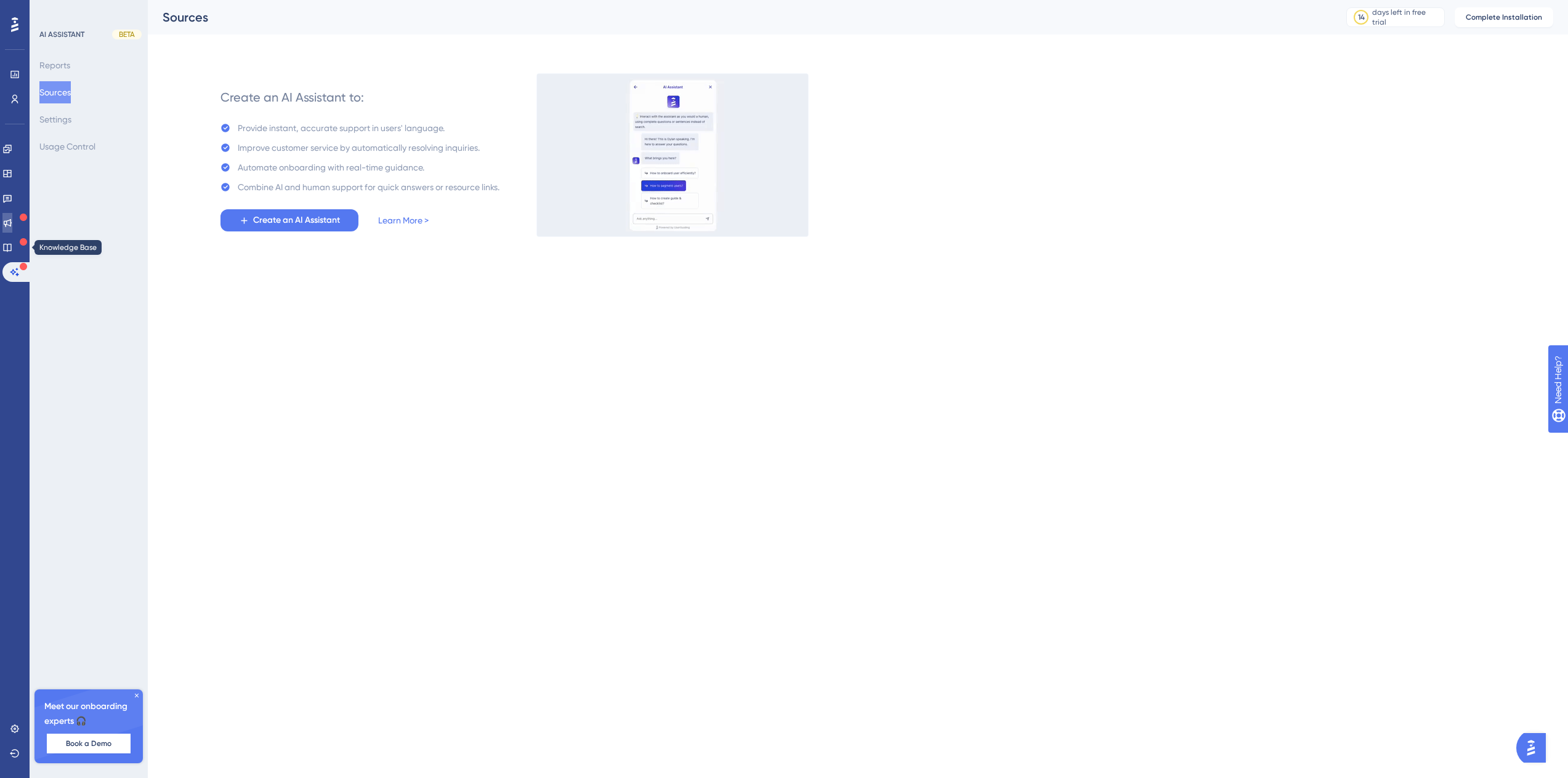
click at [12, 224] on icon at bounding box center [7, 223] width 8 height 8
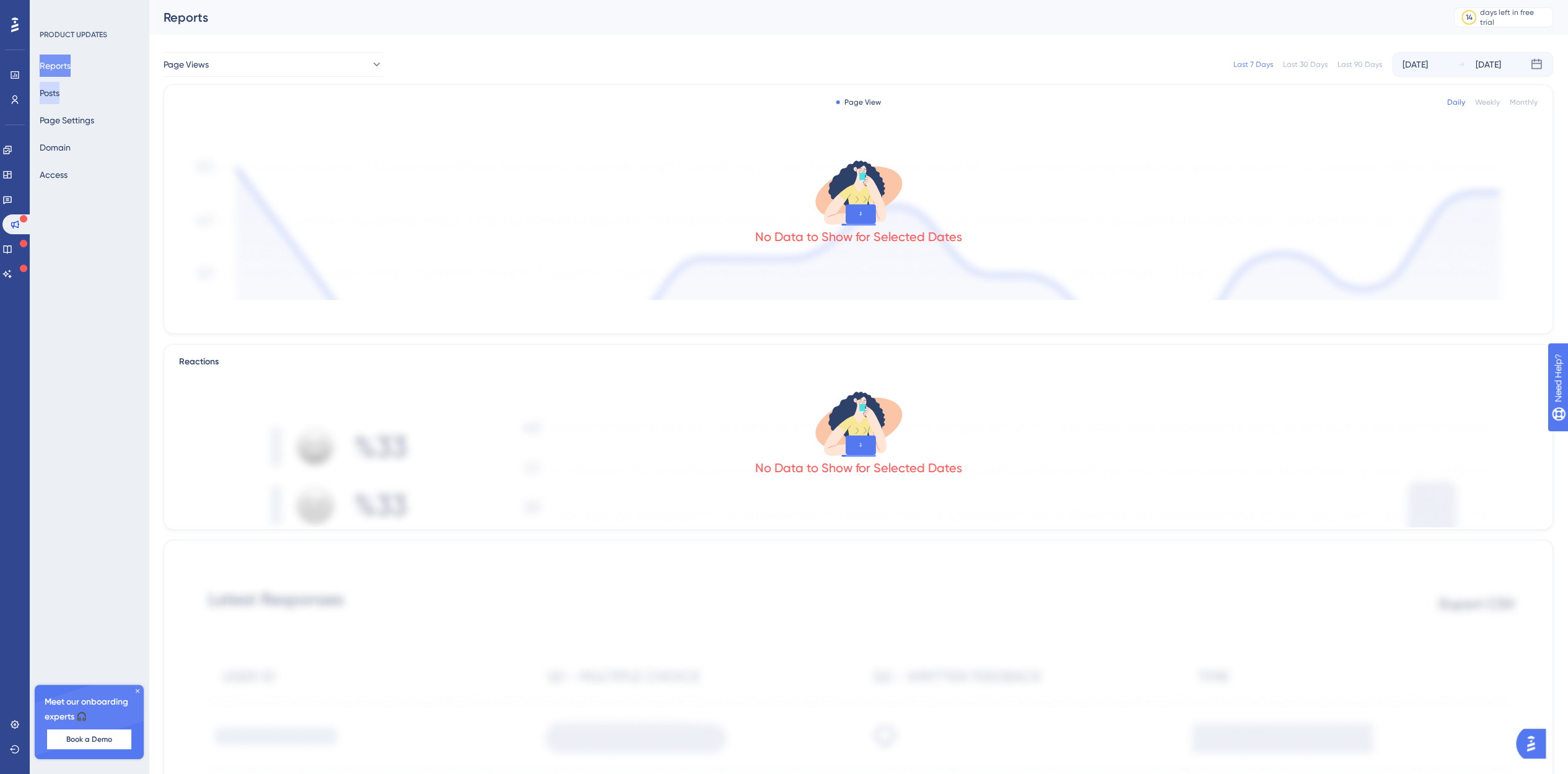
click at [56, 100] on button "Posts" at bounding box center [49, 93] width 20 height 22
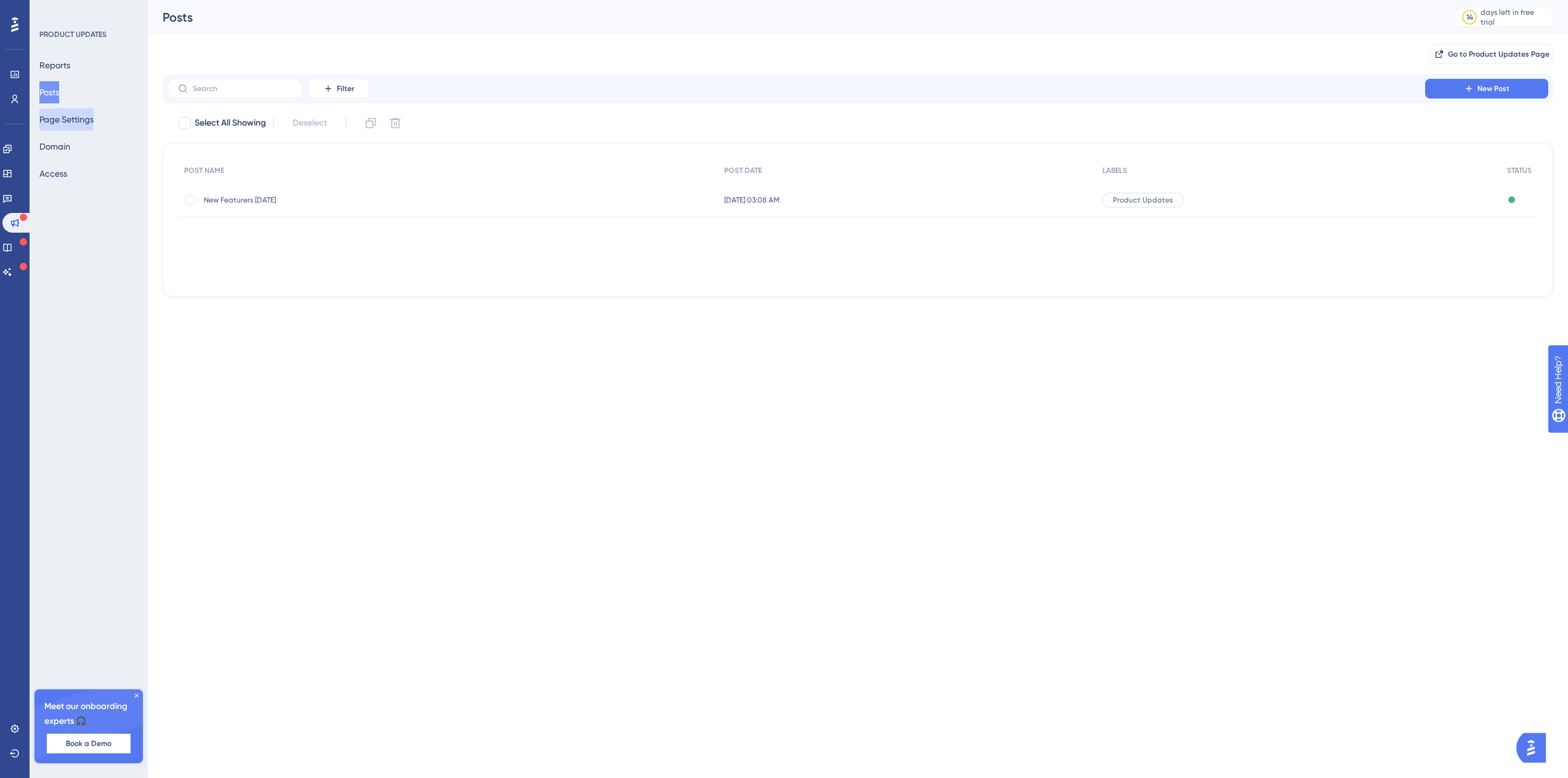
click at [81, 122] on button "Page Settings" at bounding box center [66, 120] width 54 height 22
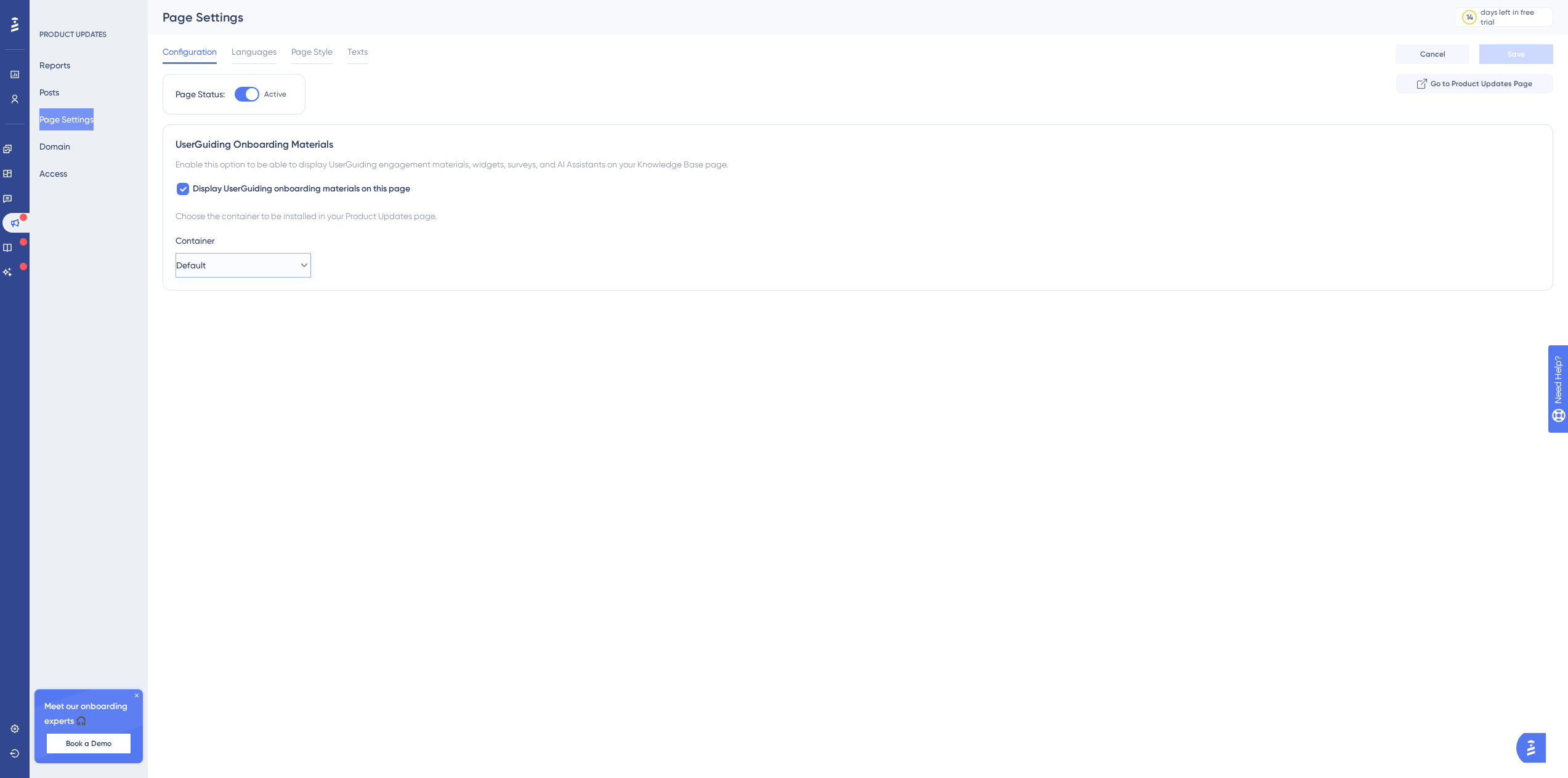
click at [238, 264] on button "Default" at bounding box center [243, 265] width 136 height 25
click at [359, 56] on span "Texts" at bounding box center [357, 51] width 21 height 15
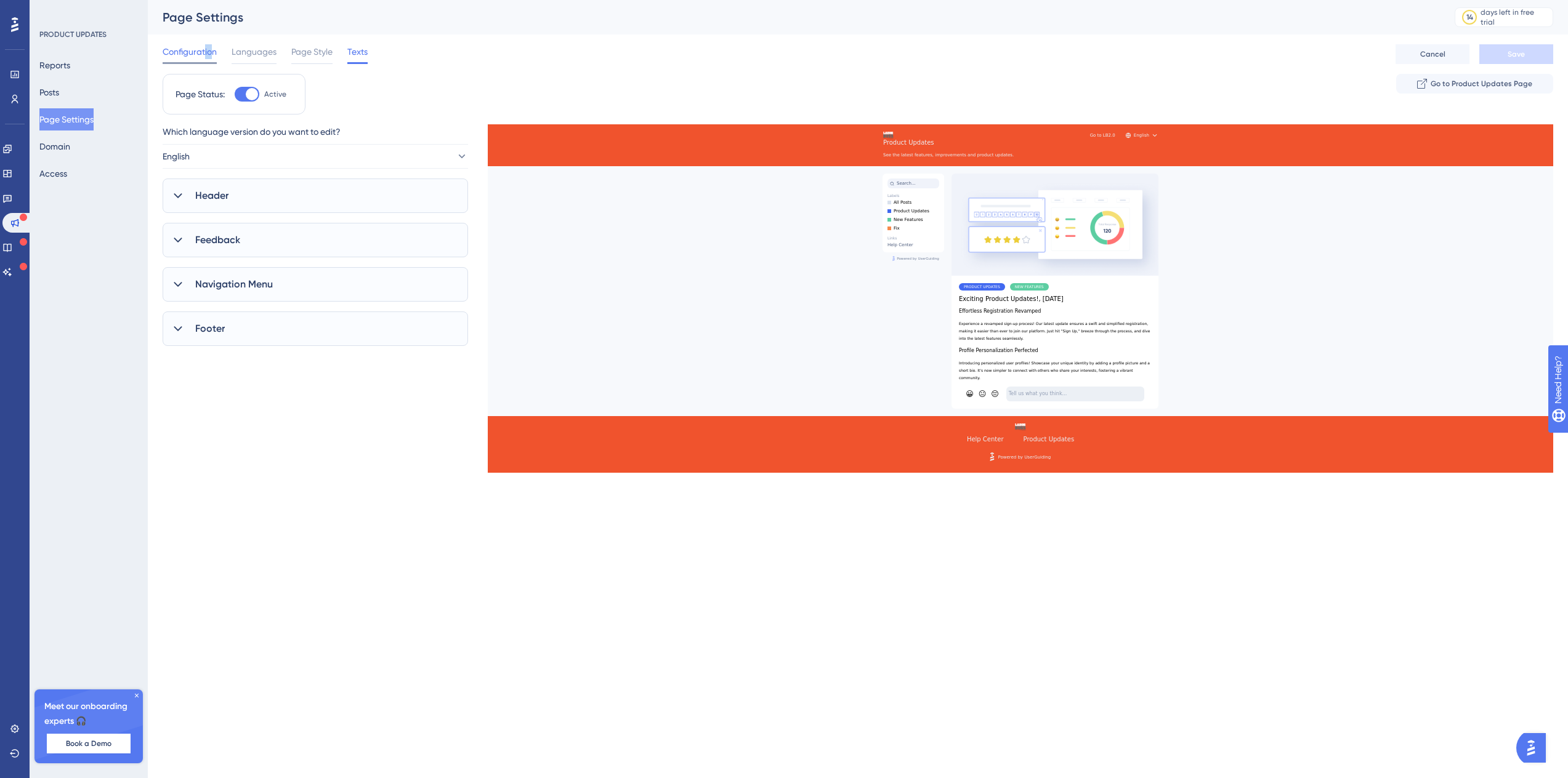
click at [202, 54] on span "Configuration" at bounding box center [189, 51] width 54 height 15
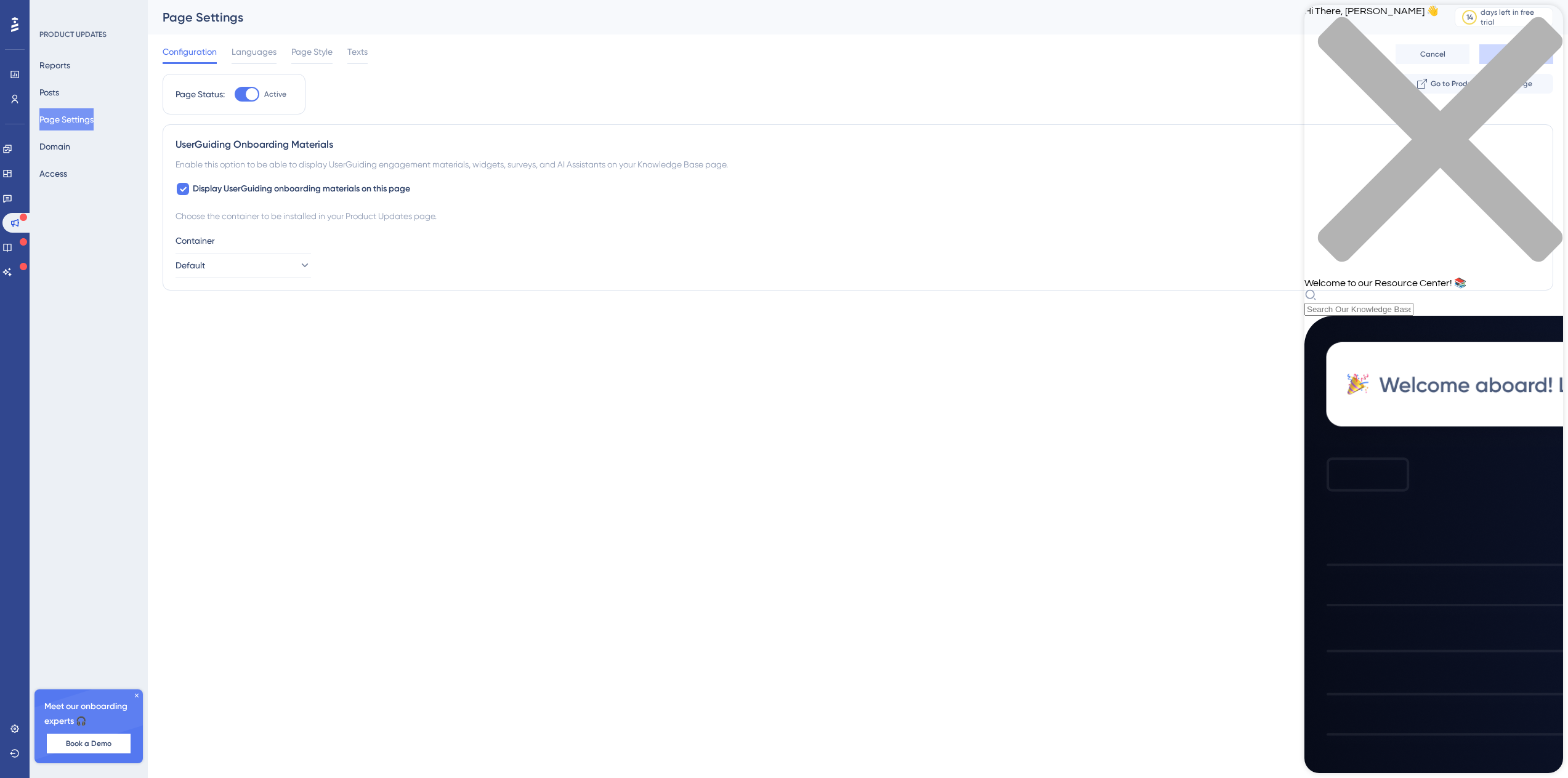
click at [1167, 340] on html "Performance Users Engagement Widgets Feedback Product Updates Knowledge Base AI…" at bounding box center [784, 170] width 1568 height 340
click at [1546, 21] on div "close resource center" at bounding box center [1433, 146] width 259 height 260
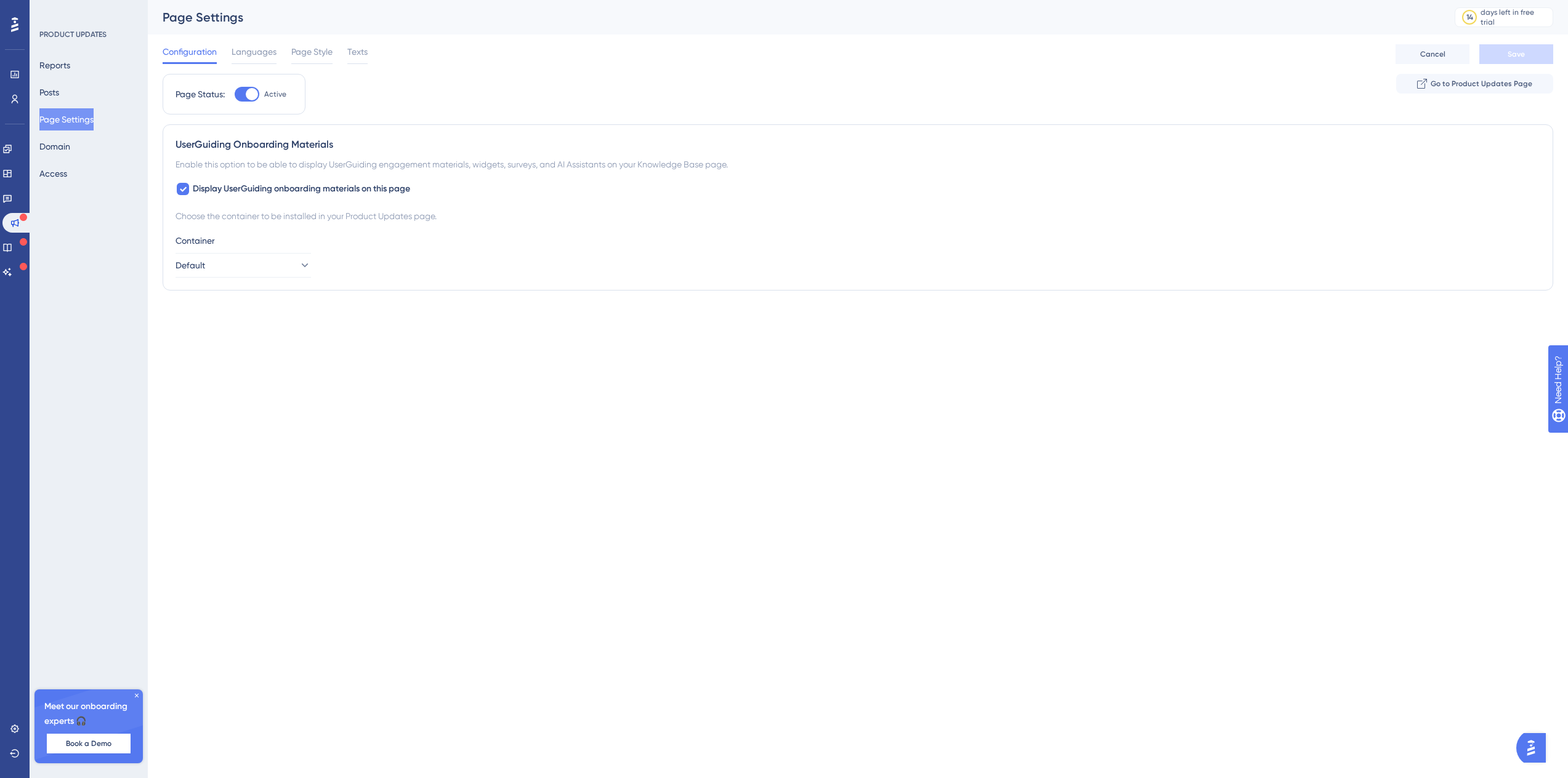
click at [1532, 747] on img "Open AI Assistant Launcher" at bounding box center [1530, 748] width 22 height 22
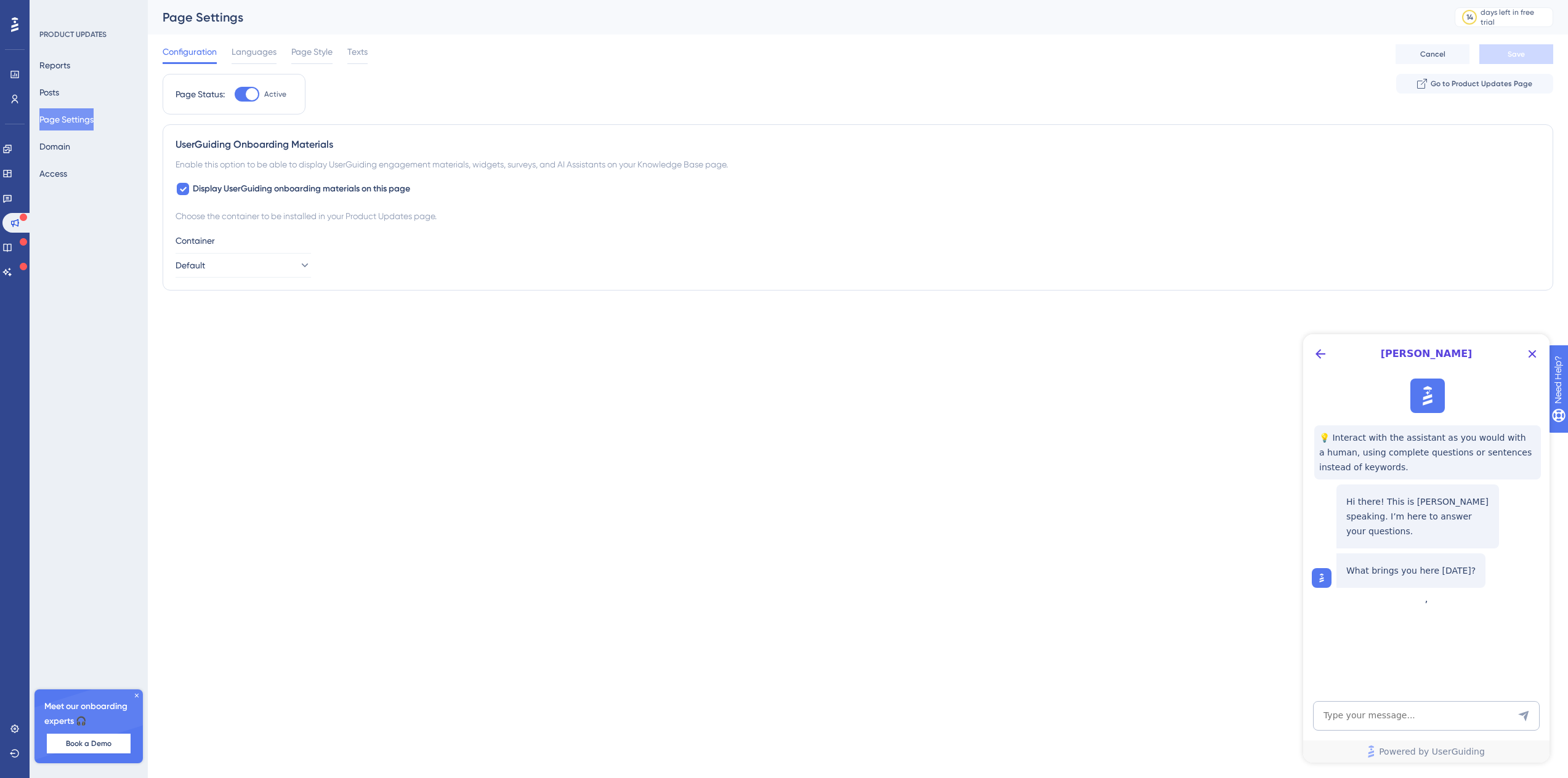
click at [1546, 353] on div "[PERSON_NAME]" at bounding box center [1426, 354] width 246 height 39
click at [1533, 354] on icon "Close Button" at bounding box center [1532, 354] width 8 height 8
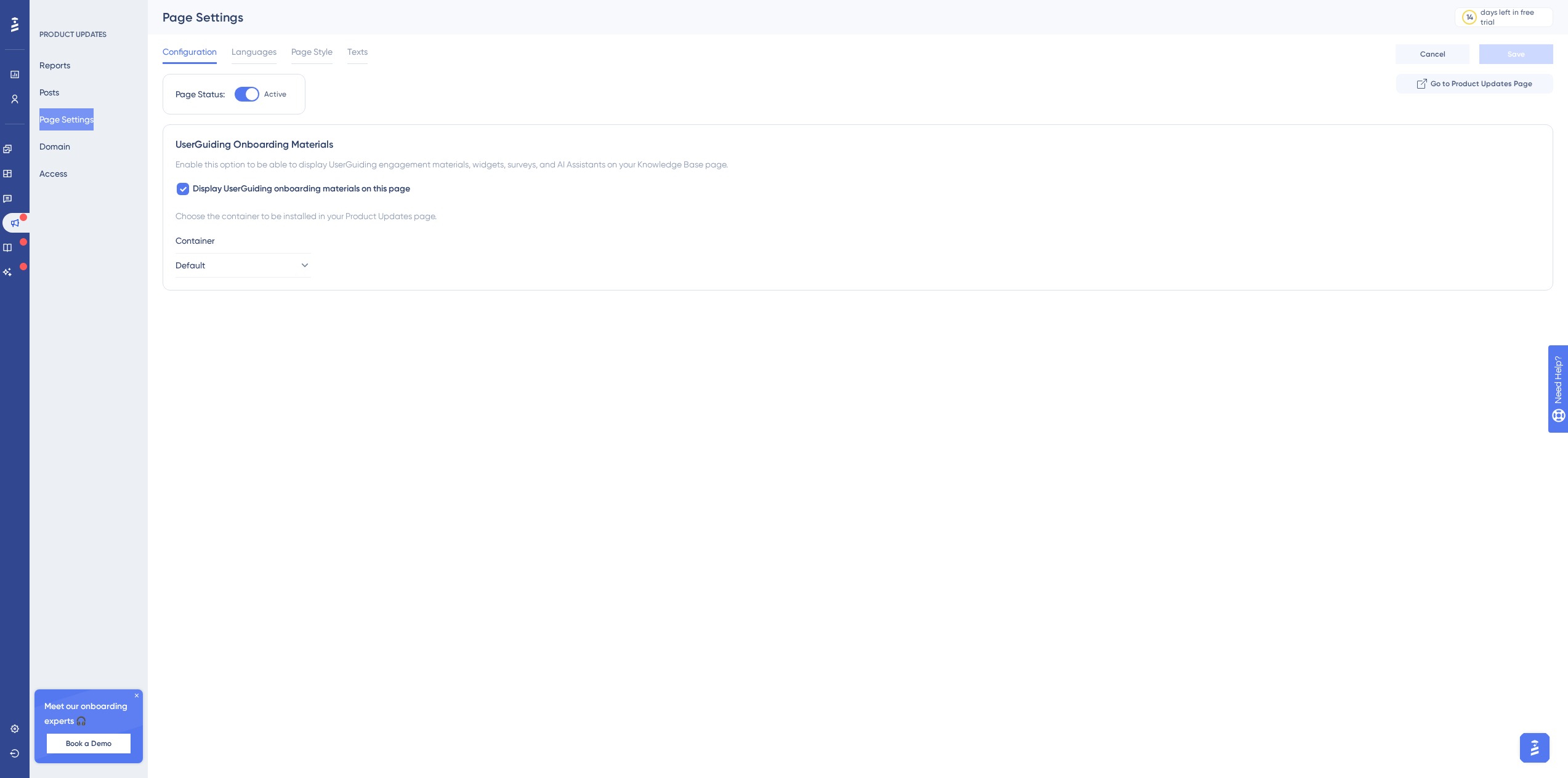
drag, startPoint x: 241, startPoint y: 38, endPoint x: 1547, endPoint y: 373, distance: 1348.3
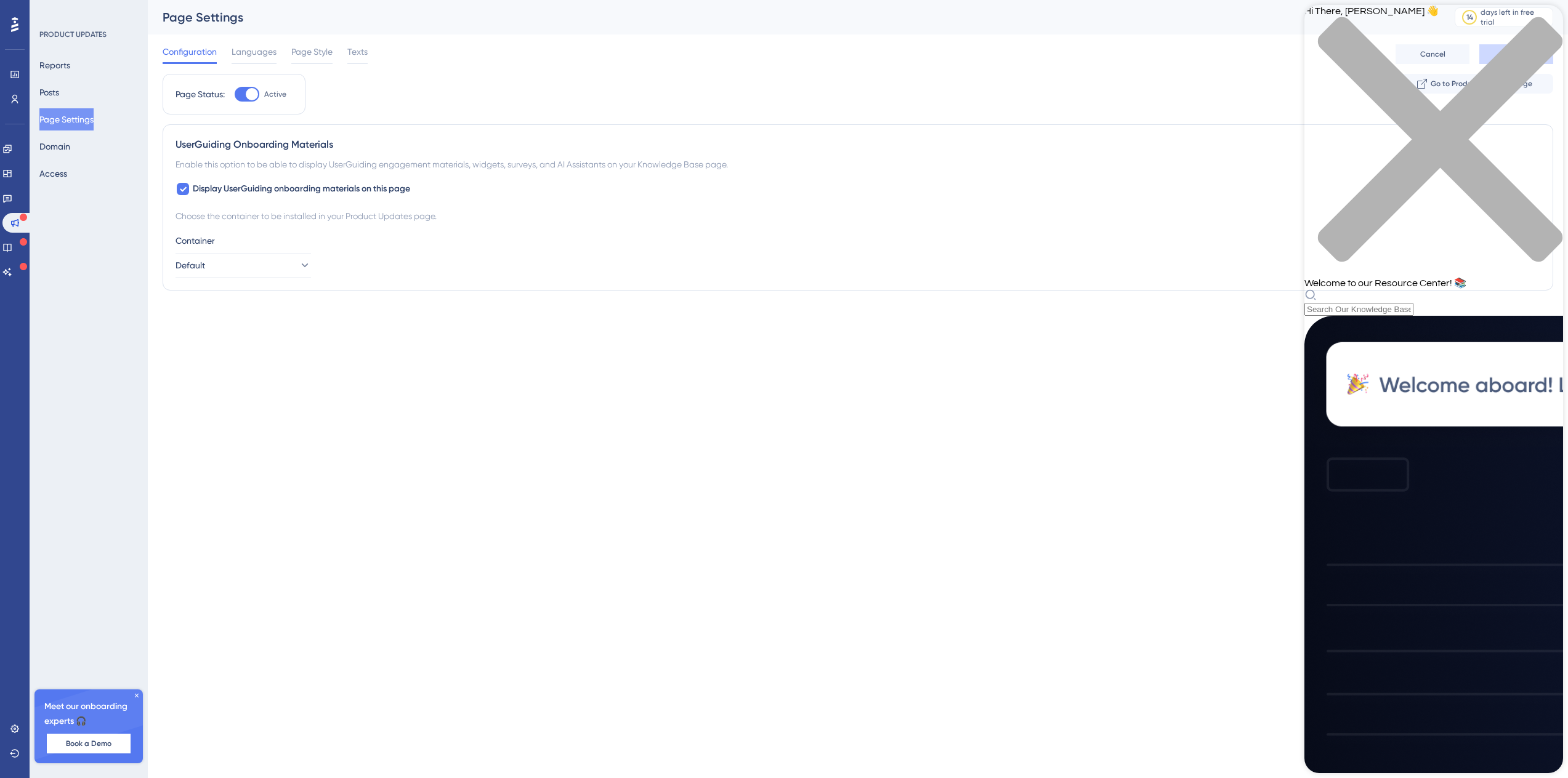
scroll to position [221, 0]
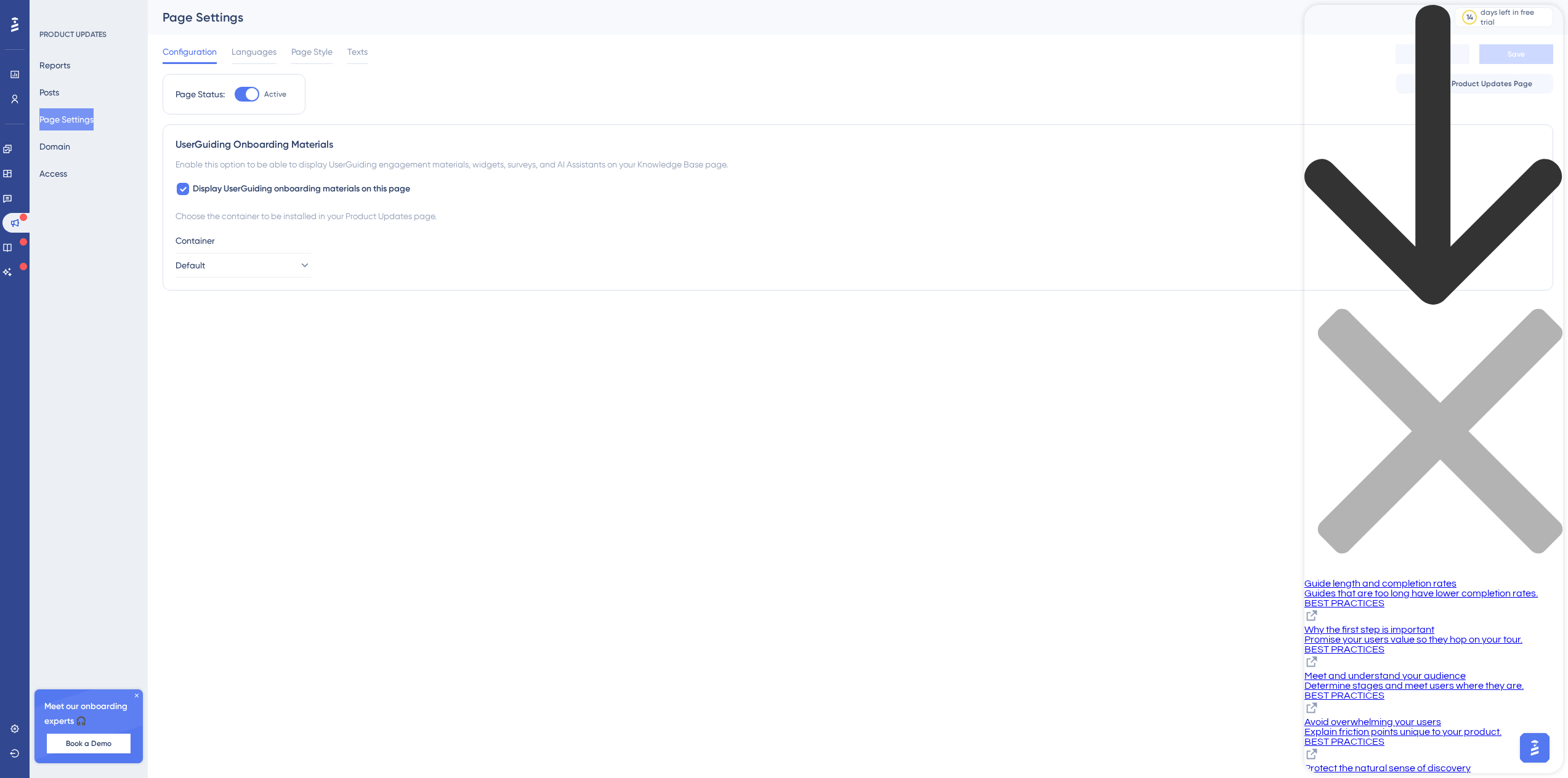
scroll to position [0, 0]
click at [1375, 598] on span "BEST PRACTICES" at bounding box center [1344, 603] width 80 height 10
click at [1362, 578] on span "Guide length and completion rates" at bounding box center [1380, 583] width 152 height 10
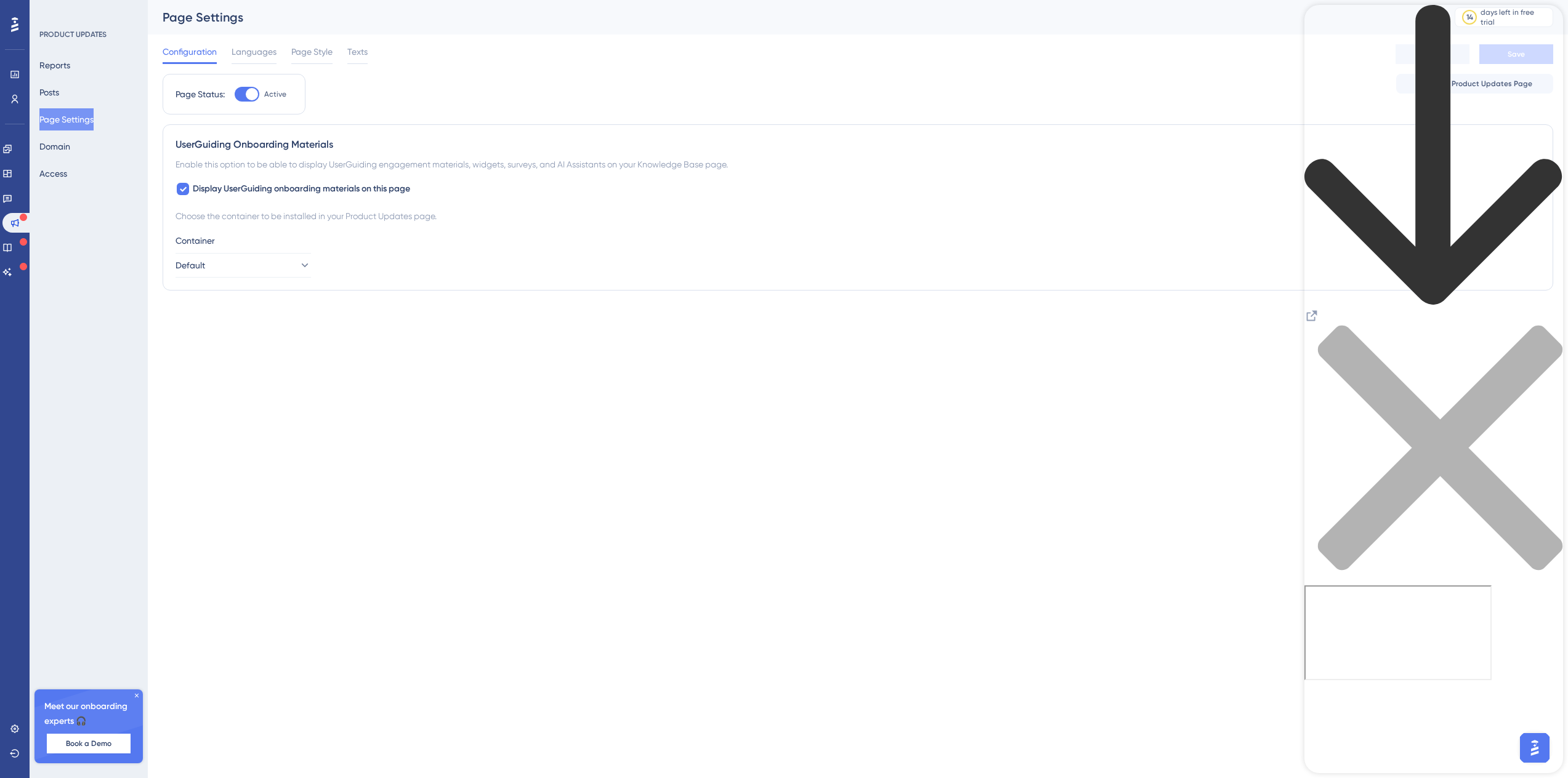
click at [1319, 308] on icon "Resource Center Header" at bounding box center [1311, 315] width 15 height 15
click at [12, 200] on icon at bounding box center [8, 198] width 10 height 10
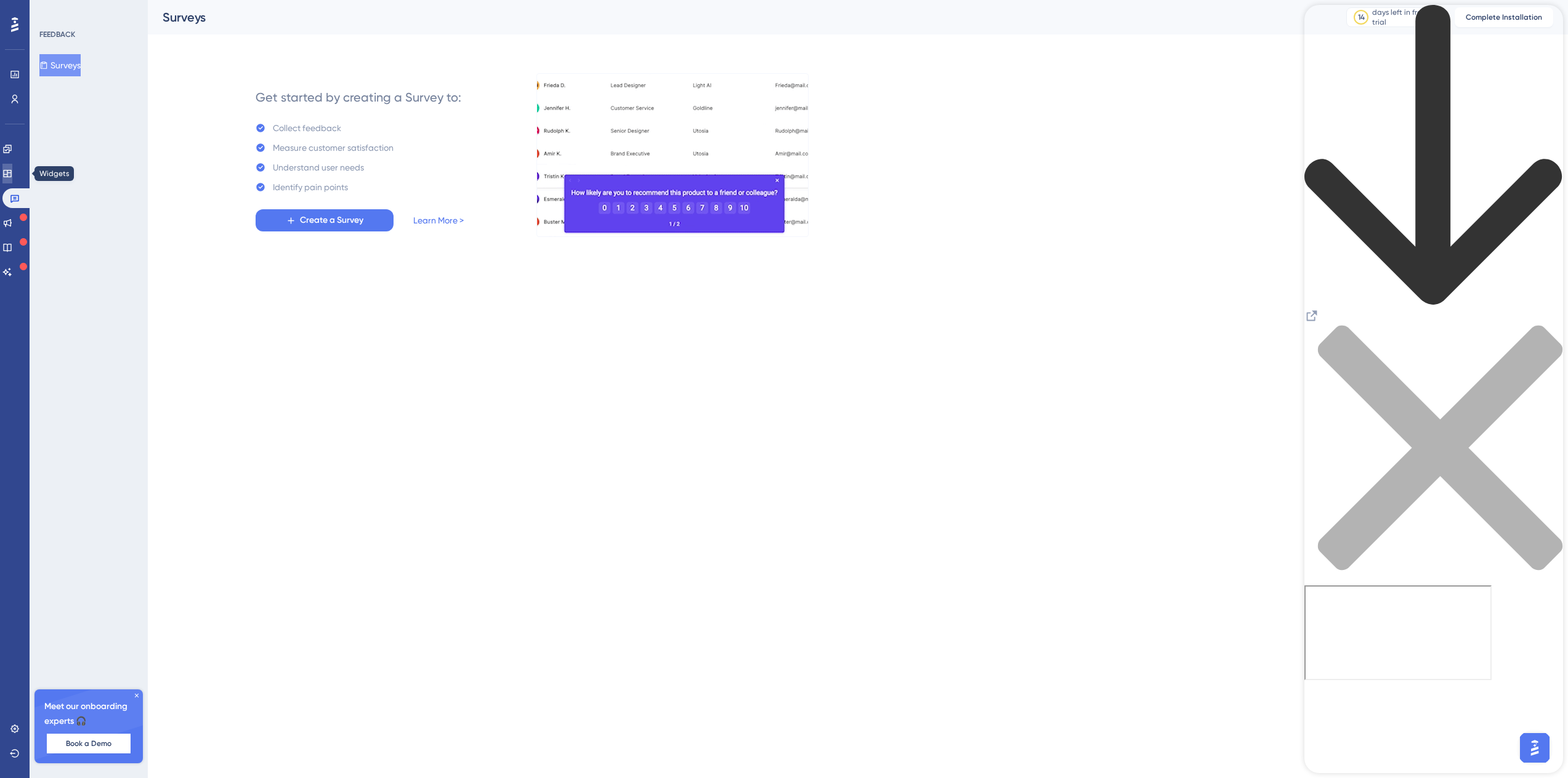
click at [12, 172] on link at bounding box center [8, 173] width 10 height 20
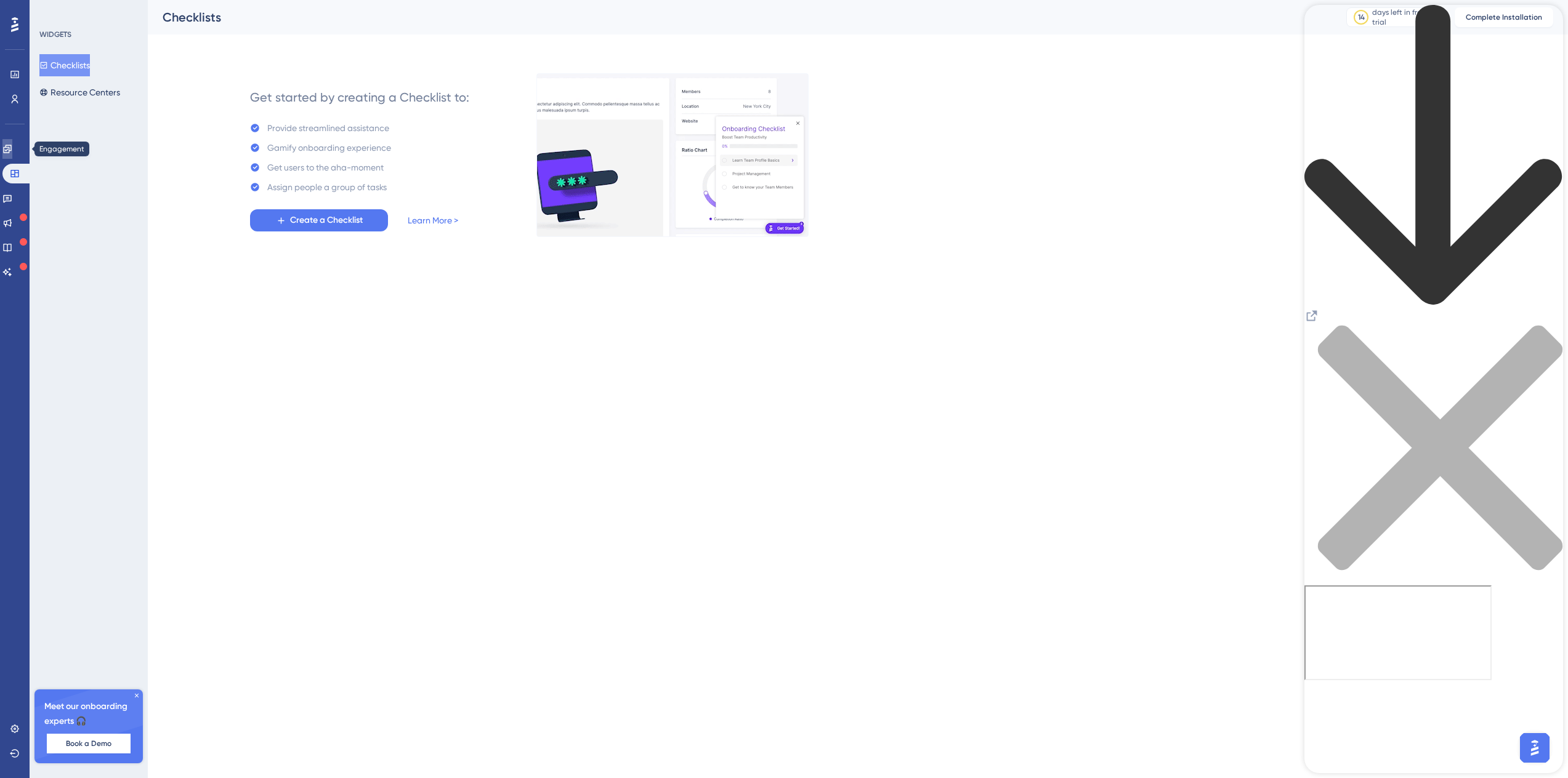
click at [10, 153] on icon at bounding box center [8, 149] width 10 height 10
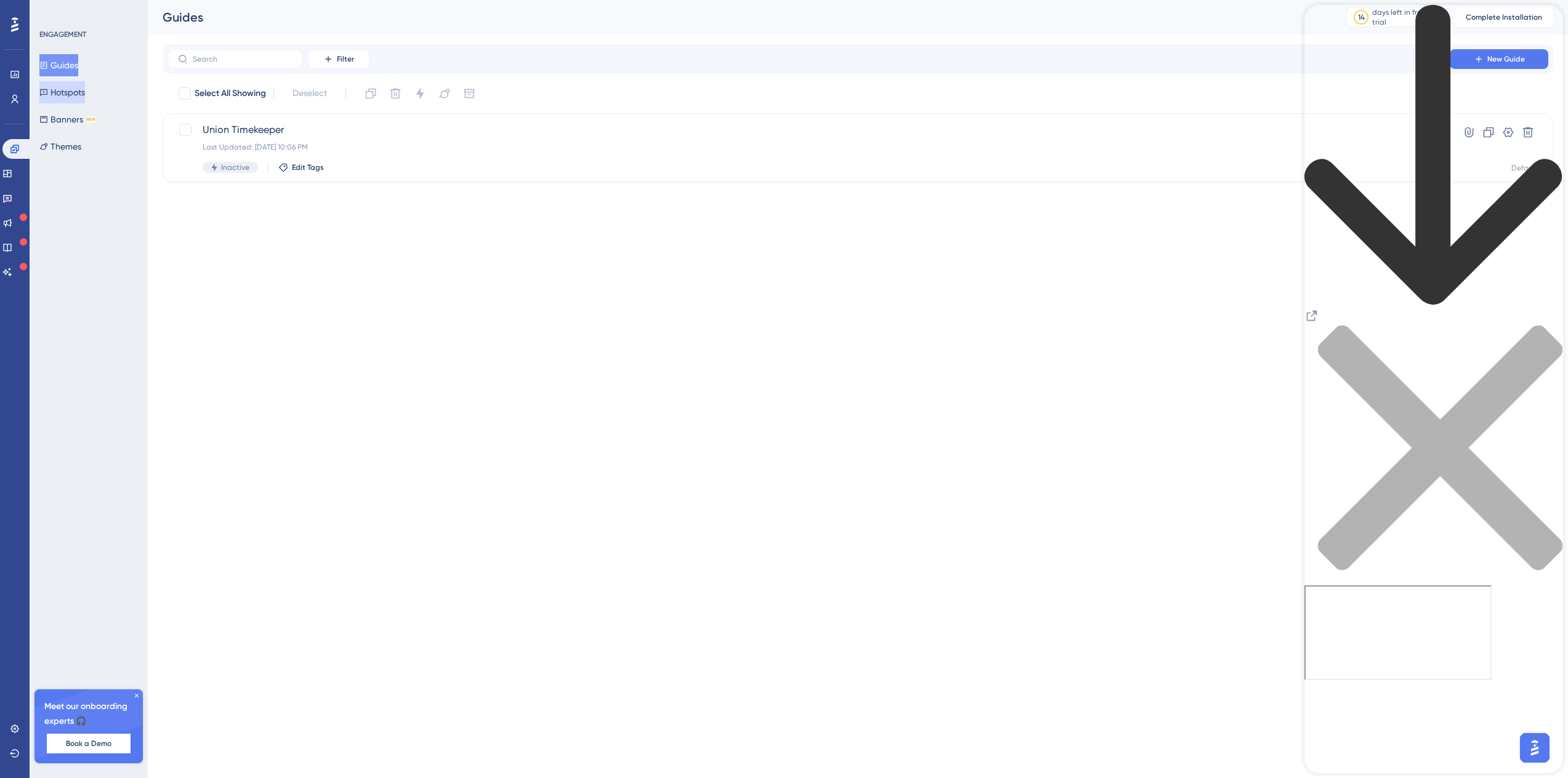
click at [75, 97] on button "Hotspots" at bounding box center [62, 92] width 45 height 22
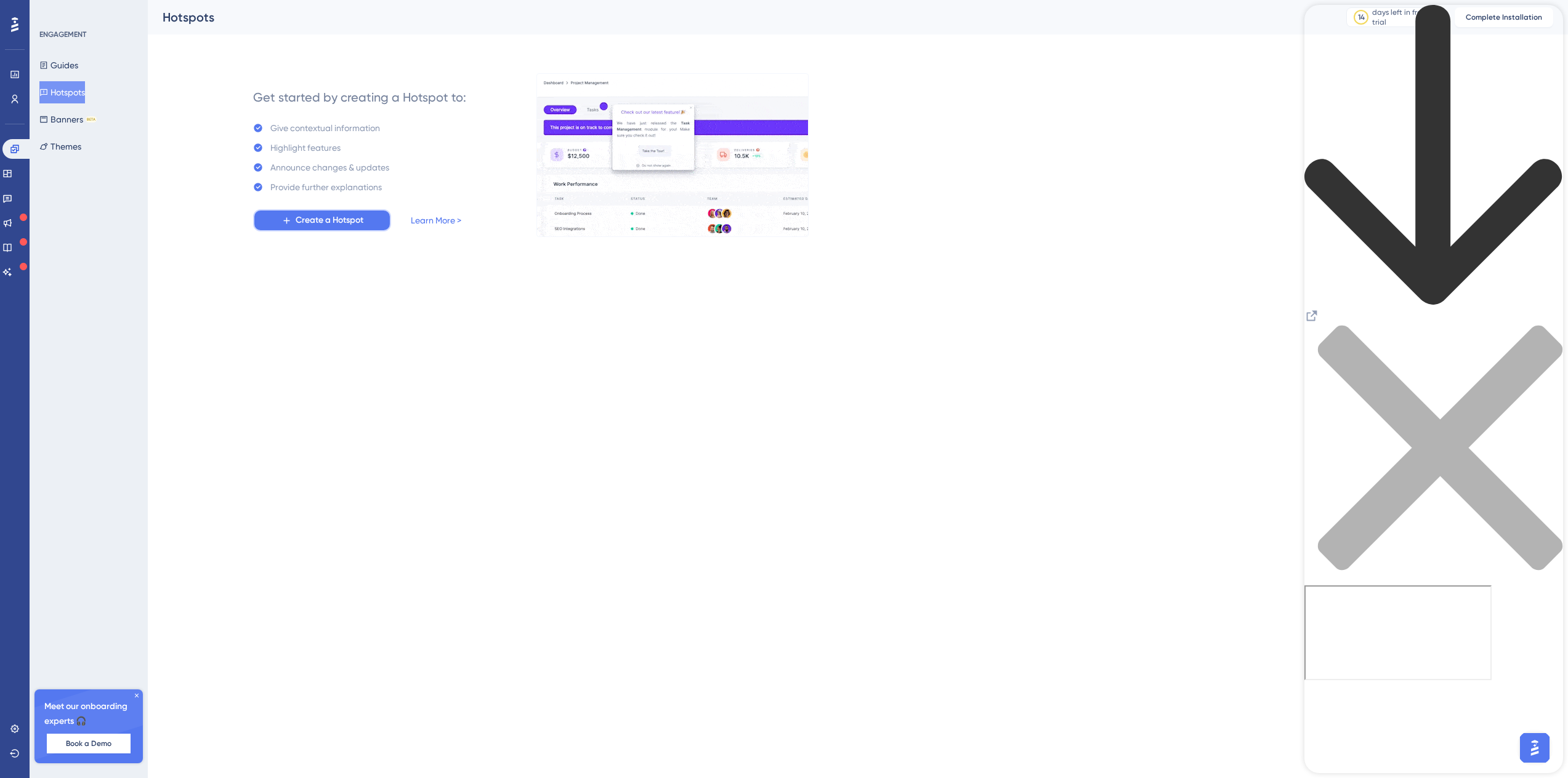
click at [299, 225] on span "Create a Hotspot" at bounding box center [329, 219] width 68 height 15
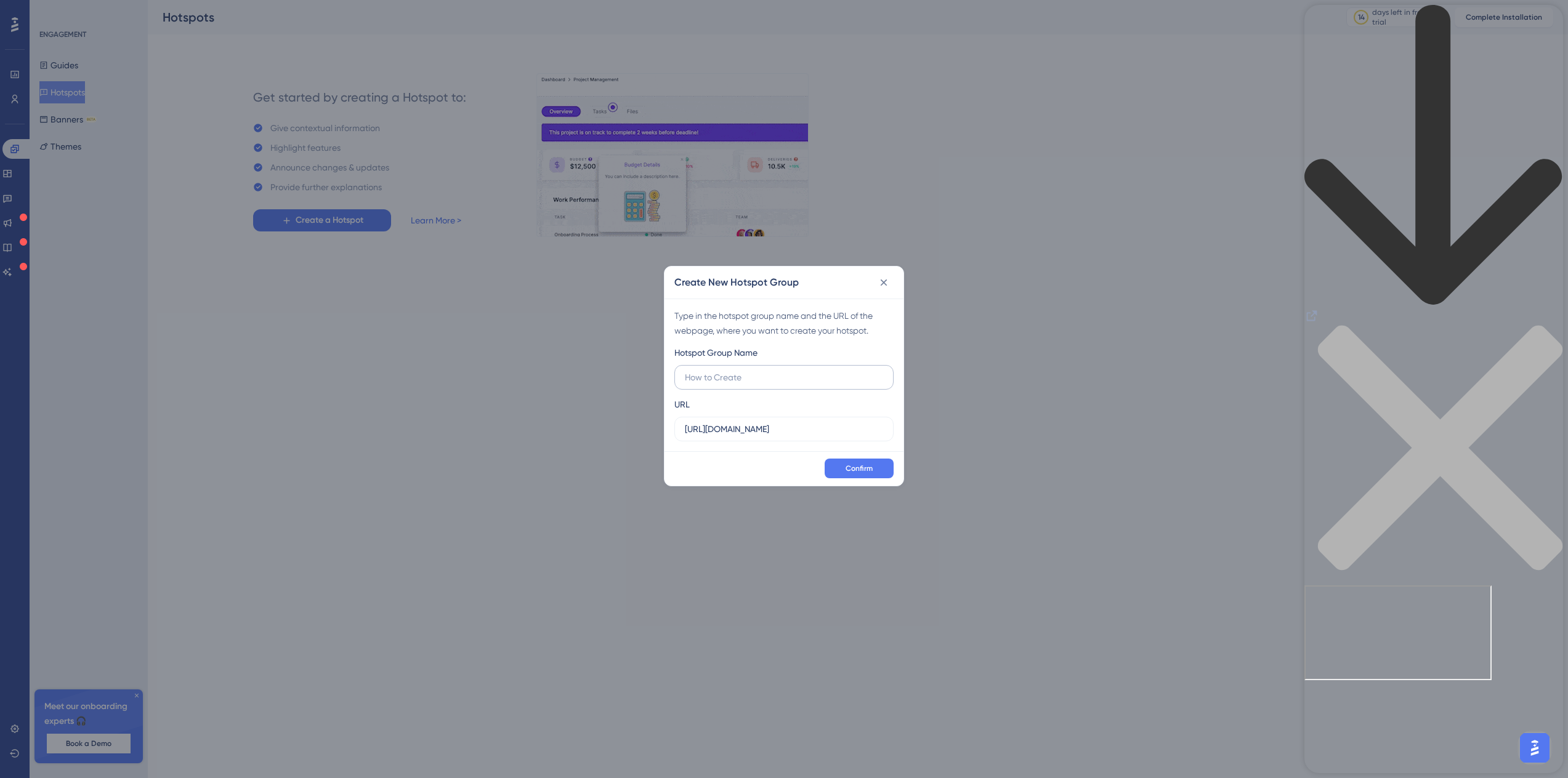
click at [735, 377] on input "text" at bounding box center [784, 377] width 198 height 14
drag, startPoint x: 1537, startPoint y: 26, endPoint x: 1544, endPoint y: 32, distance: 9.2
click at [1544, 325] on div "close resource center" at bounding box center [1433, 454] width 259 height 260
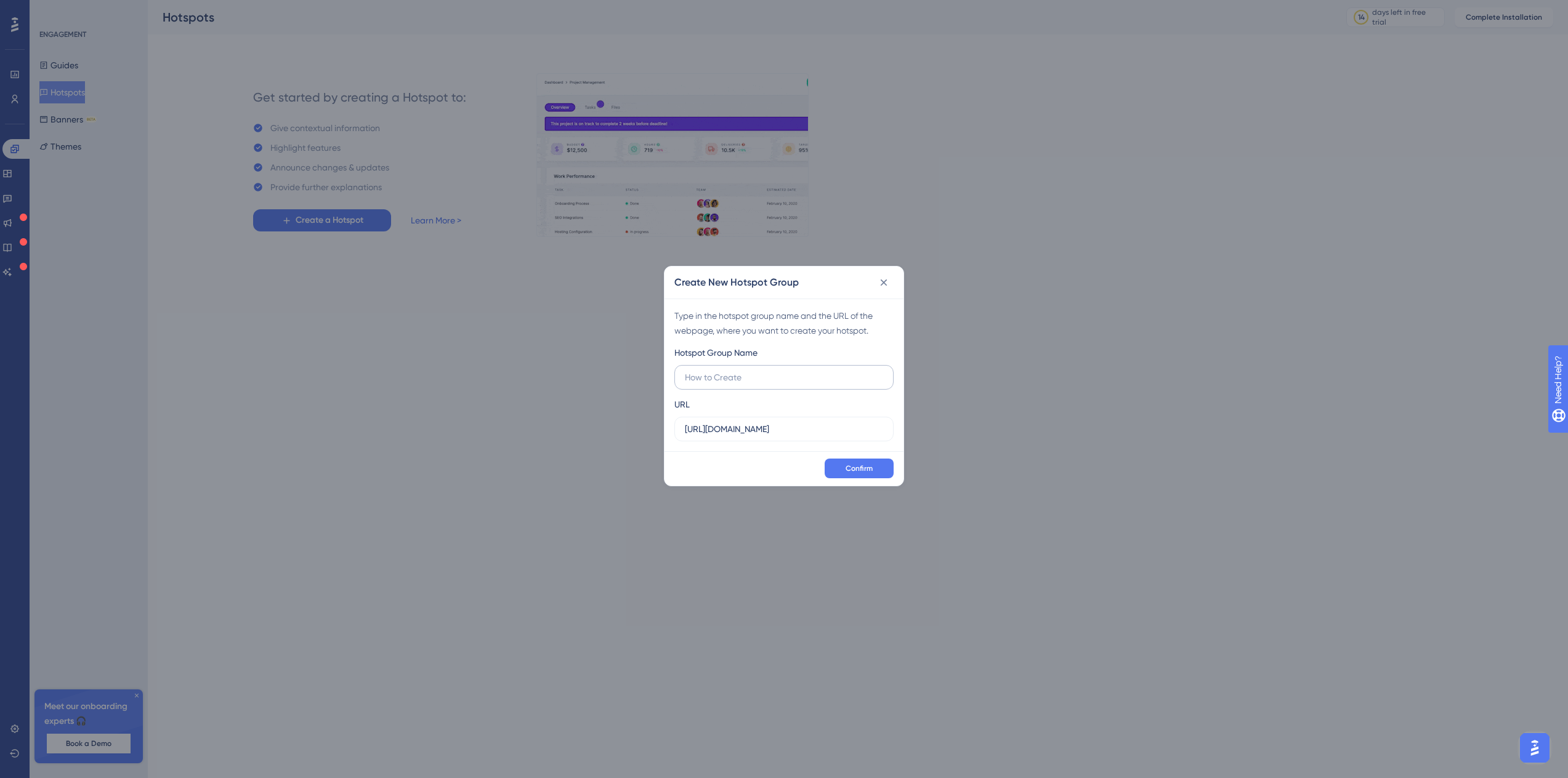
click at [743, 369] on label at bounding box center [784, 377] width 220 height 25
click at [743, 371] on input "text" at bounding box center [784, 377] width 198 height 14
click at [733, 389] on label at bounding box center [784, 377] width 220 height 25
click at [733, 384] on input "text" at bounding box center [784, 377] width 198 height 14
click at [737, 378] on input "text" at bounding box center [784, 377] width 198 height 14
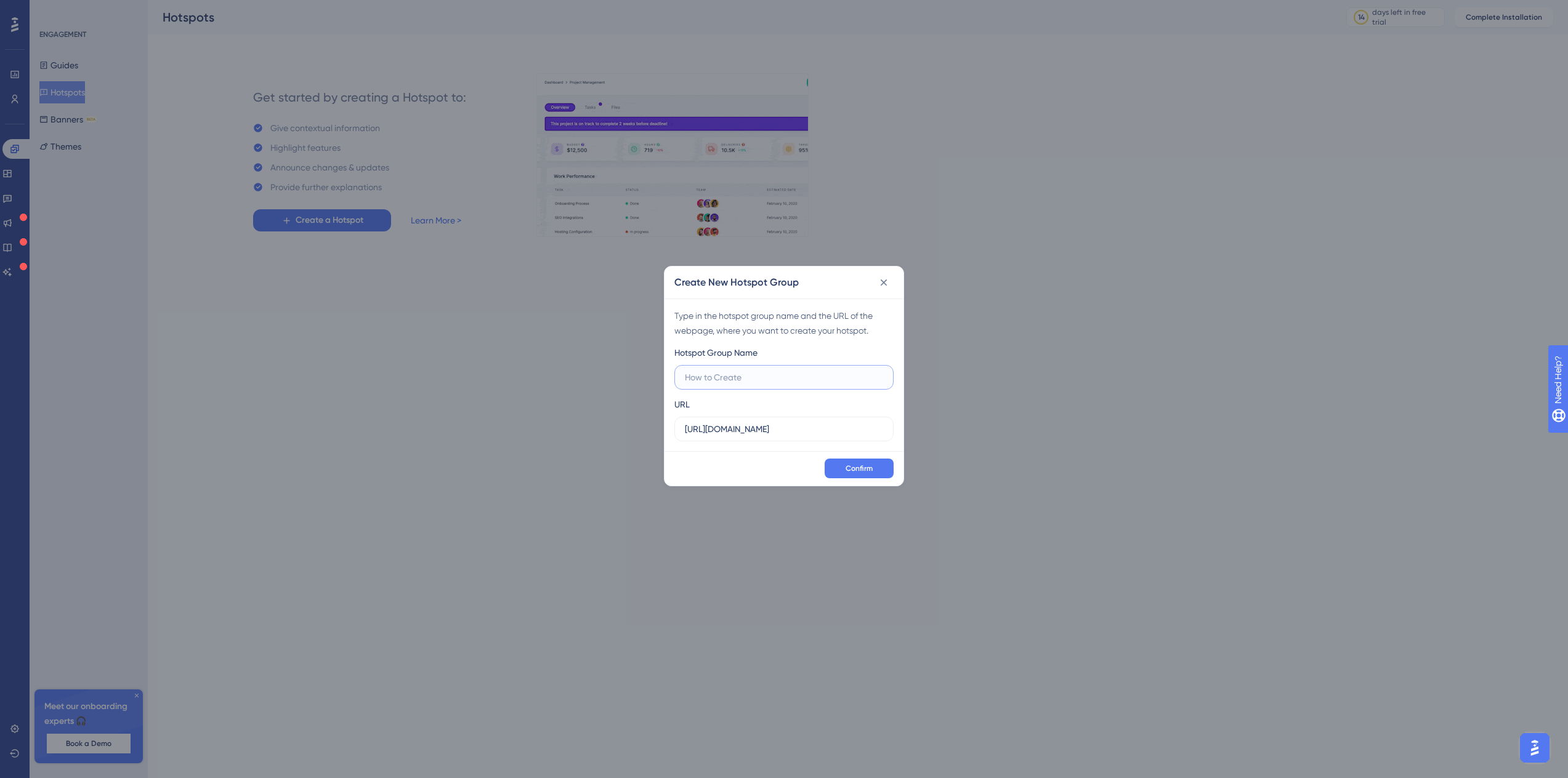
type input "P"
type input "User Profile"
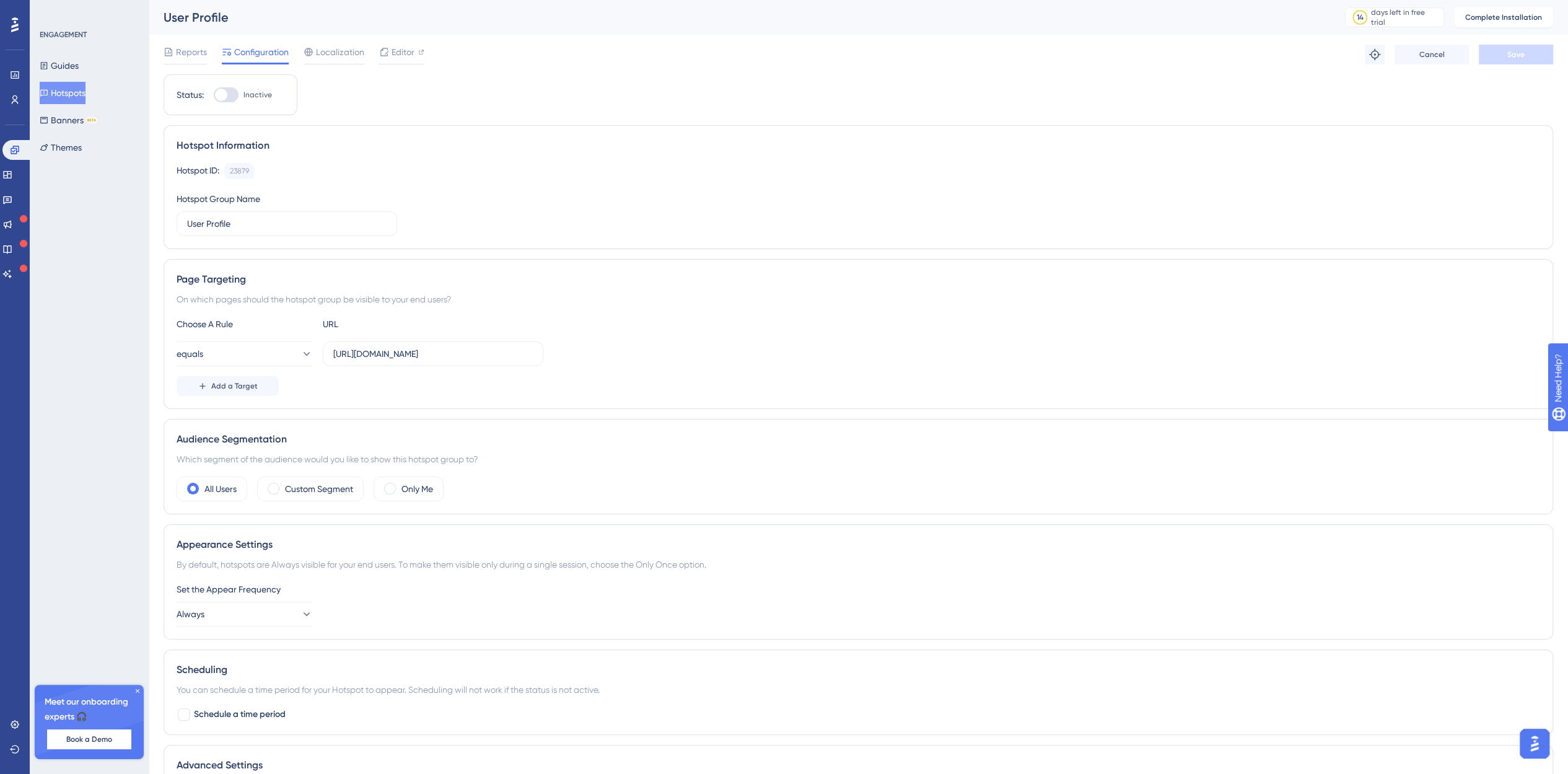
click at [224, 92] on div at bounding box center [221, 95] width 12 height 12
click at [214, 95] on input "Inactive" at bounding box center [213, 95] width 1 height 1
checkbox input "false"
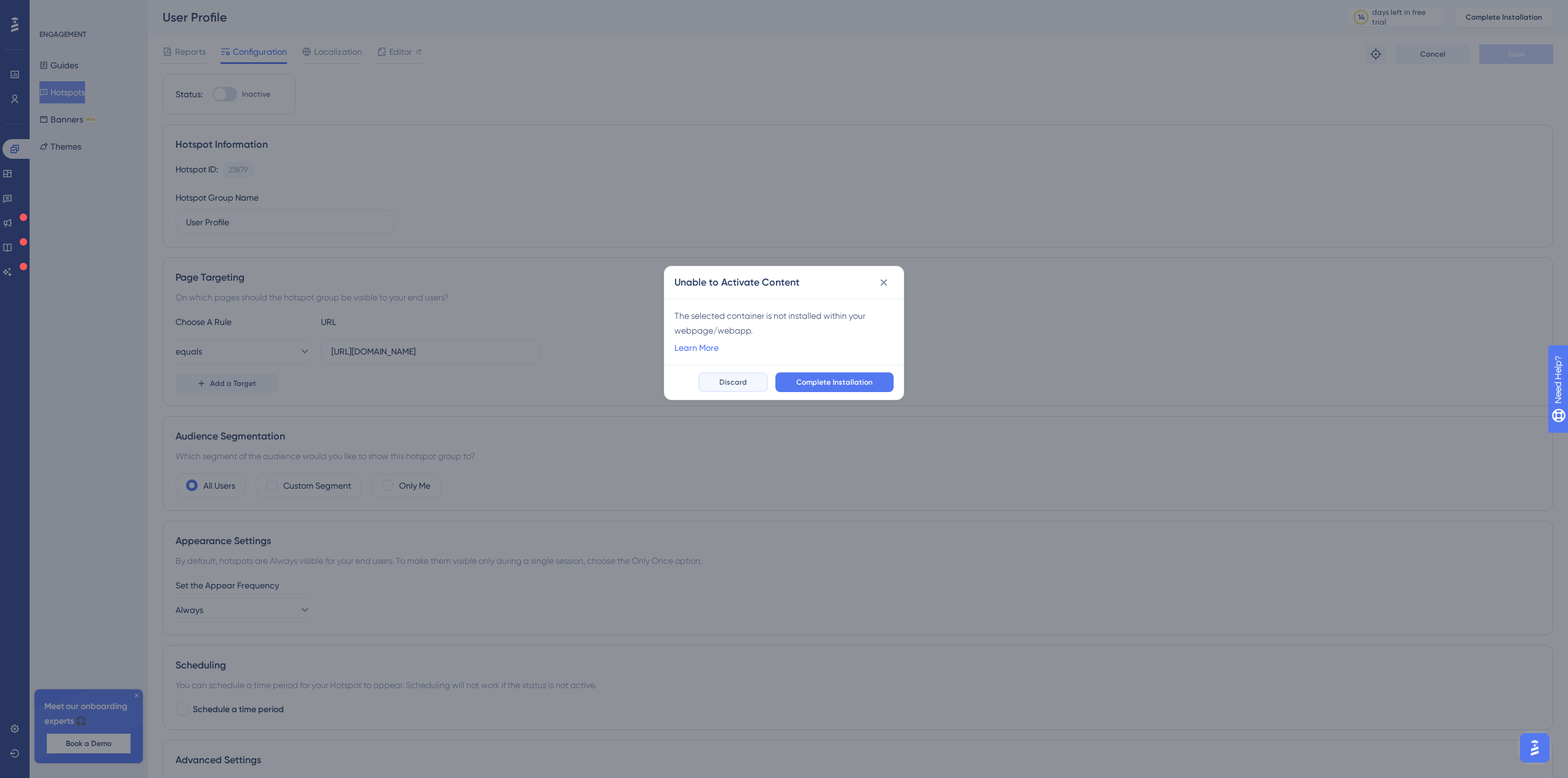
click at [740, 383] on span "Discard" at bounding box center [733, 383] width 27 height 10
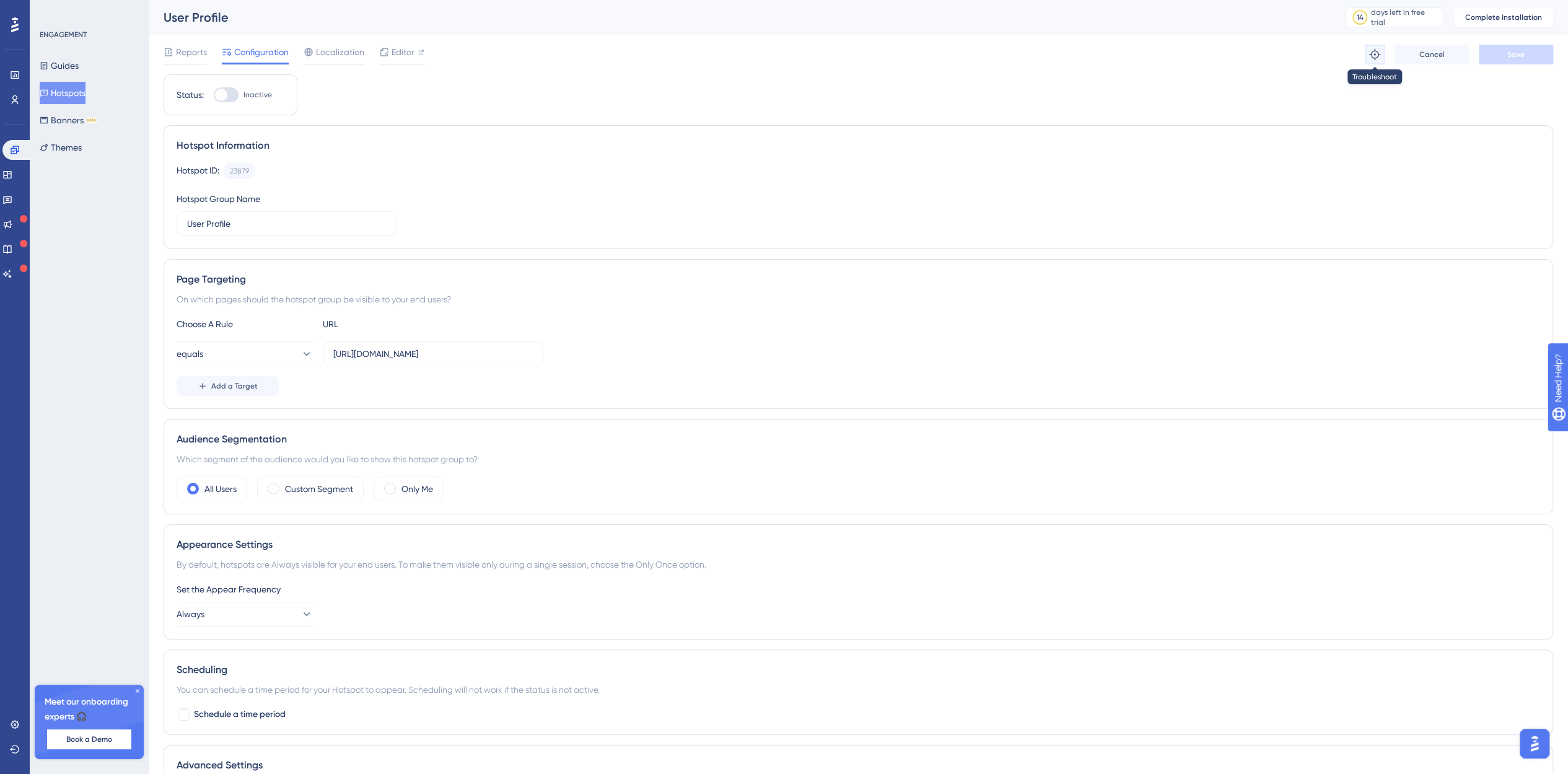
click at [1371, 52] on icon at bounding box center [1375, 54] width 11 height 11
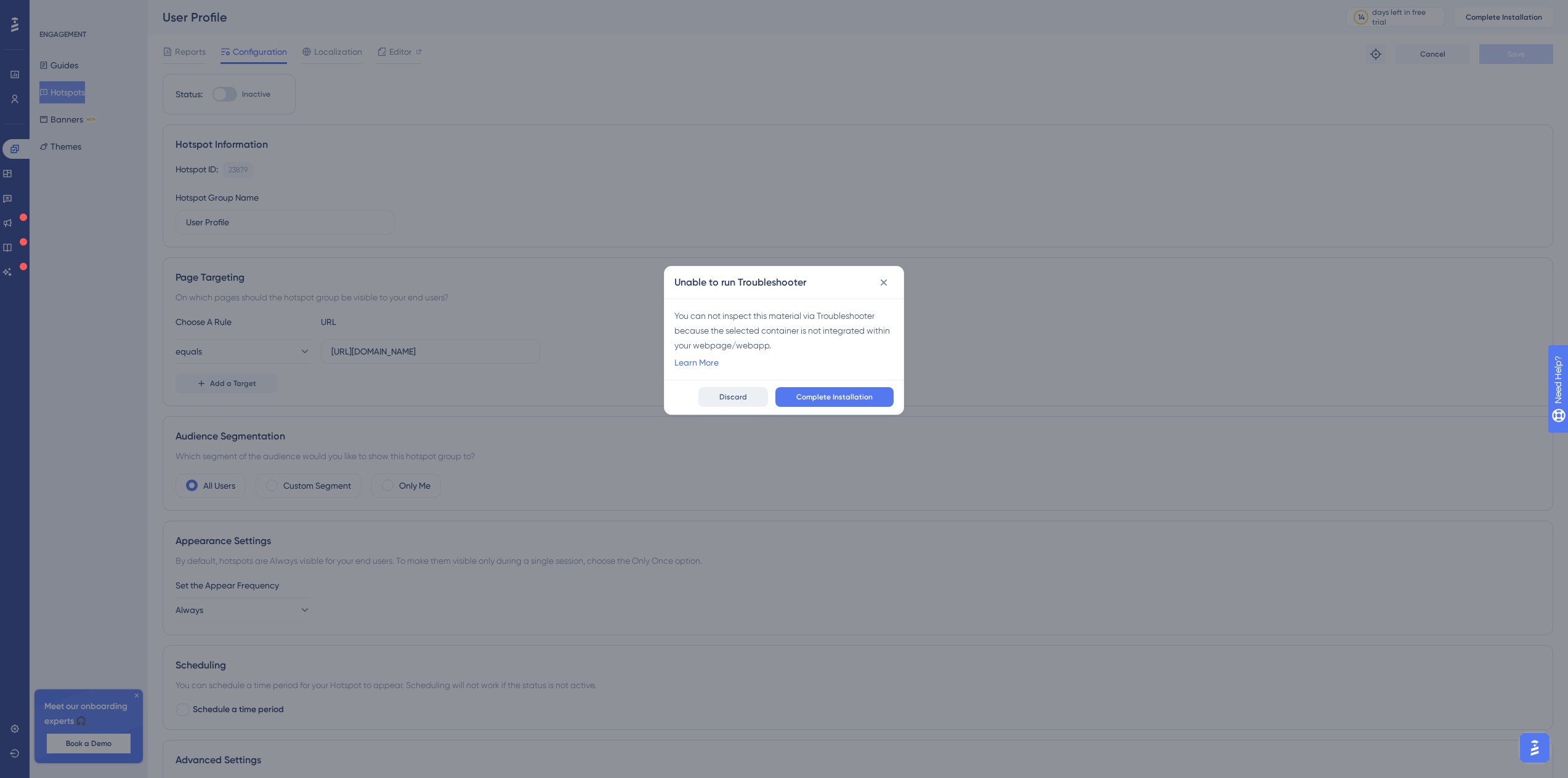
click at [723, 397] on button "Discard" at bounding box center [732, 396] width 69 height 20
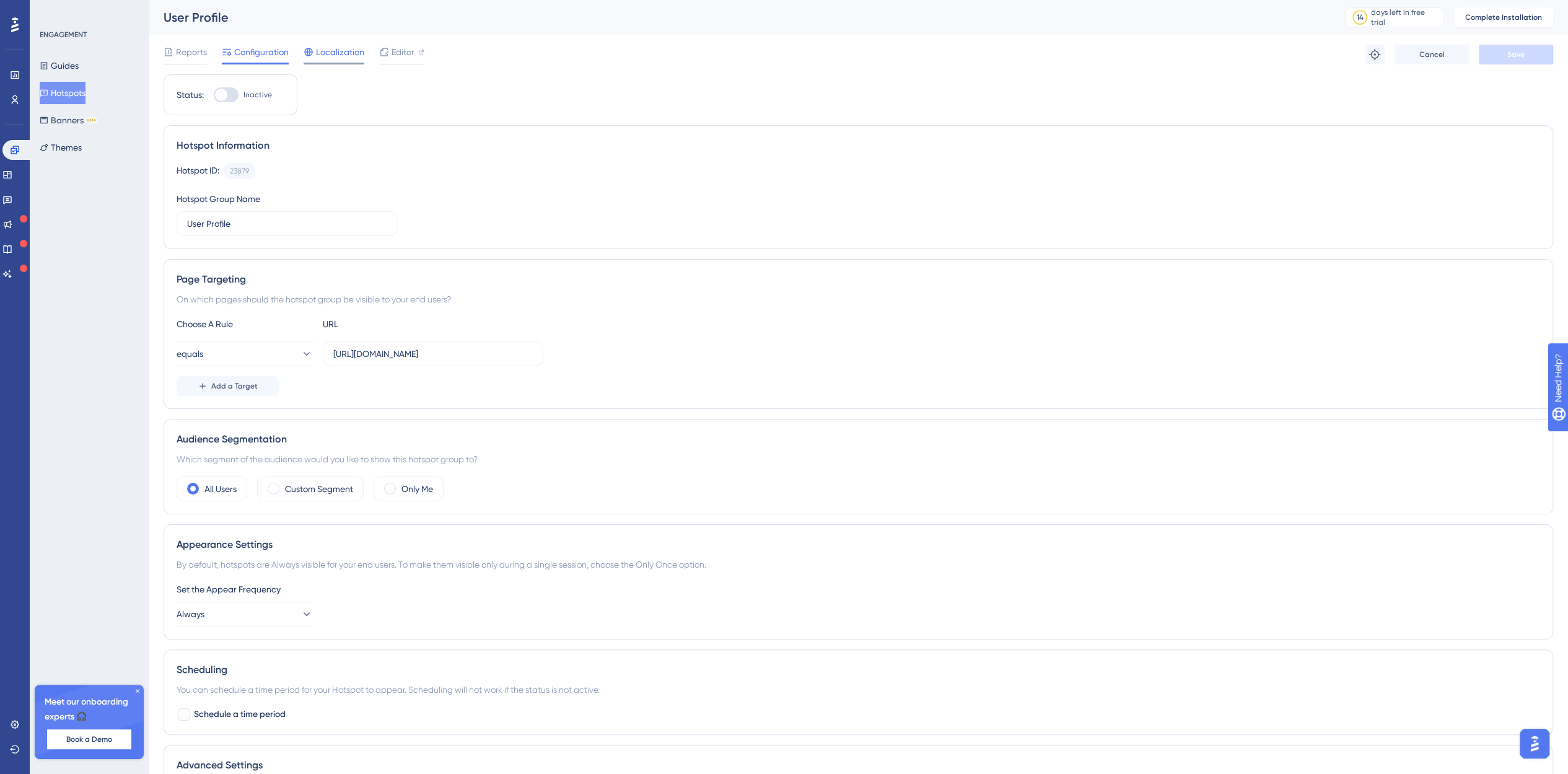
click at [329, 53] on span "Localization" at bounding box center [340, 52] width 48 height 15
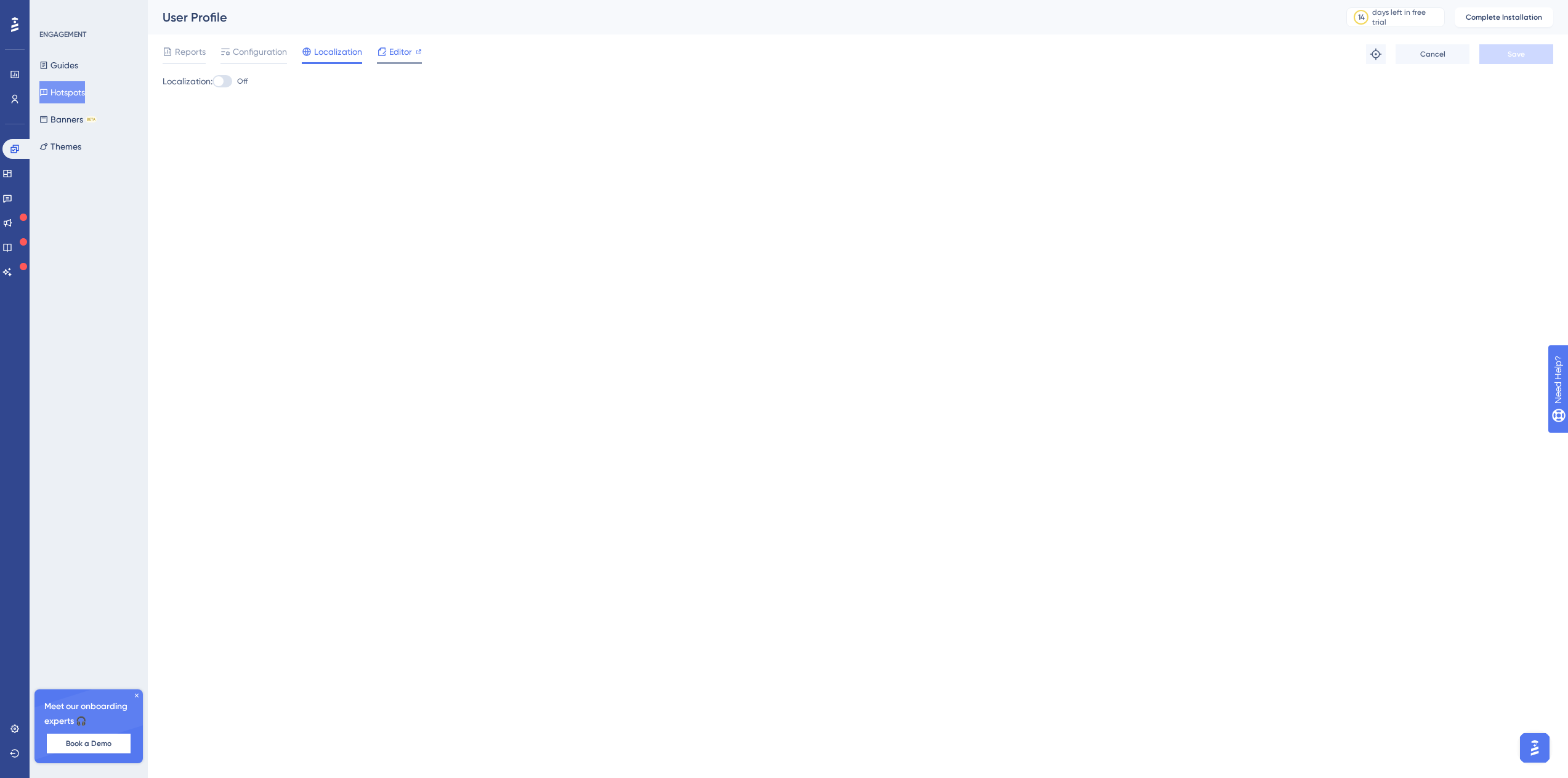
click at [389, 52] on span "Editor" at bounding box center [400, 51] width 23 height 15
click at [184, 46] on span "Reports" at bounding box center [191, 51] width 31 height 15
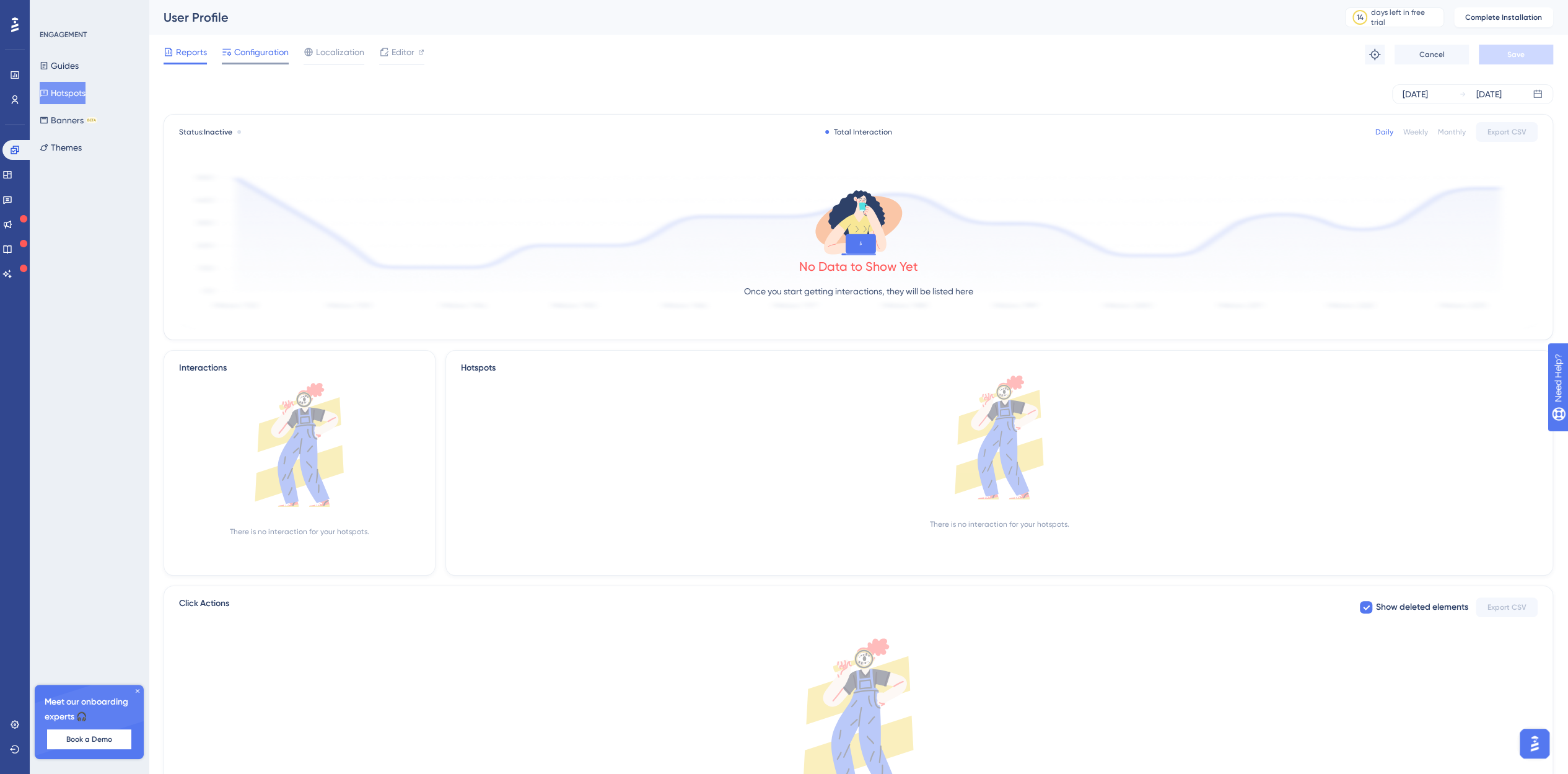
click at [227, 60] on div "Configuration" at bounding box center [255, 54] width 67 height 20
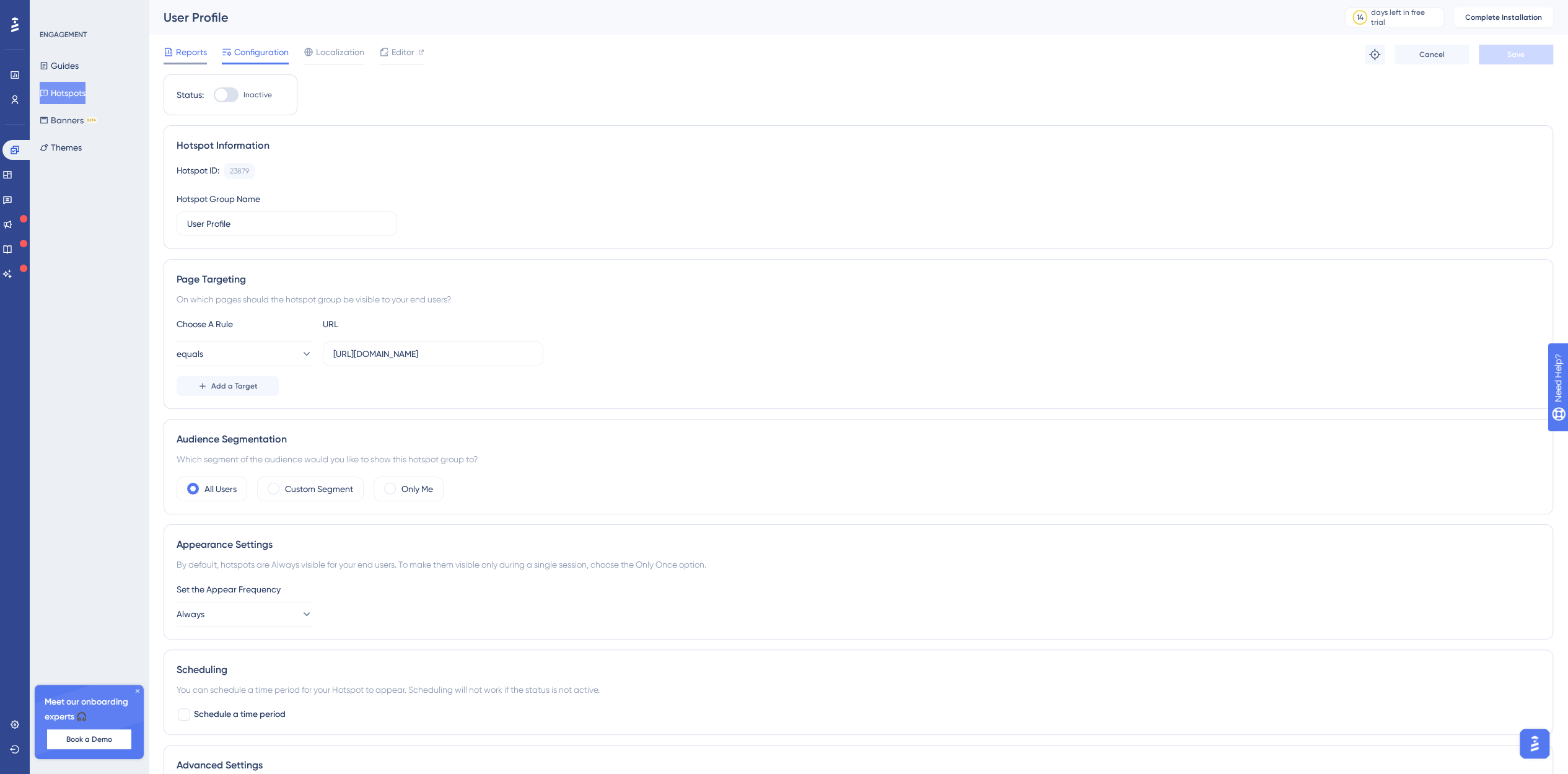
click at [182, 55] on span "Reports" at bounding box center [192, 52] width 31 height 15
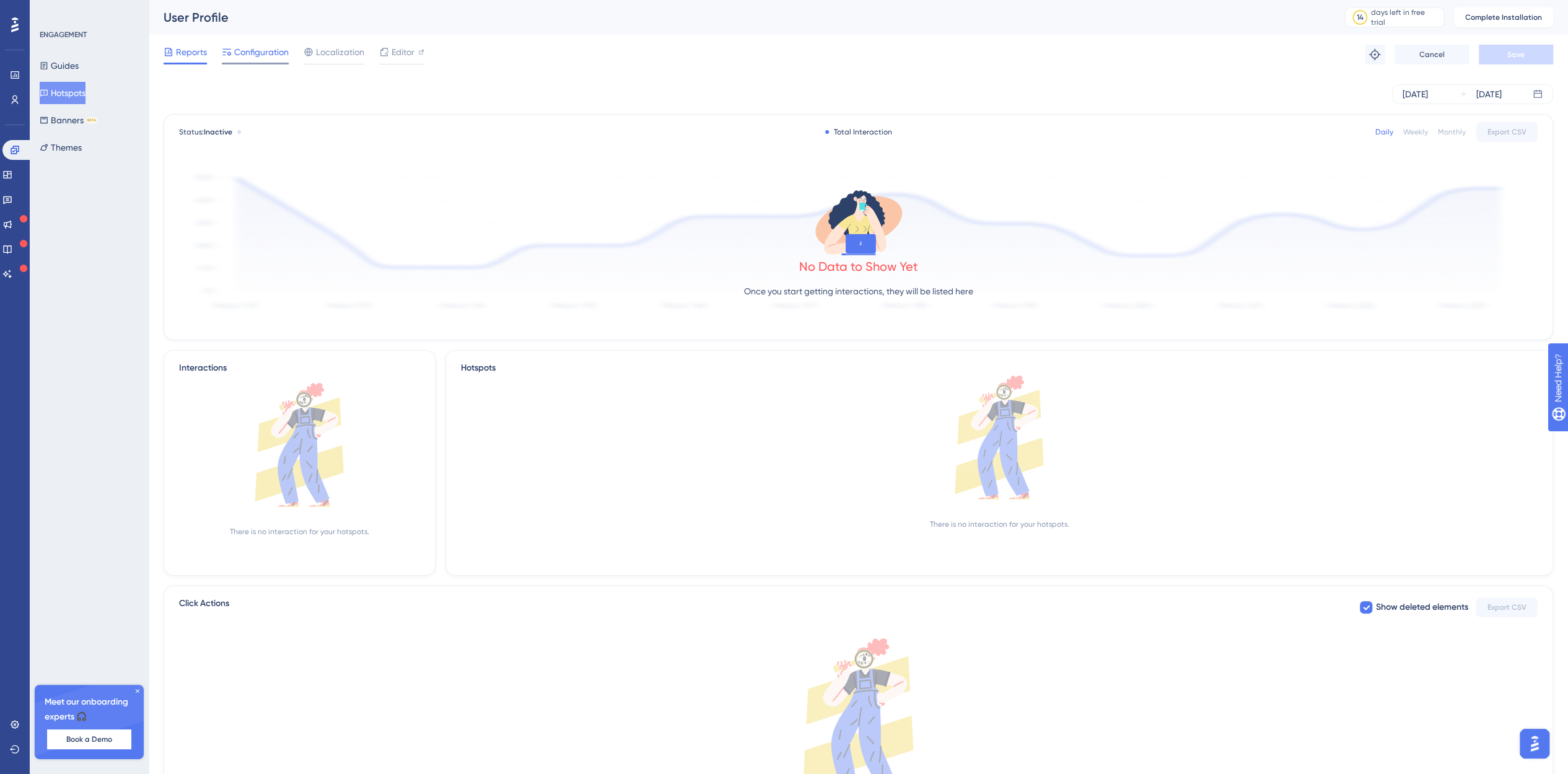
click at [269, 49] on span "Configuration" at bounding box center [260, 52] width 54 height 15
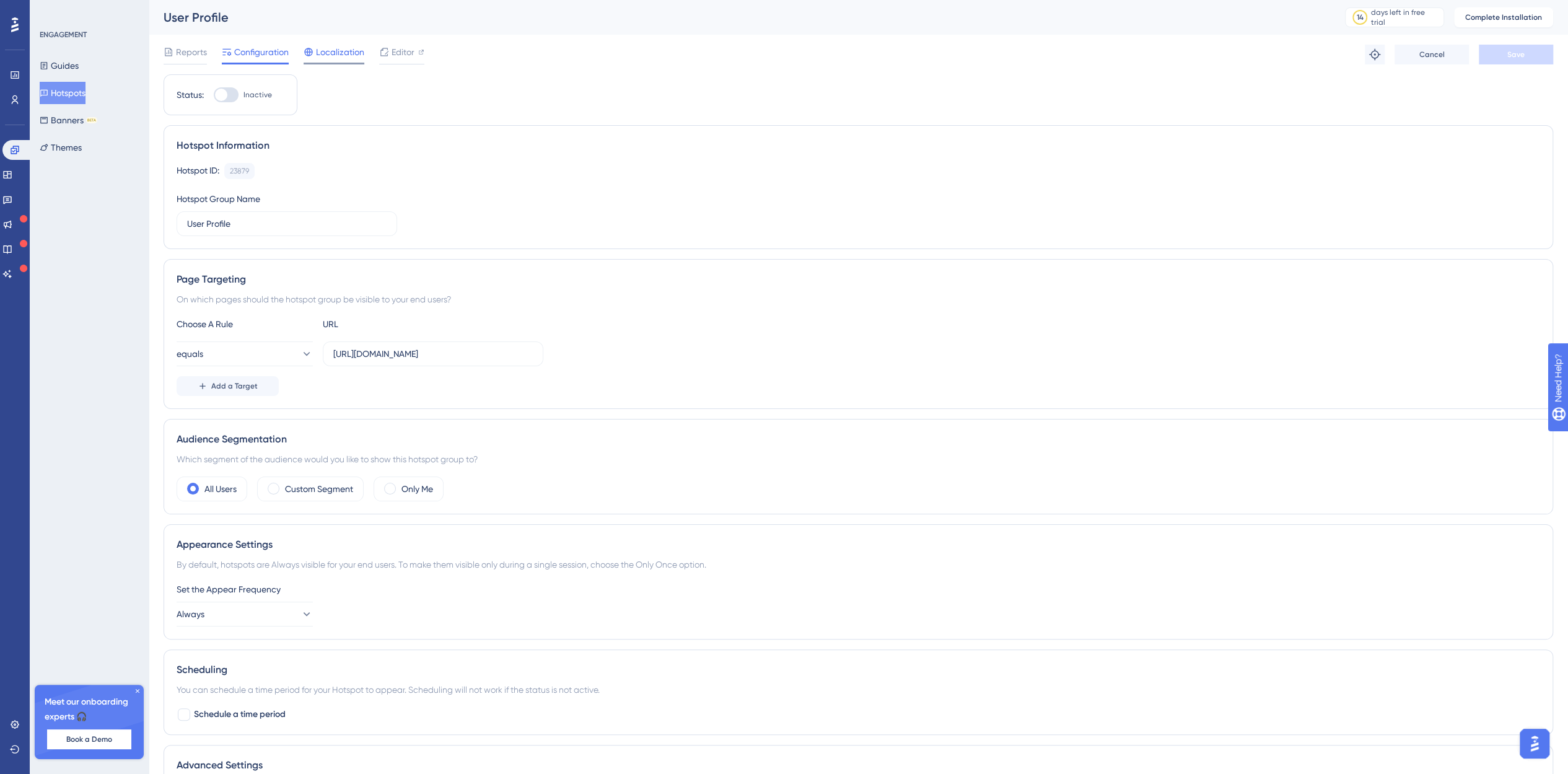
click at [328, 54] on span "Localization" at bounding box center [340, 52] width 48 height 15
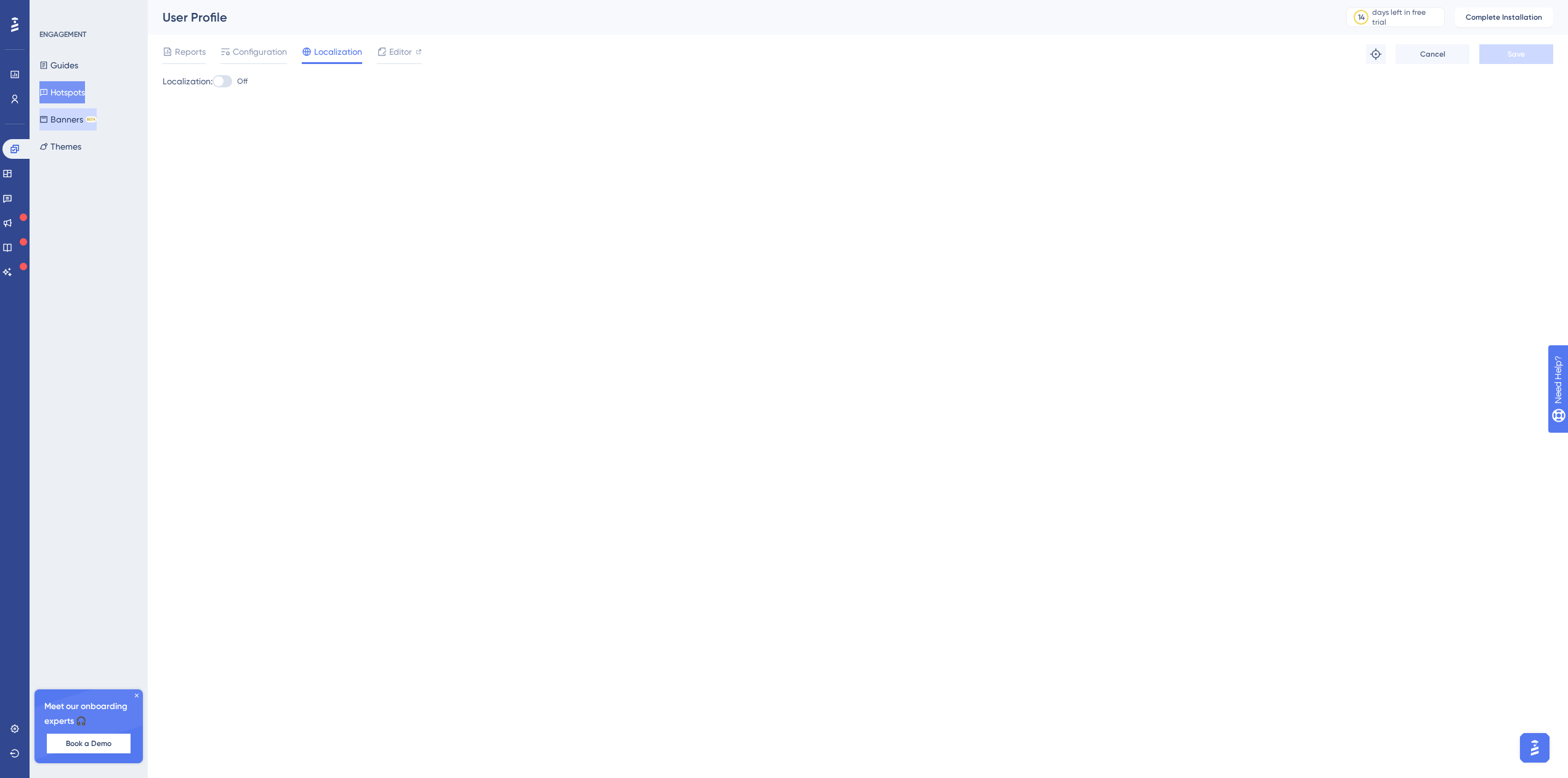
click at [85, 121] on button "Banners BETA" at bounding box center [68, 120] width 57 height 22
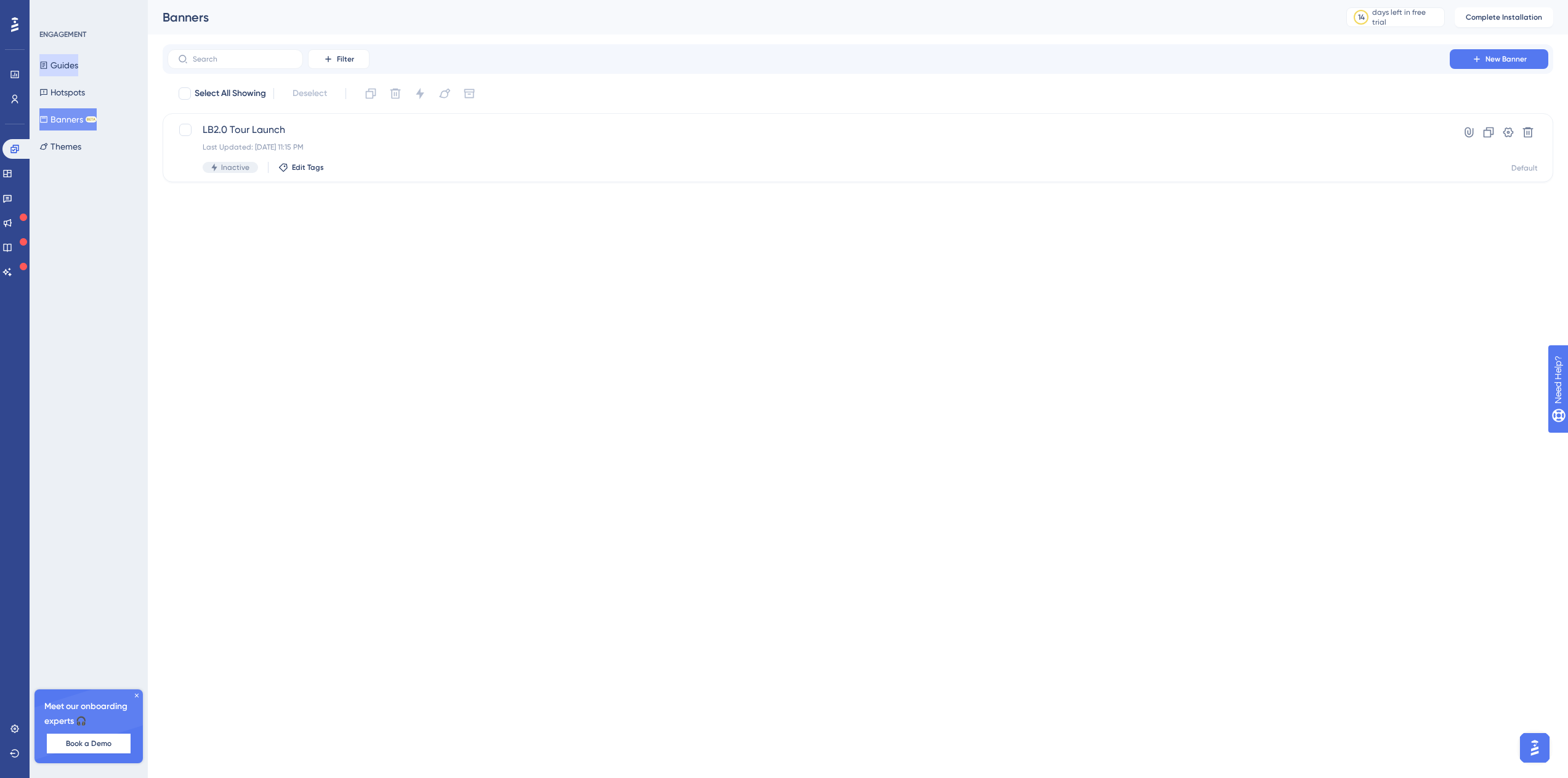
click at [73, 62] on button "Guides" at bounding box center [58, 65] width 38 height 22
click at [75, 66] on button "Guides" at bounding box center [58, 65] width 38 height 22
click at [66, 143] on button "Themes" at bounding box center [60, 147] width 42 height 22
click at [74, 107] on div "Guides Hotspots Banners BETA Themes" at bounding box center [89, 105] width 100 height 103
click at [73, 114] on button "Banners BETA" at bounding box center [68, 120] width 57 height 22
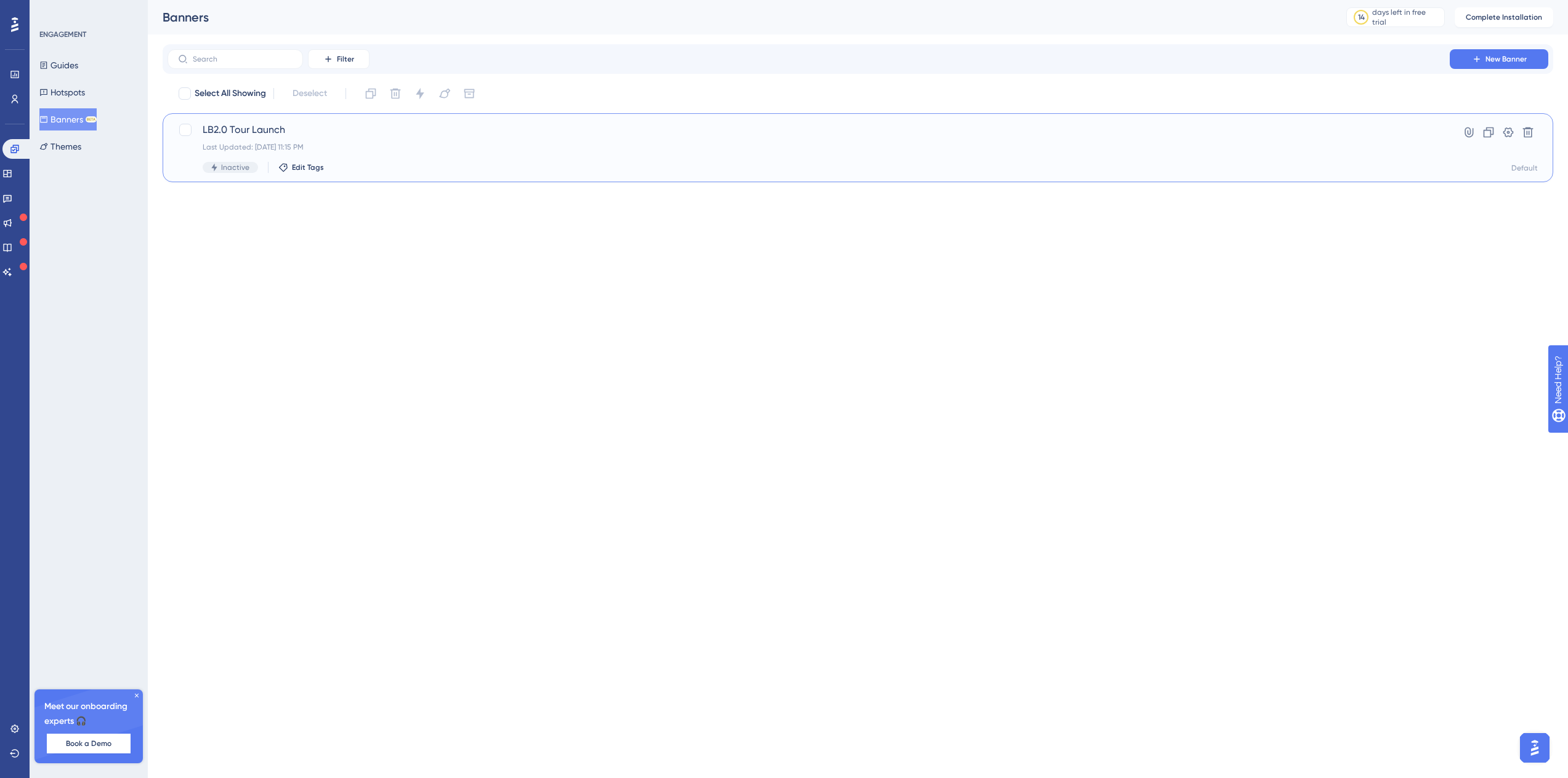
click at [442, 140] on div "LB2.0 Tour Launch Last Updated: Oct 13 2025, 11:15 PM Inactive Edit Tags" at bounding box center [808, 147] width 1212 height 50
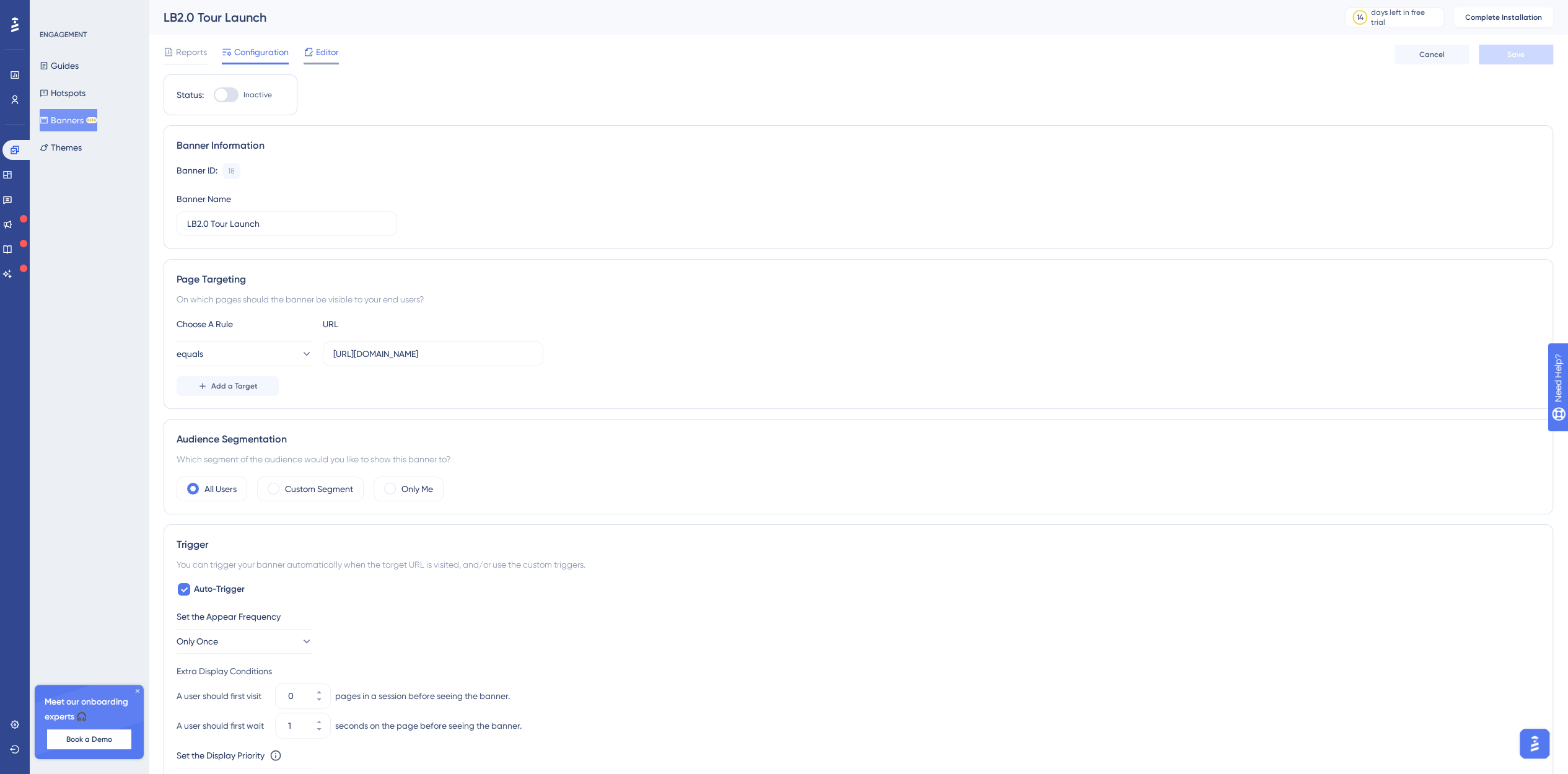
click at [311, 60] on div "Editor" at bounding box center [321, 54] width 35 height 20
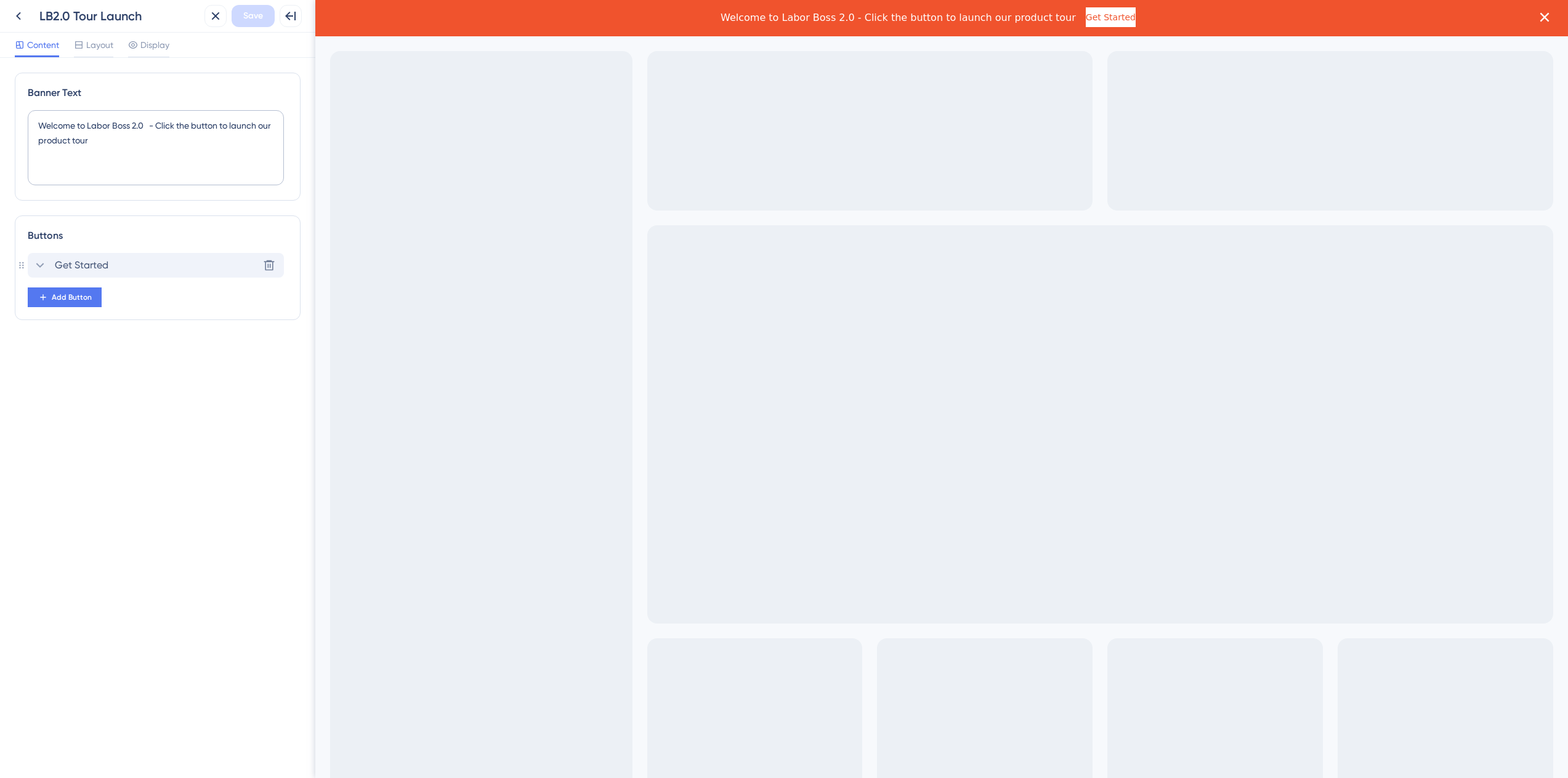
click at [38, 263] on icon at bounding box center [40, 266] width 8 height 5
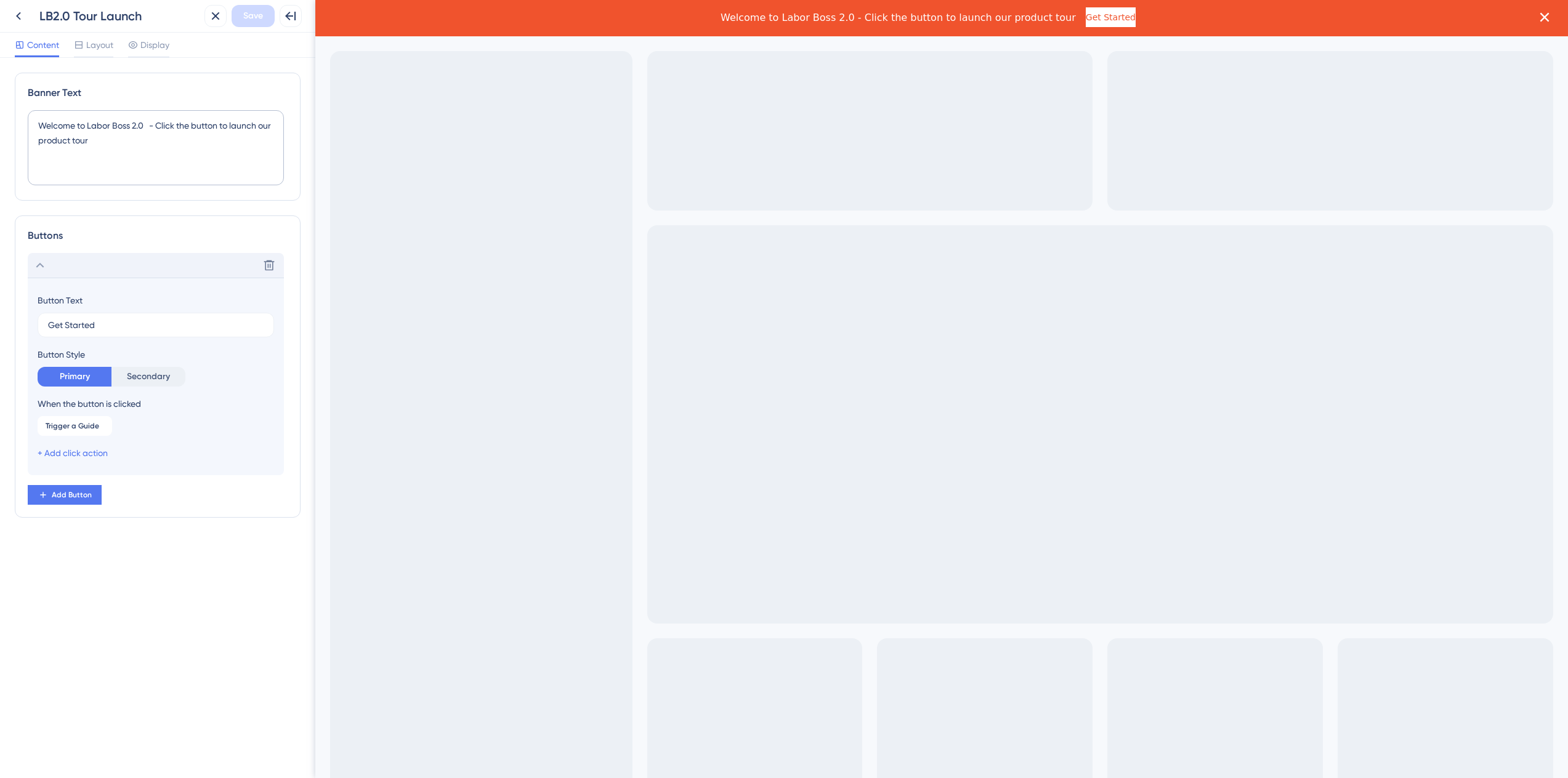
click at [87, 458] on div "+ Add click action" at bounding box center [73, 453] width 70 height 15
click at [76, 428] on span "Trigger a Guide" at bounding box center [72, 426] width 54 height 10
click at [115, 483] on span "Choose a guide" at bounding box center [94, 488] width 62 height 15
click at [203, 441] on div "Choose a Guide Choose a guide No Result Found No Result Found Hide if segments …" at bounding box center [170, 490] width 266 height 100
click at [220, 18] on icon at bounding box center [215, 15] width 15 height 15
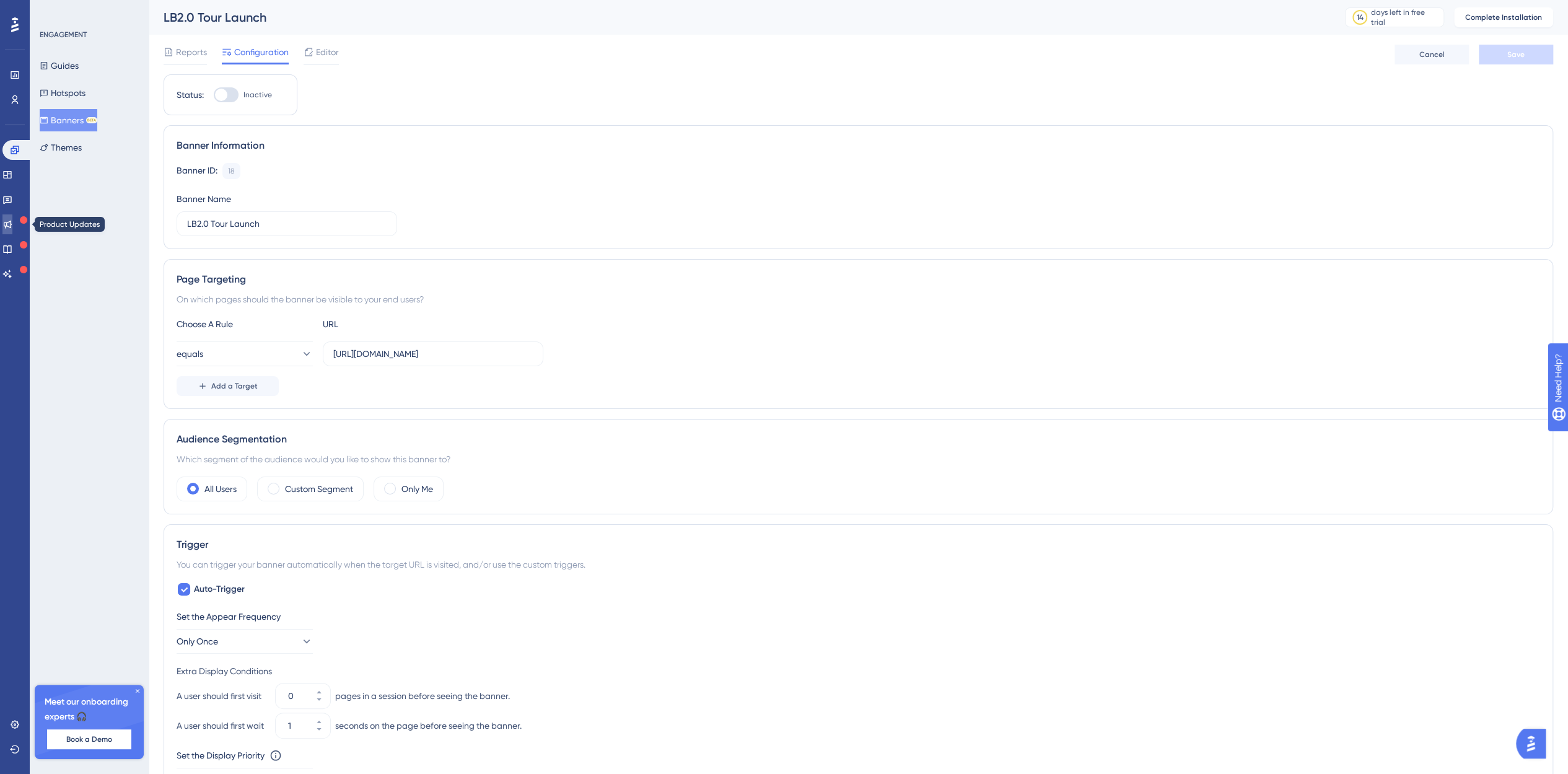
click at [12, 225] on icon at bounding box center [8, 224] width 10 height 10
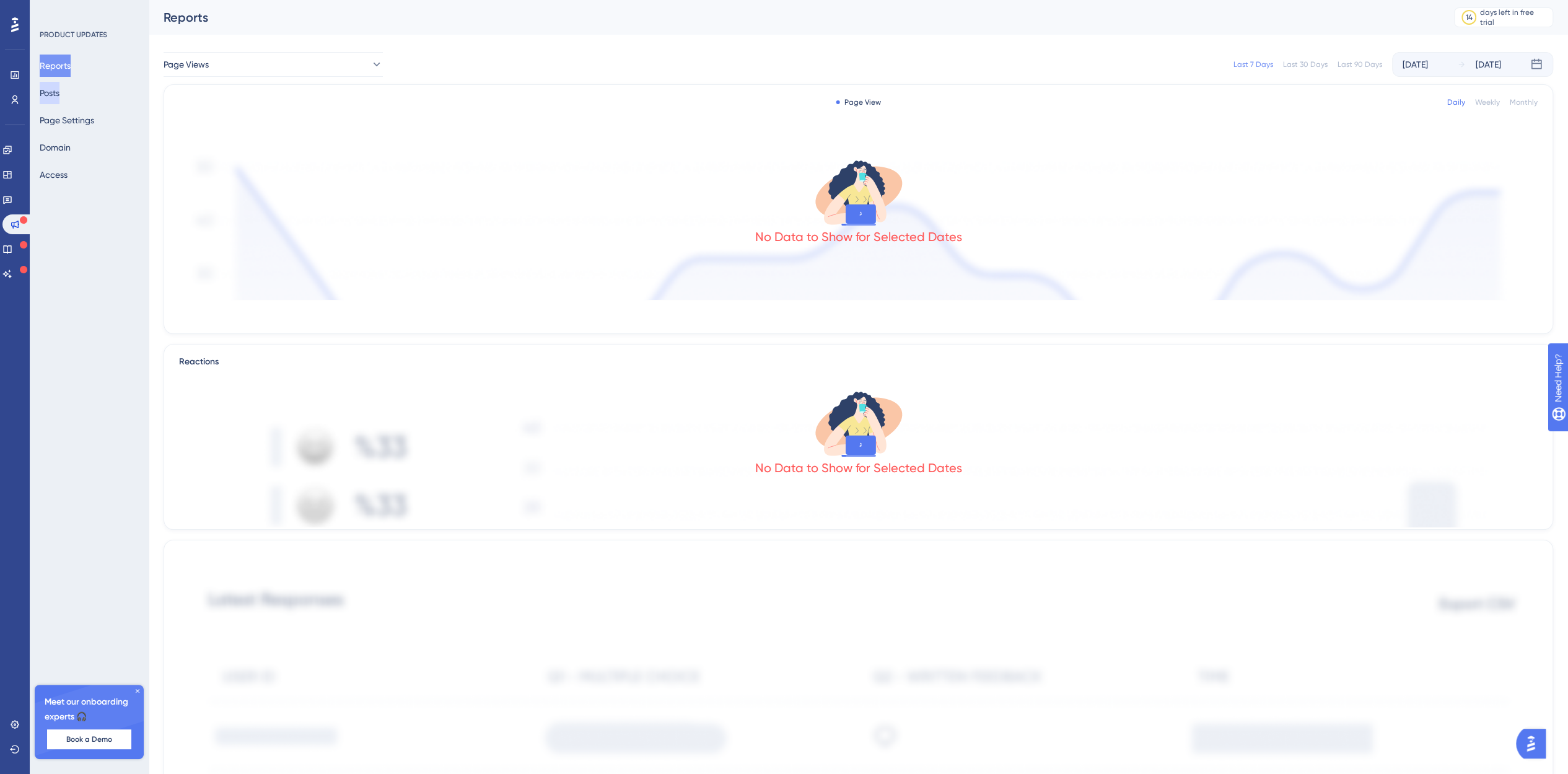
click at [59, 102] on button "Posts" at bounding box center [49, 93] width 20 height 22
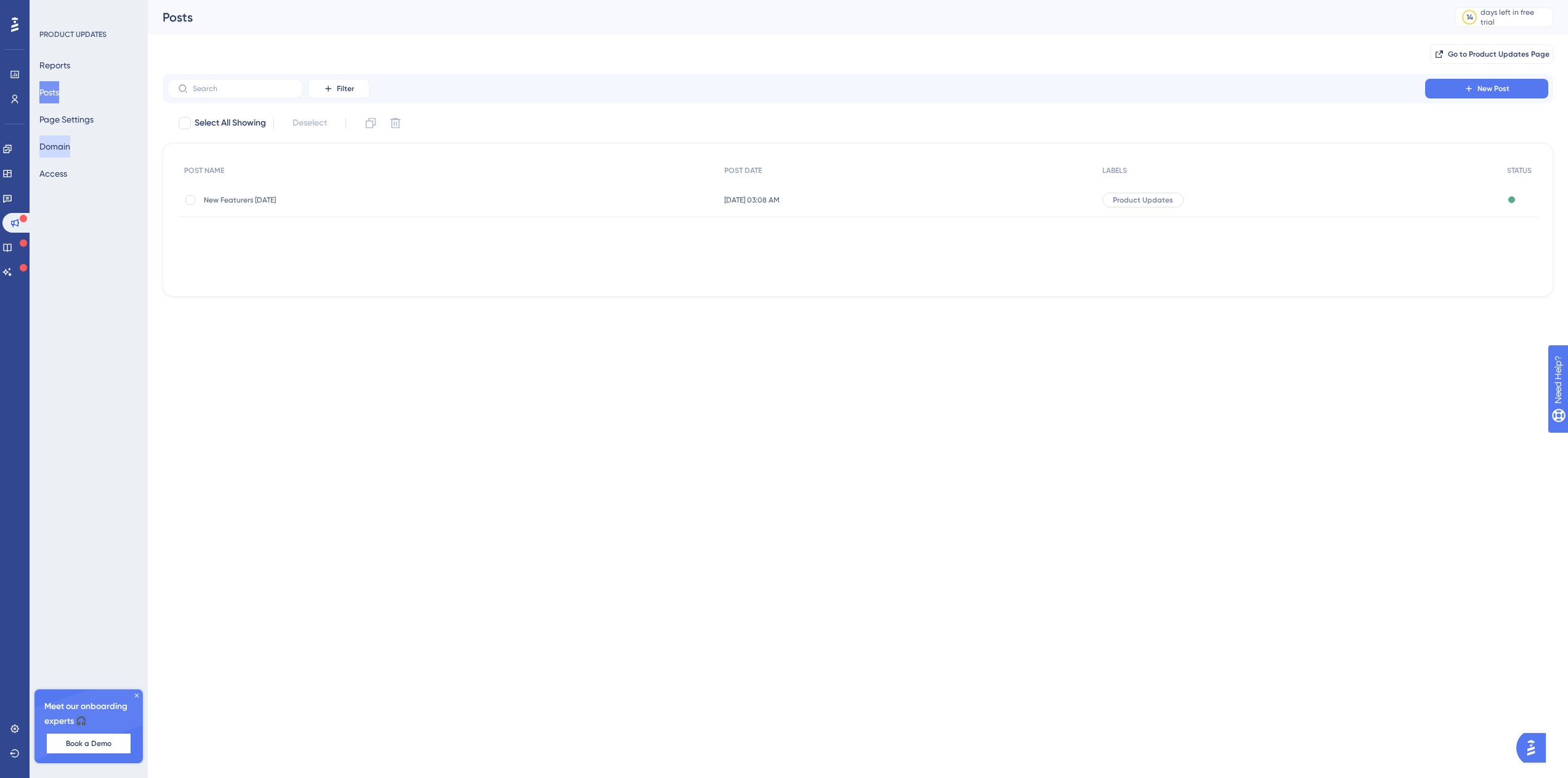
click at [65, 149] on button "Domain" at bounding box center [55, 147] width 31 height 22
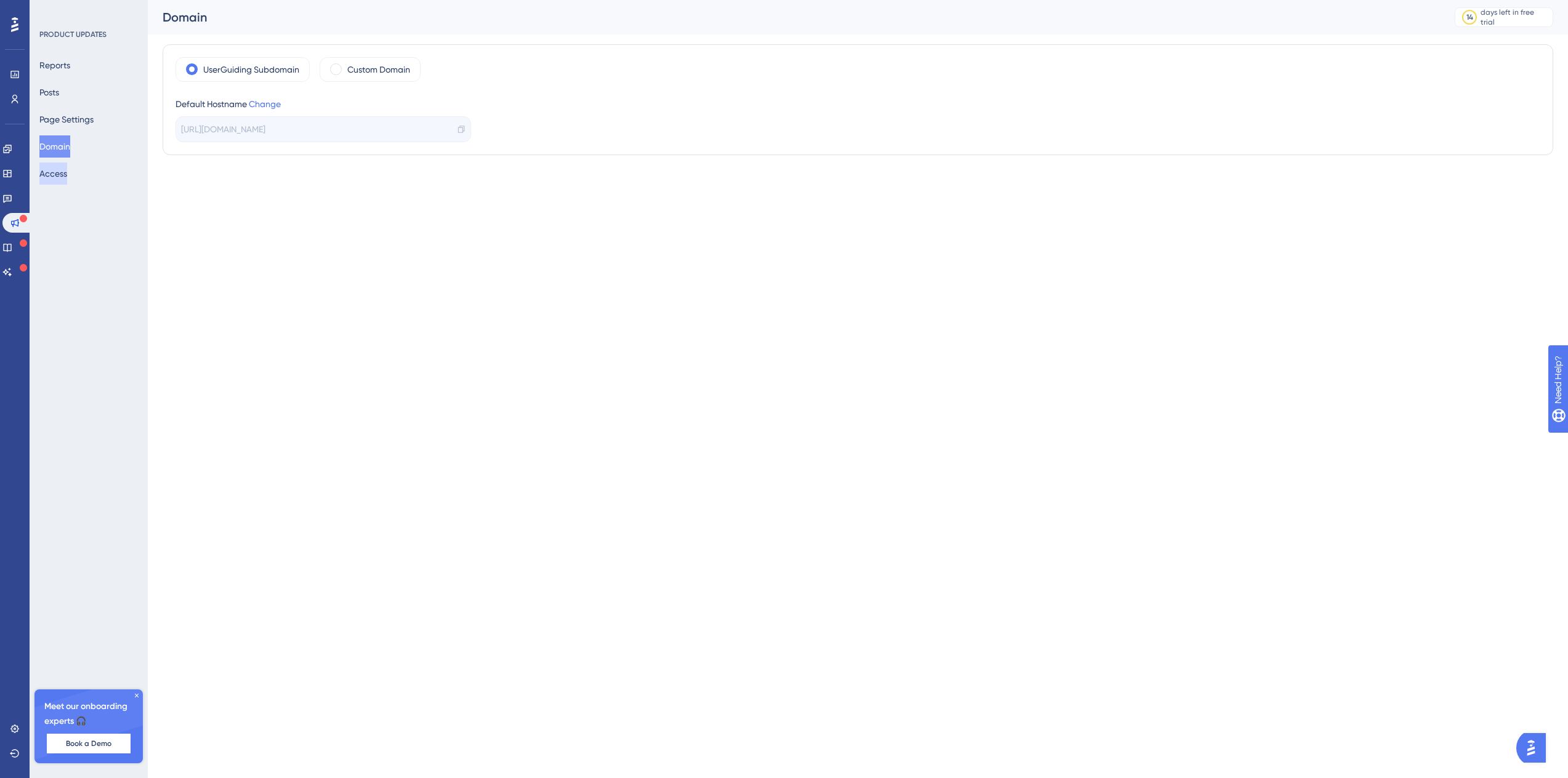
click at [68, 173] on button "Access" at bounding box center [53, 173] width 27 height 22
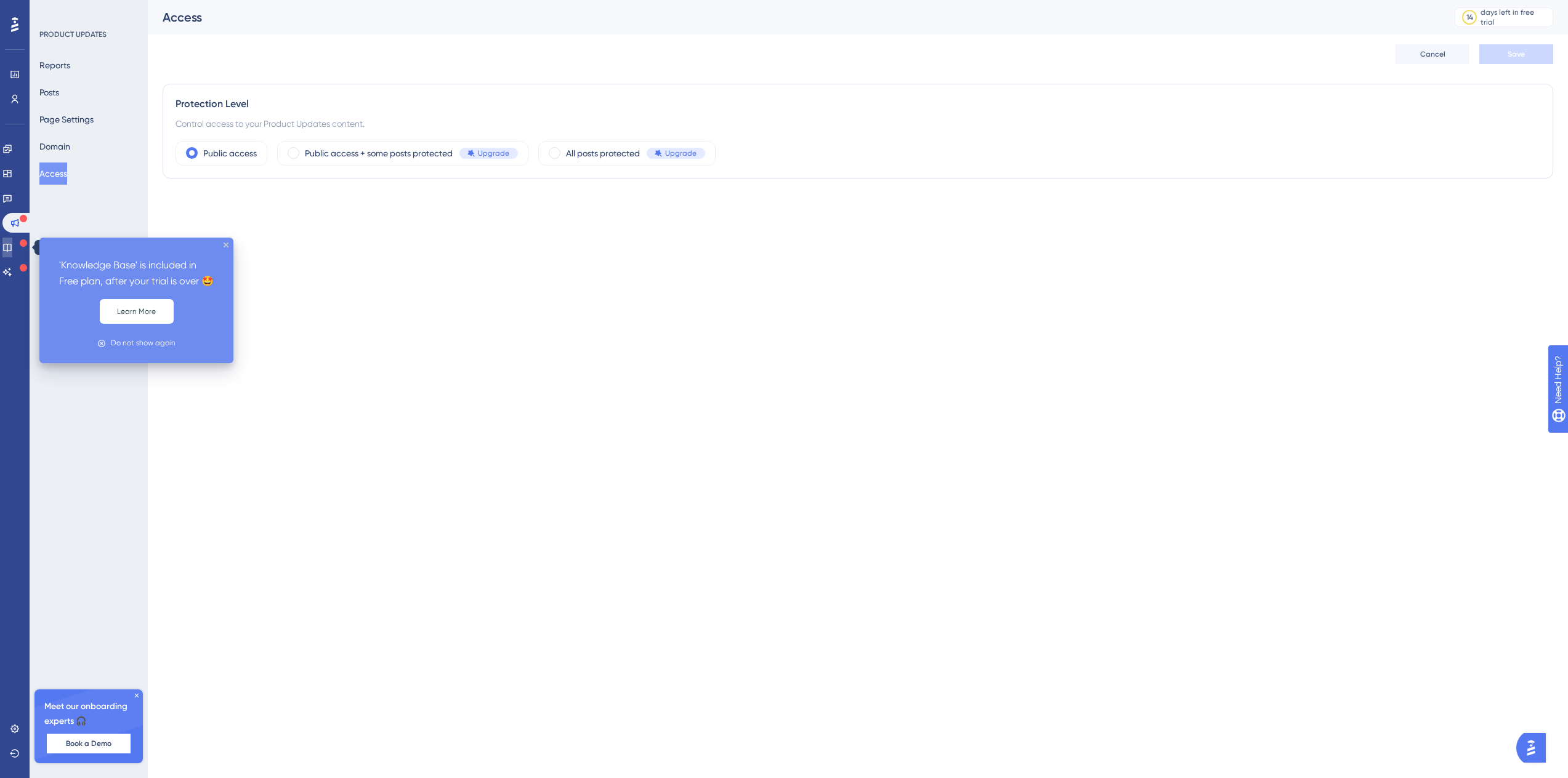
click at [12, 246] on icon at bounding box center [8, 248] width 10 height 10
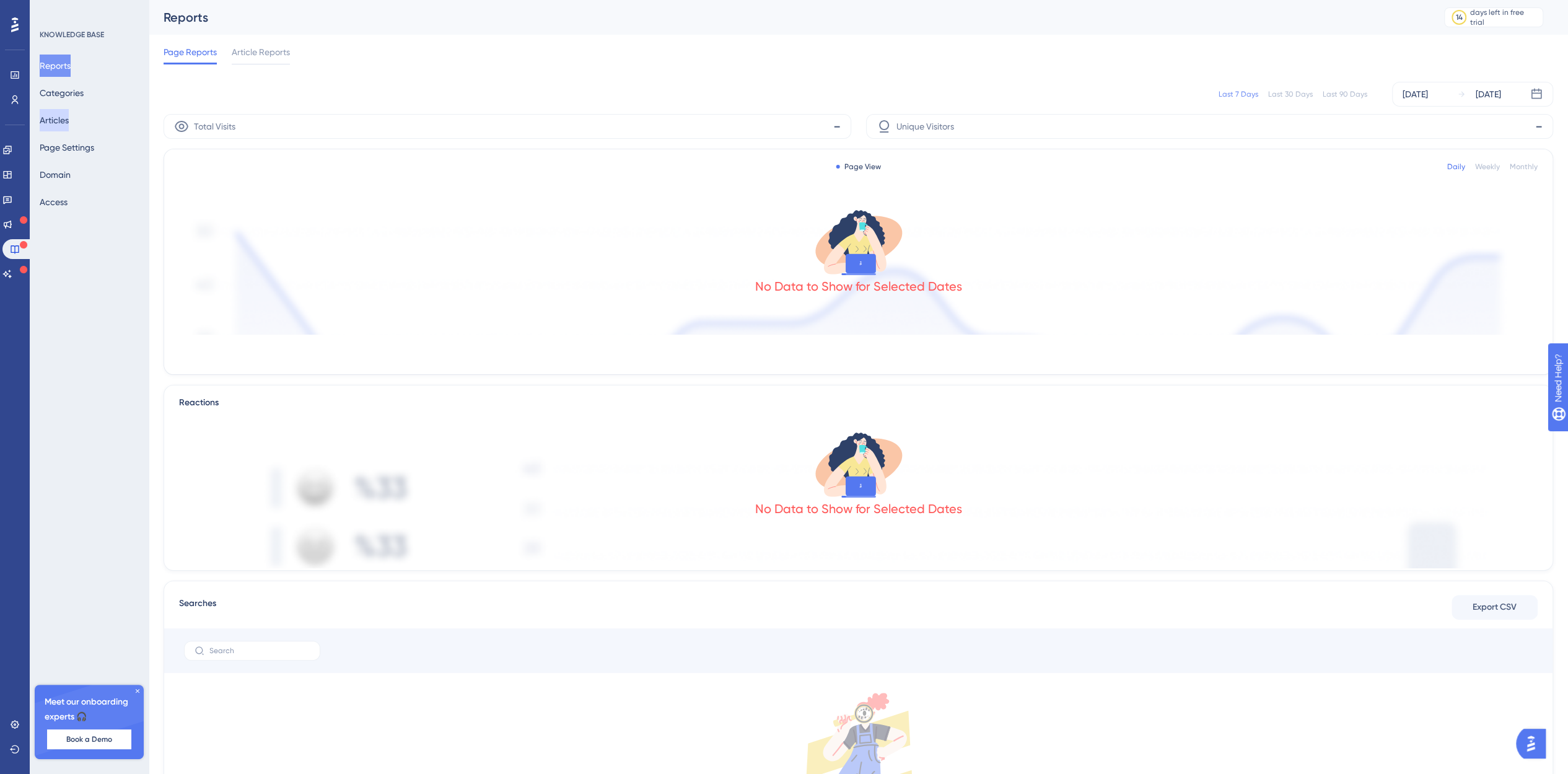
click at [65, 118] on button "Articles" at bounding box center [54, 120] width 29 height 22
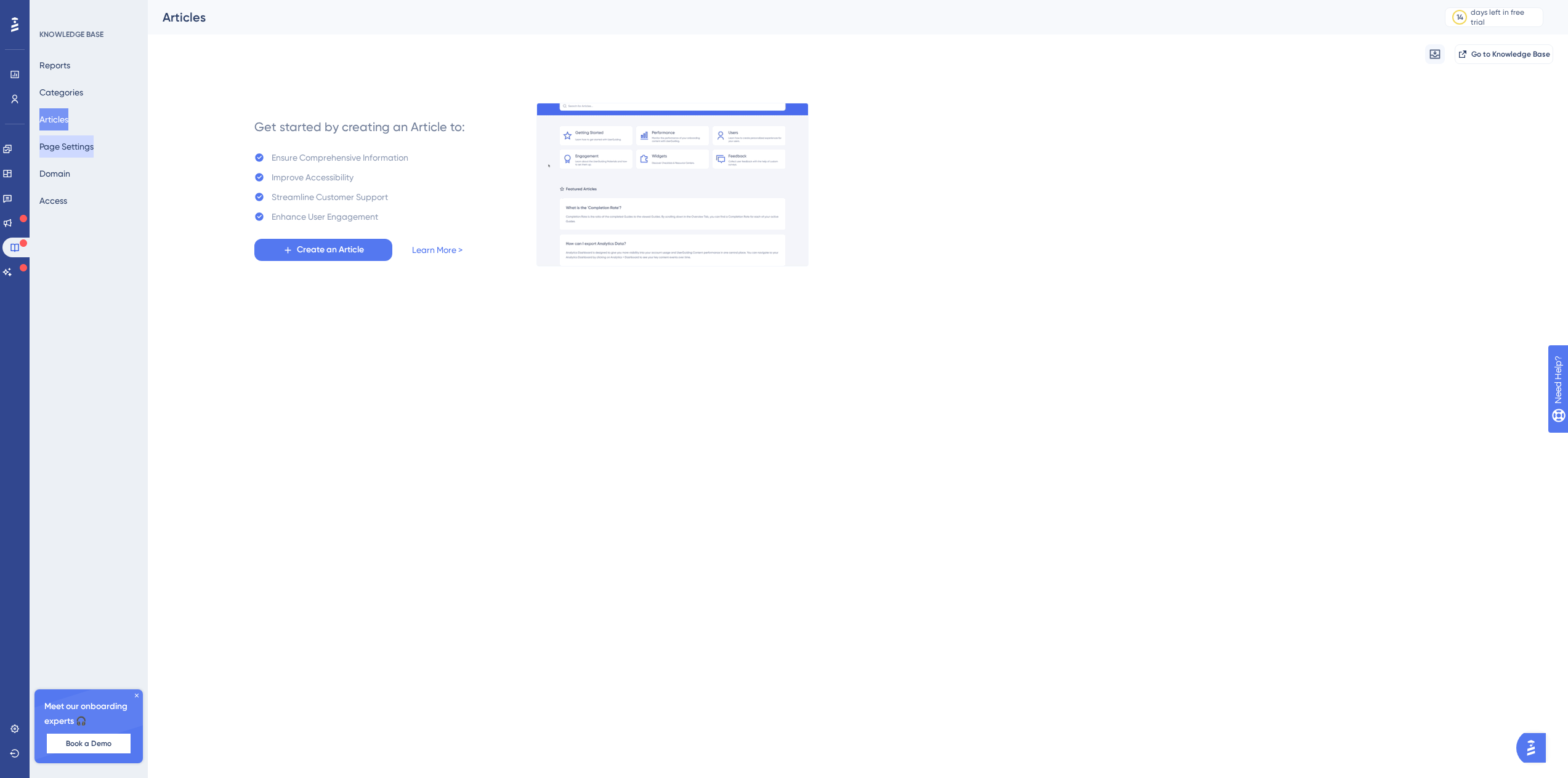
click at [79, 153] on button "Page Settings" at bounding box center [66, 147] width 54 height 22
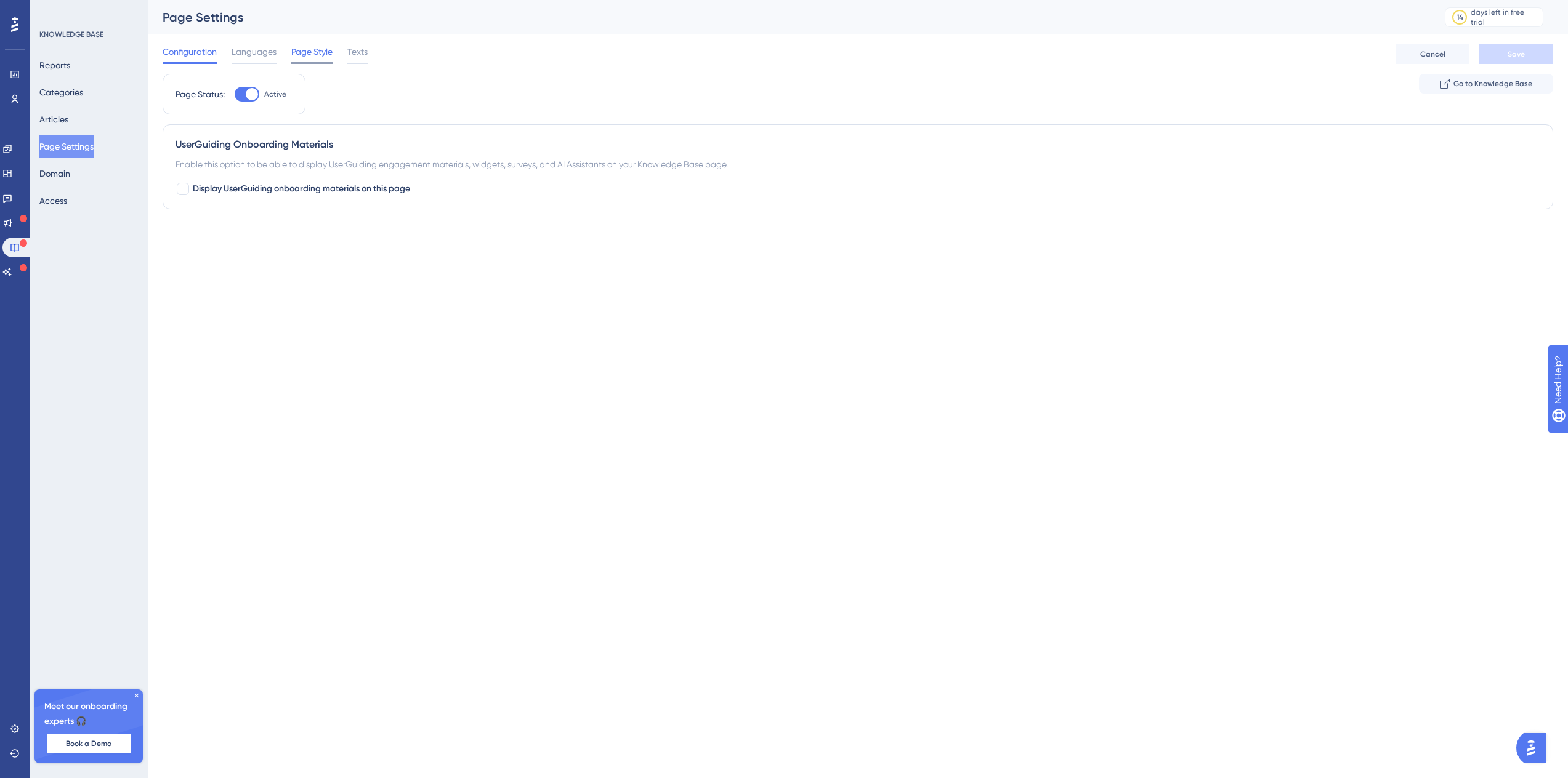
click at [303, 51] on span "Page Style" at bounding box center [312, 51] width 41 height 15
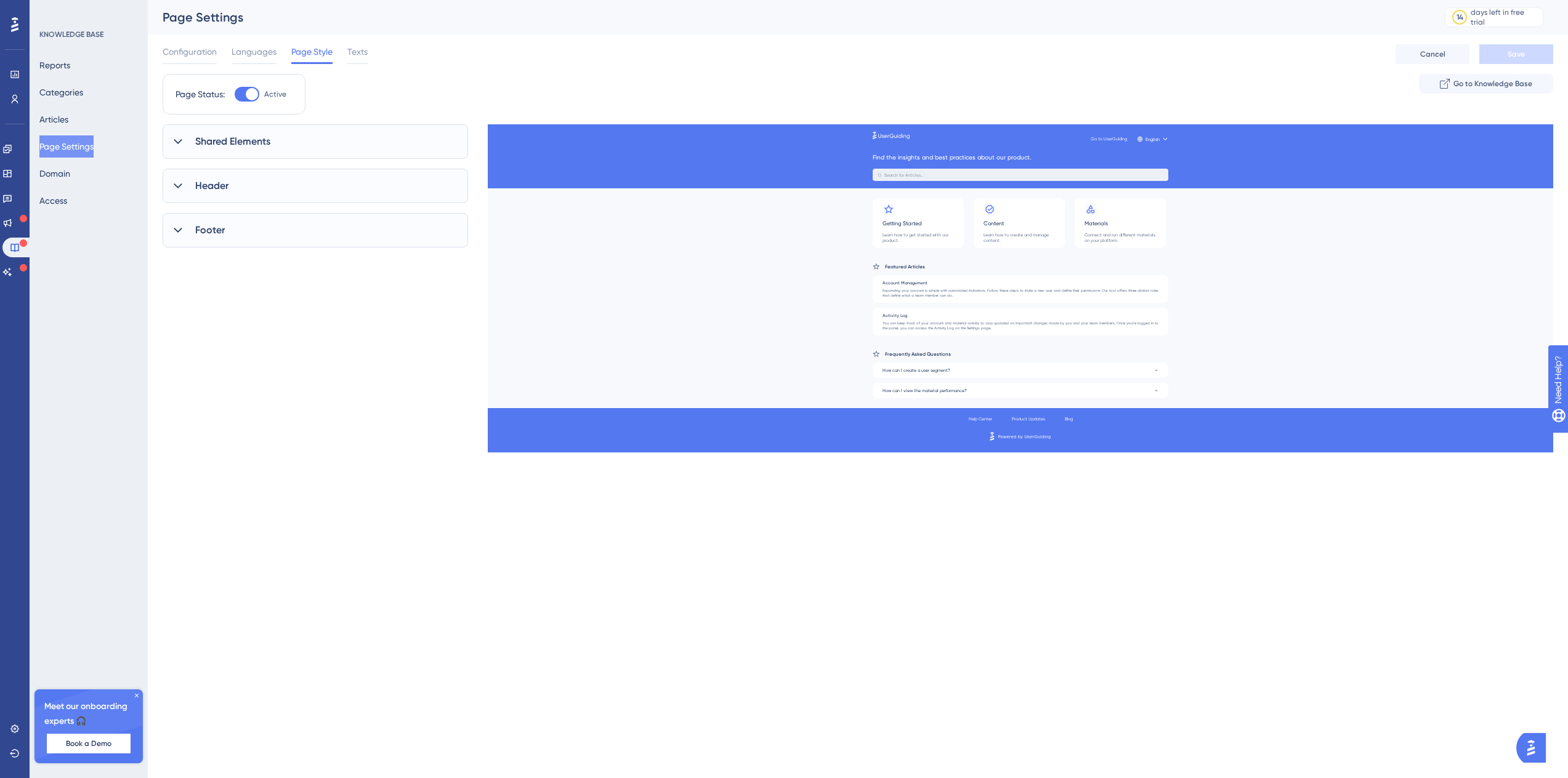
click at [185, 138] on div "Shared Elements" at bounding box center [314, 142] width 305 height 34
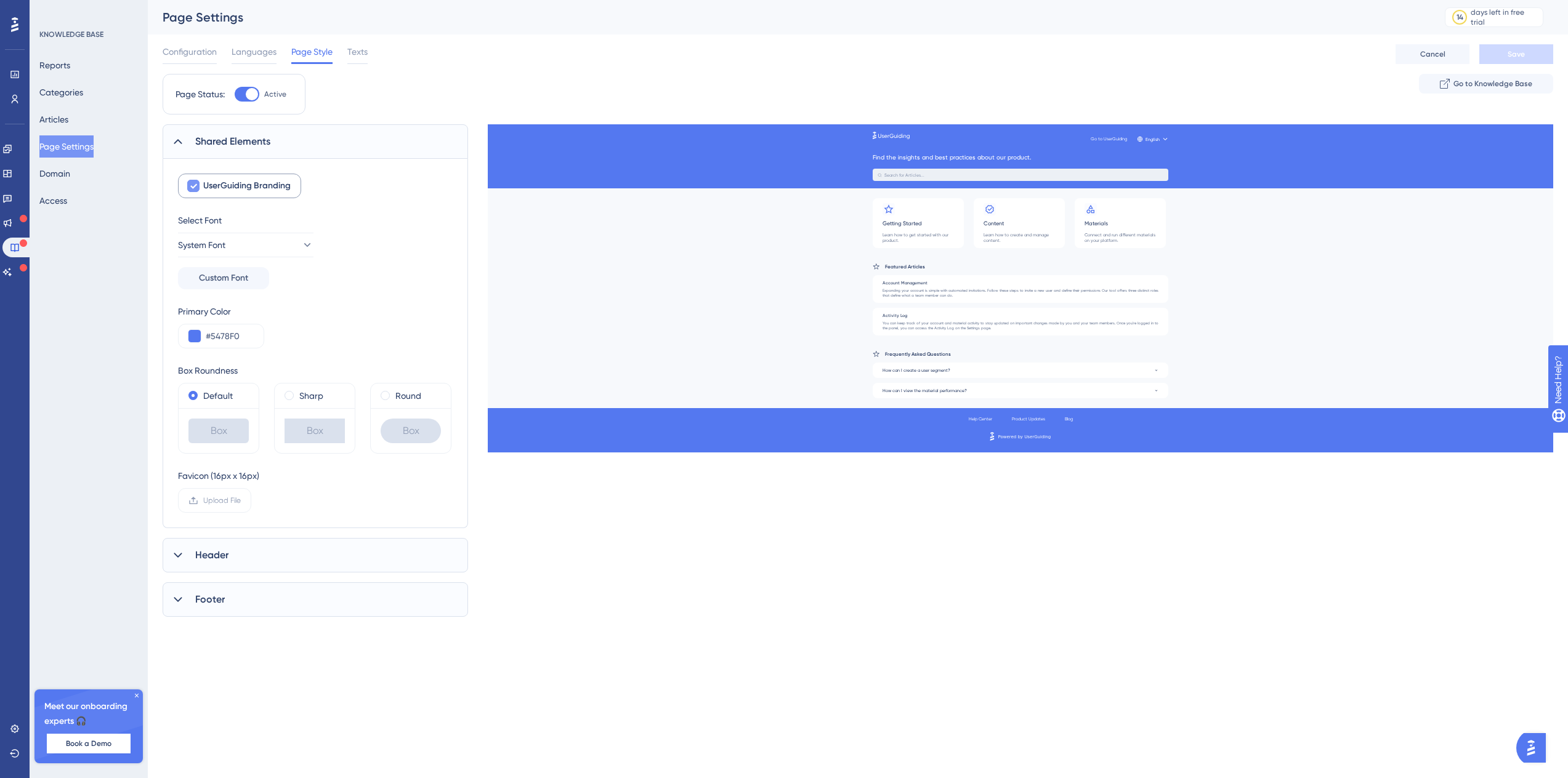
click at [194, 181] on icon at bounding box center [193, 186] width 8 height 10
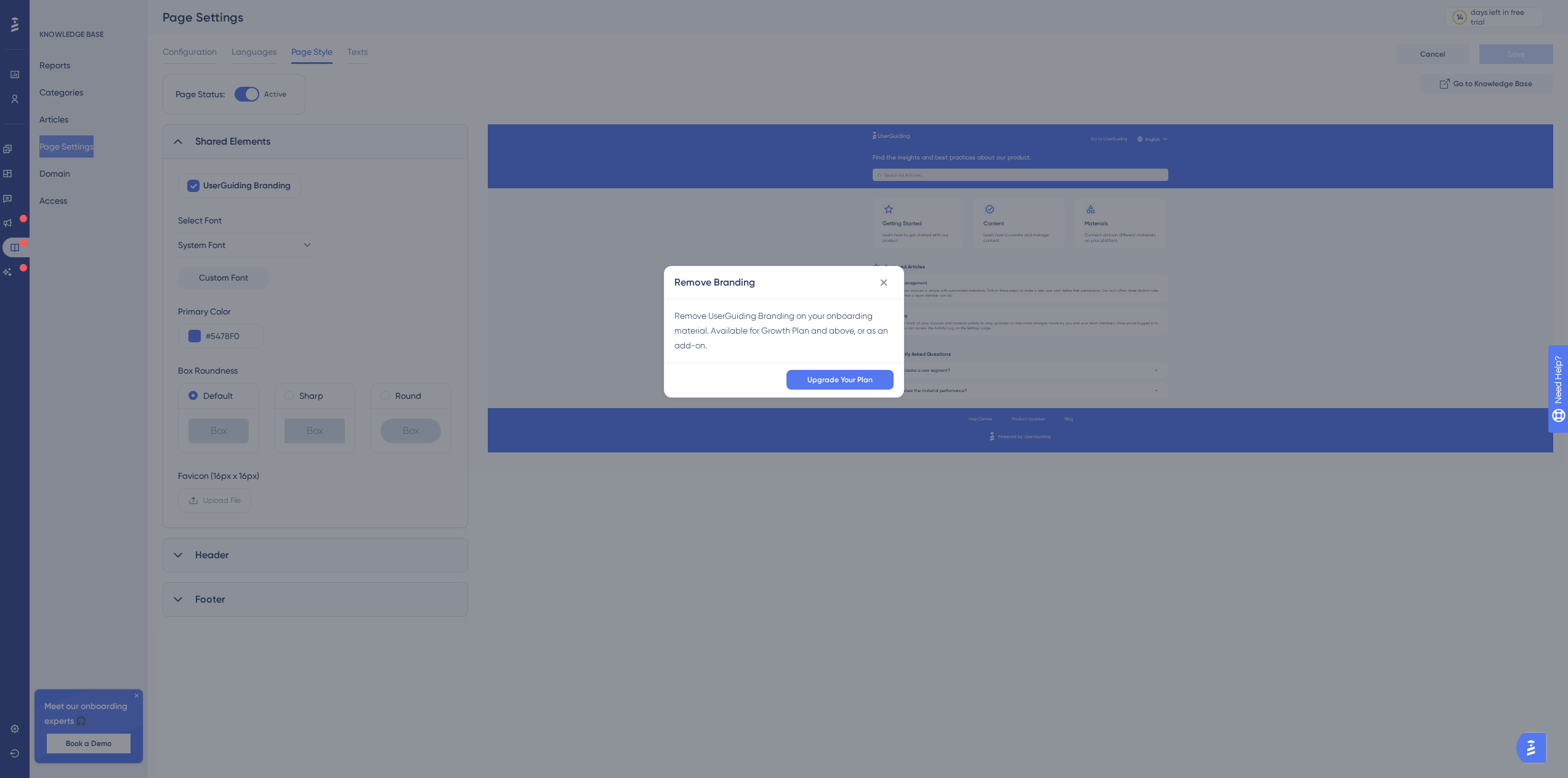
click at [730, 383] on div "Upgrade Your Plan" at bounding box center [784, 379] width 239 height 34
click at [878, 290] on button at bounding box center [884, 282] width 20 height 20
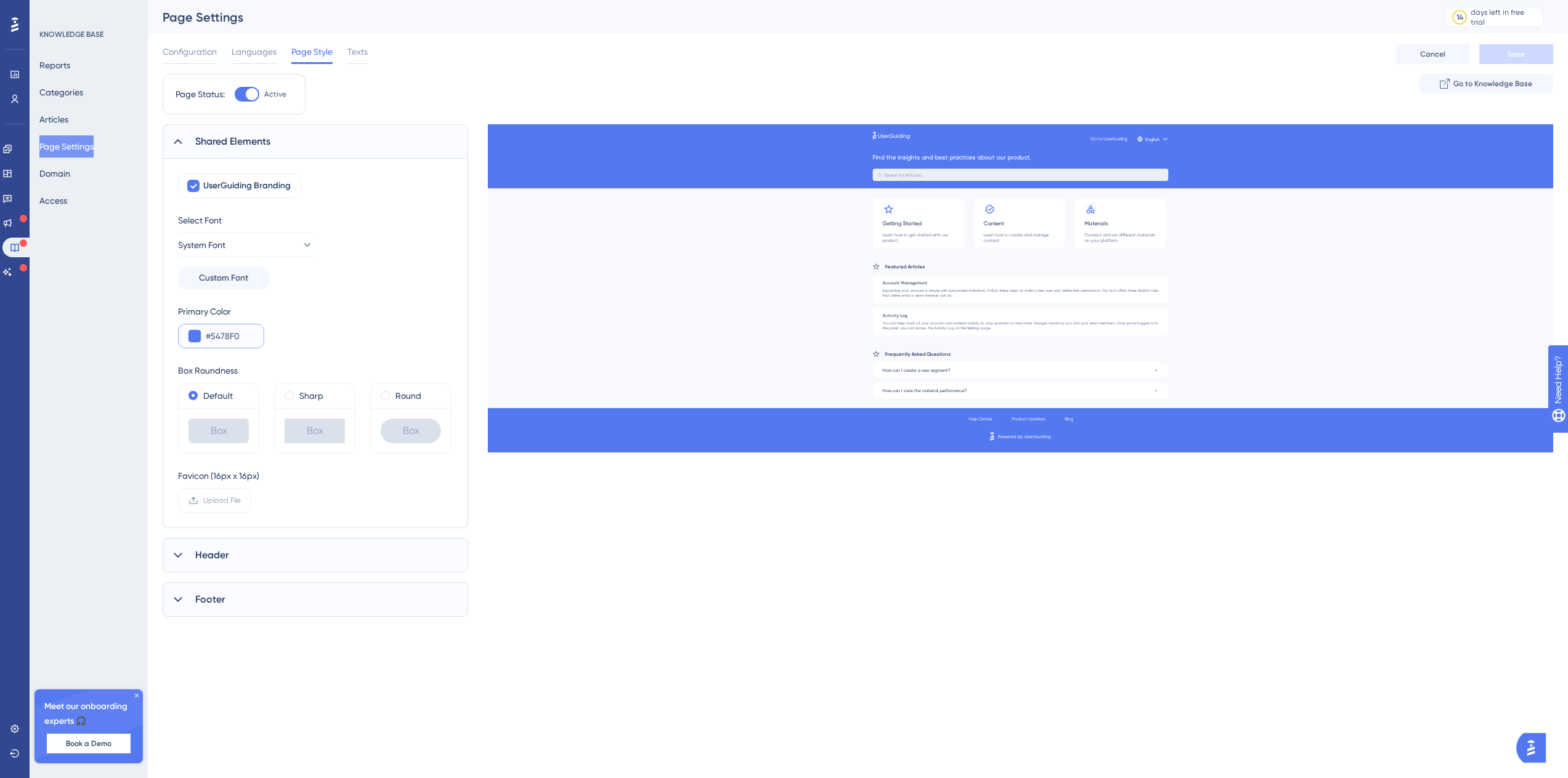
click at [195, 335] on button at bounding box center [195, 336] width 12 height 12
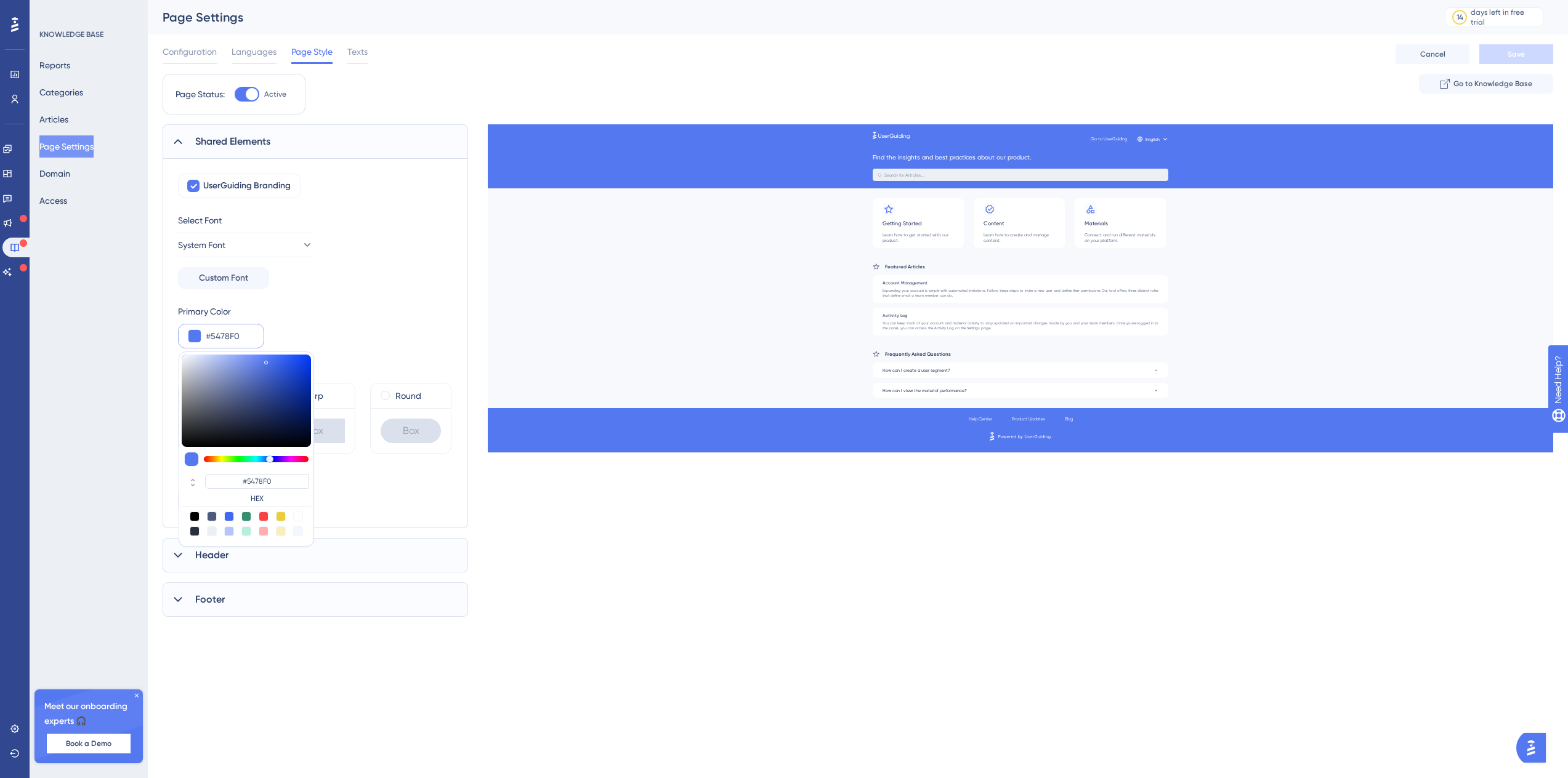
click at [193, 334] on button at bounding box center [195, 336] width 12 height 12
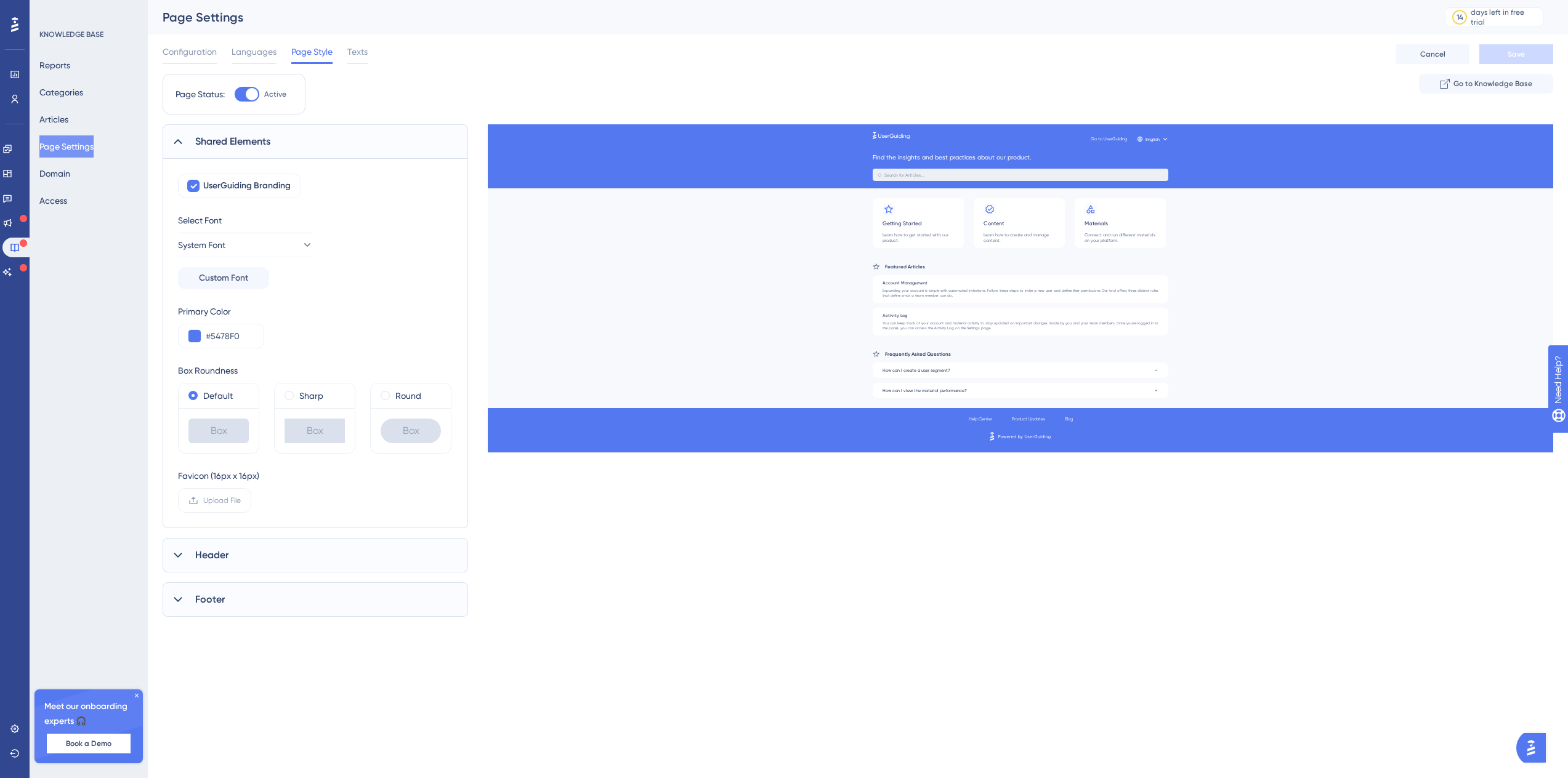
click at [307, 329] on div "Primary Color #5478F0" at bounding box center [314, 326] width 274 height 44
click at [210, 551] on span "Header" at bounding box center [211, 554] width 33 height 15
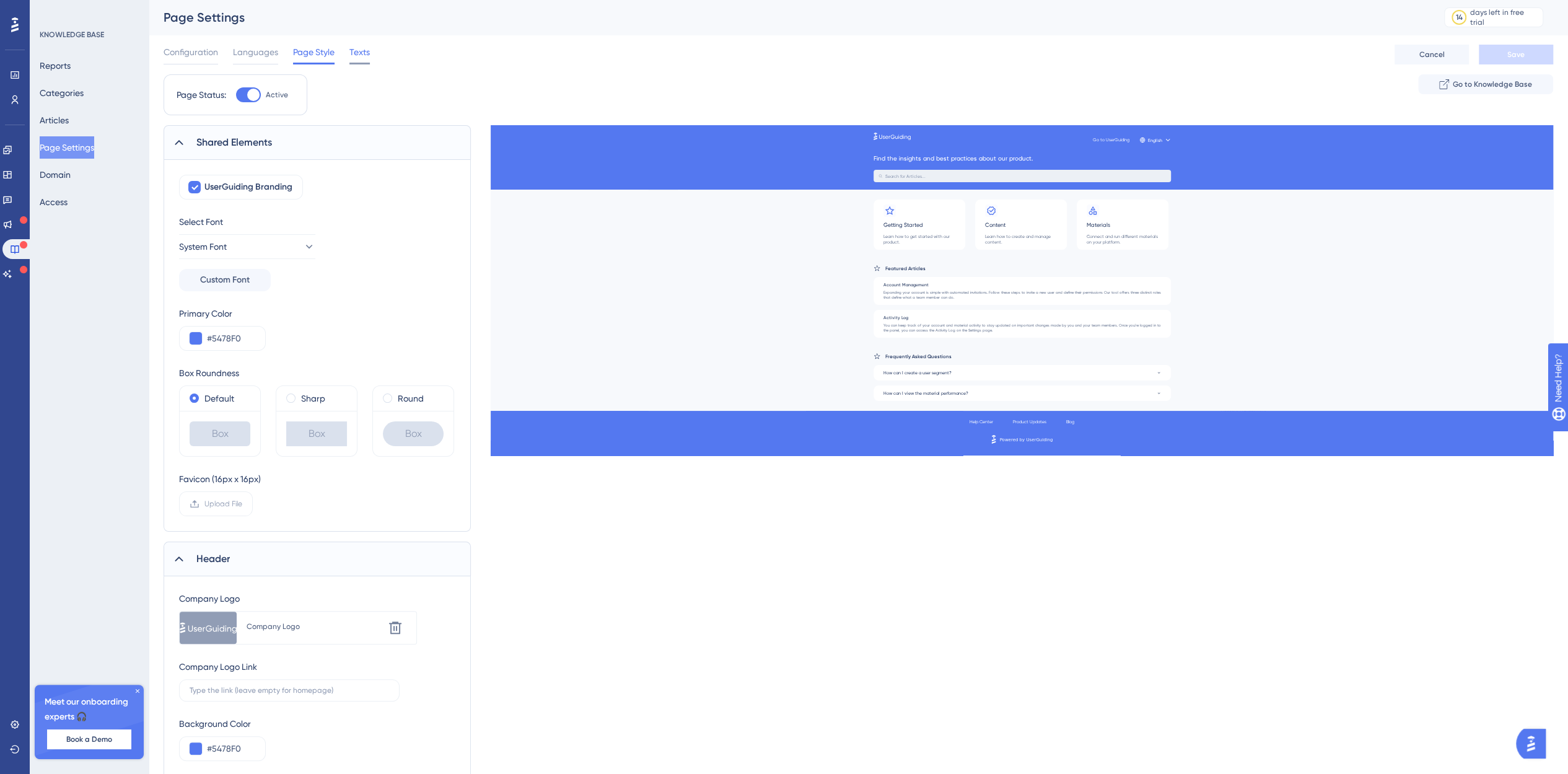
click at [352, 51] on span "Texts" at bounding box center [359, 52] width 21 height 15
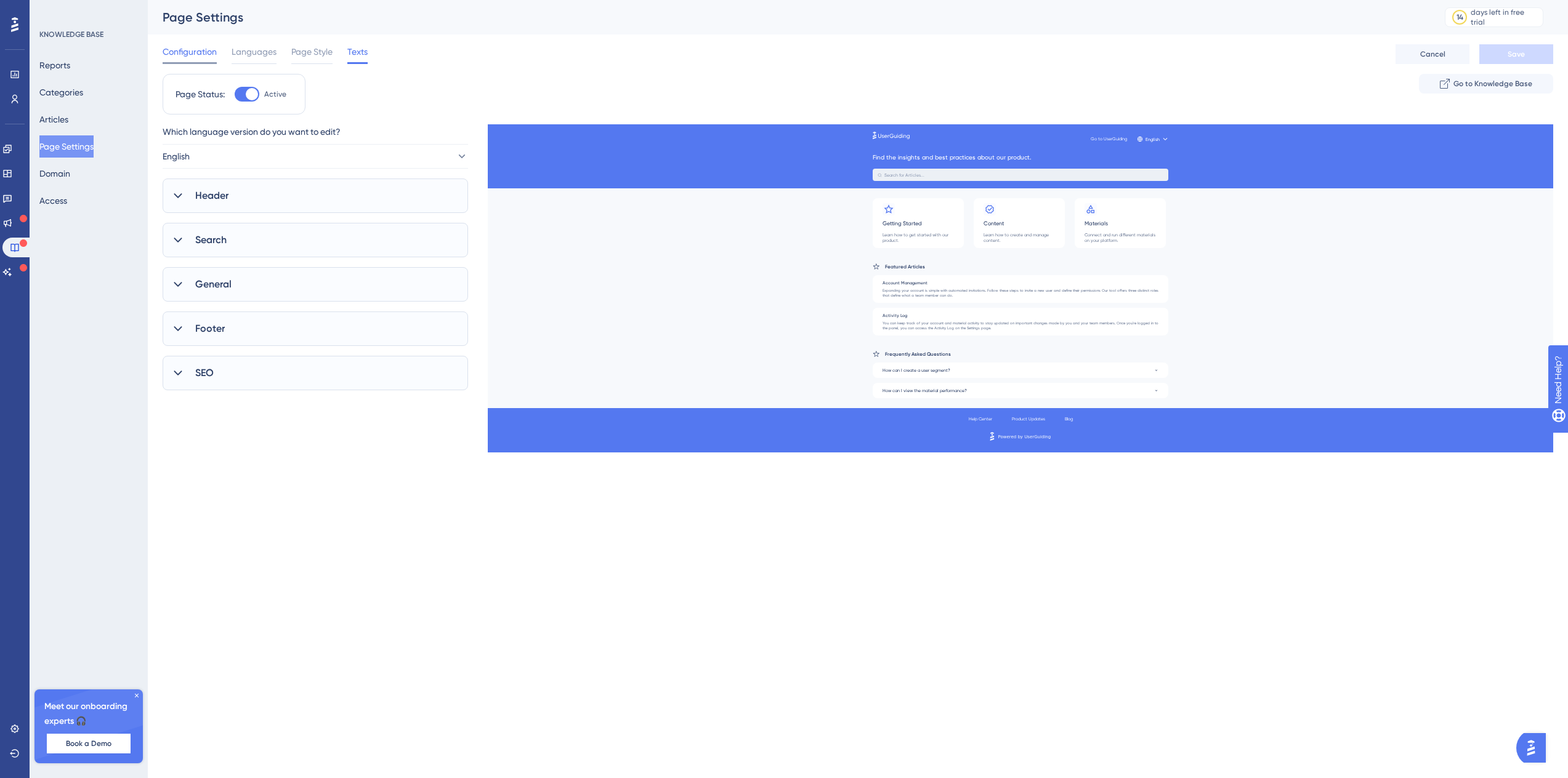
click at [196, 56] on span "Configuration" at bounding box center [189, 51] width 54 height 15
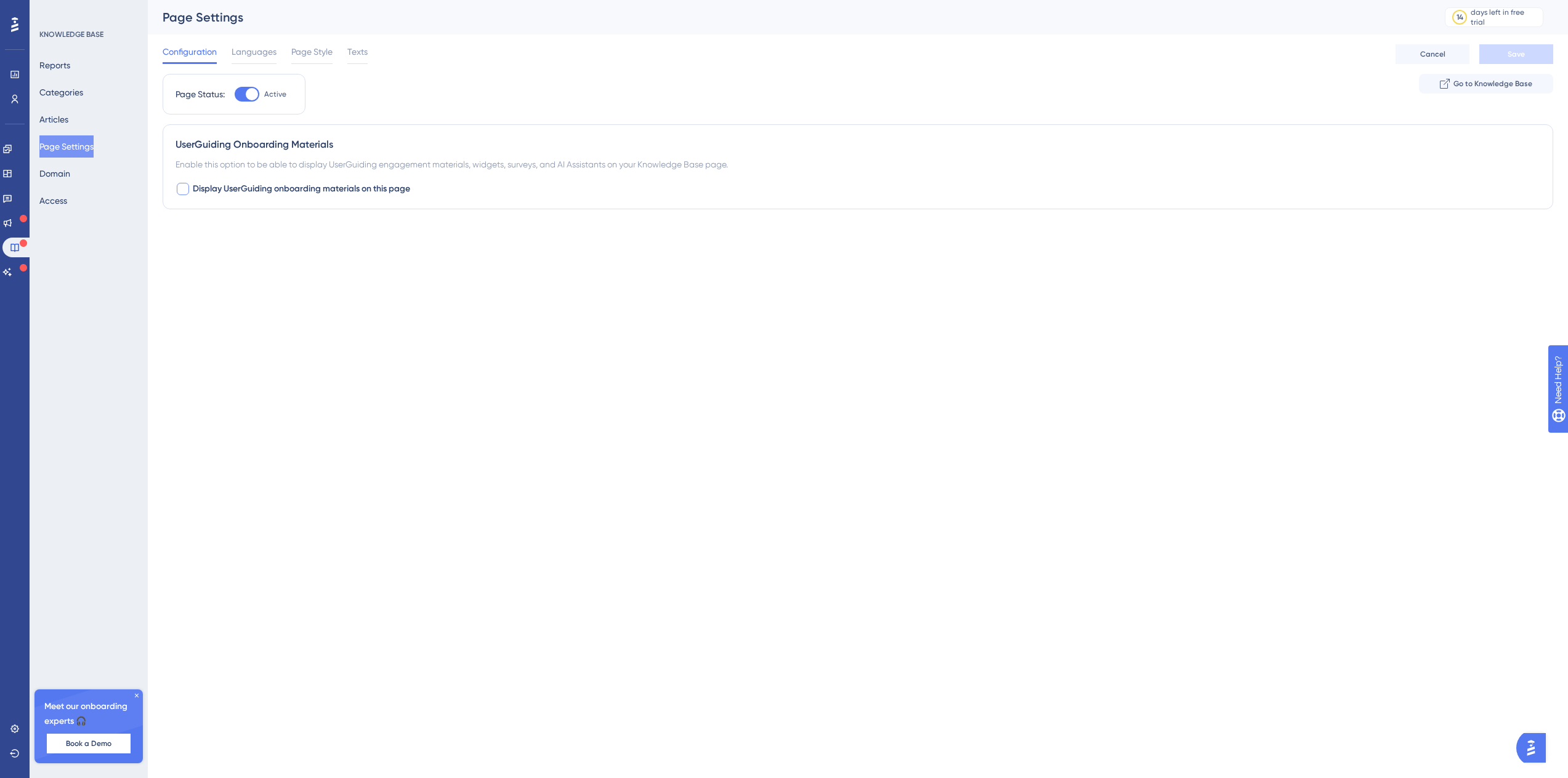
click at [182, 183] on div at bounding box center [183, 189] width 12 height 12
click at [181, 188] on icon at bounding box center [183, 189] width 8 height 10
checkbox input "false"
click at [104, 175] on div "Reports Categories Articles Page Settings Domain Access" at bounding box center [89, 132] width 100 height 157
click at [70, 173] on button "Domain" at bounding box center [55, 173] width 31 height 22
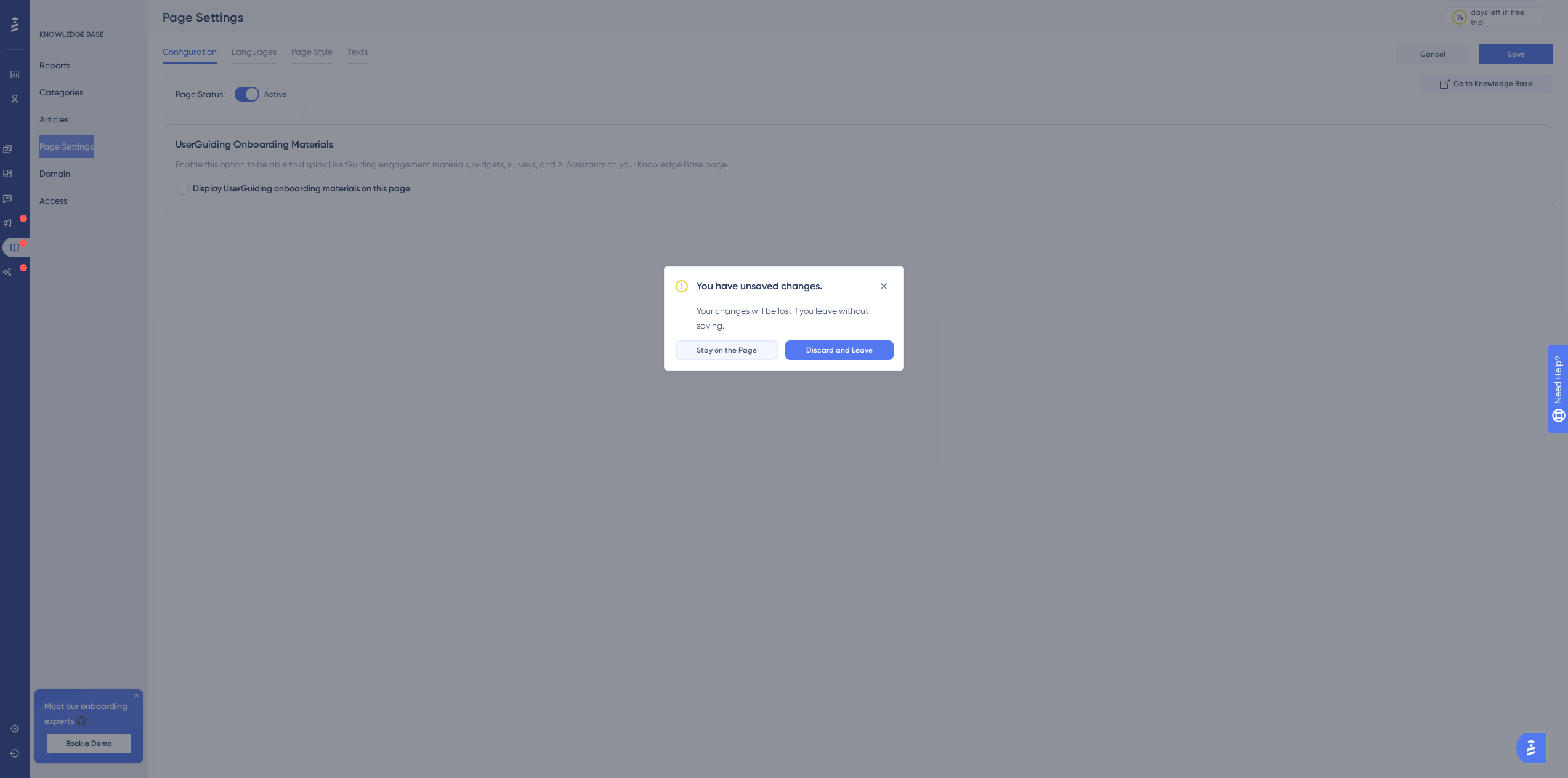
click at [708, 356] on button "Stay on the Page" at bounding box center [727, 349] width 103 height 20
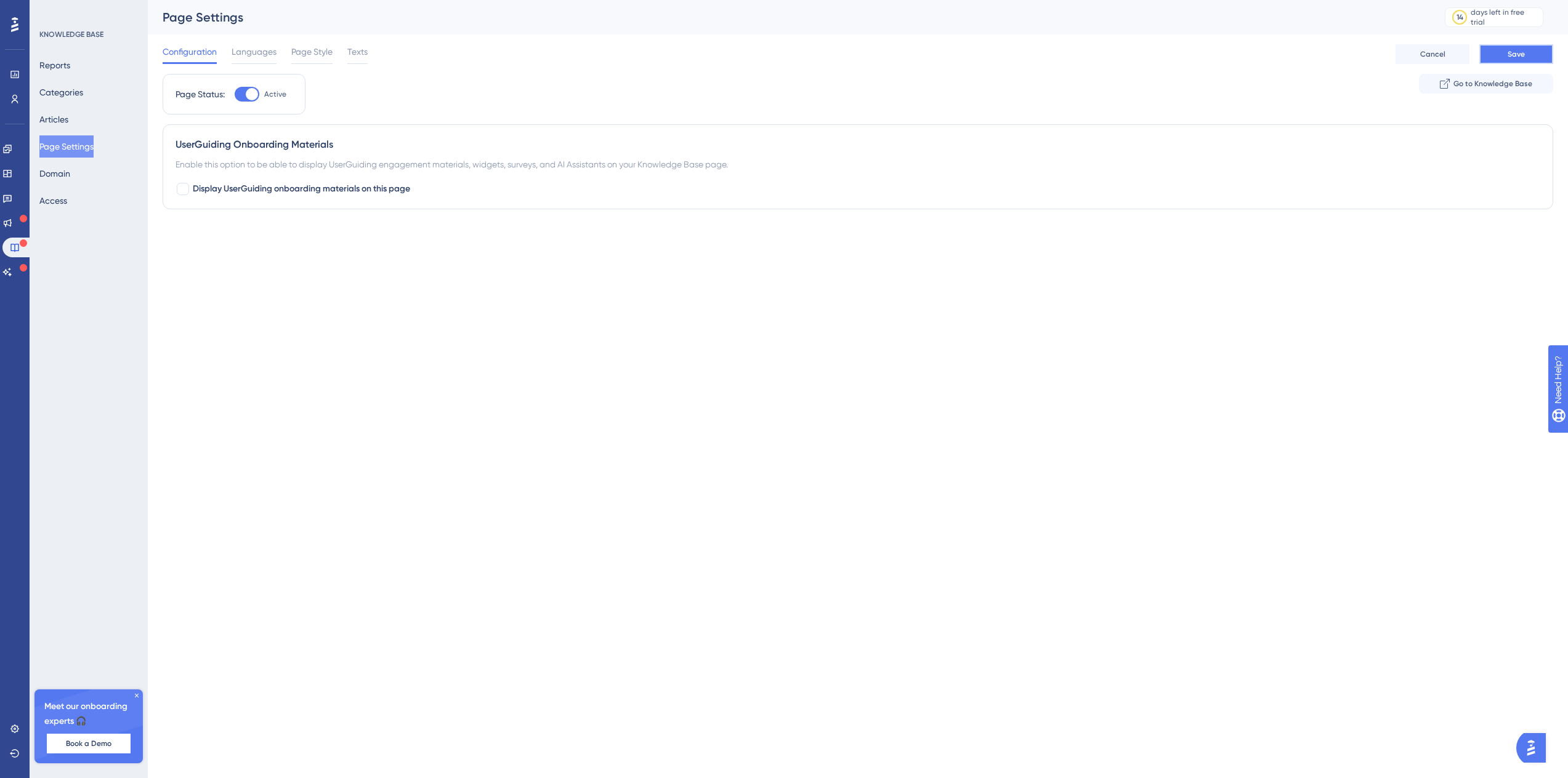
click at [1485, 62] on button "Save" at bounding box center [1516, 54] width 73 height 20
click at [50, 61] on button "Reports" at bounding box center [55, 65] width 31 height 22
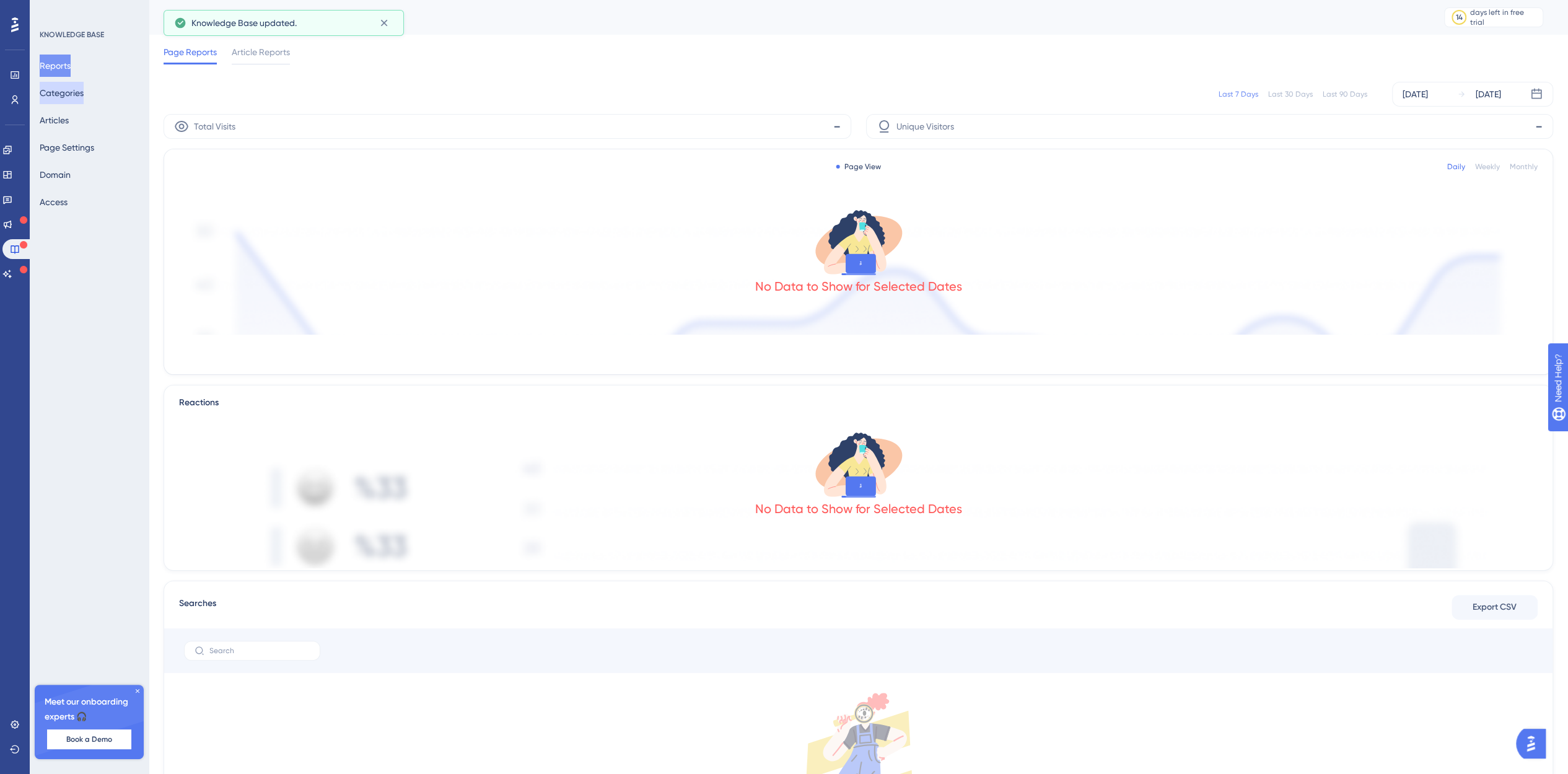
click at [58, 92] on button "Categories" at bounding box center [61, 93] width 44 height 22
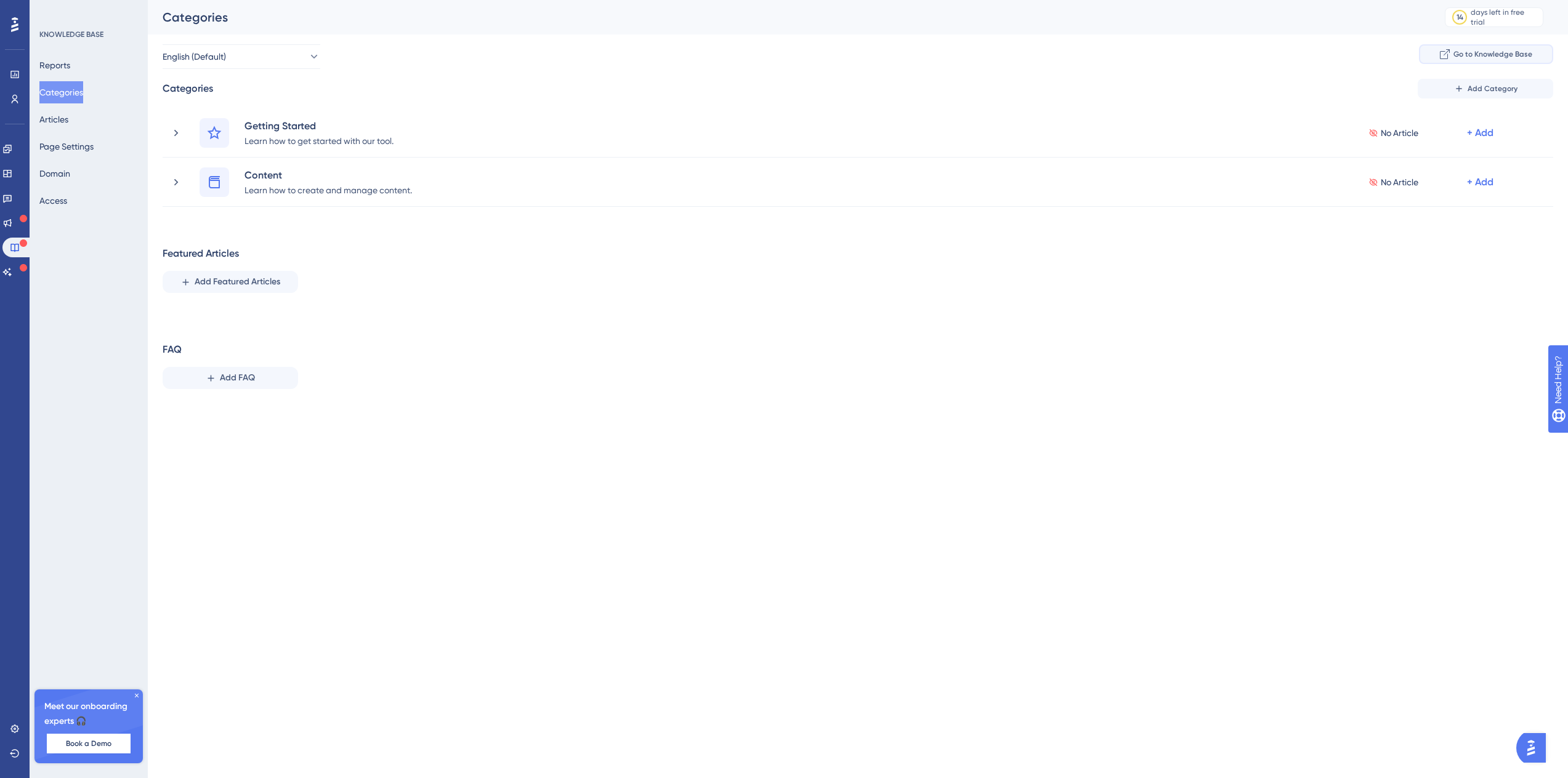
click at [1471, 52] on span "Go to Knowledge Base" at bounding box center [1493, 55] width 79 height 10
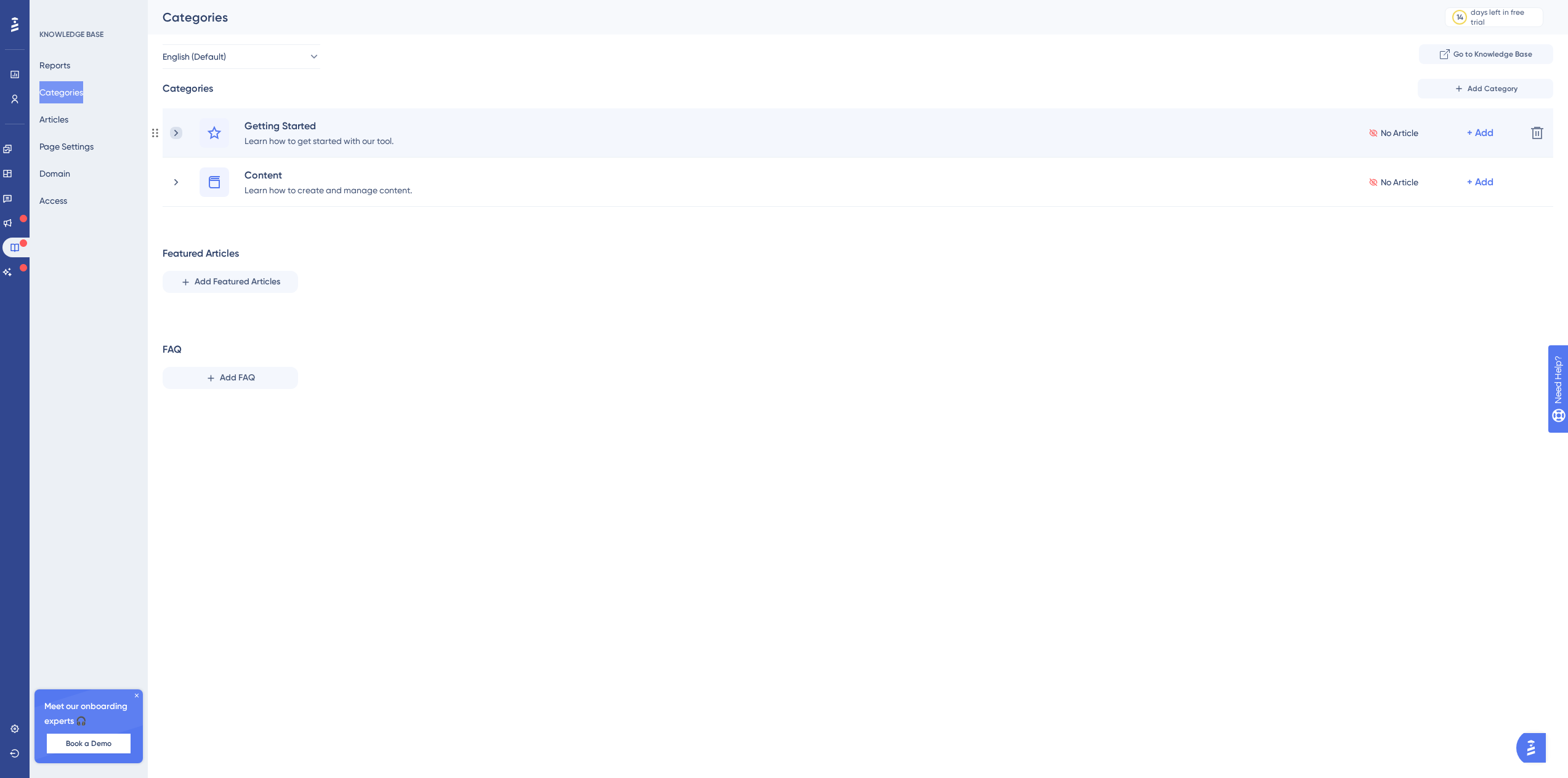
click at [181, 137] on icon at bounding box center [176, 132] width 12 height 12
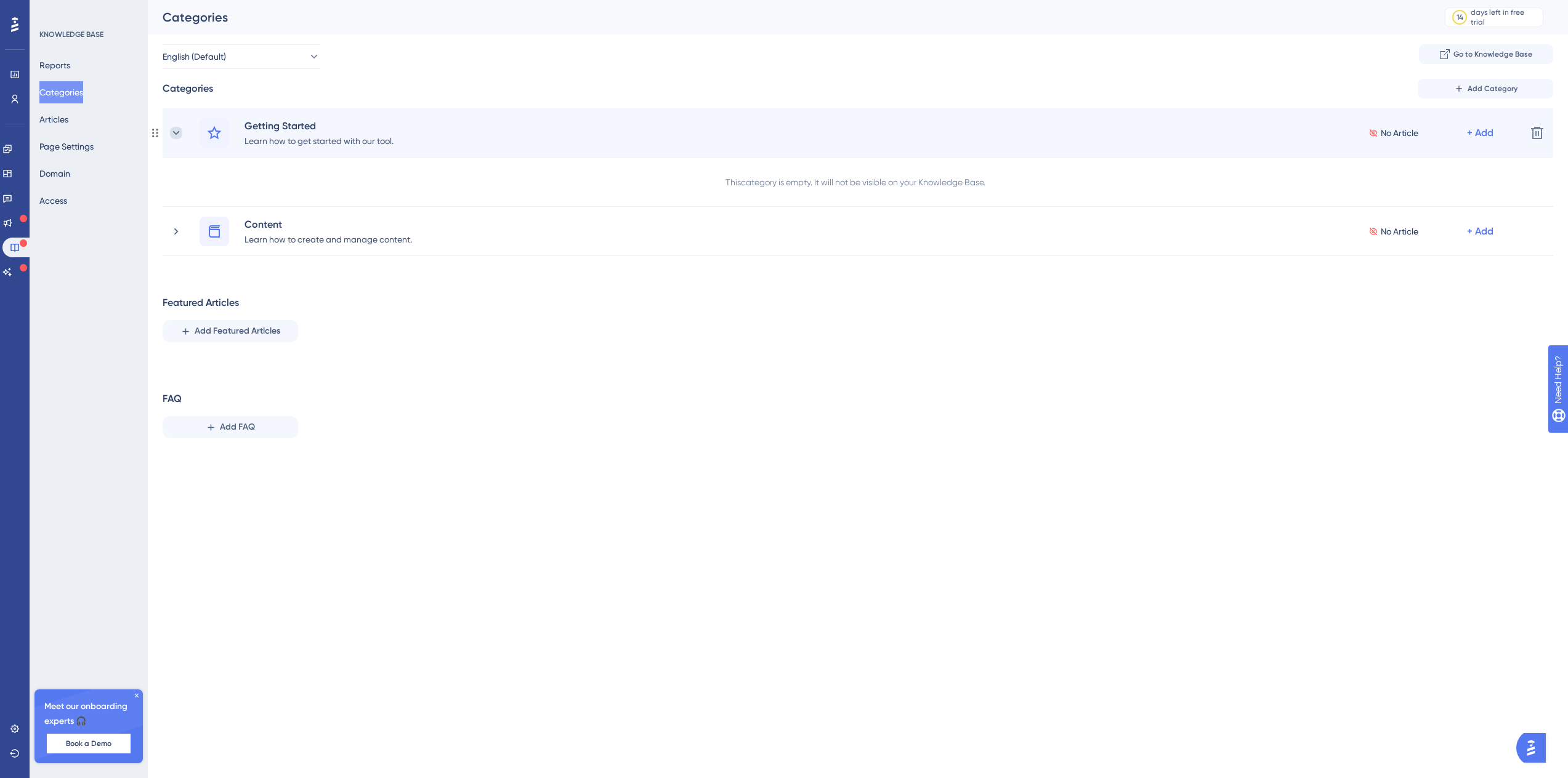
click at [177, 135] on icon at bounding box center [176, 132] width 12 height 12
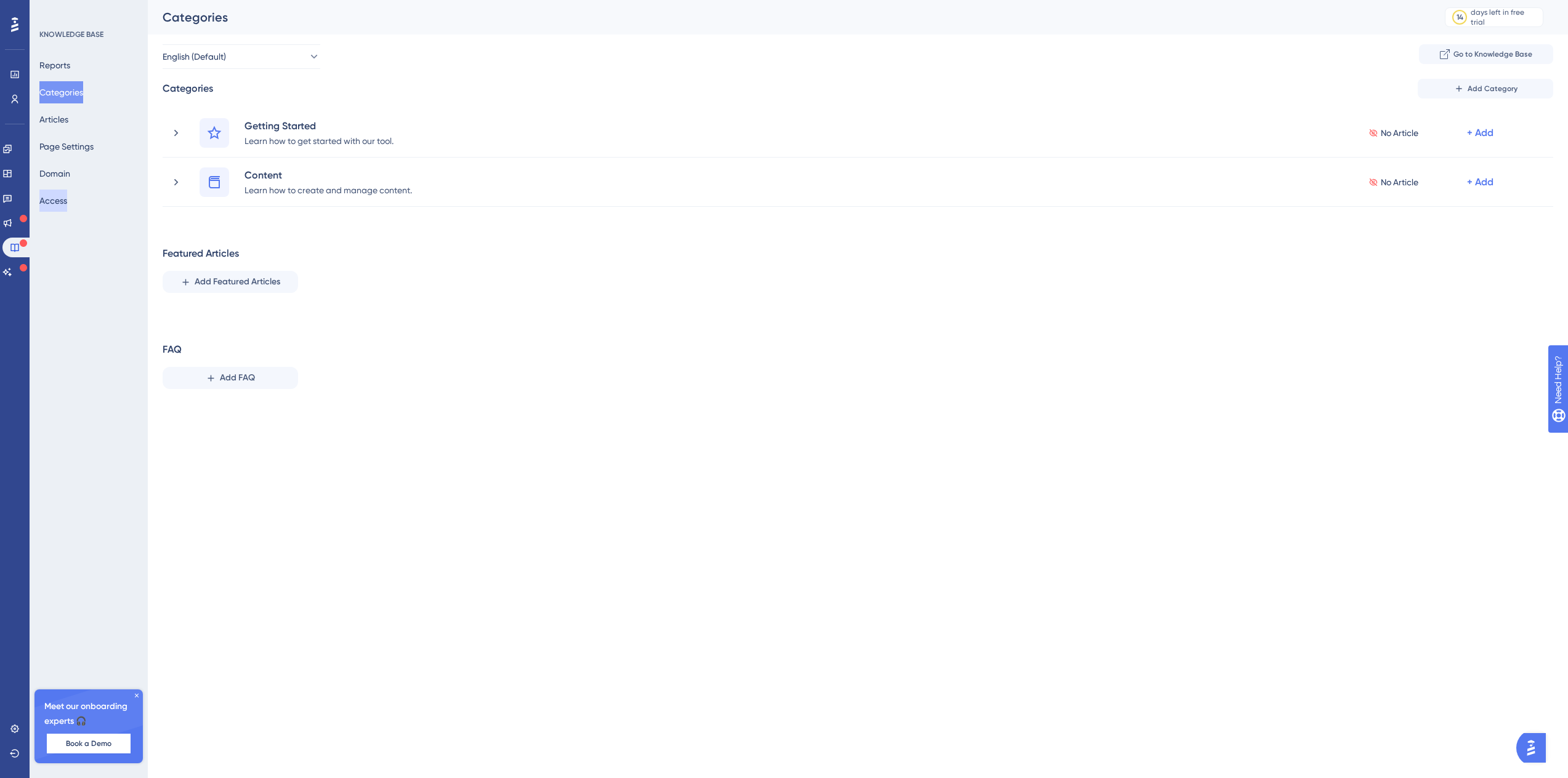
click at [58, 202] on button "Access" at bounding box center [53, 201] width 27 height 22
